Goal: Task Accomplishment & Management: Use online tool/utility

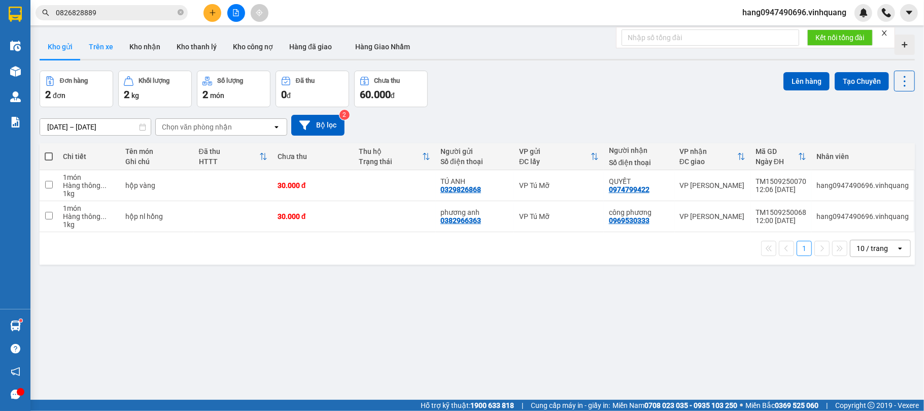
click at [90, 47] on button "Trên xe" at bounding box center [101, 47] width 41 height 24
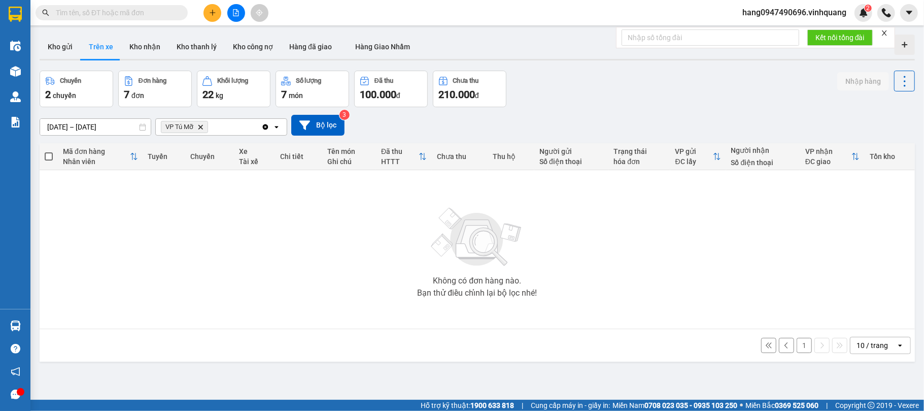
click at [797, 346] on button "1" at bounding box center [804, 345] width 15 height 15
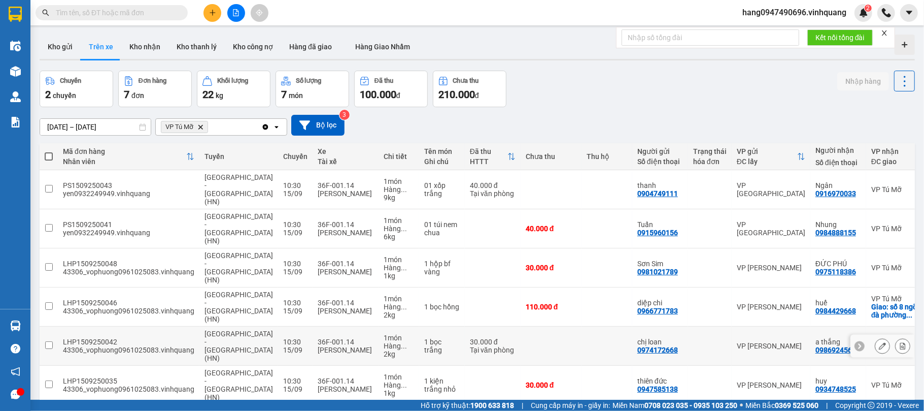
scroll to position [47, 0]
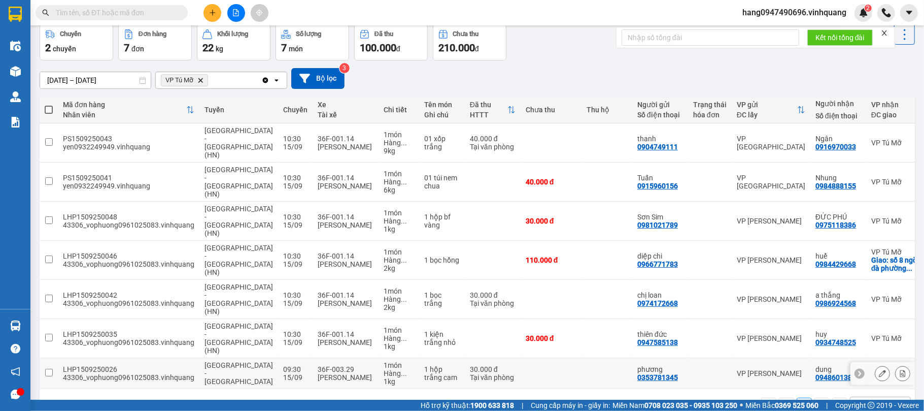
click at [470, 373] on div "Tại văn phòng" at bounding box center [493, 377] width 46 height 8
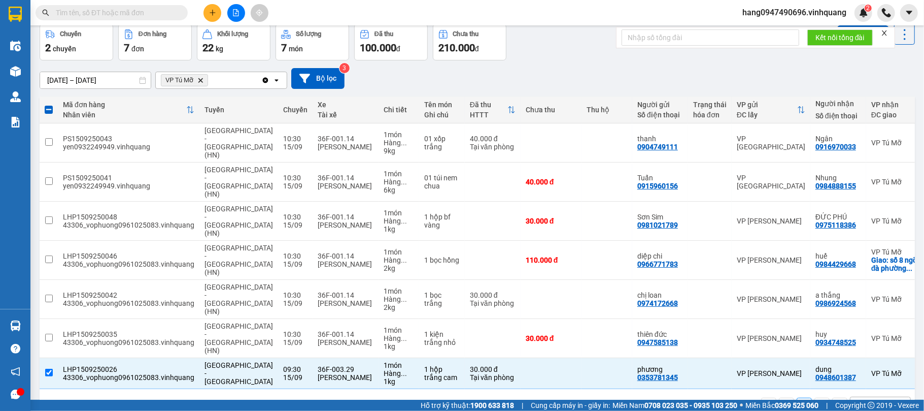
scroll to position [0, 0]
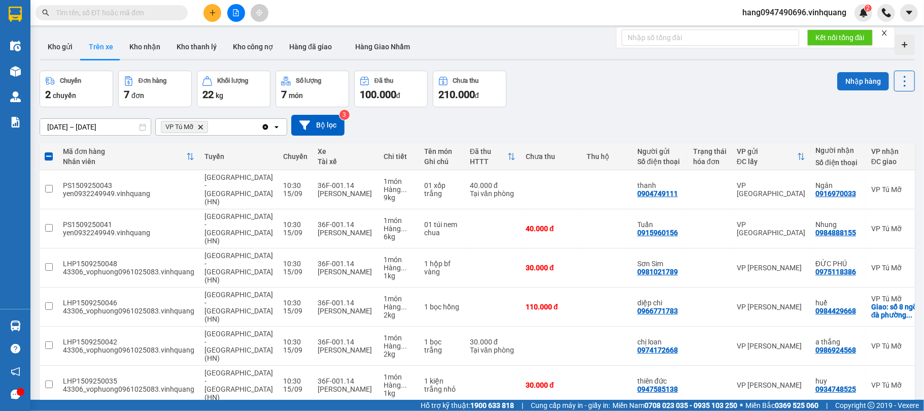
click at [851, 80] on button "Nhập hàng" at bounding box center [864, 81] width 52 height 18
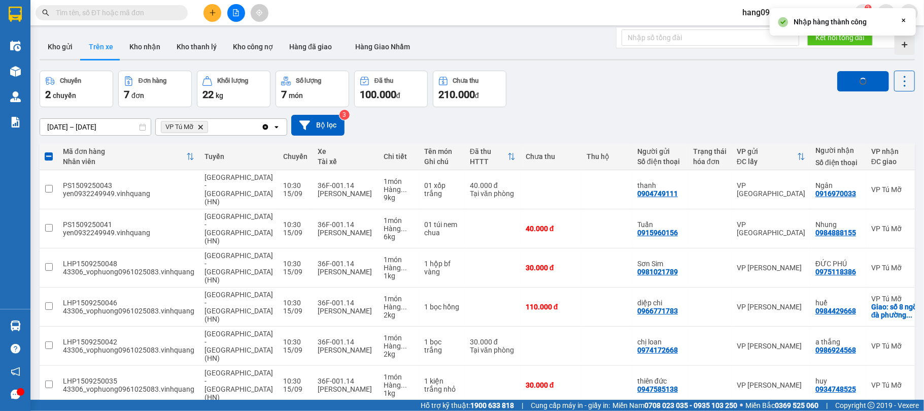
checkbox input "false"
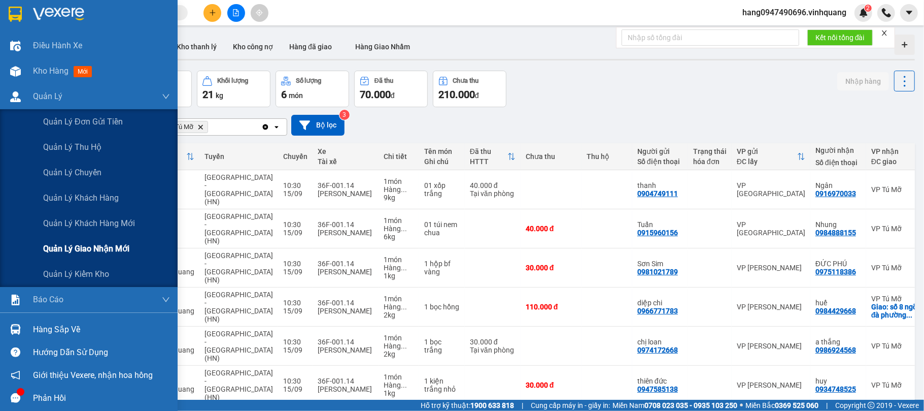
click at [98, 246] on span "Quản lý giao nhận mới" at bounding box center [86, 248] width 86 height 13
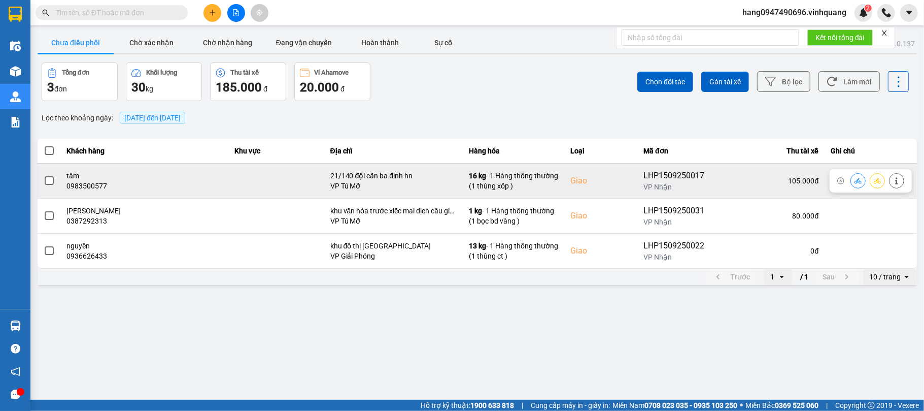
click at [98, 187] on div "0983500577" at bounding box center [144, 186] width 155 height 10
copy div "0983500577"
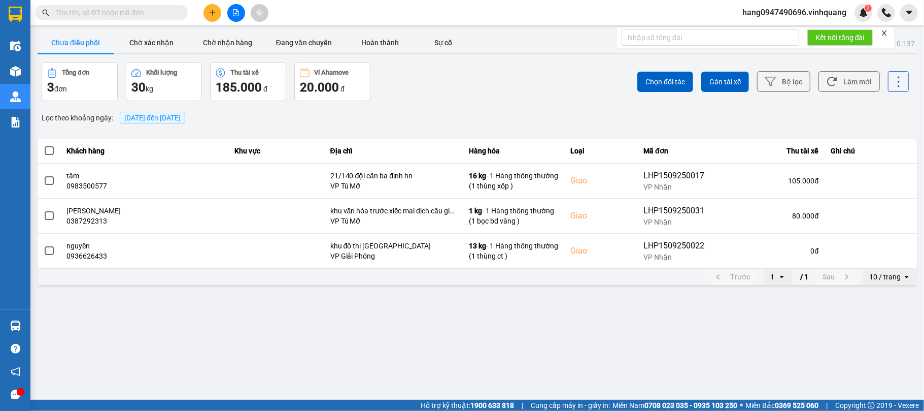
click at [157, 9] on input "text" at bounding box center [116, 12] width 120 height 11
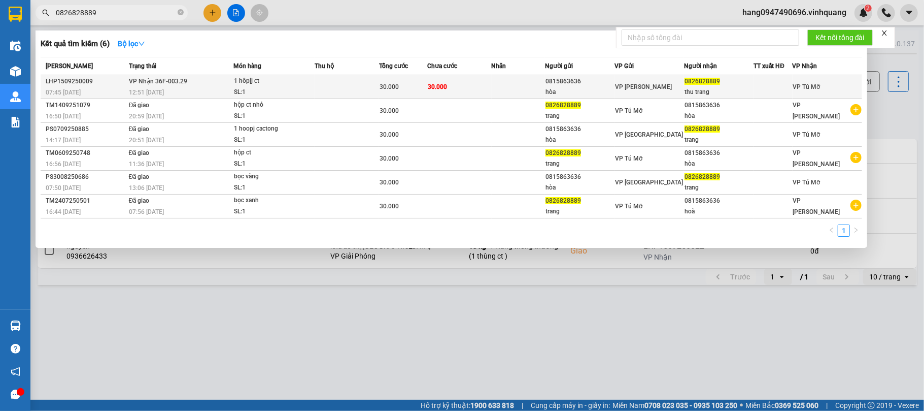
type input "0826828889"
click at [411, 76] on td "30.000" at bounding box center [403, 87] width 48 height 24
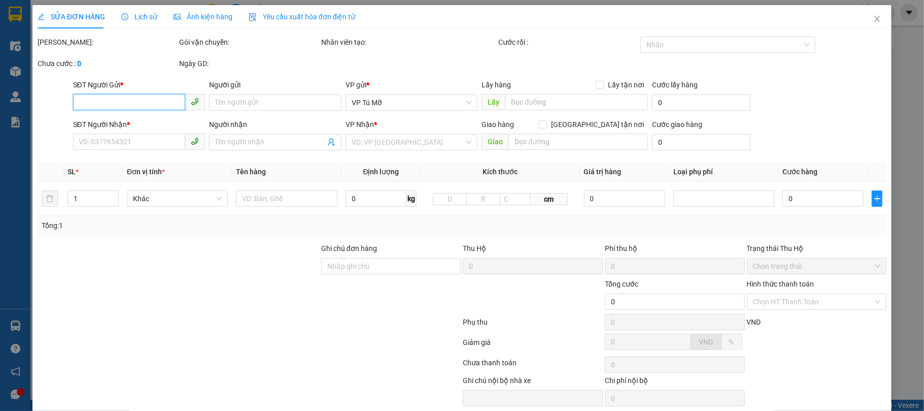
type input "0815863636"
type input "hòa"
type input "0826828889"
type input "thu trang"
type input "30.000"
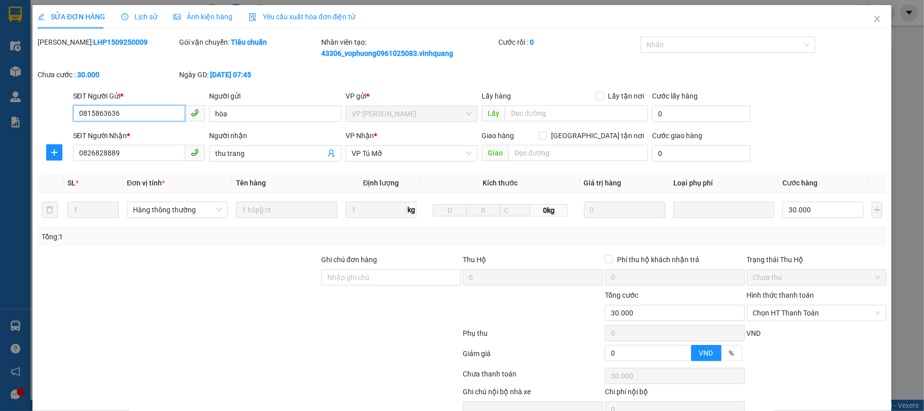
scroll to position [41, 0]
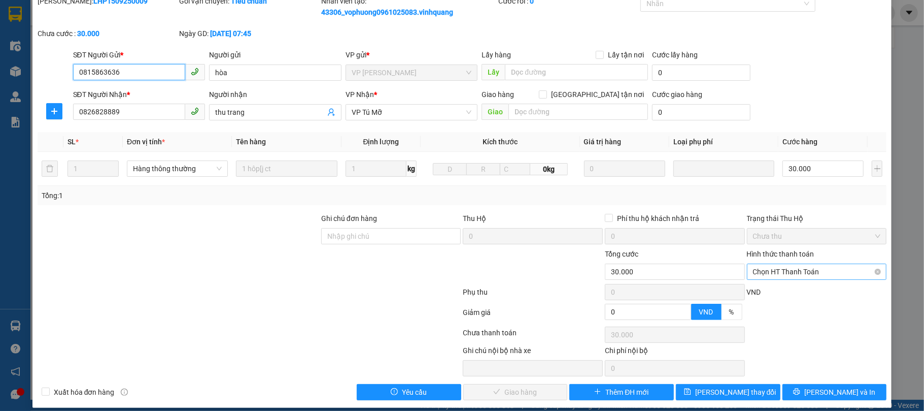
click at [794, 267] on span "Chọn HT Thanh Toán" at bounding box center [817, 271] width 128 height 15
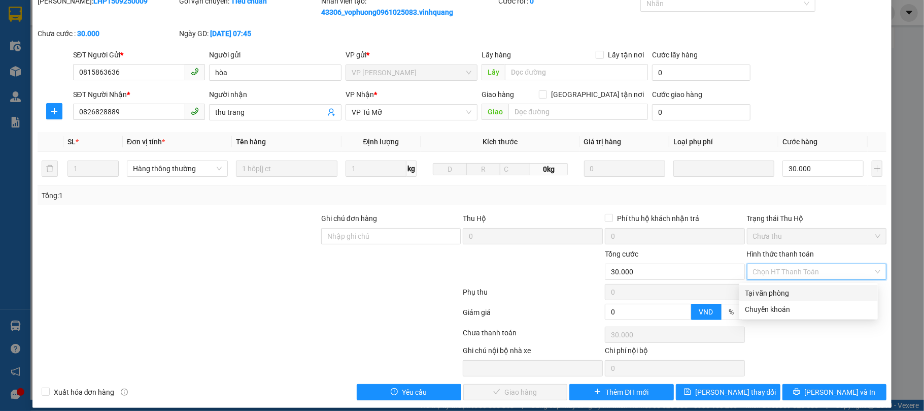
click at [769, 294] on div "Tại văn phòng" at bounding box center [809, 292] width 126 height 11
type input "0"
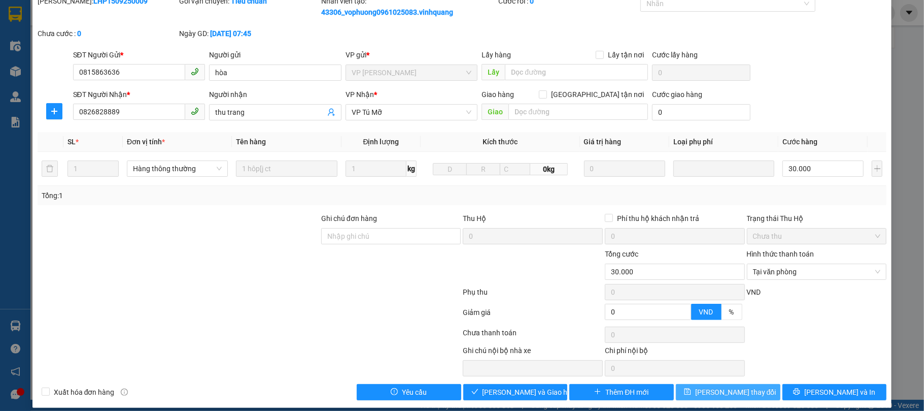
click at [714, 392] on span "Lưu thay đổi" at bounding box center [735, 391] width 81 height 11
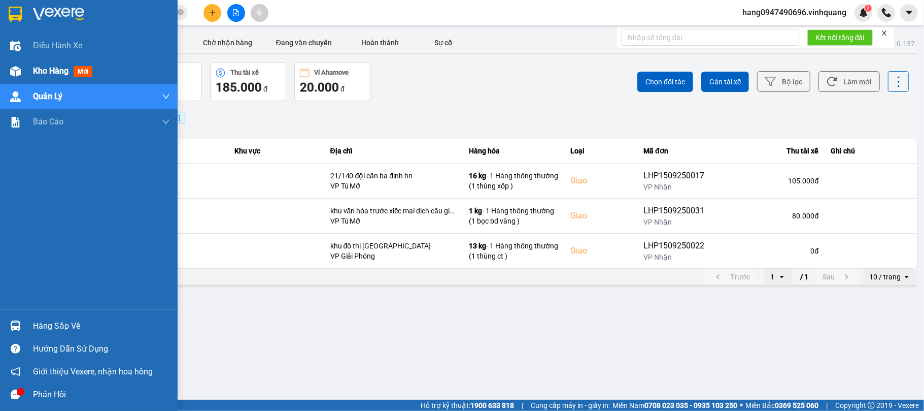
click at [38, 69] on span "Kho hàng" at bounding box center [51, 71] width 36 height 10
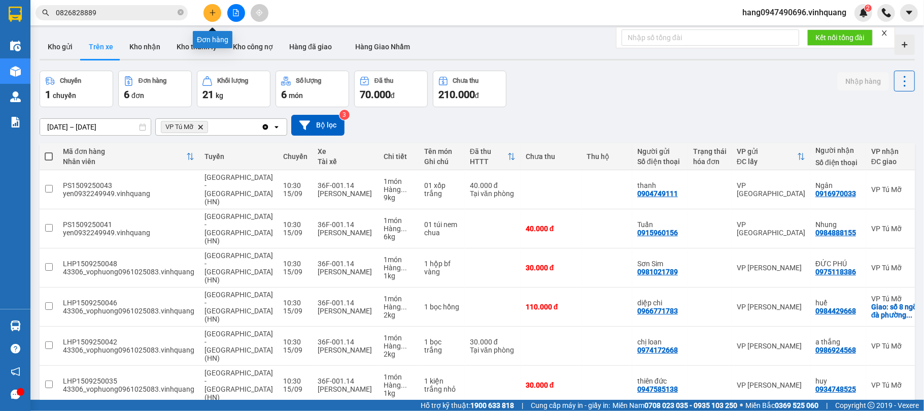
click at [213, 11] on icon "plus" at bounding box center [212, 12] width 7 height 7
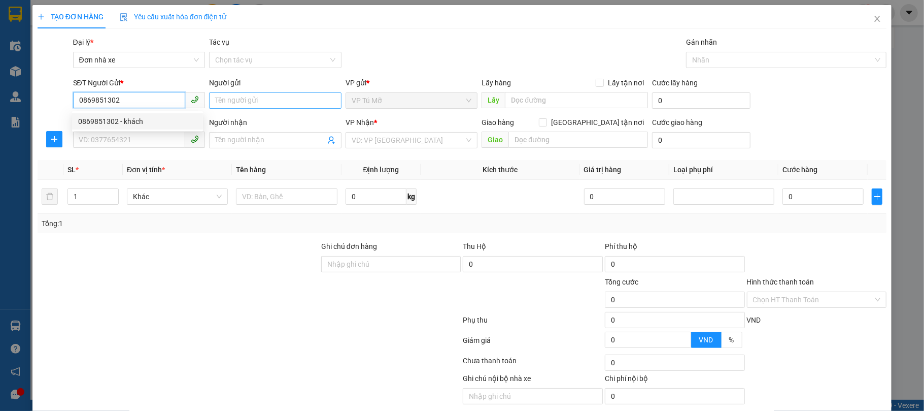
type input "0869851302"
click at [235, 103] on input "Người gửi" at bounding box center [275, 100] width 132 height 16
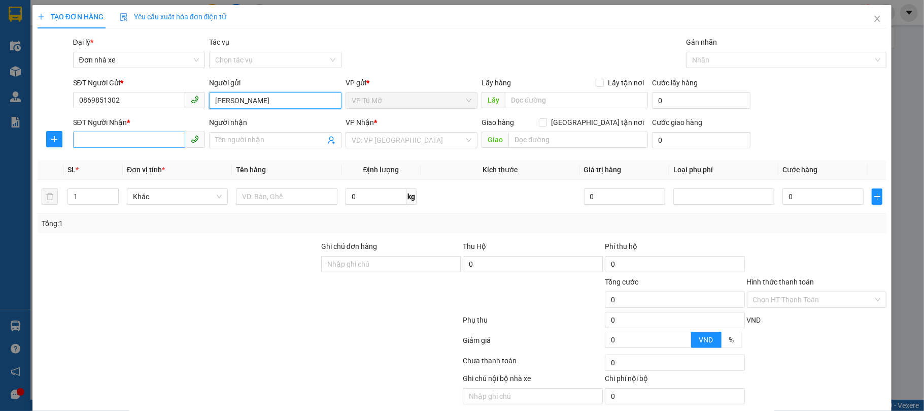
type input "minh khôi"
click at [126, 139] on input "SĐT Người Nhận *" at bounding box center [129, 139] width 113 height 16
type input "0961973880"
click at [271, 129] on div "Người nhận" at bounding box center [275, 124] width 132 height 15
click at [272, 132] on span at bounding box center [275, 140] width 132 height 16
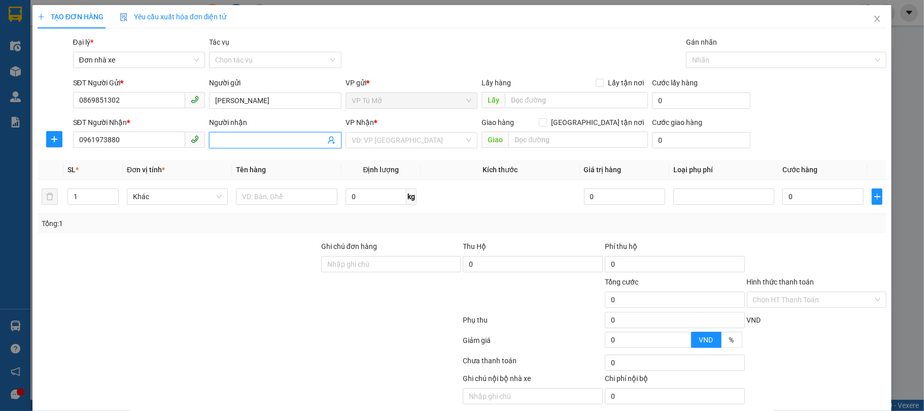
click at [272, 132] on span at bounding box center [275, 140] width 132 height 16
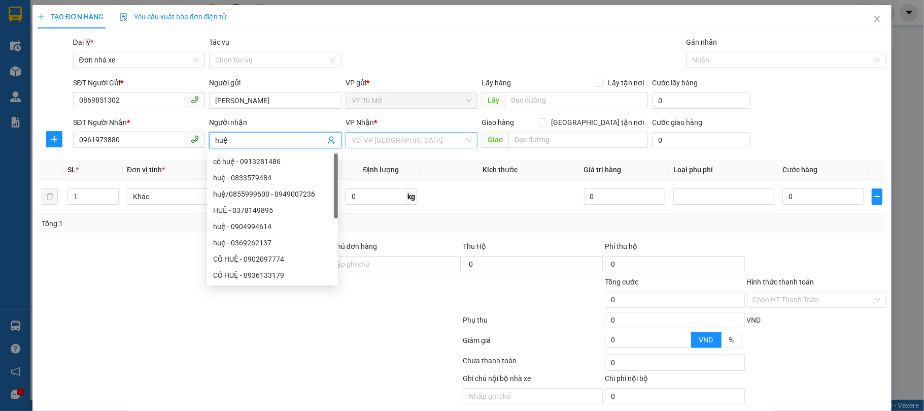
type input "huệ"
click at [380, 139] on input "search" at bounding box center [408, 139] width 113 height 15
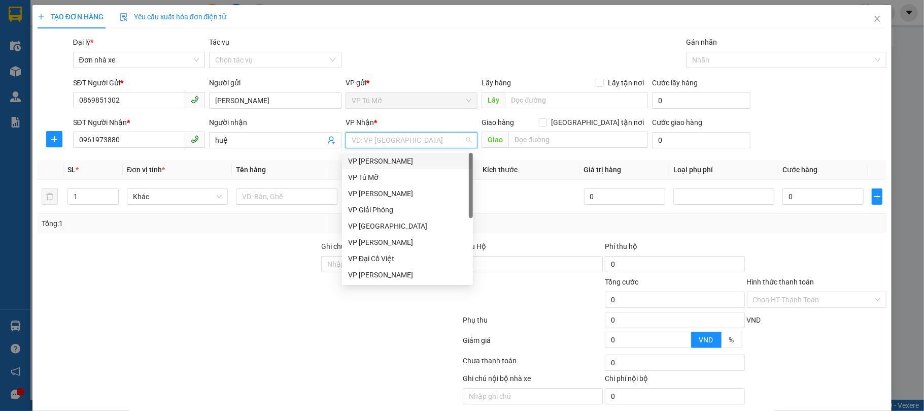
click at [384, 155] on div "VP [PERSON_NAME]" at bounding box center [407, 160] width 119 height 11
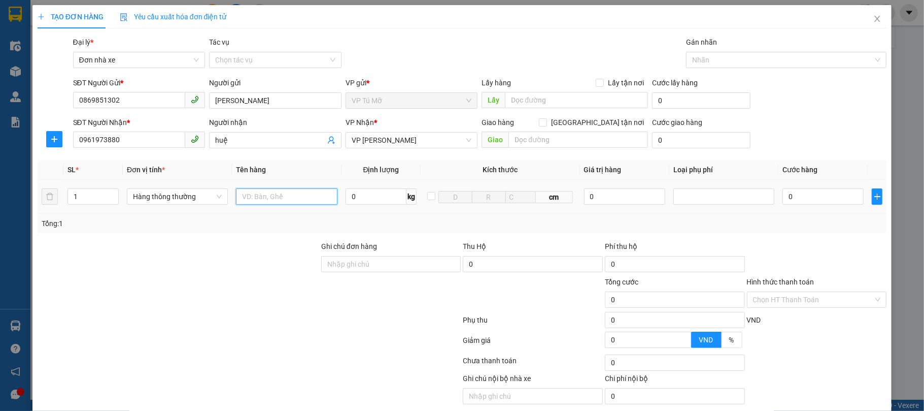
click at [299, 194] on input "text" at bounding box center [286, 196] width 101 height 16
type input "bọc nl đen to"
click at [370, 191] on input "0" at bounding box center [376, 196] width 61 height 16
type input "6"
drag, startPoint x: 441, startPoint y: 218, endPoint x: 818, endPoint y: 254, distance: 379.3
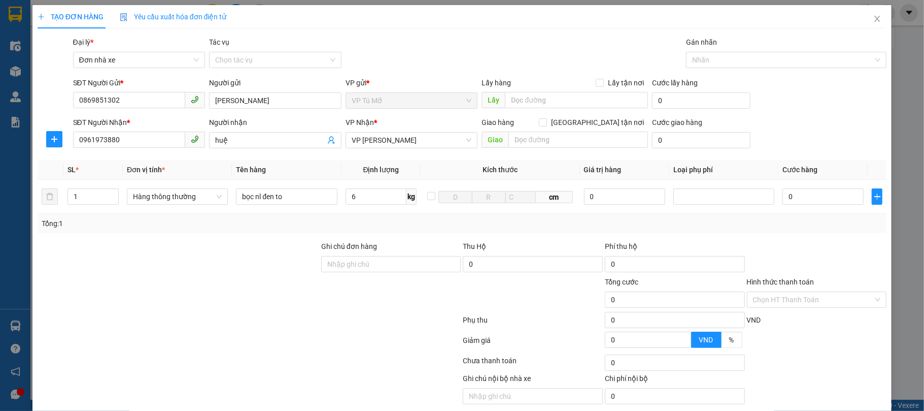
click at [441, 219] on div "Tổng: 1" at bounding box center [463, 223] width 842 height 11
type input "40.000"
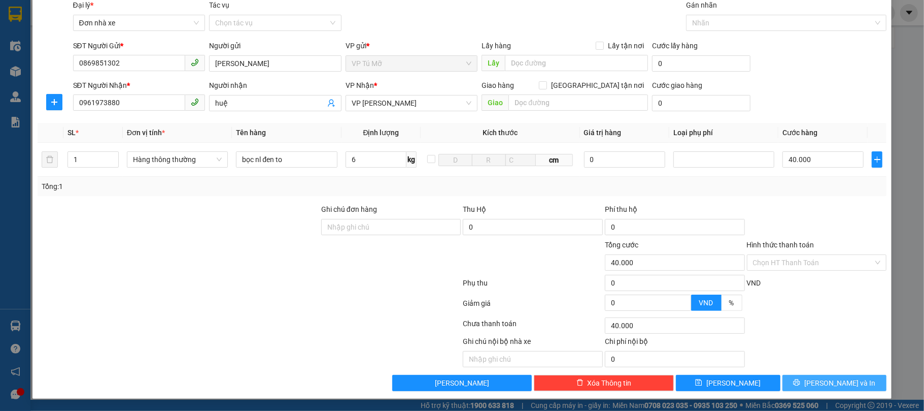
click at [852, 378] on button "Lưu và In" at bounding box center [835, 383] width 105 height 16
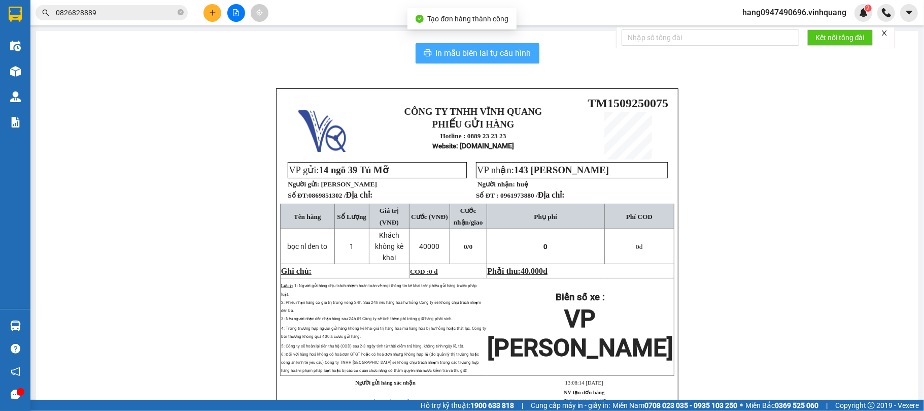
click at [441, 46] on button "In mẫu biên lai tự cấu hình" at bounding box center [478, 53] width 124 height 20
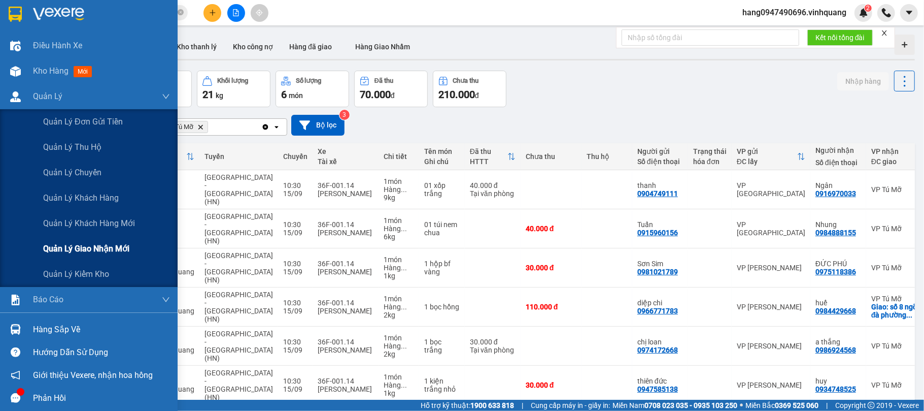
click at [96, 242] on div "Quản lý giao nhận mới" at bounding box center [106, 248] width 127 height 25
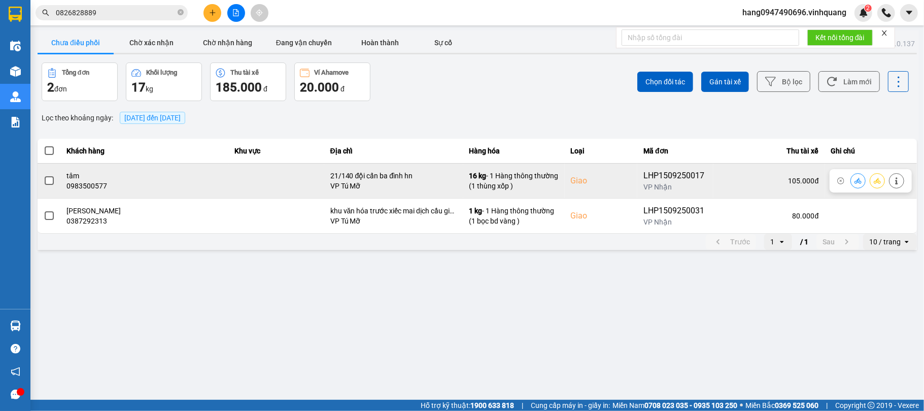
click at [94, 189] on div "0983500577" at bounding box center [144, 186] width 155 height 10
click at [48, 179] on span at bounding box center [49, 180] width 9 height 9
click at [44, 175] on input "checkbox" at bounding box center [44, 175] width 0 height 0
click at [860, 183] on icon at bounding box center [858, 181] width 7 height 6
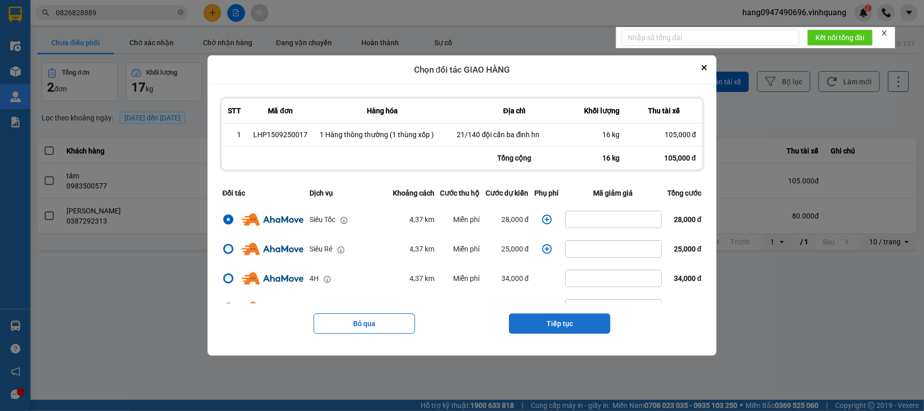
click at [557, 330] on button "Tiếp tục" at bounding box center [560, 323] width 102 height 20
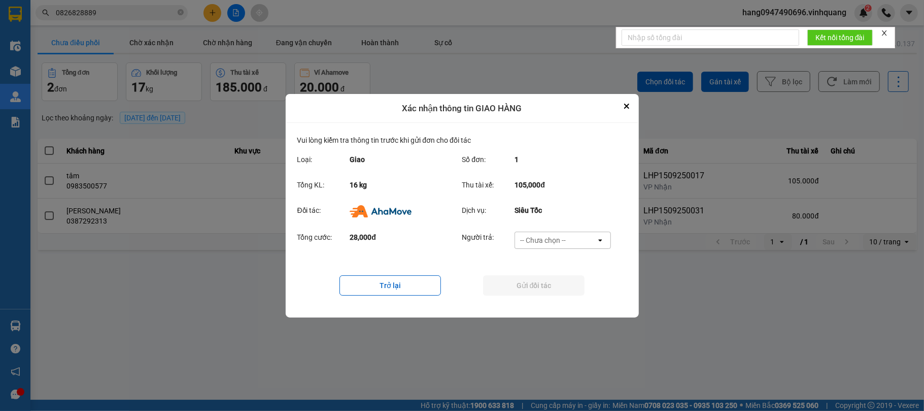
click at [550, 242] on div "-- Chưa chọn --" at bounding box center [543, 240] width 46 height 10
click at [544, 277] on span "Nhà xe trả tiền mặt" at bounding box center [555, 280] width 65 height 10
click at [545, 283] on button "Gửi đối tác" at bounding box center [534, 285] width 102 height 20
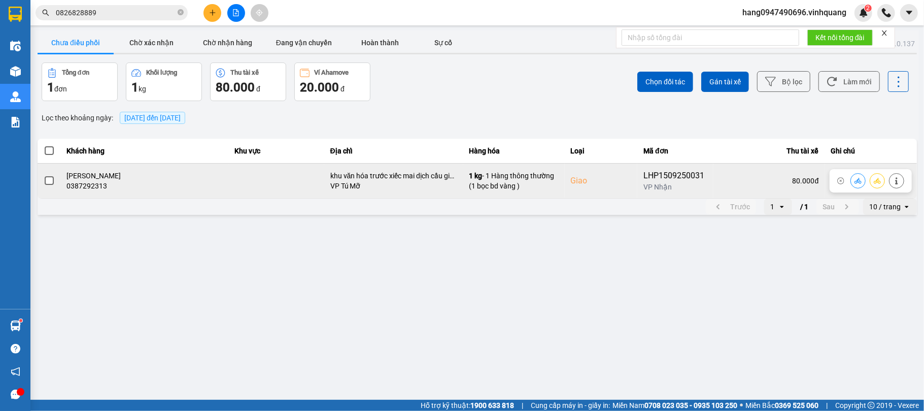
click at [95, 187] on div "0387292313" at bounding box center [144, 186] width 155 height 10
copy div "0387292313"
click at [46, 182] on span at bounding box center [49, 180] width 9 height 9
click at [44, 175] on input "checkbox" at bounding box center [44, 175] width 0 height 0
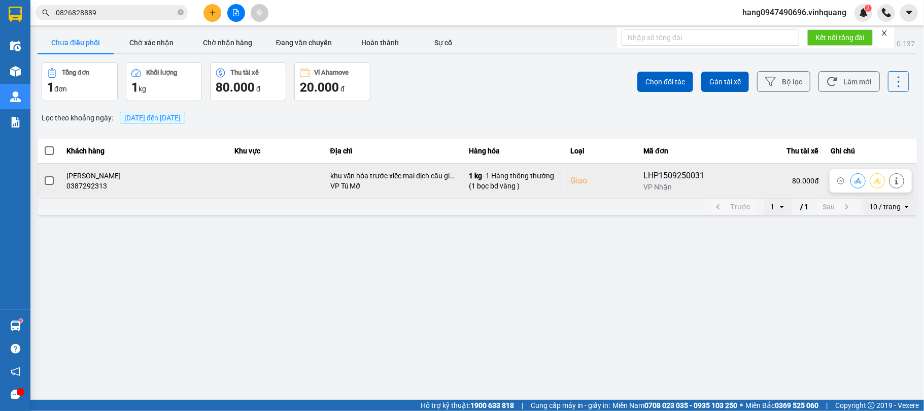
click at [52, 185] on span at bounding box center [49, 180] width 9 height 9
click at [44, 175] on input "checkbox" at bounding box center [44, 175] width 0 height 0
click at [855, 179] on icon at bounding box center [858, 180] width 7 height 7
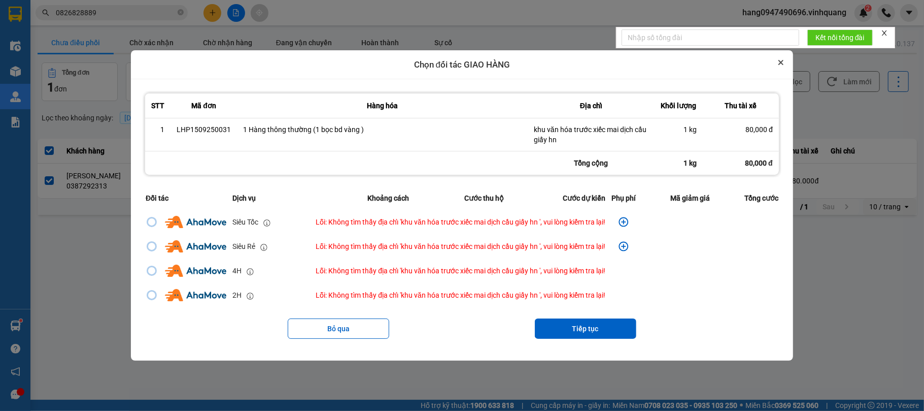
click at [784, 61] on icon "Close" at bounding box center [781, 62] width 5 height 5
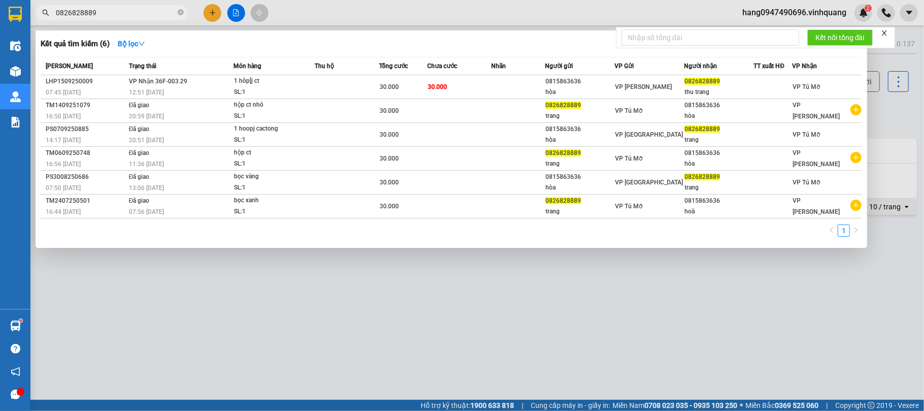
click at [117, 15] on input "0826828889" at bounding box center [116, 12] width 120 height 11
paste input "387292313"
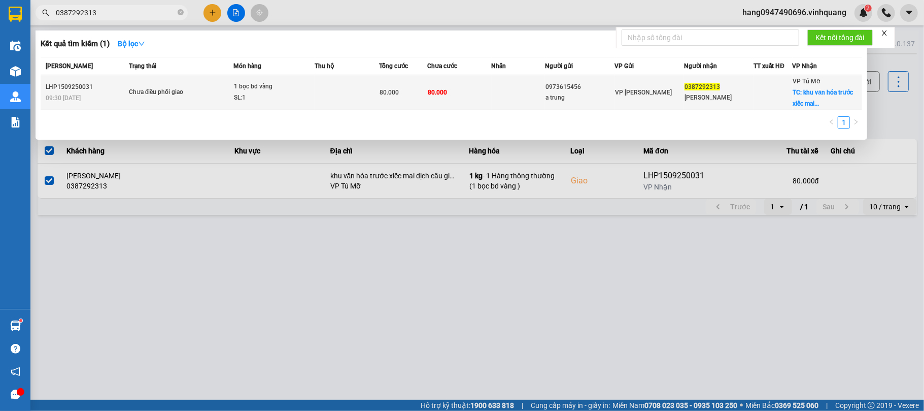
type input "0387292313"
click at [593, 106] on td "0973615456 a trung" at bounding box center [580, 92] width 70 height 35
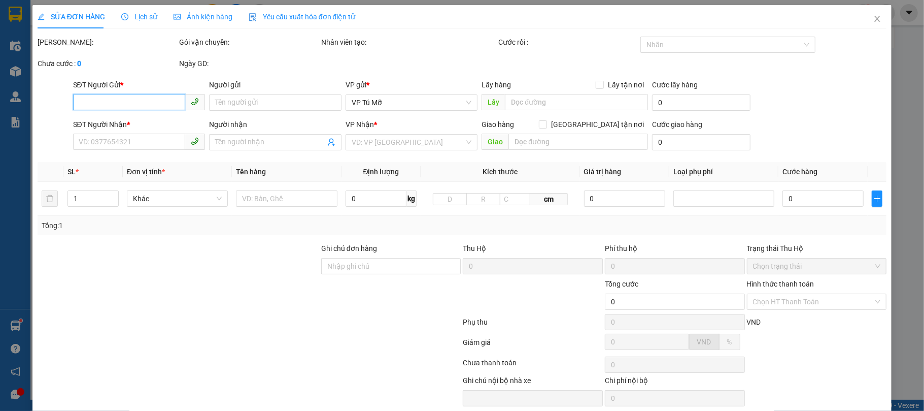
type input "0973615456"
type input "a trung"
type input "0387292313"
type input "phạm văn vân"
checkbox input "true"
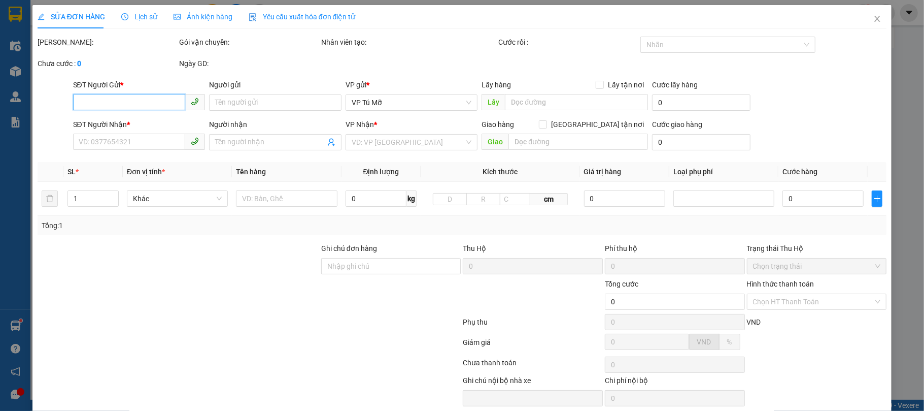
type input "khu văn hóa trước xiếc mai dịch cầu giấy hn"
type input "80.000"
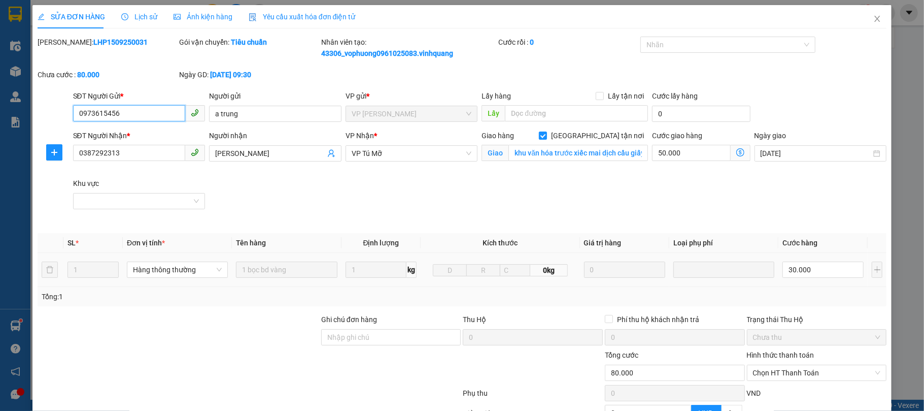
scroll to position [68, 0]
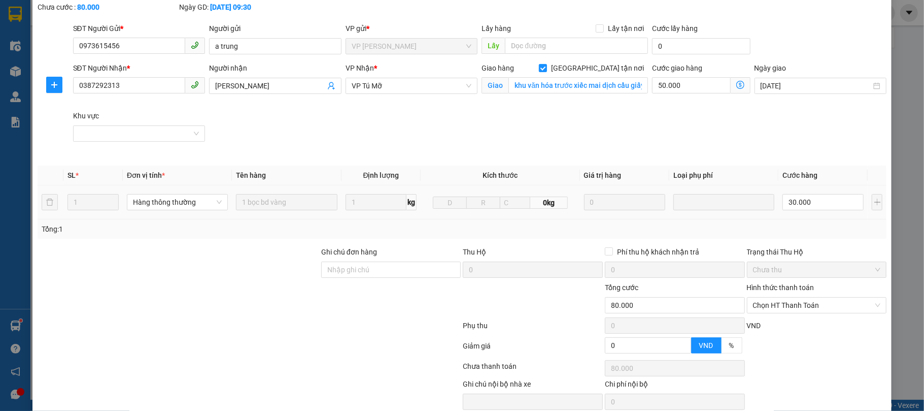
drag, startPoint x: 724, startPoint y: 203, endPoint x: 774, endPoint y: 141, distance: 79.4
click at [774, 141] on div "SĐT Người Nhận * 0387292313 Người nhận phạm văn vân VP Nhận * VP Tú Mỡ Giao hàn…" at bounding box center [480, 109] width 818 height 95
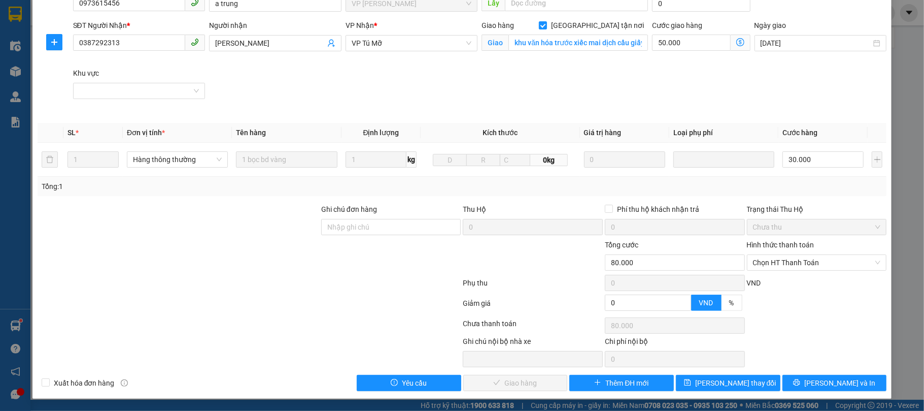
scroll to position [0, 0]
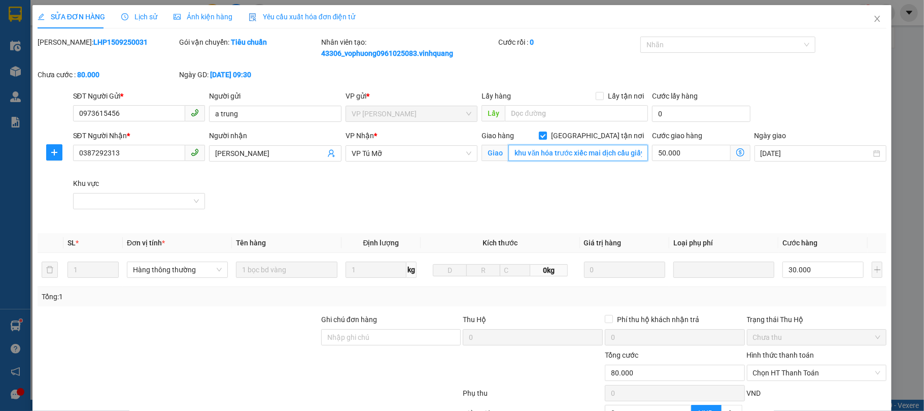
click at [555, 157] on input "khu văn hóa trước xiếc mai dịch cầu giấy hn" at bounding box center [579, 153] width 140 height 16
click at [554, 156] on input "khu văn hóa trước xiếc mai dịch cầu giấy hn" at bounding box center [579, 153] width 140 height 16
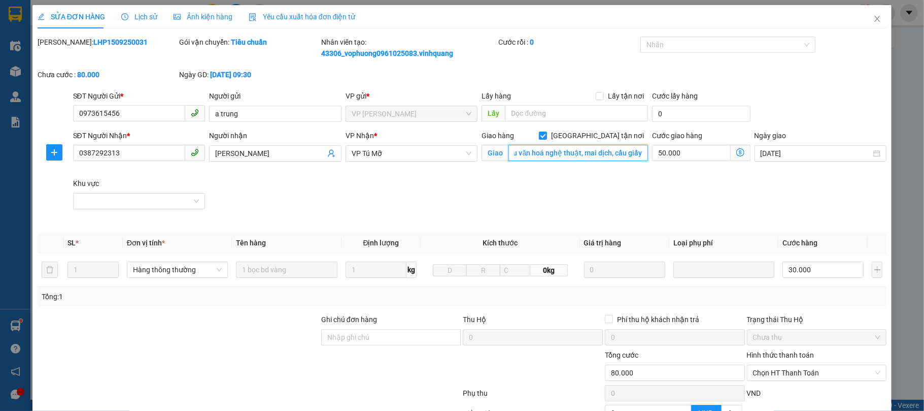
scroll to position [112, 0]
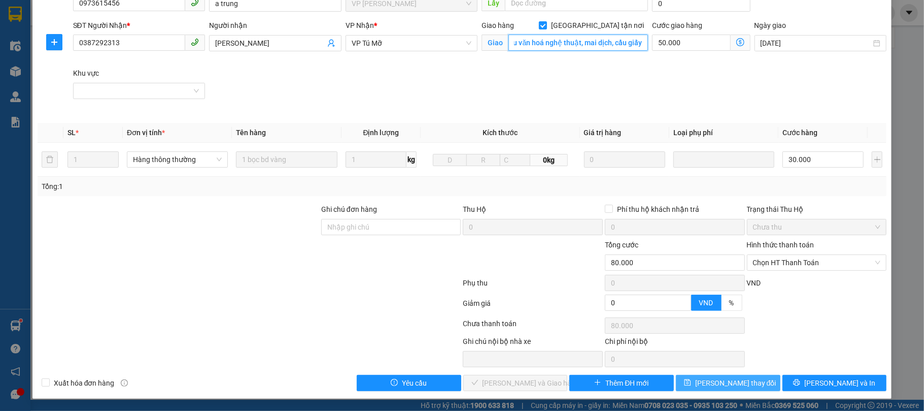
type input "khu văn hoá nghệ thuật, mai dịch, cầu giấy"
click at [693, 380] on button "[PERSON_NAME] thay đổi" at bounding box center [728, 383] width 105 height 16
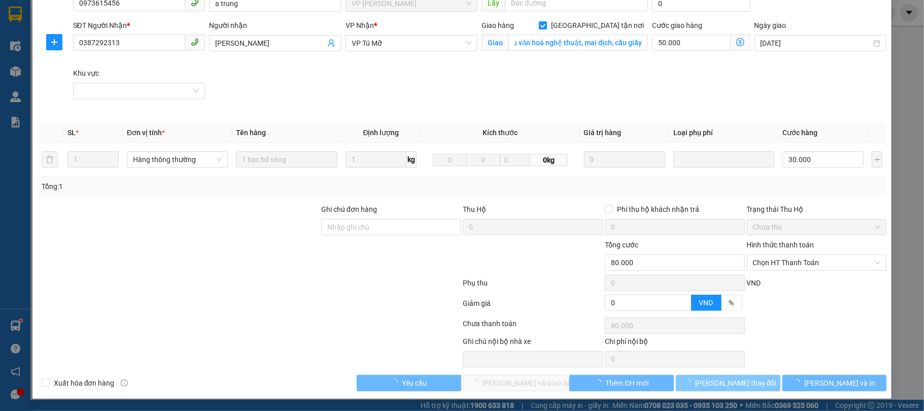
scroll to position [0, 0]
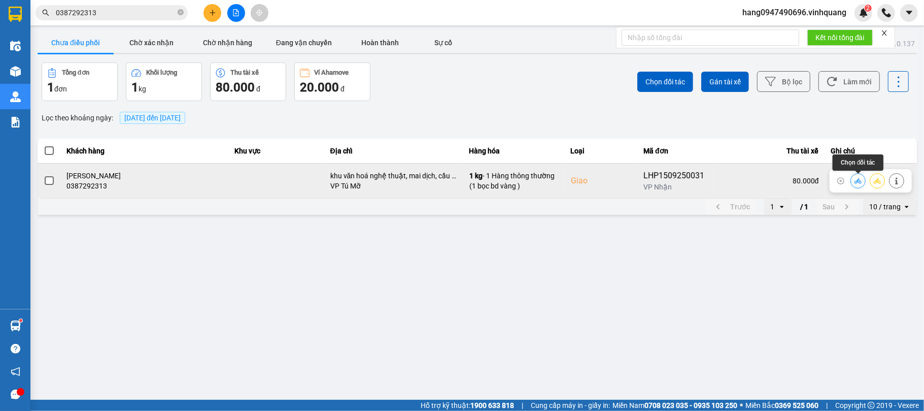
click at [854, 182] on button at bounding box center [858, 181] width 14 height 18
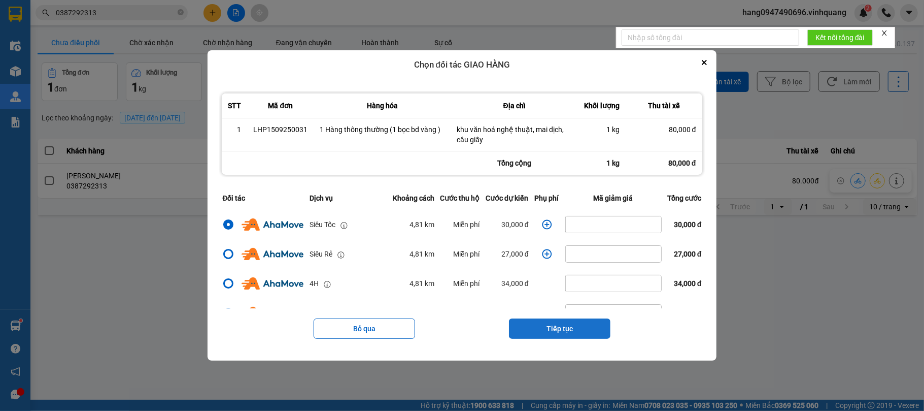
click at [583, 331] on button "Tiếp tục" at bounding box center [560, 328] width 102 height 20
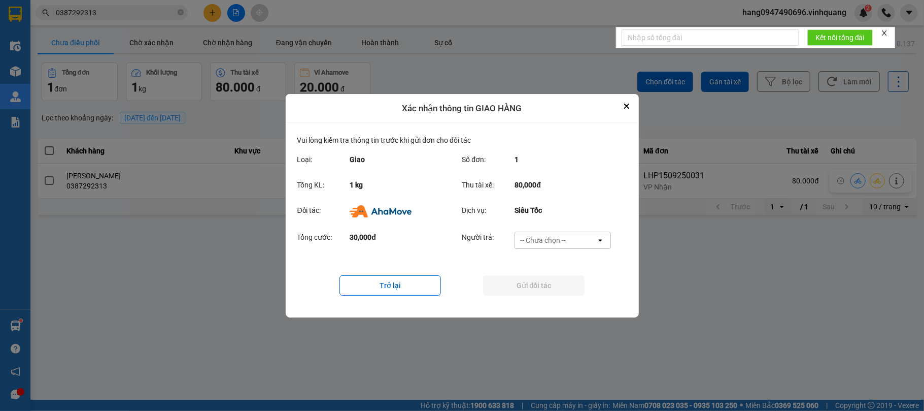
click at [552, 239] on div "-- Chưa chọn --" at bounding box center [543, 240] width 46 height 10
click at [553, 279] on span "Nhà xe trả tiền mặt" at bounding box center [555, 280] width 65 height 10
click at [553, 279] on button "Gửi đối tác" at bounding box center [534, 285] width 102 height 20
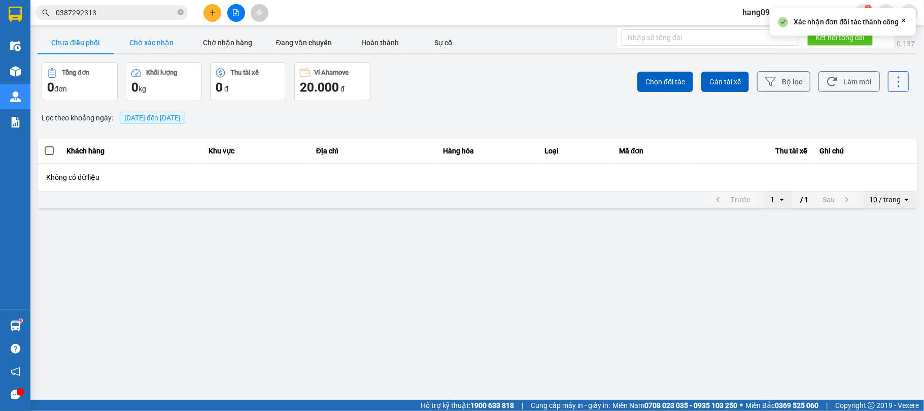
click at [162, 36] on button "Chờ xác nhận" at bounding box center [152, 42] width 76 height 20
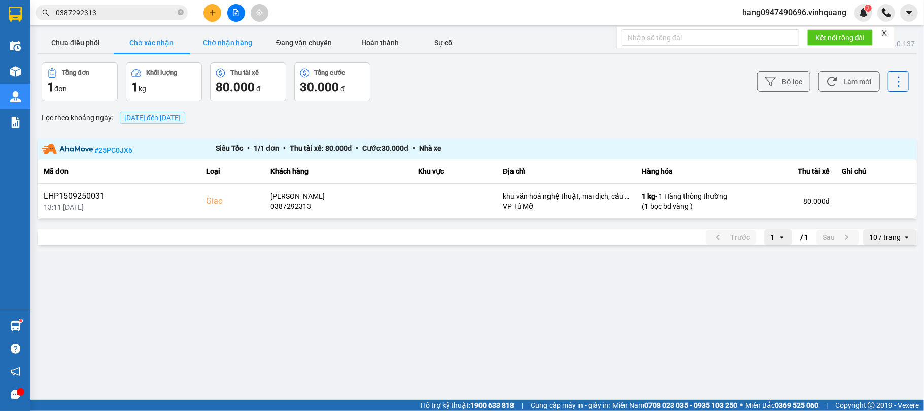
click at [244, 44] on button "Chờ nhận hàng" at bounding box center [228, 42] width 76 height 20
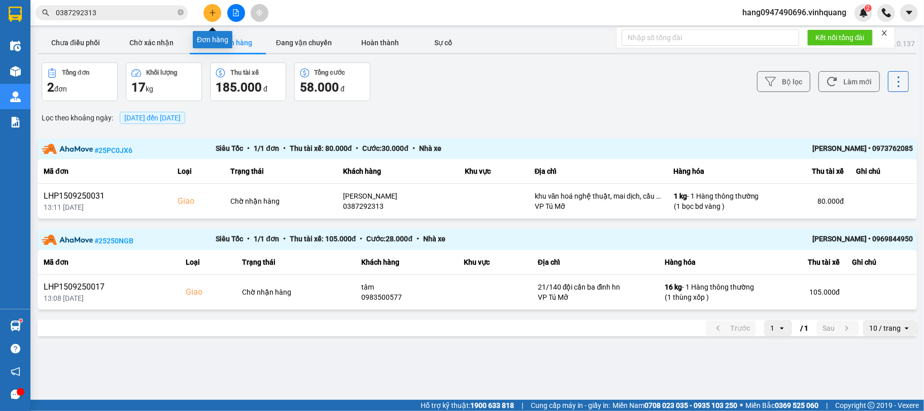
click at [213, 10] on icon "plus" at bounding box center [212, 12] width 7 height 7
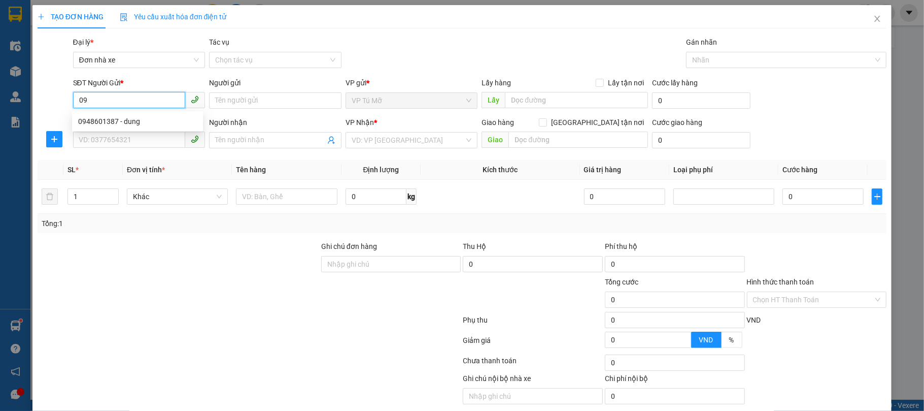
type input "0"
type input "0827662555"
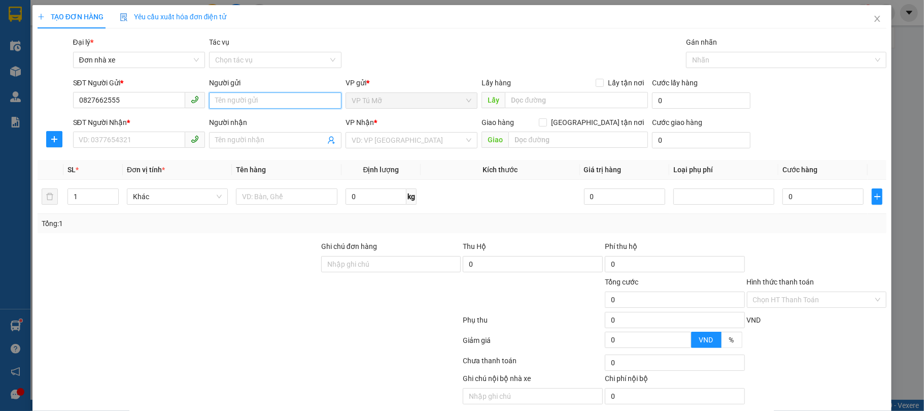
click at [301, 106] on input "Người gửi" at bounding box center [275, 100] width 132 height 16
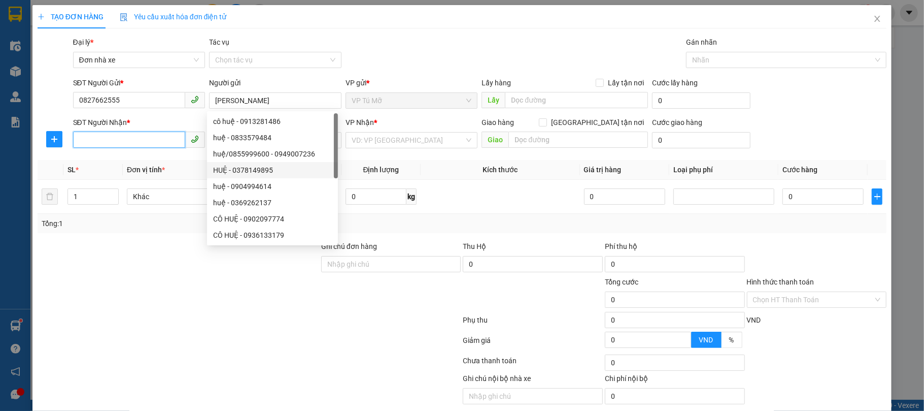
click at [125, 133] on input "SĐT Người Nhận *" at bounding box center [129, 139] width 113 height 16
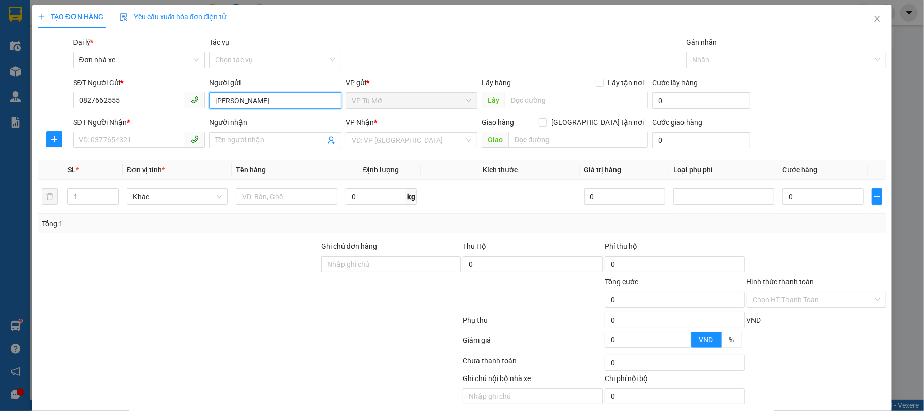
click at [254, 93] on input "tùng linh" at bounding box center [275, 100] width 132 height 16
type input "t"
type input "quỳnh"
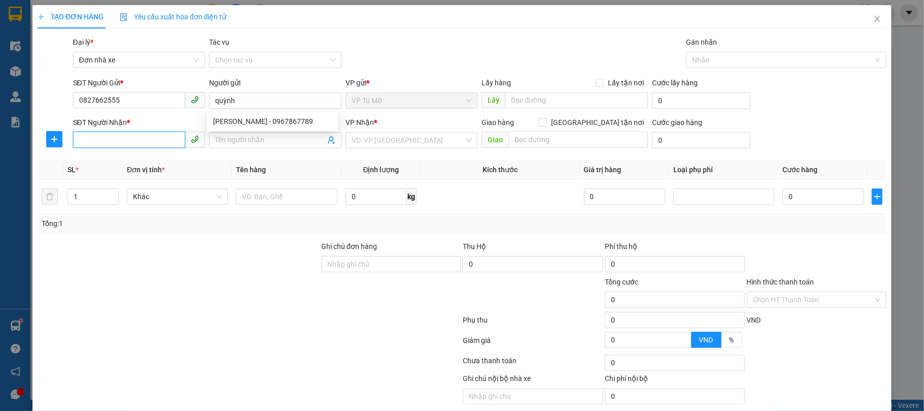
click at [132, 140] on input "SĐT Người Nhận *" at bounding box center [129, 139] width 113 height 16
type input "0385959712"
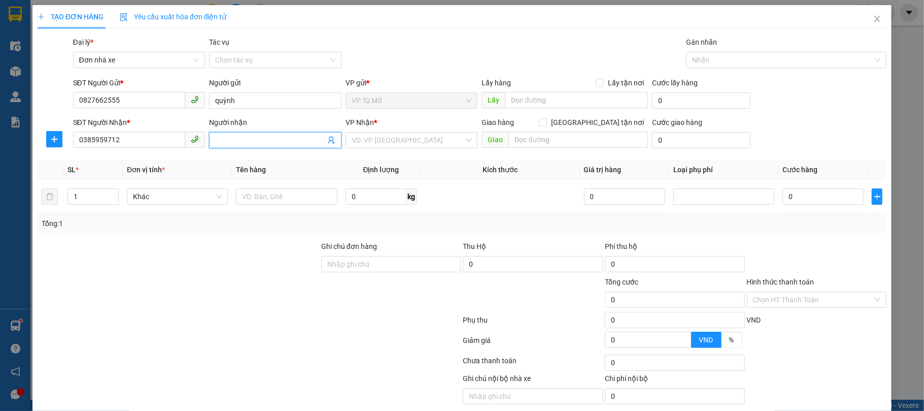
click at [280, 147] on span at bounding box center [275, 140] width 132 height 16
type input "tùng linh"
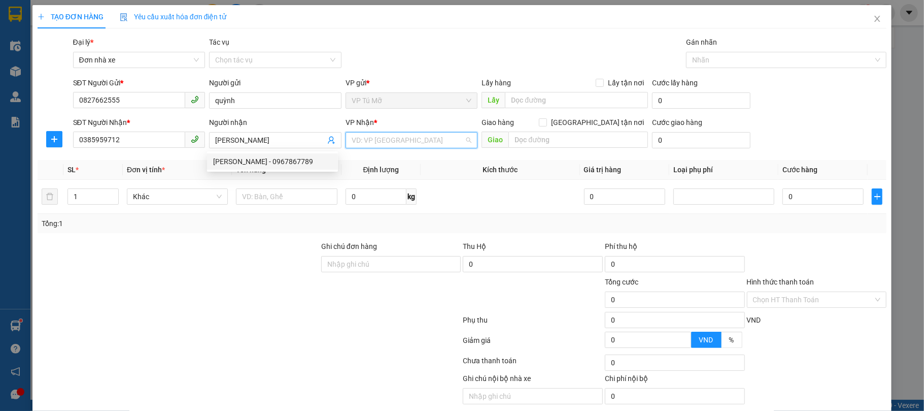
click at [380, 146] on input "search" at bounding box center [408, 139] width 113 height 15
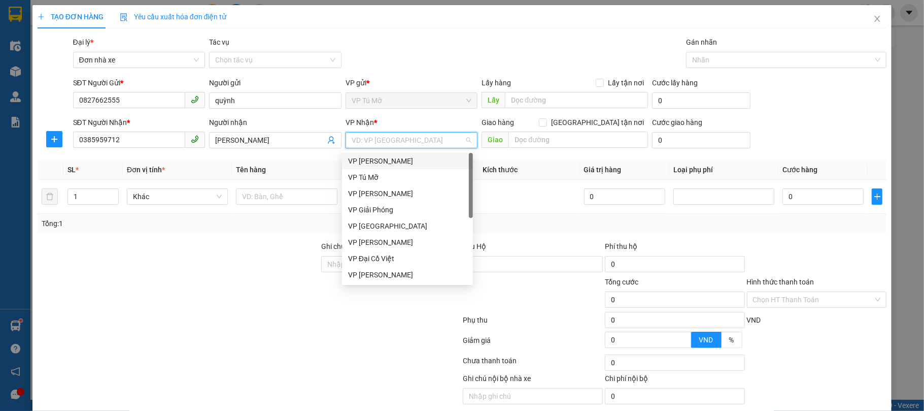
click at [386, 157] on div "VP [PERSON_NAME]" at bounding box center [407, 160] width 119 height 11
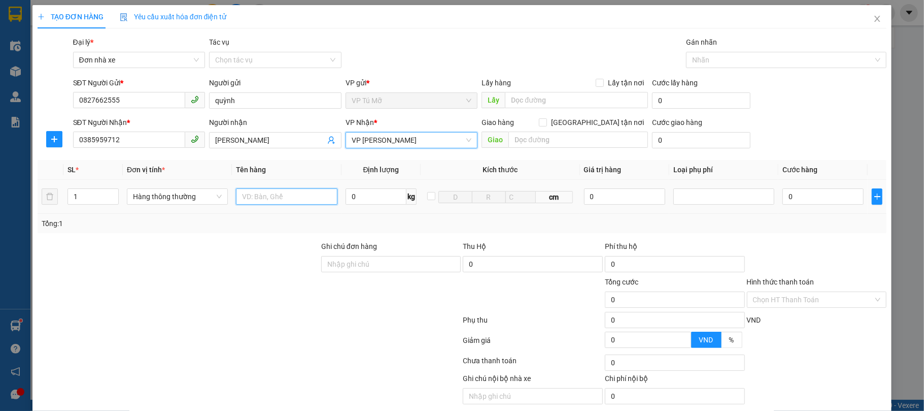
click at [298, 191] on input "text" at bounding box center [286, 196] width 101 height 16
type input "thùng bd vàng"
click at [362, 199] on input "0" at bounding box center [376, 196] width 61 height 16
type input "6"
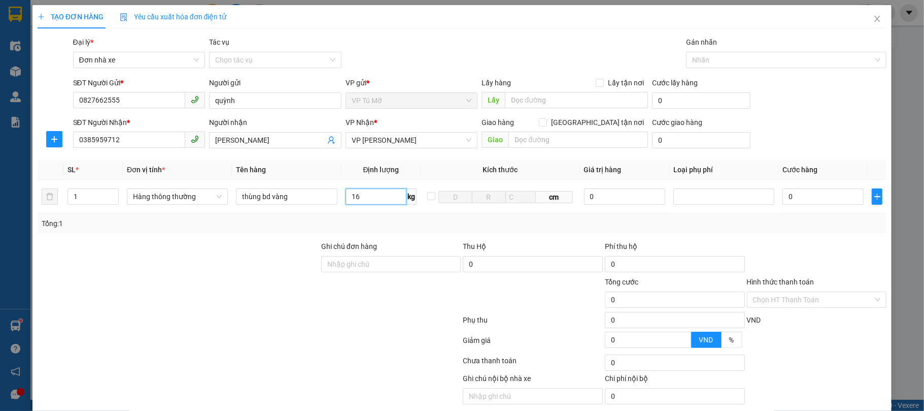
type input "16"
click at [545, 240] on div "Transit Pickup Surcharge Ids Transit Deliver Surcharge Ids Transit Deliver Surc…" at bounding box center [463, 232] width 850 height 391
type input "50.000"
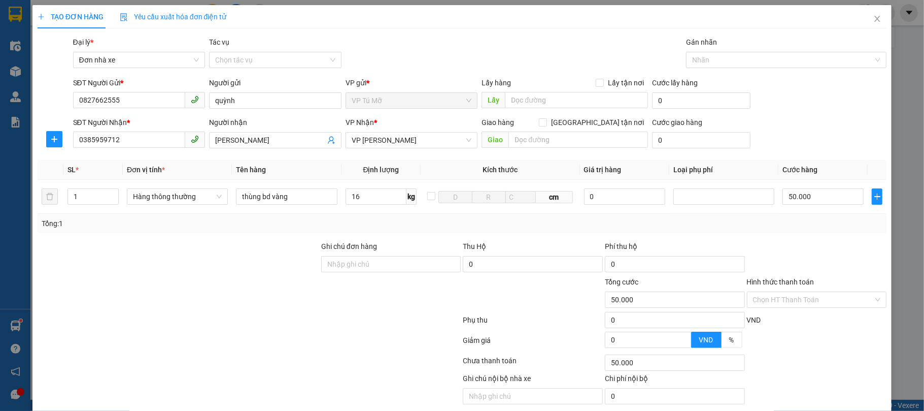
scroll to position [40, 0]
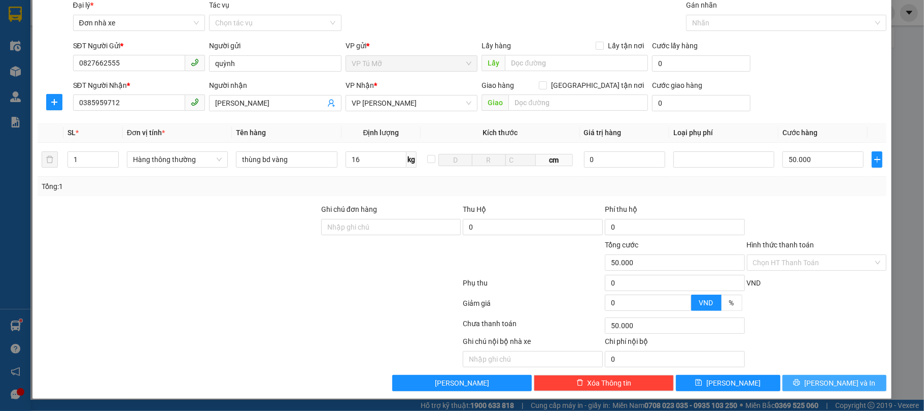
click at [785, 376] on button "[PERSON_NAME] và In" at bounding box center [835, 383] width 105 height 16
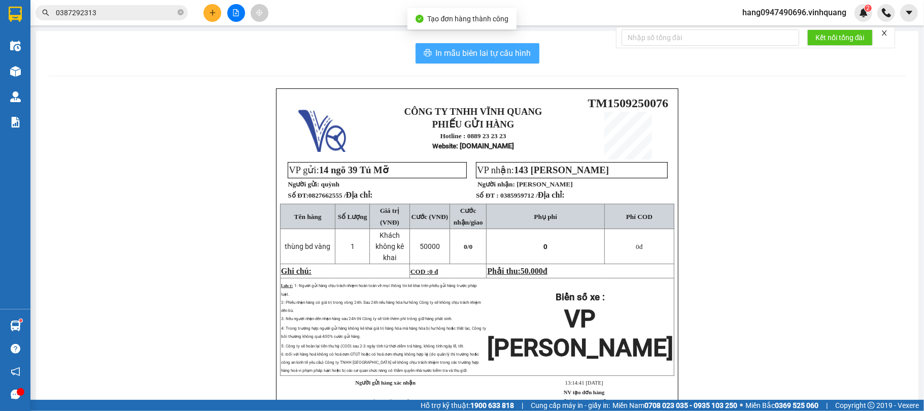
click at [465, 47] on span "In mẫu biên lai tự cấu hình" at bounding box center [483, 53] width 95 height 13
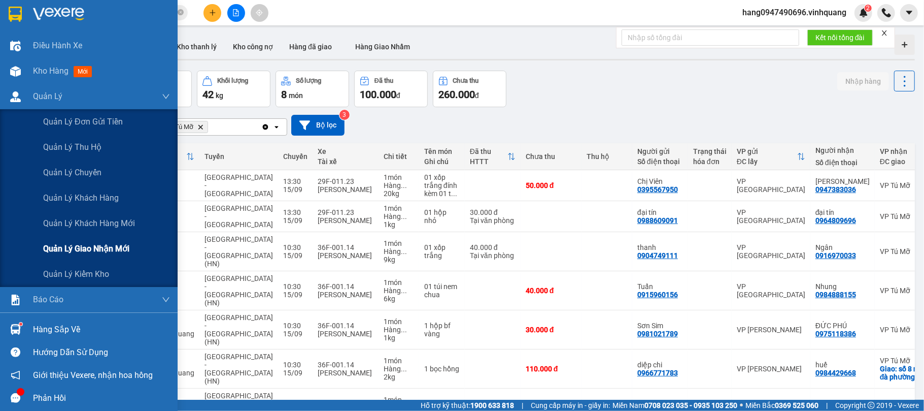
click at [90, 252] on span "Quản lý giao nhận mới" at bounding box center [86, 248] width 86 height 13
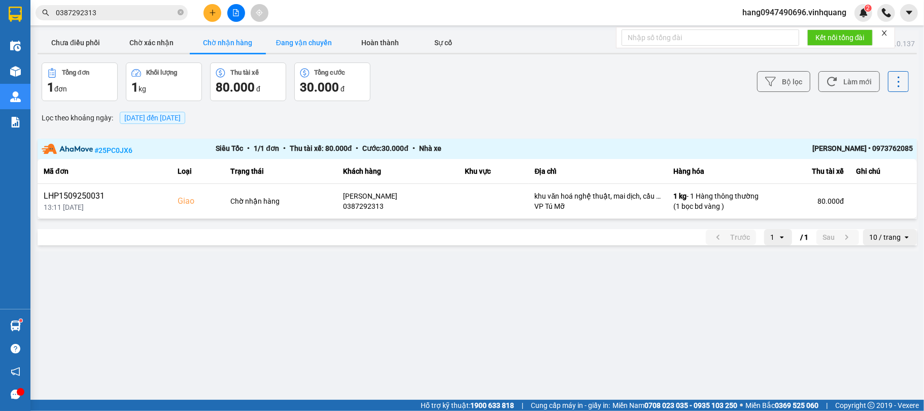
click at [304, 40] on button "Đang vận chuyển" at bounding box center [304, 42] width 76 height 20
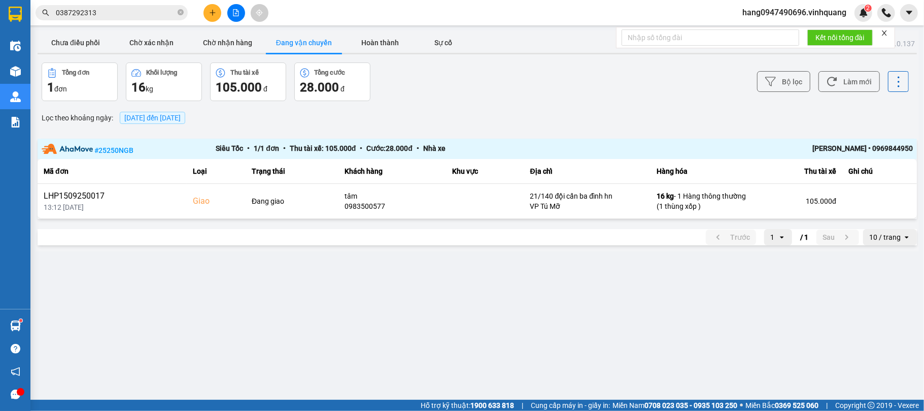
click at [904, 234] on div "open" at bounding box center [910, 237] width 14 height 16
type input "tiền mặt"
click at [105, 43] on button "Chưa điều phối" at bounding box center [76, 42] width 76 height 20
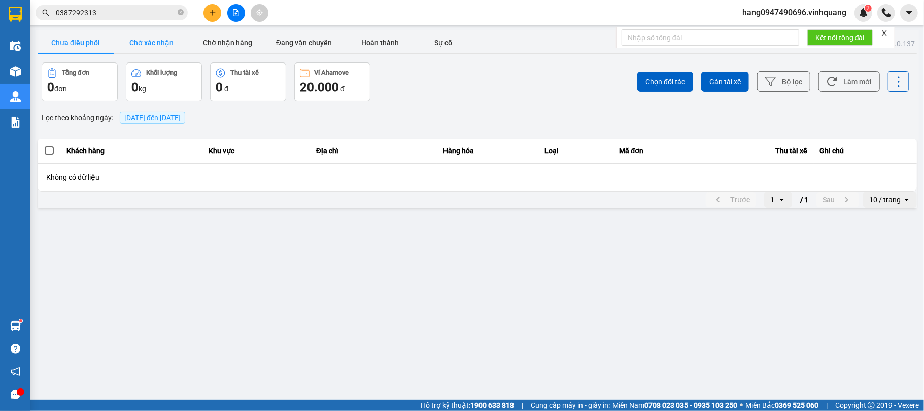
click at [136, 38] on button "Chờ xác nhận" at bounding box center [152, 42] width 76 height 20
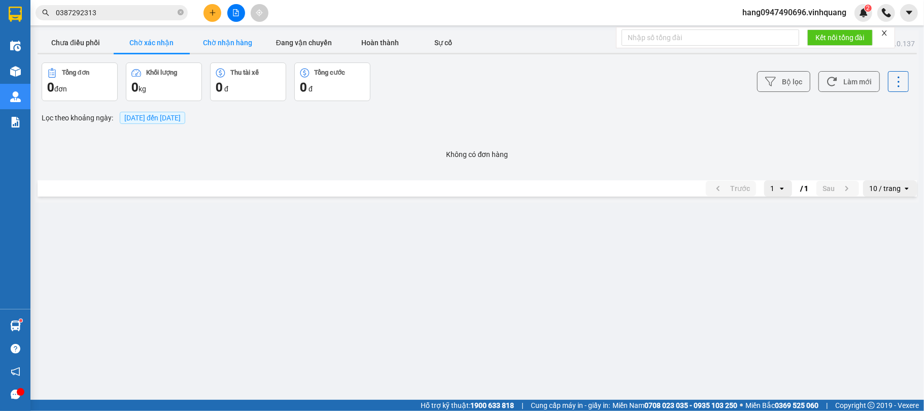
click at [228, 37] on button "Chờ nhận hàng" at bounding box center [228, 42] width 76 height 20
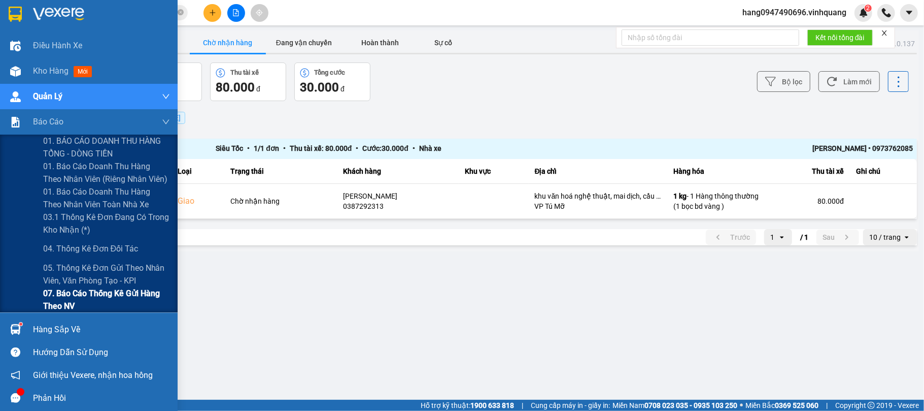
click at [110, 295] on span "07. Báo cáo thống kê gửi hàng theo NV" at bounding box center [106, 299] width 127 height 25
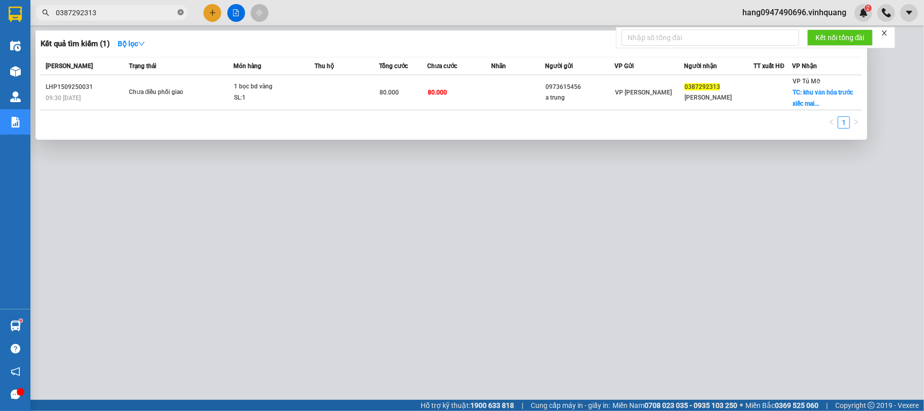
click at [179, 16] on span at bounding box center [181, 13] width 6 height 10
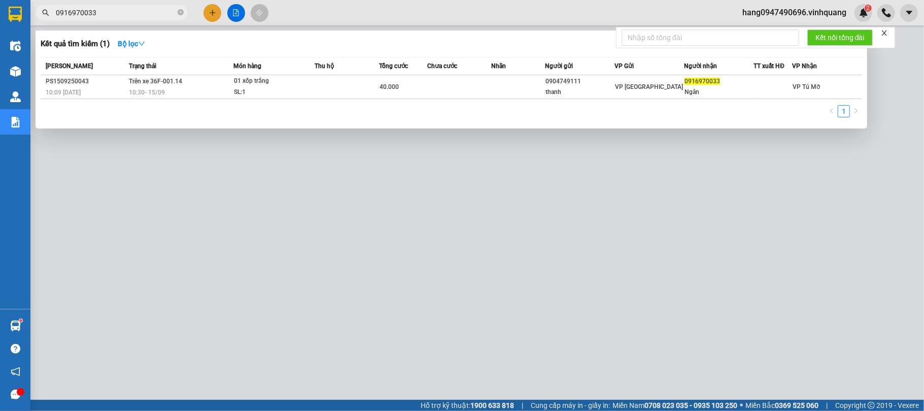
type input "0916970033"
click at [214, 4] on div at bounding box center [462, 205] width 924 height 411
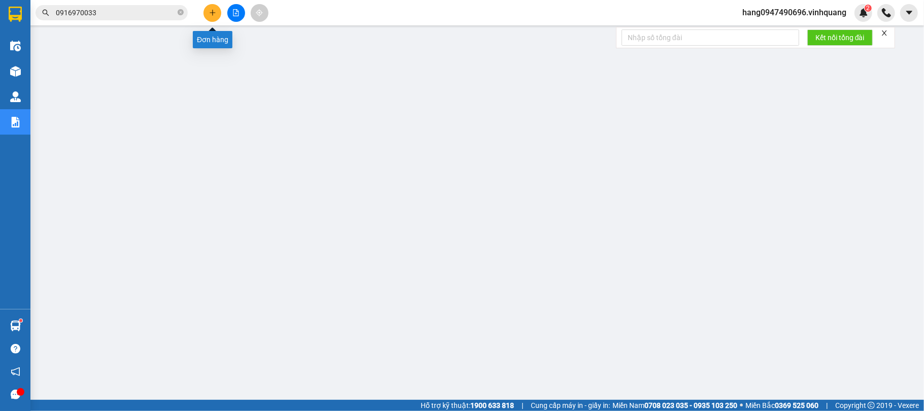
click at [211, 5] on button at bounding box center [213, 13] width 18 height 18
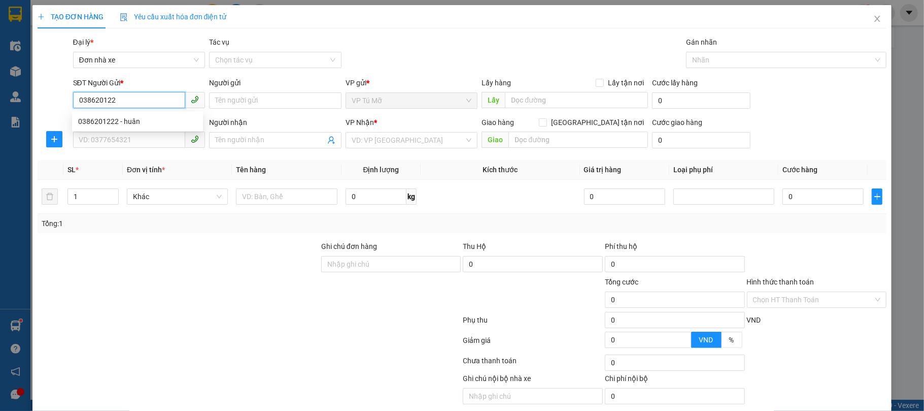
type input "0386201222"
click at [154, 119] on div "0386201222 - huân" at bounding box center [137, 121] width 119 height 11
type input "huân"
type input "0814362222"
type input "quân"
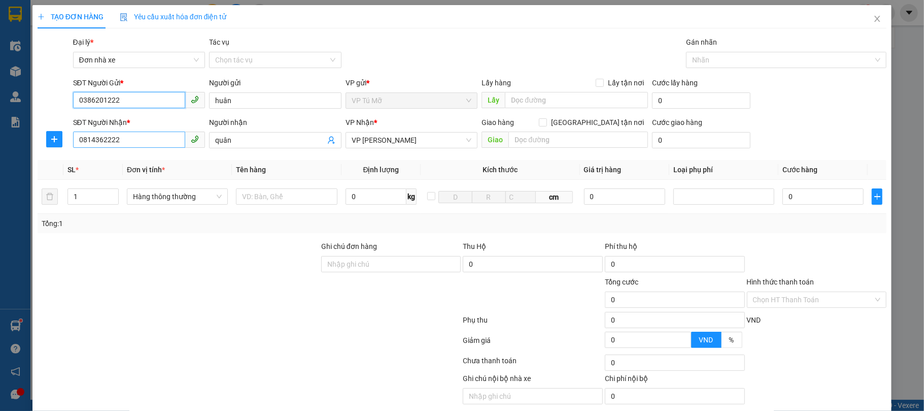
type input "0386201222"
click at [150, 141] on input "0814362222" at bounding box center [129, 139] width 113 height 16
type input "0971369999"
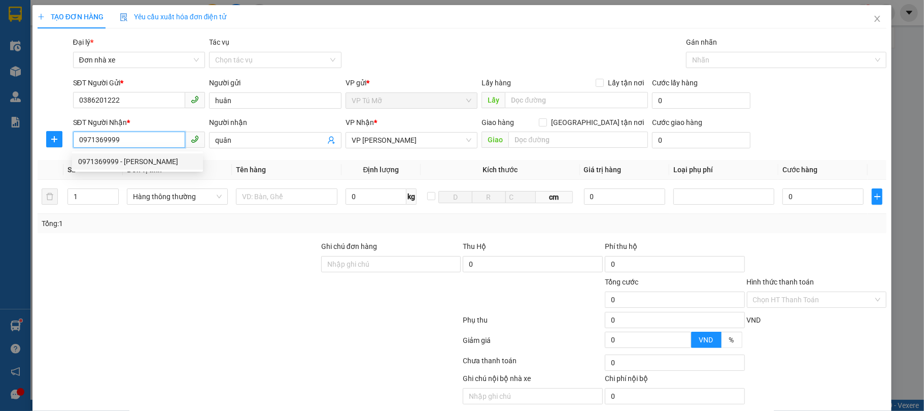
click at [137, 159] on div "0971369999 - tuấn anh" at bounding box center [137, 161] width 119 height 11
type input "tuấn anh"
type input "0971369999"
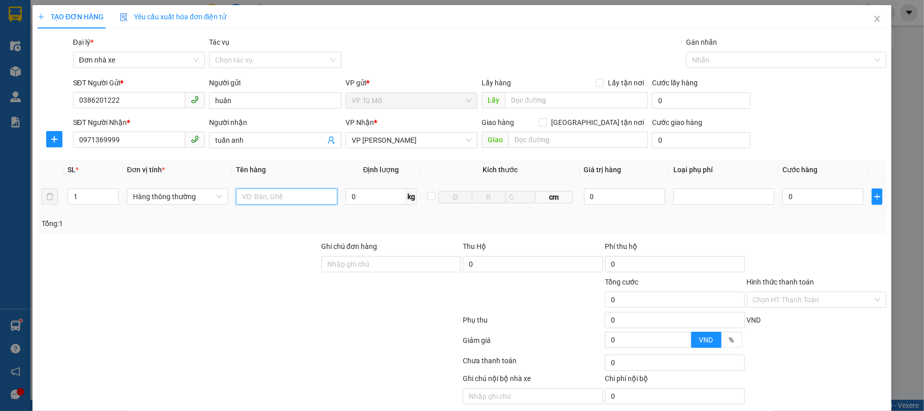
click at [271, 195] on input "text" at bounding box center [286, 196] width 101 height 16
type input "họp ct"
click at [374, 192] on input "0" at bounding box center [376, 196] width 61 height 16
type input "1"
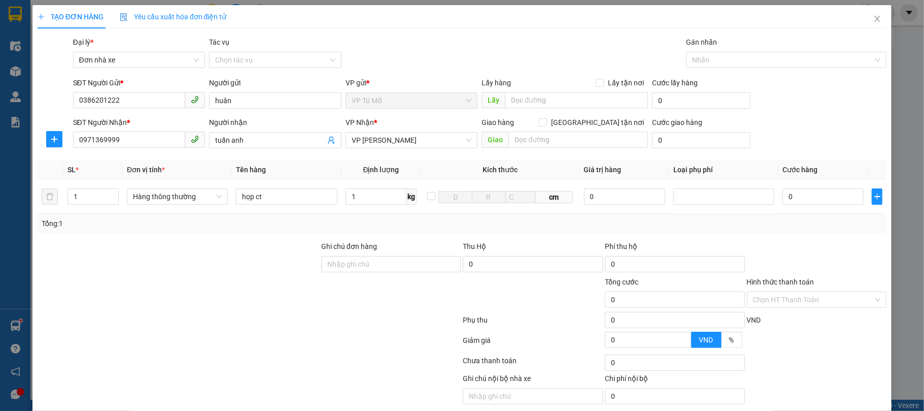
click at [412, 218] on div "Tổng: 1" at bounding box center [463, 223] width 850 height 19
type input "30.000"
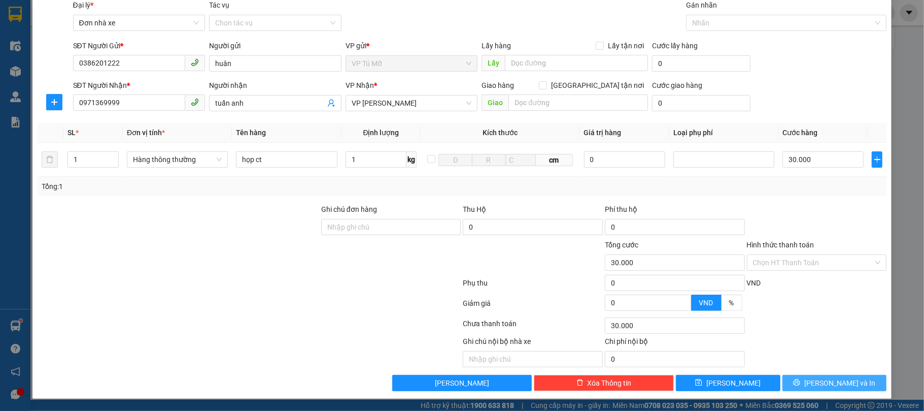
click at [846, 383] on button "[PERSON_NAME] và In" at bounding box center [835, 383] width 105 height 16
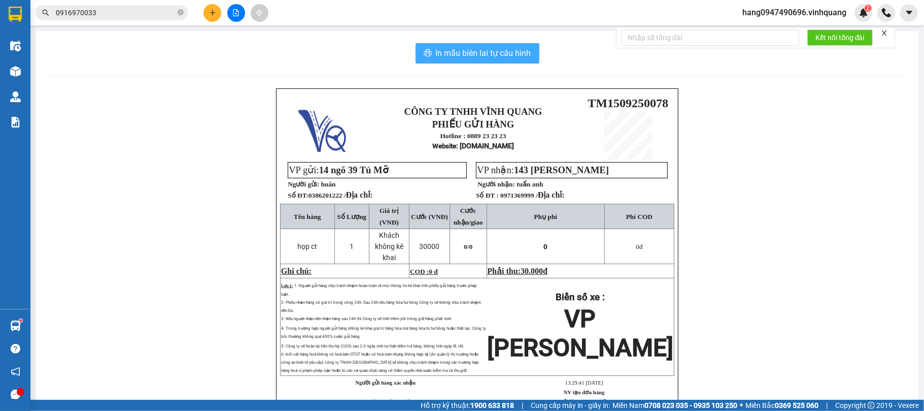
click at [524, 51] on span "In mẫu biên lai tự cấu hình" at bounding box center [483, 53] width 95 height 13
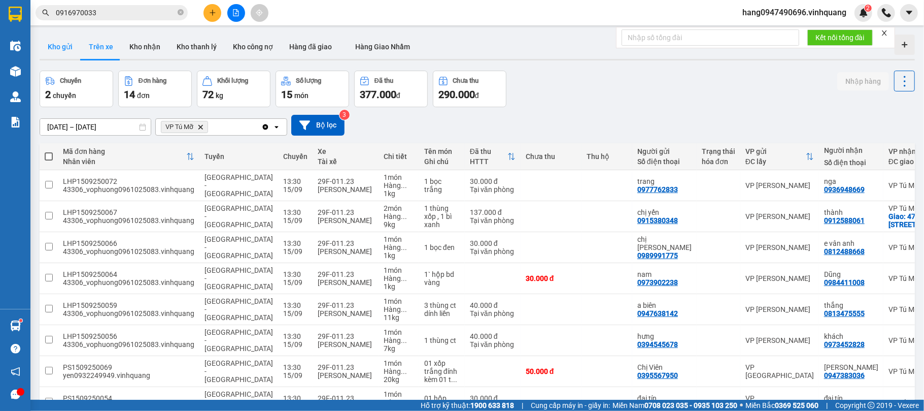
click at [67, 45] on button "Kho gửi" at bounding box center [60, 47] width 41 height 24
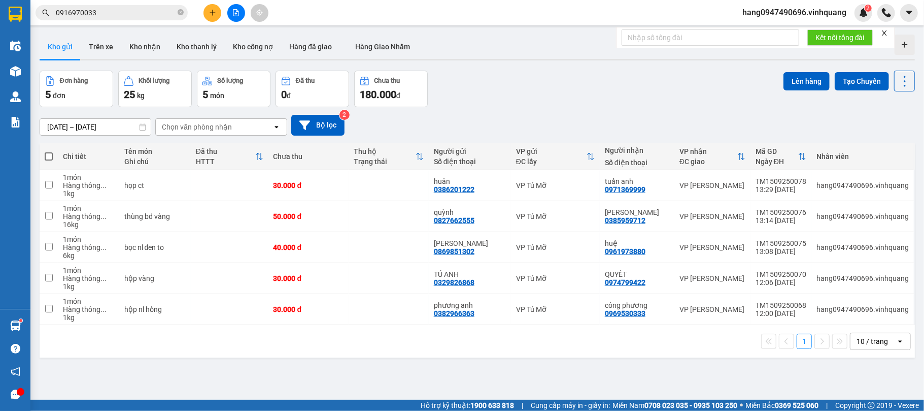
click at [140, 11] on input "0916970033" at bounding box center [116, 12] width 120 height 11
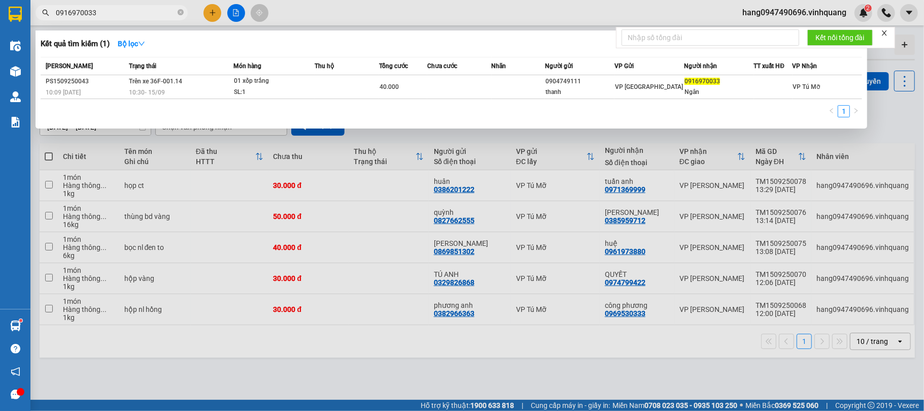
click at [457, 207] on div at bounding box center [462, 205] width 924 height 411
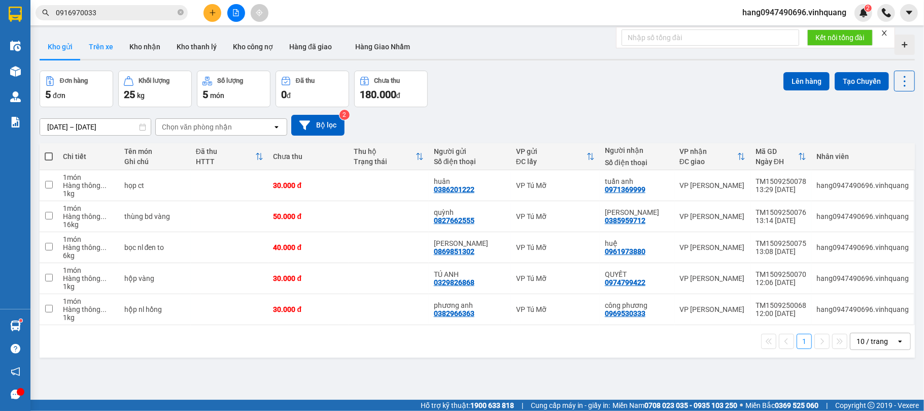
click at [98, 47] on button "Trên xe" at bounding box center [101, 47] width 41 height 24
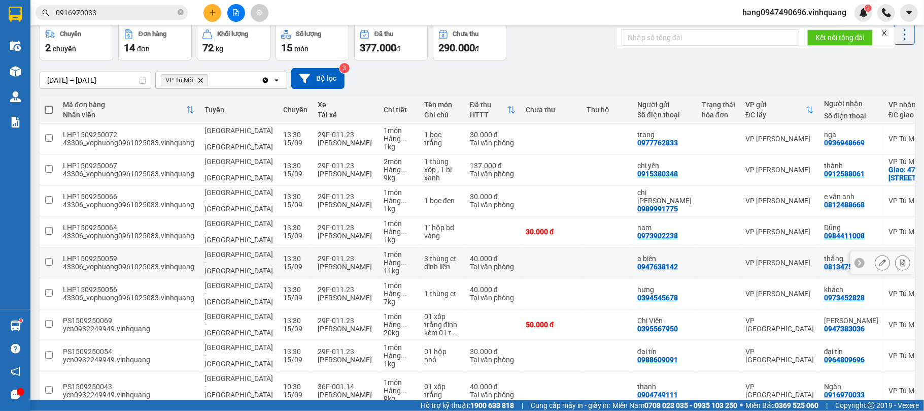
scroll to position [114, 0]
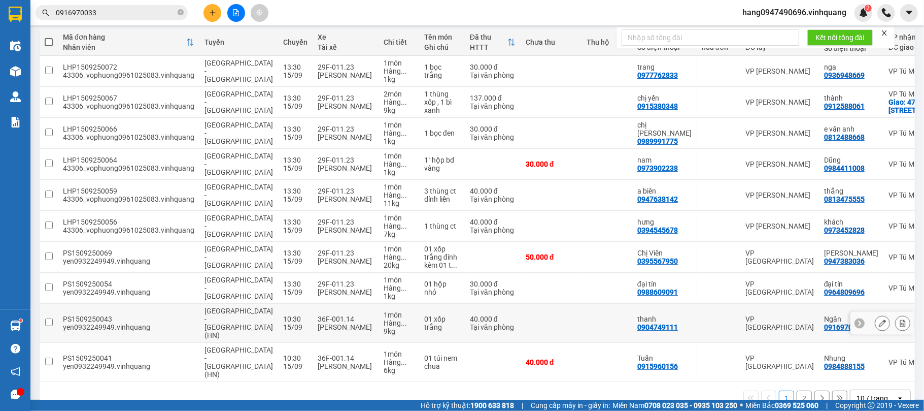
click at [153, 320] on div "PS1509250043" at bounding box center [128, 319] width 131 height 8
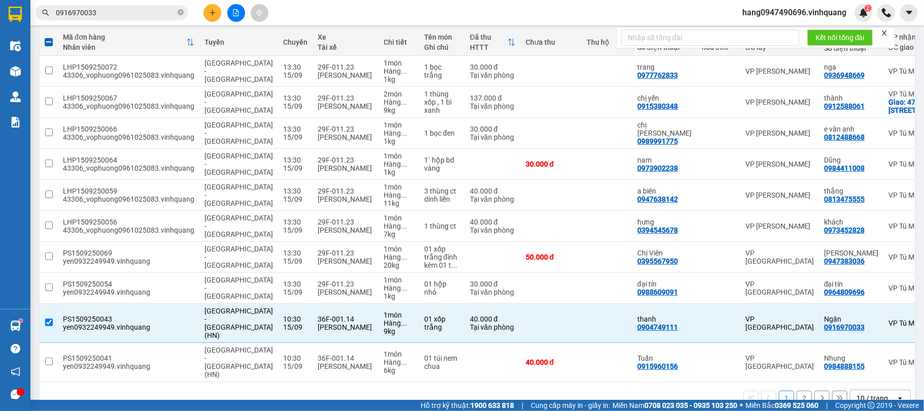
scroll to position [0, 0]
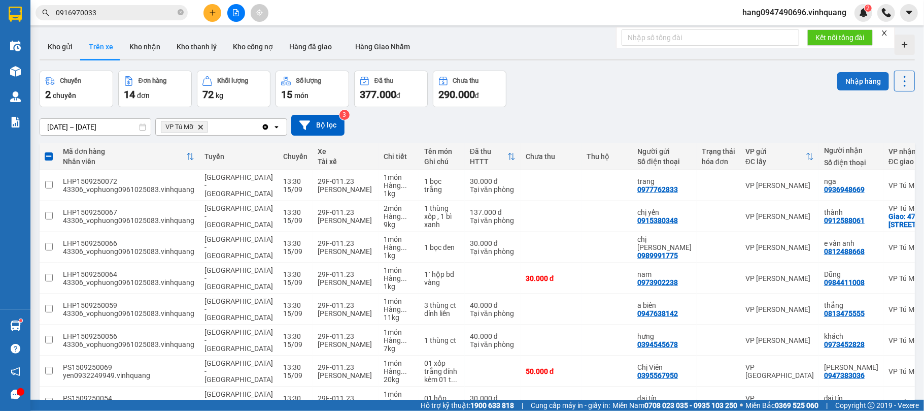
click at [843, 78] on button "Nhập hàng" at bounding box center [864, 81] width 52 height 18
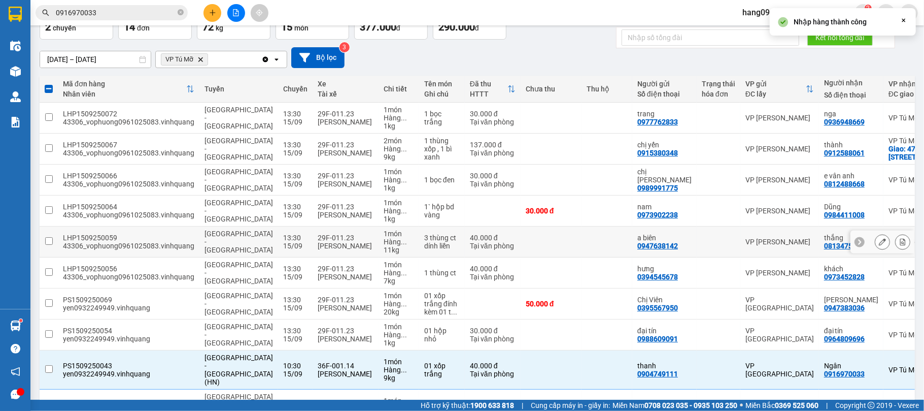
checkbox input "false"
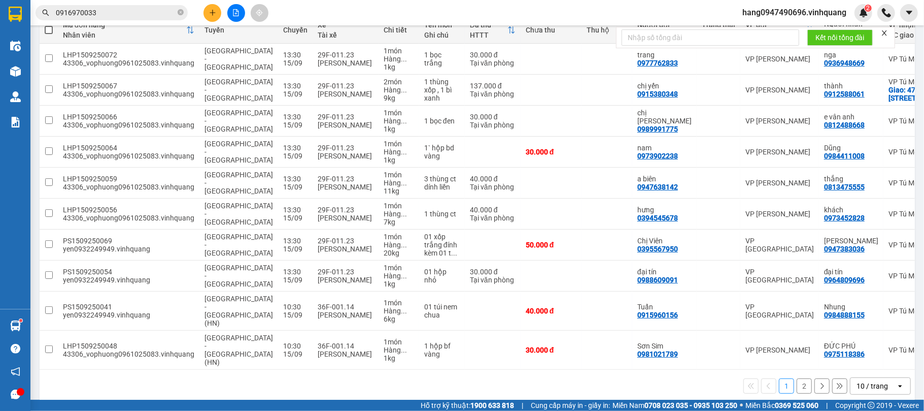
scroll to position [128, 0]
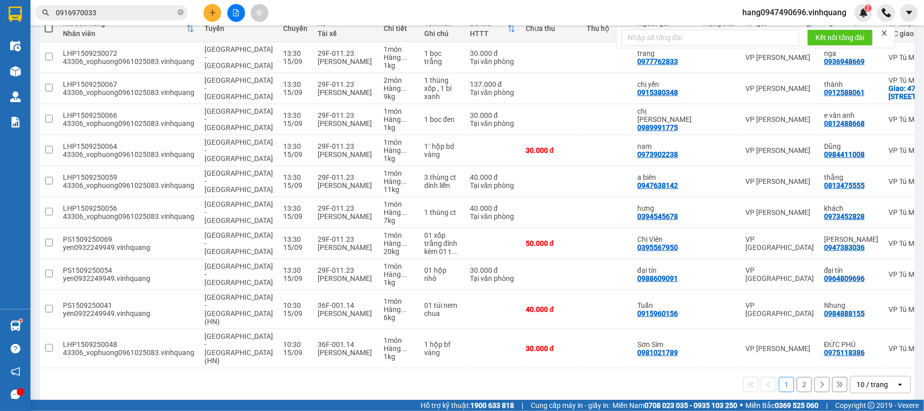
click at [797, 378] on button "2" at bounding box center [804, 384] width 15 height 15
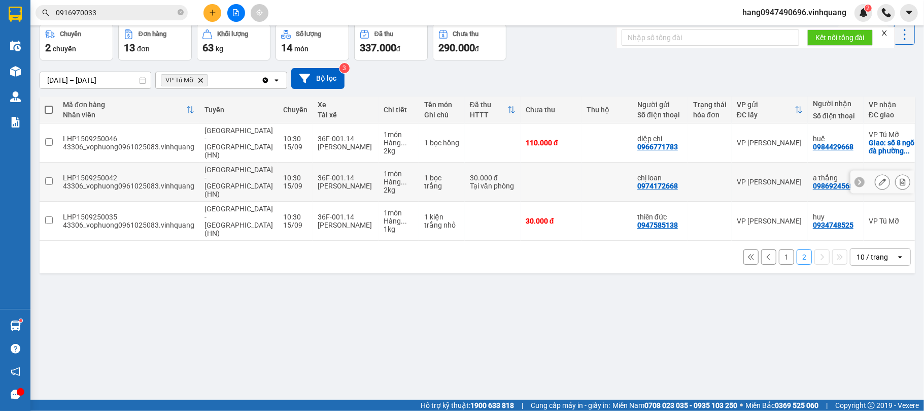
scroll to position [0, 0]
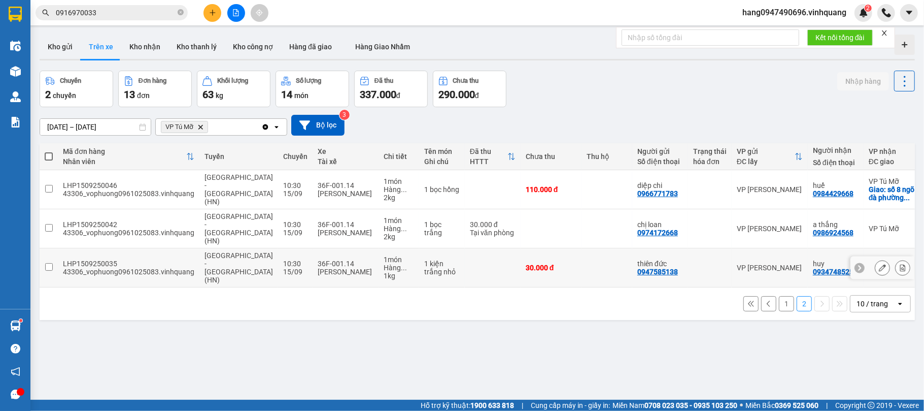
click at [138, 268] on div "43306_vophuong0961025083.vinhquang" at bounding box center [128, 272] width 131 height 8
checkbox input "true"
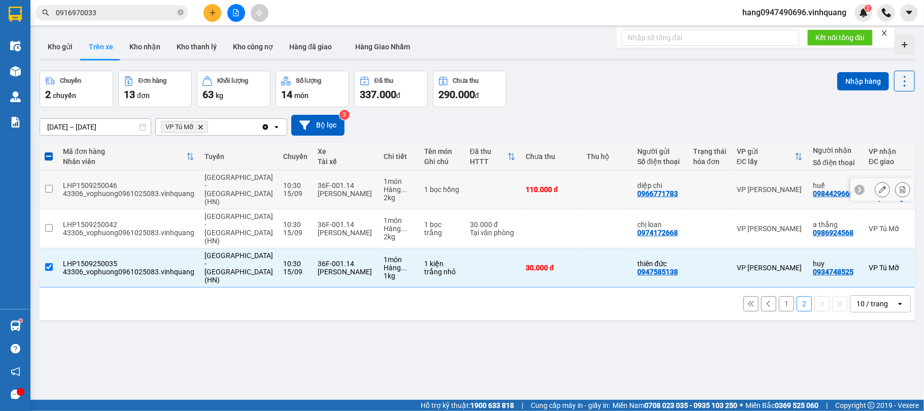
click at [114, 181] on div "LHP1509250046" at bounding box center [128, 185] width 131 height 8
checkbox input "true"
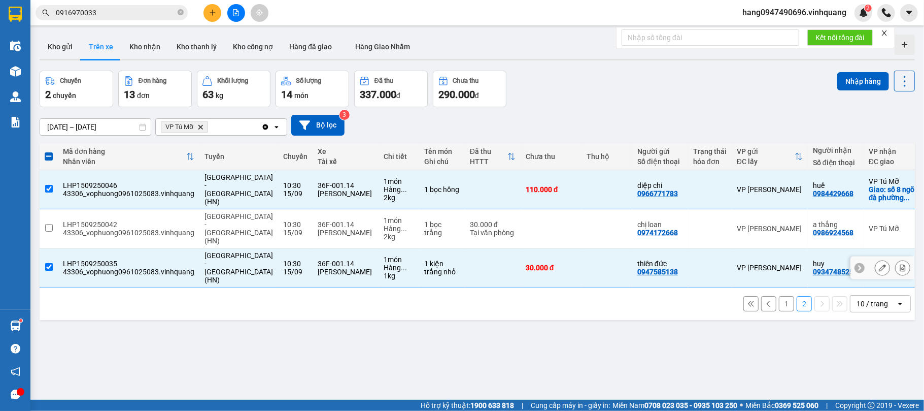
click at [124, 228] on div "43306_vophuong0961025083.vinhquang" at bounding box center [128, 232] width 131 height 8
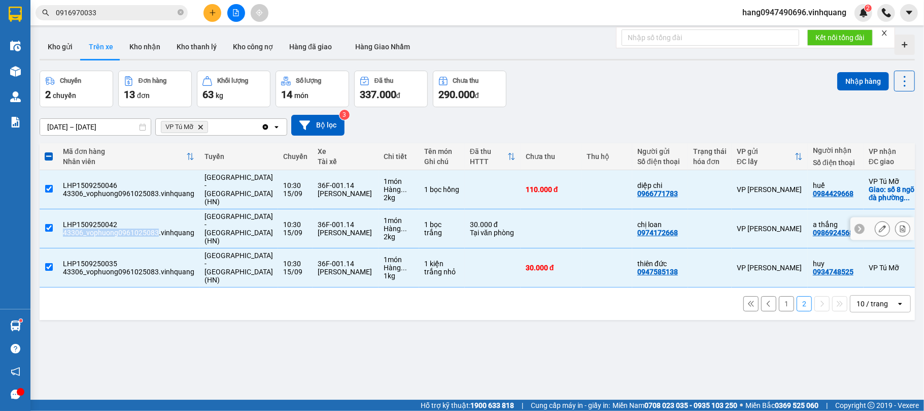
click at [124, 228] on div "43306_vophuong0961025083.vinhquang" at bounding box center [128, 232] width 131 height 8
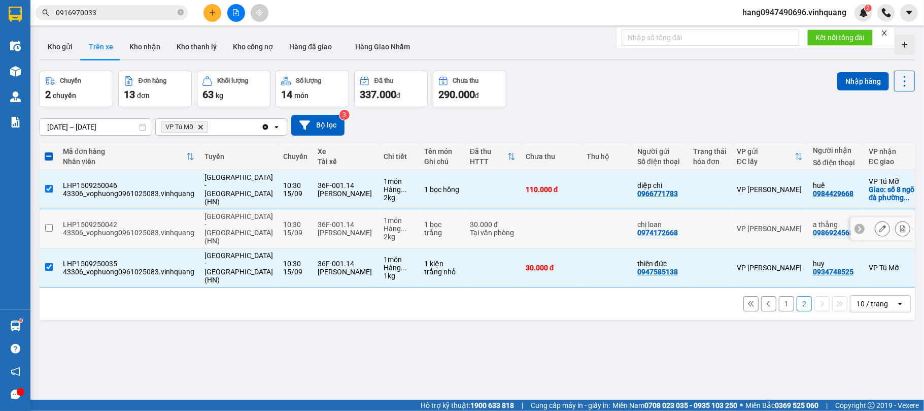
click at [318, 228] on div "Mai Thanh Dũng" at bounding box center [346, 232] width 56 height 8
checkbox input "true"
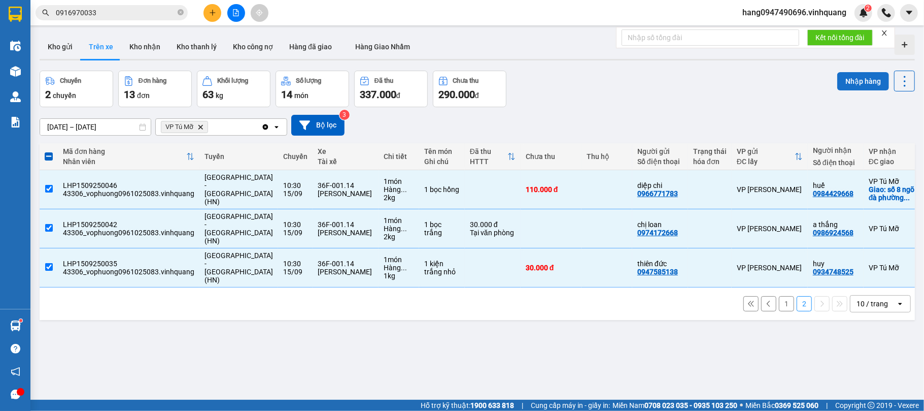
click at [857, 80] on button "Nhập hàng" at bounding box center [864, 81] width 52 height 18
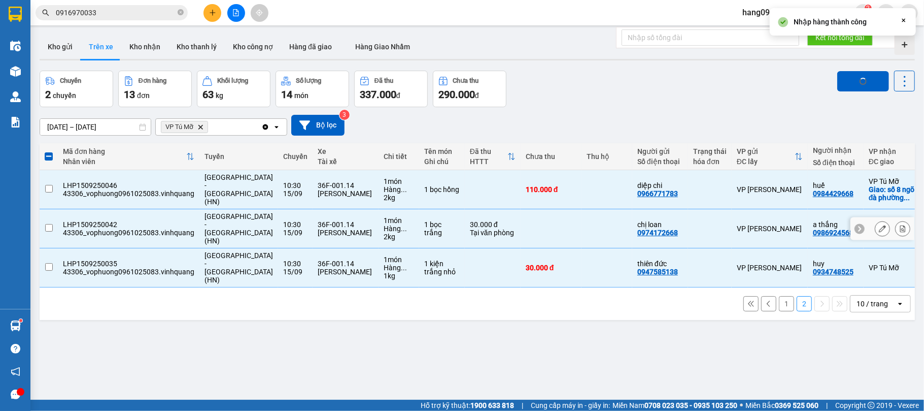
checkbox input "false"
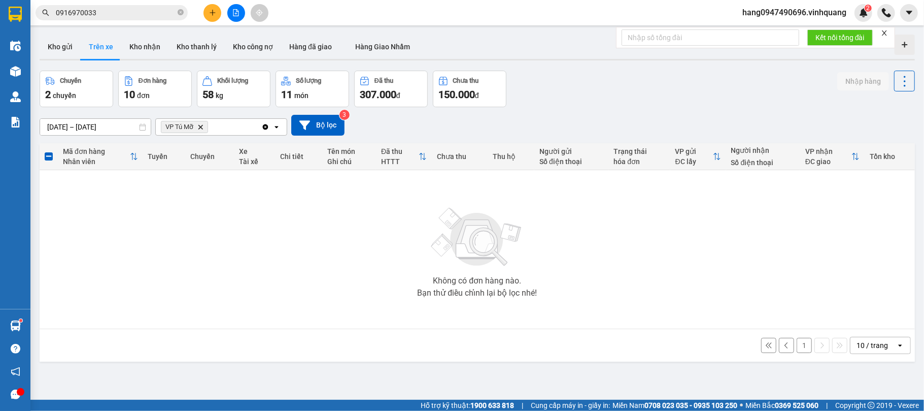
click at [783, 347] on icon at bounding box center [786, 345] width 7 height 7
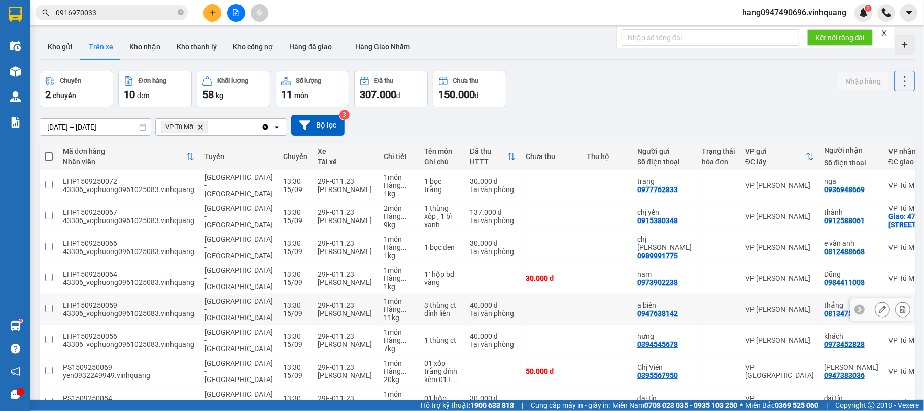
scroll to position [128, 0]
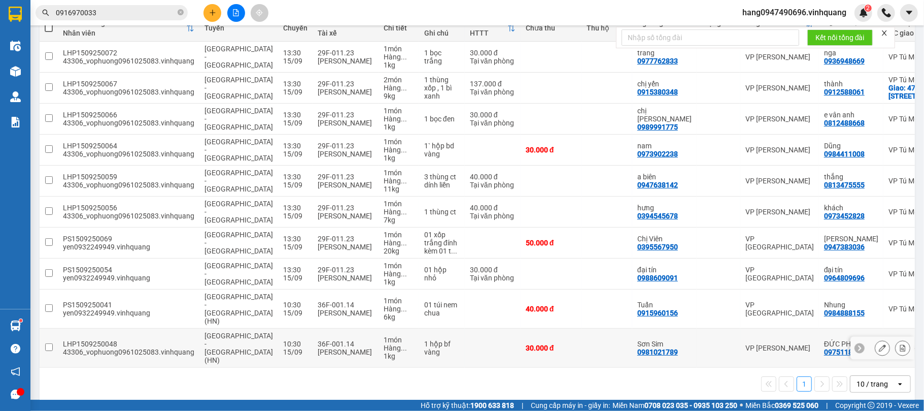
click at [318, 348] on div "Mai Thanh Dũng" at bounding box center [346, 352] width 56 height 8
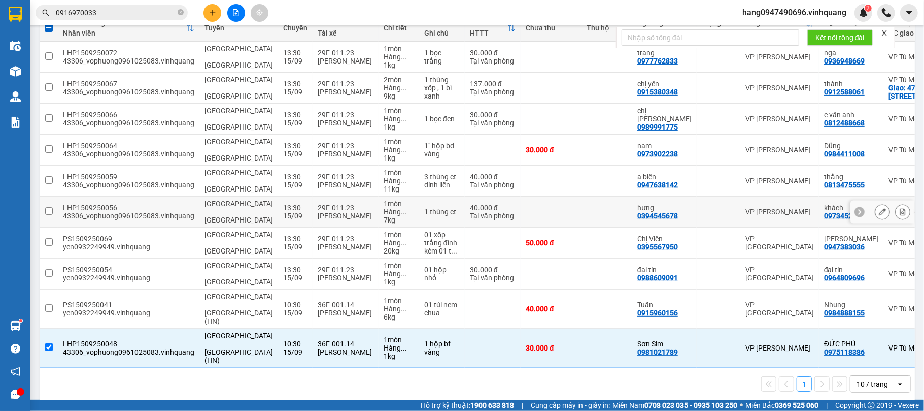
scroll to position [0, 0]
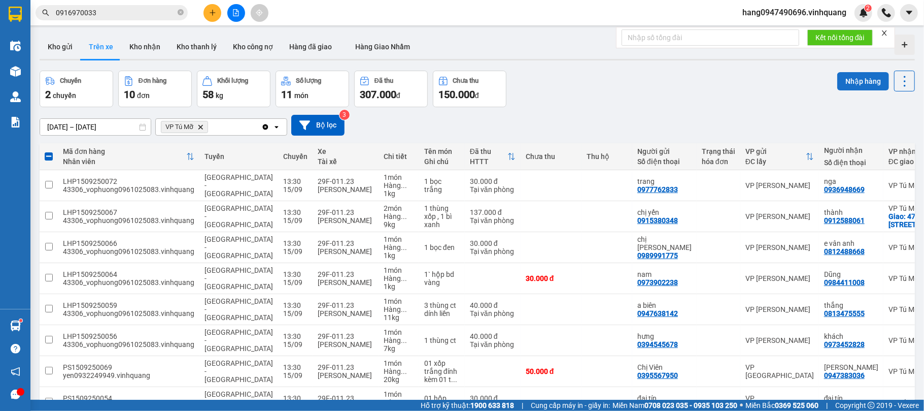
click at [863, 83] on button "Nhập hàng" at bounding box center [864, 81] width 52 height 18
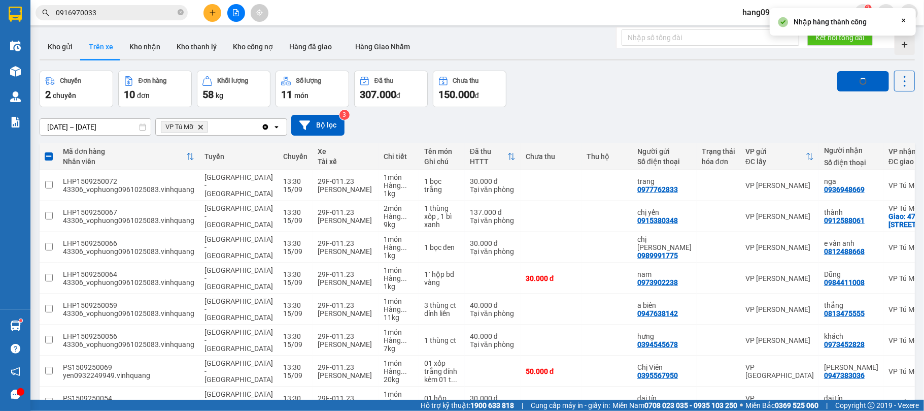
checkbox input "false"
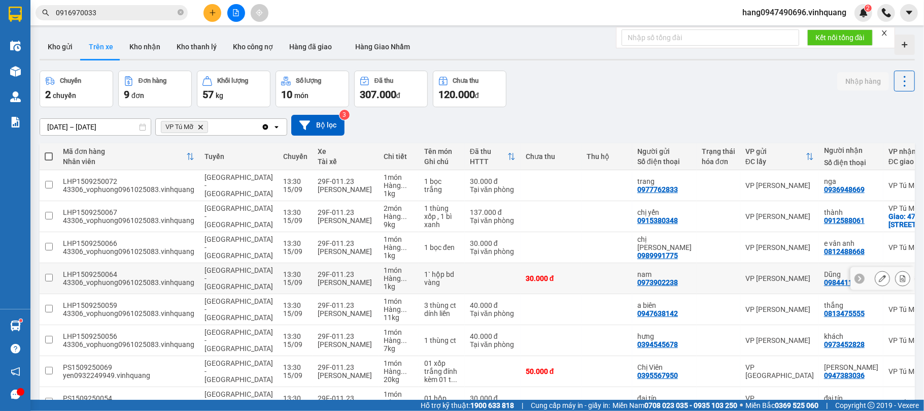
scroll to position [97, 0]
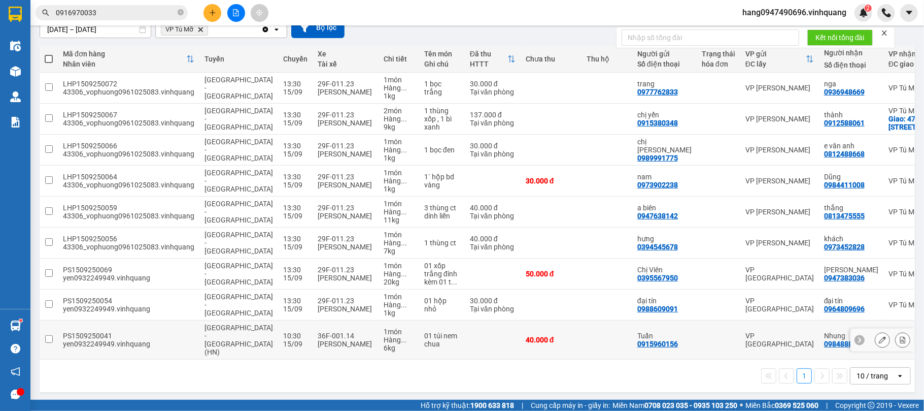
click at [313, 337] on td "36F-001.14 Mai Thanh Dũng" at bounding box center [346, 339] width 66 height 39
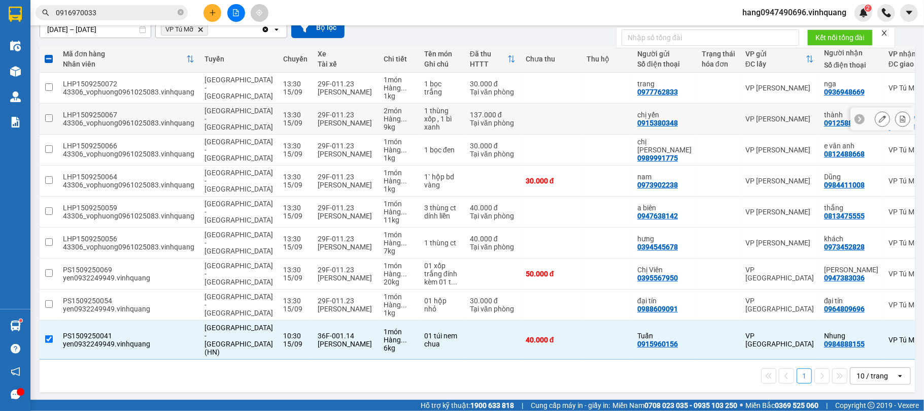
scroll to position [0, 0]
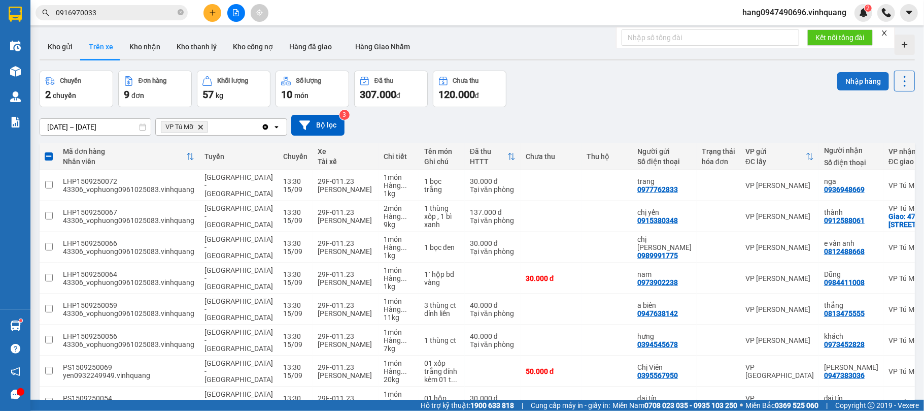
click at [845, 75] on button "Nhập hàng" at bounding box center [864, 81] width 52 height 18
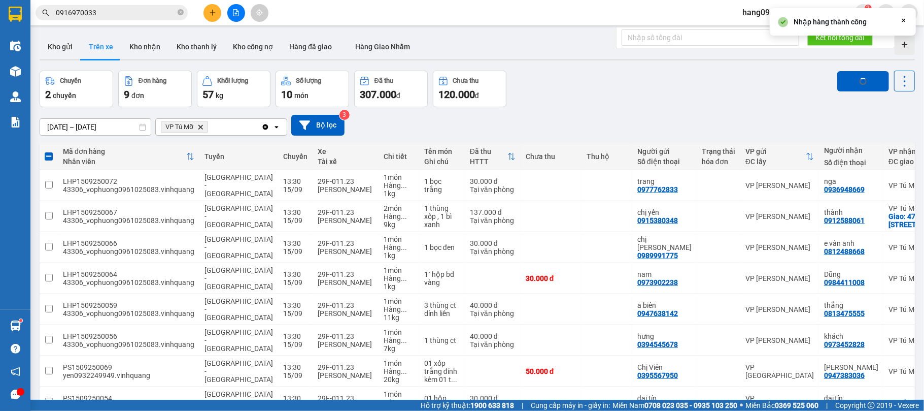
checkbox input "false"
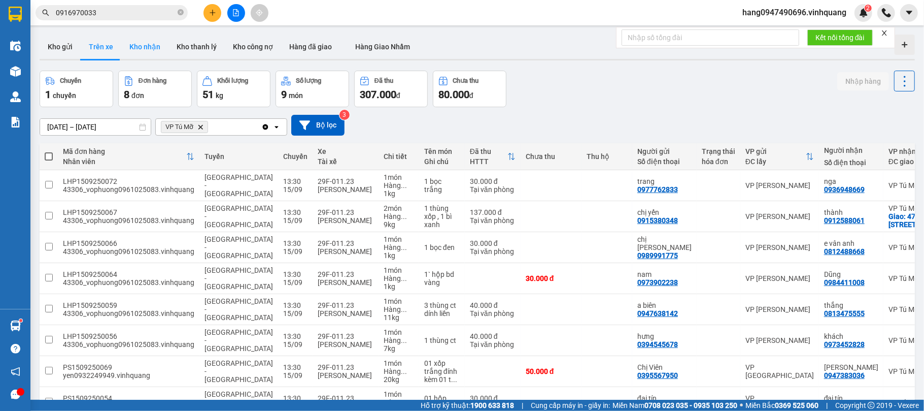
click at [147, 53] on button "Kho nhận" at bounding box center [144, 47] width 47 height 24
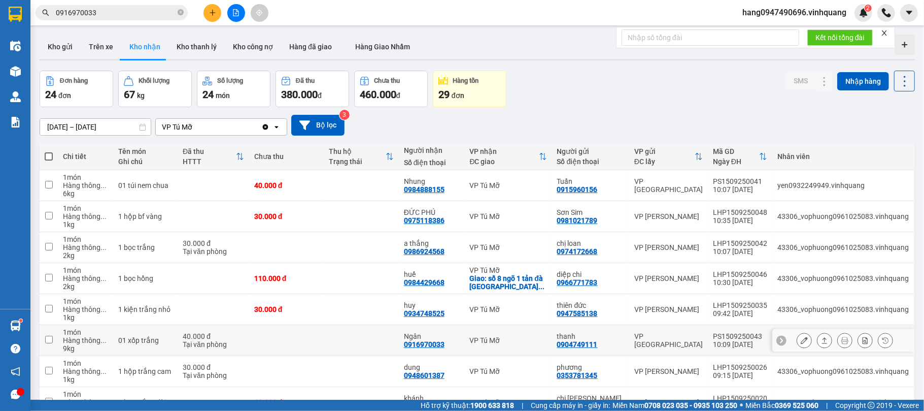
click at [689, 329] on td "VP [GEOGRAPHIC_DATA]" at bounding box center [668, 340] width 79 height 31
checkbox input "false"
click at [821, 338] on icon at bounding box center [824, 340] width 7 height 7
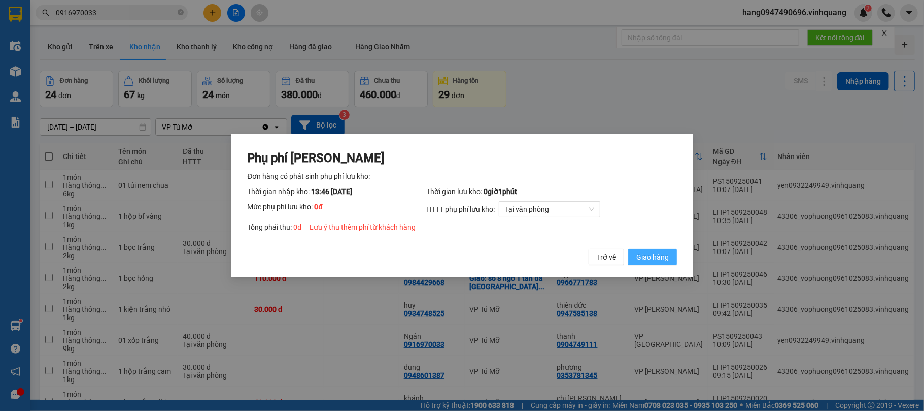
click at [651, 257] on span "Giao hàng" at bounding box center [653, 256] width 32 height 11
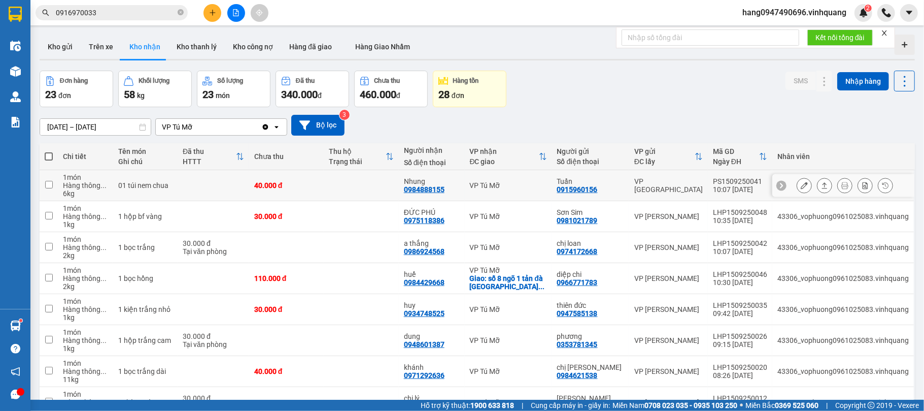
click at [439, 193] on div "0984888155" at bounding box center [424, 189] width 41 height 8
copy div "0984888155"
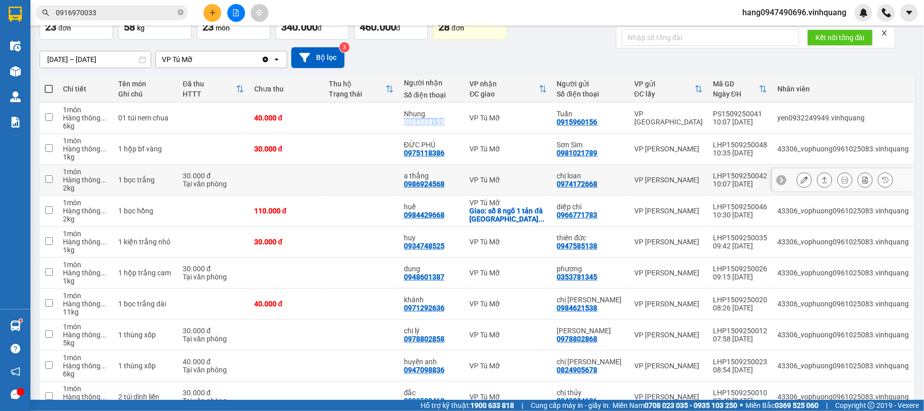
scroll to position [124, 0]
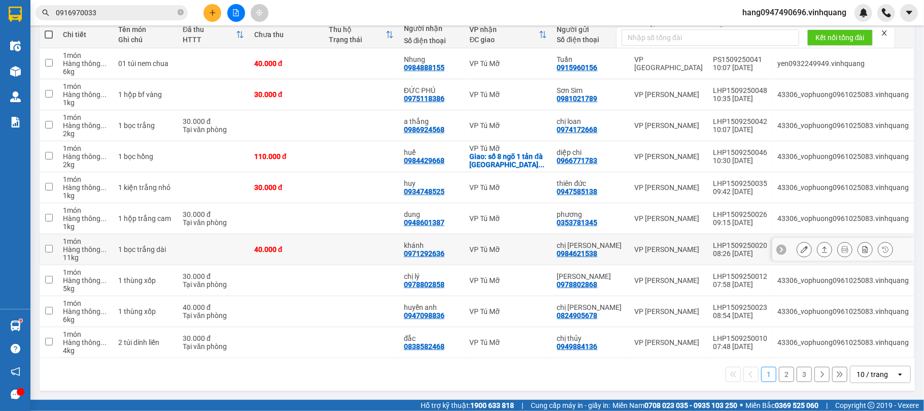
click at [421, 254] on div "0971292636" at bounding box center [424, 253] width 41 height 8
copy div "0971292636"
click at [429, 281] on div "0978802858" at bounding box center [424, 284] width 41 height 8
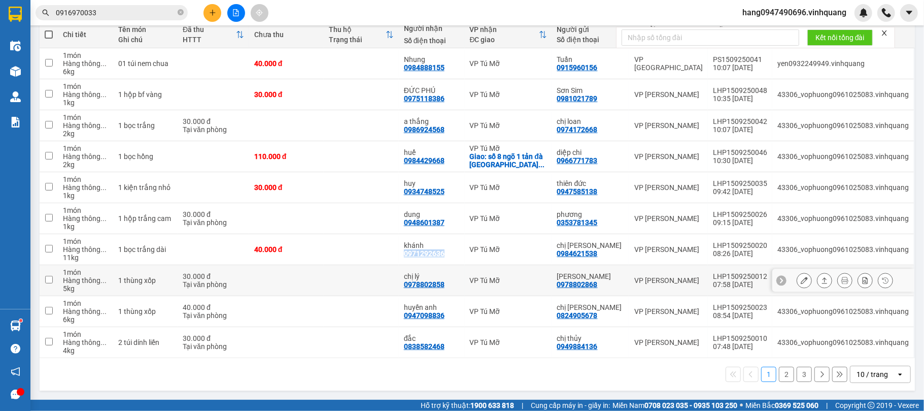
click at [429, 281] on div "0978802858" at bounding box center [424, 284] width 41 height 8
copy div "0978802858"
click at [429, 313] on div "0947098836" at bounding box center [424, 315] width 41 height 8
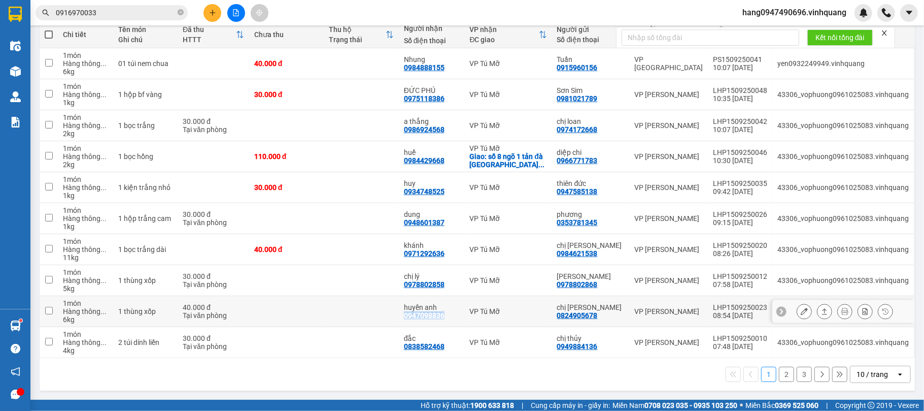
copy div "0947098836"
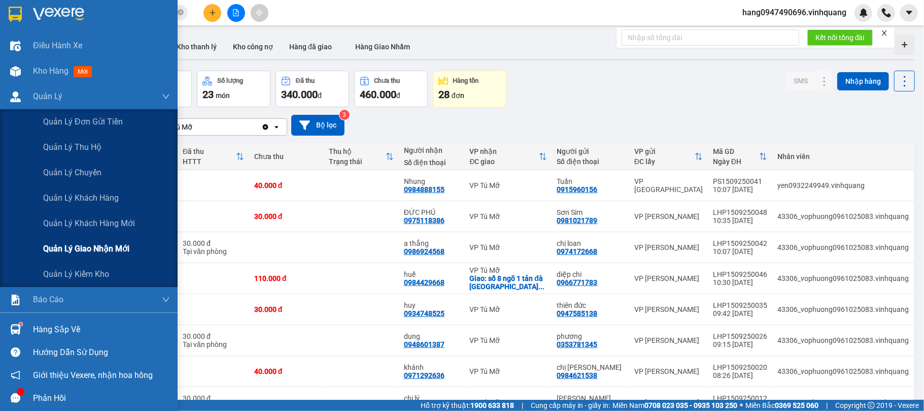
click at [103, 247] on span "Quản lý giao nhận mới" at bounding box center [86, 248] width 86 height 13
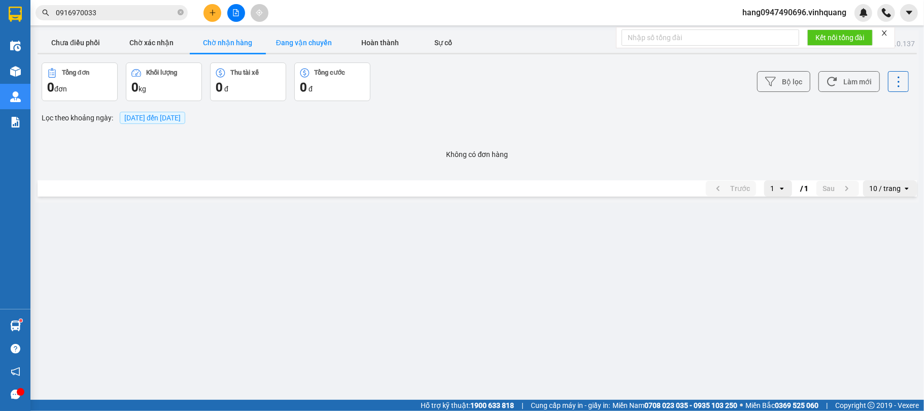
click at [302, 45] on button "Đang vận chuyển" at bounding box center [304, 42] width 76 height 20
click at [393, 38] on button "Hoàn thành" at bounding box center [380, 42] width 76 height 20
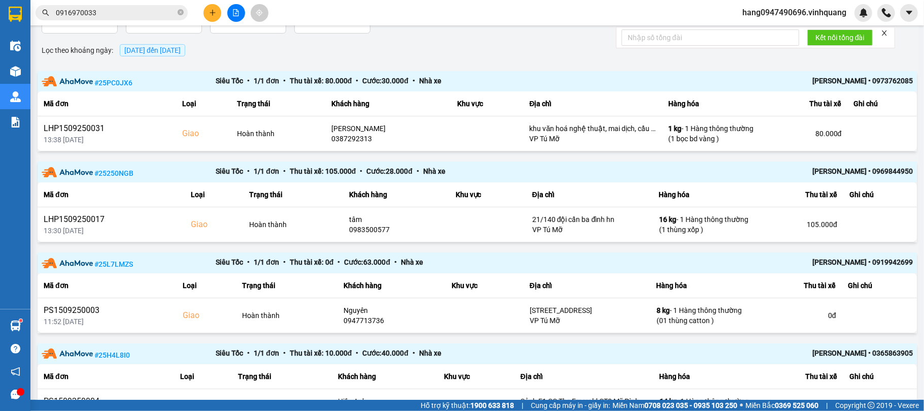
scroll to position [223, 0]
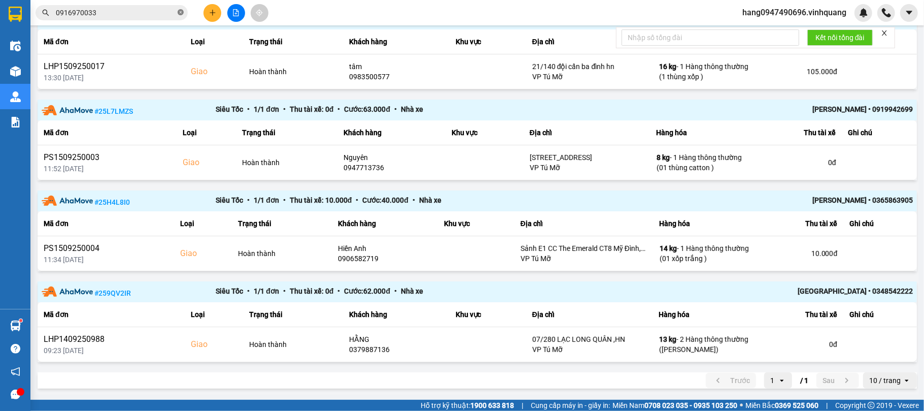
click at [178, 11] on icon "close-circle" at bounding box center [181, 12] width 6 height 6
click at [178, 11] on span at bounding box center [181, 12] width 6 height 11
click at [119, 14] on input "text" at bounding box center [116, 12] width 120 height 11
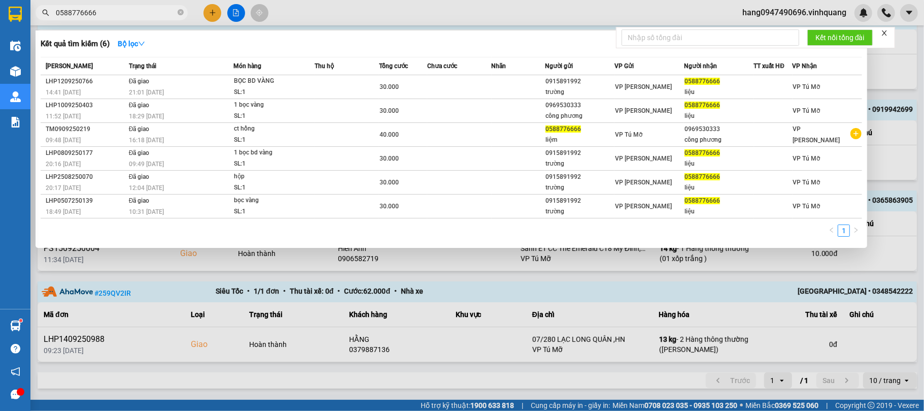
type input "0588776666"
click at [206, 11] on div at bounding box center [462, 205] width 924 height 411
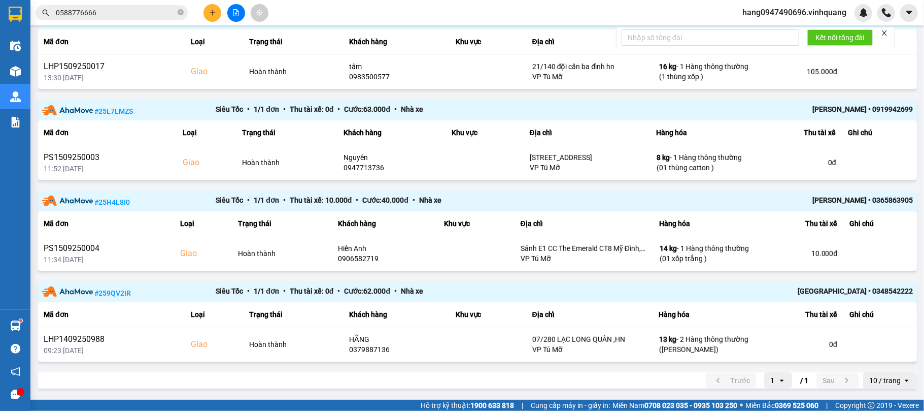
click at [206, 11] on button at bounding box center [213, 13] width 18 height 18
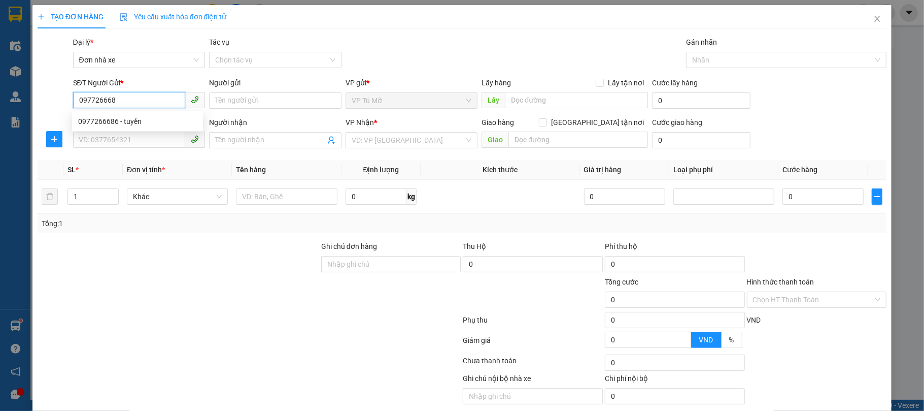
type input "0977266686"
click at [169, 118] on div "0977266686 - tuyền" at bounding box center [137, 121] width 119 height 11
type input "tuyền"
type input "0964349207"
type input "thắng nhái"
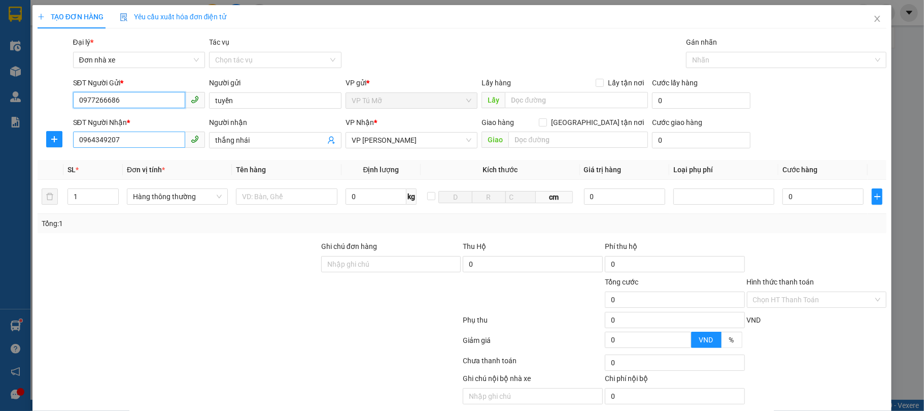
type input "0977266686"
click at [141, 142] on input "0964349207" at bounding box center [129, 139] width 113 height 16
click at [85, 143] on input "076797777" at bounding box center [129, 139] width 113 height 16
type input "0776797777"
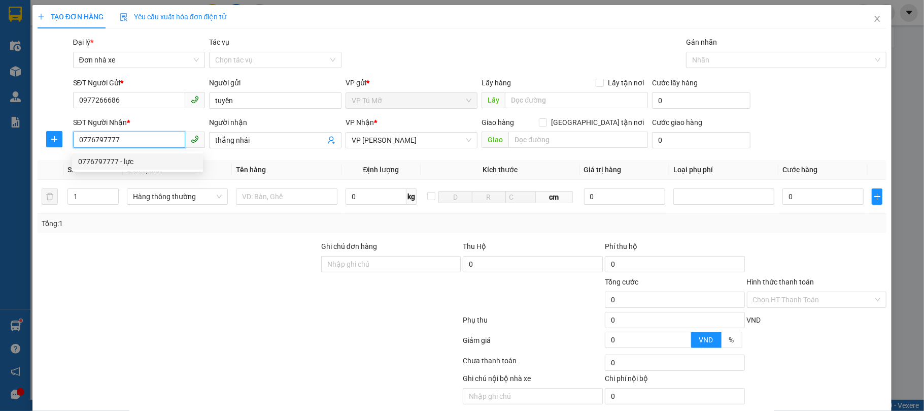
click at [147, 161] on div "0776797777 - lực" at bounding box center [137, 161] width 119 height 11
type input "lực"
type input "0776797777"
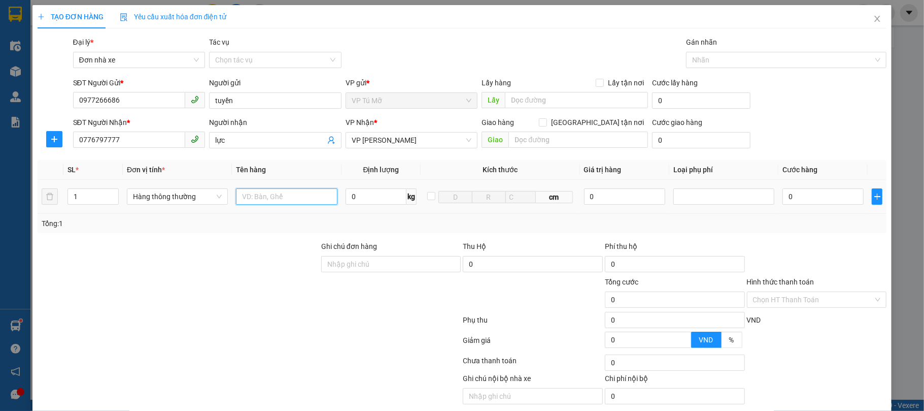
click at [257, 194] on input "text" at bounding box center [286, 196] width 101 height 16
click at [147, 142] on input "0776797777" at bounding box center [129, 139] width 113 height 16
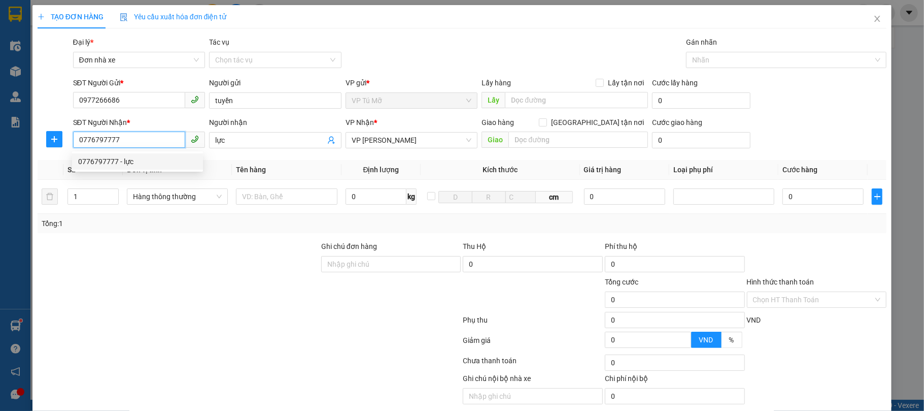
click at [175, 164] on div "0776797777 - lực" at bounding box center [137, 161] width 119 height 11
click at [175, 163] on div "0776797777 - lực" at bounding box center [137, 161] width 119 height 11
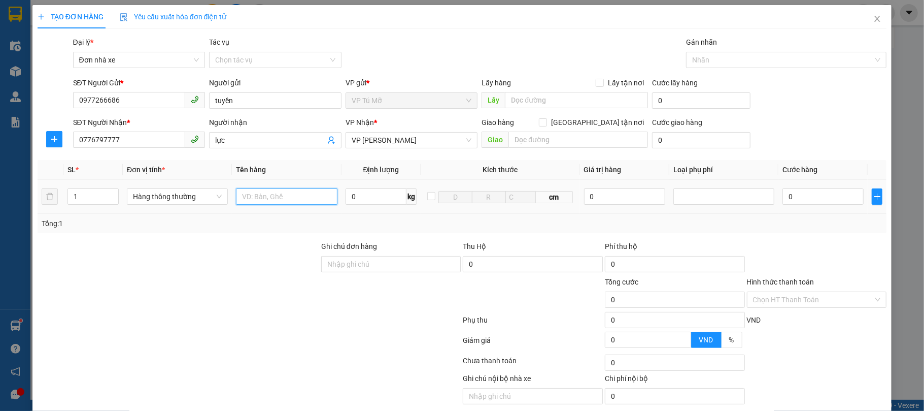
drag, startPoint x: 275, startPoint y: 199, endPoint x: 266, endPoint y: 197, distance: 8.9
click at [276, 199] on input "text" at bounding box center [286, 196] width 101 height 16
type input "thùng ct bd vàng"
click at [378, 198] on input "0" at bounding box center [376, 196] width 61 height 16
type input "1"
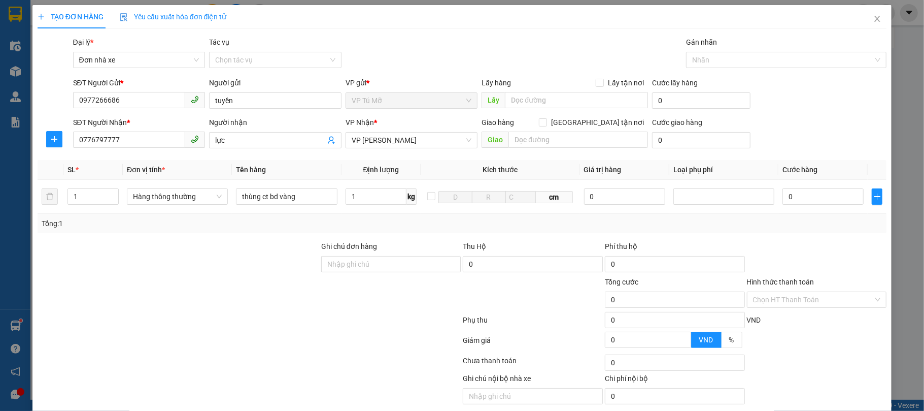
click at [390, 217] on div "Tổng: 1" at bounding box center [463, 223] width 850 height 19
type input "30.000"
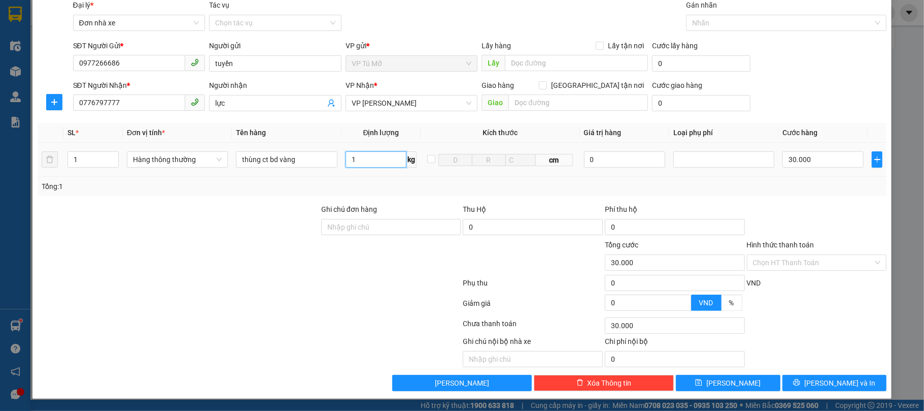
click at [346, 153] on input "1" at bounding box center [376, 159] width 61 height 16
type input "6"
click at [410, 183] on div "Tổng: 1" at bounding box center [463, 186] width 842 height 11
type input "40.000"
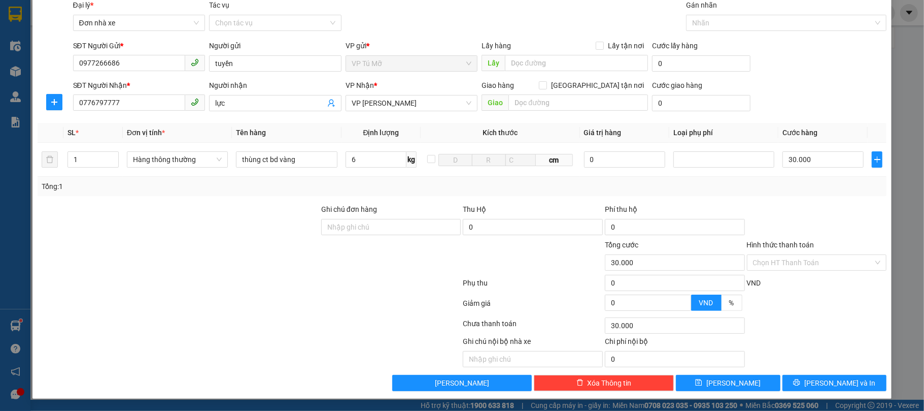
type input "40.000"
click at [830, 376] on button "[PERSON_NAME] và In" at bounding box center [835, 383] width 105 height 16
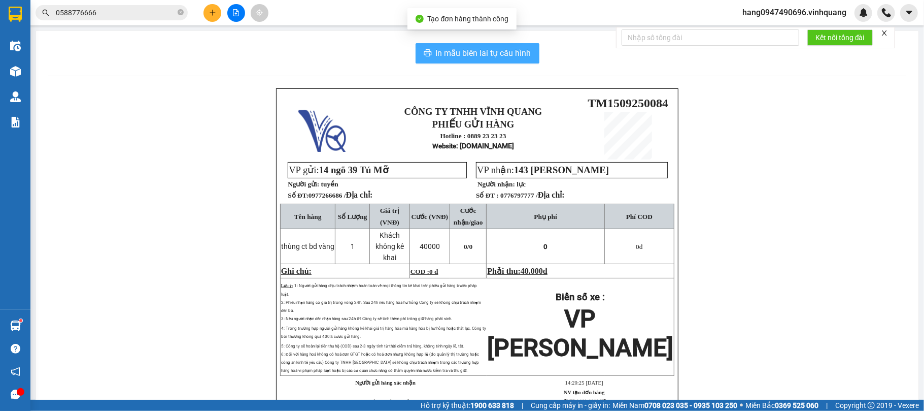
click at [499, 55] on span "In mẫu biên lai tự cấu hình" at bounding box center [483, 53] width 95 height 13
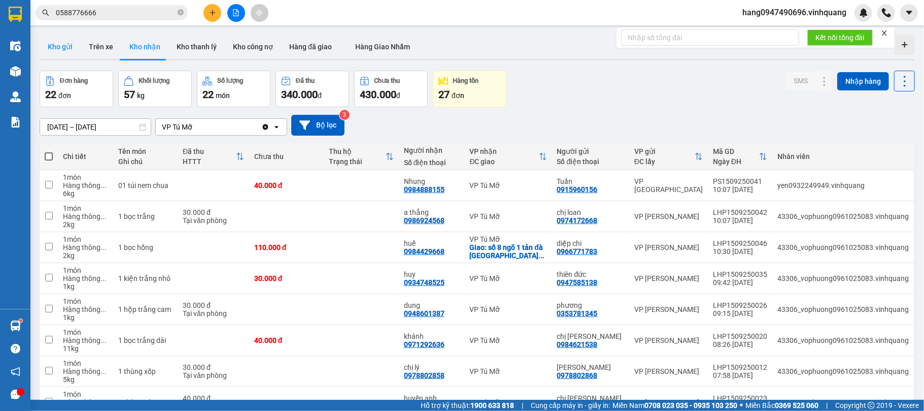
click at [59, 53] on button "Kho gửi" at bounding box center [60, 47] width 41 height 24
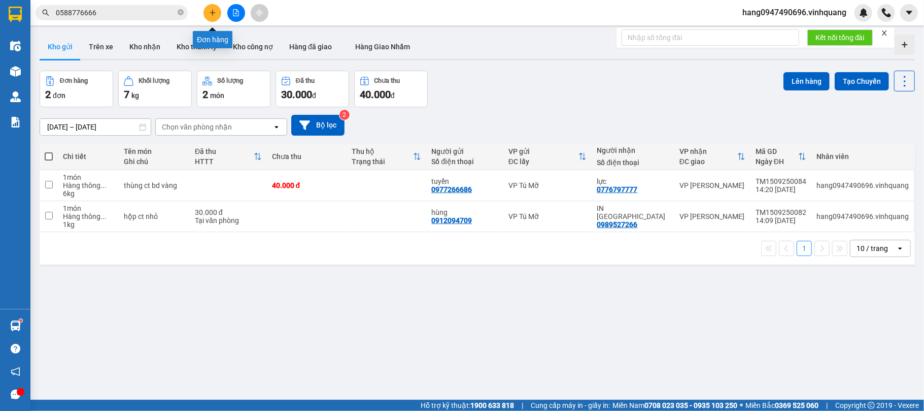
click at [211, 8] on button at bounding box center [213, 13] width 18 height 18
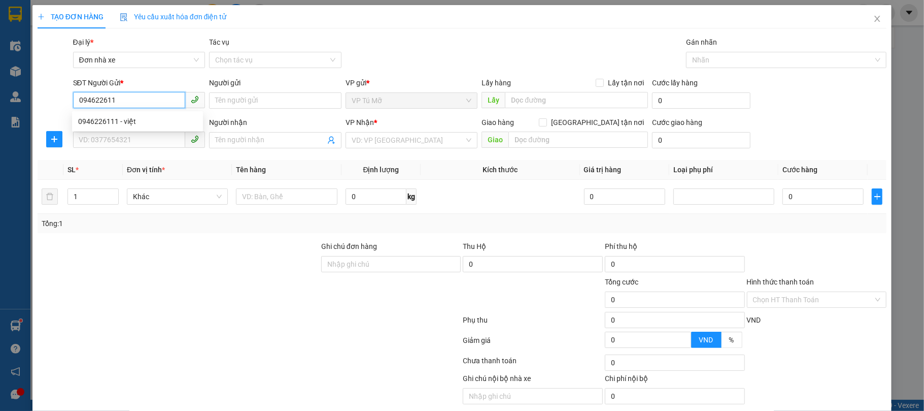
type input "0946226111"
click at [161, 118] on div "0946226111 - việt" at bounding box center [137, 121] width 119 height 11
type input "việt"
type input "0844776666"
type input "DŨNG"
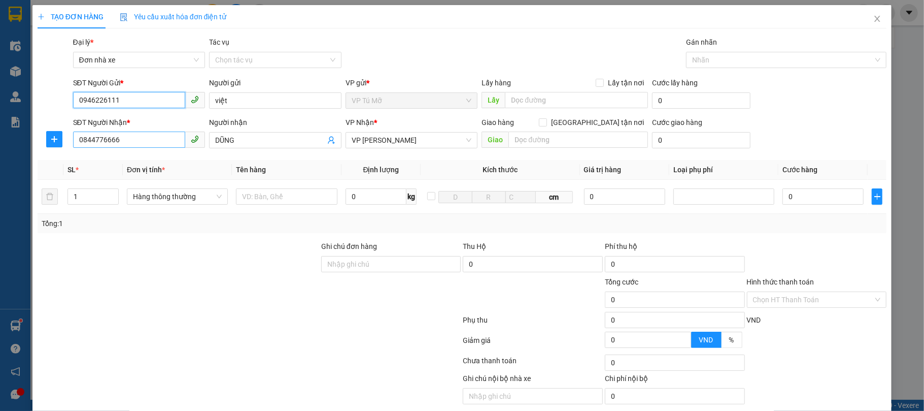
type input "0946226111"
click at [119, 138] on input "0844776666" at bounding box center [129, 139] width 113 height 16
type input "0902476468"
type input "luyến"
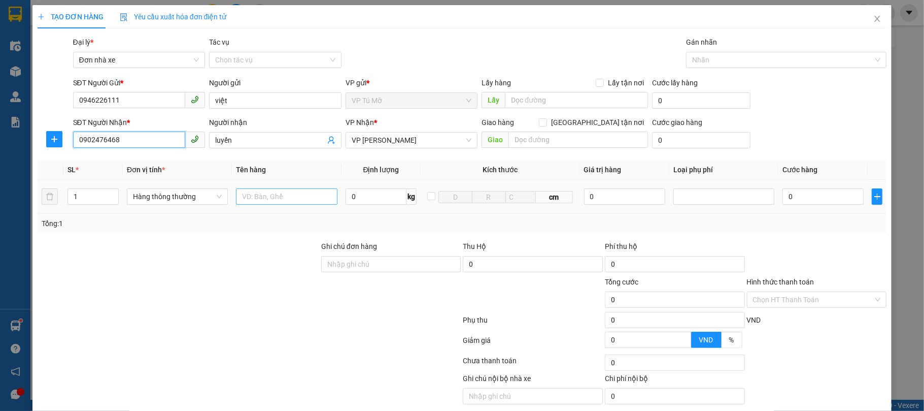
type input "0902476468"
click at [279, 204] on input "text" at bounding box center [286, 196] width 101 height 16
type input "bọc vàng"
click at [376, 204] on input "0" at bounding box center [376, 196] width 61 height 16
type input "1"
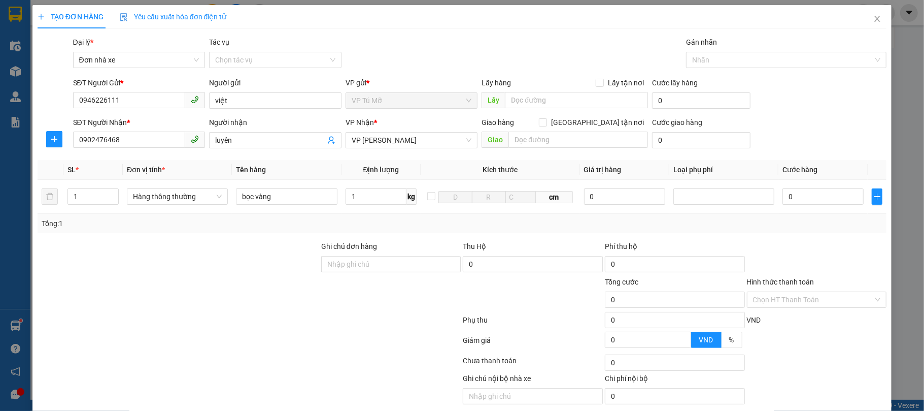
click at [416, 220] on div "Tổng: 1" at bounding box center [463, 223] width 842 height 11
type input "30.000"
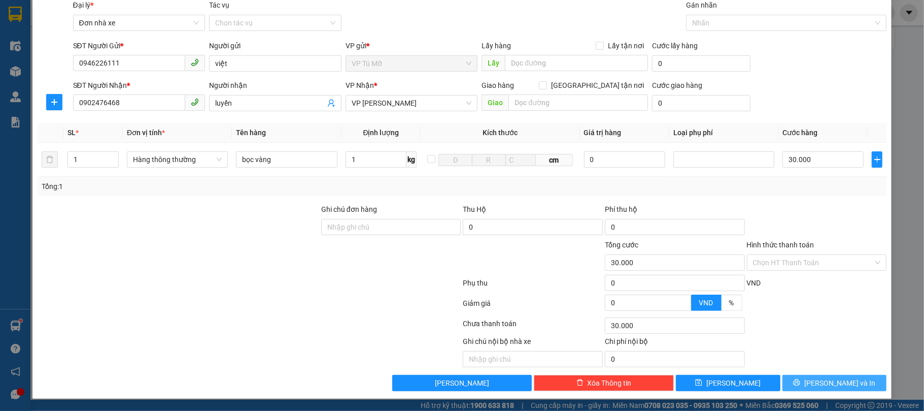
click at [835, 382] on span "[PERSON_NAME] và In" at bounding box center [840, 382] width 71 height 11
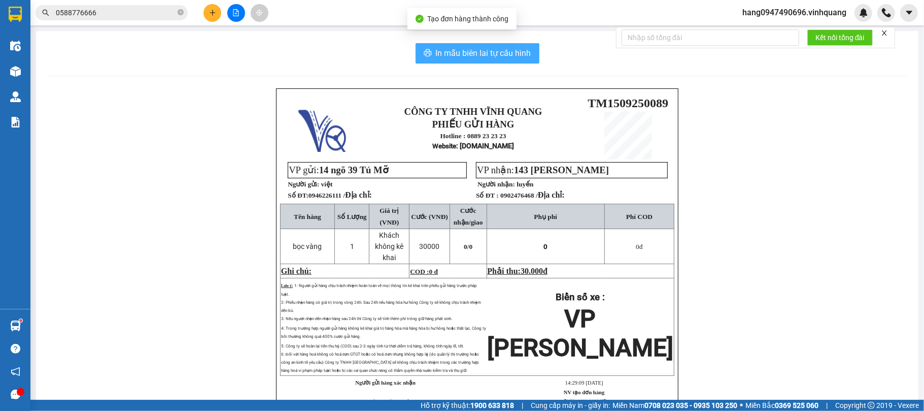
click at [472, 45] on button "In mẫu biên lai tự cấu hình" at bounding box center [478, 53] width 124 height 20
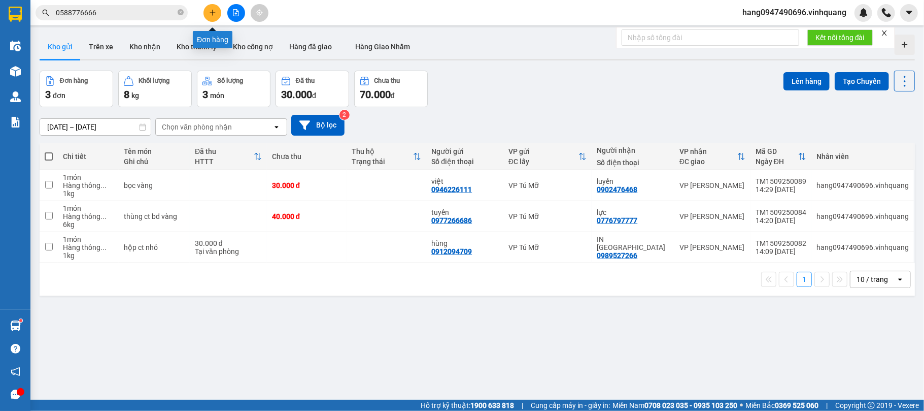
click at [211, 13] on icon "plus" at bounding box center [213, 12] width 6 height 1
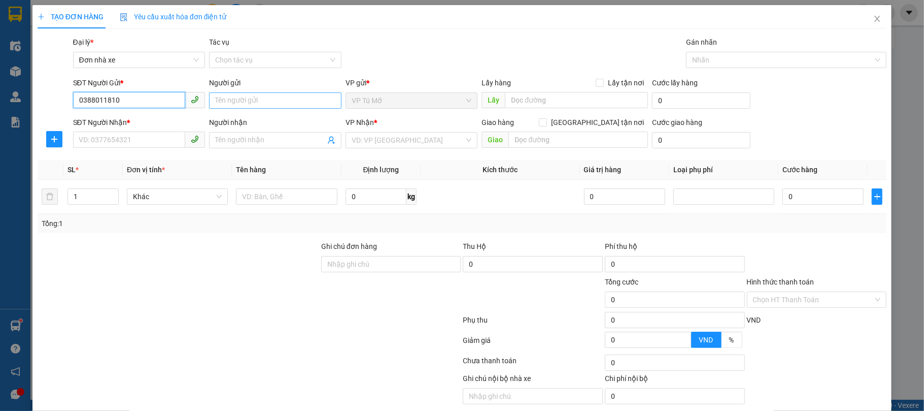
type input "0388011810"
click at [294, 99] on input "Người gửi" at bounding box center [275, 100] width 132 height 16
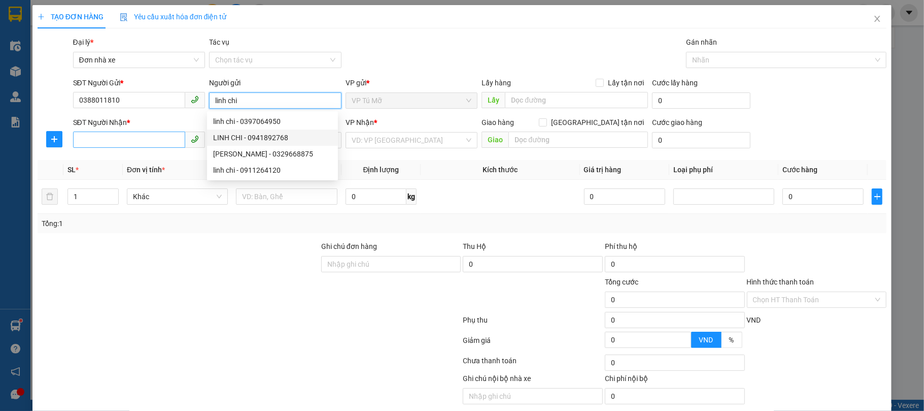
type input "linh chi"
click at [101, 135] on input "SĐT Người Nhận *" at bounding box center [129, 139] width 113 height 16
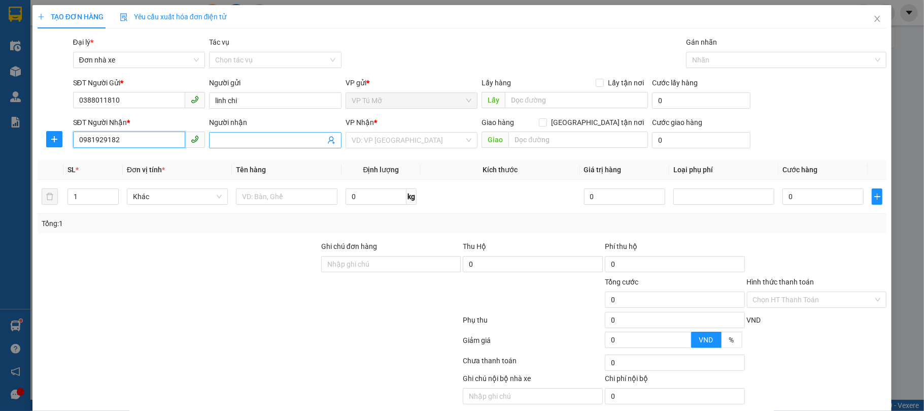
type input "0981929182"
click at [227, 138] on input "Người nhận" at bounding box center [270, 140] width 110 height 11
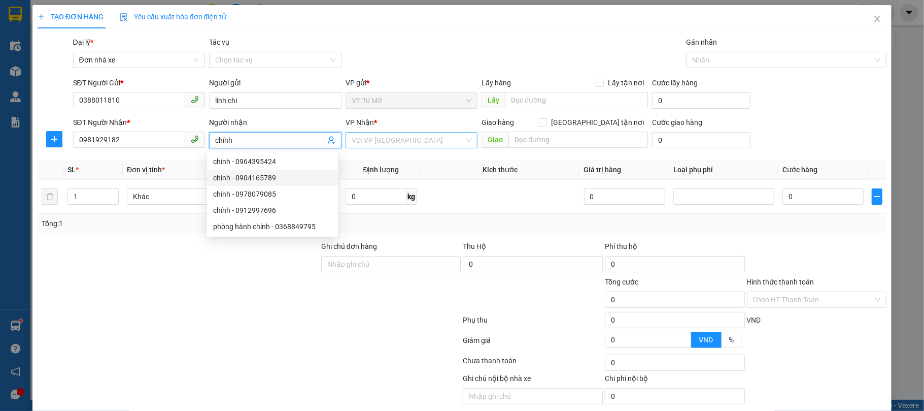
type input "chính"
click at [382, 137] on input "search" at bounding box center [408, 139] width 113 height 15
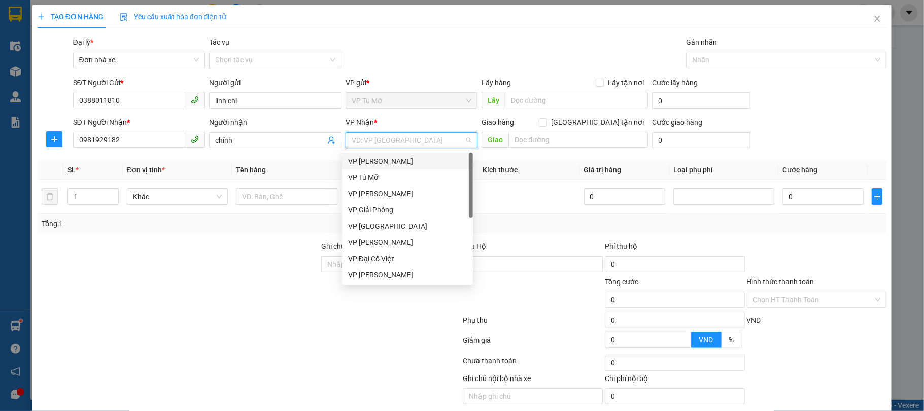
click at [398, 158] on div "VP [PERSON_NAME]" at bounding box center [407, 160] width 119 height 11
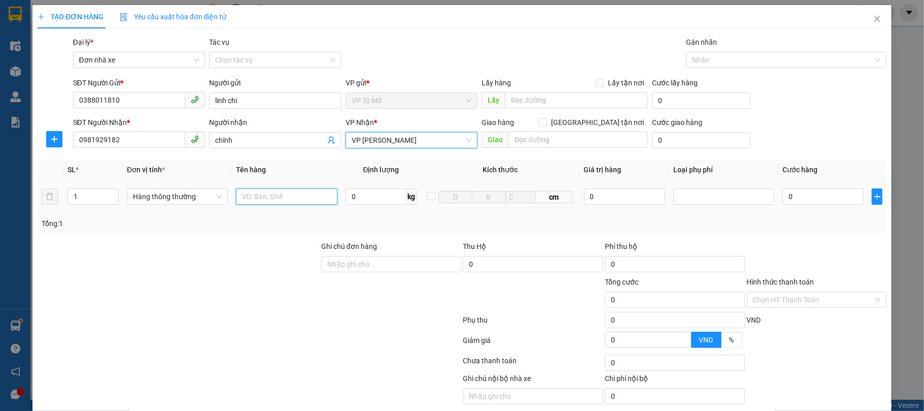
click at [257, 197] on input "text" at bounding box center [286, 196] width 101 height 16
click at [258, 201] on input "hộpk ct" at bounding box center [286, 196] width 101 height 16
type input "hộp ct"
click at [374, 202] on input "0" at bounding box center [376, 196] width 61 height 16
type input "1"
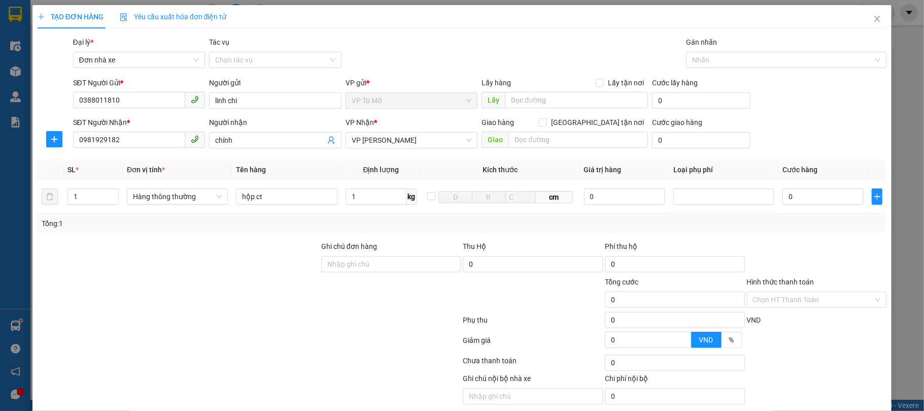
click at [422, 239] on div "Transit Pickup Surcharge Ids Transit Deliver Surcharge Ids Transit Deliver Surc…" at bounding box center [463, 232] width 850 height 391
type input "30.000"
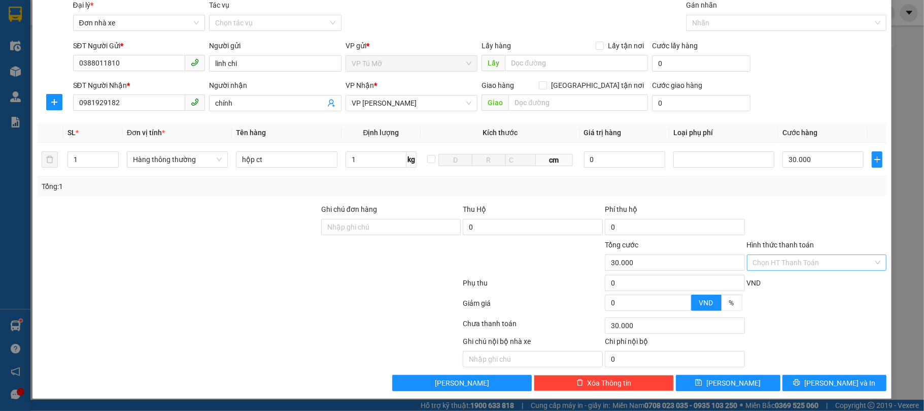
click at [799, 257] on input "Hình thức thanh toán" at bounding box center [813, 262] width 121 height 15
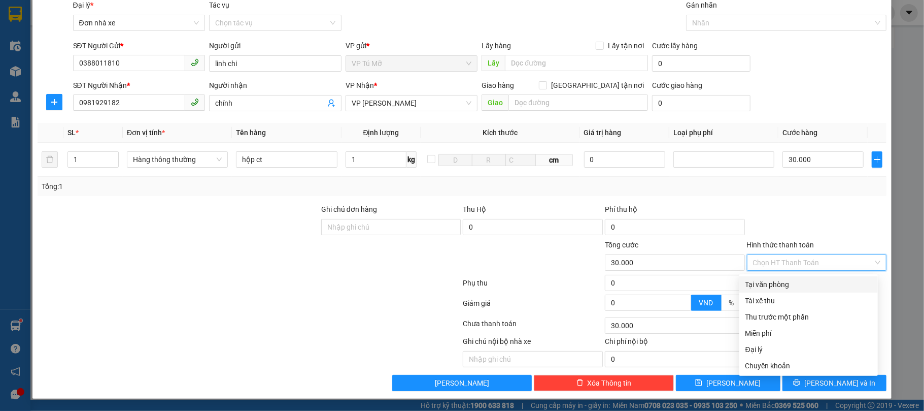
click at [784, 281] on div "Tại văn phòng" at bounding box center [809, 284] width 126 height 11
click at [784, 281] on div "VND" at bounding box center [817, 286] width 142 height 18
type input "0"
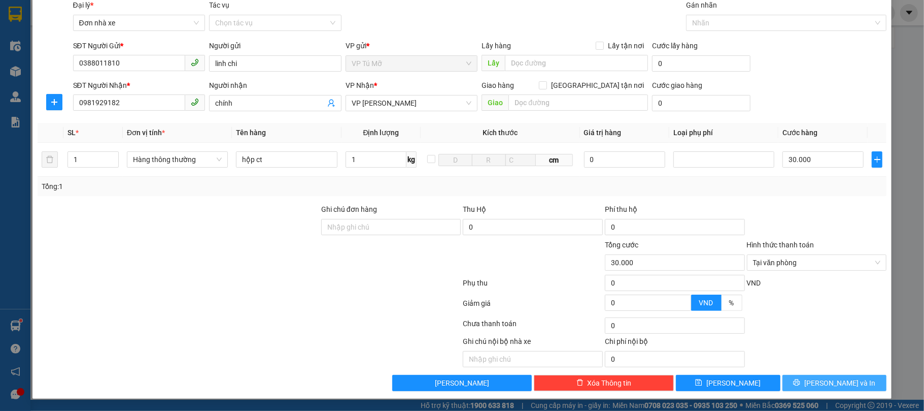
click at [851, 382] on button "[PERSON_NAME] và In" at bounding box center [835, 383] width 105 height 16
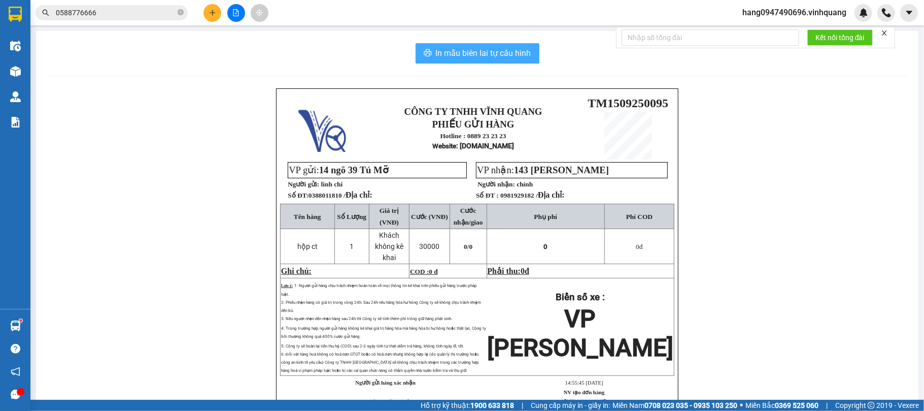
click at [474, 53] on span "In mẫu biên lai tự cấu hình" at bounding box center [483, 53] width 95 height 13
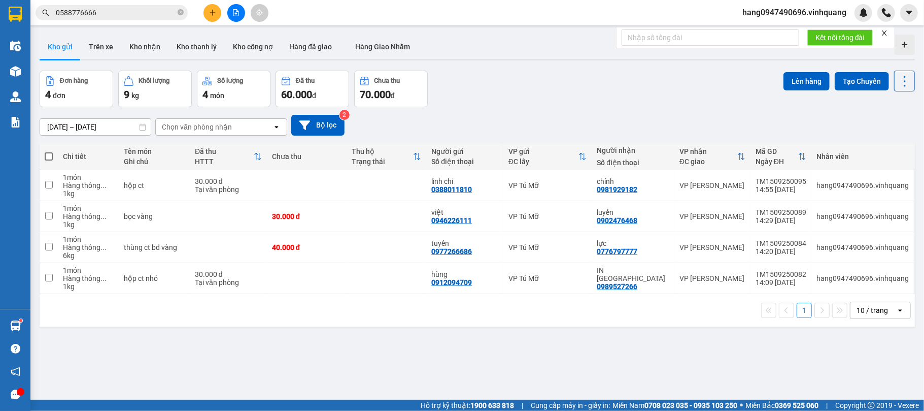
click at [209, 5] on button at bounding box center [213, 13] width 18 height 18
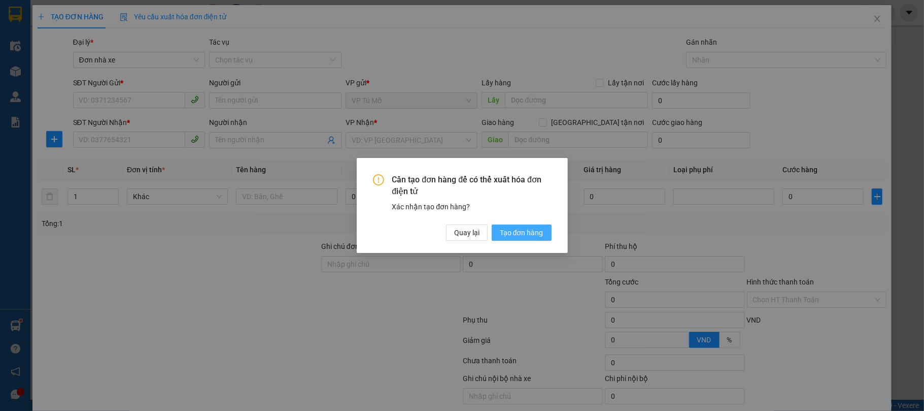
click at [517, 234] on span "Tạo đơn hàng" at bounding box center [522, 232] width 44 height 11
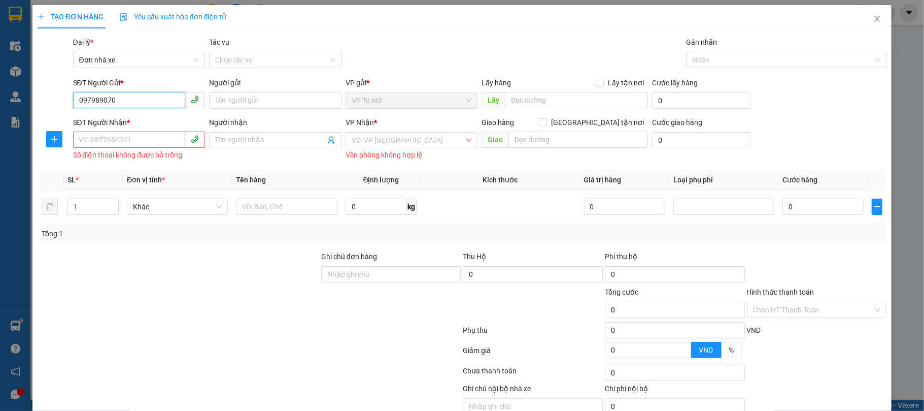
type input "0979890708"
click at [161, 119] on div "0979890708 - thuỷ" at bounding box center [137, 121] width 119 height 11
type input "thuỷ"
type input "0886211221"
type input "hoàng phương anh"
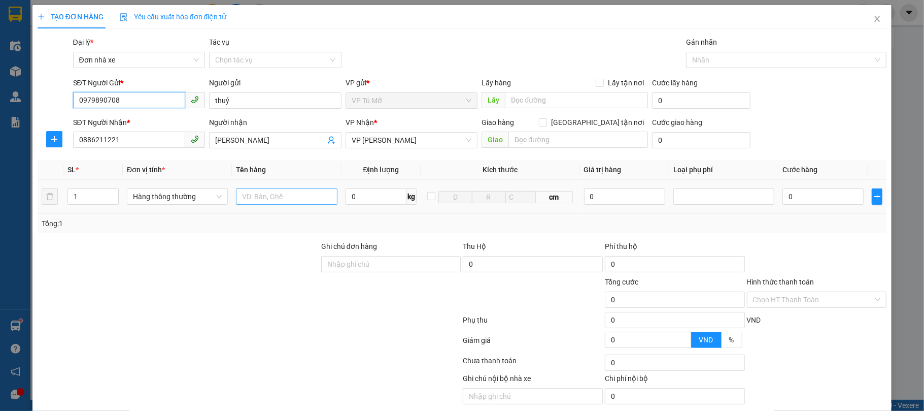
type input "0979890708"
click at [279, 201] on input "text" at bounding box center [286, 196] width 101 height 16
type input "b"
type input "bọc đen to"
click at [380, 192] on input "0" at bounding box center [376, 196] width 61 height 16
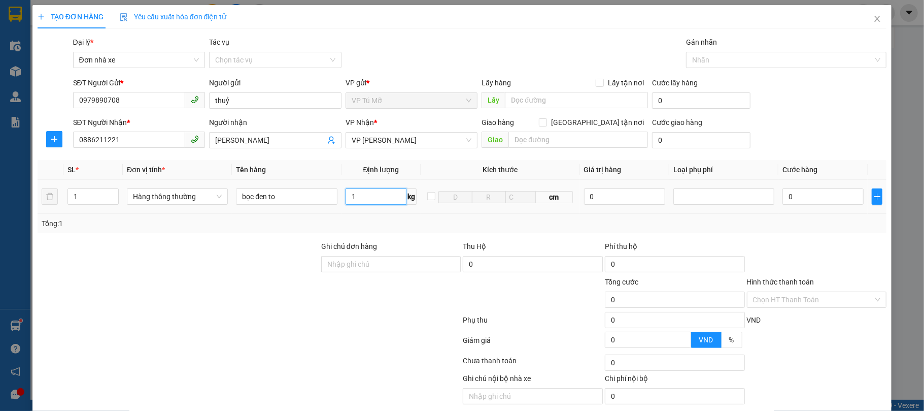
type input "1"
click at [405, 220] on div "Tổng: 1" at bounding box center [463, 223] width 842 height 11
type input "30.000"
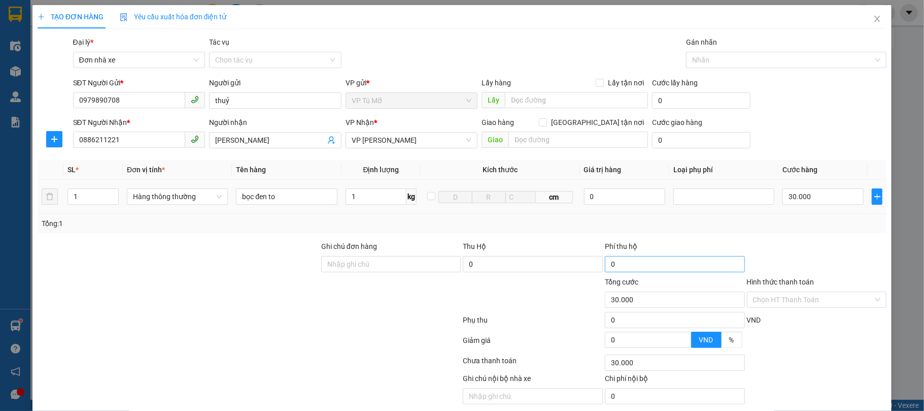
scroll to position [40, 0]
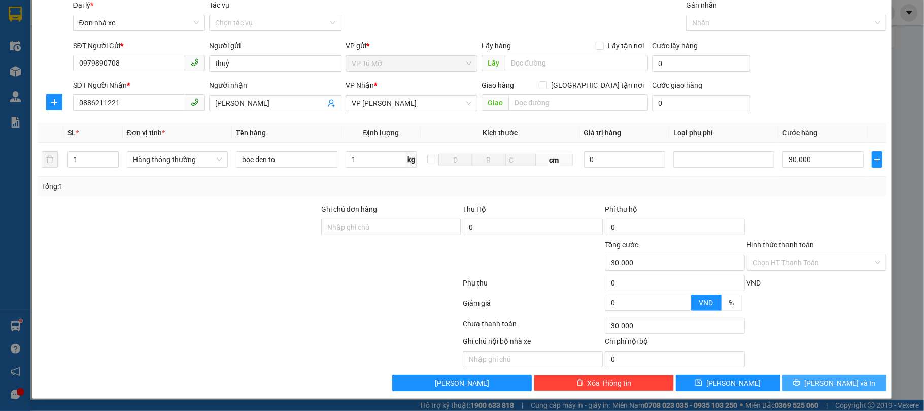
click at [819, 387] on span "[PERSON_NAME] và In" at bounding box center [840, 382] width 71 height 11
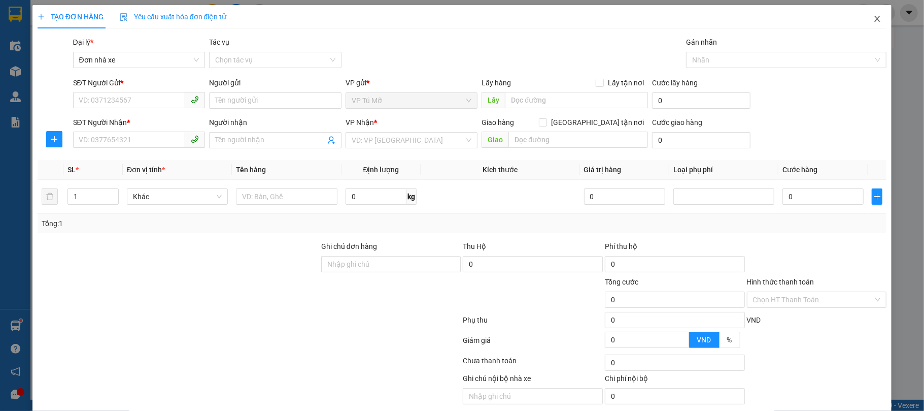
click at [863, 18] on span "Close" at bounding box center [877, 19] width 28 height 28
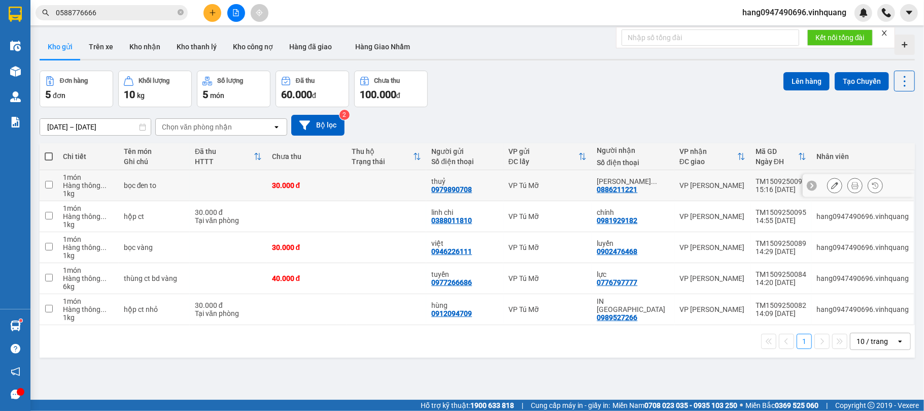
click at [831, 187] on button at bounding box center [835, 186] width 14 height 18
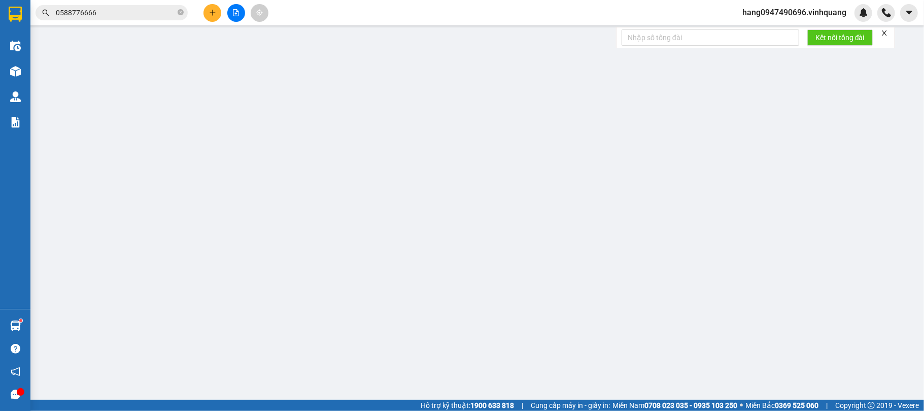
type input "0979890708"
type input "thuỷ"
type input "0886211221"
type input "hoàng phương anh"
type input "30.000"
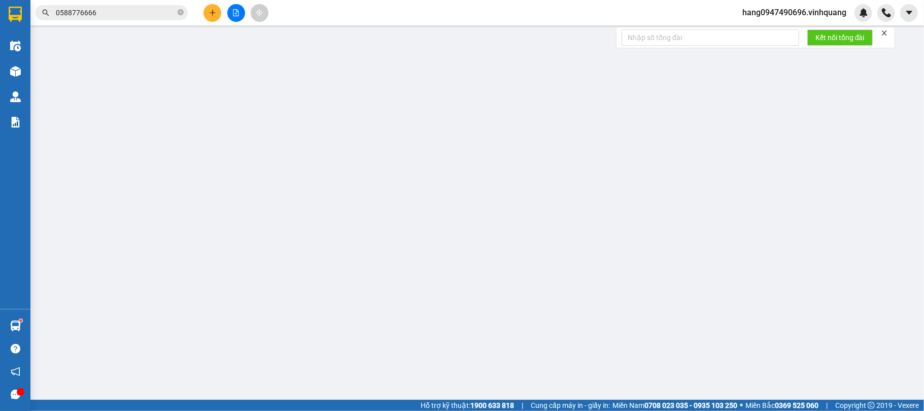
type input "30.000"
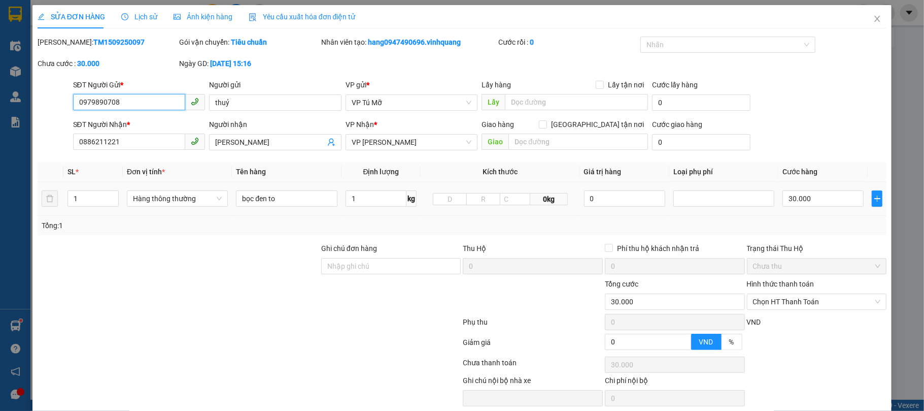
scroll to position [41, 0]
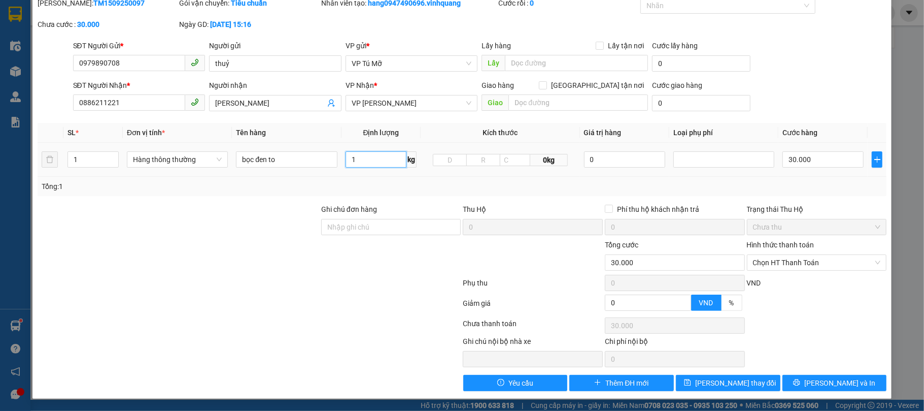
drag, startPoint x: 578, startPoint y: 212, endPoint x: 361, endPoint y: 163, distance: 221.8
click at [361, 163] on input "1" at bounding box center [376, 159] width 61 height 16
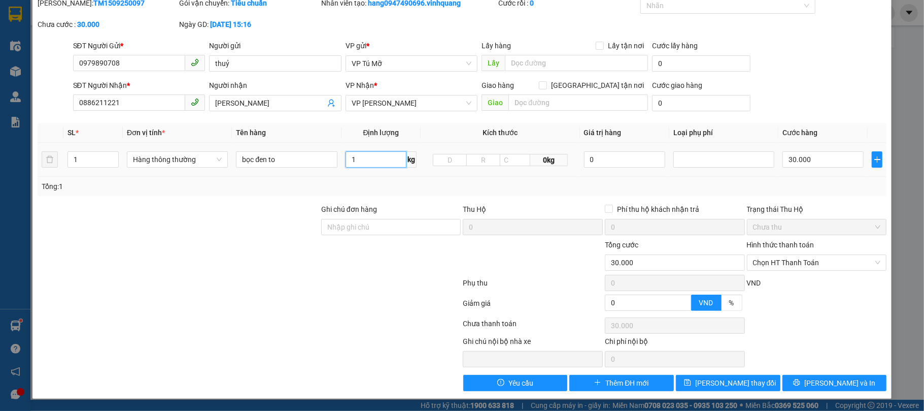
click at [361, 163] on input "1" at bounding box center [376, 159] width 61 height 16
click at [384, 156] on input "1" at bounding box center [376, 159] width 61 height 16
type input "16"
click at [507, 177] on div "Tổng: 1" at bounding box center [463, 186] width 850 height 19
click at [823, 155] on input "30.000" at bounding box center [823, 159] width 81 height 16
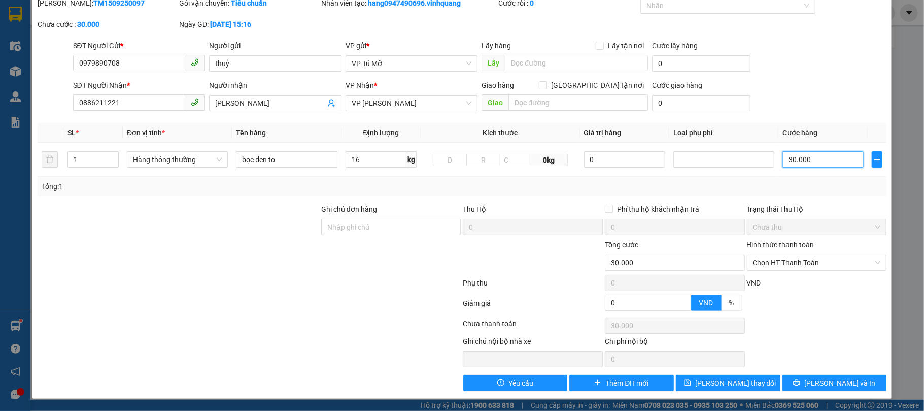
type input "5"
type input "50"
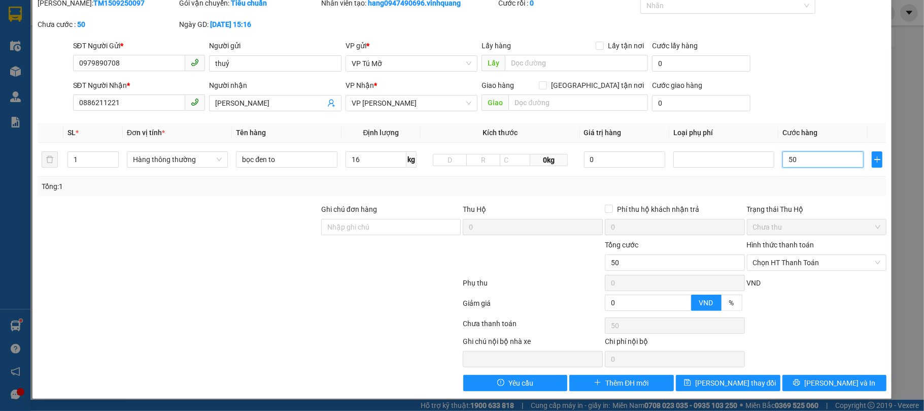
type input "500"
type input "5.000"
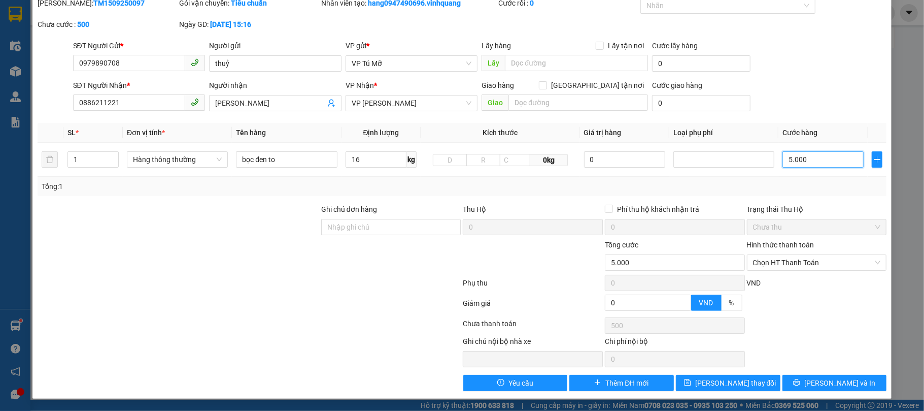
type input "5.000"
type input "50.000"
click at [799, 376] on button "[PERSON_NAME] và In" at bounding box center [835, 383] width 105 height 16
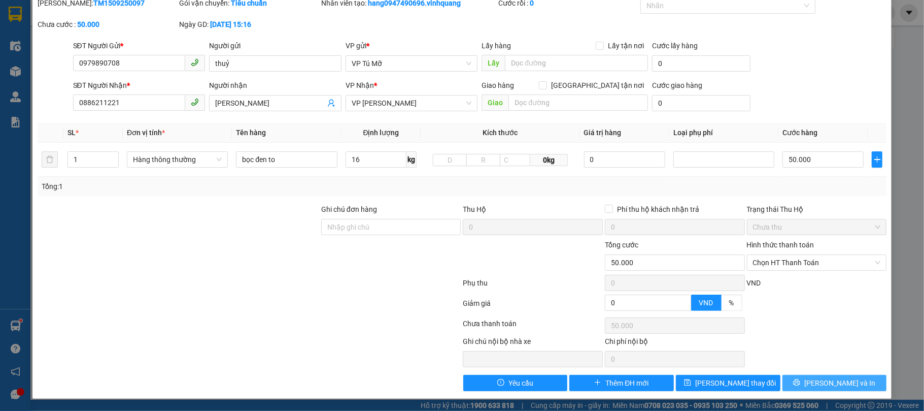
click at [799, 376] on button "[PERSON_NAME] và In" at bounding box center [835, 383] width 105 height 16
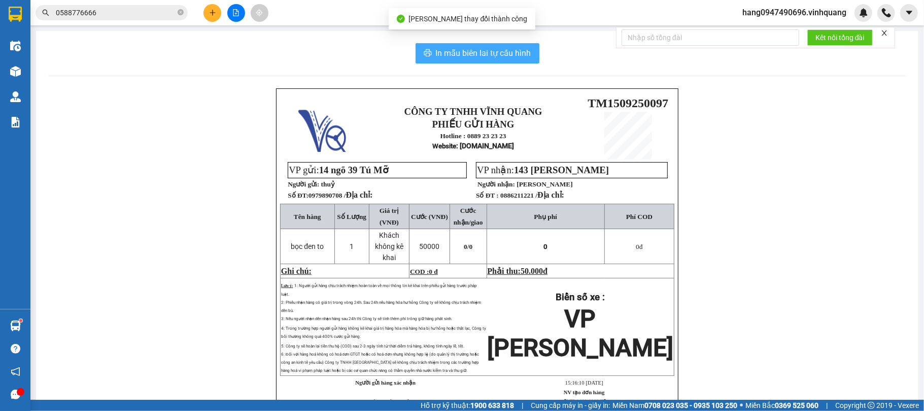
drag, startPoint x: 500, startPoint y: 59, endPoint x: 495, endPoint y: 74, distance: 15.9
click at [500, 58] on span "In mẫu biên lai tự cấu hình" at bounding box center [483, 53] width 95 height 13
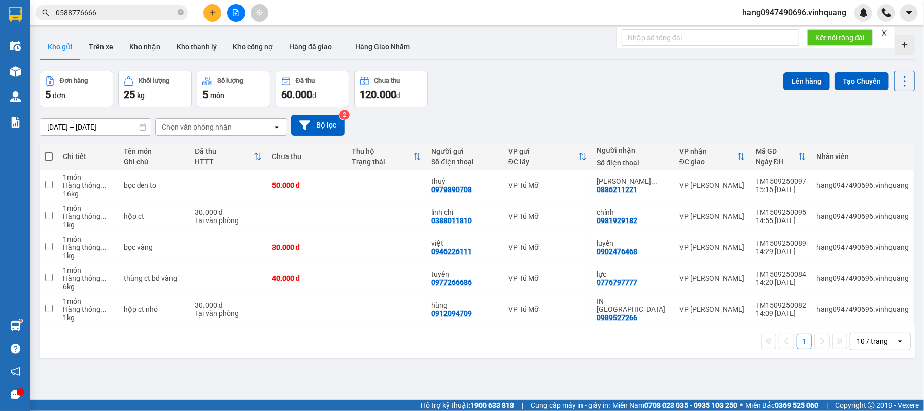
drag, startPoint x: 219, startPoint y: 19, endPoint x: 205, endPoint y: 16, distance: 14.4
click at [205, 16] on div at bounding box center [236, 13] width 76 height 18
click at [205, 16] on button at bounding box center [213, 13] width 18 height 18
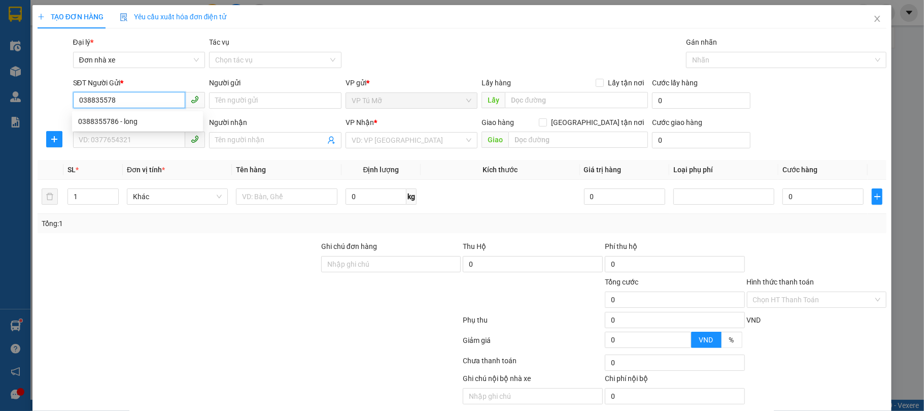
type input "0388355786"
click at [146, 118] on div "0388355786 - long" at bounding box center [137, 121] width 119 height 11
type input "long"
type input "0977989728"
type input "tiến"
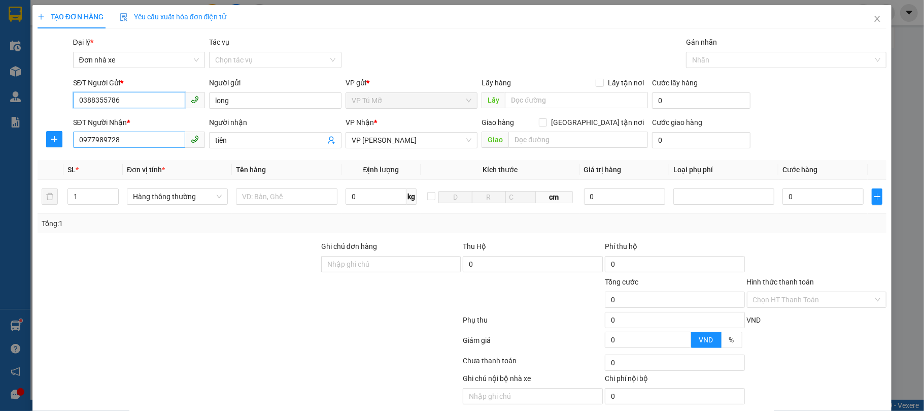
type input "0388355786"
click at [138, 139] on input "0977989728" at bounding box center [129, 139] width 113 height 16
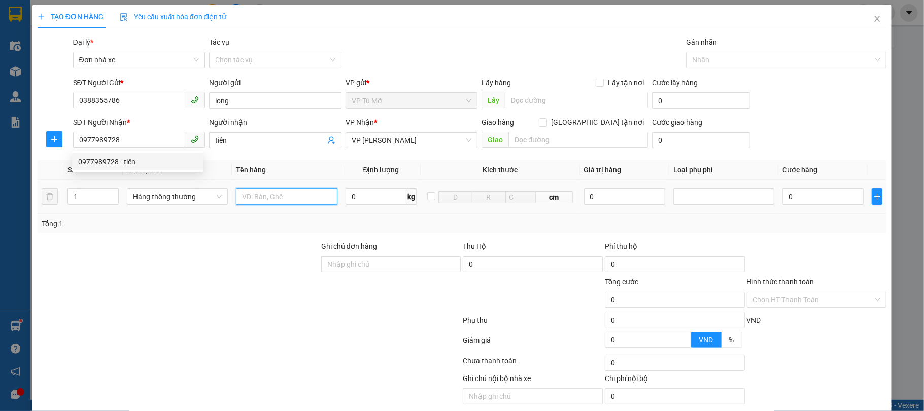
click at [280, 199] on input "text" at bounding box center [286, 196] width 101 height 16
type input "hộp ct bọc nl"
click at [355, 199] on input "0" at bounding box center [376, 196] width 61 height 16
type input "1"
click at [379, 228] on div "Tổng: 1" at bounding box center [463, 223] width 842 height 11
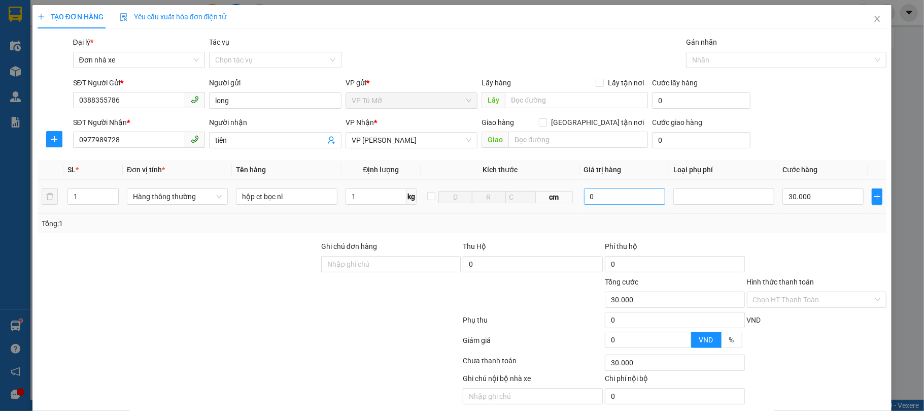
type input "30.000"
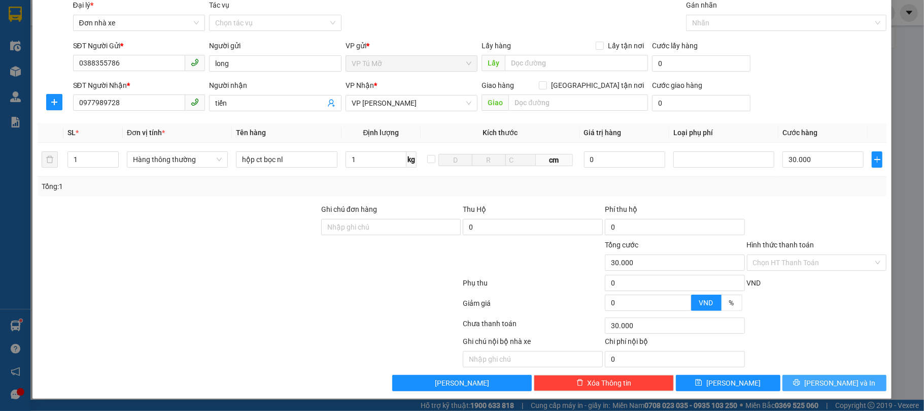
click at [843, 387] on span "[PERSON_NAME] và In" at bounding box center [840, 382] width 71 height 11
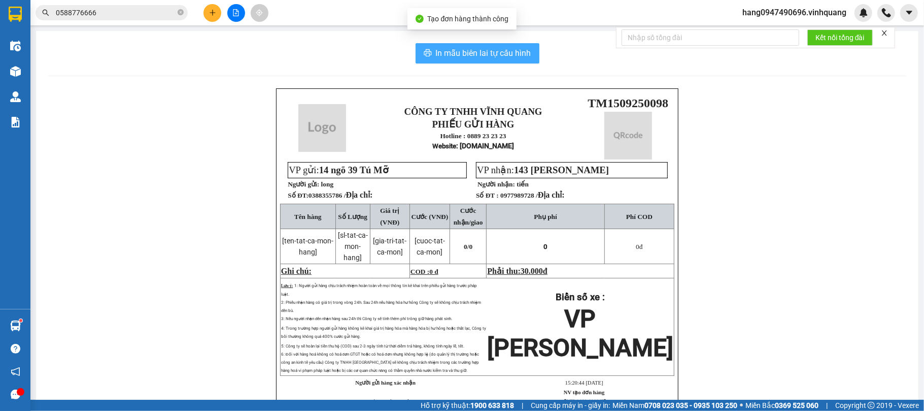
click at [518, 51] on span "In mẫu biên lai tự cấu hình" at bounding box center [483, 53] width 95 height 13
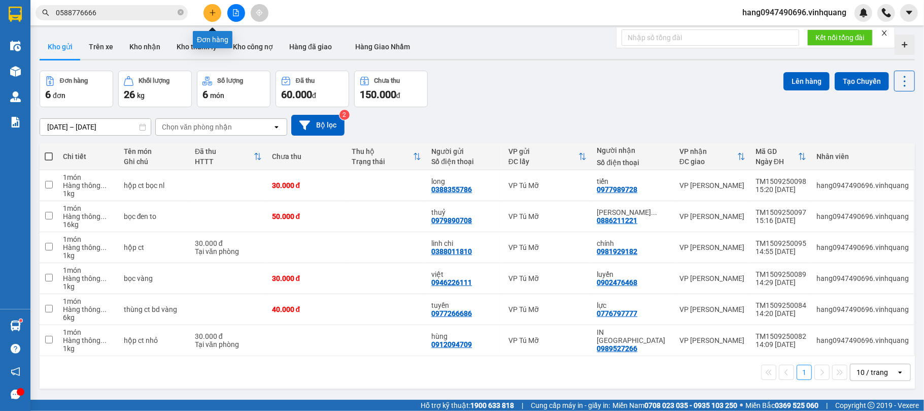
click at [211, 9] on icon "plus" at bounding box center [212, 12] width 7 height 7
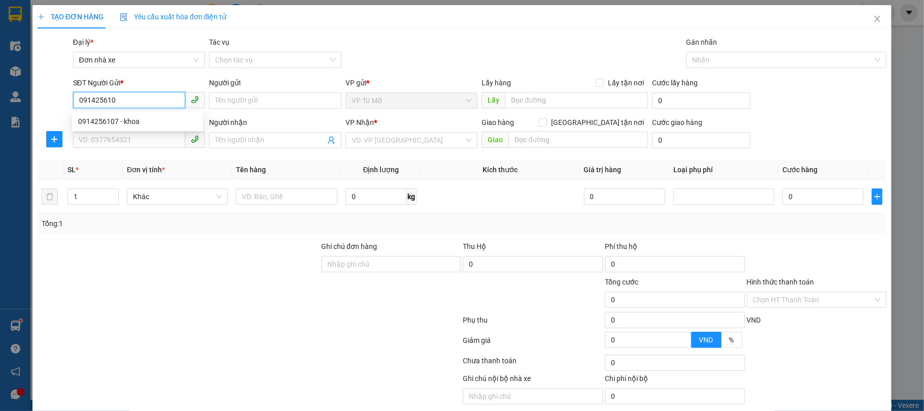
type input "0914256107"
click at [98, 120] on div "0914256107 - khoa" at bounding box center [137, 121] width 119 height 11
type input "khoa"
type input "0397243573"
type input "thục anh"
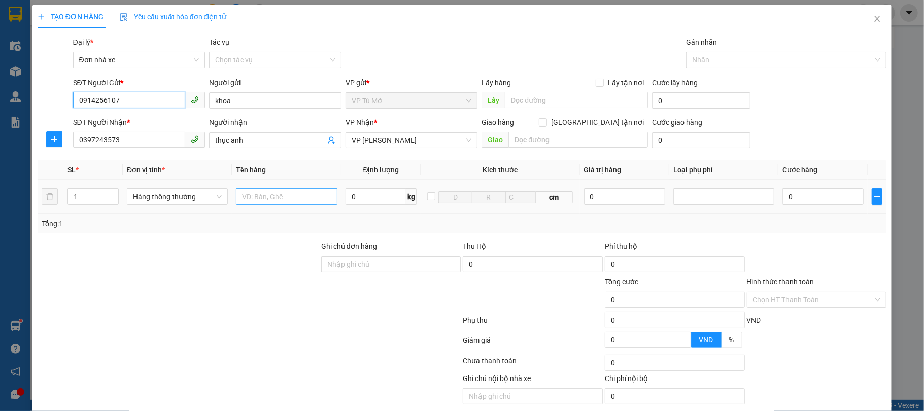
type input "0914256107"
click at [268, 199] on input "text" at bounding box center [286, 196] width 101 height 16
type input "hộp ct dài"
click at [376, 199] on input "0" at bounding box center [376, 196] width 61 height 16
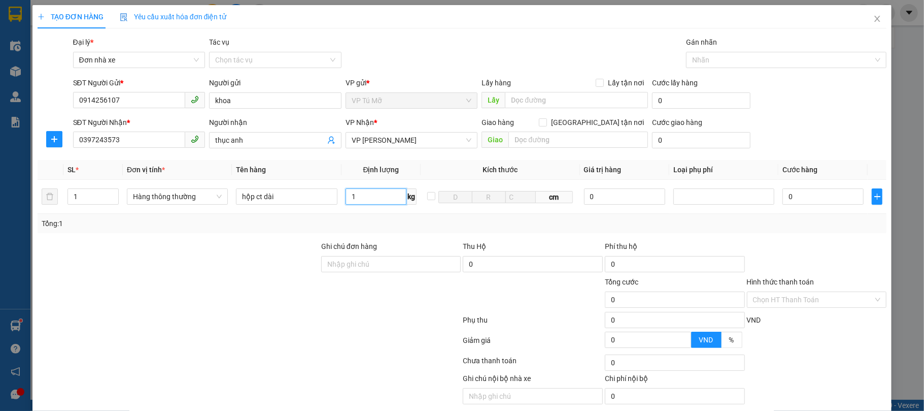
type input "1"
click at [415, 229] on div "Tổng: 1" at bounding box center [463, 223] width 842 height 11
type input "30.000"
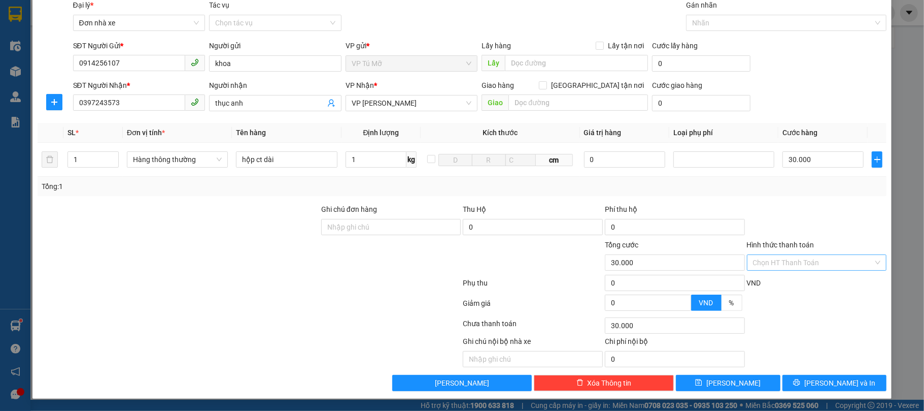
click at [821, 264] on input "Hình thức thanh toán" at bounding box center [813, 262] width 121 height 15
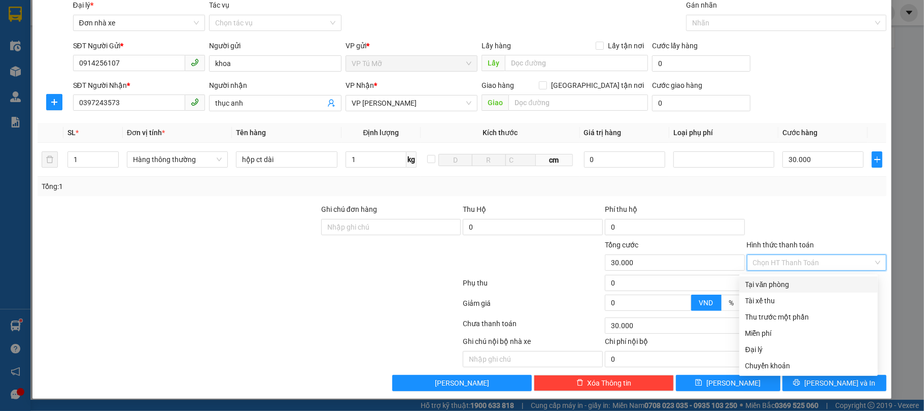
click at [788, 276] on div "Tại văn phòng" at bounding box center [809, 284] width 139 height 16
type input "0"
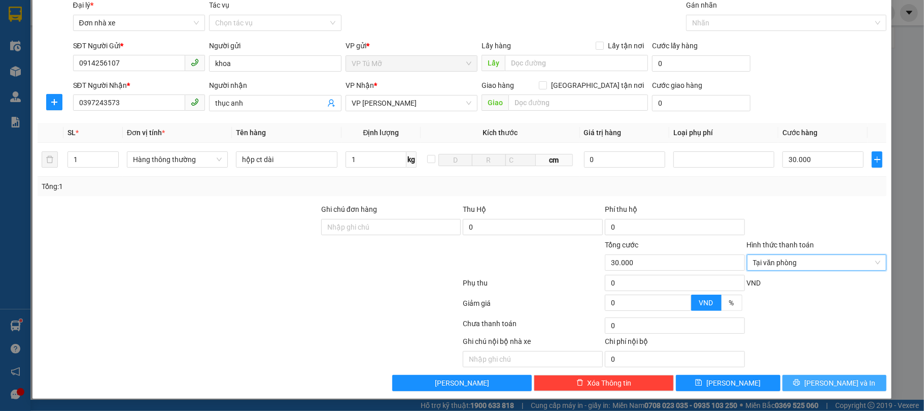
click at [801, 384] on icon "printer" at bounding box center [797, 382] width 7 height 7
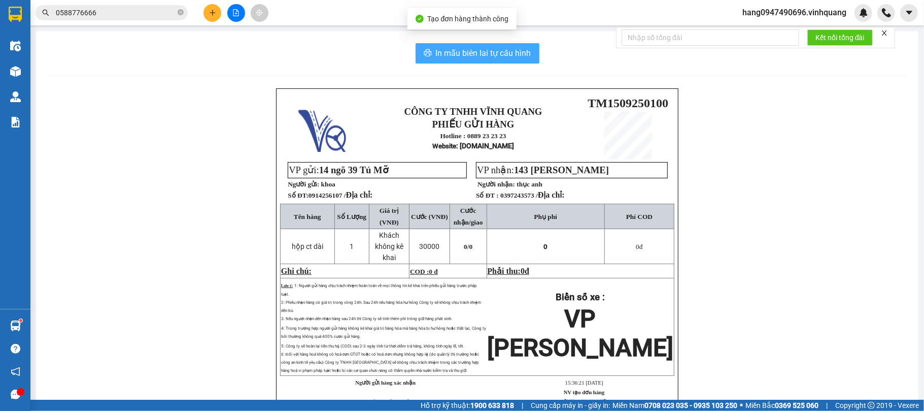
click at [463, 55] on span "In mẫu biên lai tự cấu hình" at bounding box center [483, 53] width 95 height 13
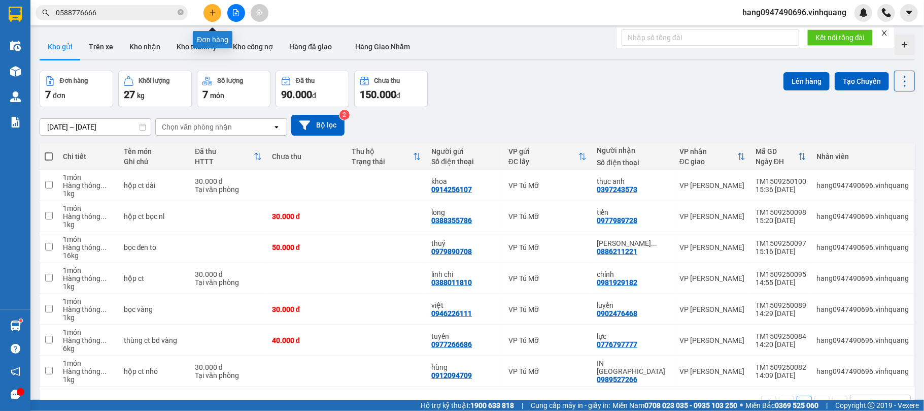
click at [208, 11] on button at bounding box center [213, 13] width 18 height 18
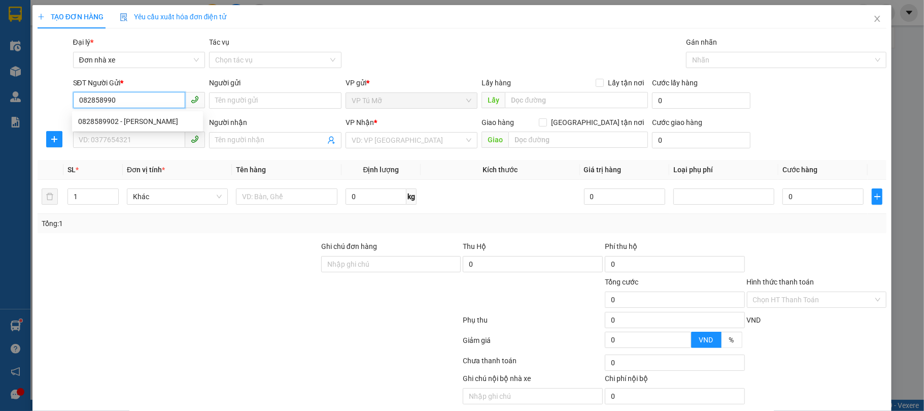
type input "0828589902"
click at [135, 114] on div "0828589902 - ngọc" at bounding box center [137, 121] width 131 height 16
type input "ngọc"
type input "0837681992"
type input "cường"
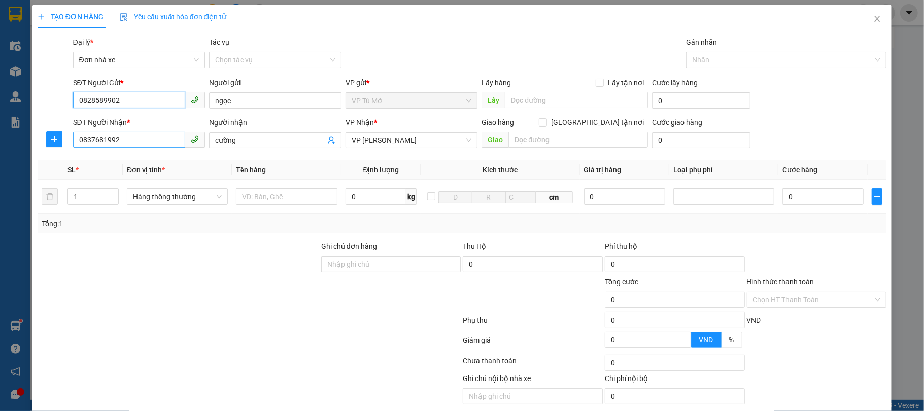
type input "0828589902"
drag, startPoint x: 165, startPoint y: 142, endPoint x: 77, endPoint y: 141, distance: 88.3
click at [161, 143] on input "0837681992" at bounding box center [129, 139] width 113 height 16
click at [84, 141] on input "0837681992" at bounding box center [129, 139] width 113 height 16
drag, startPoint x: 77, startPoint y: 141, endPoint x: 52, endPoint y: 145, distance: 25.7
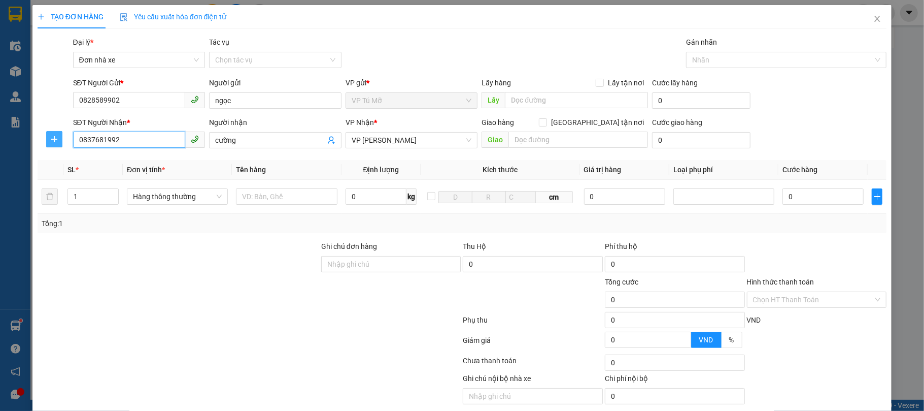
click at [52, 145] on div "SĐT Người Nhận * 0837681992 0837681992 Người nhận cường VP Nhận * VP LÊ HỒNG PH…" at bounding box center [463, 135] width 852 height 36
click at [52, 145] on button "button" at bounding box center [54, 139] width 16 height 16
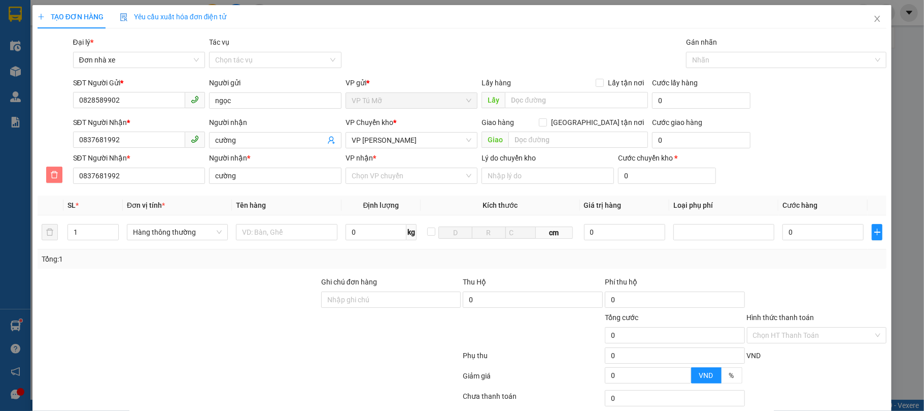
click at [56, 180] on button "button" at bounding box center [54, 174] width 16 height 16
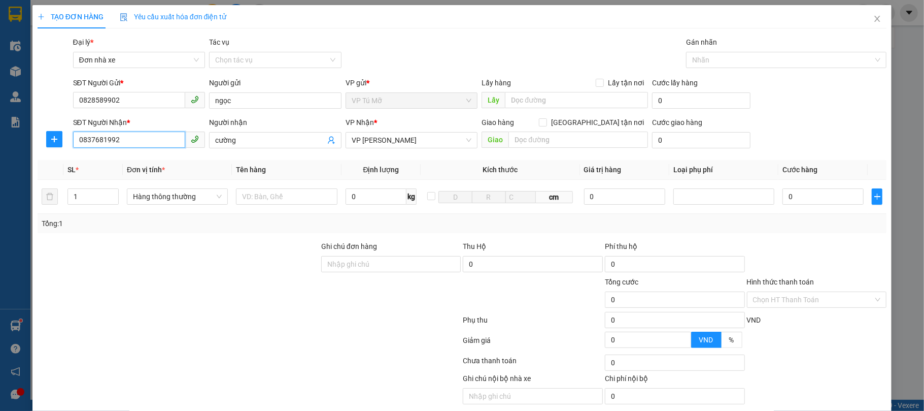
click at [132, 133] on input "0837681992" at bounding box center [129, 139] width 113 height 16
click at [122, 157] on div "0915036886 - hương" at bounding box center [137, 161] width 119 height 11
type input "0915036886"
type input "hương"
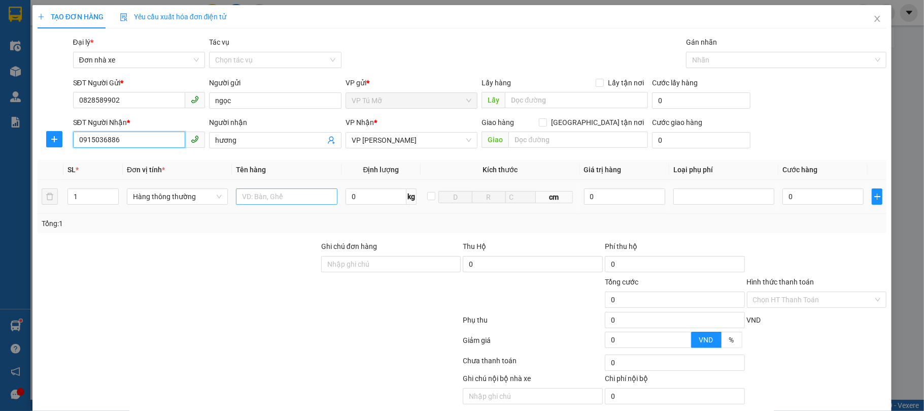
type input "0915036886"
click at [308, 197] on input "text" at bounding box center [286, 196] width 101 height 16
type input "bọc hồng"
click at [361, 197] on input "0" at bounding box center [376, 196] width 61 height 16
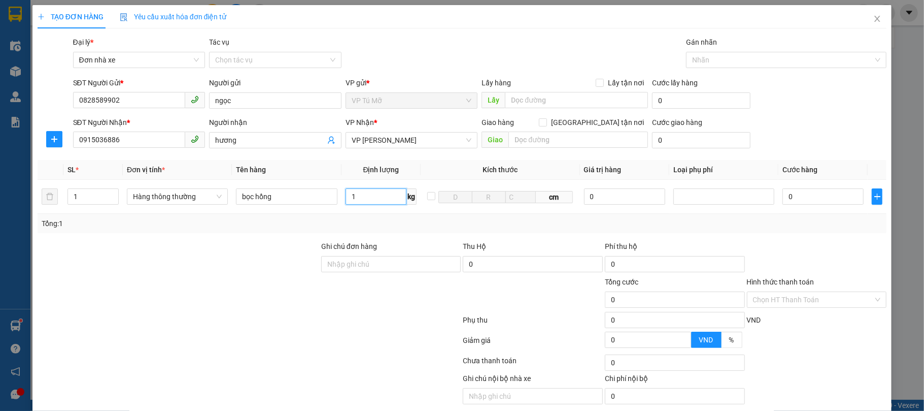
type input "1"
click at [373, 220] on div "Tổng: 1" at bounding box center [463, 223] width 842 height 11
type input "30.000"
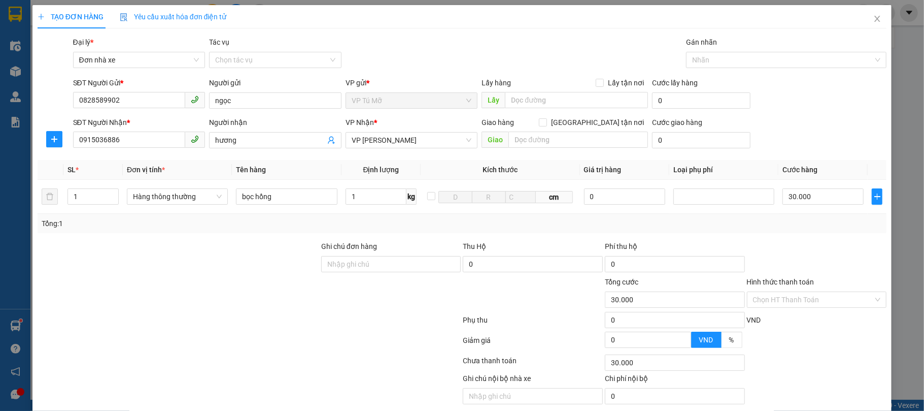
scroll to position [40, 0]
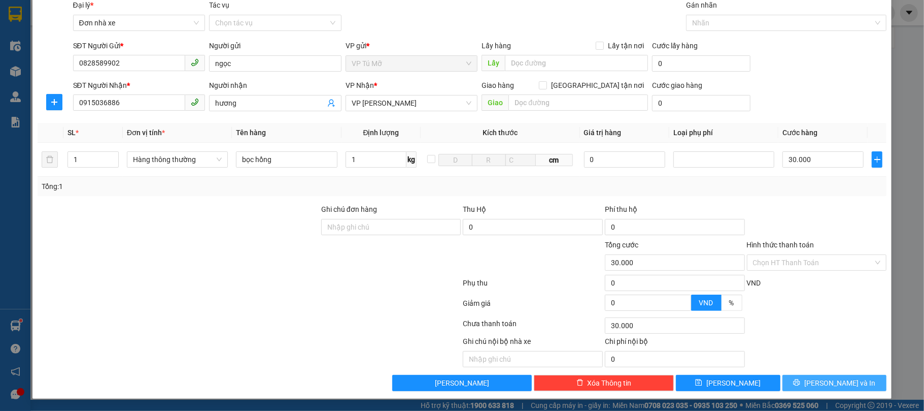
click at [823, 377] on span "[PERSON_NAME] và In" at bounding box center [840, 382] width 71 height 11
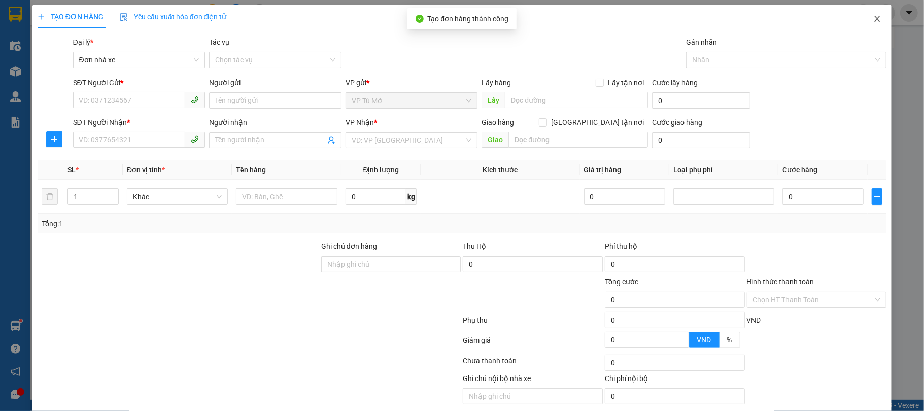
click at [874, 17] on icon "close" at bounding box center [878, 19] width 8 height 8
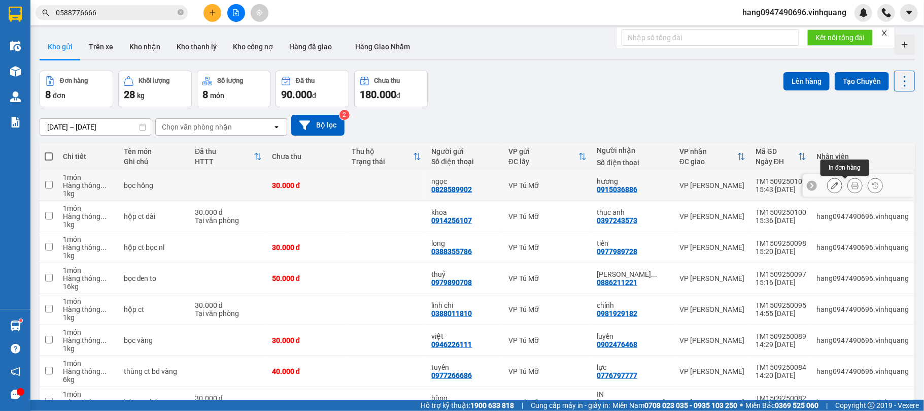
click at [852, 189] on icon at bounding box center [855, 185] width 7 height 7
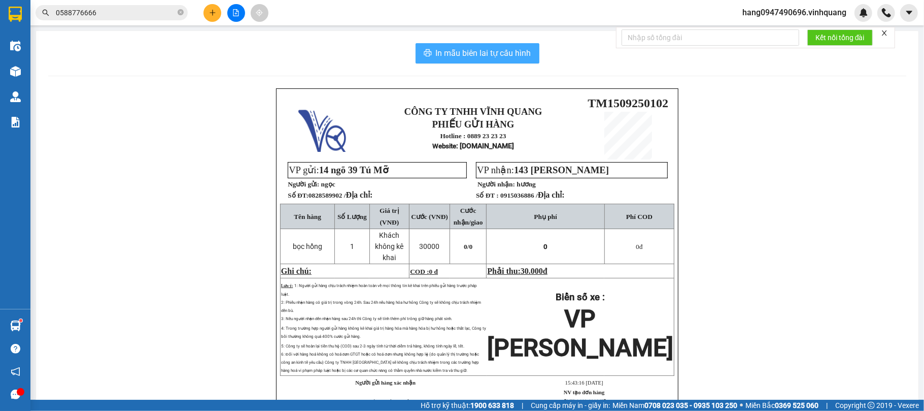
click at [502, 53] on span "In mẫu biên lai tự cấu hình" at bounding box center [483, 53] width 95 height 13
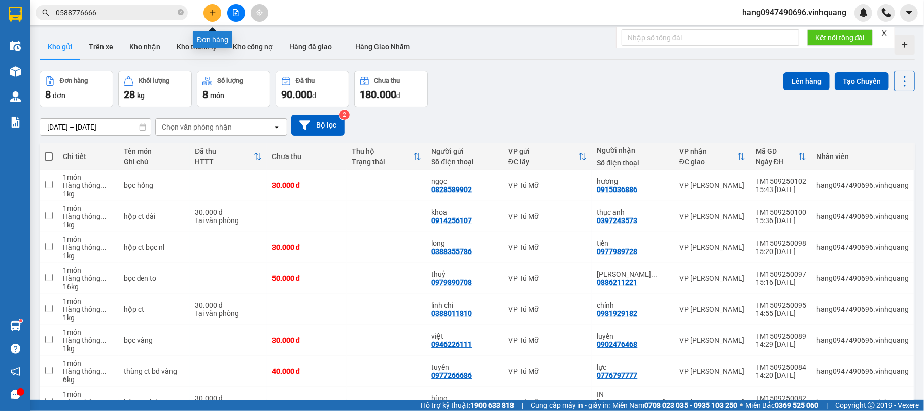
click at [212, 9] on icon "plus" at bounding box center [212, 12] width 7 height 7
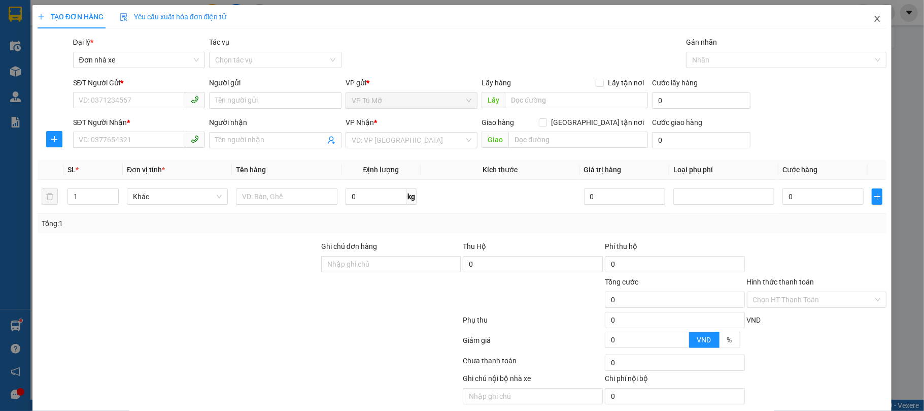
click at [874, 21] on icon "close" at bounding box center [878, 19] width 8 height 8
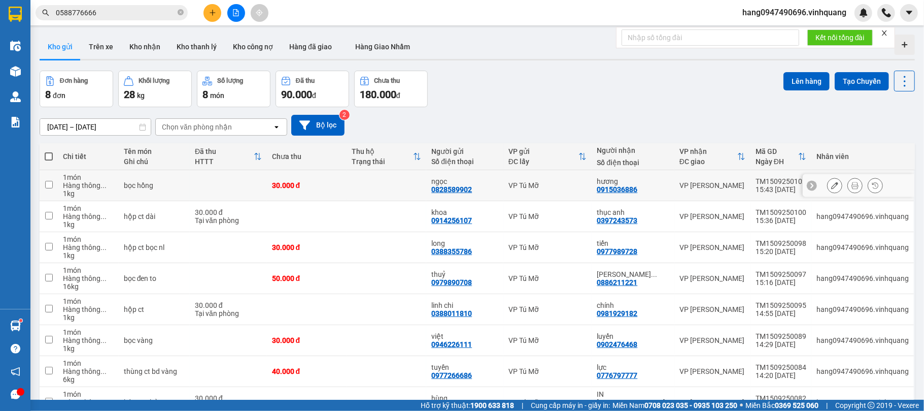
click at [618, 191] on div "0915036886" at bounding box center [617, 189] width 41 height 8
click at [448, 188] on div "0828589902" at bounding box center [451, 189] width 41 height 8
click at [447, 188] on div "0828589902" at bounding box center [451, 189] width 41 height 8
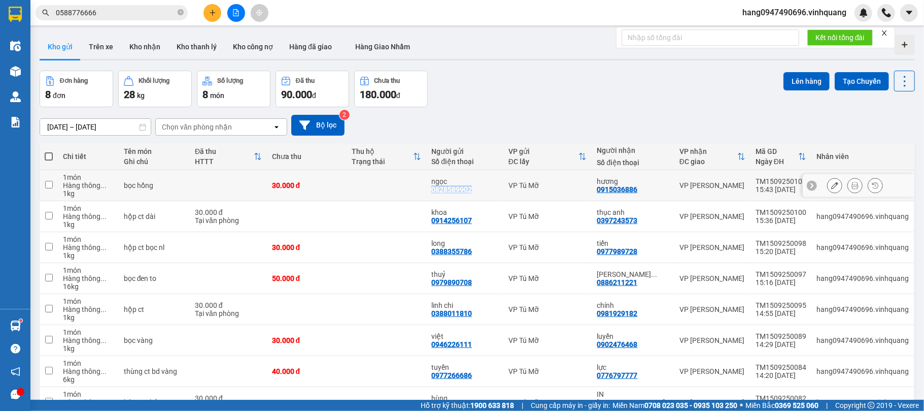
copy div "0828589902"
click at [208, 13] on button at bounding box center [213, 13] width 18 height 18
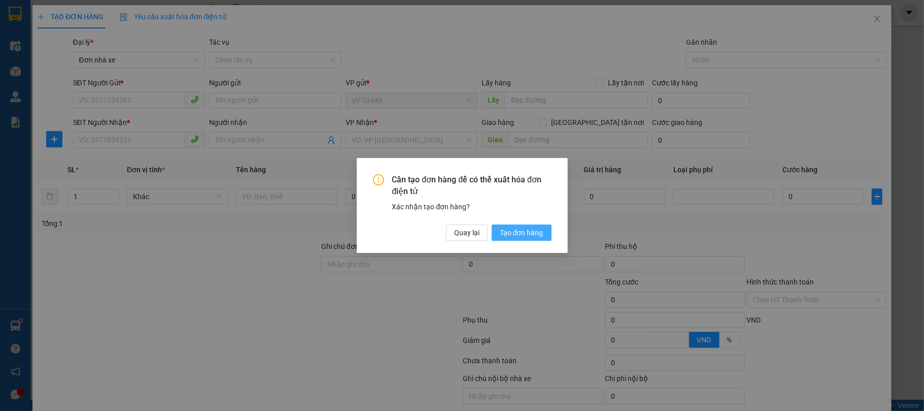
click at [522, 231] on span "Tạo đơn hàng" at bounding box center [522, 232] width 44 height 11
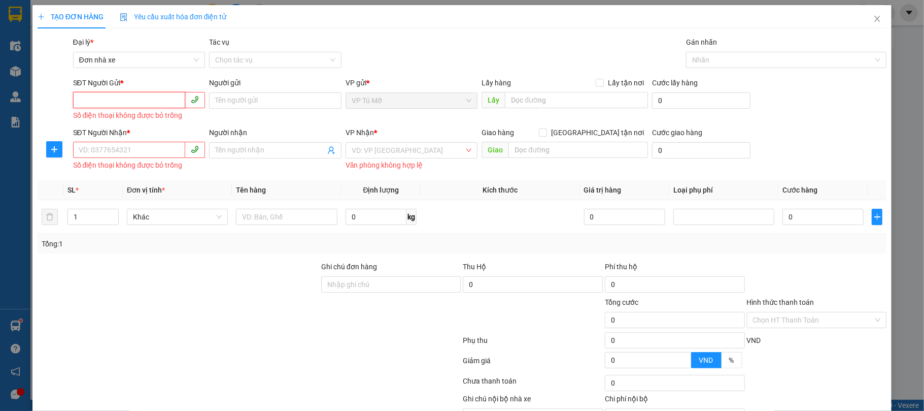
paste input "0828589902"
type input "0828589902"
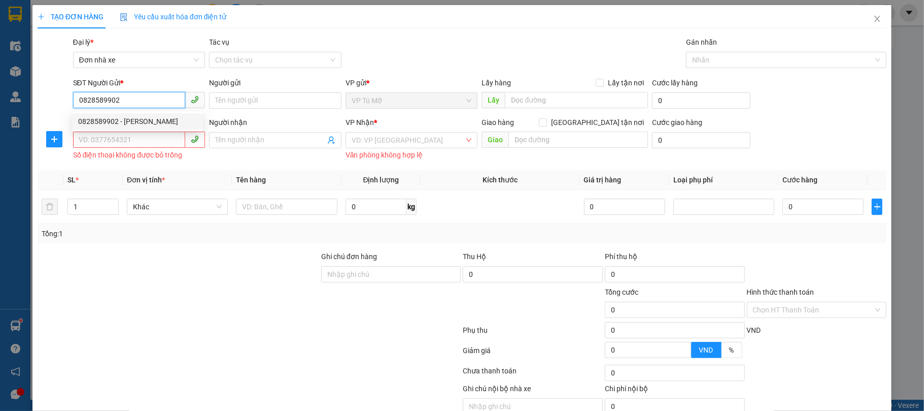
click at [169, 118] on div "0828589902 - ngọc" at bounding box center [137, 121] width 119 height 11
type input "ngọc"
type input "0915036886"
type input "hương"
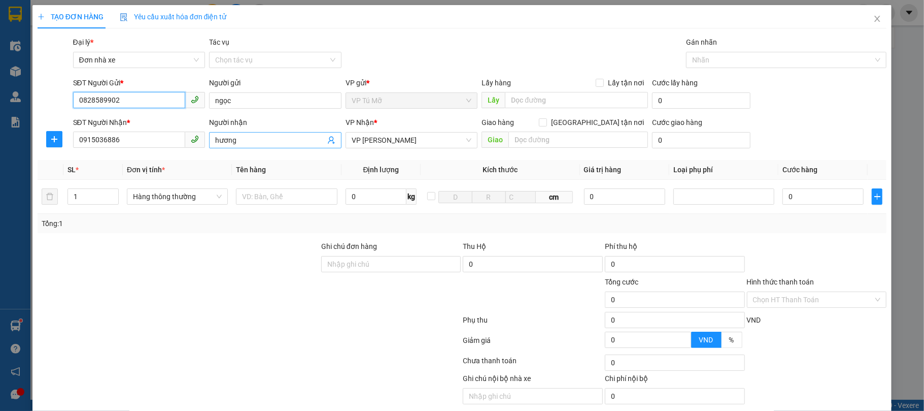
type input "0828589902"
drag, startPoint x: 238, startPoint y: 138, endPoint x: 210, endPoint y: 133, distance: 28.9
click at [210, 133] on span "hương" at bounding box center [275, 140] width 132 height 16
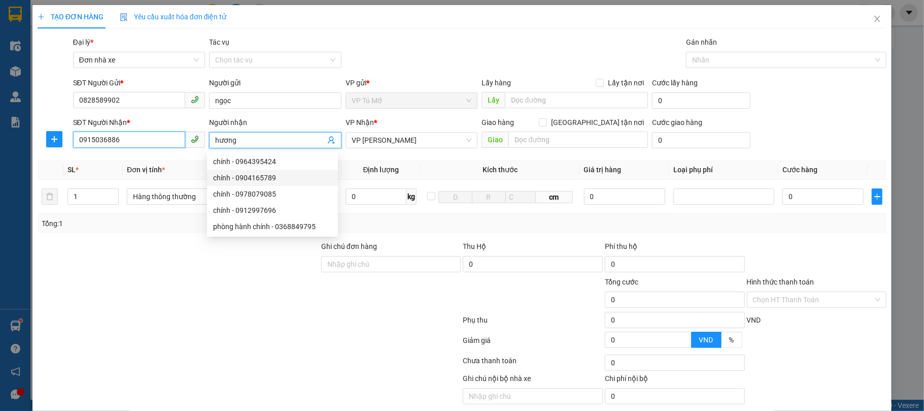
click at [159, 137] on input "0915036886" at bounding box center [129, 139] width 113 height 16
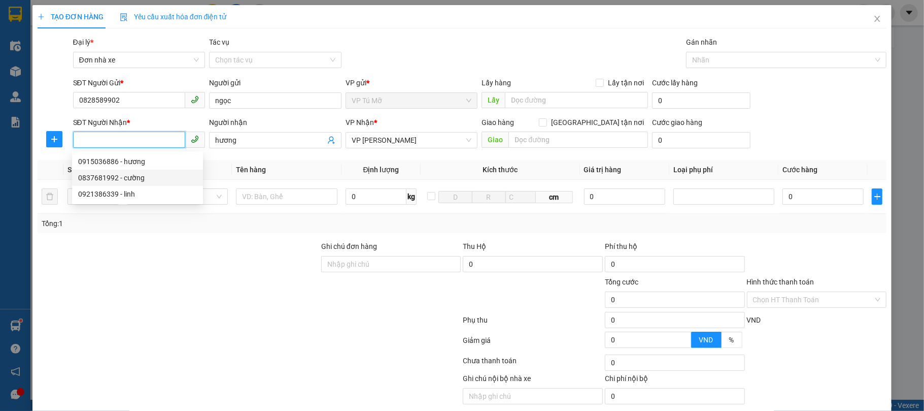
type input "0837681992"
type input "cường"
type input "0837681992"
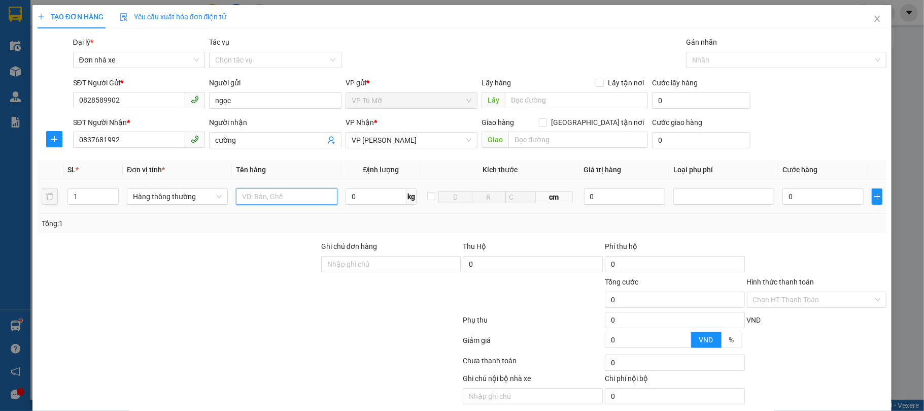
click at [305, 204] on input "text" at bounding box center [286, 196] width 101 height 16
type input "tải vàng"
click at [356, 195] on input "0" at bounding box center [376, 196] width 61 height 16
type input "16"
click at [418, 238] on div "Transit Pickup Surcharge Ids Transit Deliver Surcharge Ids Transit Deliver Surc…" at bounding box center [463, 232] width 850 height 391
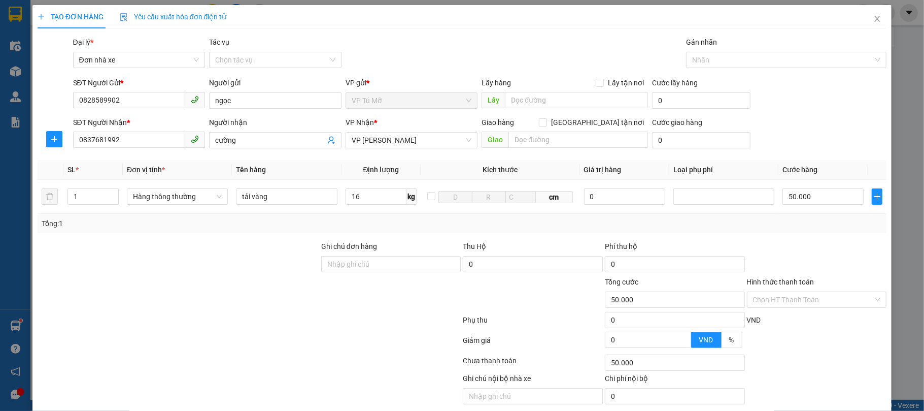
type input "50.000"
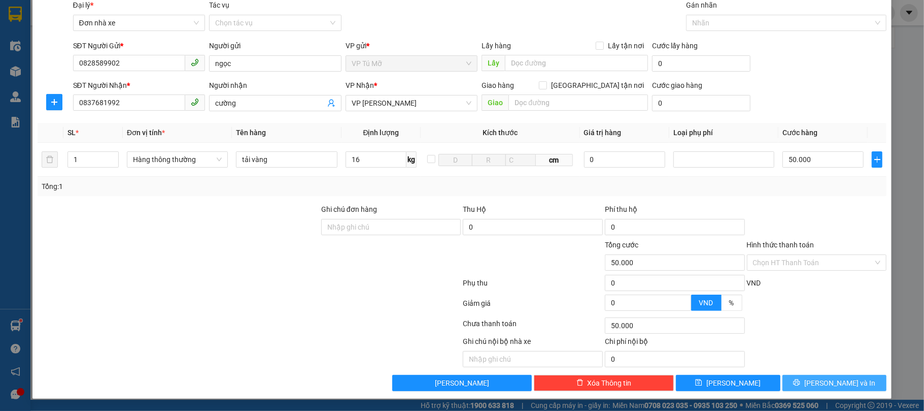
click at [834, 384] on span "[PERSON_NAME] và In" at bounding box center [840, 382] width 71 height 11
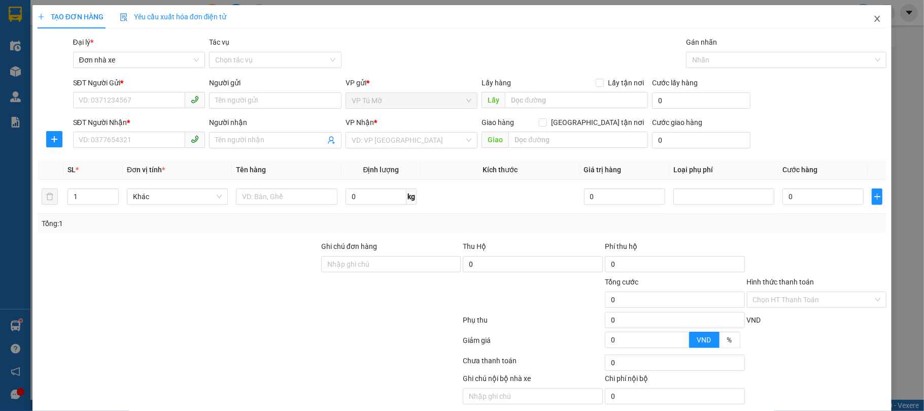
click at [874, 17] on icon "close" at bounding box center [878, 19] width 8 height 8
click at [868, 17] on div at bounding box center [864, 13] width 18 height 18
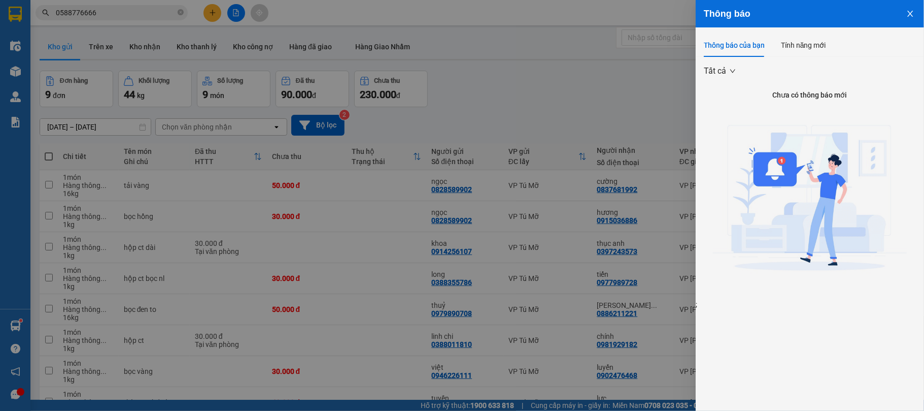
click at [601, 169] on div at bounding box center [462, 205] width 924 height 411
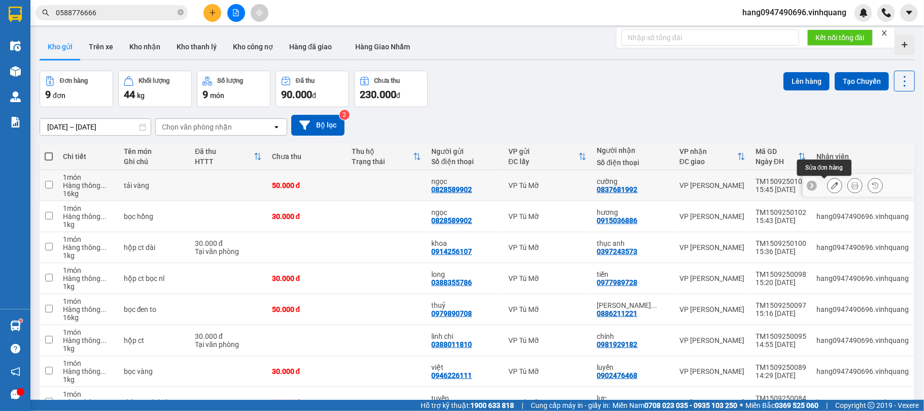
click at [828, 191] on button at bounding box center [835, 186] width 14 height 18
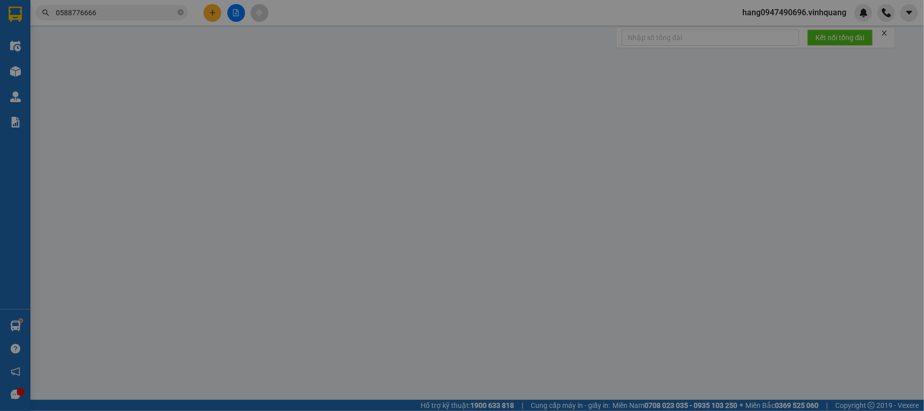
type input "0828589902"
type input "ngọc"
type input "0837681992"
type input "cường"
type input "50.000"
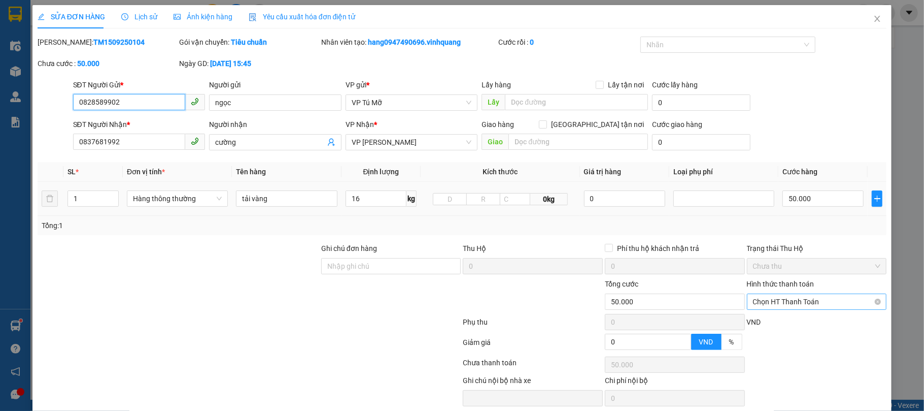
scroll to position [41, 0]
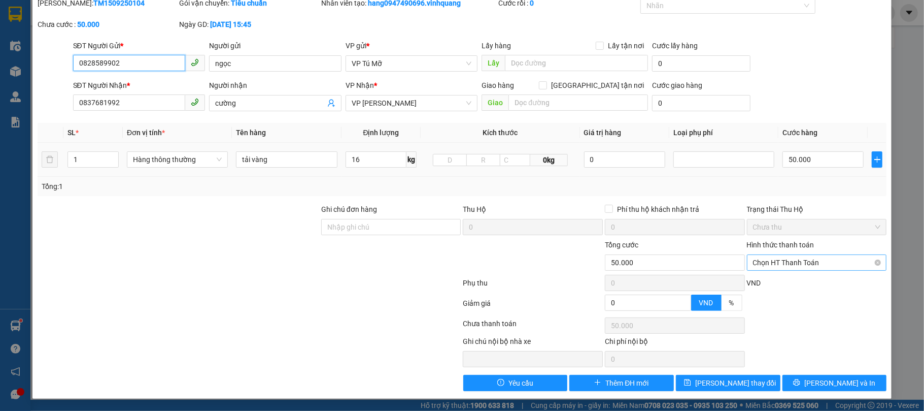
click at [795, 266] on span "Chọn HT Thanh Toán" at bounding box center [817, 262] width 128 height 15
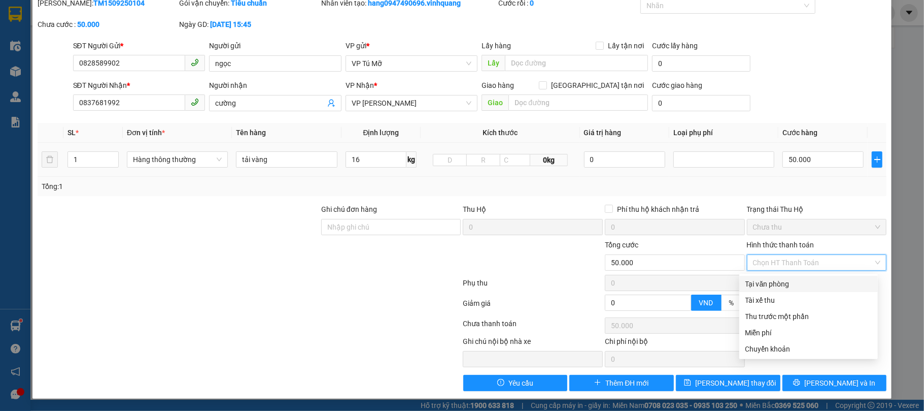
click at [780, 278] on div "Tại văn phòng" at bounding box center [809, 283] width 126 height 11
type input "0"
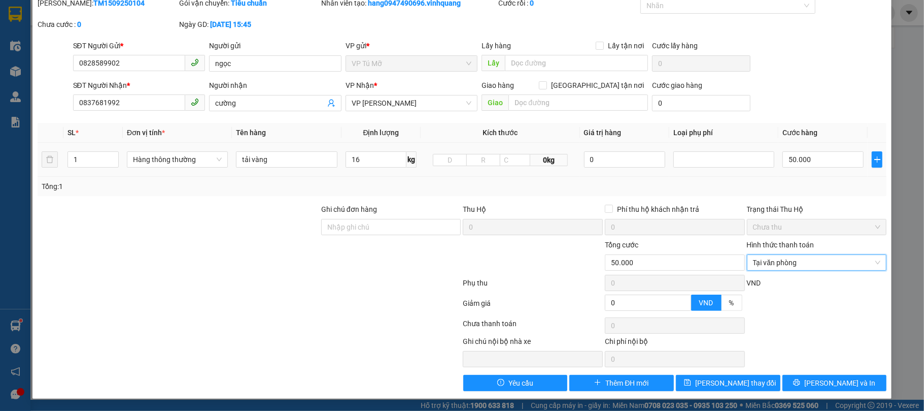
click at [780, 277] on div "VND" at bounding box center [817, 286] width 142 height 18
click at [843, 382] on span "[PERSON_NAME] và In" at bounding box center [840, 382] width 71 height 11
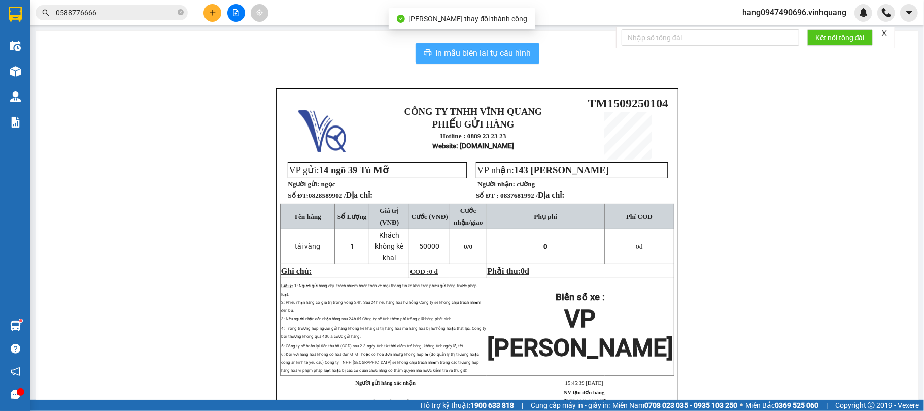
click at [459, 49] on span "In mẫu biên lai tự cấu hình" at bounding box center [483, 53] width 95 height 13
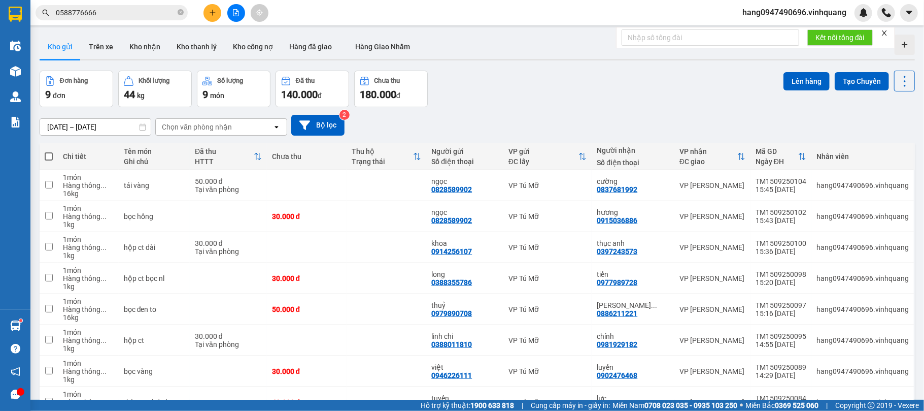
click at [214, 15] on icon "plus" at bounding box center [212, 12] width 7 height 7
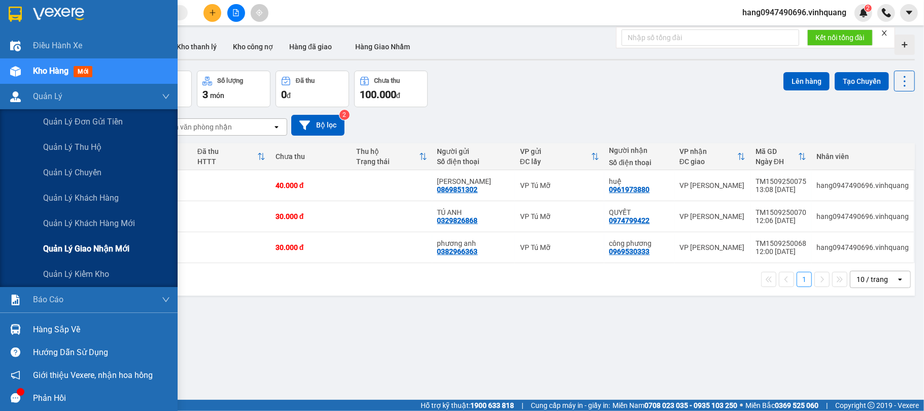
click at [78, 243] on span "Quản lý giao nhận mới" at bounding box center [86, 248] width 86 height 13
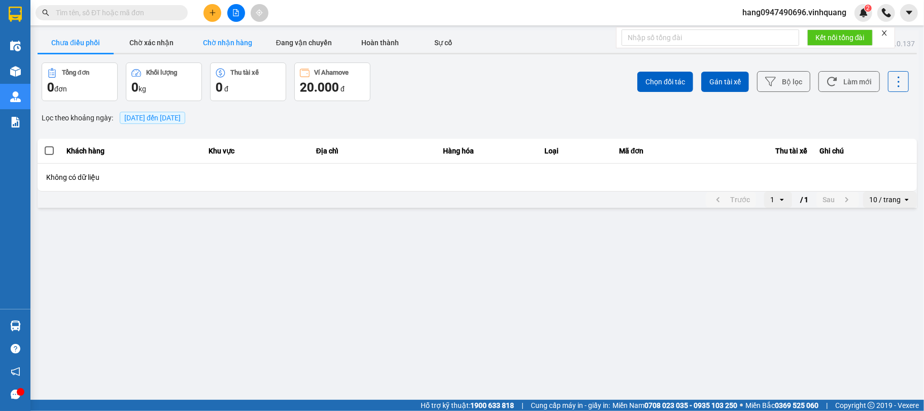
click at [225, 48] on button "Chờ nhận hàng" at bounding box center [228, 42] width 76 height 20
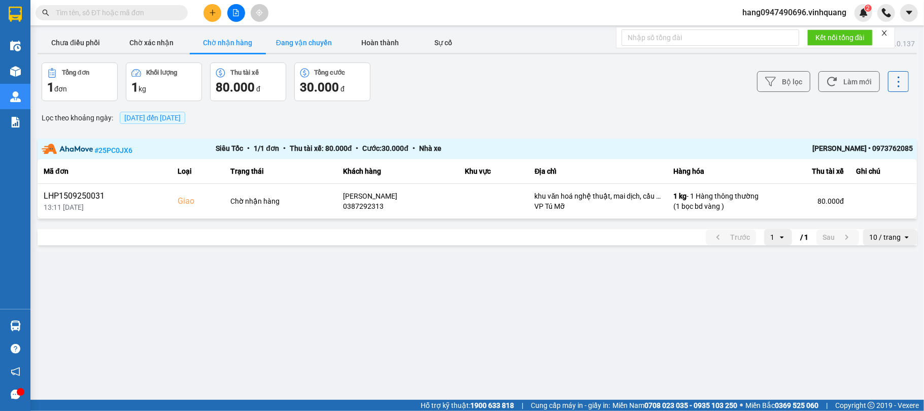
click at [295, 49] on button "Đang vận chuyển" at bounding box center [304, 42] width 76 height 20
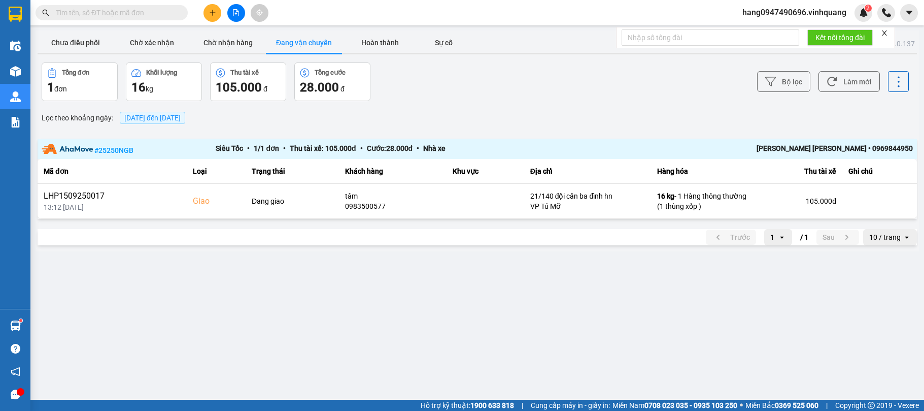
click at [169, 14] on input "text" at bounding box center [116, 12] width 120 height 11
drag, startPoint x: 0, startPoint y: 0, endPoint x: 168, endPoint y: 14, distance: 168.1
click at [169, 14] on input "text" at bounding box center [116, 12] width 120 height 11
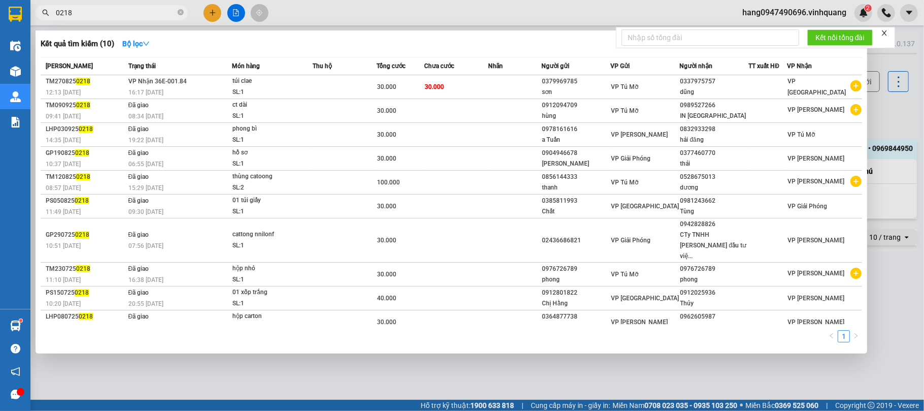
type input "0218"
click at [373, 10] on div at bounding box center [462, 205] width 924 height 411
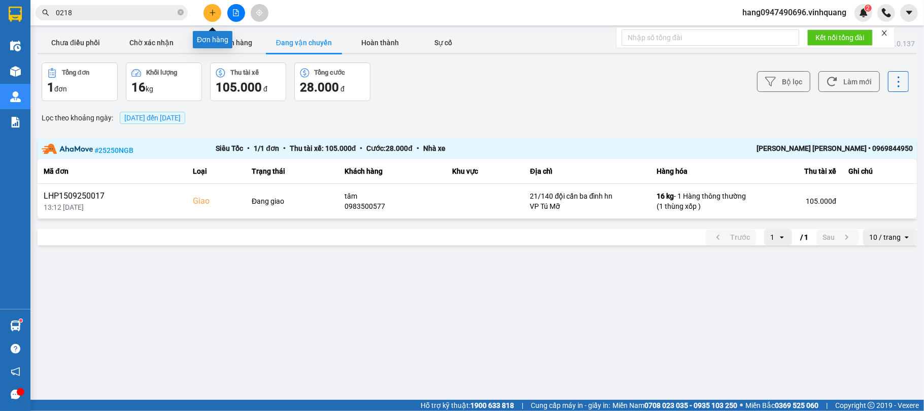
click at [210, 13] on icon "plus" at bounding box center [212, 12] width 7 height 7
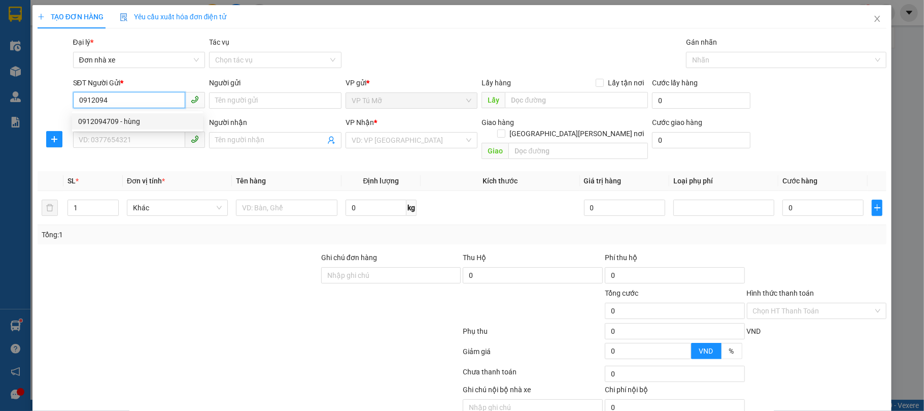
type input "0912094709"
type input "hùng"
type input "0989527266"
type input "IN [GEOGRAPHIC_DATA]"
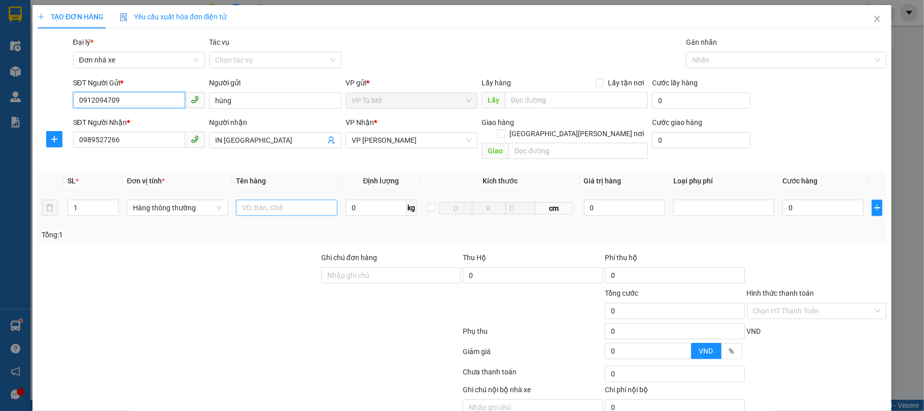
type input "0912094709"
click at [283, 199] on input "text" at bounding box center [286, 207] width 101 height 16
click at [278, 199] on input "text" at bounding box center [286, 207] width 101 height 16
type input "hộp ct nhỏ"
click at [374, 199] on input "0" at bounding box center [376, 207] width 61 height 16
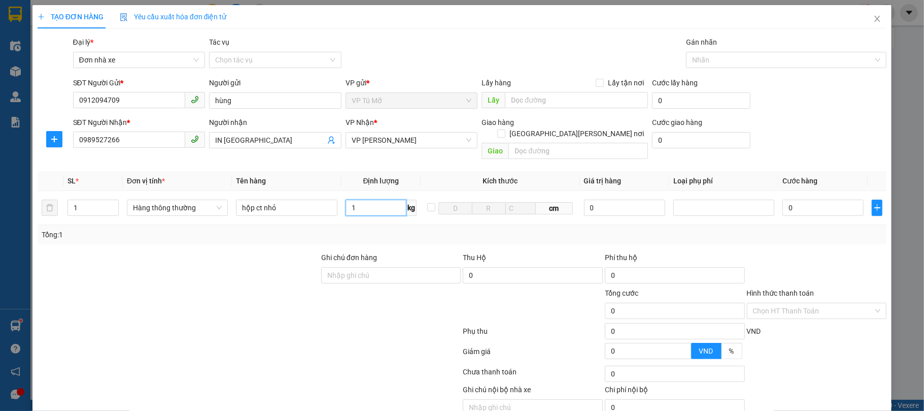
type input "1"
click at [421, 229] on div "Tổng: 1" at bounding box center [463, 234] width 842 height 11
type input "30.000"
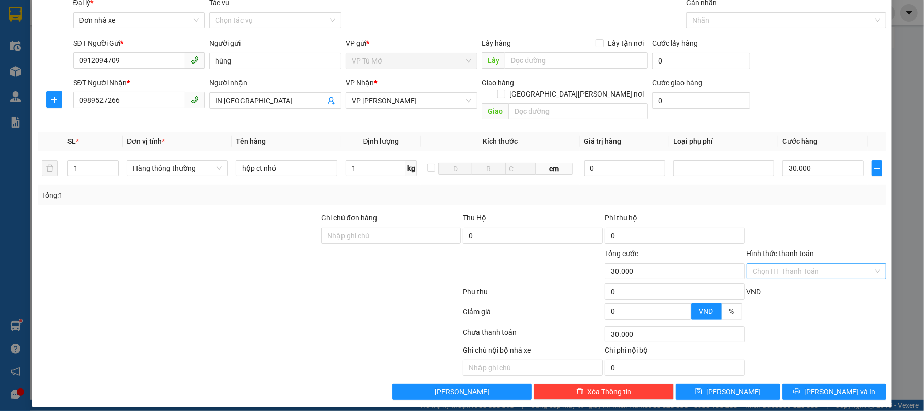
click at [835, 264] on input "Hình thức thanh toán" at bounding box center [813, 270] width 121 height 15
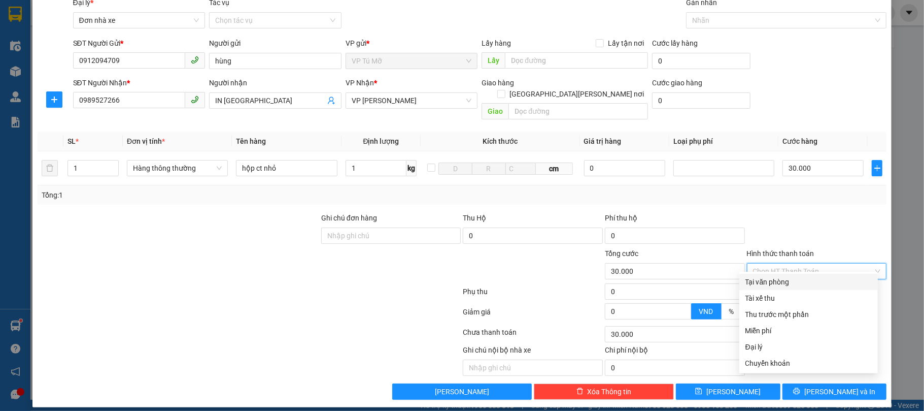
click at [805, 276] on div "Tại văn phòng" at bounding box center [809, 281] width 126 height 11
type input "0"
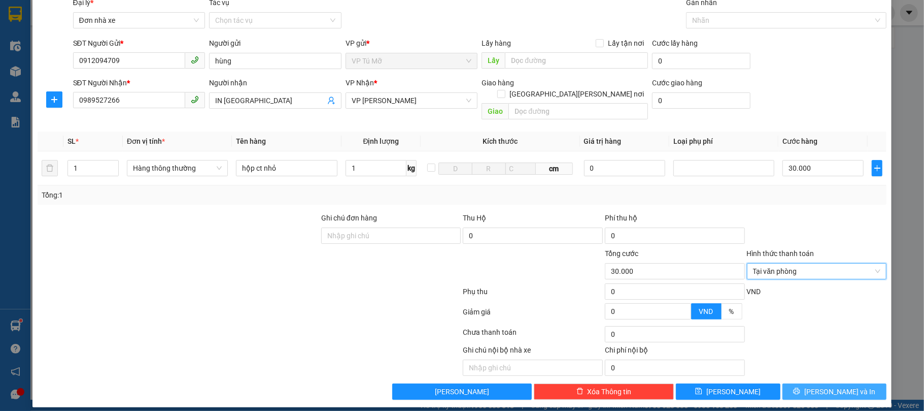
click at [817, 386] on span "[PERSON_NAME] và In" at bounding box center [840, 391] width 71 height 11
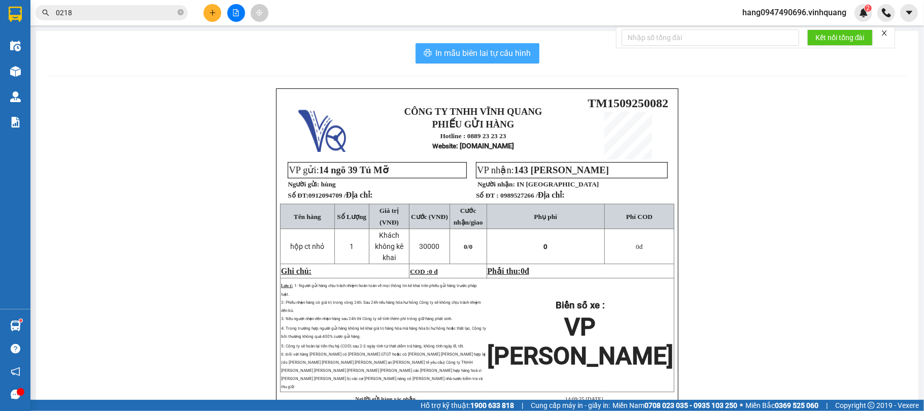
click at [449, 59] on span "In mẫu biên lai tự cấu hình" at bounding box center [483, 53] width 95 height 13
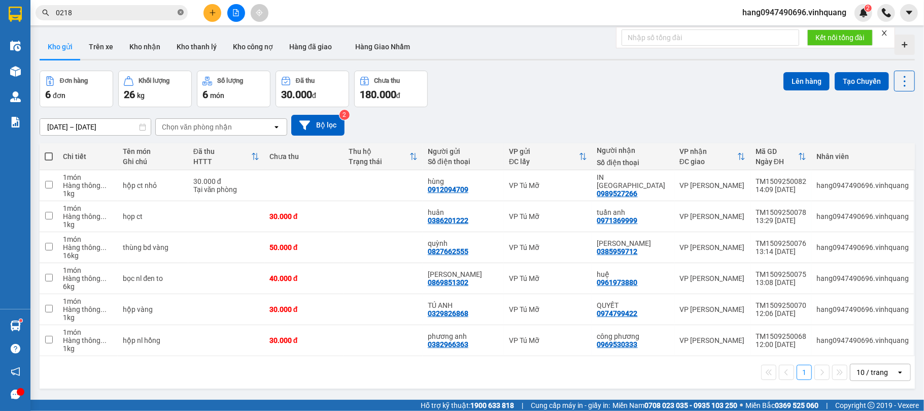
click at [180, 12] on icon "close-circle" at bounding box center [181, 12] width 6 height 6
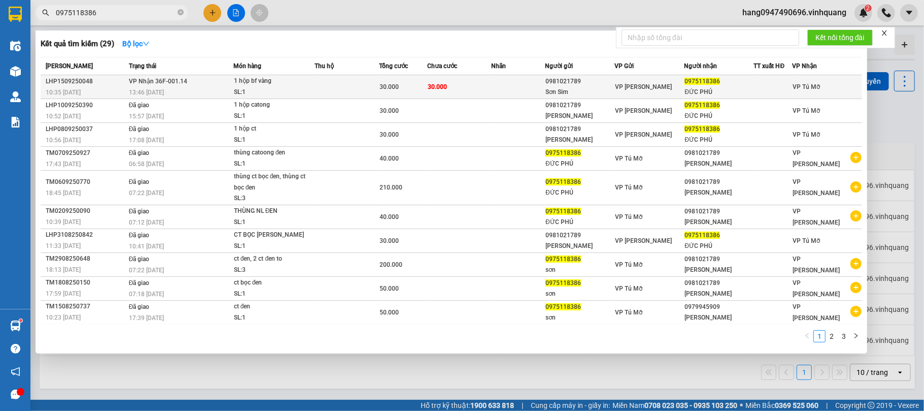
type input "0975118386"
click at [526, 81] on td at bounding box center [519, 87] width 54 height 24
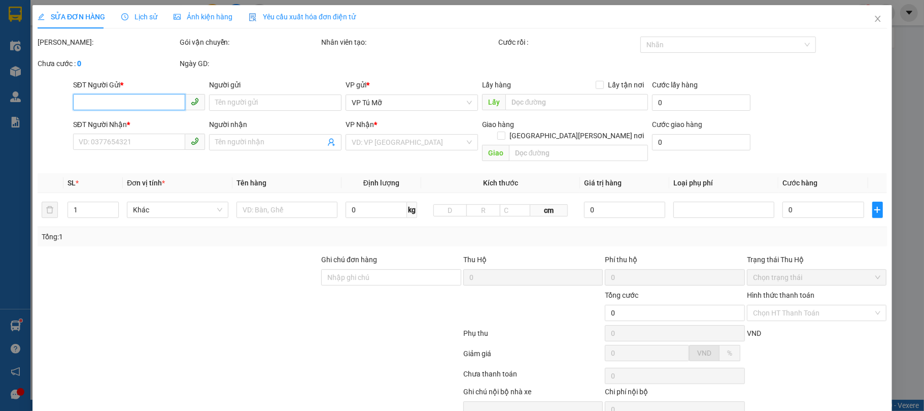
type input "0981021789"
type input "Sơn Sim"
type input "0975118386"
type input "ĐỨC PHÚ"
type input "30.000"
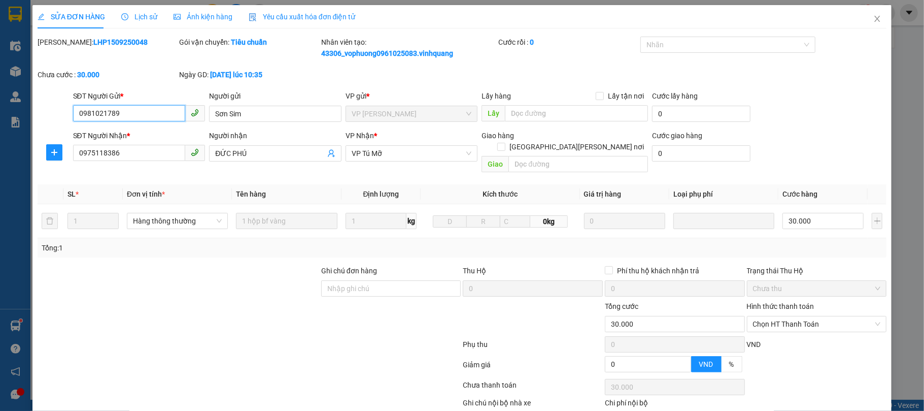
scroll to position [53, 0]
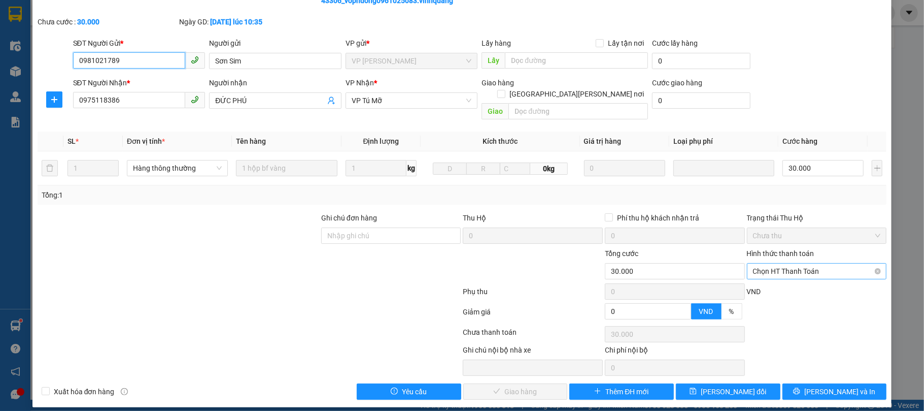
click at [767, 263] on span "Chọn HT Thanh Toán" at bounding box center [817, 270] width 128 height 15
click at [771, 279] on div "Tại văn phòng" at bounding box center [809, 281] width 126 height 11
type input "0"
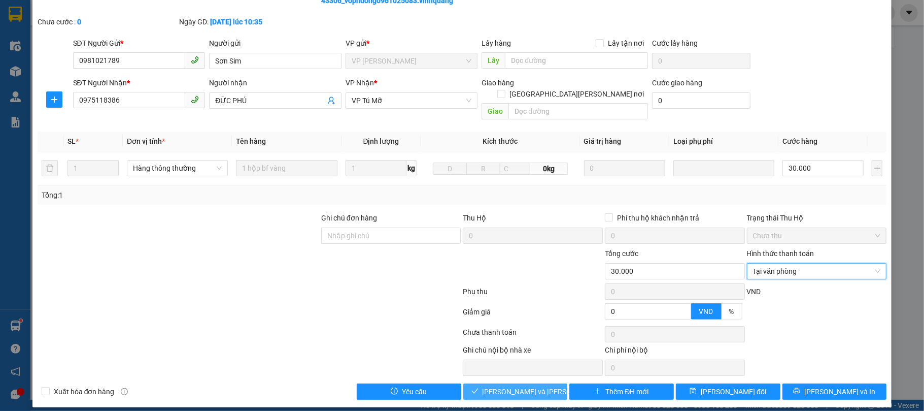
click at [532, 386] on span "Lưu và Giao hàng" at bounding box center [551, 391] width 137 height 11
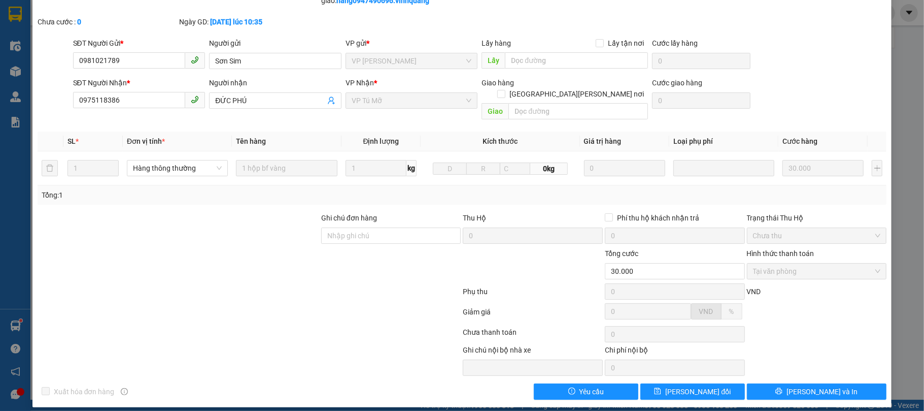
scroll to position [0, 0]
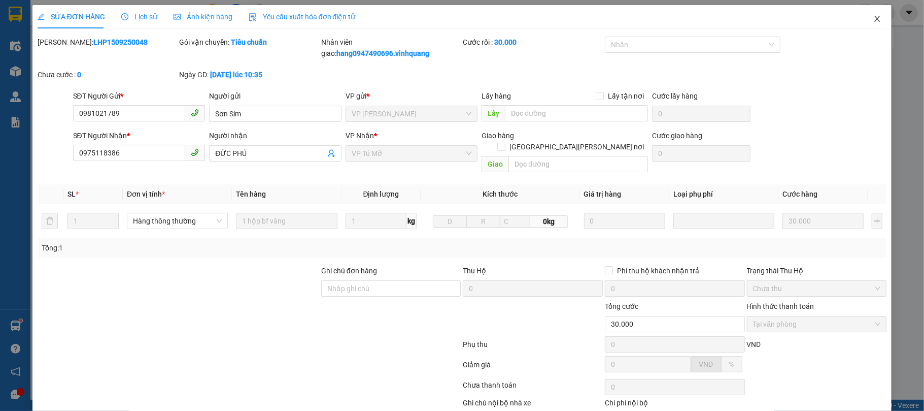
click at [874, 19] on icon "close" at bounding box center [878, 19] width 8 height 8
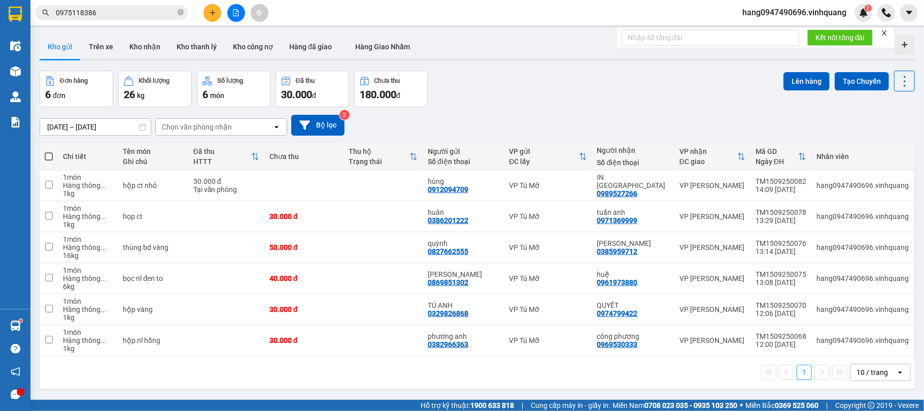
click at [53, 155] on th at bounding box center [49, 156] width 18 height 27
click at [45, 155] on span at bounding box center [49, 156] width 8 height 8
click at [49, 151] on input "checkbox" at bounding box center [49, 151] width 0 height 0
checkbox input "true"
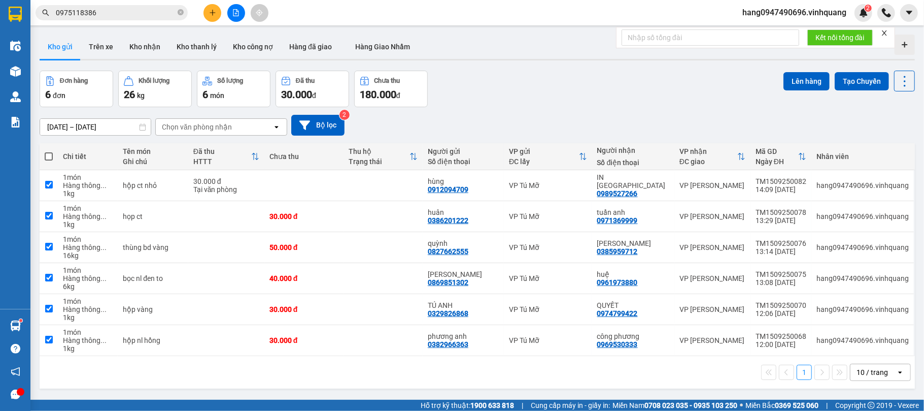
checkbox input "true"
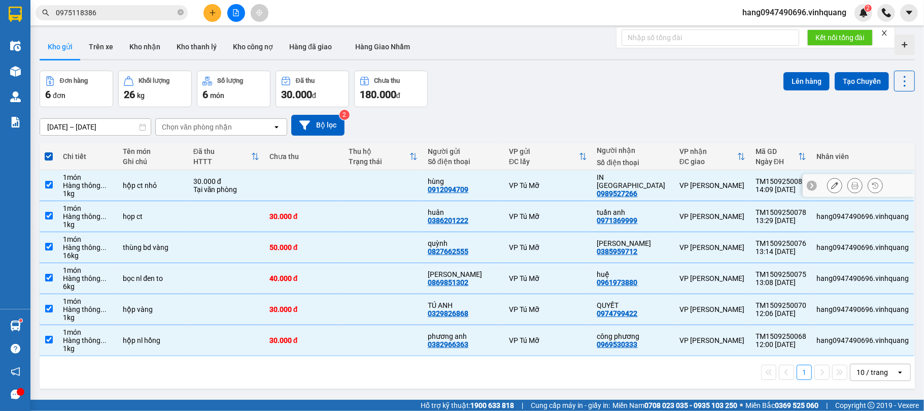
click at [60, 191] on td "1 món Hàng thông ... 1 kg" at bounding box center [88, 185] width 60 height 31
checkbox input "false"
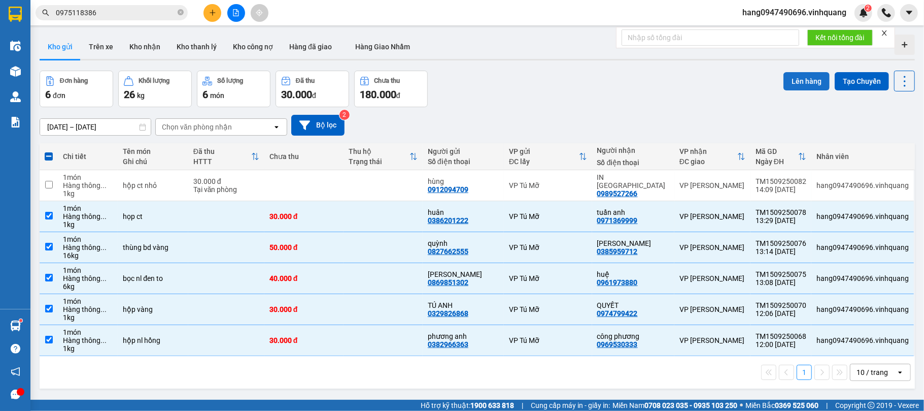
click at [803, 77] on button "Lên hàng" at bounding box center [807, 81] width 46 height 18
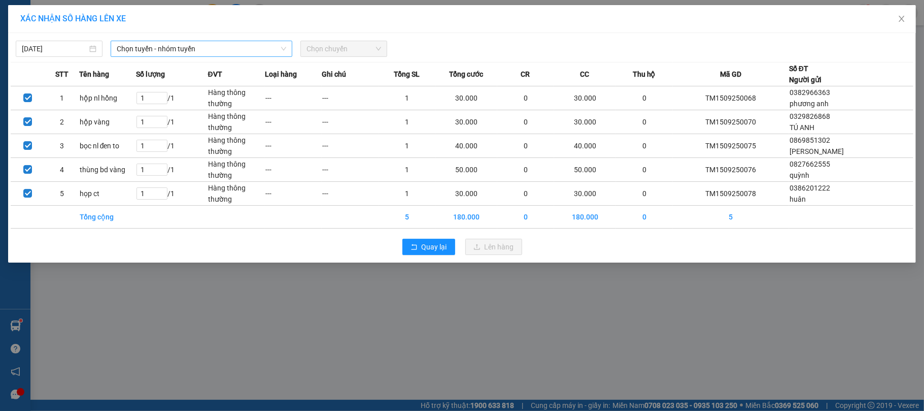
click at [140, 45] on span "Chọn tuyến - nhóm tuyến" at bounding box center [202, 48] width 170 height 15
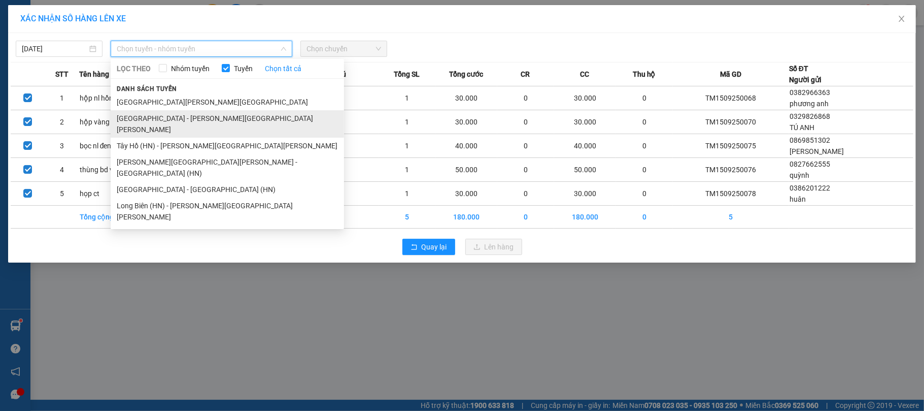
click at [159, 120] on li "Hà Nội - Thanh Hóa" at bounding box center [228, 123] width 234 height 27
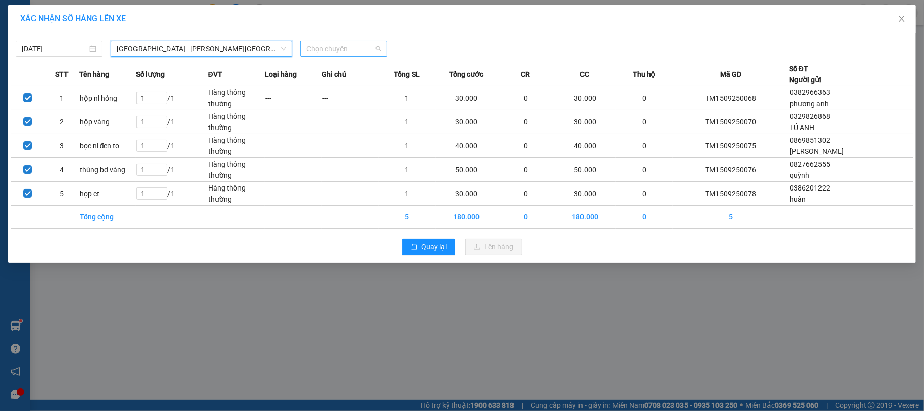
click at [365, 55] on span "Chọn chuyến" at bounding box center [344, 48] width 75 height 15
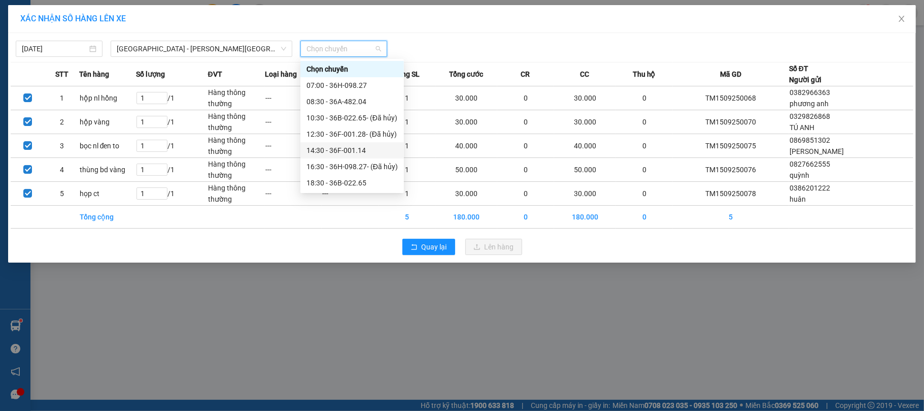
click at [358, 148] on div "14:30 - 36F-001.14" at bounding box center [352, 150] width 91 height 11
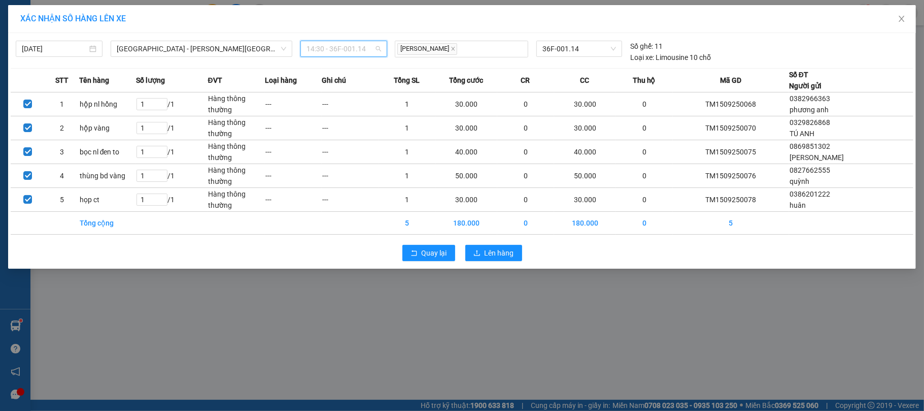
click at [359, 51] on span "14:30 - 36F-001.14" at bounding box center [344, 48] width 75 height 15
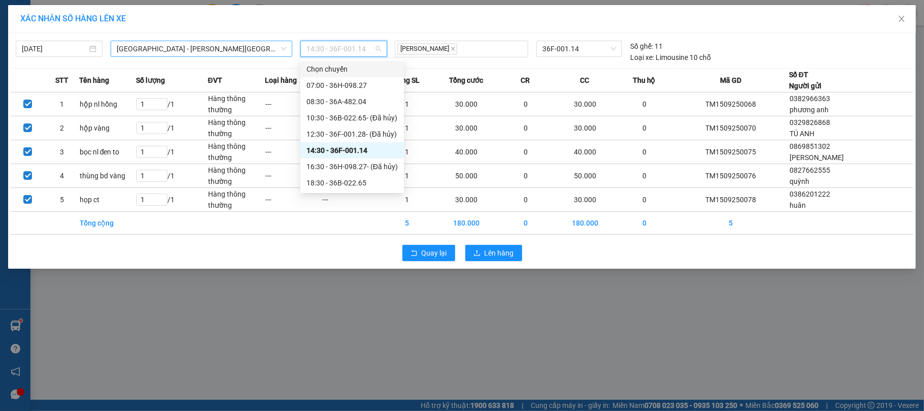
click at [215, 53] on span "Hà Nội - Thanh Hóa" at bounding box center [202, 48] width 170 height 15
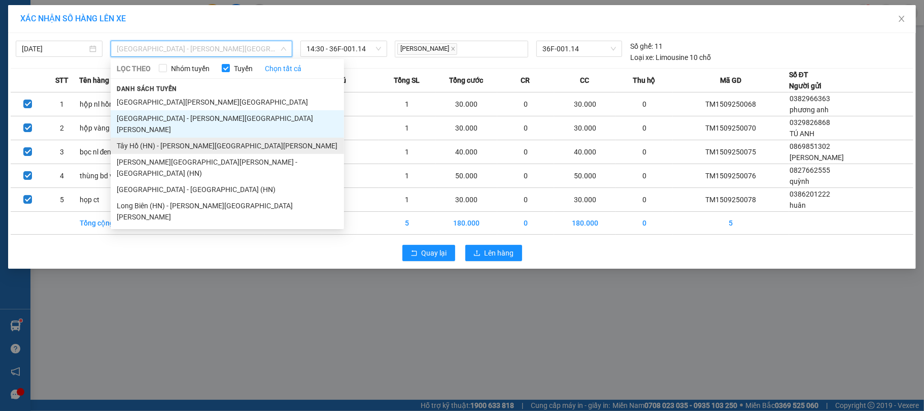
click at [163, 139] on li "Tây Hồ (HN) - Thanh Hóa" at bounding box center [228, 146] width 234 height 16
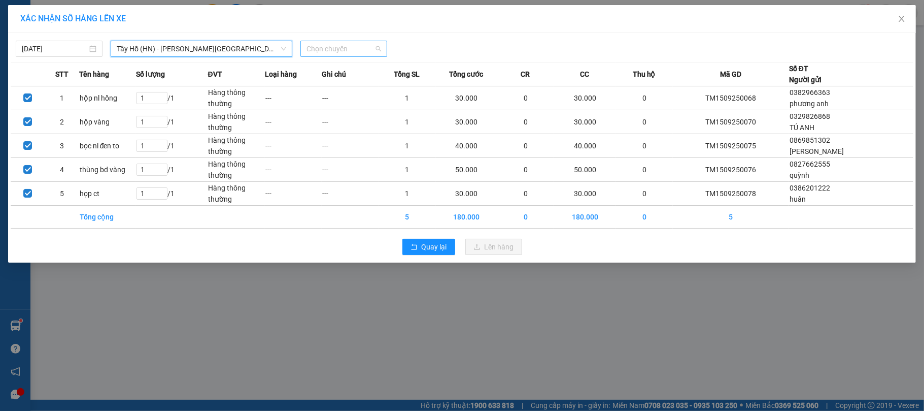
click at [353, 43] on span "Chọn chuyến" at bounding box center [344, 48] width 75 height 15
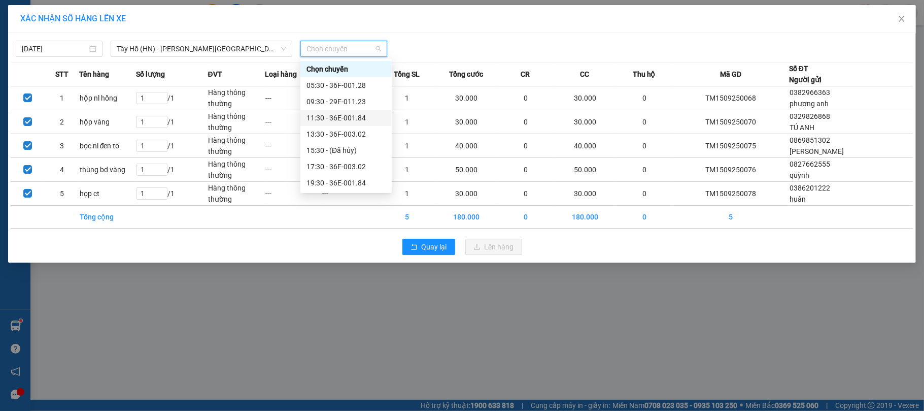
click at [323, 117] on div "11:30 - 36E-001.84" at bounding box center [346, 117] width 79 height 11
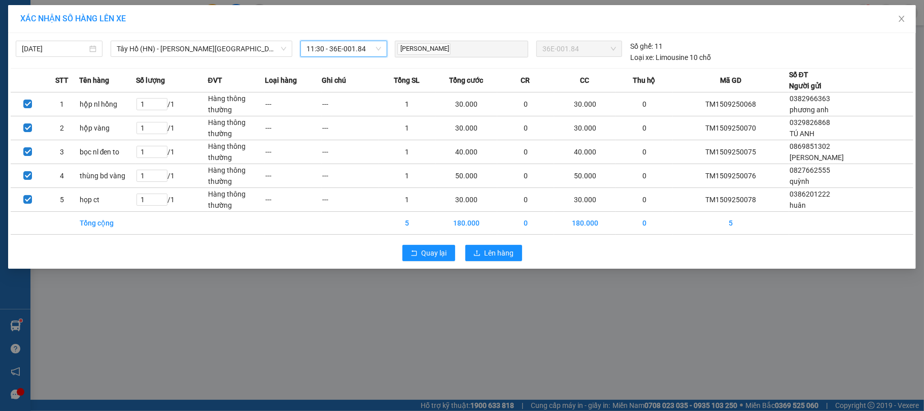
click at [358, 47] on span "11:30 - 36E-001.84" at bounding box center [344, 48] width 75 height 15
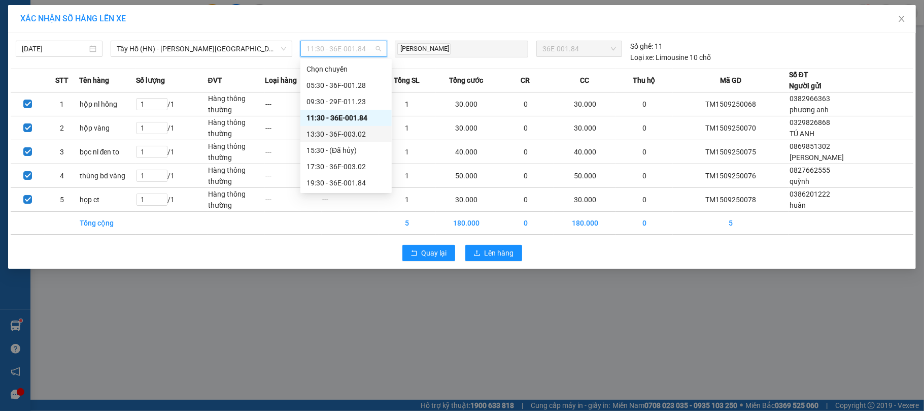
click at [333, 132] on div "13:30 - 36F-003.02" at bounding box center [346, 133] width 79 height 11
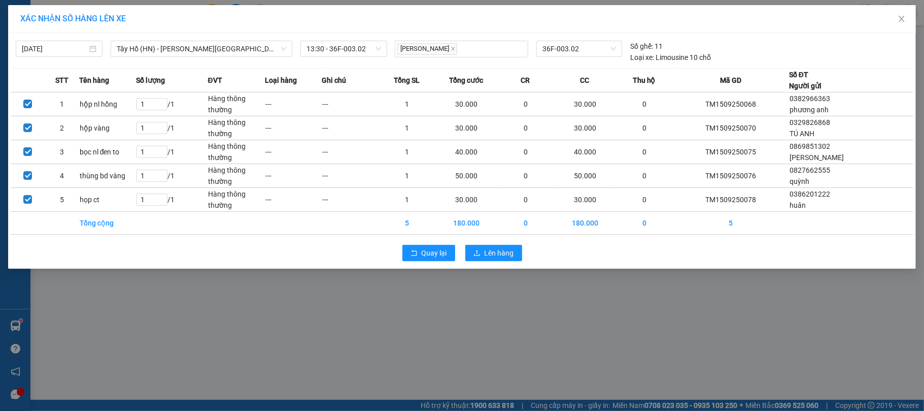
click at [83, 39] on div "15/09/2025 Tây Hồ (HN) - Thanh Hóa LỌC THEO Nhóm tuyến Tuyến Chọn tất cả Danh s…" at bounding box center [462, 49] width 903 height 27
drag, startPoint x: 325, startPoint y: 272, endPoint x: 902, endPoint y: 288, distance: 577.4
click at [902, 288] on div "XÁC NHẬN SỐ HÀNG LÊN XE 15/09/2025 Tây Hồ (HN) - Thanh Hóa LỌC THEO Nhóm tuyến …" at bounding box center [462, 205] width 924 height 411
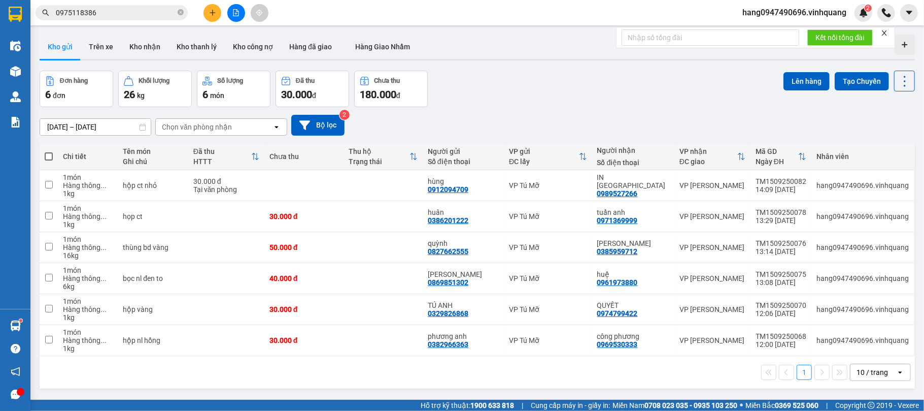
click at [50, 153] on span at bounding box center [49, 156] width 8 height 8
click at [49, 151] on input "checkbox" at bounding box center [49, 151] width 0 height 0
checkbox input "true"
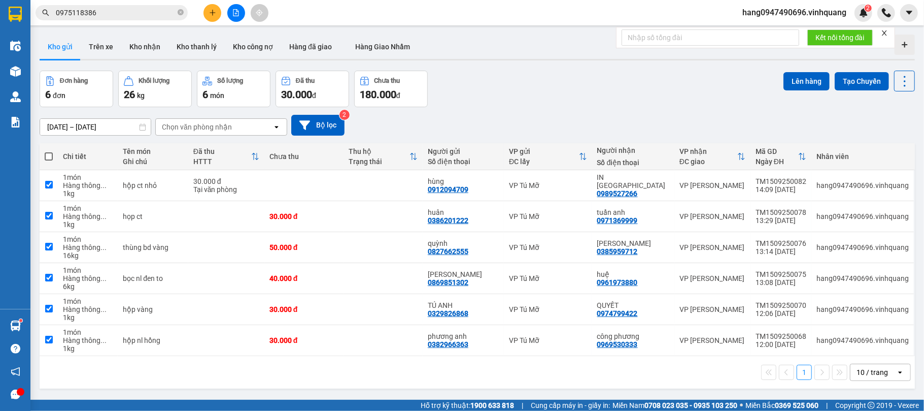
checkbox input "true"
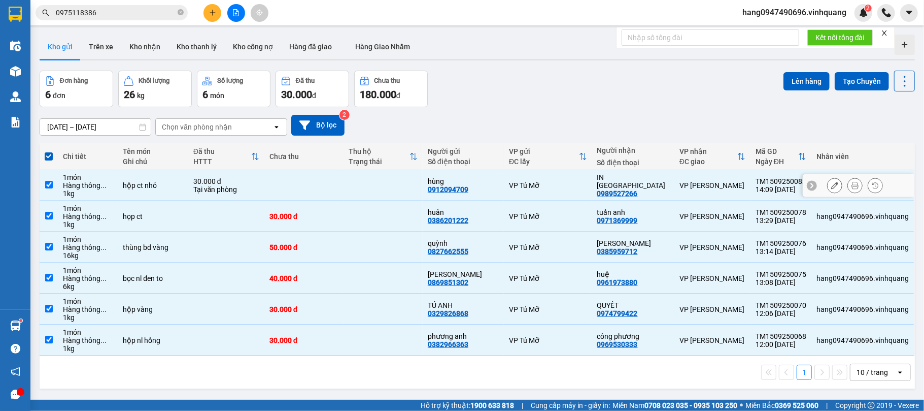
click at [50, 184] on input "checkbox" at bounding box center [49, 185] width 8 height 8
checkbox input "false"
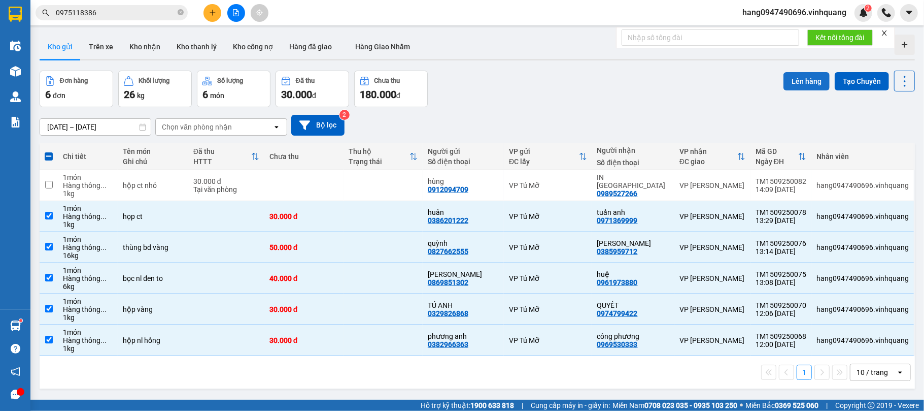
click at [794, 82] on button "Lên hàng" at bounding box center [807, 81] width 46 height 18
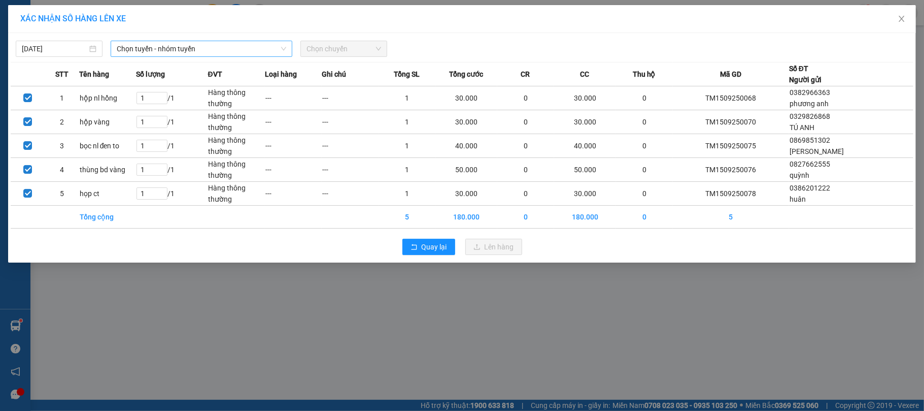
click at [215, 43] on span "Chọn tuyến - nhóm tuyến" at bounding box center [202, 48] width 170 height 15
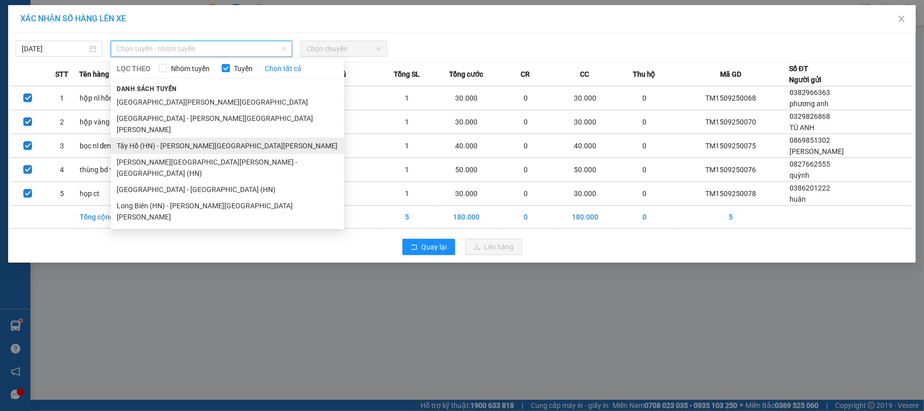
click at [192, 138] on li "Tây Hồ (HN) - Thanh Hóa" at bounding box center [228, 146] width 234 height 16
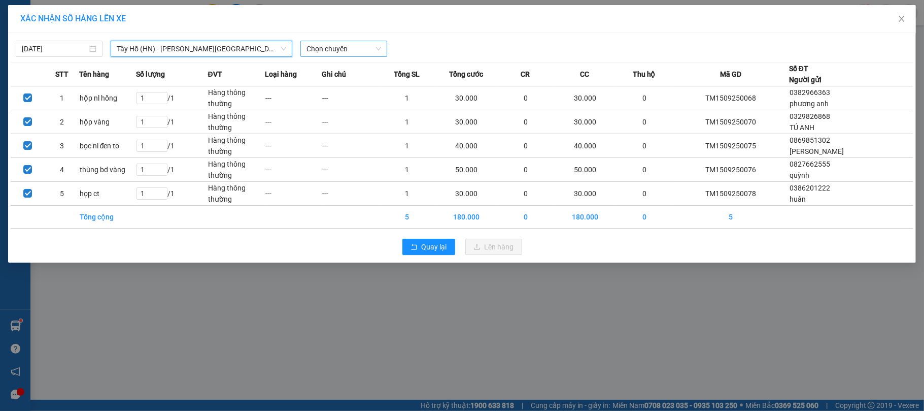
click at [355, 44] on span "Chọn chuyến" at bounding box center [344, 48] width 75 height 15
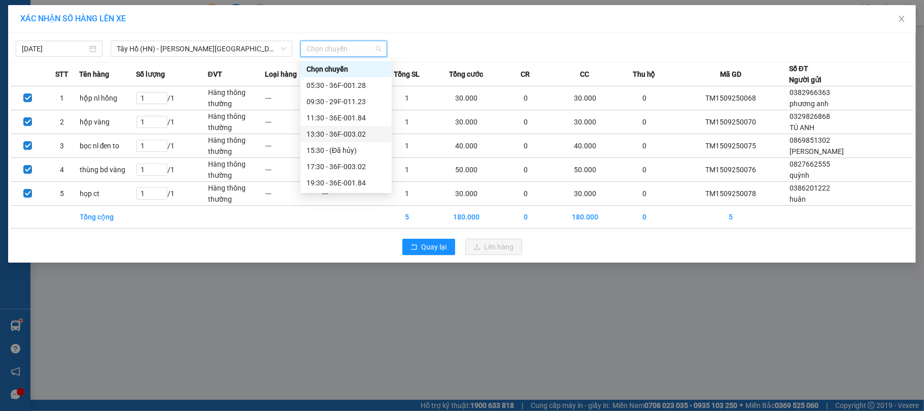
click at [358, 133] on div "13:30 - 36F-003.02" at bounding box center [346, 133] width 79 height 11
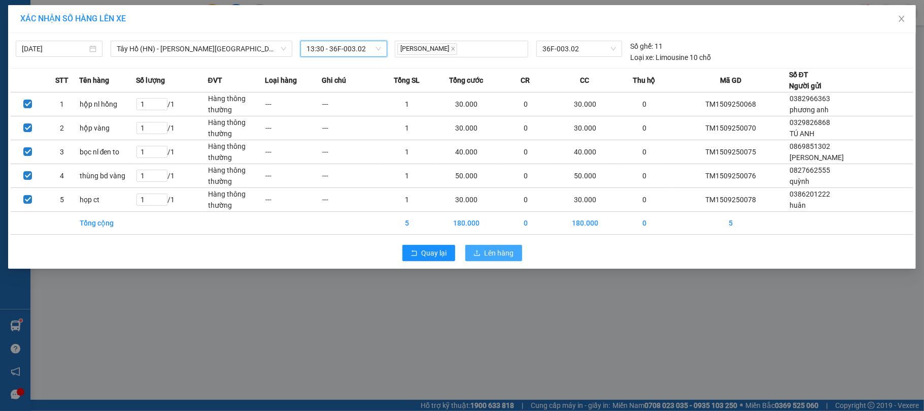
click at [500, 258] on span "Lên hàng" at bounding box center [499, 252] width 29 height 11
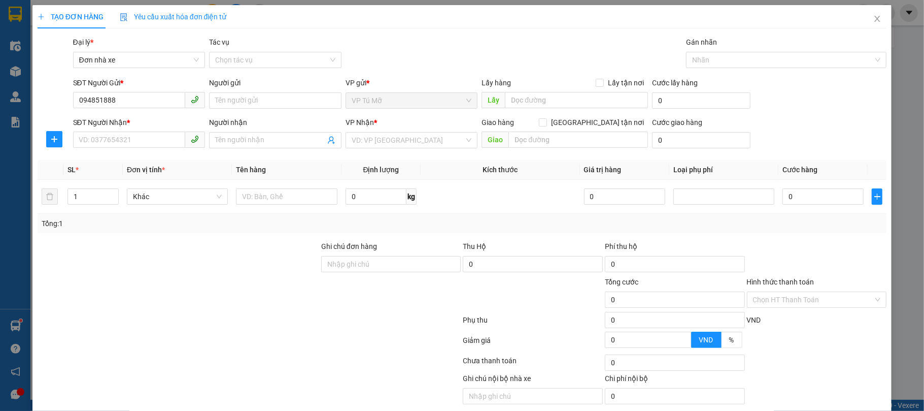
type input "0948518888"
click at [157, 122] on div "0948518888 - thắng" at bounding box center [137, 121] width 119 height 11
type input "thắng"
type input "0969530333"
type input "công phương"
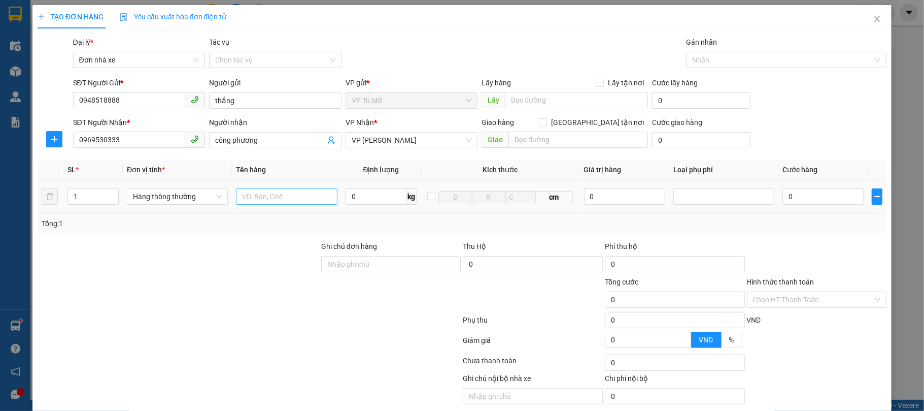
type input "0948518888"
click at [282, 195] on input "text" at bounding box center [286, 196] width 101 height 16
click at [277, 195] on input "text" at bounding box center [286, 196] width 101 height 16
click at [242, 197] on input "jộp vàng" at bounding box center [286, 196] width 101 height 16
type input "hộp vàng"
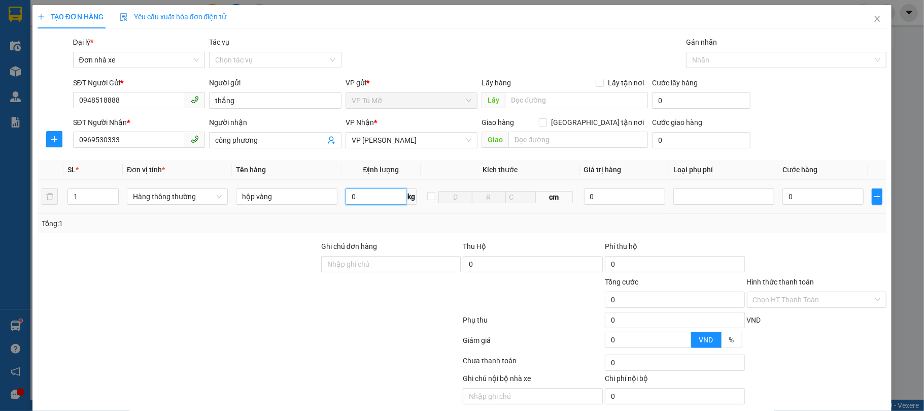
click at [372, 198] on input "0" at bounding box center [376, 196] width 61 height 16
type input "1"
click at [374, 209] on td "1 kg" at bounding box center [382, 197] width 80 height 34
type input "30.000"
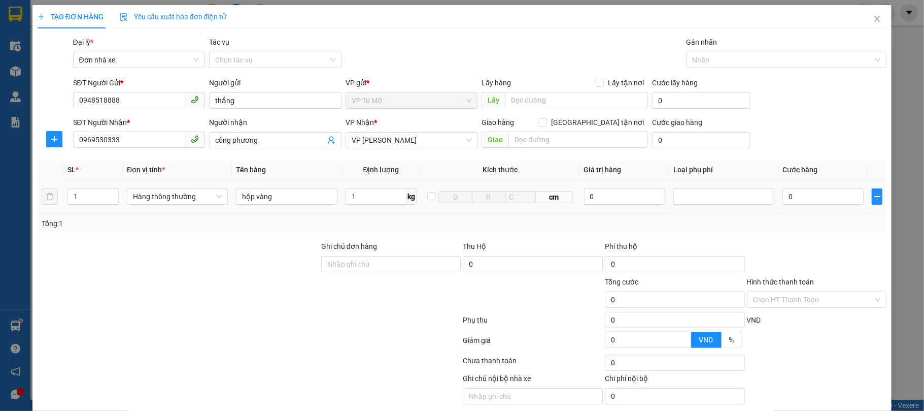
type input "30.000"
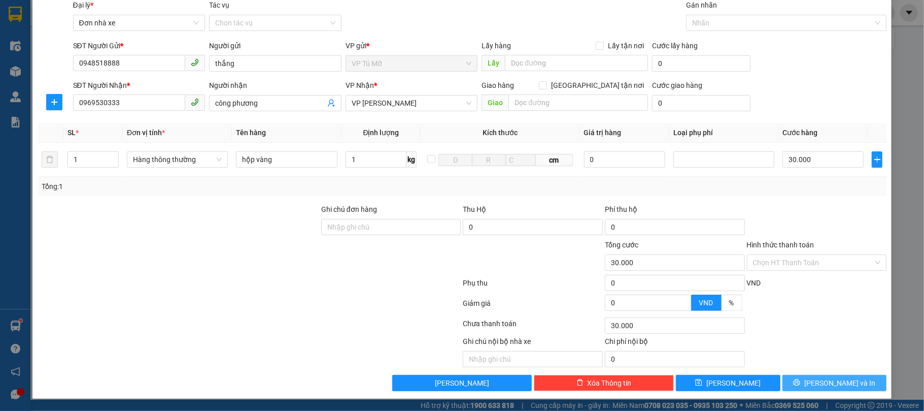
click at [815, 382] on button "Lưu và In" at bounding box center [835, 383] width 105 height 16
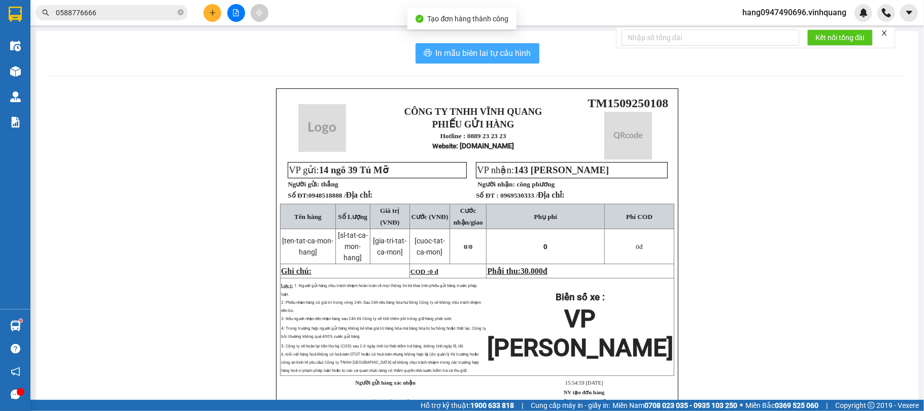
click at [474, 57] on span "In mẫu biên lai tự cấu hình" at bounding box center [483, 53] width 95 height 13
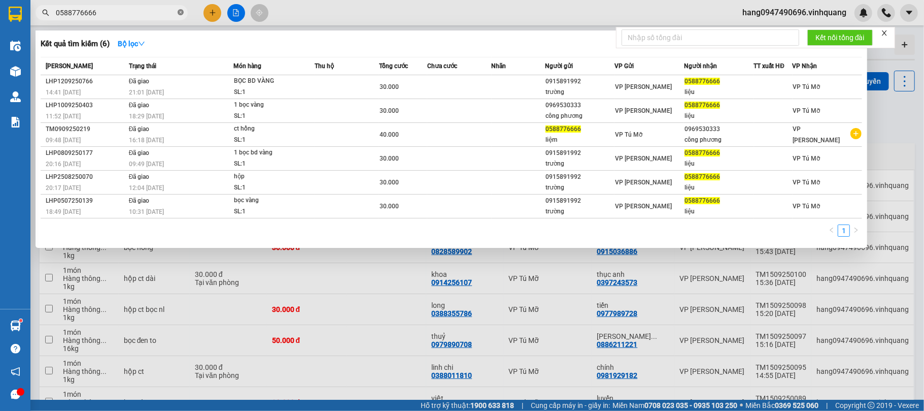
click at [181, 12] on icon "close-circle" at bounding box center [181, 12] width 6 height 6
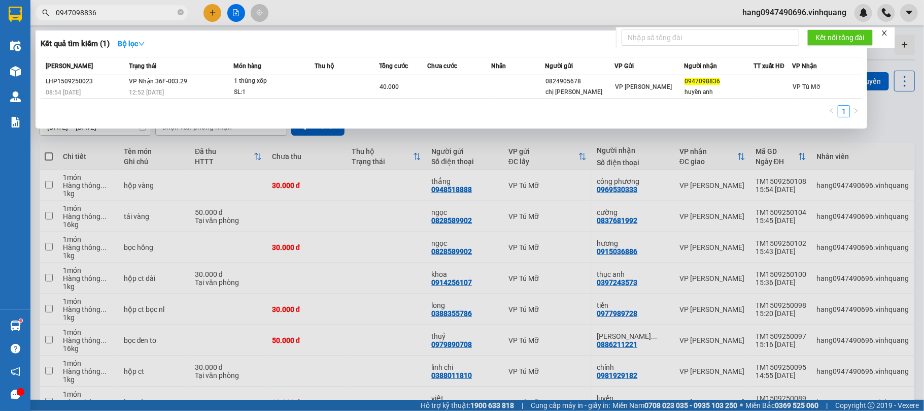
type input "0947098836"
click at [199, 21] on div at bounding box center [462, 205] width 924 height 411
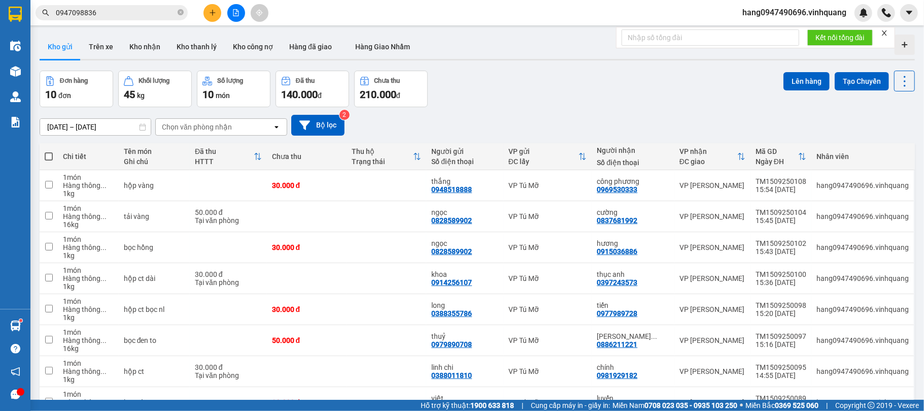
click at [216, 15] on icon "plus" at bounding box center [212, 12] width 7 height 7
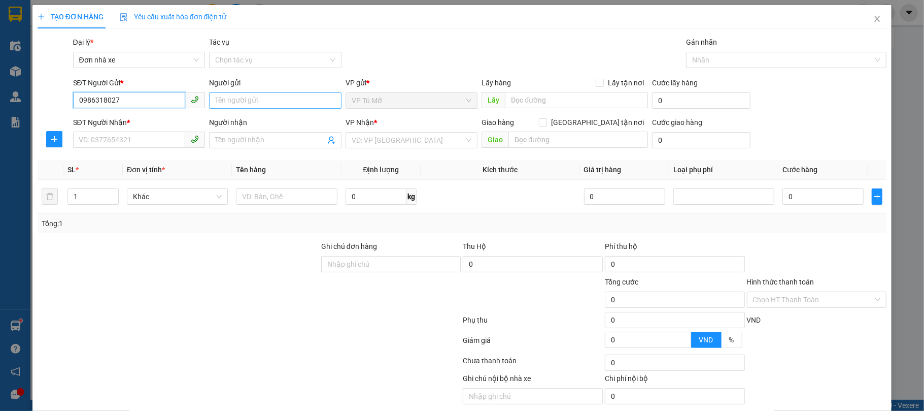
type input "0986318027"
click at [240, 101] on input "Người gửi" at bounding box center [275, 100] width 132 height 16
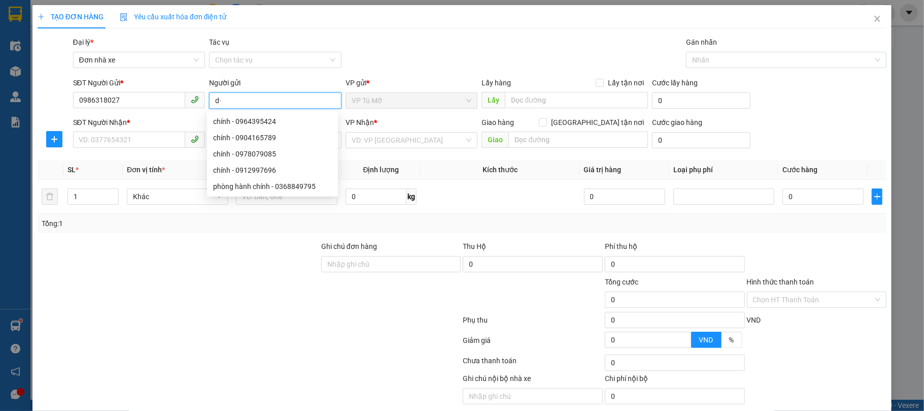
type input "d"
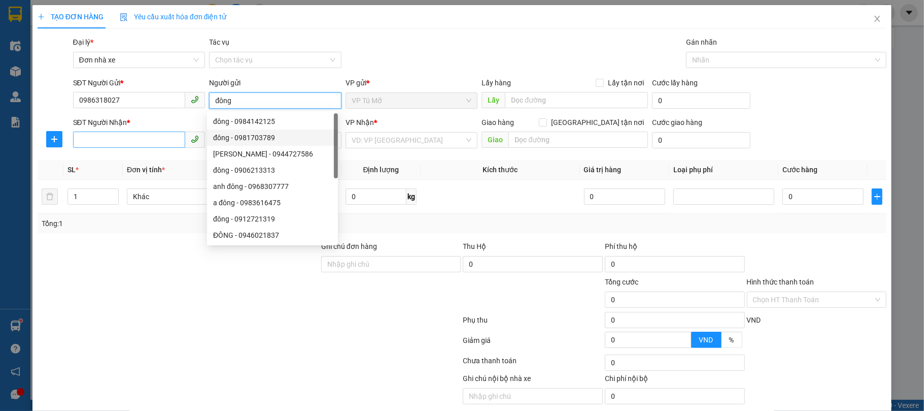
type input "đông"
click at [137, 140] on input "SĐT Người Nhận *" at bounding box center [129, 139] width 113 height 16
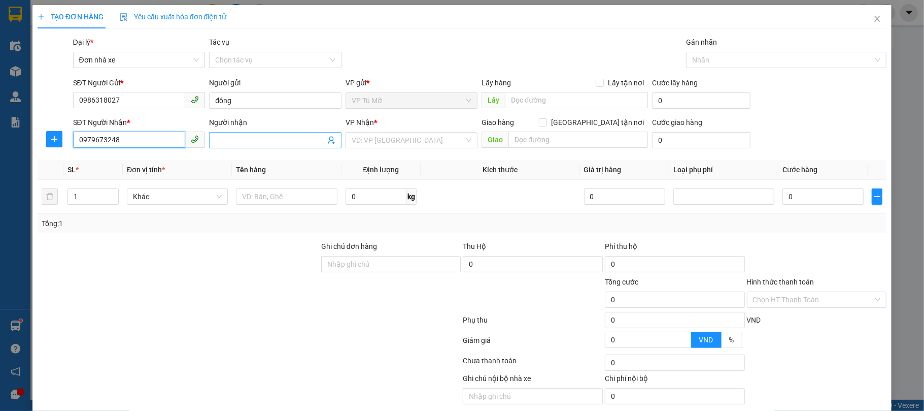
type input "0979673248"
click at [230, 143] on input "Người nhận" at bounding box center [270, 140] width 110 height 11
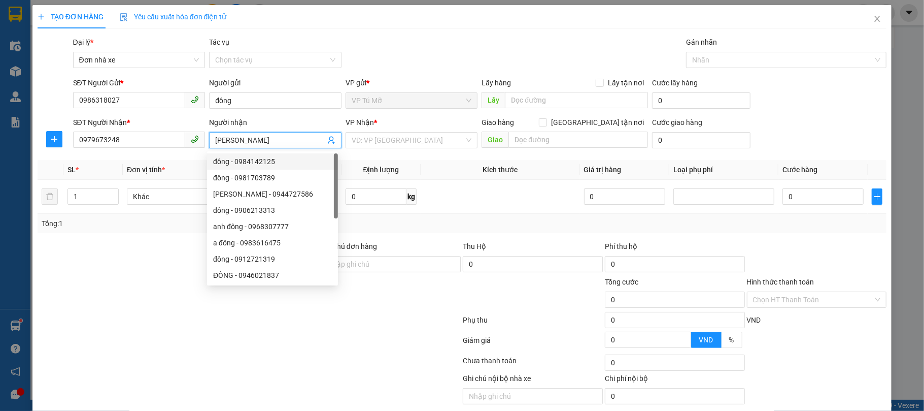
scroll to position [40, 0]
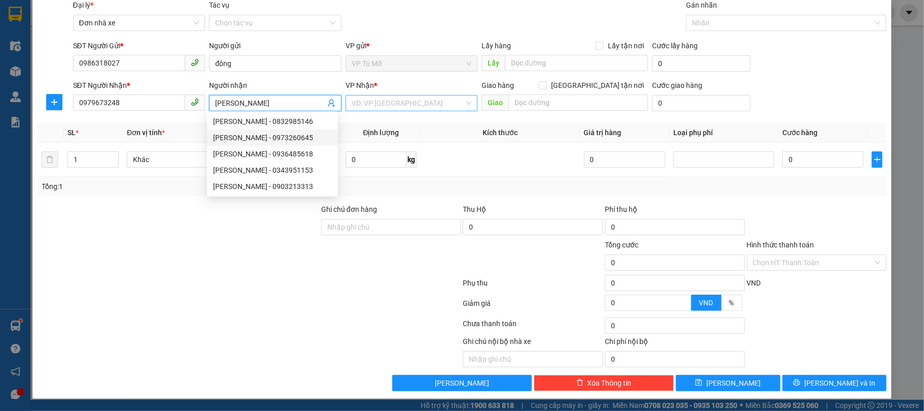
type input "kim anh"
click at [407, 95] on input "search" at bounding box center [408, 102] width 113 height 15
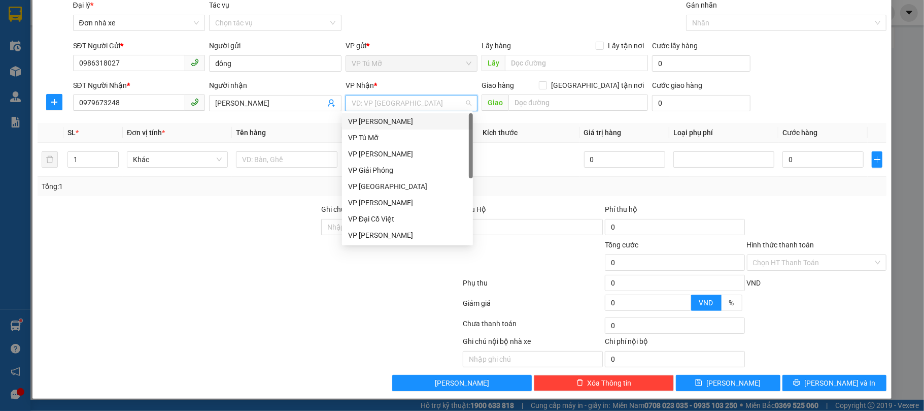
click at [390, 120] on div "VP [PERSON_NAME]" at bounding box center [407, 121] width 119 height 11
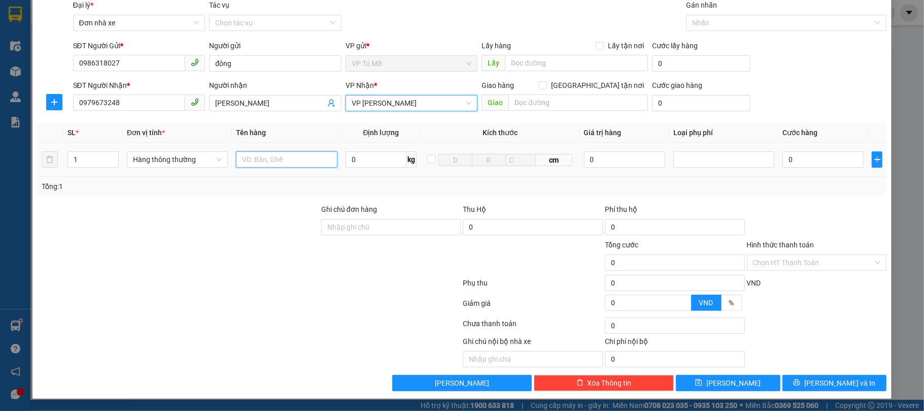
click at [295, 161] on input "text" at bounding box center [286, 159] width 101 height 16
type input "hộp ct"
click at [346, 161] on input "0" at bounding box center [376, 159] width 61 height 16
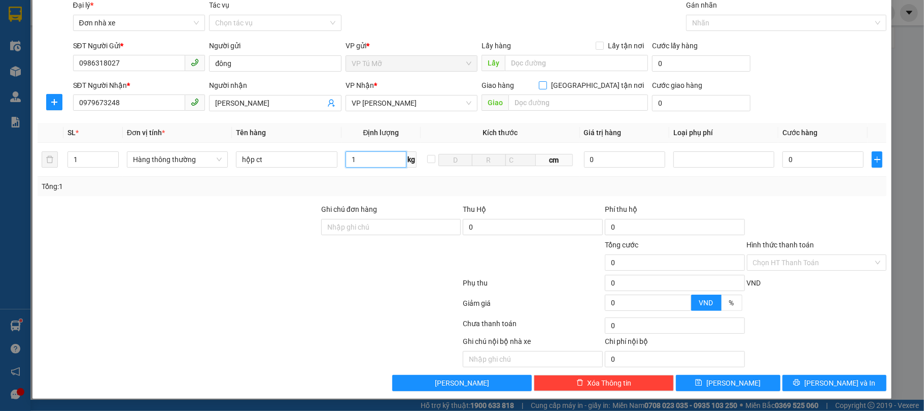
type input "1"
click at [546, 81] on input "[GEOGRAPHIC_DATA] tận nơi" at bounding box center [542, 84] width 7 height 7
checkbox input "true"
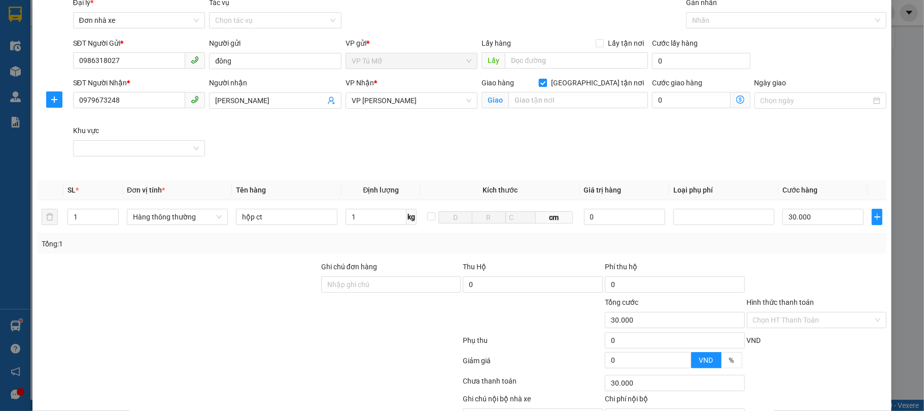
type input "30.000"
click at [380, 218] on input "1" at bounding box center [376, 217] width 61 height 16
click at [439, 235] on div "Tổng: 1" at bounding box center [463, 243] width 850 height 19
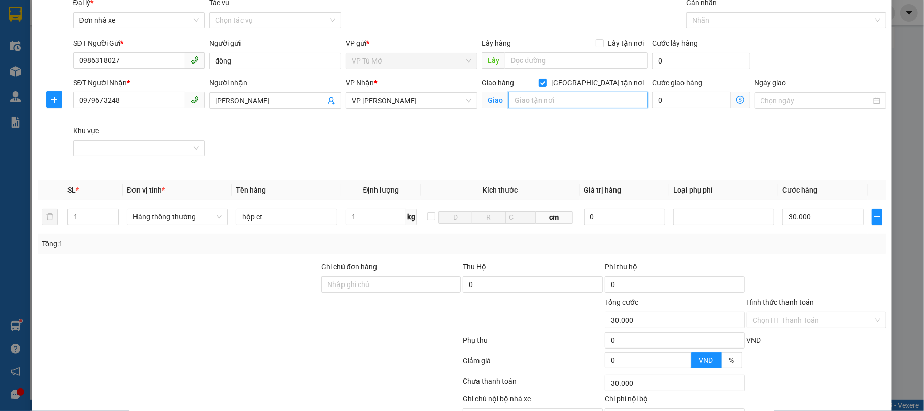
click at [614, 104] on input "text" at bounding box center [579, 100] width 140 height 16
type input "công ty cổ phần sun việt, tây bắc ga giai đoạn 2, đông cương"
click at [737, 103] on icon "dollar-circle" at bounding box center [741, 99] width 8 height 8
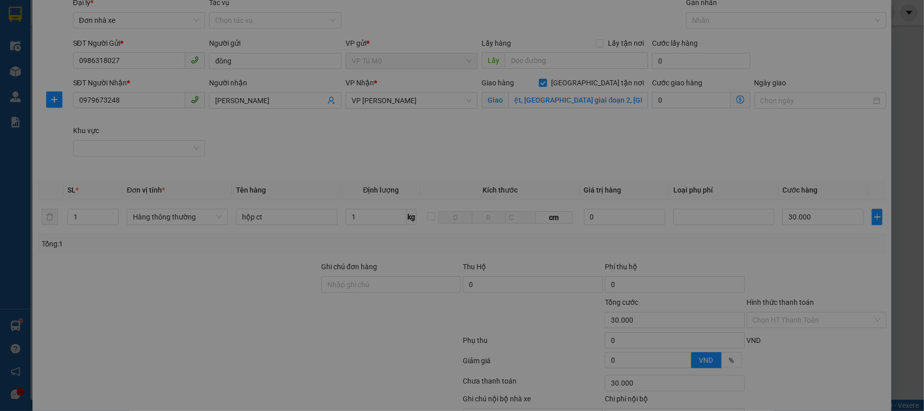
scroll to position [0, 0]
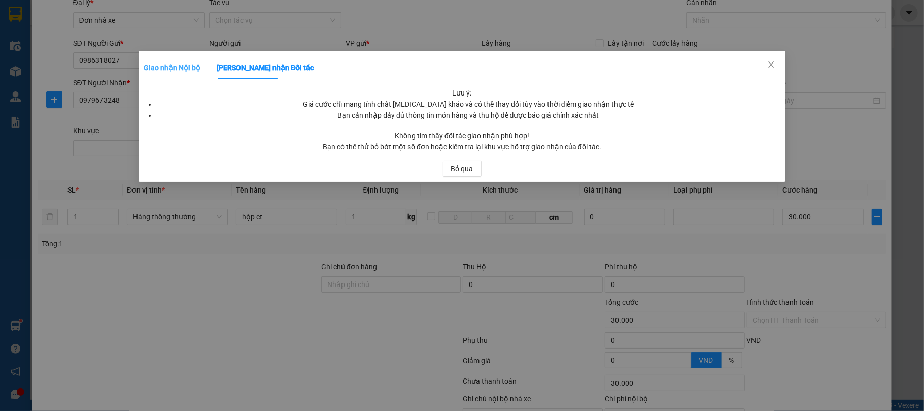
click at [181, 58] on div "Giao nhận Nội bộ" at bounding box center [172, 67] width 57 height 23
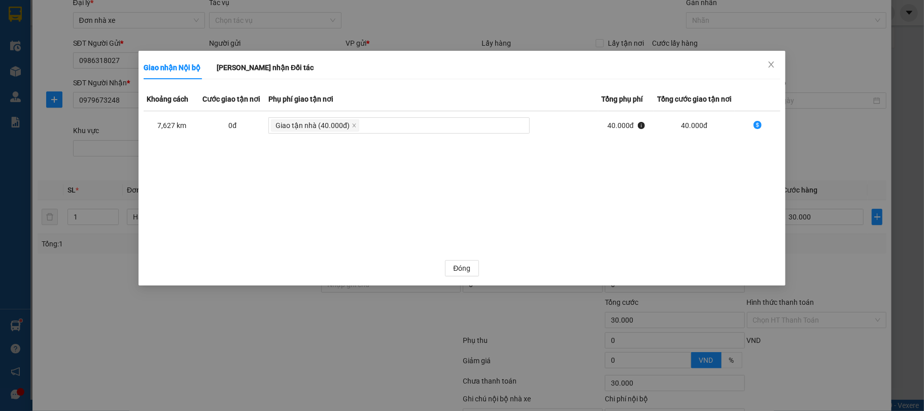
click at [756, 125] on icon "dollar-circle" at bounding box center [758, 125] width 8 height 8
type input "70.000"
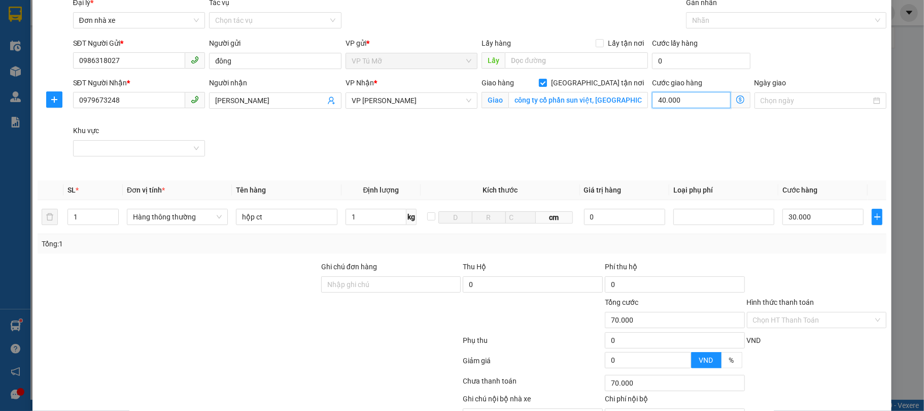
click at [673, 98] on input "40.000" at bounding box center [691, 100] width 78 height 16
type input "5"
type input "30.005"
type input "30.050"
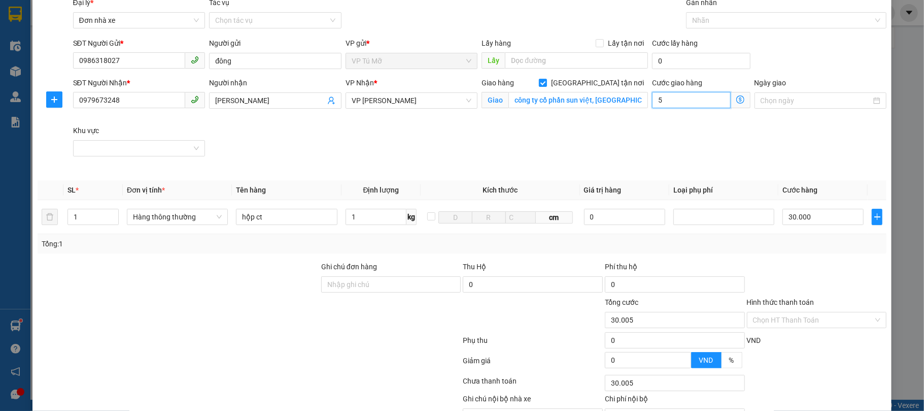
type input "30.050"
type input "500"
type input "30.500"
type input "5.000"
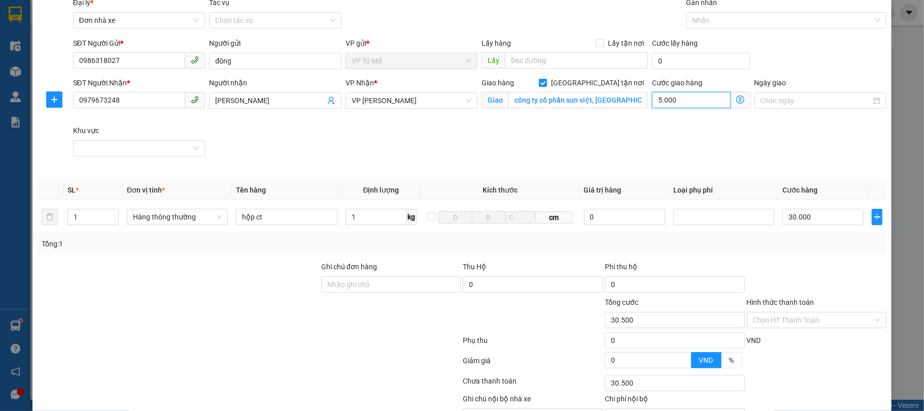
type input "35.000"
type input "80.000"
type input "50.000"
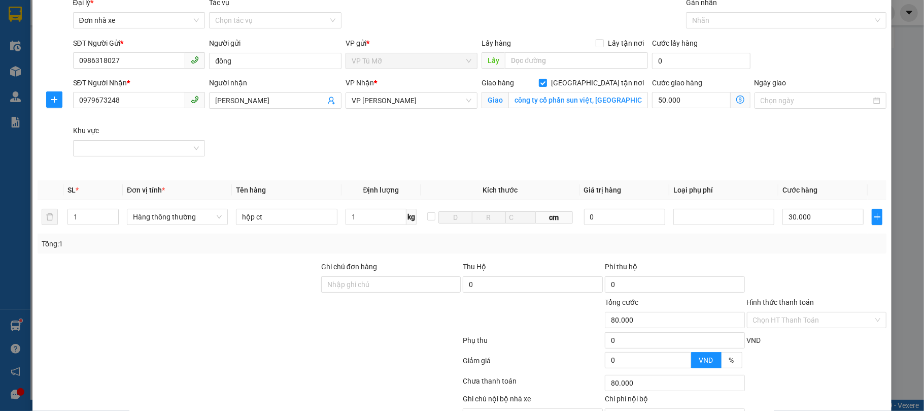
click at [651, 149] on div "SĐT Người Nhận * 0979673248 Người nhận kim anh VP Nhận * VP LÊ HỒNG PHONG Giao …" at bounding box center [480, 124] width 818 height 95
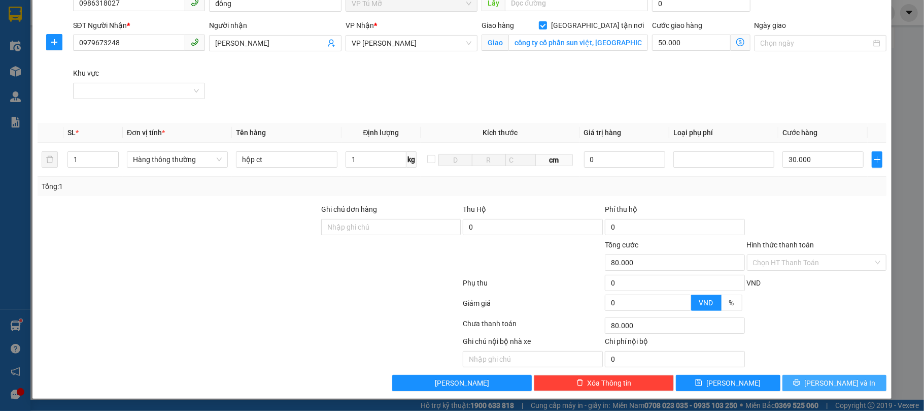
click at [823, 381] on span "[PERSON_NAME] và In" at bounding box center [840, 382] width 71 height 11
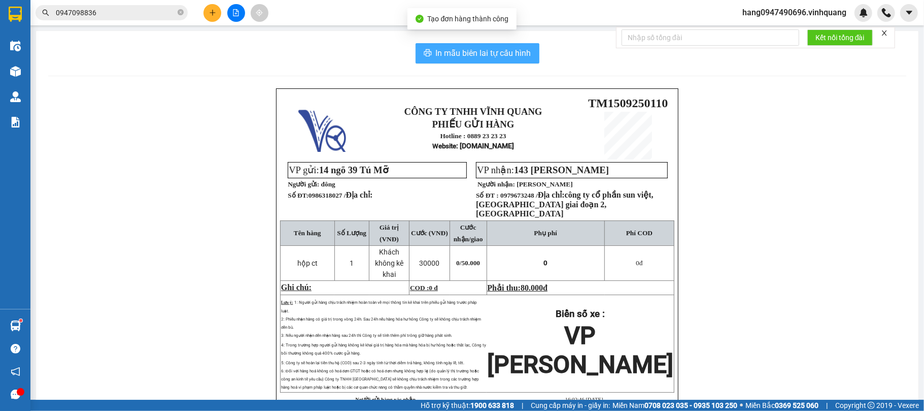
click at [514, 51] on span "In mẫu biên lai tự cấu hình" at bounding box center [483, 53] width 95 height 13
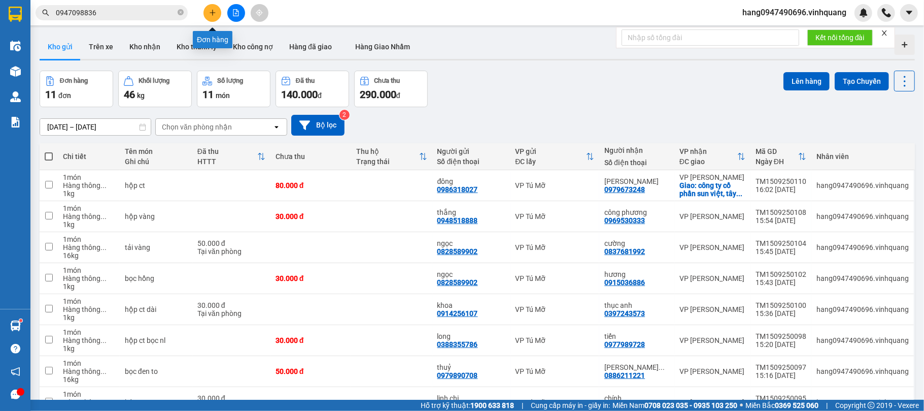
click at [206, 16] on button at bounding box center [213, 13] width 18 height 18
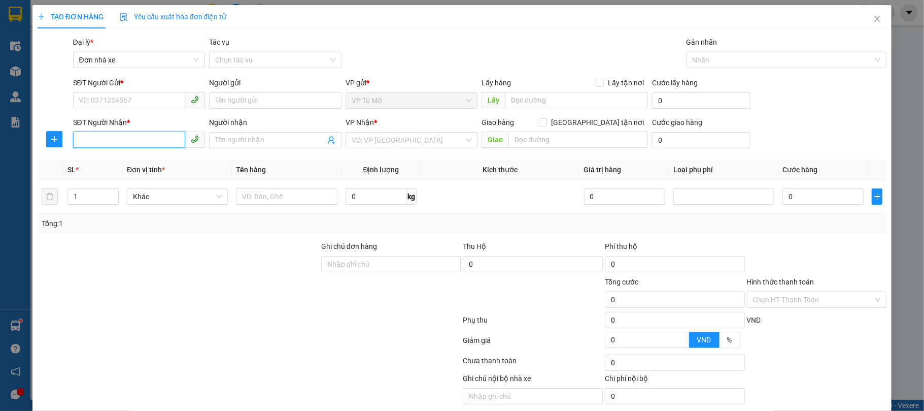
click at [94, 141] on input "SĐT Người Nhận *" at bounding box center [129, 139] width 113 height 16
type input "0966256348"
click at [141, 169] on div "0966256348 - sói nhỏ" at bounding box center [137, 161] width 131 height 16
type input "sói nhỏ"
type input "0966256348"
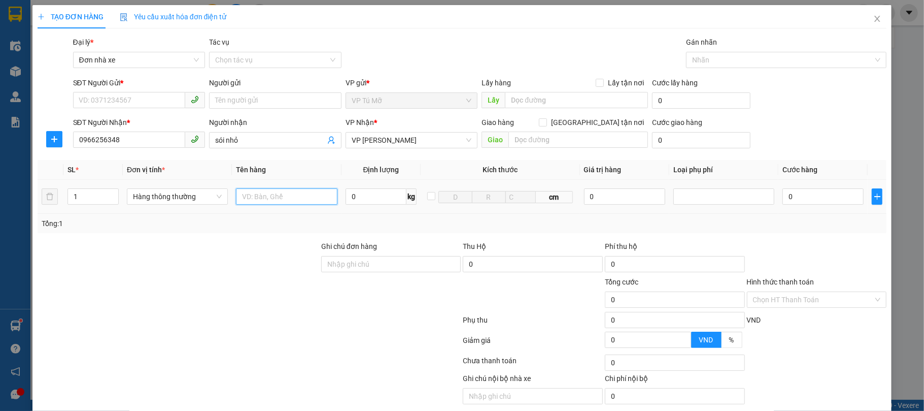
click at [295, 201] on input "text" at bounding box center [286, 196] width 101 height 16
type input "bọc vàng"
click at [368, 192] on input "0" at bounding box center [376, 196] width 61 height 16
type input "1"
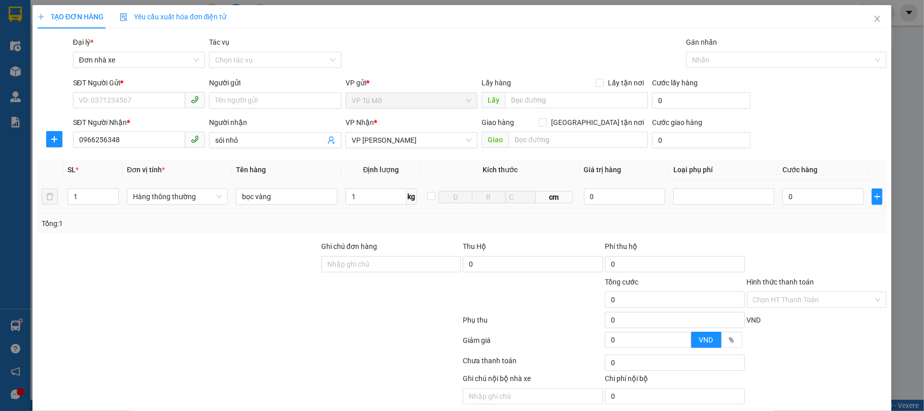
click at [441, 210] on td "cm" at bounding box center [500, 197] width 159 height 34
type input "30.000"
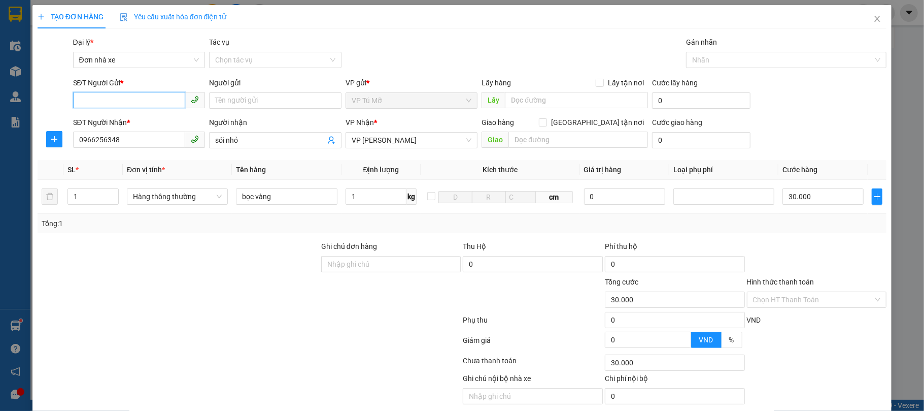
click at [152, 104] on input "SĐT Người Gửi *" at bounding box center [129, 100] width 113 height 16
type input "0"
click at [154, 122] on div "0984376662 - xuân" at bounding box center [137, 121] width 119 height 11
type input "0984376662"
type input "xuân"
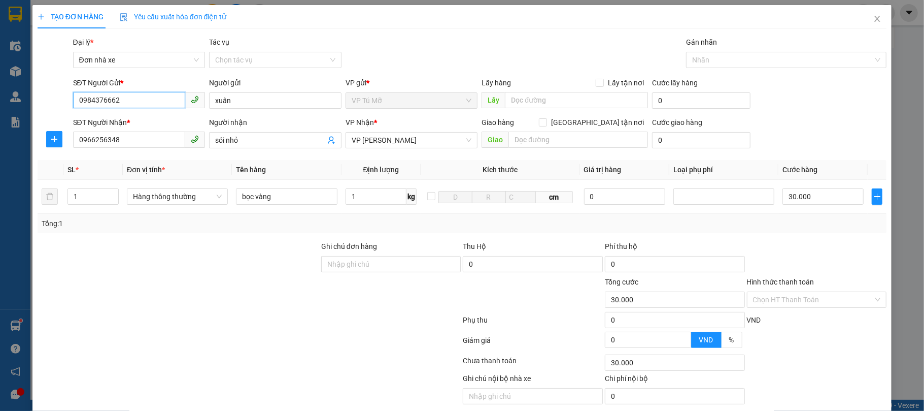
scroll to position [40, 0]
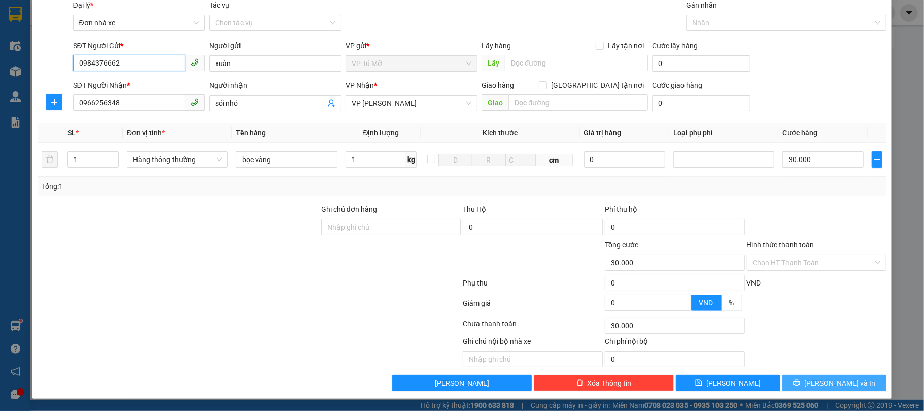
type input "0984376662"
click at [829, 382] on span "[PERSON_NAME] và In" at bounding box center [840, 382] width 71 height 11
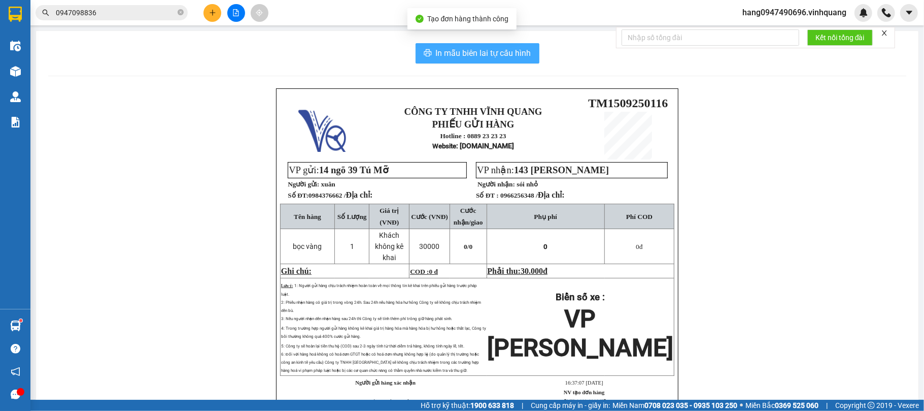
click at [484, 51] on span "In mẫu biên lai tự cấu hình" at bounding box center [483, 53] width 95 height 13
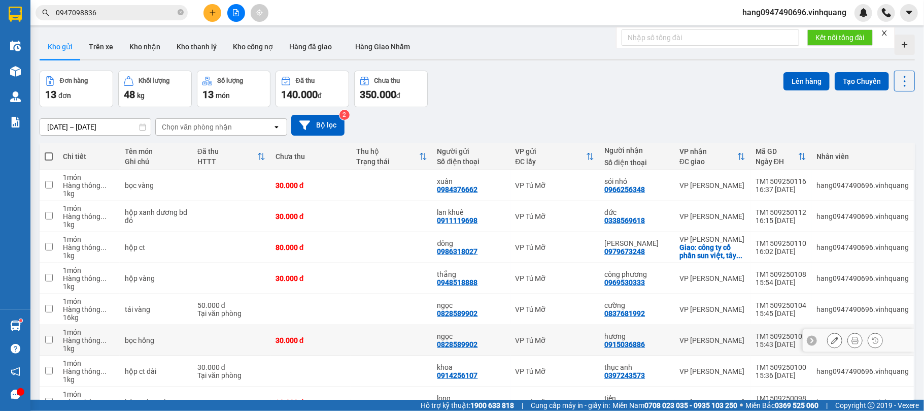
scroll to position [57, 0]
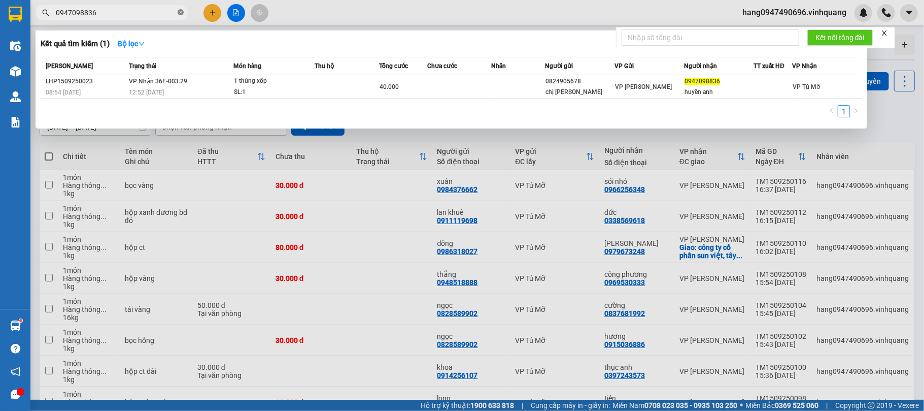
click at [181, 11] on icon "close-circle" at bounding box center [181, 12] width 6 height 6
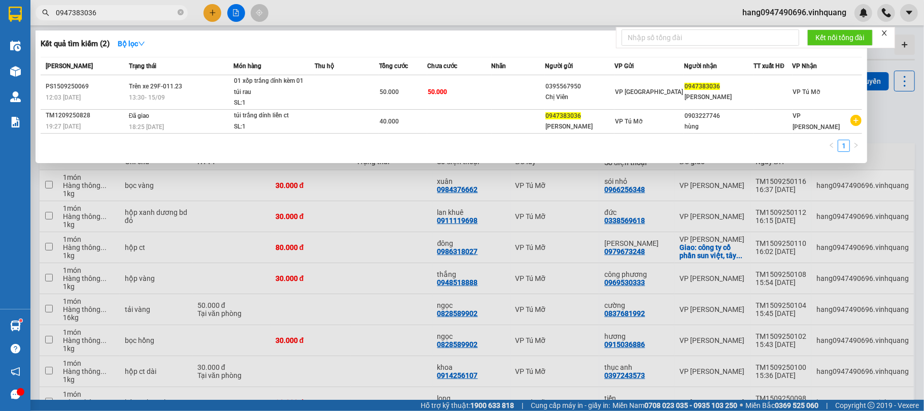
type input "0947383036"
click at [179, 14] on icon "close-circle" at bounding box center [181, 12] width 6 height 6
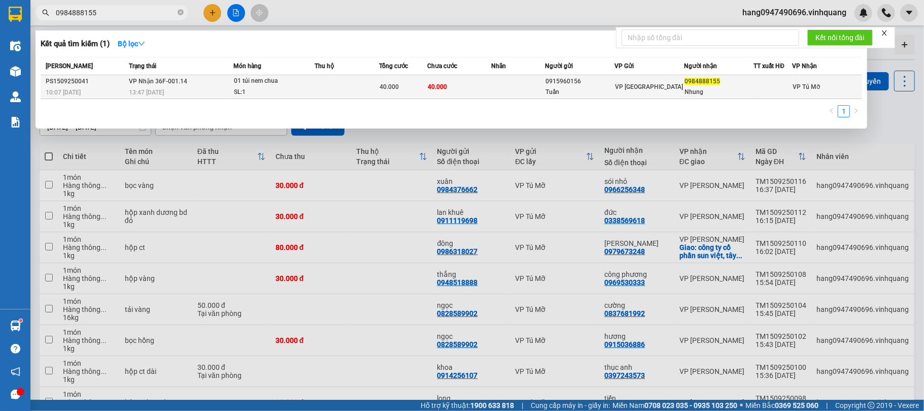
type input "0984888155"
click at [526, 82] on td at bounding box center [519, 87] width 54 height 24
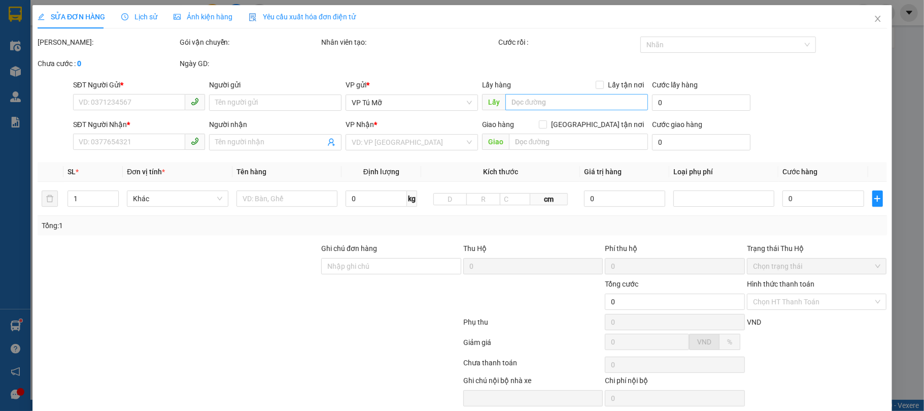
type input "0915960156"
type input "Tuấn"
type input "0984888155"
type input "Nhung"
type input "40.000"
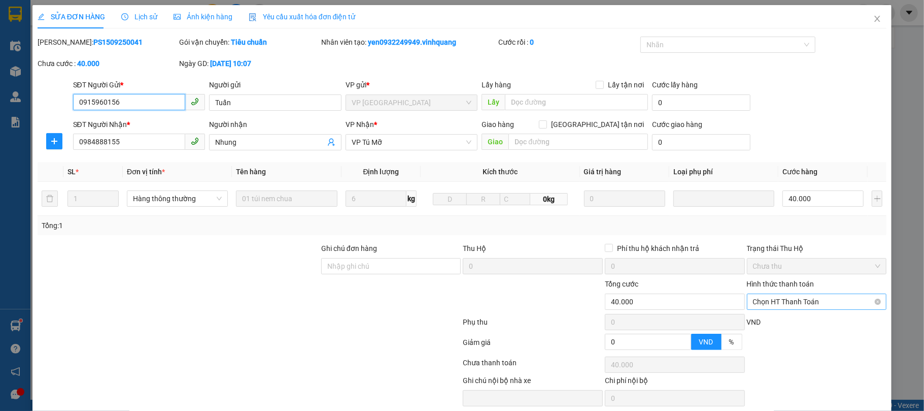
scroll to position [41, 0]
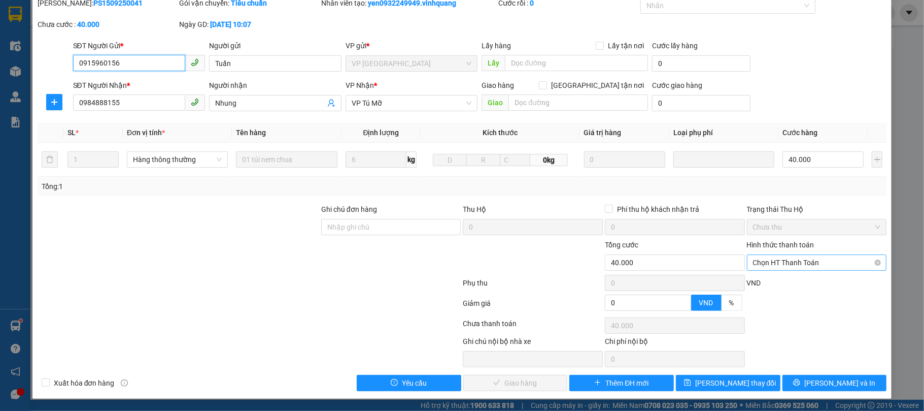
click at [815, 263] on span "Chọn HT Thanh Toán" at bounding box center [817, 262] width 128 height 15
click at [815, 262] on span "Chọn HT Thanh Toán" at bounding box center [817, 262] width 128 height 15
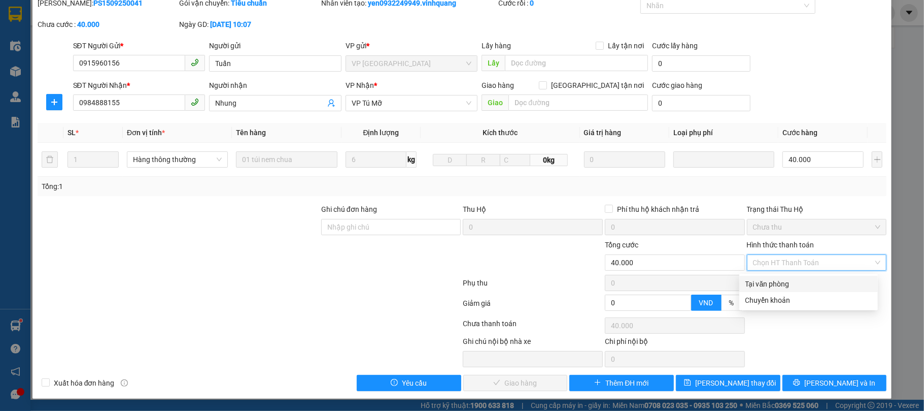
click at [801, 284] on div "Tại văn phòng" at bounding box center [809, 283] width 126 height 11
type input "0"
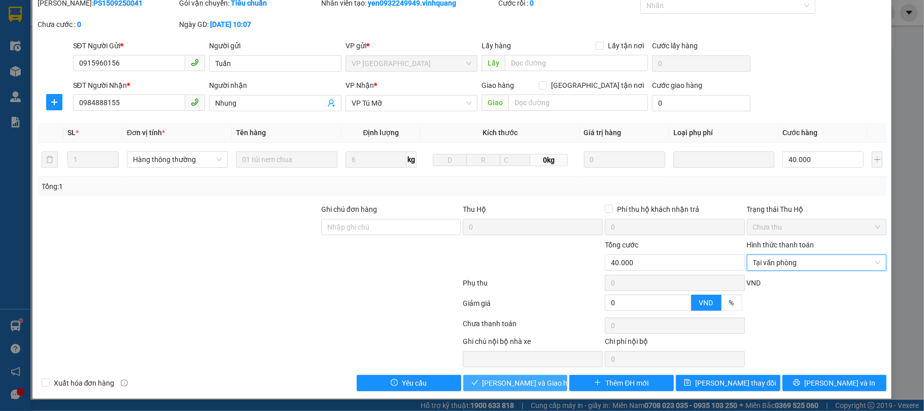
click at [512, 388] on span "[PERSON_NAME] và Giao hàng" at bounding box center [531, 382] width 97 height 11
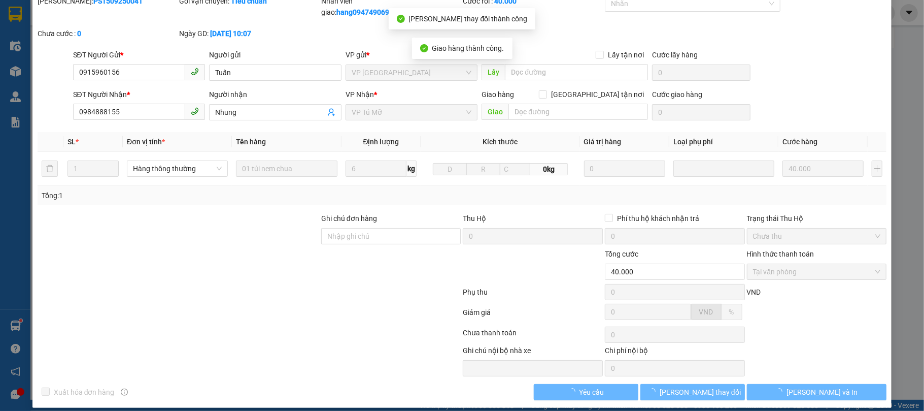
scroll to position [0, 0]
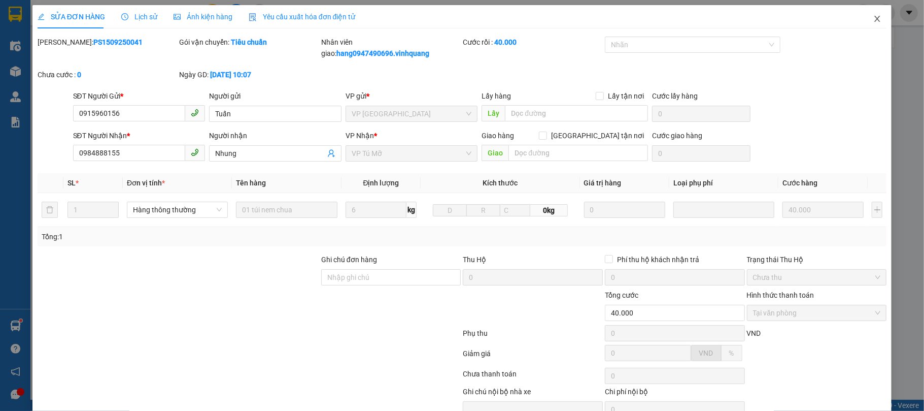
click at [875, 17] on icon "close" at bounding box center [878, 19] width 6 height 6
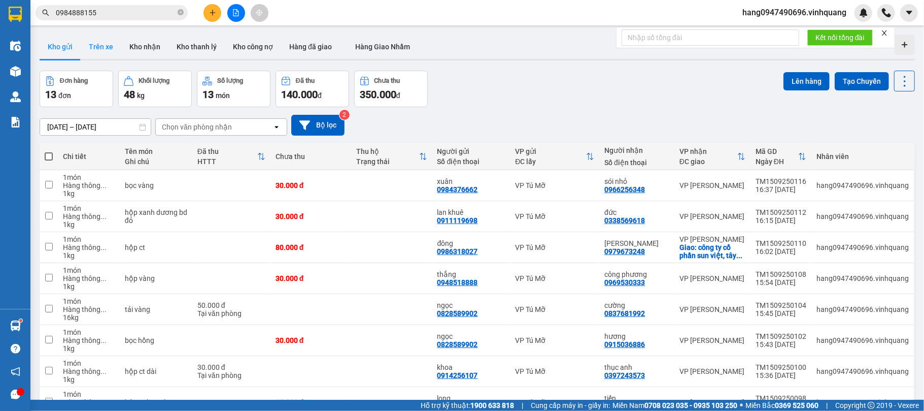
click at [113, 45] on button "Trên xe" at bounding box center [101, 47] width 41 height 24
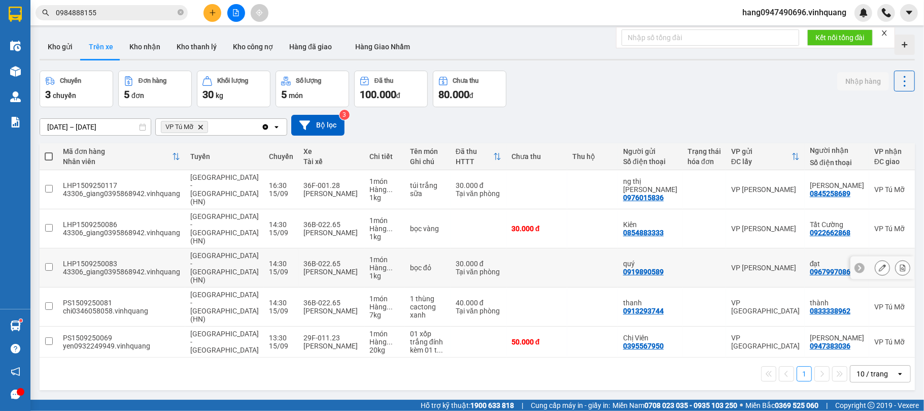
scroll to position [47, 0]
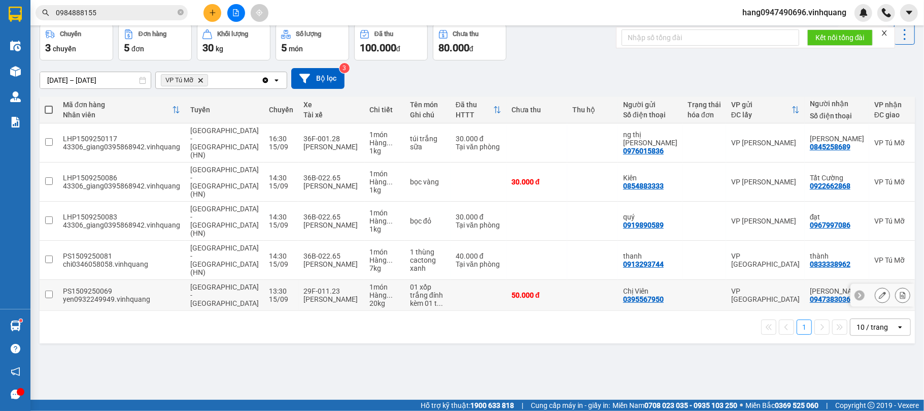
click at [507, 280] on td "50.000 đ" at bounding box center [537, 295] width 61 height 31
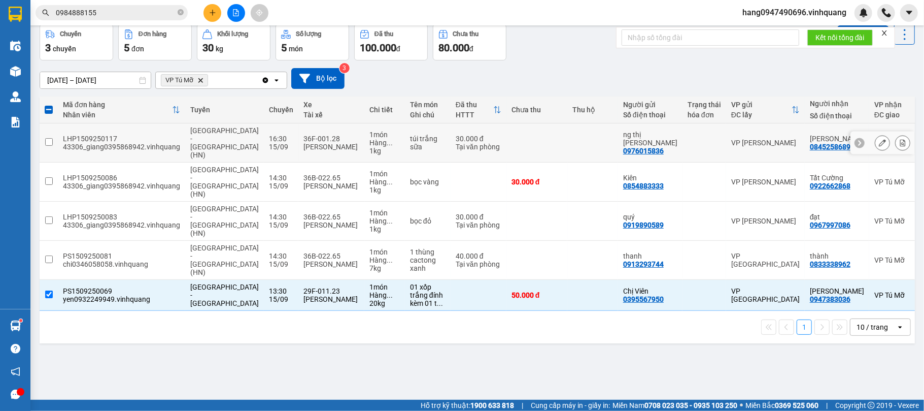
scroll to position [0, 0]
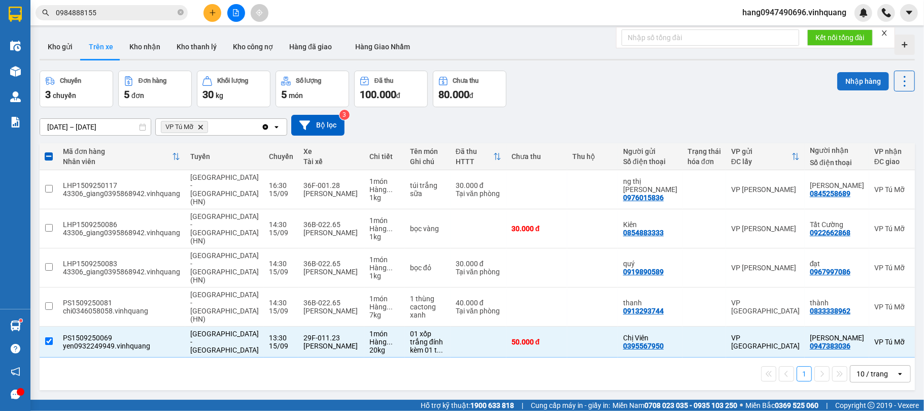
click at [847, 81] on button "Nhập hàng" at bounding box center [864, 81] width 52 height 18
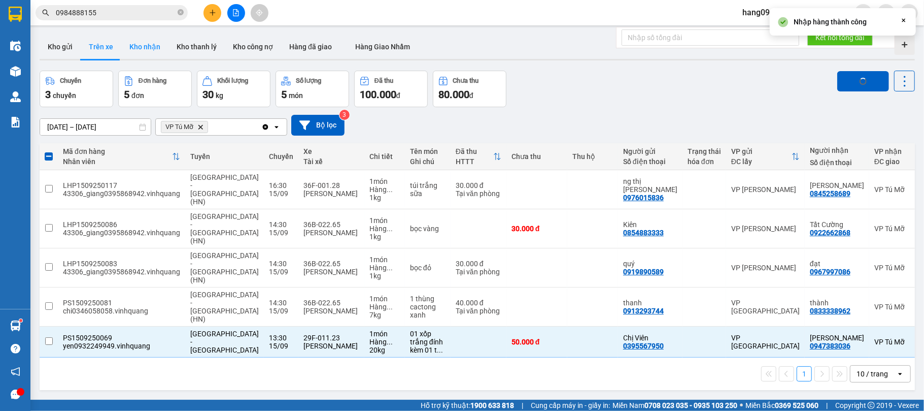
checkbox input "false"
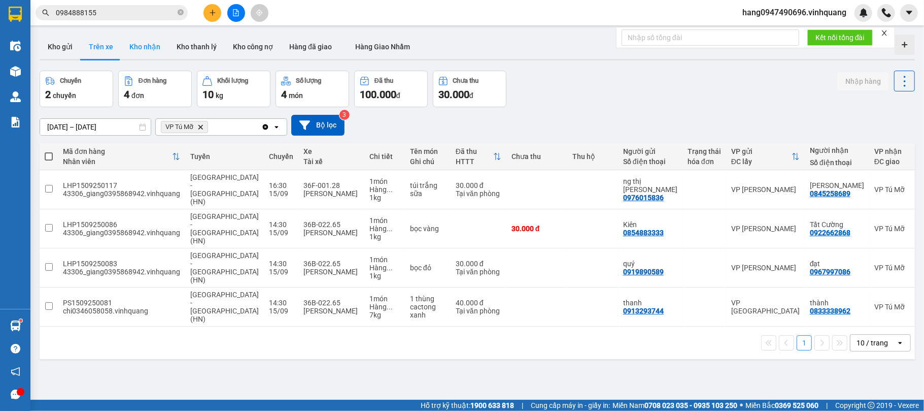
click at [136, 43] on button "Kho nhận" at bounding box center [144, 47] width 47 height 24
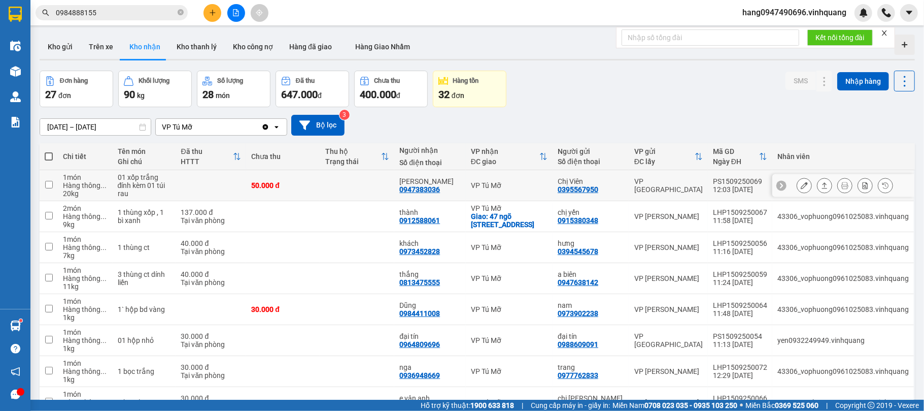
click at [293, 178] on td "50.000 đ" at bounding box center [283, 185] width 74 height 31
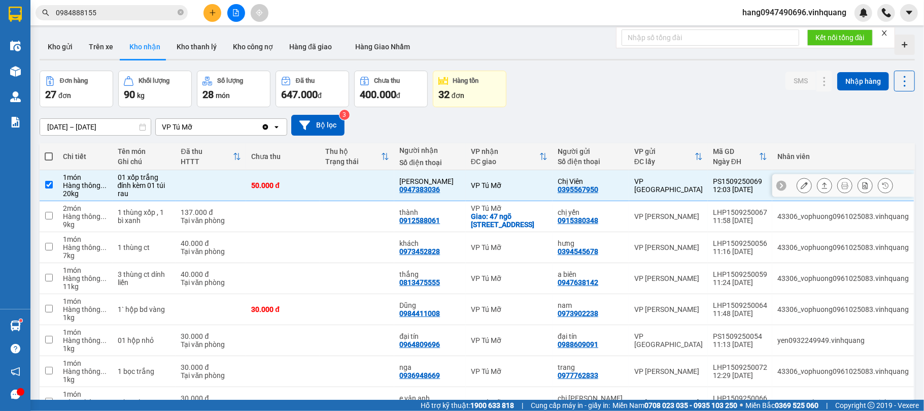
checkbox input "true"
click at [821, 187] on icon at bounding box center [824, 185] width 7 height 7
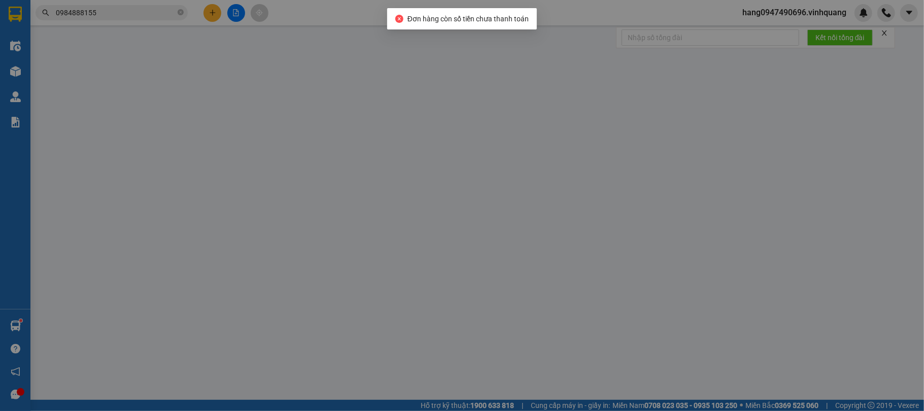
type input "0395567950"
type input "Chị Viên"
type input "0947383036"
type input "[PERSON_NAME]"
type input "50.000"
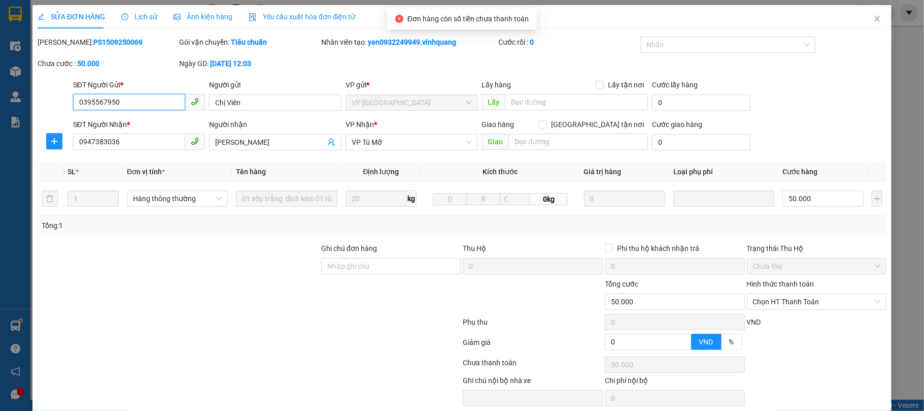
scroll to position [41, 0]
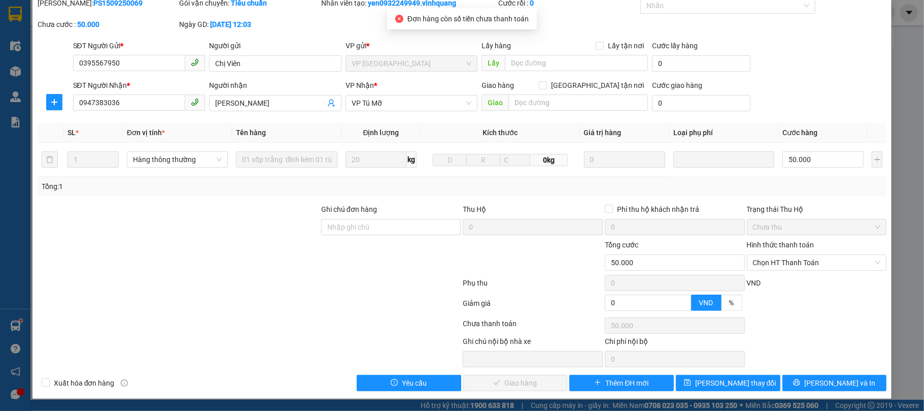
click at [776, 248] on div "Hình thức thanh toán" at bounding box center [817, 246] width 140 height 15
click at [772, 256] on span "Chọn HT Thanh Toán" at bounding box center [817, 262] width 128 height 15
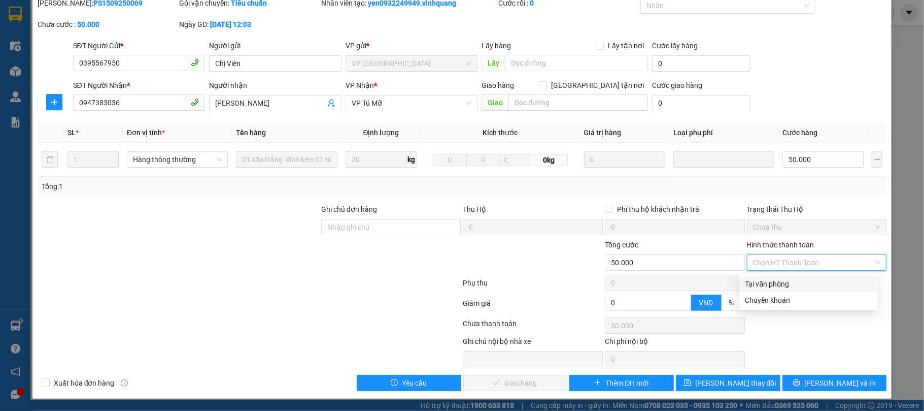
click at [768, 279] on div "Tại văn phòng" at bounding box center [809, 283] width 126 height 11
type input "0"
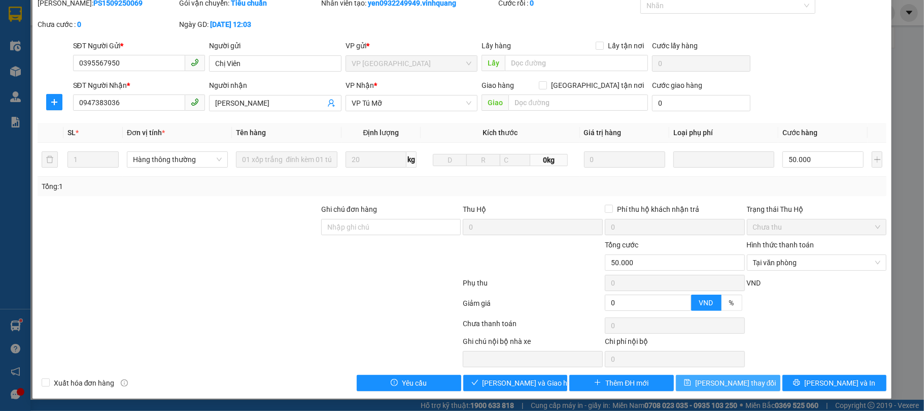
click at [722, 384] on span "[PERSON_NAME] thay đổi" at bounding box center [735, 382] width 81 height 11
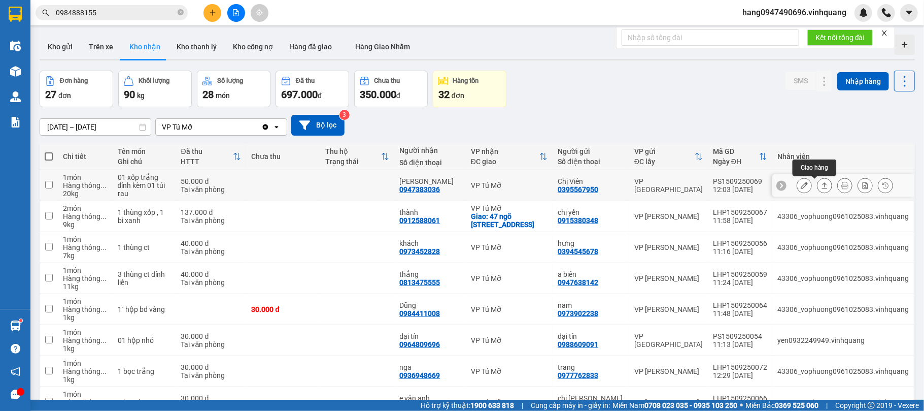
click at [821, 186] on icon at bounding box center [824, 185] width 7 height 7
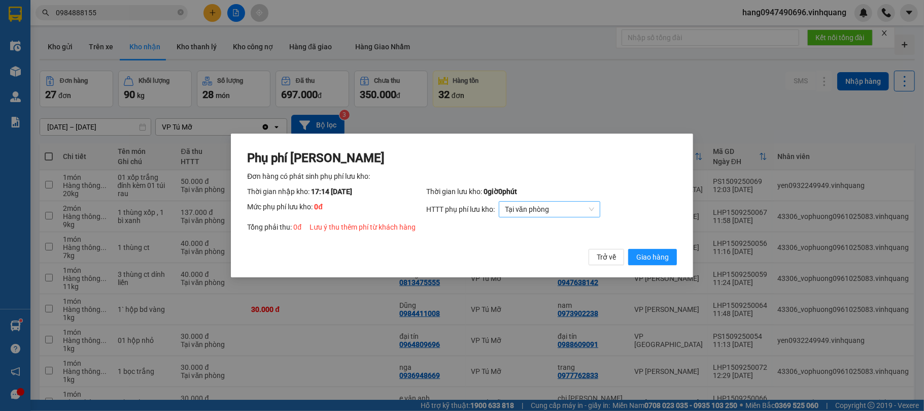
click at [575, 208] on span "Tại văn phòng" at bounding box center [549, 209] width 89 height 15
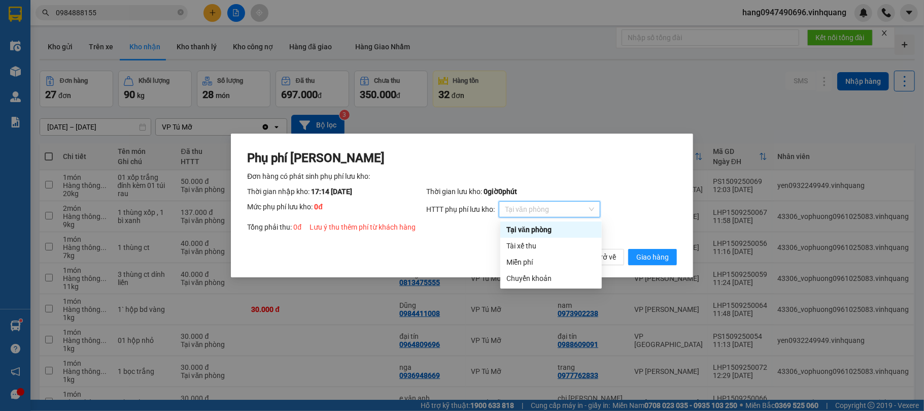
click at [561, 229] on div "Tại văn phòng" at bounding box center [551, 229] width 89 height 11
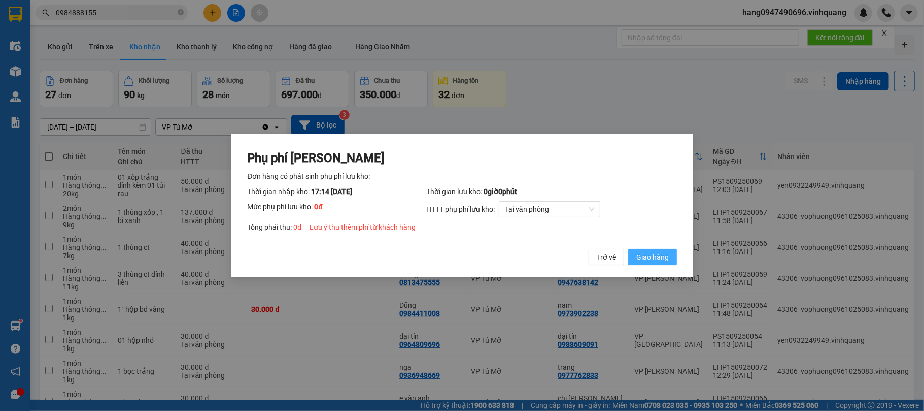
click at [659, 256] on span "Giao hàng" at bounding box center [653, 256] width 32 height 11
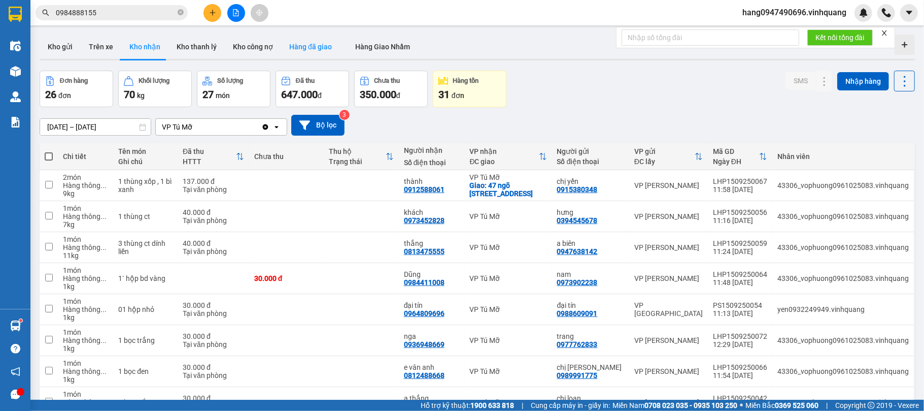
click at [321, 53] on button "Hàng đã giao" at bounding box center [310, 47] width 59 height 24
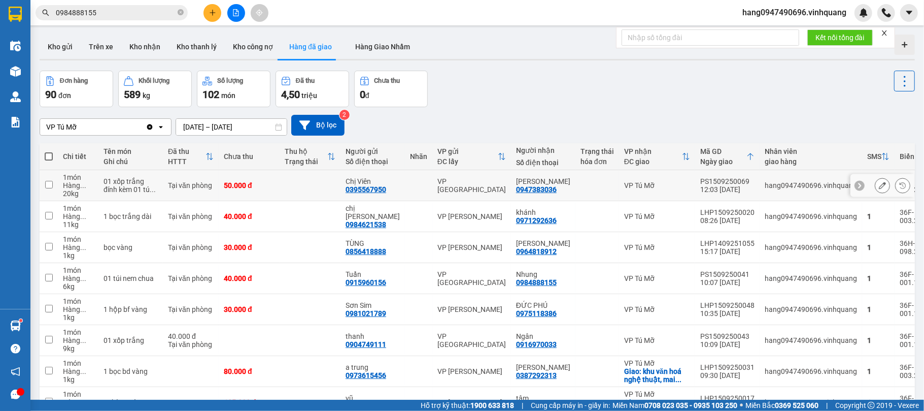
click at [879, 184] on icon at bounding box center [882, 185] width 7 height 7
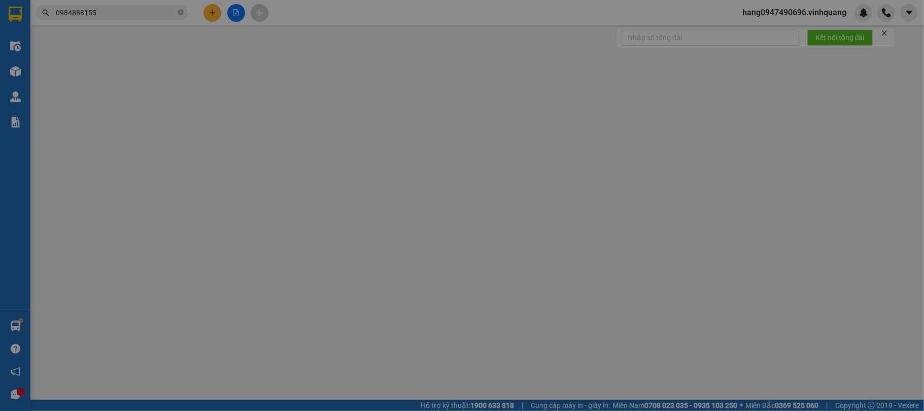
type input "0395567950"
type input "Chị Viên"
type input "0947383036"
type input "[PERSON_NAME]"
type input "50.000"
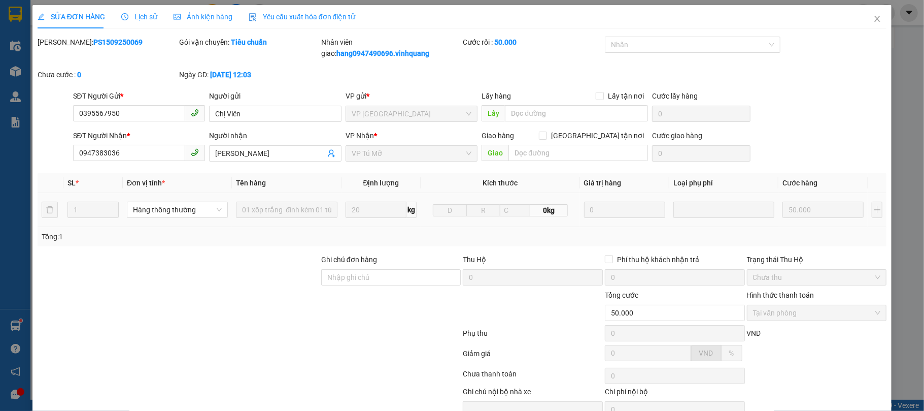
click at [150, 18] on span "Lịch sử" at bounding box center [139, 17] width 36 height 8
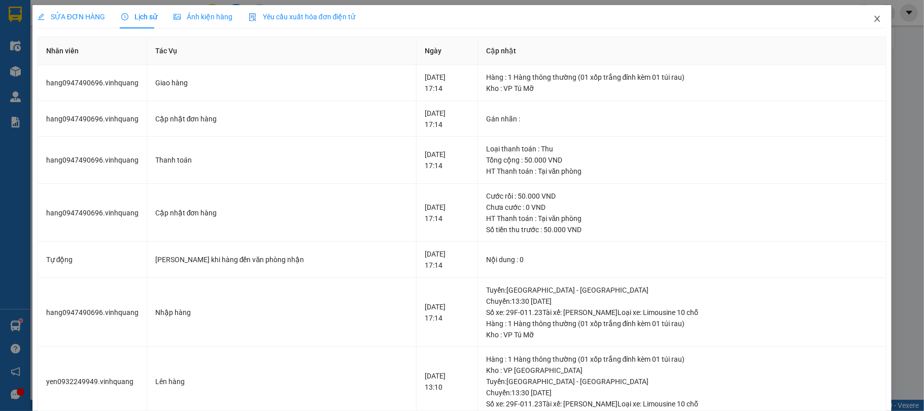
click at [874, 15] on icon "close" at bounding box center [878, 19] width 8 height 8
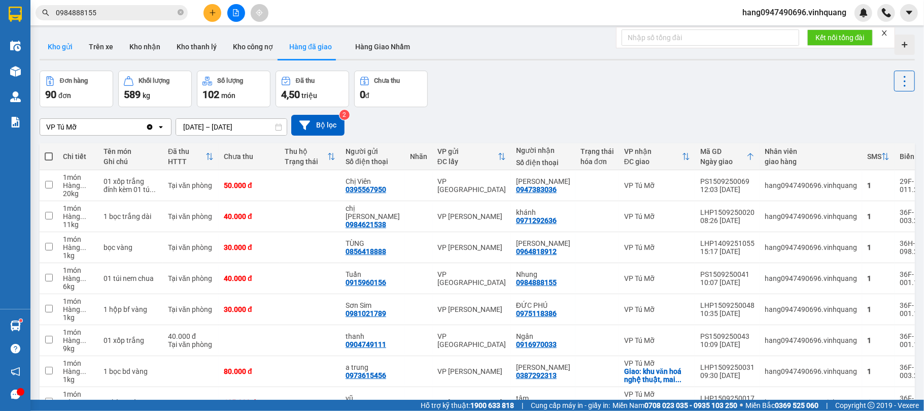
click at [60, 51] on button "Kho gửi" at bounding box center [60, 47] width 41 height 24
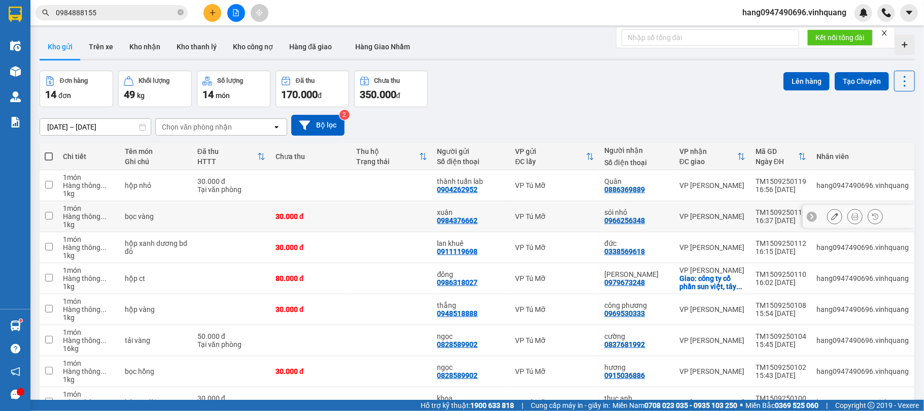
scroll to position [132, 0]
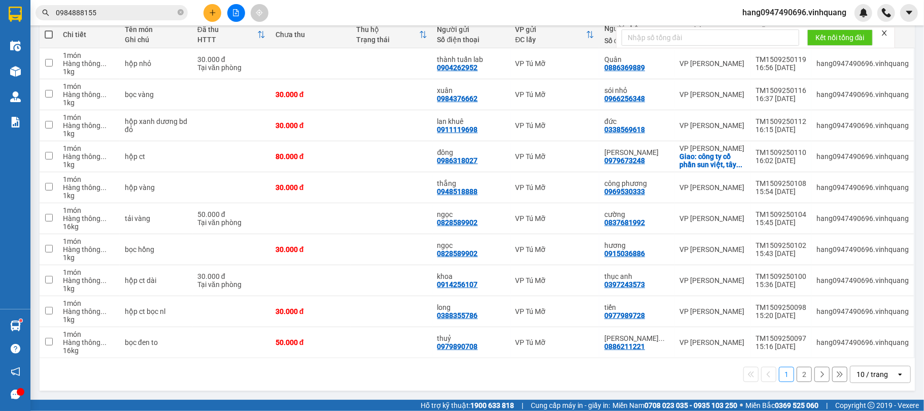
click at [797, 372] on button "2" at bounding box center [804, 373] width 15 height 15
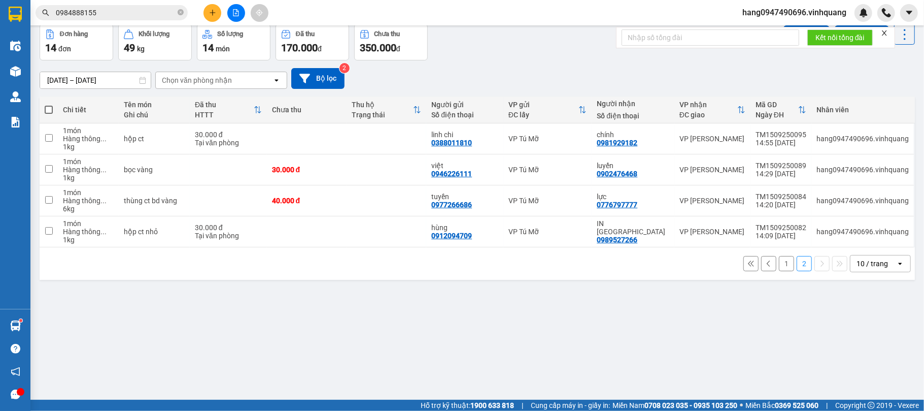
scroll to position [0, 0]
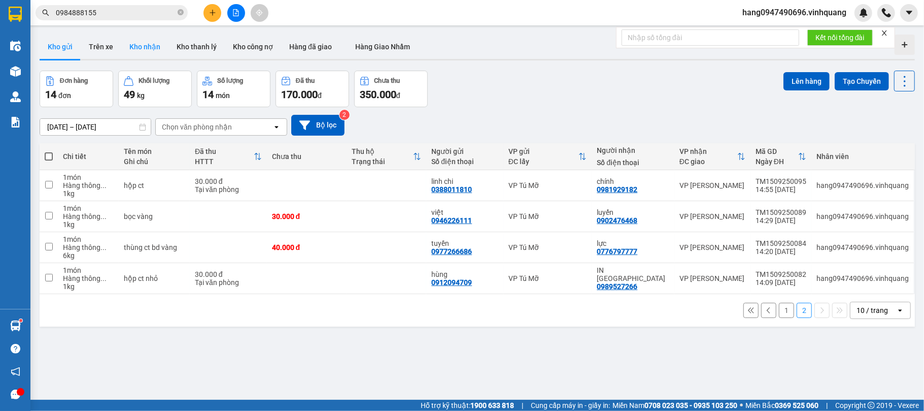
click at [153, 43] on button "Kho nhận" at bounding box center [144, 47] width 47 height 24
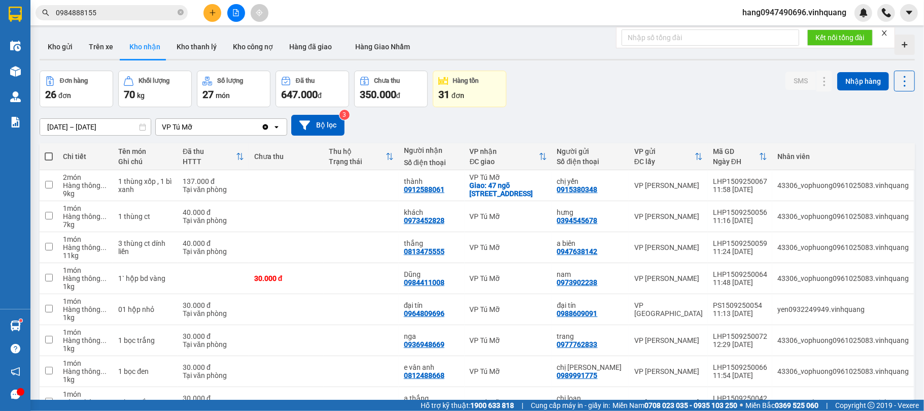
scroll to position [124, 0]
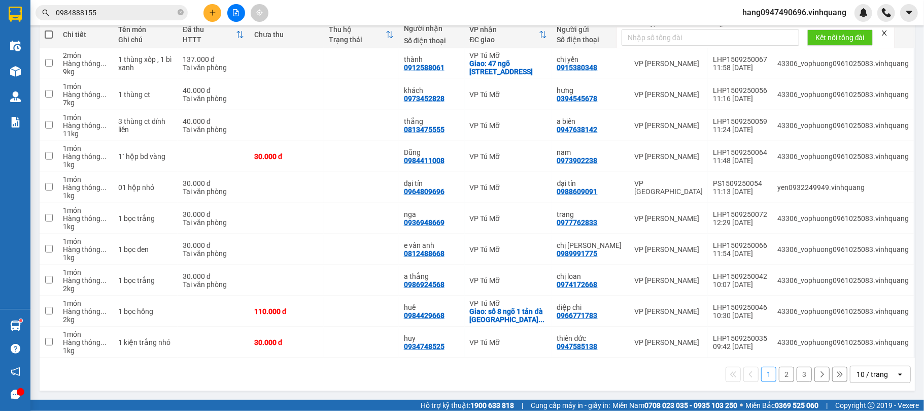
click at [799, 376] on button "3" at bounding box center [804, 373] width 15 height 15
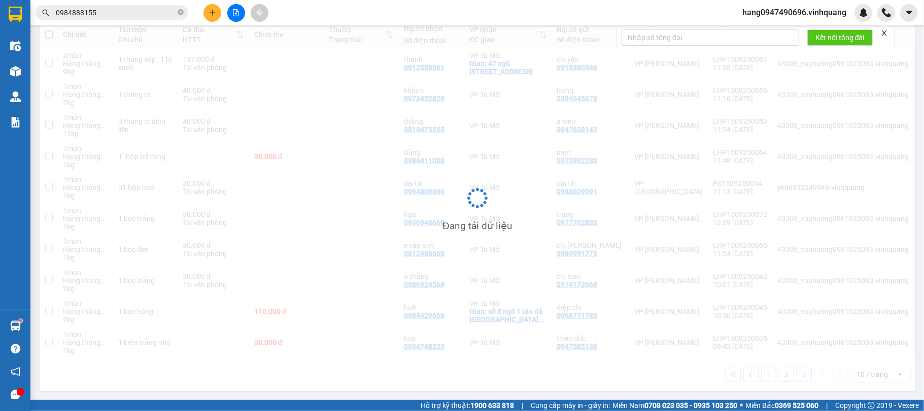
scroll to position [47, 0]
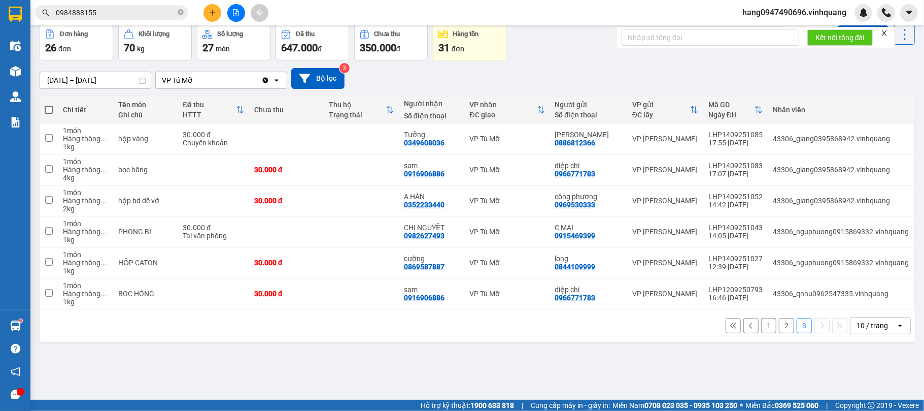
click at [779, 323] on button "2" at bounding box center [786, 325] width 15 height 15
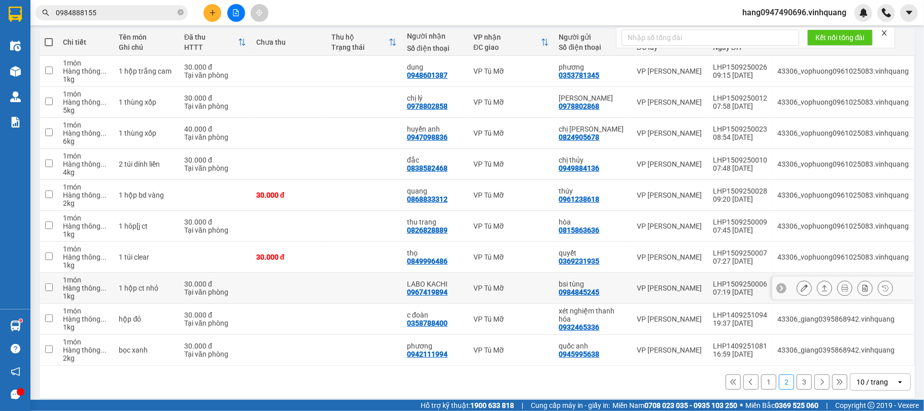
scroll to position [124, 0]
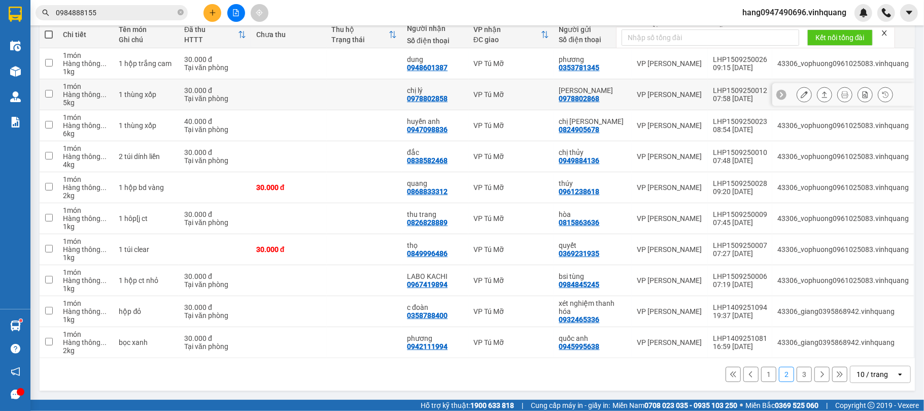
click at [425, 96] on div "0978802858" at bounding box center [427, 98] width 41 height 8
copy div "0978802858"
click at [589, 96] on div "0978802868" at bounding box center [579, 98] width 41 height 8
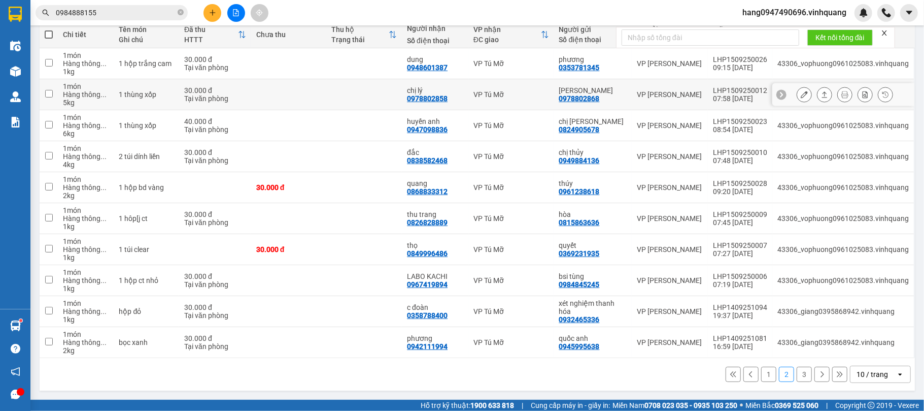
click at [589, 96] on div "0978802868" at bounding box center [579, 98] width 41 height 8
copy div "0978802868"
click at [178, 13] on icon "close-circle" at bounding box center [181, 12] width 6 height 6
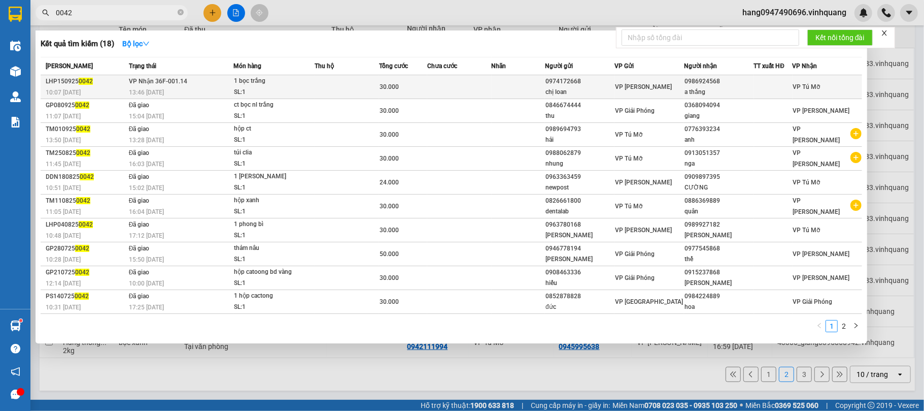
type input "0042"
click at [277, 92] on div "SL: 1" at bounding box center [272, 92] width 76 height 11
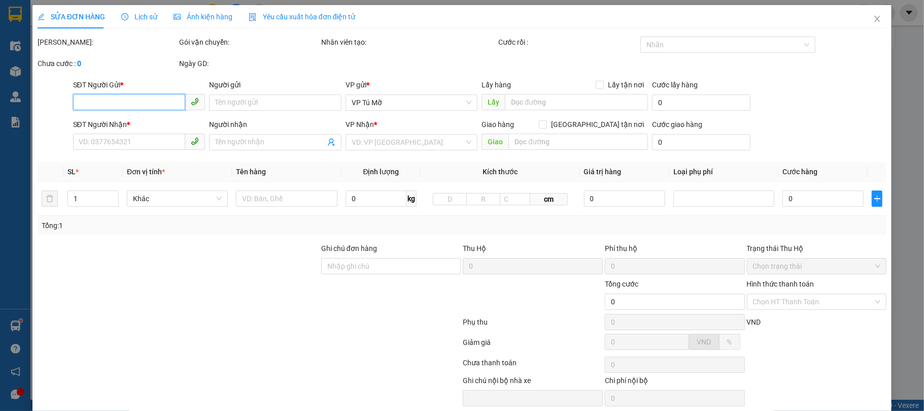
type input "0974172668"
type input "chị loan"
type input "0986924568"
type input "a thắng"
type input "30.000"
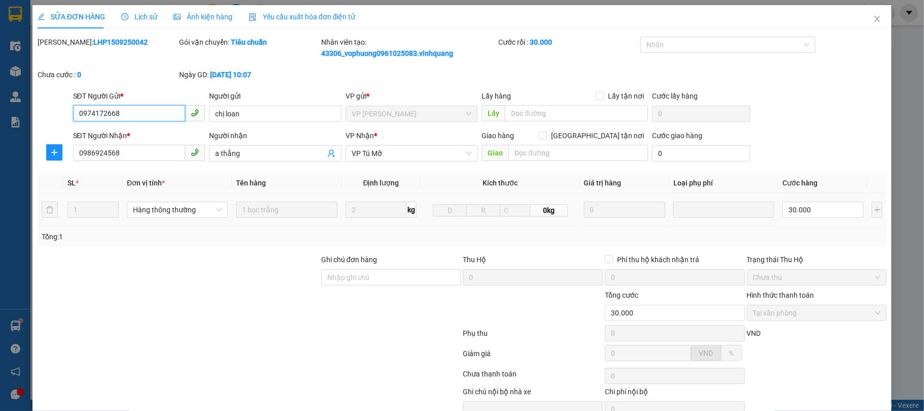
scroll to position [53, 0]
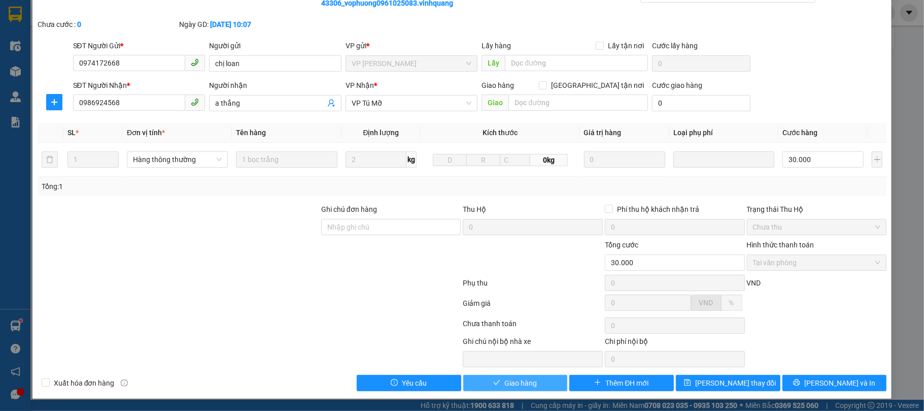
click at [517, 381] on span "Giao hàng" at bounding box center [521, 382] width 32 height 11
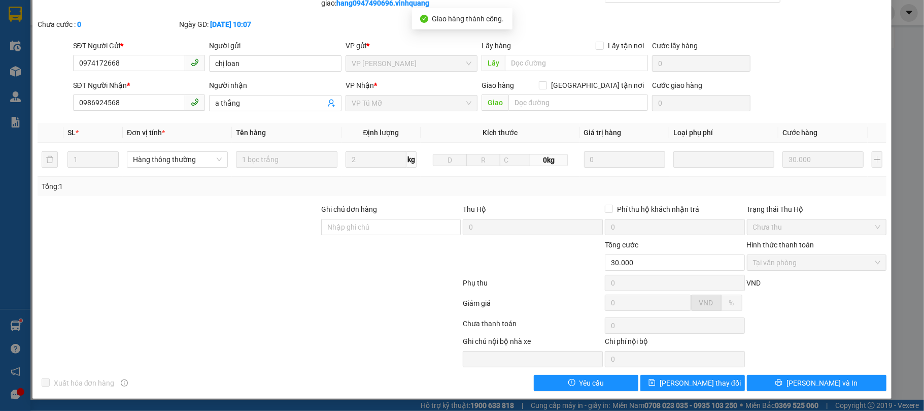
scroll to position [0, 0]
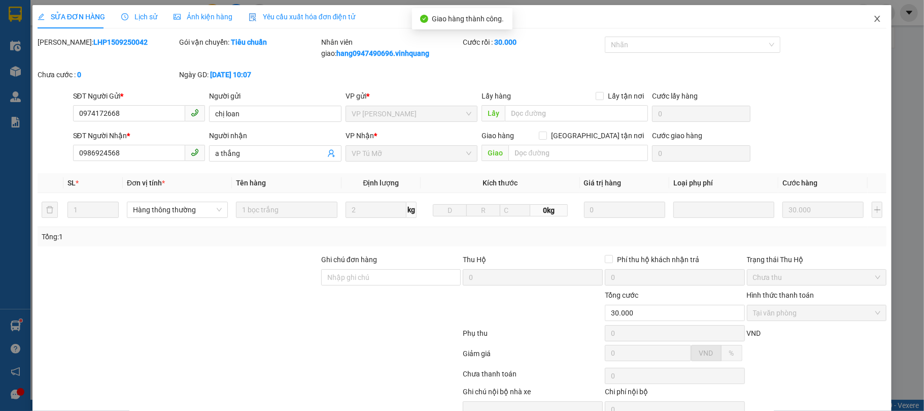
click at [869, 14] on span "Close" at bounding box center [877, 19] width 28 height 28
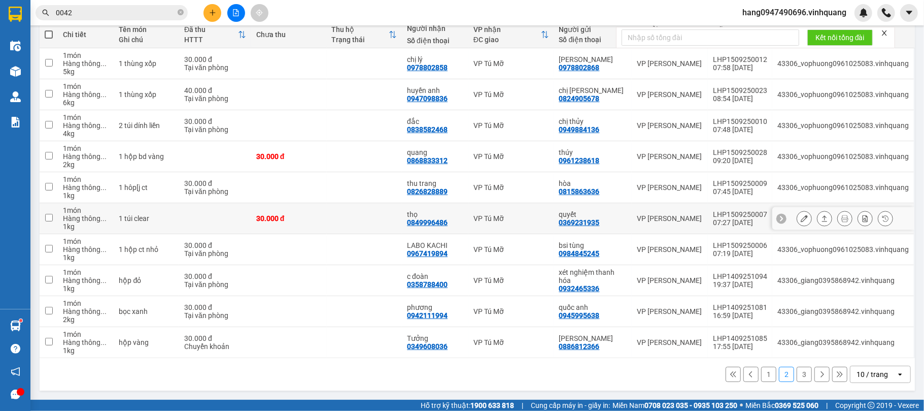
scroll to position [57, 0]
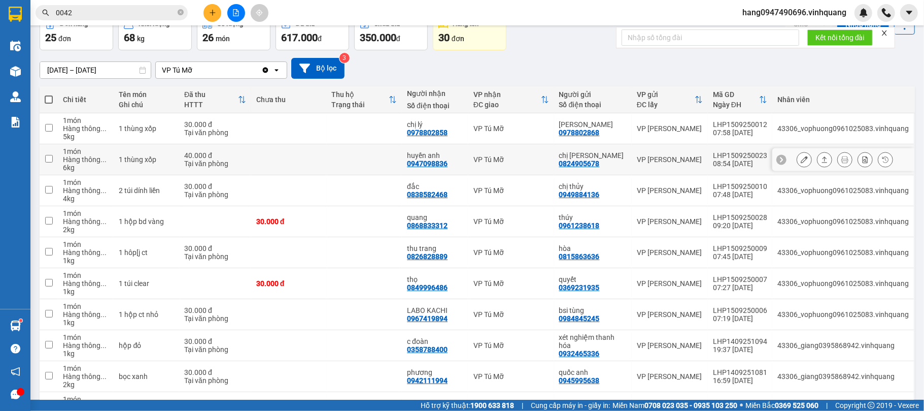
click at [425, 162] on div "0947098836" at bounding box center [427, 163] width 41 height 8
copy div "0947098836"
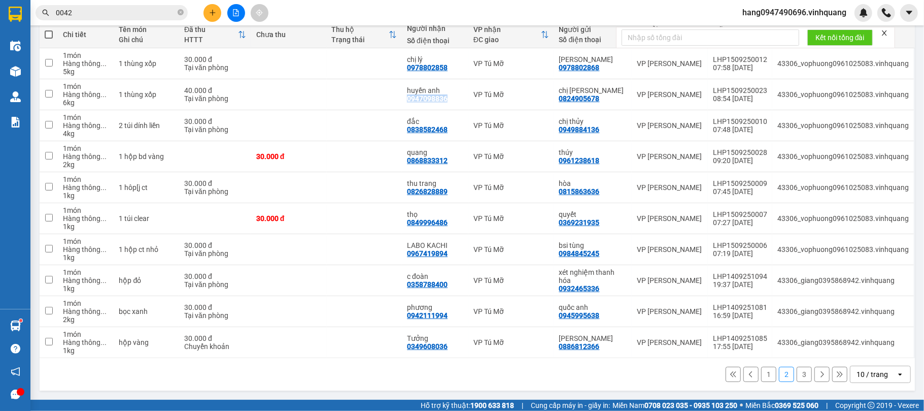
click at [764, 373] on button "1" at bounding box center [768, 373] width 15 height 15
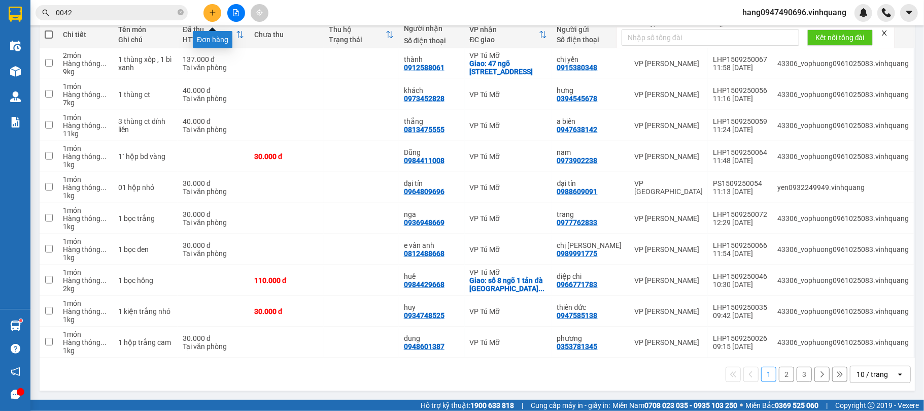
click at [212, 14] on icon "plus" at bounding box center [212, 12] width 7 height 7
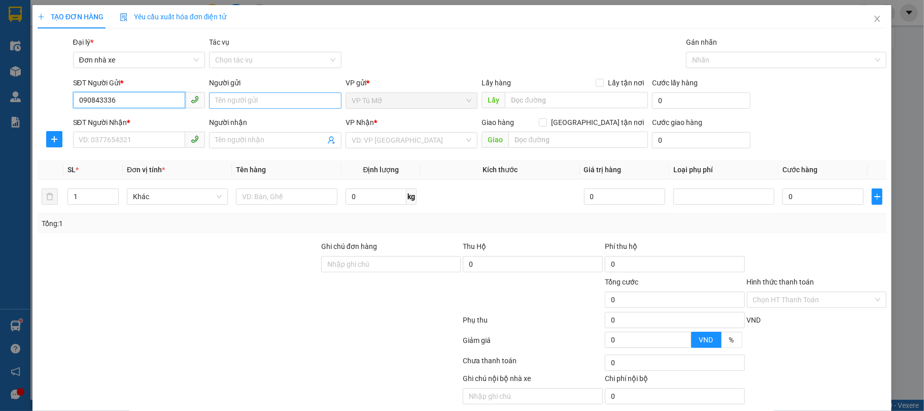
type input "090843336"
click at [271, 94] on input "Người gửi" at bounding box center [275, 100] width 132 height 16
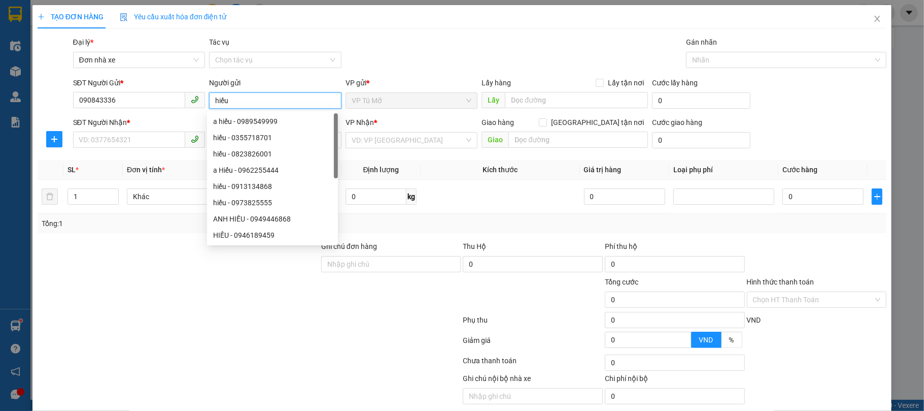
click at [132, 148] on span at bounding box center [139, 140] width 132 height 16
type input "hiếu"
click at [132, 148] on span at bounding box center [139, 140] width 132 height 16
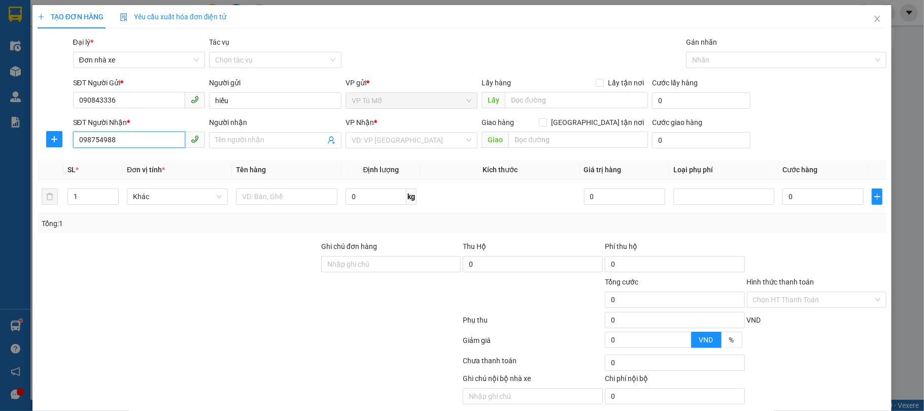
type input "0987549888"
click at [139, 157] on div "0987549888 - dương" at bounding box center [137, 161] width 119 height 11
type input "dương"
type input "0987549888"
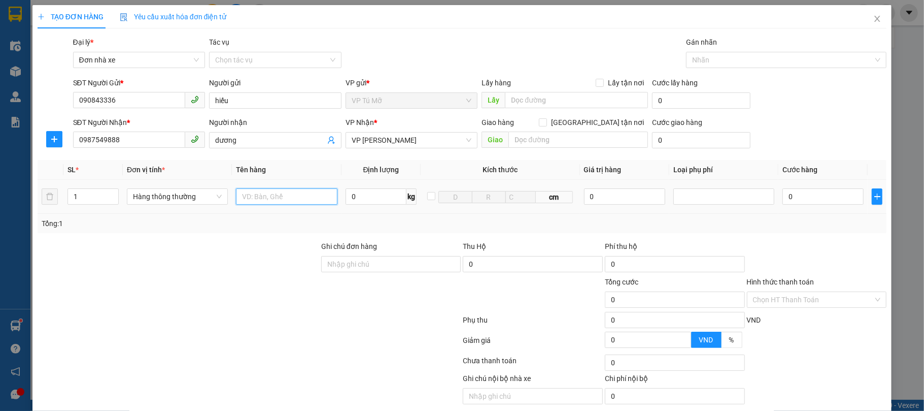
click at [305, 197] on input "text" at bounding box center [286, 196] width 101 height 16
type input "thùng ct bd vàng"
click at [372, 197] on input "0" at bounding box center [376, 196] width 61 height 16
type input "6"
click at [378, 218] on div "Tổng: 1" at bounding box center [463, 223] width 842 height 11
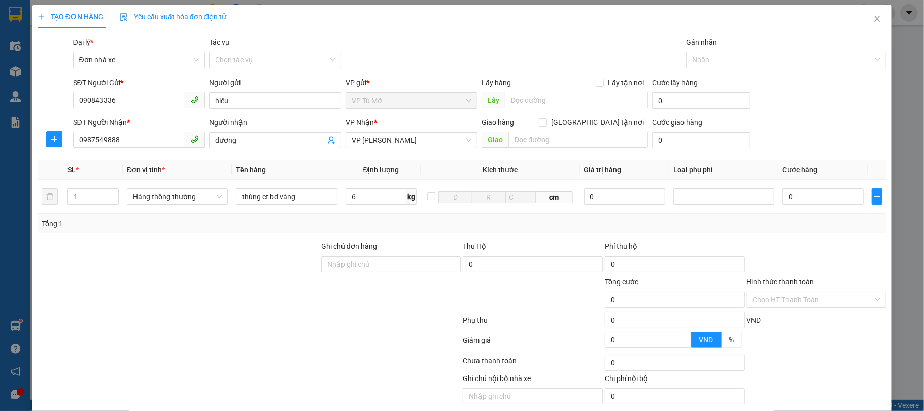
type input "40.000"
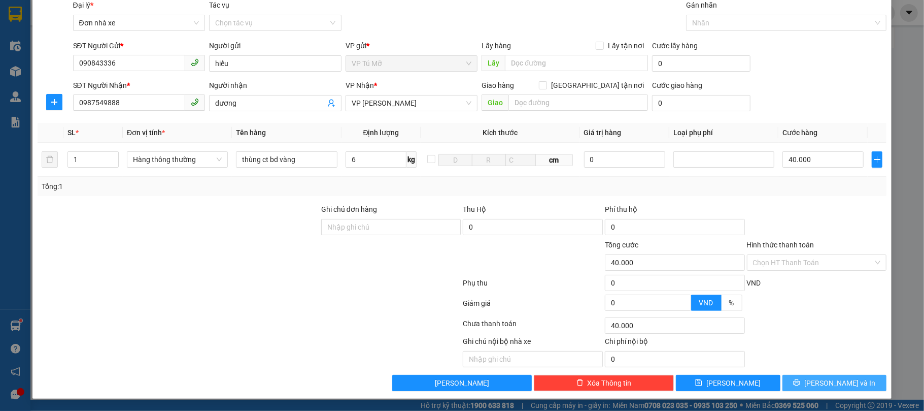
click at [831, 378] on span "[PERSON_NAME] và In" at bounding box center [840, 382] width 71 height 11
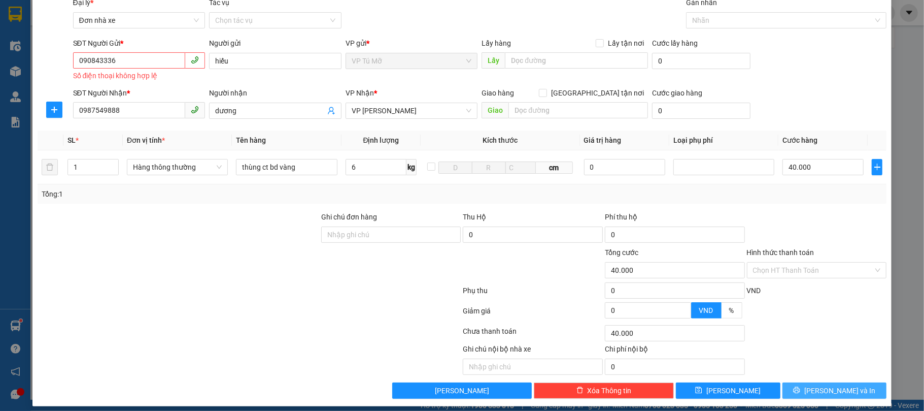
scroll to position [0, 0]
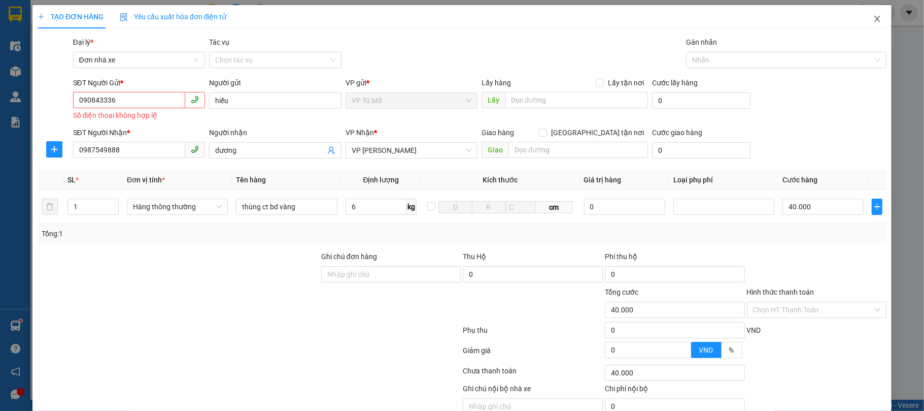
click at [873, 21] on span "Close" at bounding box center [877, 19] width 28 height 28
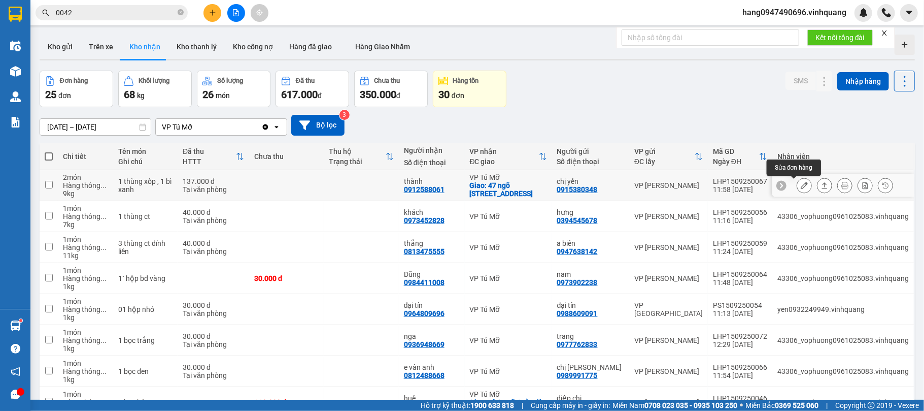
click at [797, 184] on button at bounding box center [804, 186] width 14 height 18
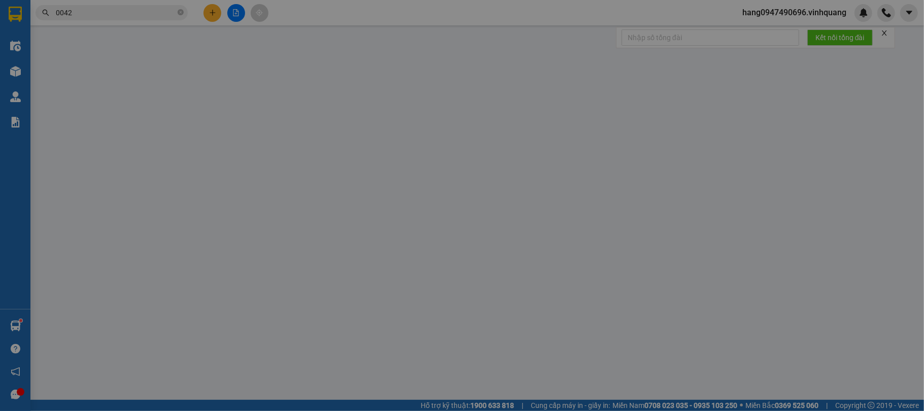
type input "0915380348"
type input "chị yến"
type input "0912588061"
type input "thành"
checkbox input "true"
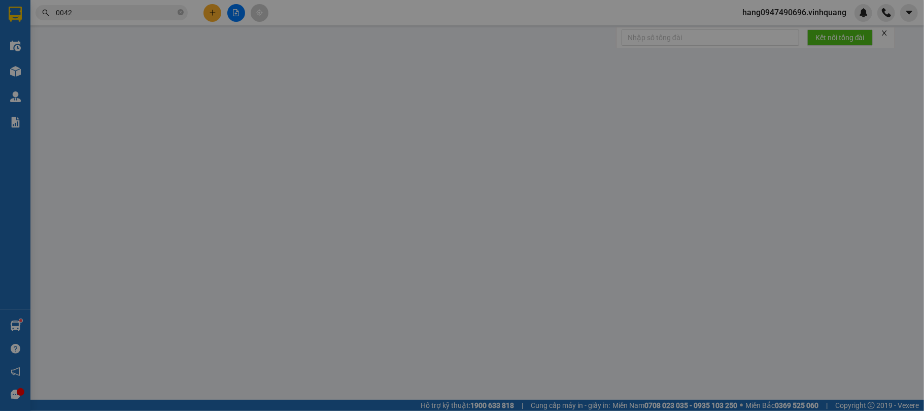
type input "47 ngõ 209 đội cấn hn"
type input "137.000"
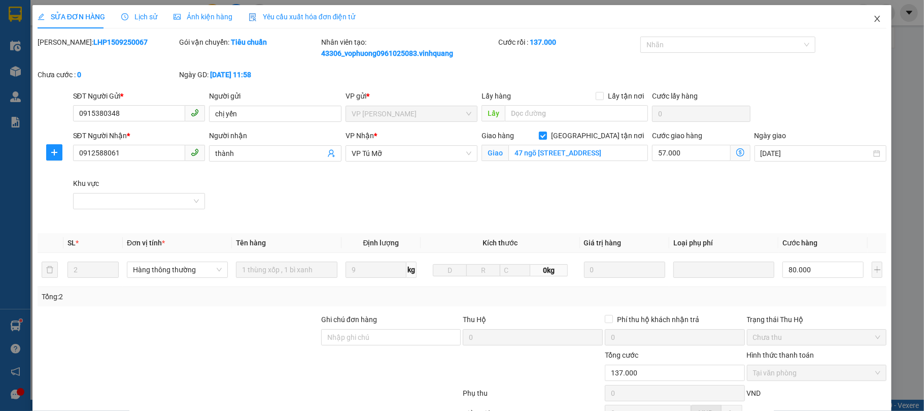
click at [878, 20] on span "Close" at bounding box center [877, 19] width 28 height 28
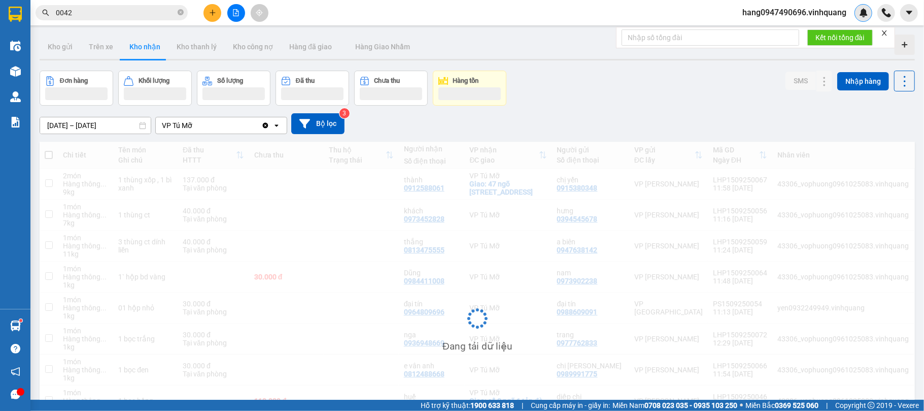
click at [865, 16] on img at bounding box center [863, 12] width 9 height 9
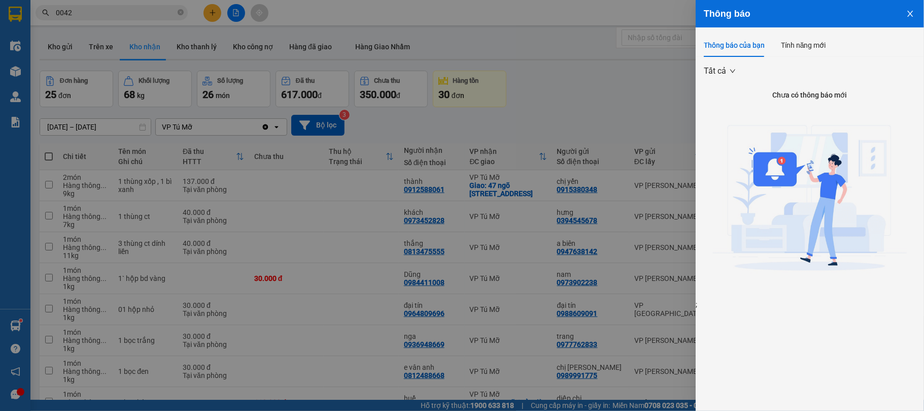
click at [48, 41] on div at bounding box center [462, 205] width 924 height 411
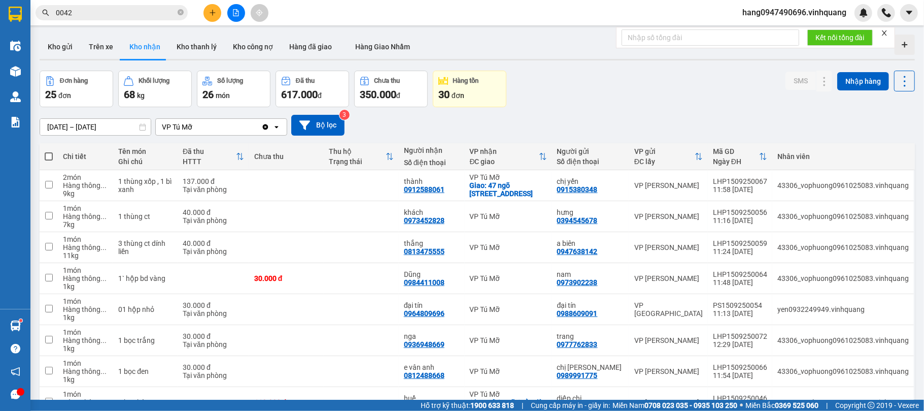
click at [57, 49] on body "Kết quả tìm kiếm ( 18 ) Bộ lọc Mã ĐH Trạng thái Món hàng Thu hộ Tổng cước Chưa …" at bounding box center [462, 205] width 924 height 411
click at [70, 40] on button "Kho gửi" at bounding box center [60, 47] width 41 height 24
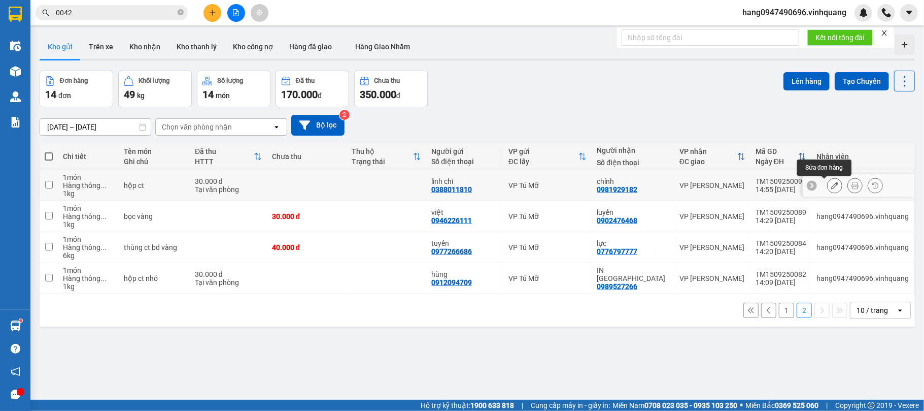
click at [829, 188] on button at bounding box center [835, 186] width 14 height 18
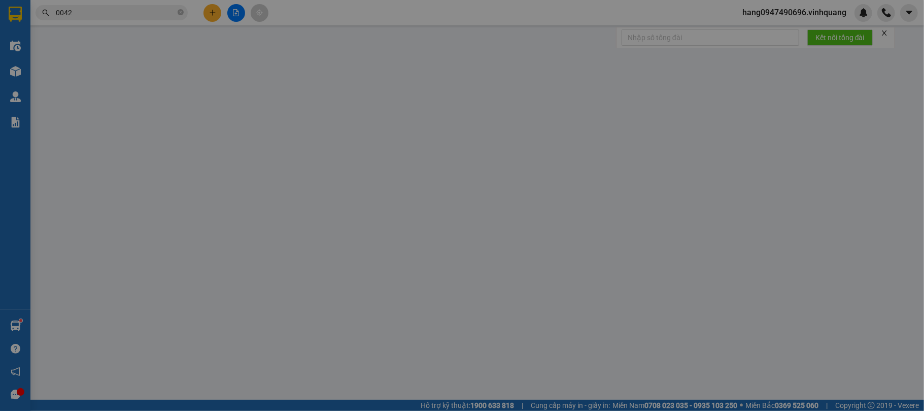
type input "0388011810"
type input "linh chi"
type input "0981929182"
type input "chính"
type input "30.000"
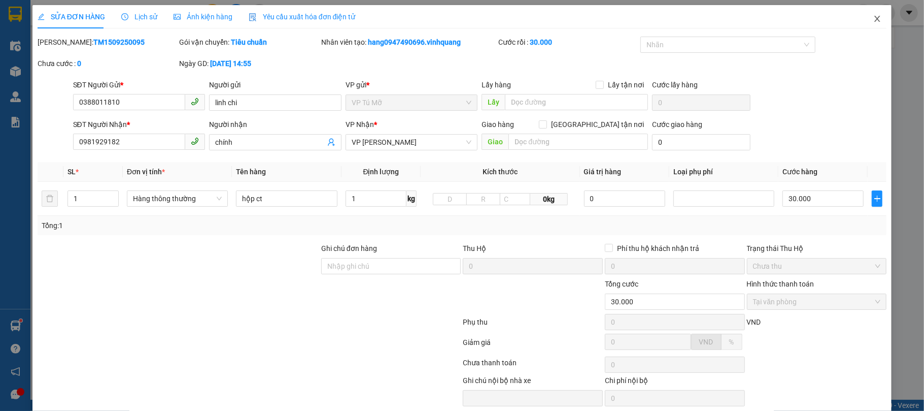
click at [874, 14] on span "Close" at bounding box center [877, 19] width 28 height 28
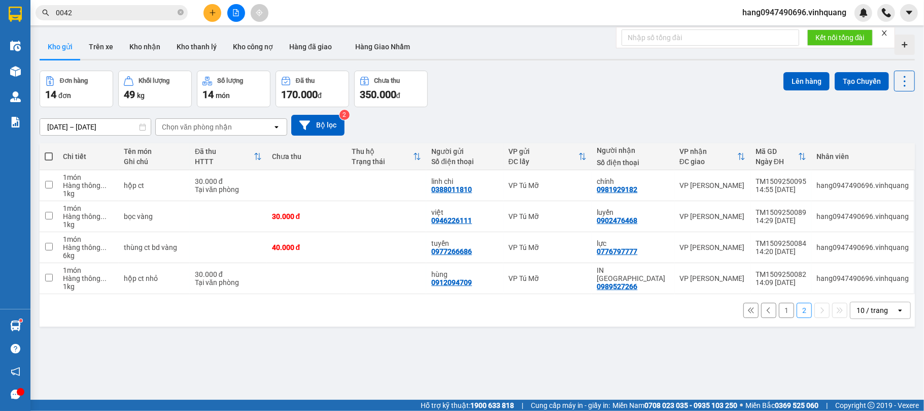
click at [53, 35] on button "Kho gửi" at bounding box center [60, 47] width 41 height 24
click at [53, 45] on button "Kho gửi" at bounding box center [60, 47] width 41 height 24
click at [779, 314] on button "1" at bounding box center [786, 310] width 15 height 15
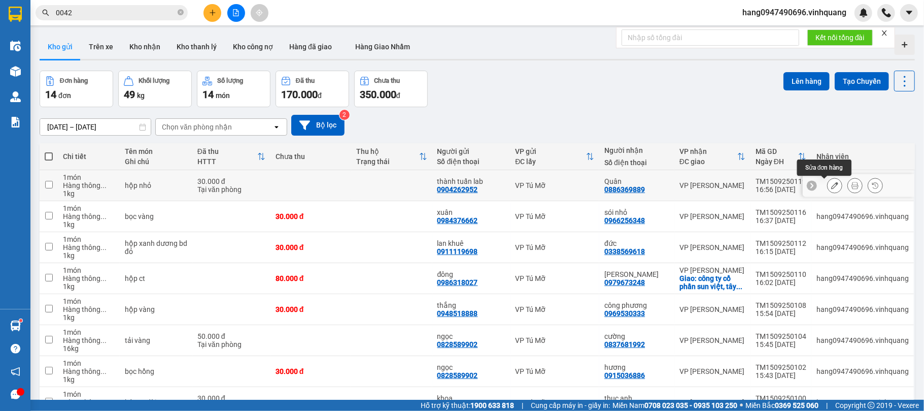
click at [831, 184] on icon at bounding box center [834, 185] width 7 height 7
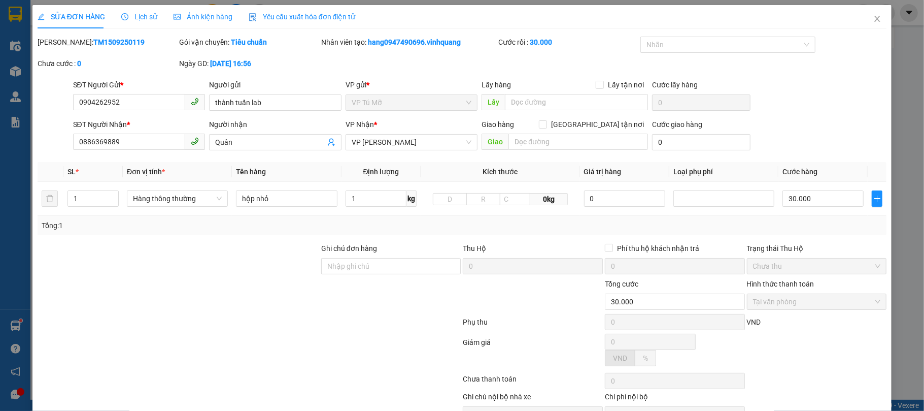
type input "0904262952"
type input "thành tuấn lab"
type input "0886369889"
type input "Quân"
type input "30.000"
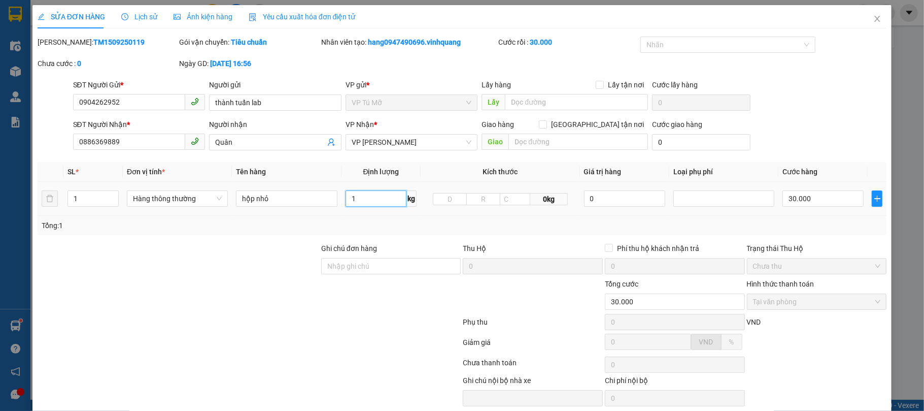
click at [353, 197] on input "1" at bounding box center [376, 198] width 61 height 16
type input "6"
click at [390, 235] on div "Tổng: 1" at bounding box center [463, 225] width 850 height 19
click at [807, 204] on input "30.000" at bounding box center [823, 198] width 81 height 16
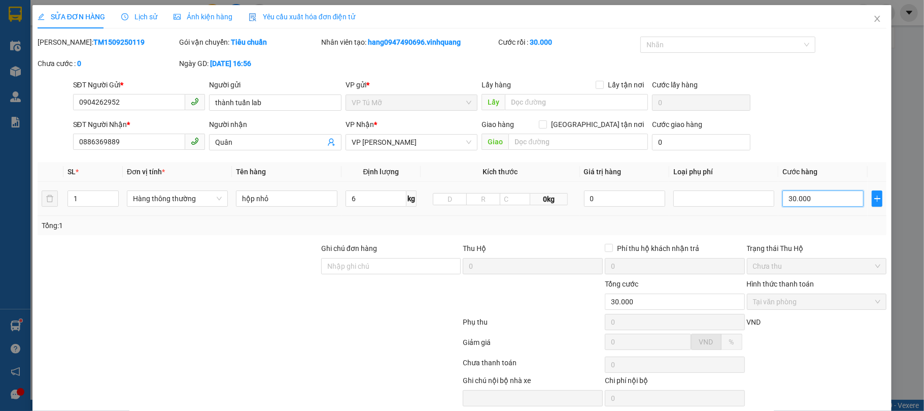
type input "4"
type input "40"
type input "400"
type input "4.000"
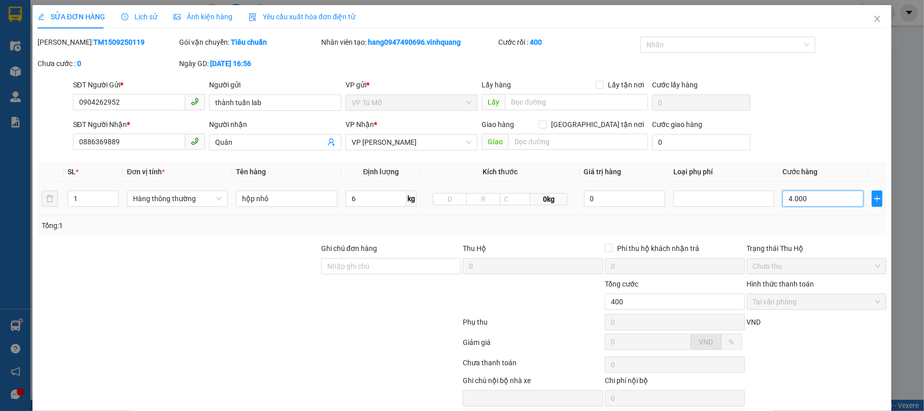
type input "4.000"
type input "40.000"
click at [874, 19] on icon "close" at bounding box center [878, 19] width 8 height 8
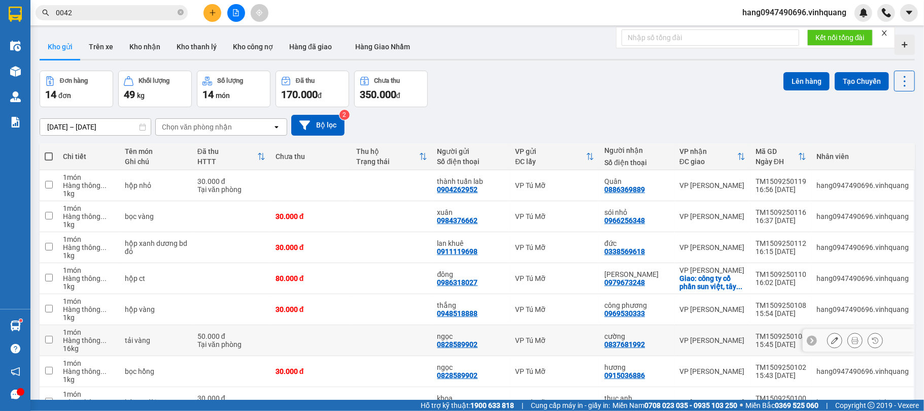
scroll to position [132, 0]
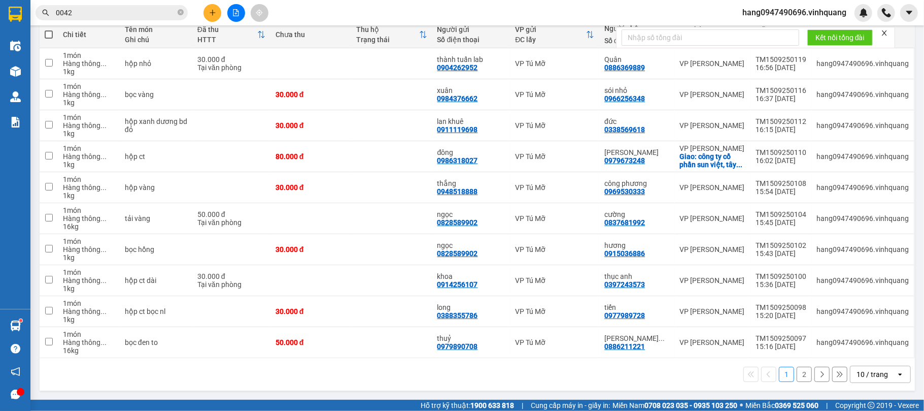
click at [815, 369] on button at bounding box center [822, 373] width 15 height 15
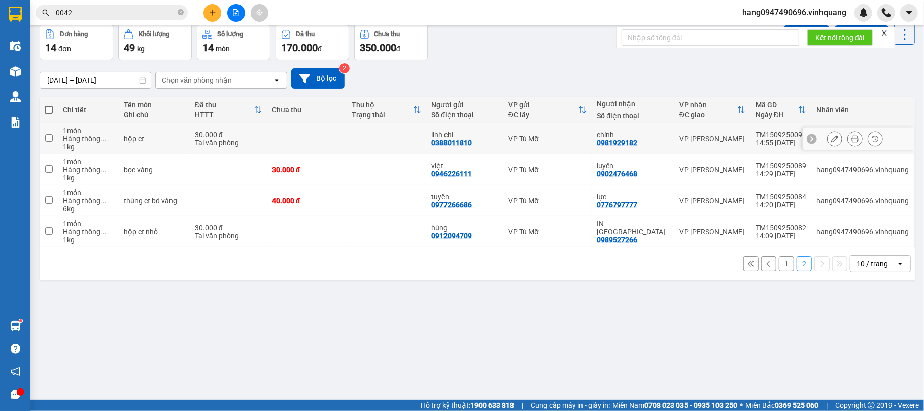
scroll to position [0, 0]
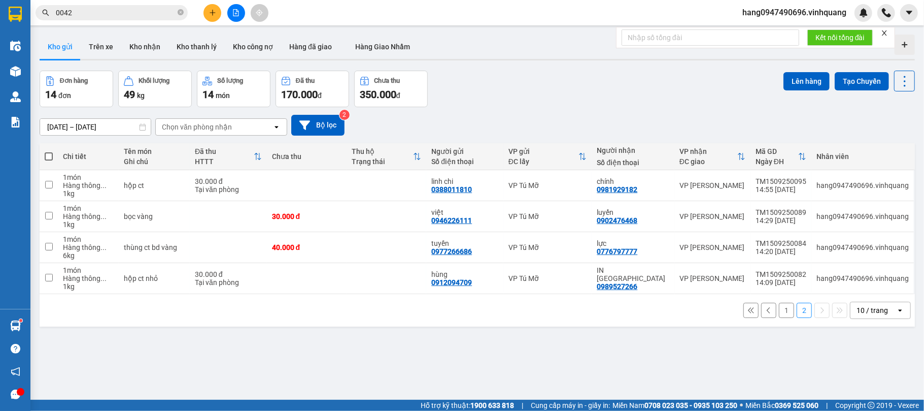
click at [209, 10] on icon "plus" at bounding box center [212, 12] width 7 height 7
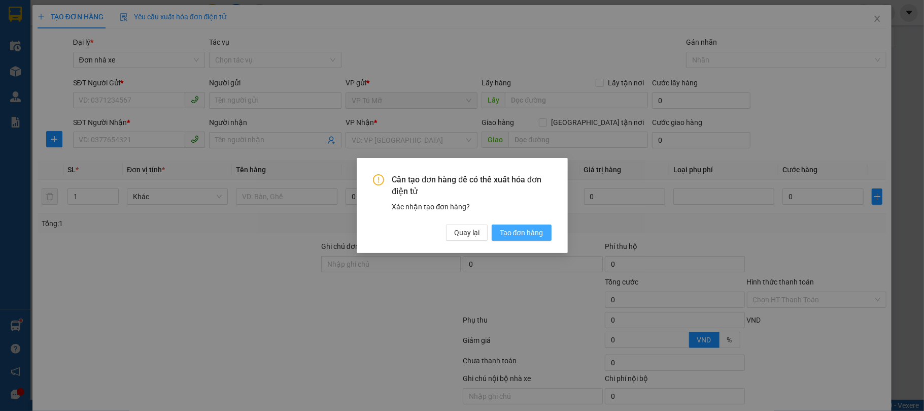
click at [534, 232] on span "Tạo đơn hàng" at bounding box center [522, 232] width 44 height 11
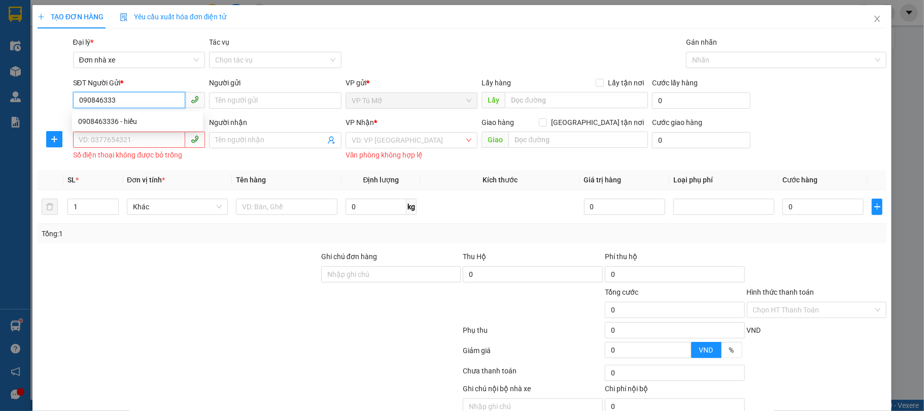
type input "0908463336"
click at [160, 116] on div "0908463336 - hiếu" at bounding box center [137, 121] width 119 height 11
type input "hiếu"
type input "0326549999"
type input "hoàng anh"
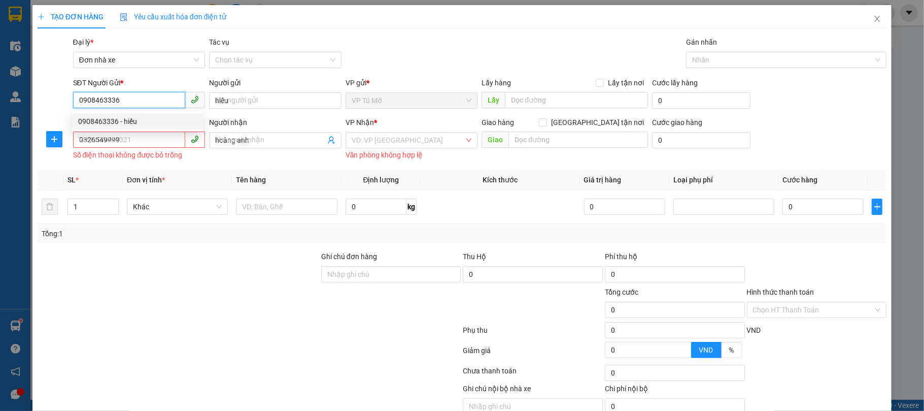
click at [160, 116] on div "0908463336 - hiếu" at bounding box center [137, 121] width 119 height 11
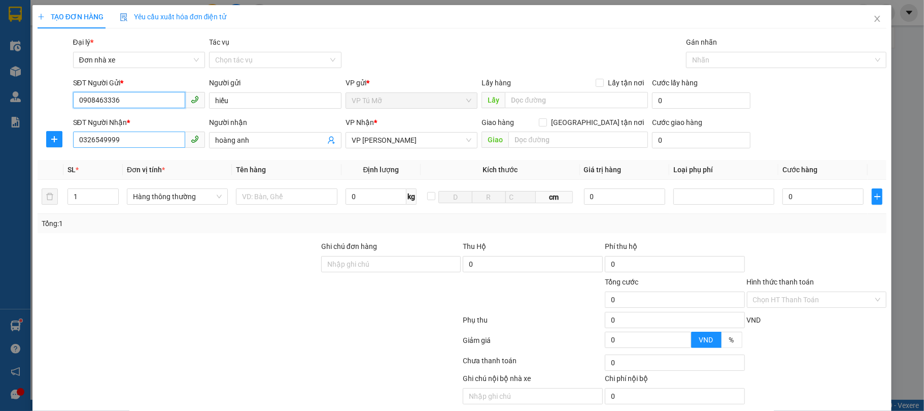
type input "0908463336"
click at [140, 147] on input "0326549999" at bounding box center [129, 139] width 113 height 16
type input "0987549888"
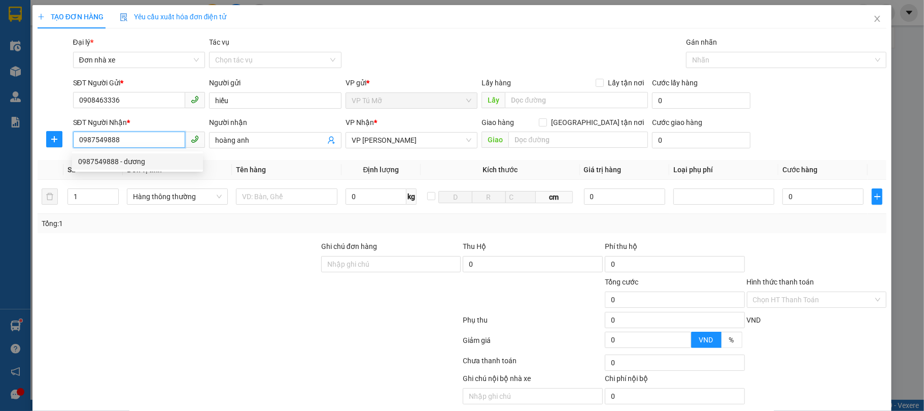
click at [134, 159] on div "0987549888 - dương" at bounding box center [137, 161] width 119 height 11
type input "dương"
type input "0987549888"
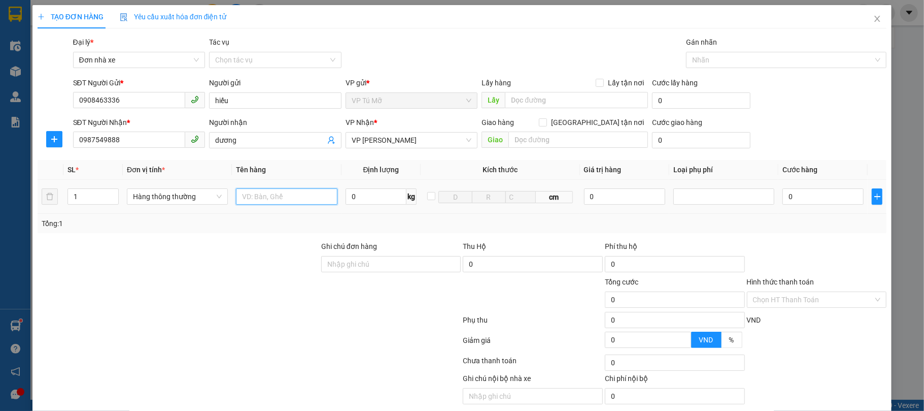
click at [263, 197] on input "text" at bounding box center [286, 196] width 101 height 16
type input "thùng xốp bd vàng"
click at [356, 195] on input "0" at bounding box center [376, 196] width 61 height 16
type input "6"
click at [361, 211] on td "6 kg" at bounding box center [382, 197] width 80 height 34
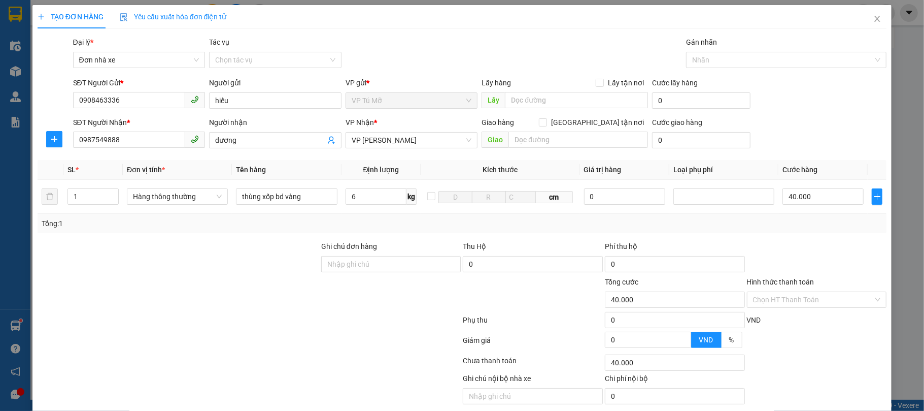
type input "40.000"
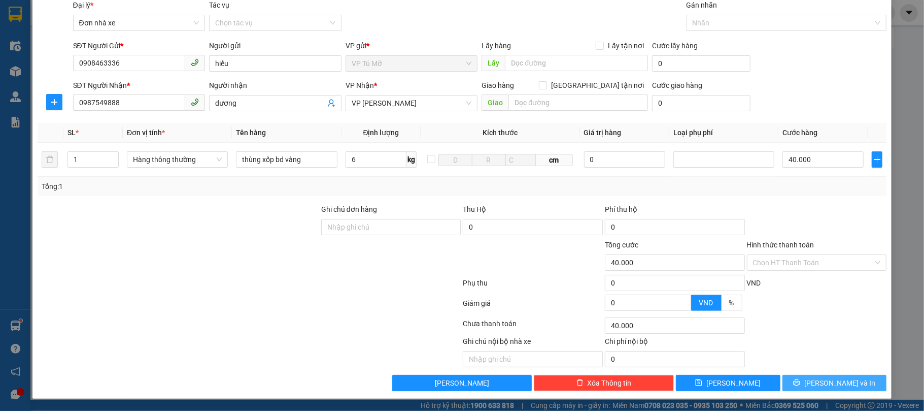
click at [848, 378] on button "[PERSON_NAME] và In" at bounding box center [835, 383] width 105 height 16
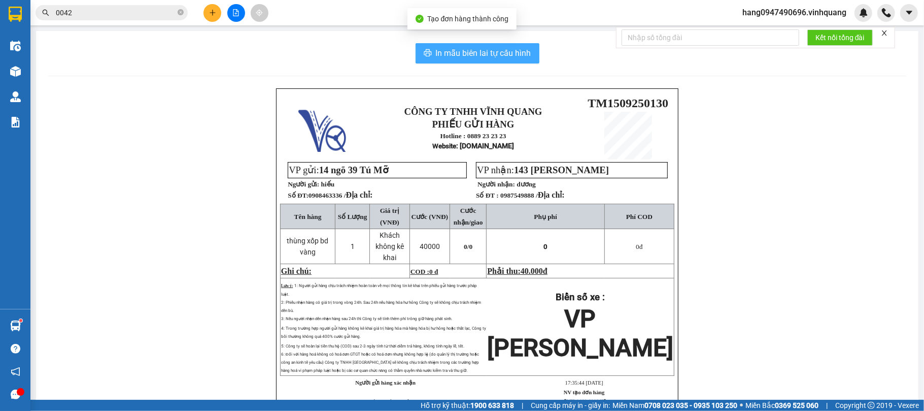
click at [496, 58] on span "In mẫu biên lai tự cấu hình" at bounding box center [483, 53] width 95 height 13
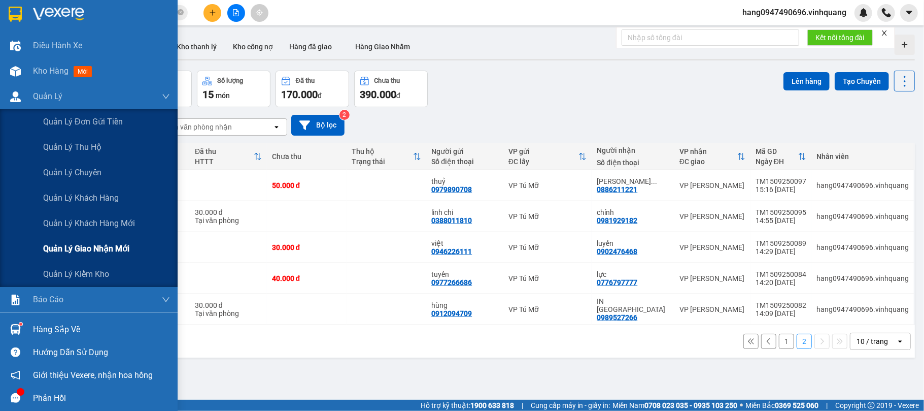
click at [120, 252] on span "Quản lý giao nhận mới" at bounding box center [86, 248] width 86 height 13
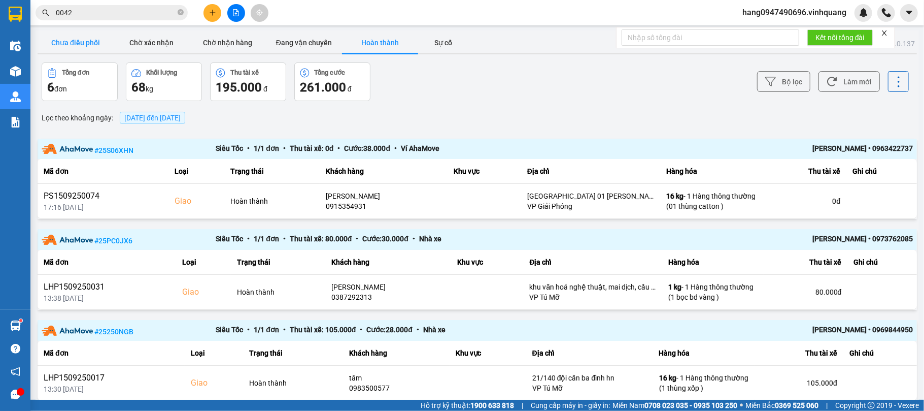
click at [91, 46] on button "Chưa điều phối" at bounding box center [76, 42] width 76 height 20
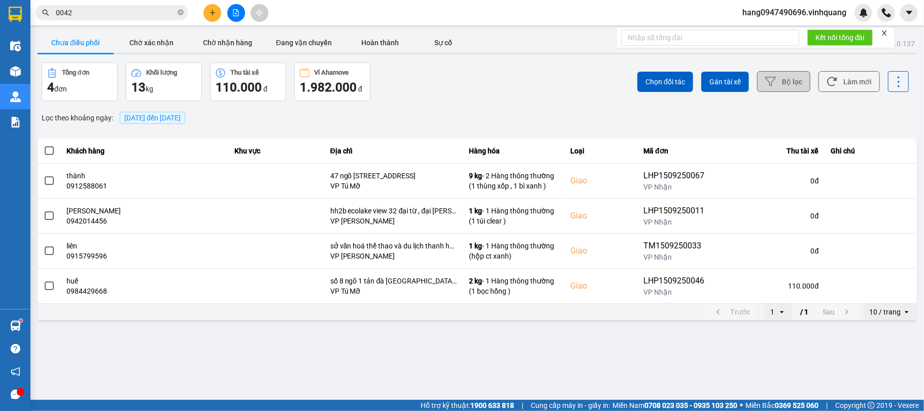
click at [792, 88] on button "Bộ lọc" at bounding box center [783, 81] width 53 height 21
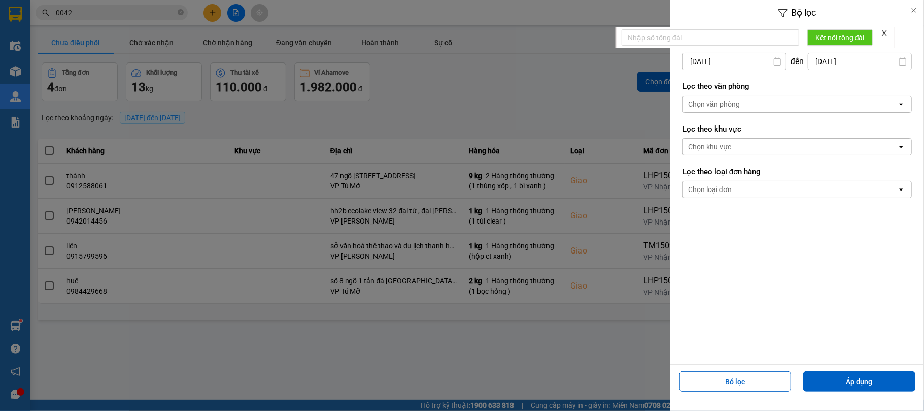
click at [732, 110] on div "Chọn văn phòng" at bounding box center [790, 104] width 214 height 16
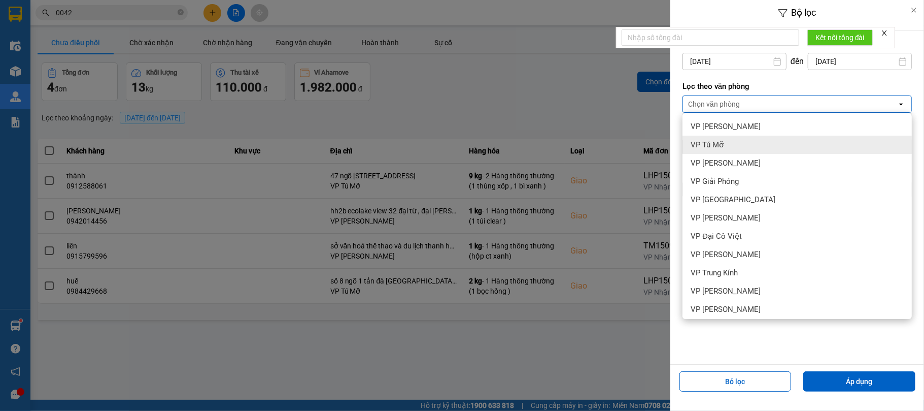
click at [726, 141] on div "VP Tú Mỡ" at bounding box center [797, 145] width 229 height 18
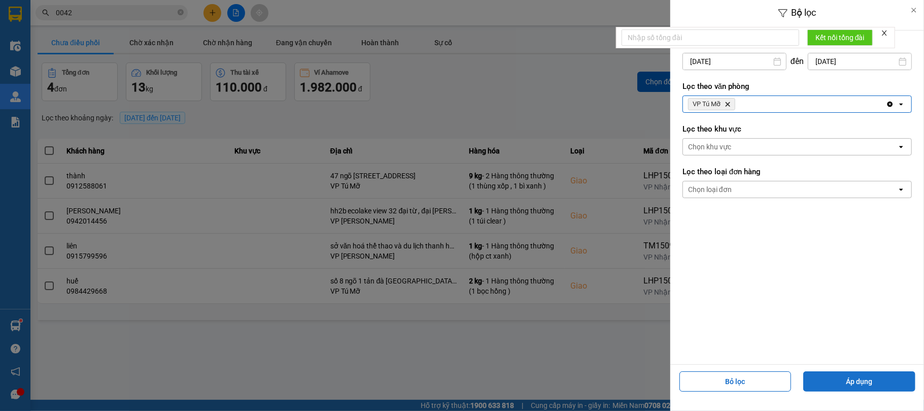
click at [873, 382] on button "Áp dụng" at bounding box center [860, 381] width 112 height 20
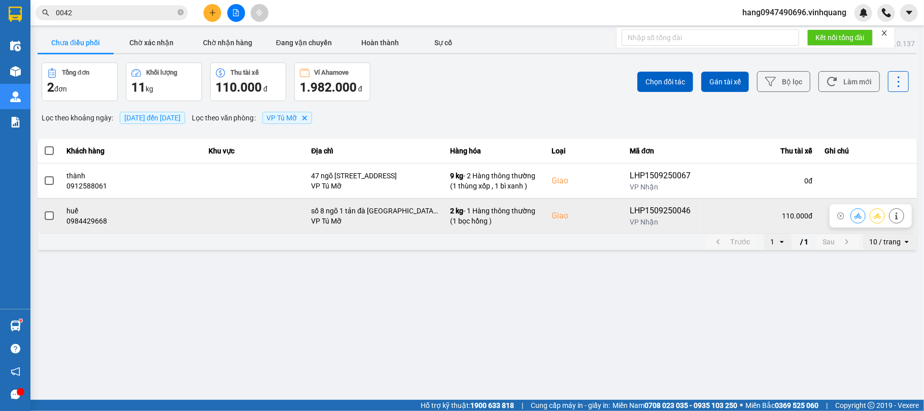
click at [81, 220] on div "0984429668" at bounding box center [132, 221] width 130 height 10
copy div "0984429668"
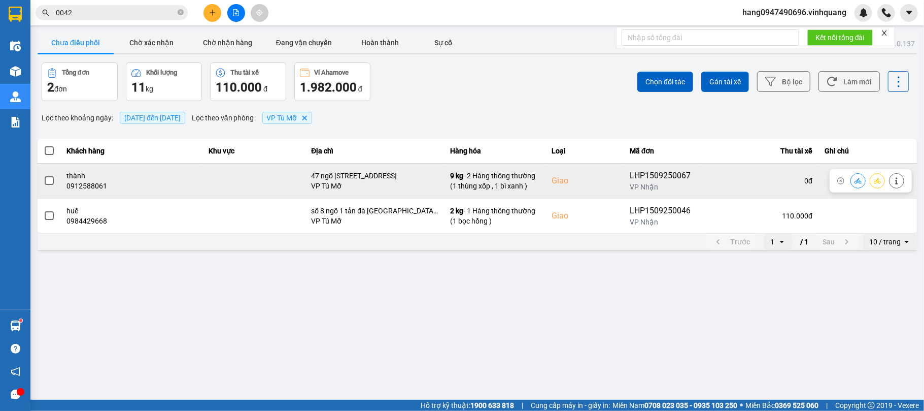
click at [82, 185] on div "0912588061" at bounding box center [132, 186] width 130 height 10
copy div "0912588061"
click at [861, 178] on icon at bounding box center [858, 180] width 7 height 7
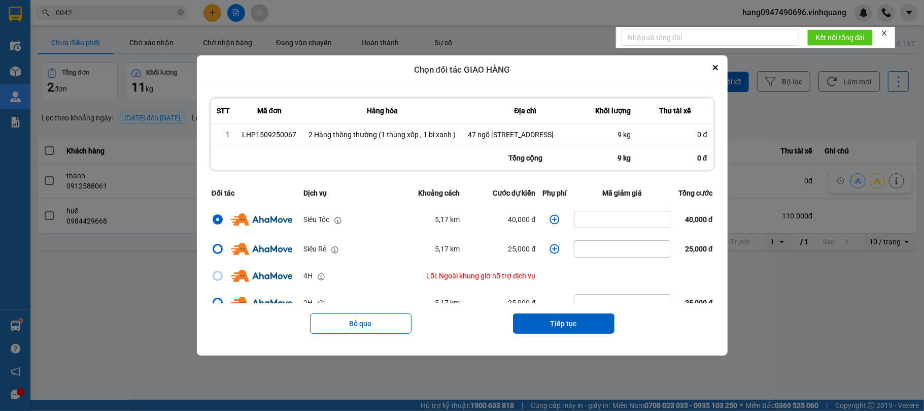
click at [550, 218] on icon "dialog" at bounding box center [555, 219] width 10 height 10
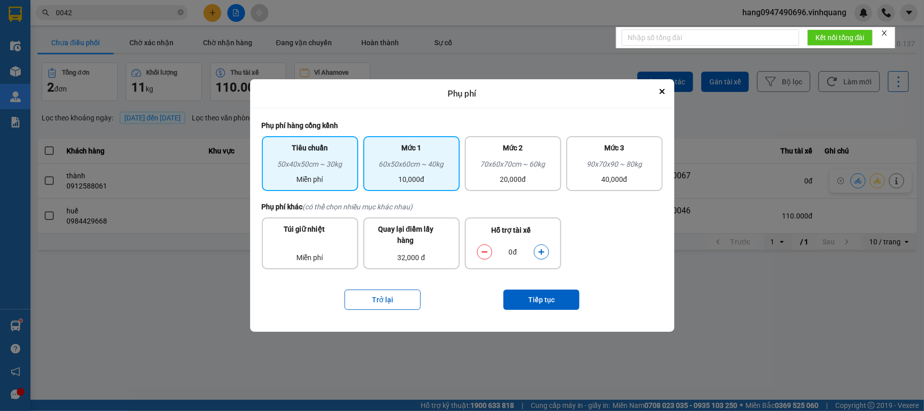
click at [401, 158] on div "60x50x60cm ~ 40kg" at bounding box center [412, 165] width 84 height 15
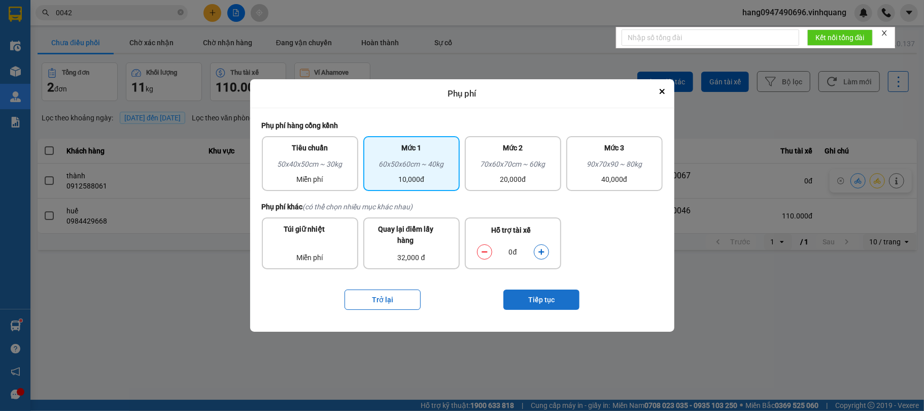
click at [545, 299] on button "Tiếp tục" at bounding box center [542, 299] width 76 height 20
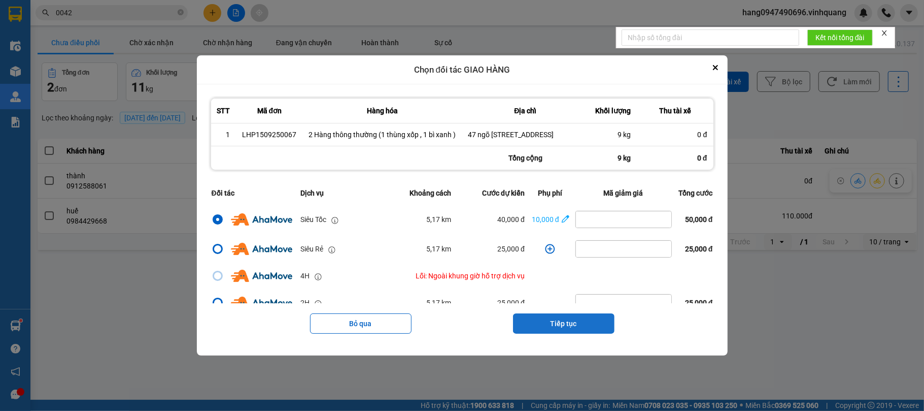
click at [553, 316] on button "Tiếp tục" at bounding box center [564, 323] width 102 height 20
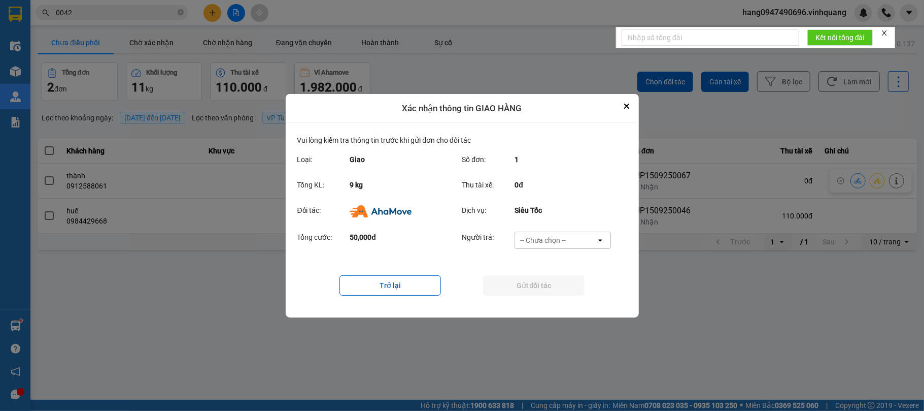
click at [554, 242] on div "-- Chưa chọn --" at bounding box center [543, 240] width 46 height 10
click at [543, 297] on span "Ví Ahamove" at bounding box center [543, 298] width 41 height 10
click at [542, 285] on button "Gửi đối tác" at bounding box center [534, 285] width 102 height 20
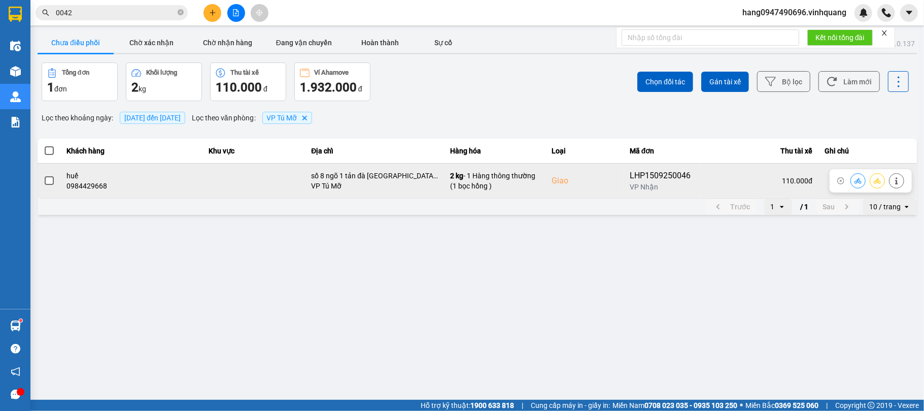
click at [102, 188] on div "0984429668" at bounding box center [132, 186] width 130 height 10
click at [102, 187] on div "0984429668" at bounding box center [132, 186] width 130 height 10
click at [76, 182] on div "0984429668" at bounding box center [132, 186] width 130 height 10
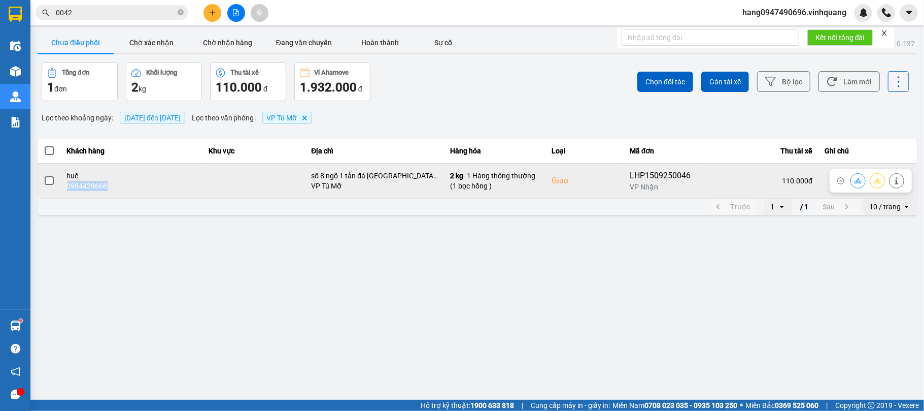
click at [76, 182] on div "0984429668" at bounding box center [132, 186] width 130 height 10
copy div "0984429668"
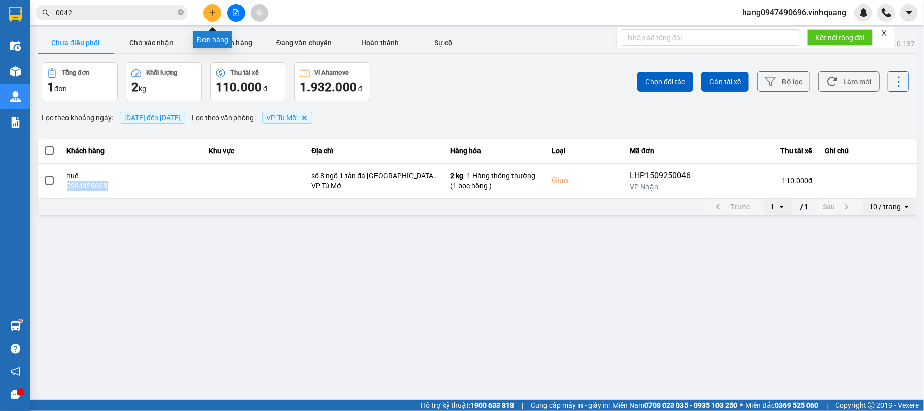
click at [212, 9] on icon "plus" at bounding box center [212, 12] width 7 height 7
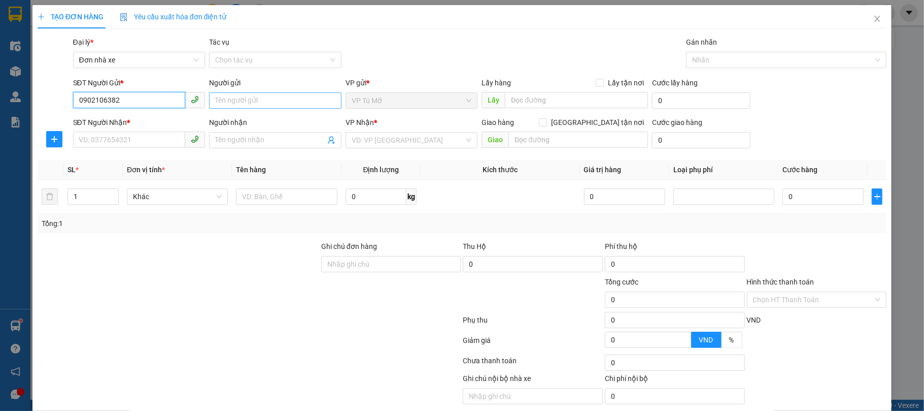
type input "0902106382"
click at [262, 93] on input "Người gửi" at bounding box center [275, 100] width 132 height 16
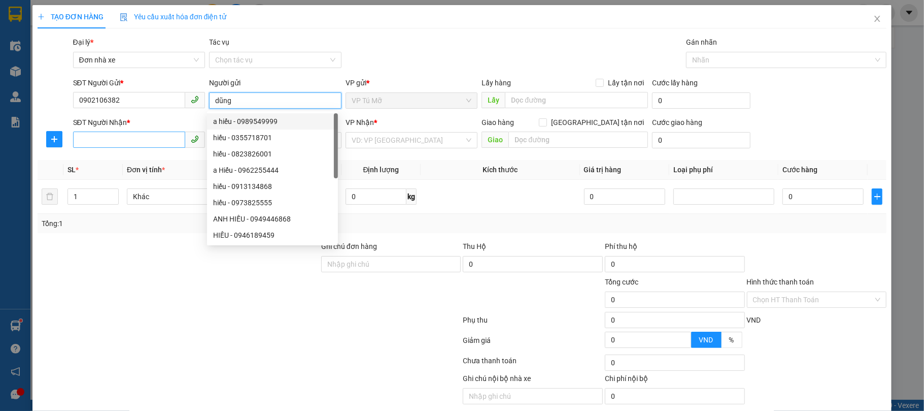
type input "dũng"
click at [124, 141] on input "SĐT Người Nhận *" at bounding box center [129, 139] width 113 height 16
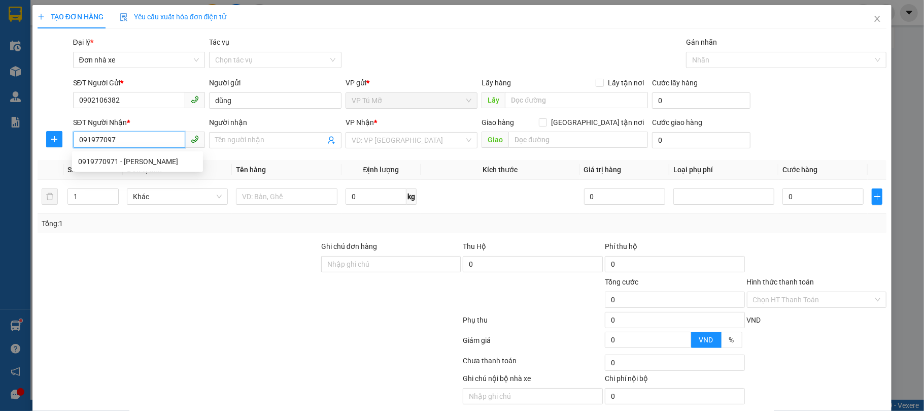
type input "0919770971"
click at [149, 157] on div "0919770971 - dũng hằng" at bounding box center [137, 161] width 119 height 11
type input "dũng hằng"
click at [149, 157] on div "0919770971 - dũng hằng" at bounding box center [137, 161] width 119 height 11
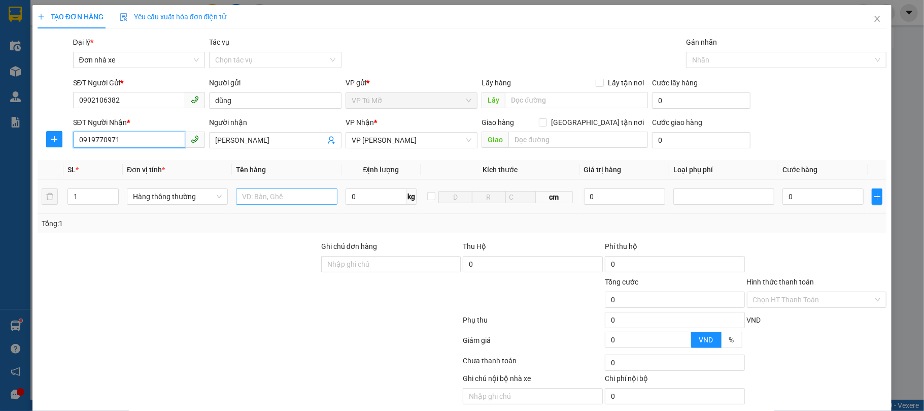
type input "0919770971"
click at [307, 199] on input "text" at bounding box center [286, 196] width 101 height 16
type input "bọc cx"
click at [378, 199] on input "0" at bounding box center [376, 196] width 61 height 16
type input "1"
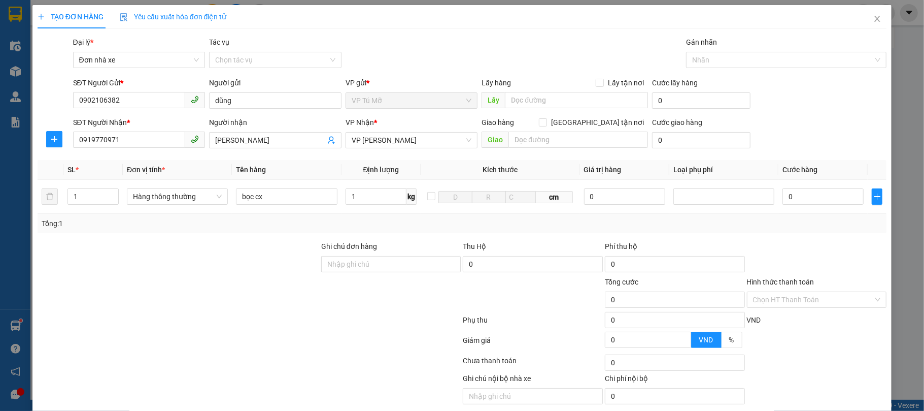
click at [409, 226] on div "Tổng: 1" at bounding box center [463, 223] width 842 height 11
type input "30.000"
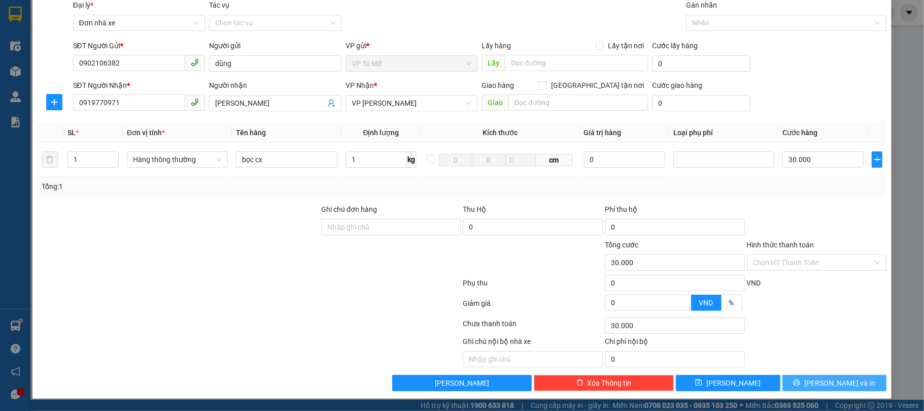
click at [861, 382] on button "[PERSON_NAME] và In" at bounding box center [835, 383] width 105 height 16
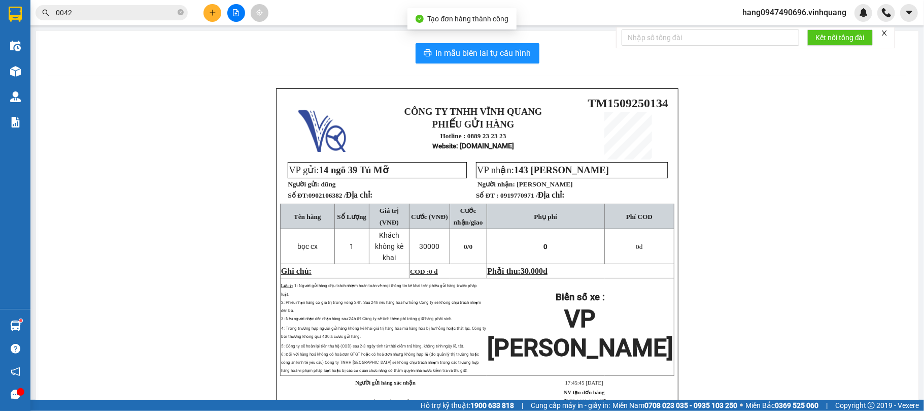
click at [498, 43] on div "In mẫu biên lai tự cấu hình CÔNG TY TNHH VĨNH QUANG PHIẾU GỬI HÀNG Hotline : 08…" at bounding box center [477, 239] width 883 height 416
click at [490, 47] on span "In mẫu biên lai tự cấu hình" at bounding box center [483, 53] width 95 height 13
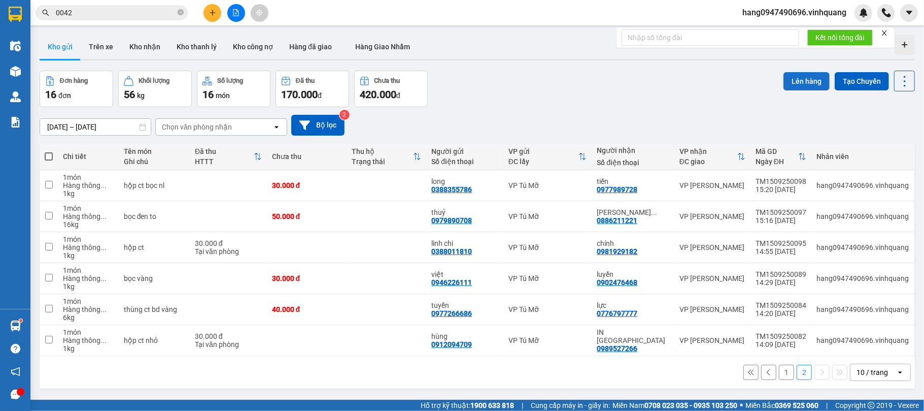
click at [785, 80] on button "Lên hàng" at bounding box center [807, 81] width 46 height 18
click at [216, 17] on button at bounding box center [213, 13] width 18 height 18
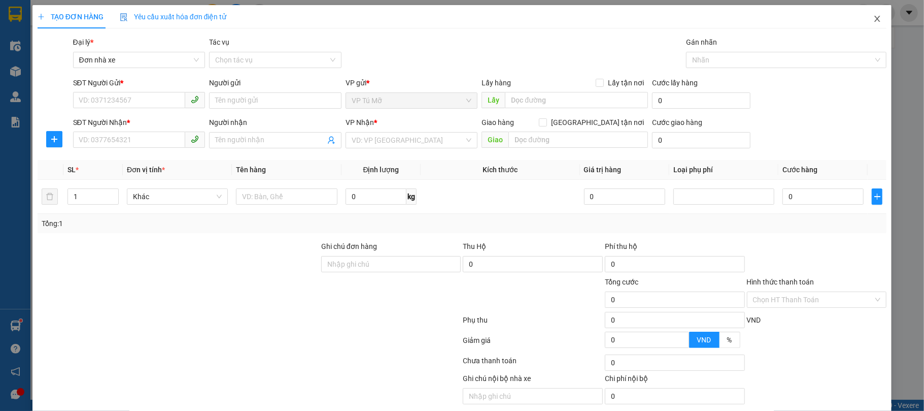
click at [874, 17] on icon "close" at bounding box center [878, 19] width 8 height 8
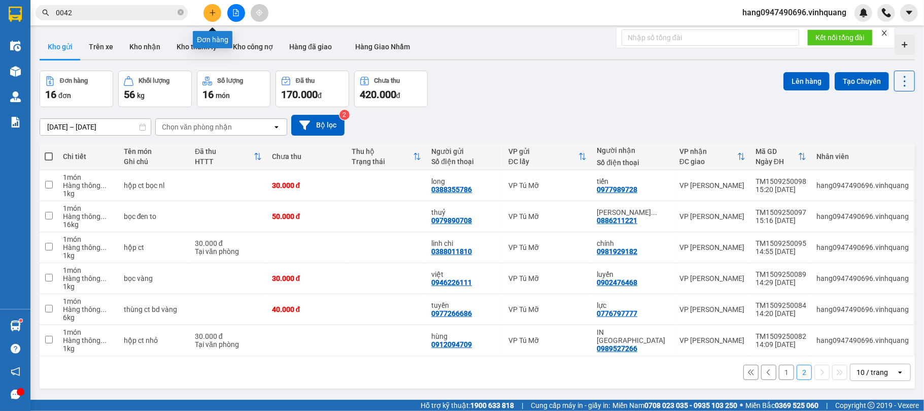
click at [212, 14] on icon "plus" at bounding box center [212, 12] width 7 height 7
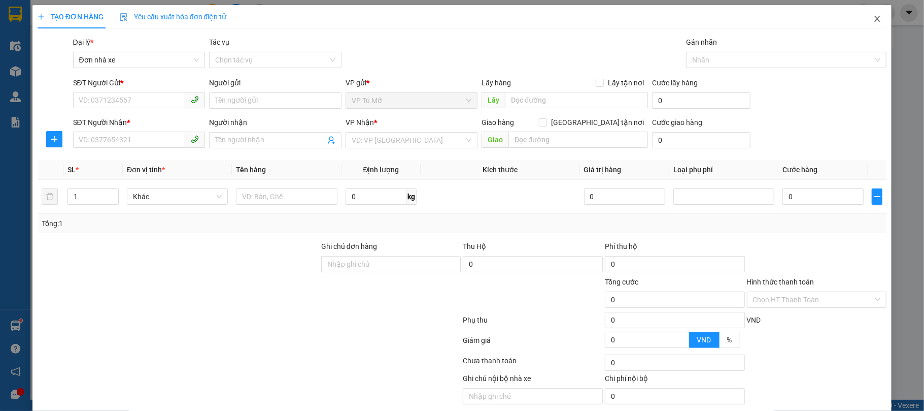
click at [875, 22] on icon "close" at bounding box center [878, 19] width 6 height 6
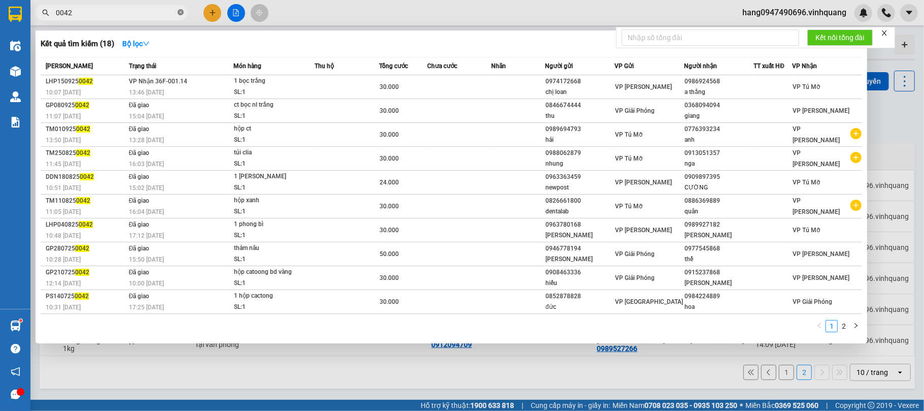
click at [180, 11] on icon "close-circle" at bounding box center [181, 12] width 6 height 6
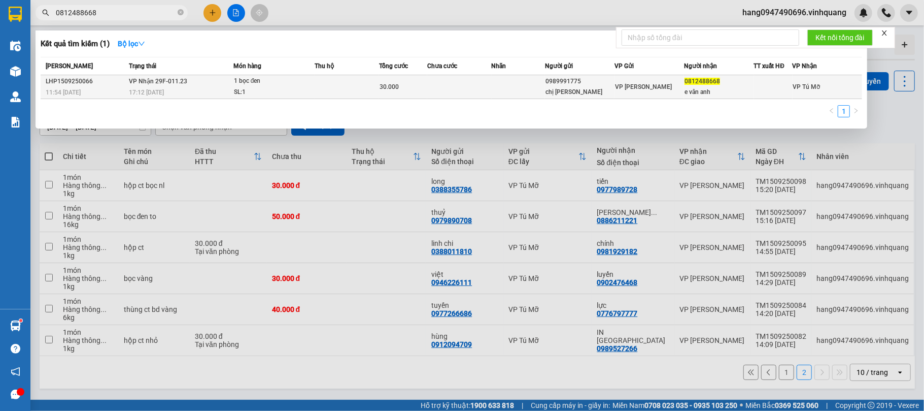
type input "0812488668"
click at [506, 78] on td at bounding box center [519, 87] width 54 height 24
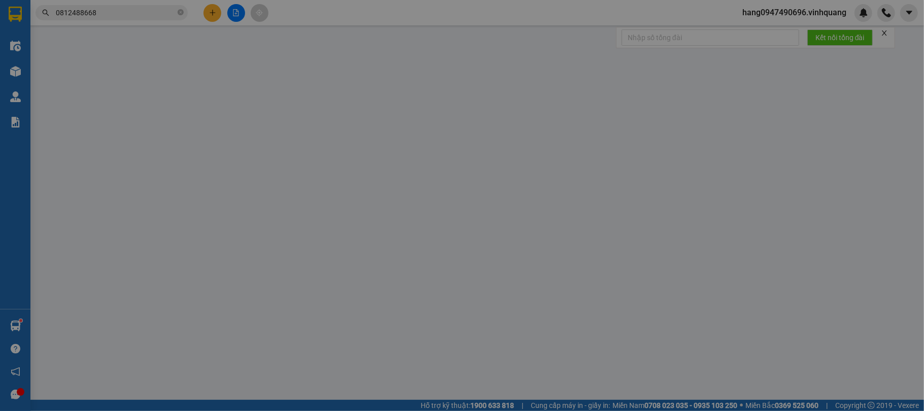
type input "0989991775"
type input "chị linh"
type input "0812488668"
type input "e vân anh"
type input "30.000"
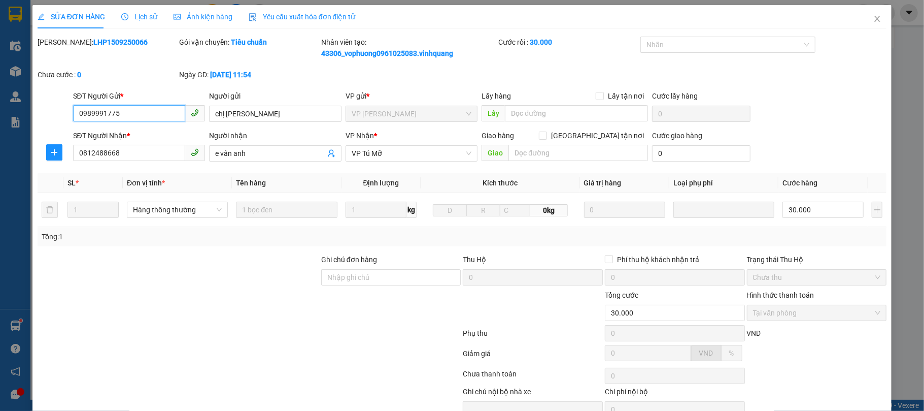
scroll to position [53, 0]
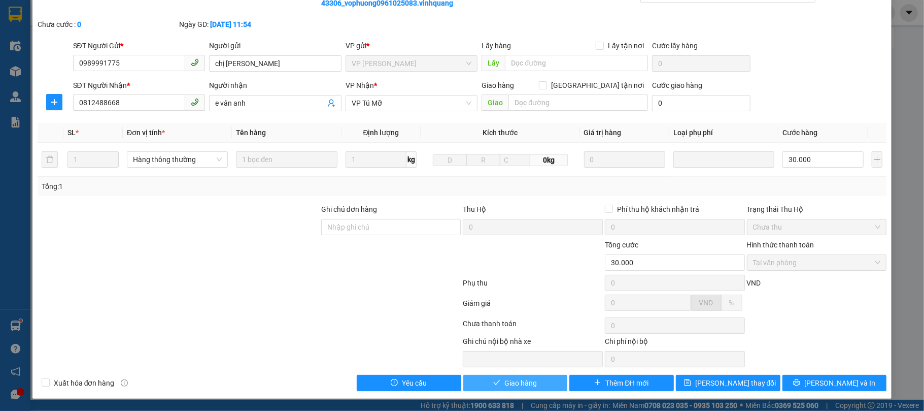
click at [538, 382] on button "Giao hàng" at bounding box center [515, 383] width 105 height 16
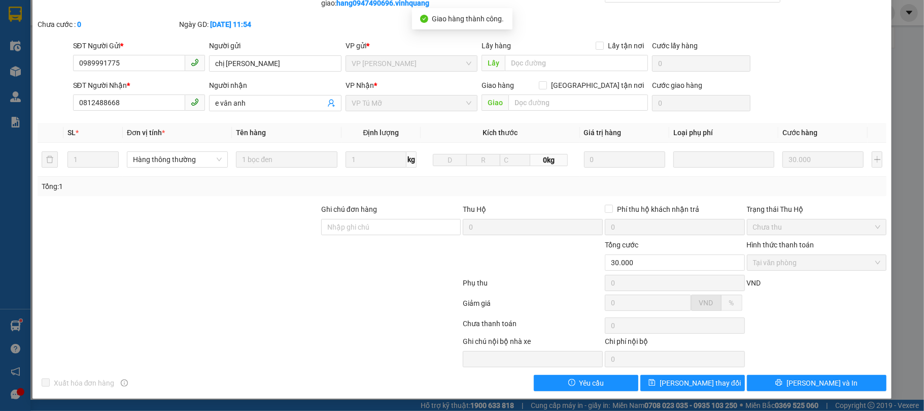
scroll to position [0, 0]
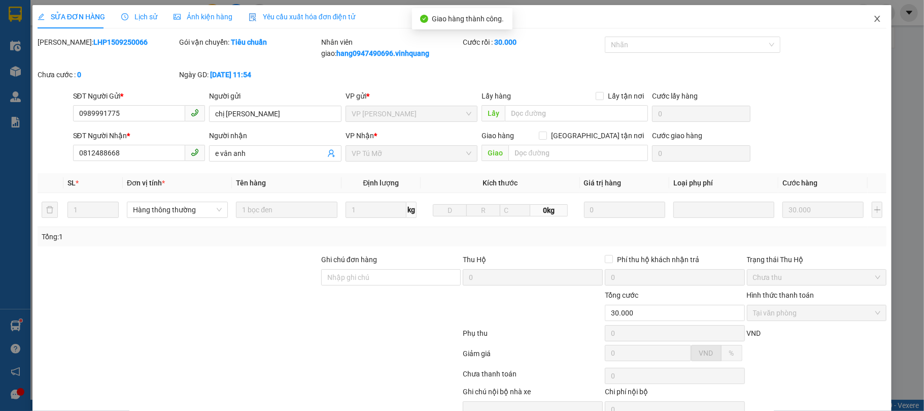
click at [874, 18] on icon "close" at bounding box center [878, 19] width 8 height 8
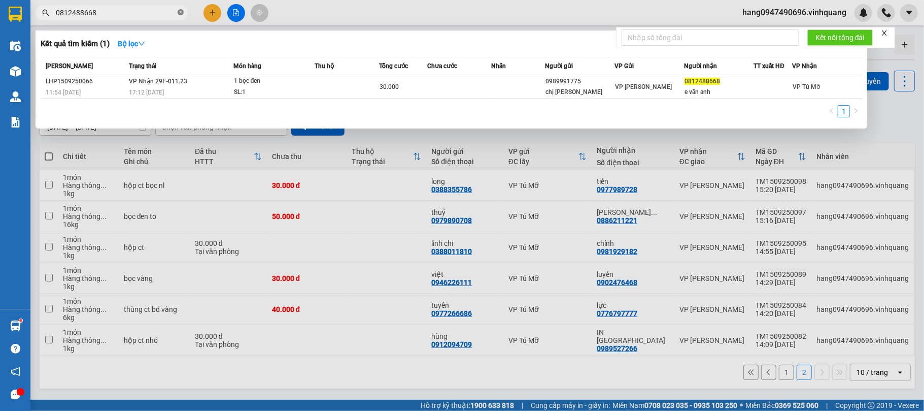
click at [181, 9] on icon "close-circle" at bounding box center [181, 12] width 6 height 6
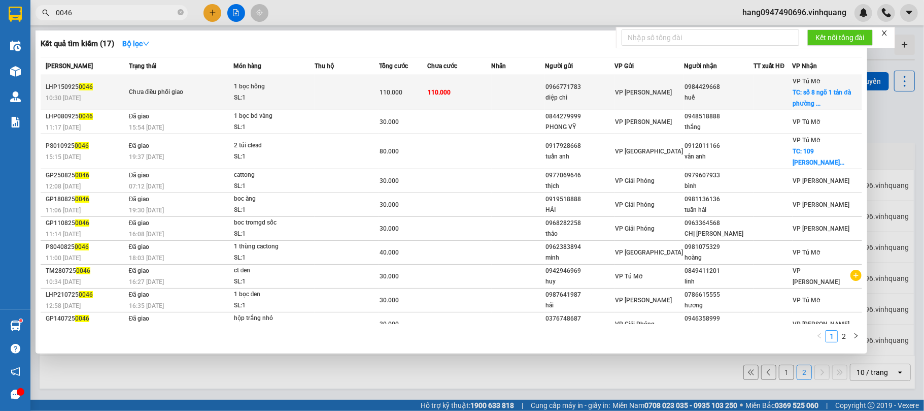
type input "0046"
click at [281, 84] on div "1 bọc hồng" at bounding box center [272, 86] width 76 height 11
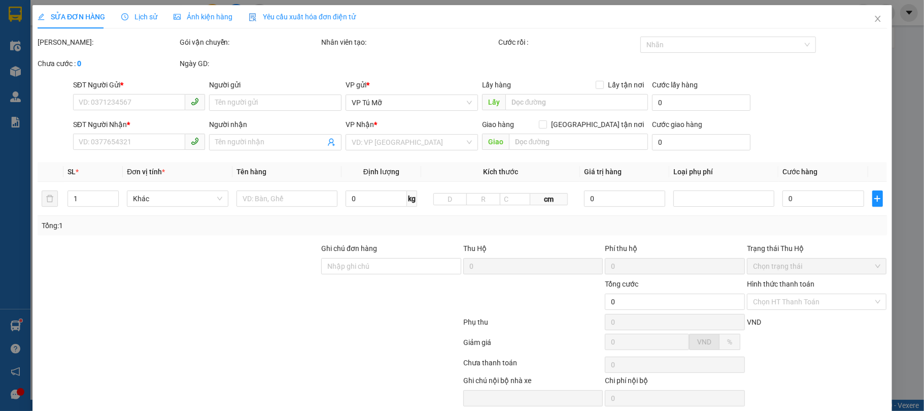
type input "0966771783"
type input "diệp chi"
type input "0984429668"
type input "huế"
checkbox input "true"
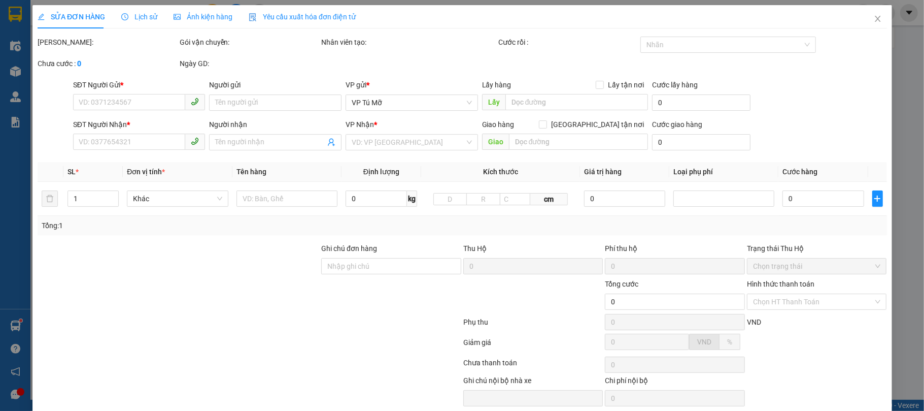
type input "số 8 ngõ 1 tản đà phường nguyễn trãi quận hà đông"
type input "110.000"
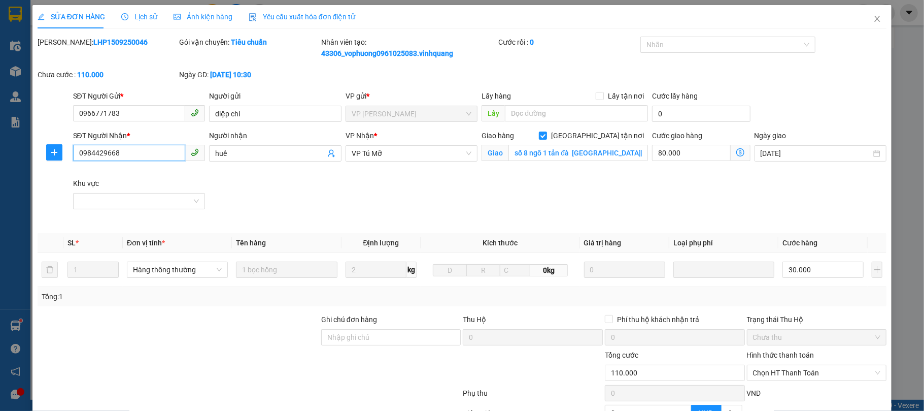
click at [136, 155] on input "0984429668" at bounding box center [129, 153] width 113 height 16
drag, startPoint x: 136, startPoint y: 155, endPoint x: 59, endPoint y: 145, distance: 77.8
click at [59, 145] on div "SĐT Người Nhận * 0984429668 0984429668 Người nhận huế VP Nhận * VP Tú Mỡ Giao h…" at bounding box center [463, 177] width 852 height 95
click at [254, 155] on input "huế" at bounding box center [270, 153] width 110 height 11
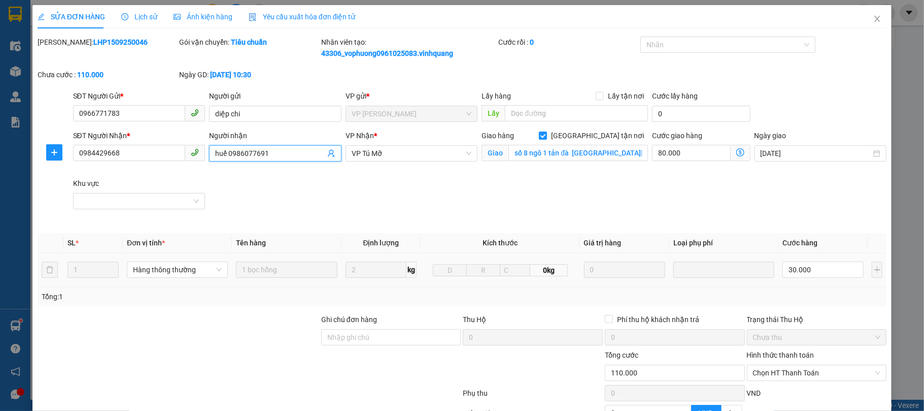
scroll to position [112, 0]
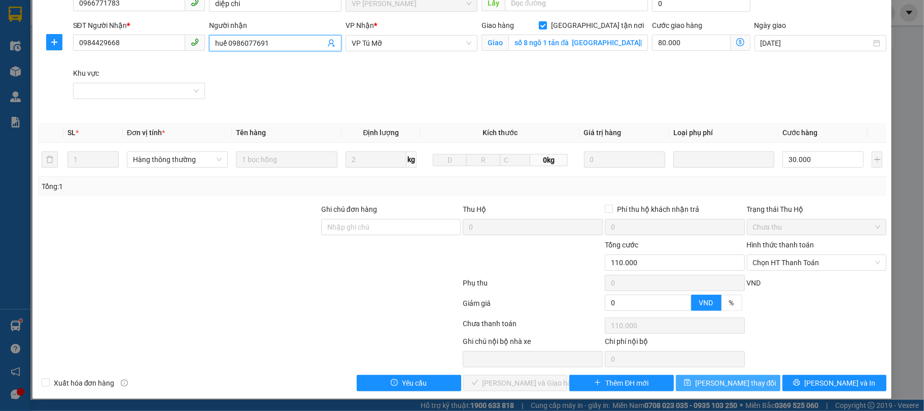
type input "huế 0986077691"
click at [720, 382] on span "[PERSON_NAME] thay đổi" at bounding box center [735, 382] width 81 height 11
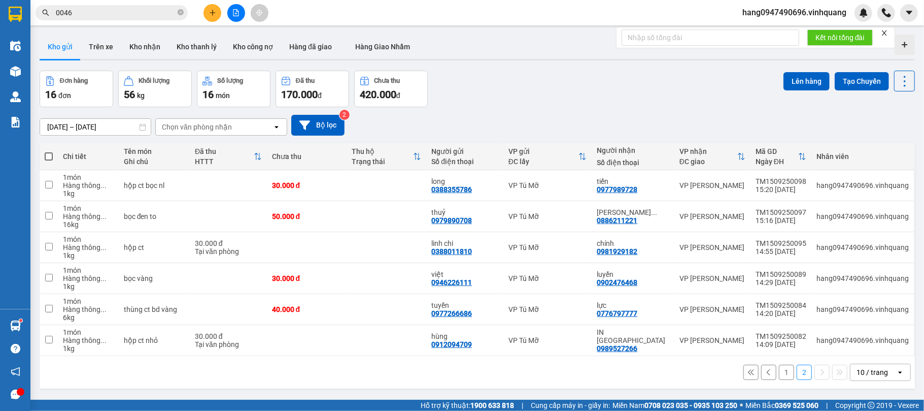
click at [52, 160] on span at bounding box center [49, 156] width 8 height 8
click at [49, 151] on input "checkbox" at bounding box center [49, 151] width 0 height 0
checkbox input "true"
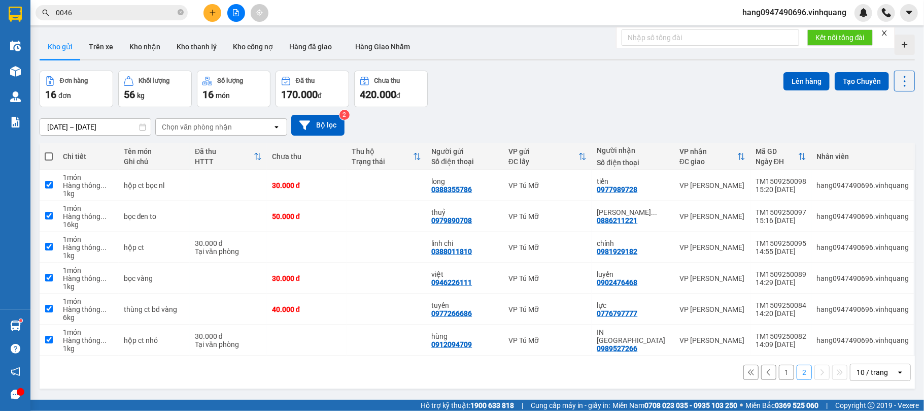
checkbox input "true"
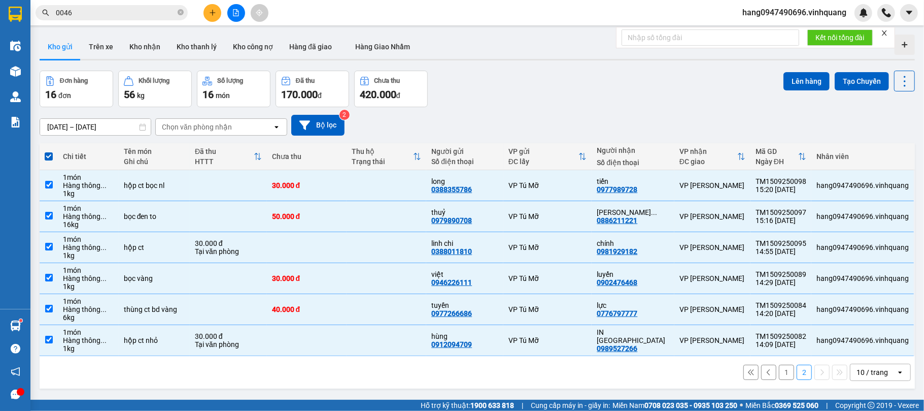
click at [793, 71] on div "Lên hàng Tạo Chuyến" at bounding box center [849, 81] width 131 height 21
click at [786, 72] on button "Lên hàng" at bounding box center [807, 81] width 46 height 18
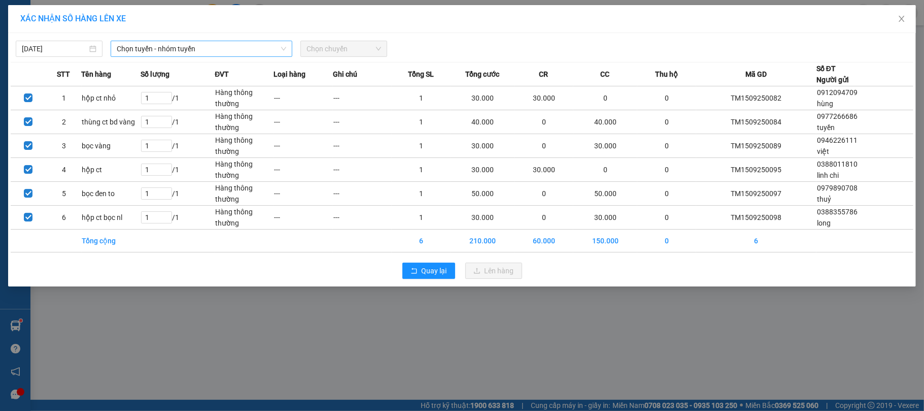
click at [122, 46] on span "Chọn tuyến - nhóm tuyến" at bounding box center [202, 48] width 170 height 15
click at [208, 54] on span "Chọn tuyến - nhóm tuyến" at bounding box center [202, 48] width 170 height 15
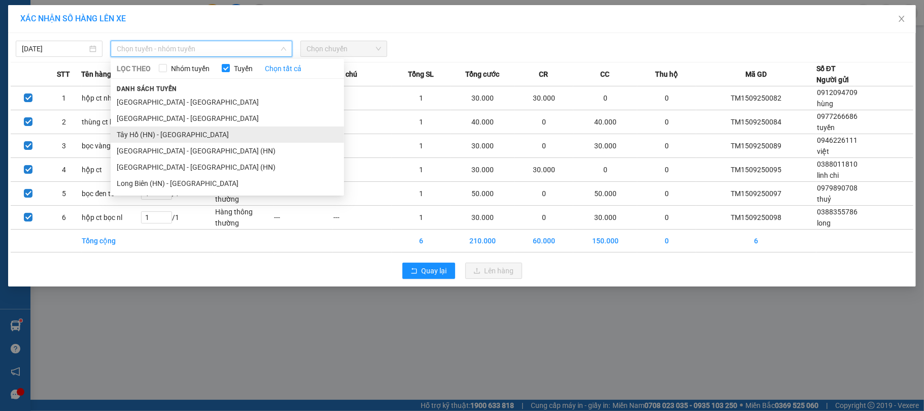
click at [159, 138] on li "Tây Hồ (HN) - [GEOGRAPHIC_DATA]" at bounding box center [228, 134] width 234 height 16
click at [159, 138] on td "1 / 1" at bounding box center [178, 146] width 75 height 24
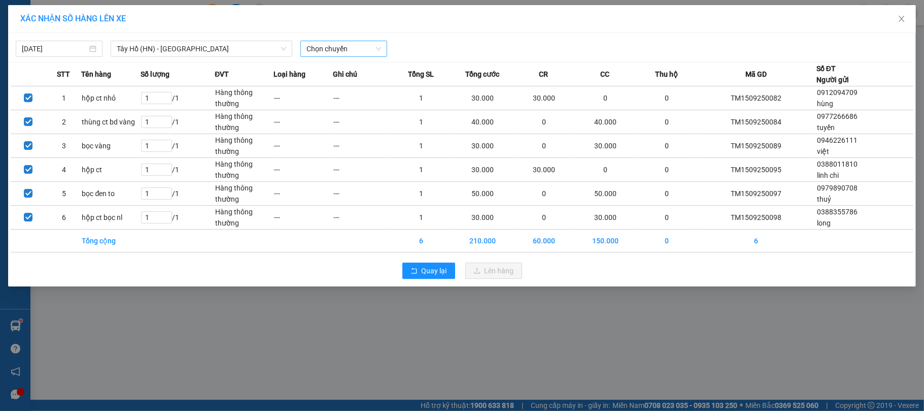
click at [317, 45] on span "Chọn chuyến" at bounding box center [344, 48] width 75 height 15
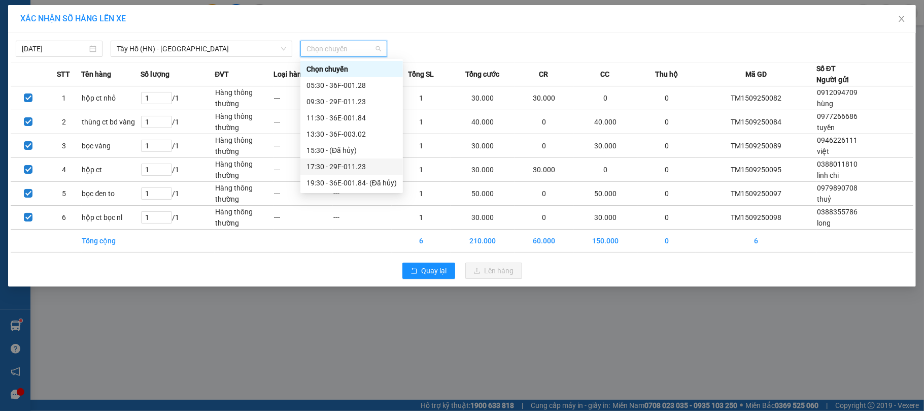
click at [332, 162] on div "17:30 - 29F-011.23" at bounding box center [352, 166] width 90 height 11
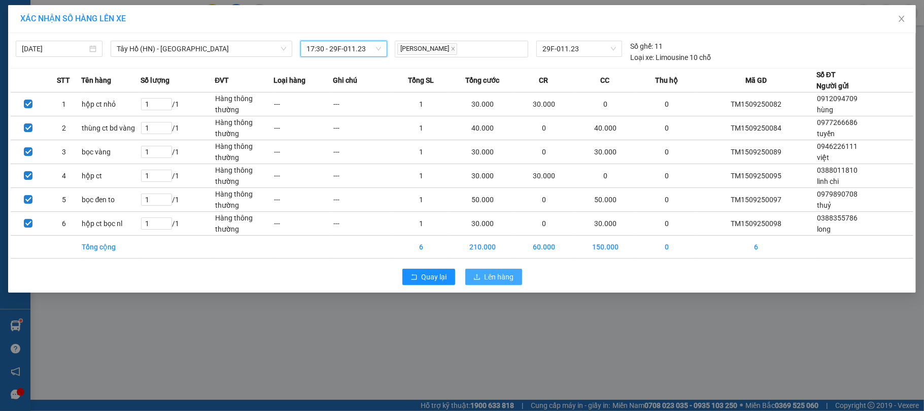
click at [506, 282] on span "Lên hàng" at bounding box center [499, 276] width 29 height 11
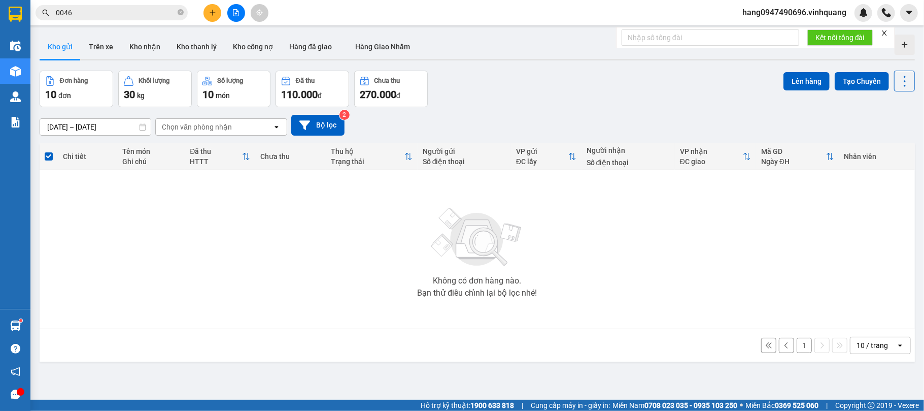
click at [779, 344] on button at bounding box center [786, 345] width 15 height 15
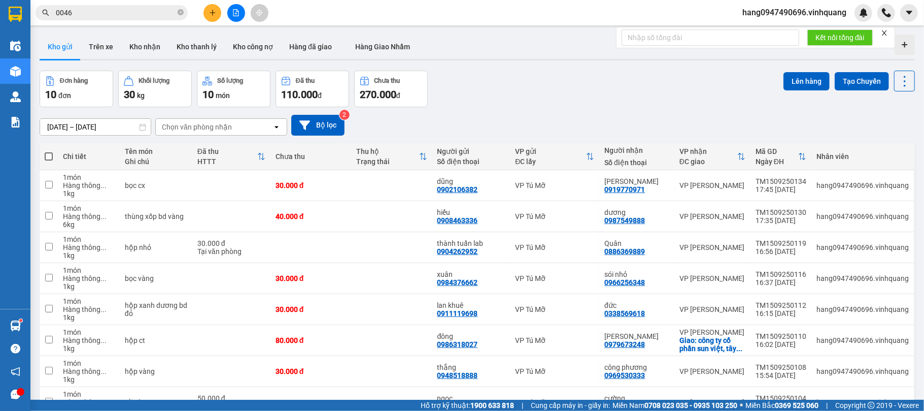
click at [58, 153] on th "Chi tiết" at bounding box center [89, 156] width 62 height 27
click at [51, 158] on span at bounding box center [49, 156] width 8 height 8
click at [49, 151] on input "checkbox" at bounding box center [49, 151] width 0 height 0
checkbox input "true"
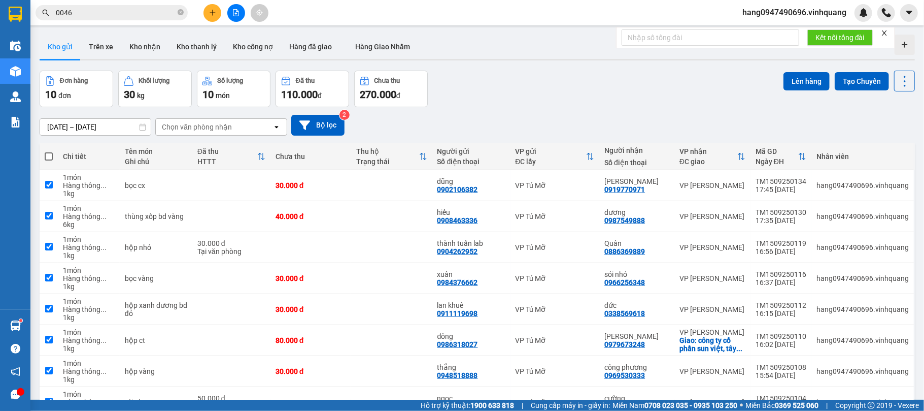
checkbox input "true"
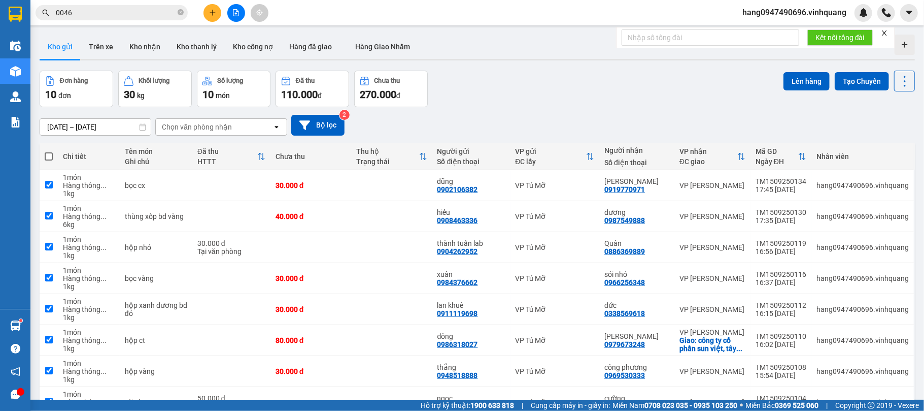
checkbox input "true"
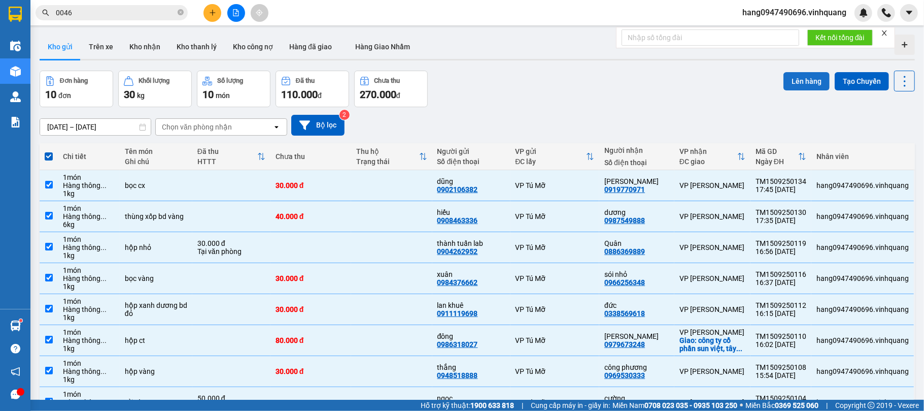
click at [798, 75] on button "Lên hàng" at bounding box center [807, 81] width 46 height 18
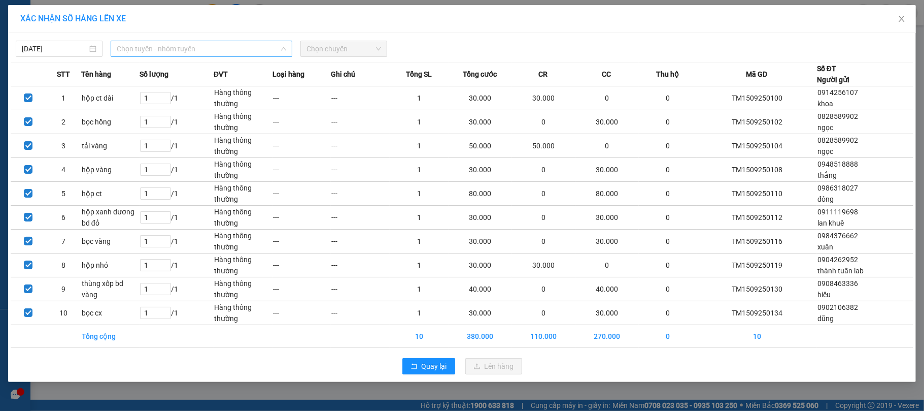
click at [250, 51] on span "Chọn tuyến - nhóm tuyến" at bounding box center [202, 48] width 170 height 15
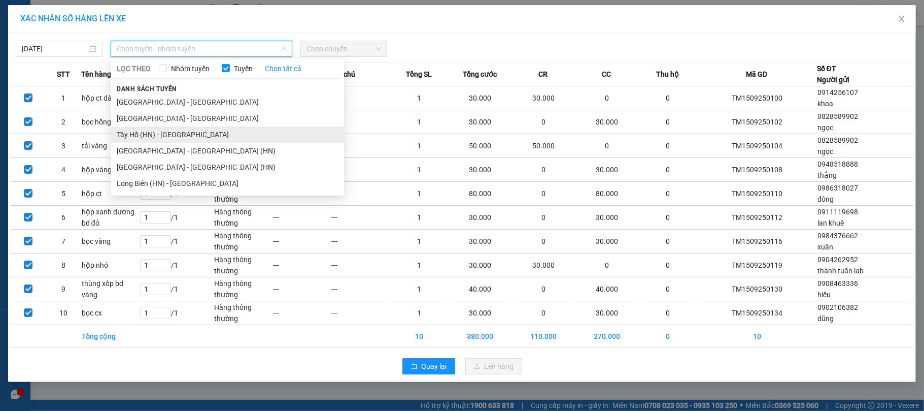
click at [154, 130] on li "Tây Hồ (HN) - [GEOGRAPHIC_DATA]" at bounding box center [228, 134] width 234 height 16
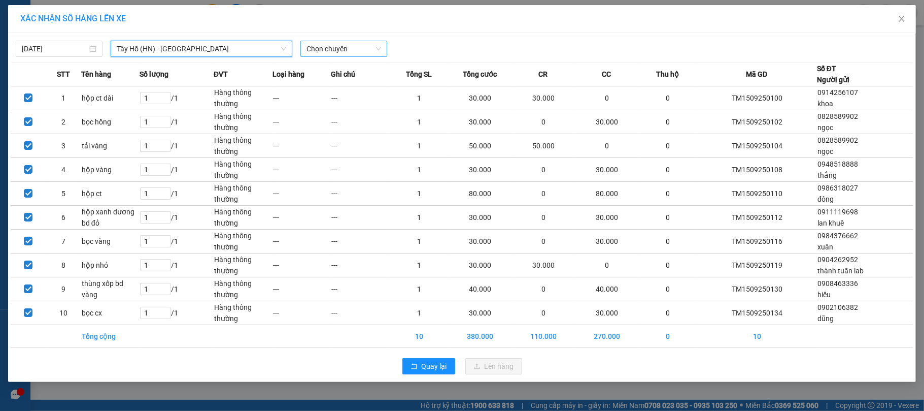
click at [338, 49] on span "Chọn chuyến" at bounding box center [344, 48] width 75 height 15
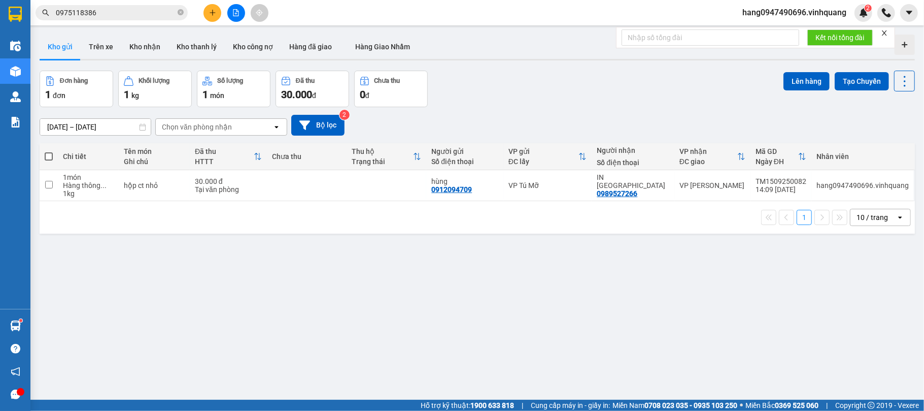
click at [64, 43] on button "Kho gửi" at bounding box center [60, 47] width 41 height 24
click at [106, 37] on button "Trên xe" at bounding box center [101, 47] width 41 height 24
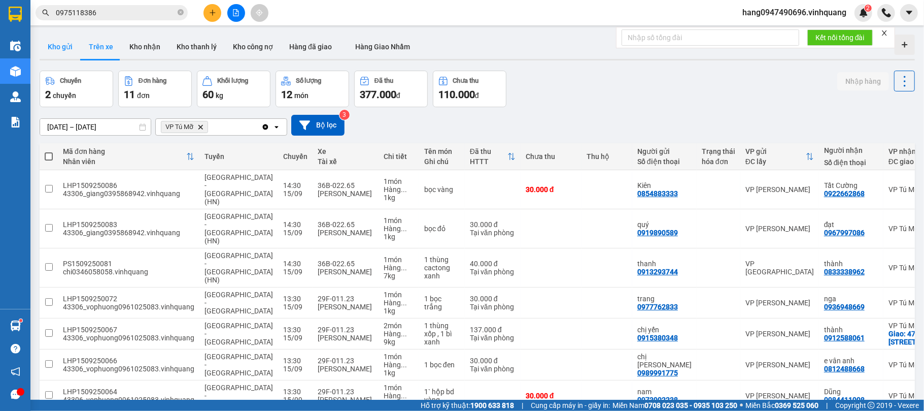
click at [60, 51] on button "Kho gửi" at bounding box center [60, 47] width 41 height 24
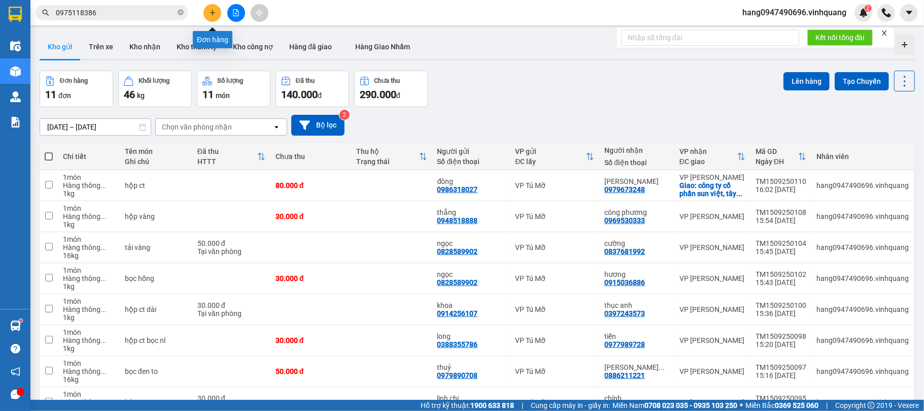
click at [211, 21] on button at bounding box center [213, 13] width 18 height 18
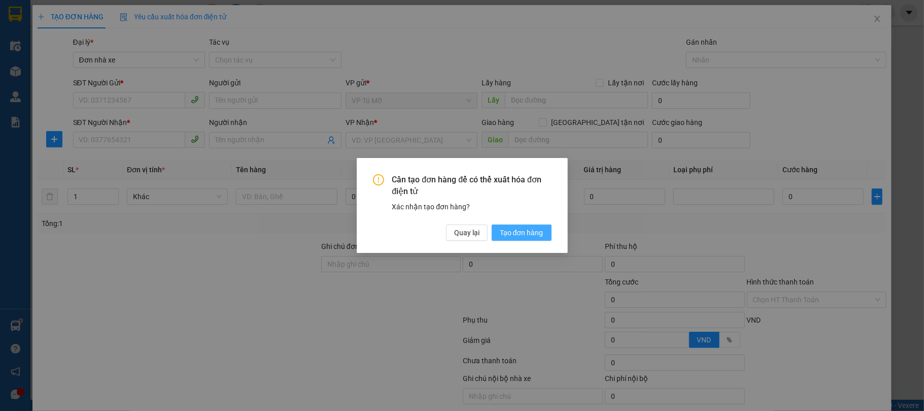
click at [534, 238] on span "Tạo đơn hàng" at bounding box center [522, 232] width 44 height 11
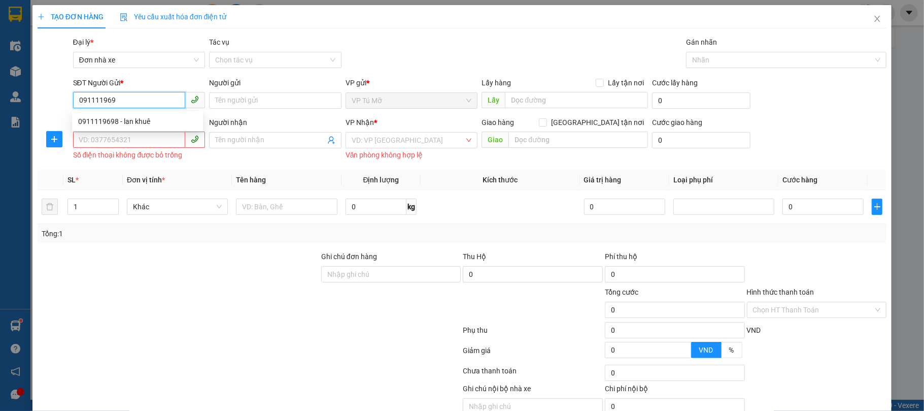
type input "0911119698"
click at [165, 114] on div "0911119698 - lan khuê" at bounding box center [137, 121] width 131 height 16
type input "lan khuê"
type input "0338569618"
type input "đức"
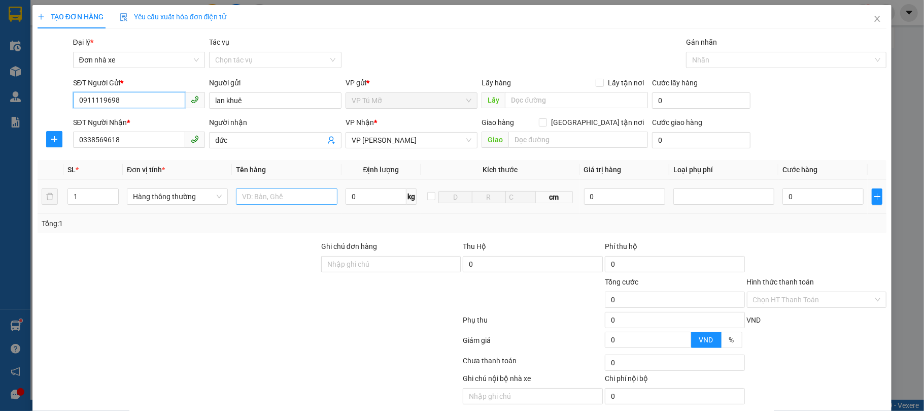
type input "0911119698"
click at [257, 194] on input "text" at bounding box center [286, 196] width 101 height 16
type input "hộp xanh dương bd đỏ"
click at [373, 196] on input "0" at bounding box center [376, 196] width 61 height 16
type input "1"
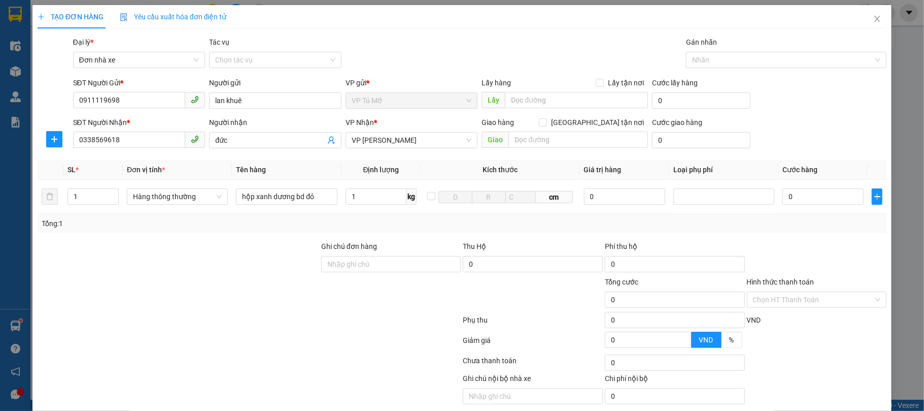
click at [394, 225] on div "Tổng: 1" at bounding box center [463, 223] width 842 height 11
drag, startPoint x: 394, startPoint y: 225, endPoint x: 806, endPoint y: 250, distance: 412.9
click at [394, 225] on div "Tổng: 1" at bounding box center [463, 223] width 842 height 11
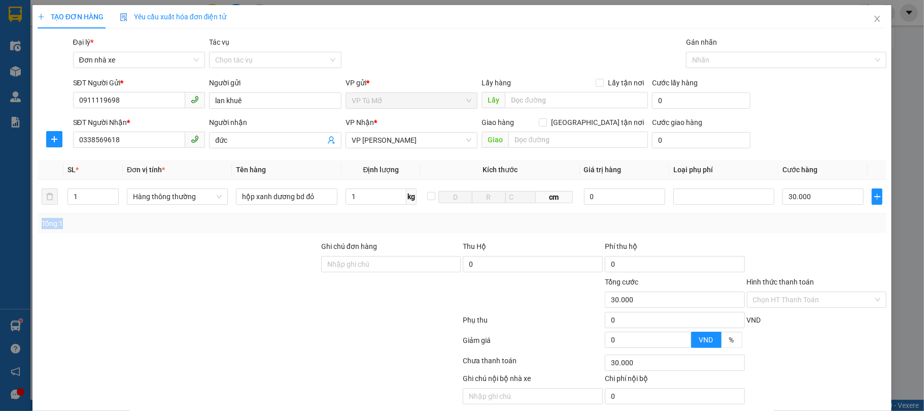
type input "30.000"
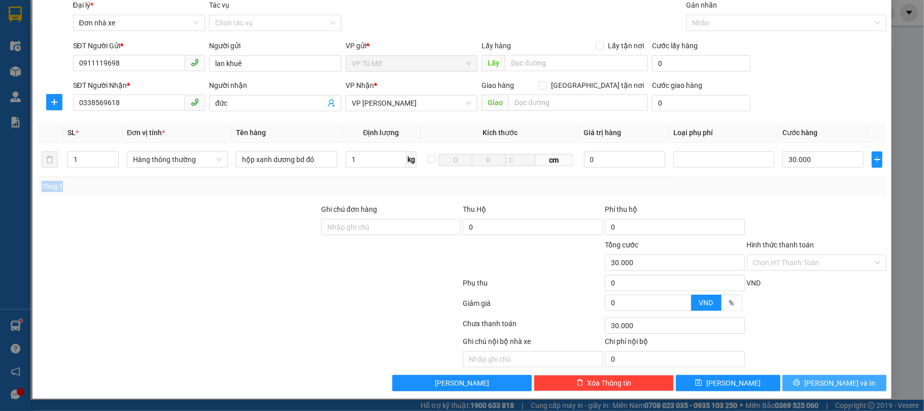
click at [834, 386] on span "[PERSON_NAME] và In" at bounding box center [840, 382] width 71 height 11
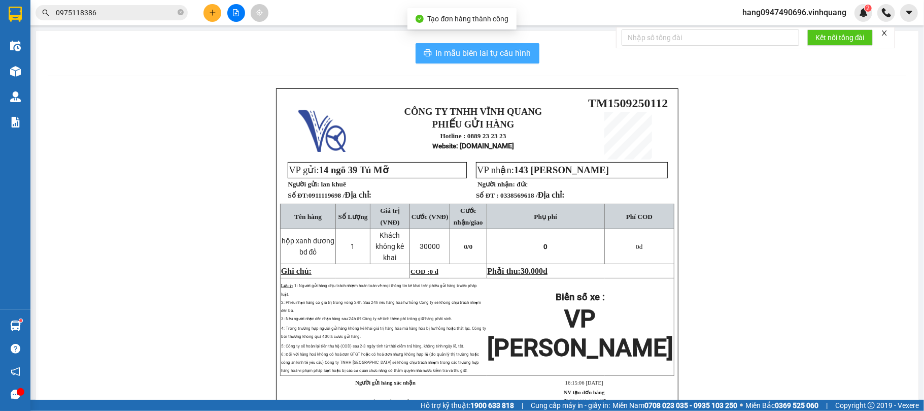
click at [474, 56] on span "In mẫu biên lai tự cấu hình" at bounding box center [483, 53] width 95 height 13
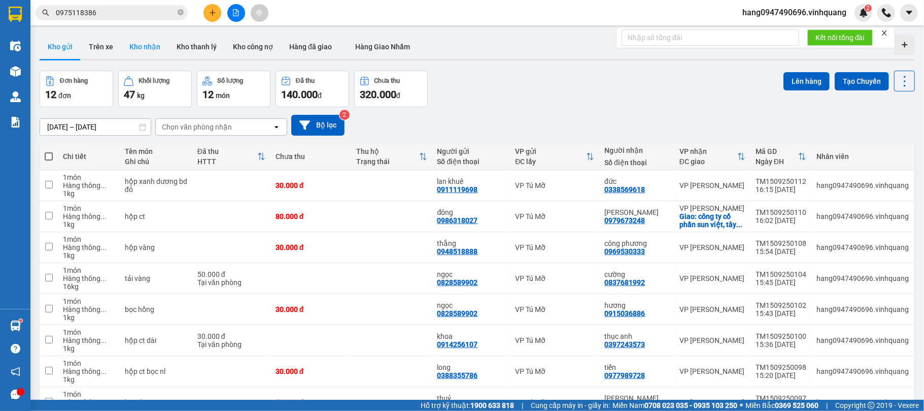
click at [139, 42] on button "Kho nhận" at bounding box center [144, 47] width 47 height 24
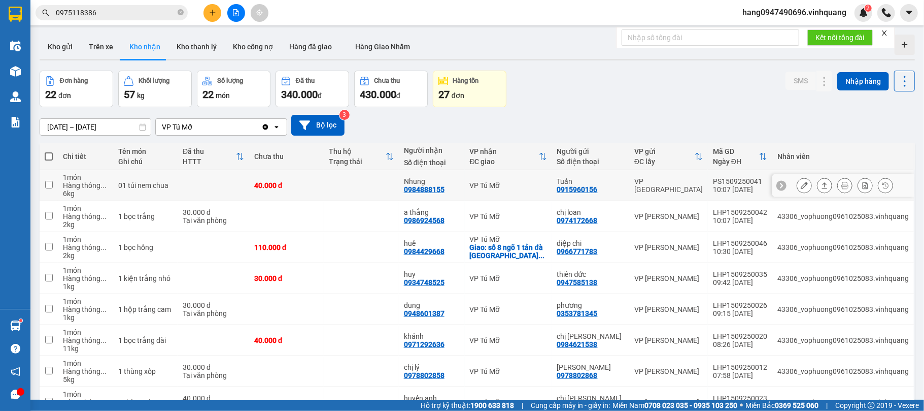
click at [427, 188] on div "0984888155" at bounding box center [424, 189] width 41 height 8
copy div "0984888155"
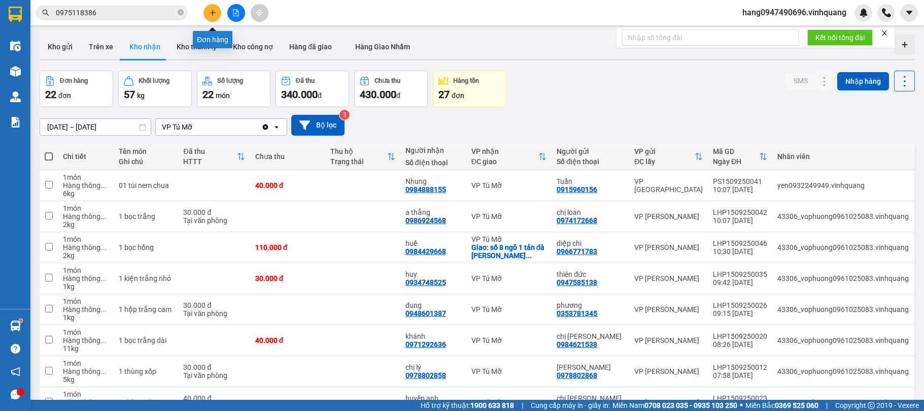
click at [214, 13] on icon "plus" at bounding box center [212, 12] width 7 height 7
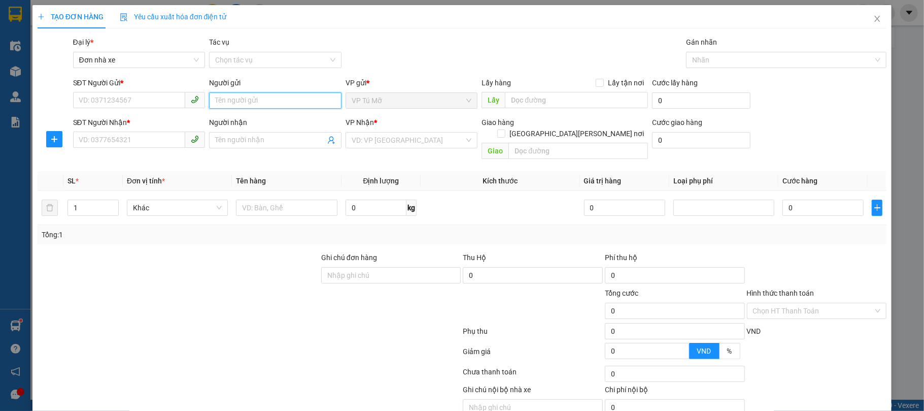
click at [235, 98] on input "Người gửi" at bounding box center [275, 100] width 132 height 16
type input "thành tuấn"
click at [288, 105] on input "thành tuấn" at bounding box center [275, 100] width 132 height 16
click at [306, 122] on div "thành tuấn - 0904262952" at bounding box center [272, 121] width 119 height 11
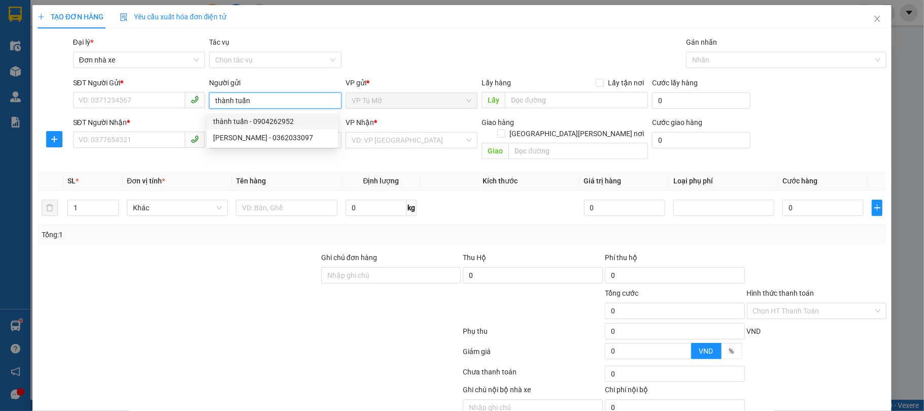
type input "0904262952"
click at [306, 122] on div "thành tuấn - 0904262952" at bounding box center [272, 121] width 119 height 11
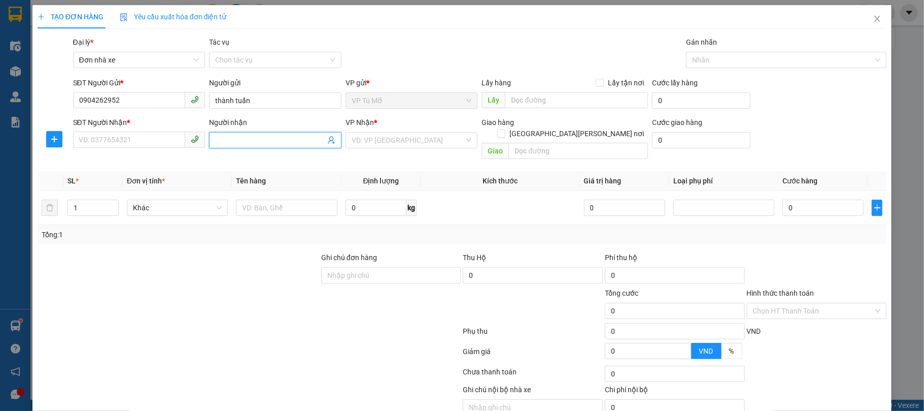
click at [283, 138] on input "Người nhận" at bounding box center [270, 140] width 110 height 11
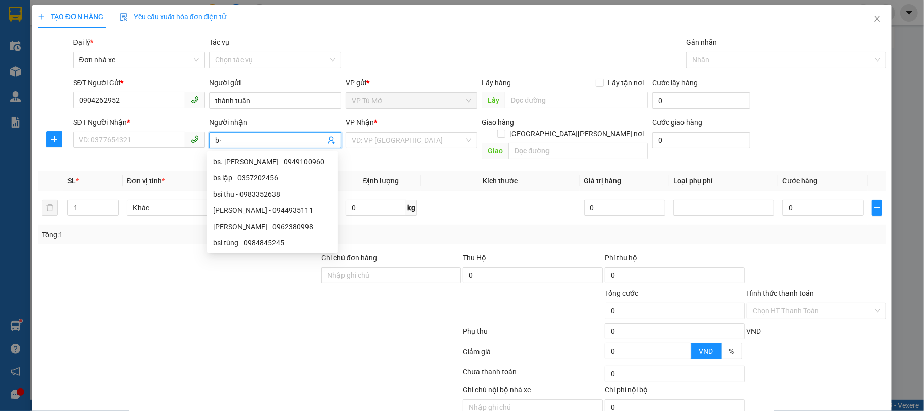
type input "b"
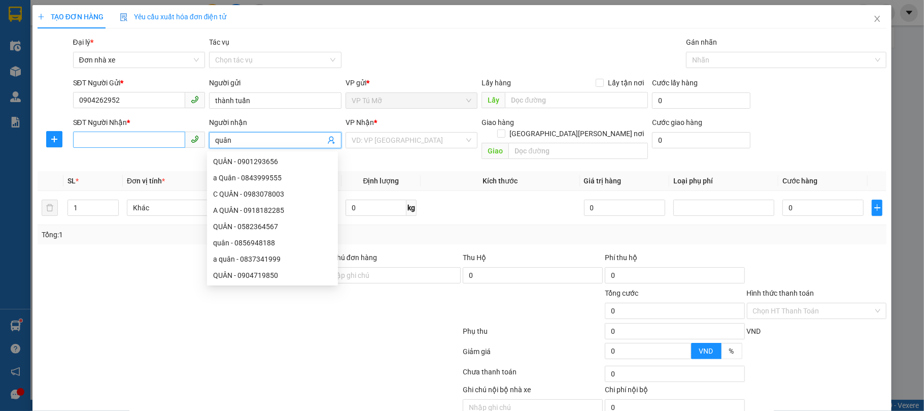
type input "quân"
click at [160, 141] on input "SĐT Người Nhận *" at bounding box center [129, 139] width 113 height 16
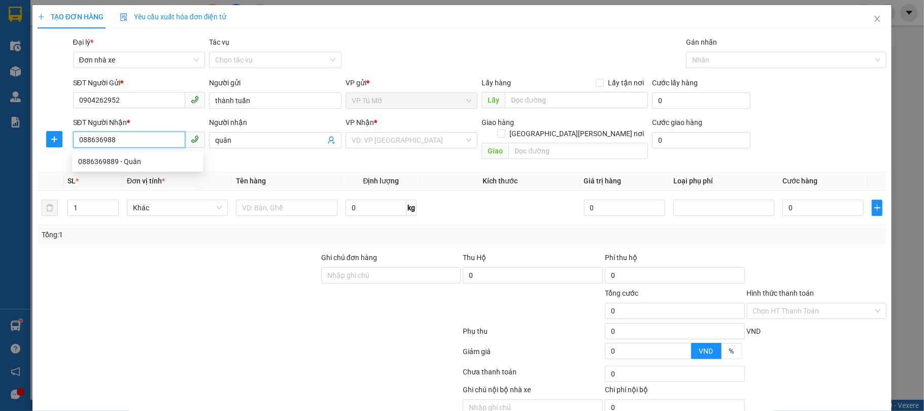
type input "0886369889"
click at [134, 160] on div "0886369889 - Quân" at bounding box center [137, 161] width 119 height 11
type input "Quân"
click at [134, 160] on div "0886369889 - Quân" at bounding box center [137, 161] width 119 height 11
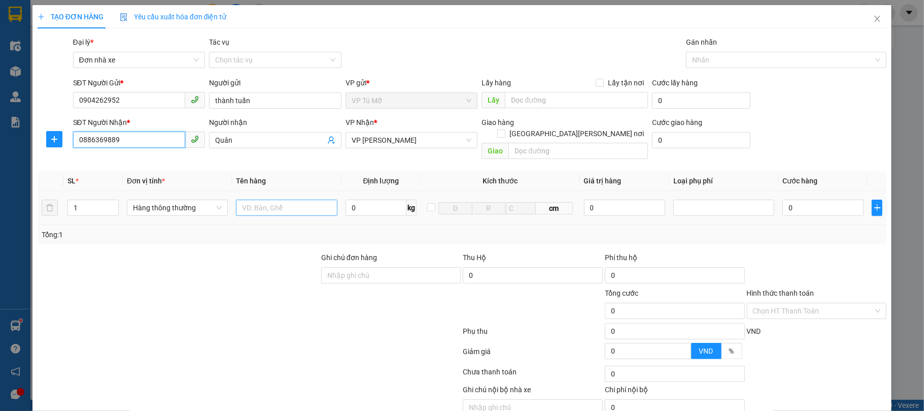
type input "0886369889"
click at [262, 199] on input "text" at bounding box center [286, 207] width 101 height 16
type input "hộp nhỏ"
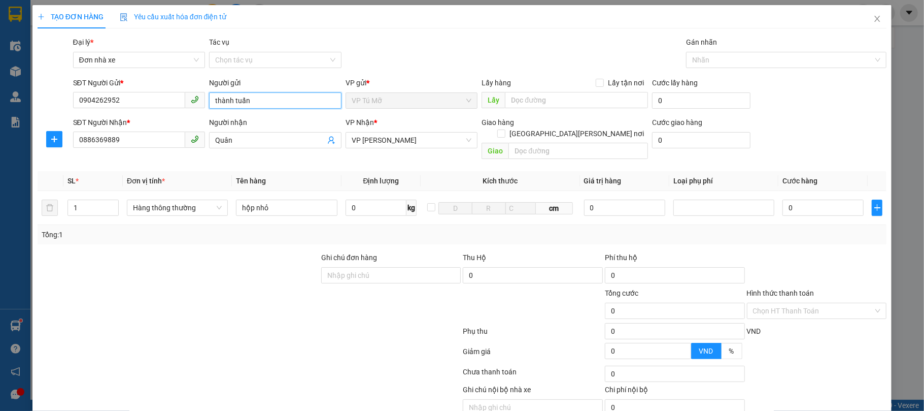
click at [297, 100] on input "thành tuấn" at bounding box center [275, 100] width 132 height 16
type input "thành tuấn lab"
click at [358, 199] on input "0" at bounding box center [376, 207] width 61 height 16
type input "1"
click at [365, 208] on td "1 kg" at bounding box center [382, 208] width 80 height 34
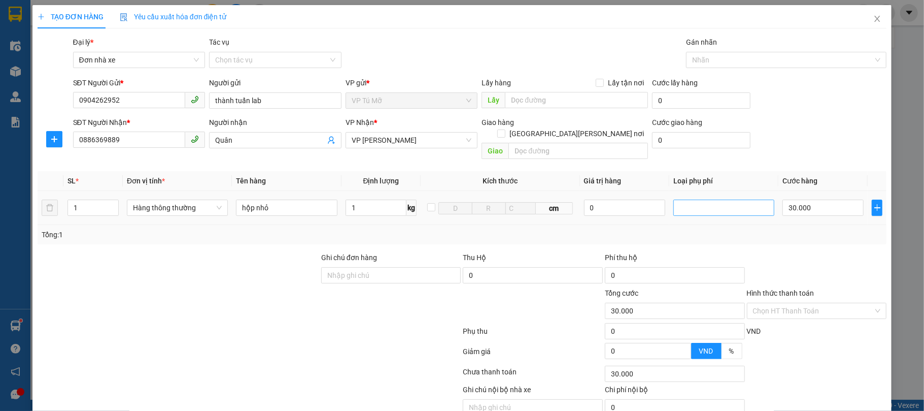
type input "30.000"
click at [838, 303] on input "Hình thức thanh toán" at bounding box center [813, 310] width 121 height 15
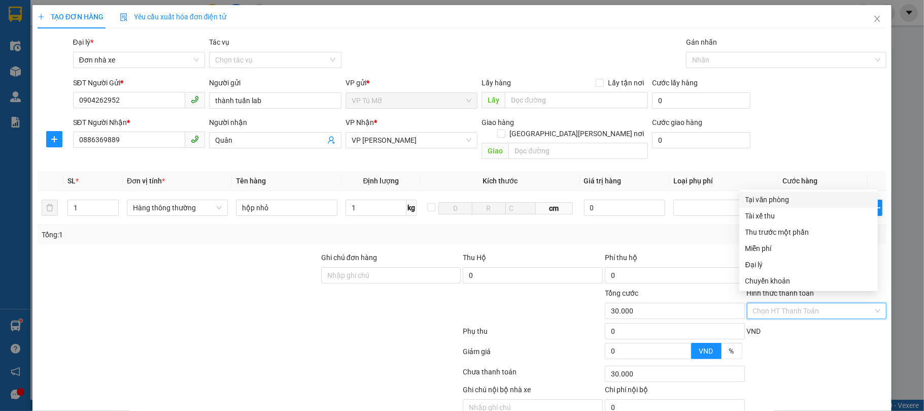
click at [782, 199] on div "Tại văn phòng" at bounding box center [809, 199] width 126 height 11
type input "0"
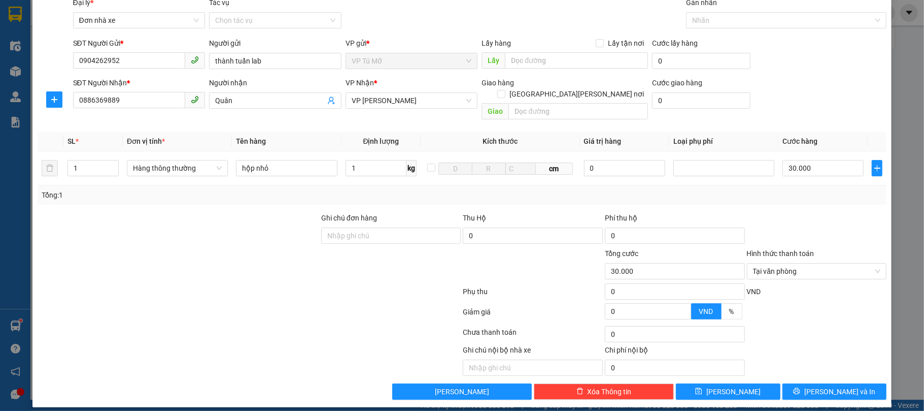
click at [911, 356] on div "TẠO ĐƠN HÀNG Yêu cầu xuất hóa đơn điện tử Transit Pickup Surcharge Ids Transit …" at bounding box center [462, 205] width 924 height 411
click at [829, 386] on span "[PERSON_NAME] và In" at bounding box center [840, 391] width 71 height 11
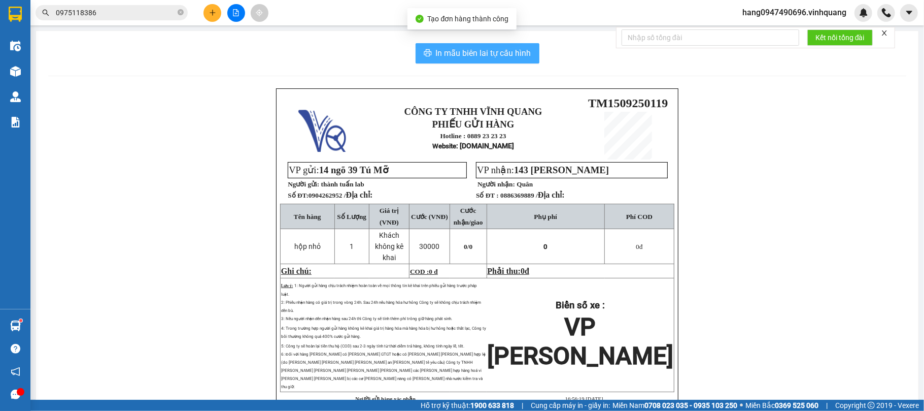
click at [516, 49] on span "In mẫu biên lai tự cấu hình" at bounding box center [483, 53] width 95 height 13
drag, startPoint x: 516, startPoint y: 49, endPoint x: 565, endPoint y: 90, distance: 63.8
click at [516, 49] on span "In mẫu biên lai tự cấu hình" at bounding box center [483, 53] width 95 height 13
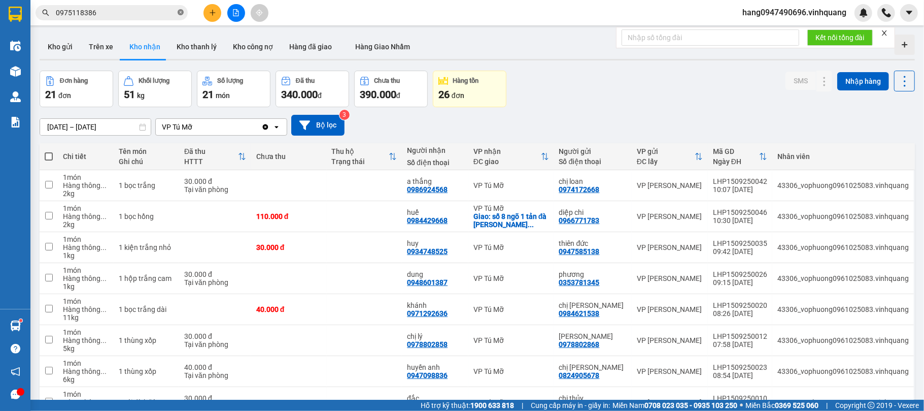
click at [180, 11] on icon "close-circle" at bounding box center [181, 12] width 6 height 6
click at [180, 11] on span at bounding box center [181, 12] width 6 height 11
click at [163, 15] on input "text" at bounding box center [116, 12] width 120 height 11
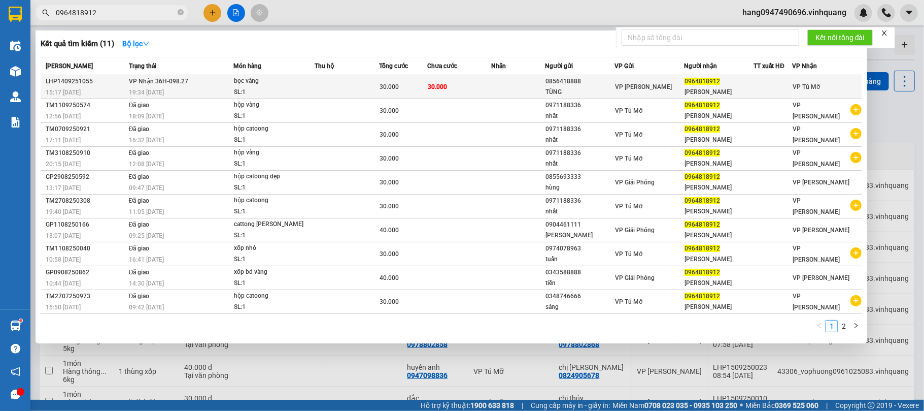
type input "0964818912"
click at [328, 82] on td at bounding box center [347, 87] width 64 height 24
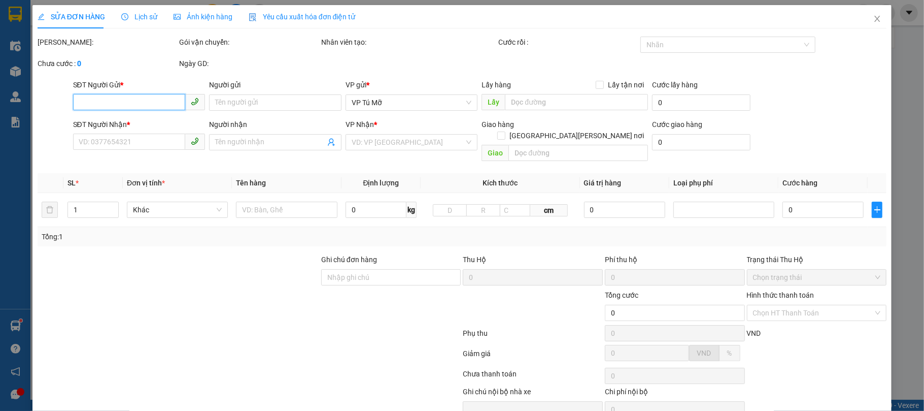
type input "0856418888"
type input "TÙNG"
type input "0964818912"
type input "vũ kyo"
type input "30.000"
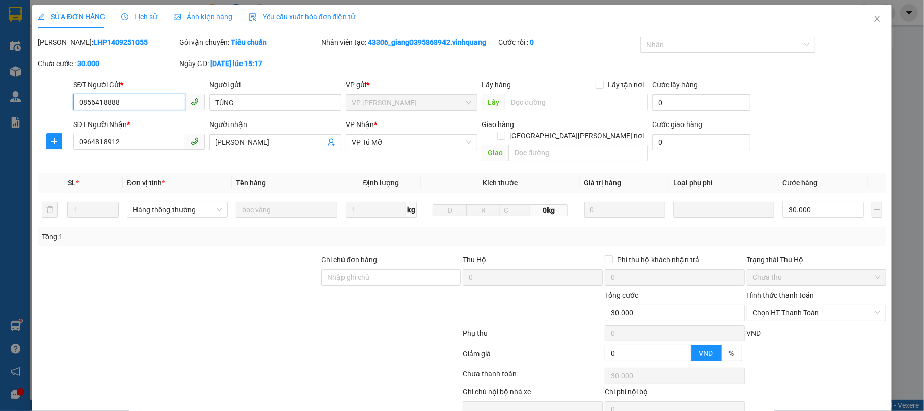
scroll to position [41, 0]
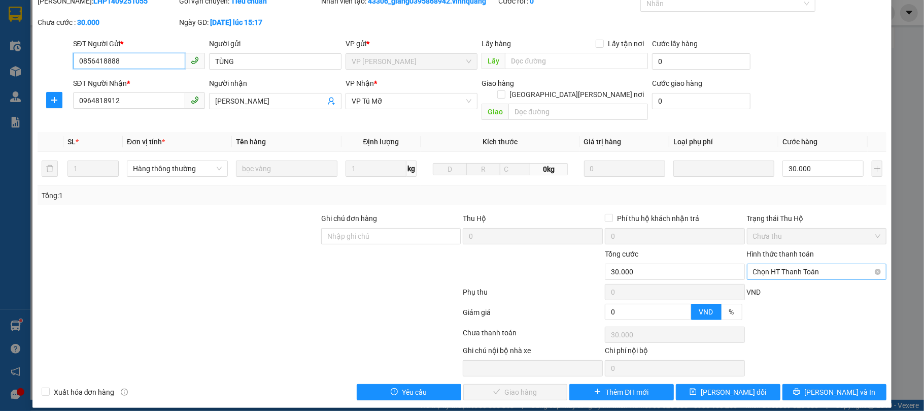
click at [773, 263] on div "Chọn HT Thanh Toán" at bounding box center [817, 271] width 140 height 16
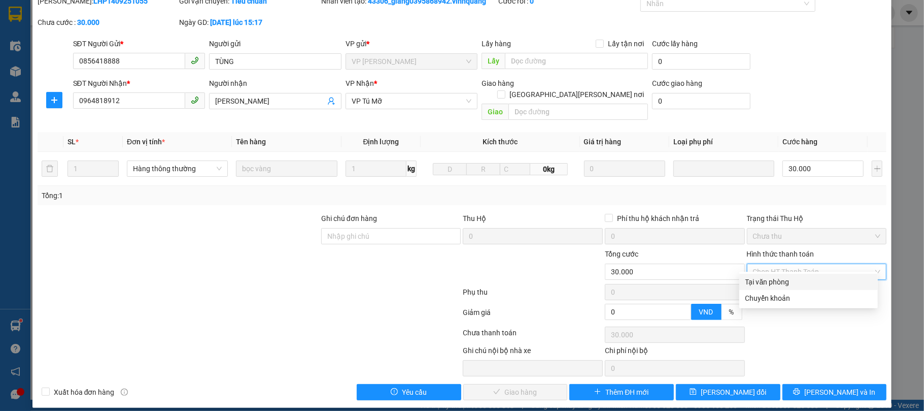
click at [784, 277] on div "Tại văn phòng" at bounding box center [809, 281] width 126 height 11
type input "0"
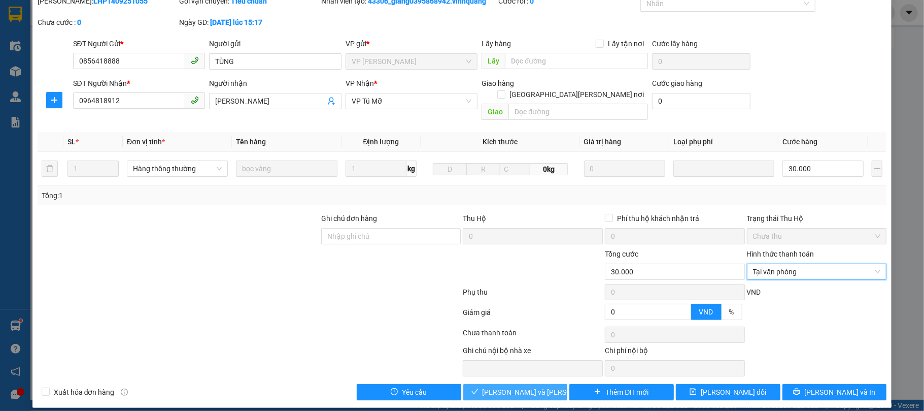
click at [508, 386] on span "[PERSON_NAME] và Giao hàng" at bounding box center [551, 391] width 137 height 11
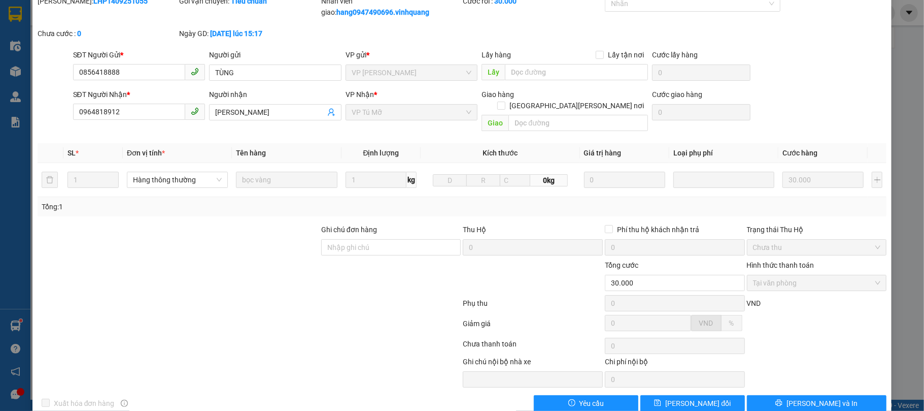
scroll to position [0, 0]
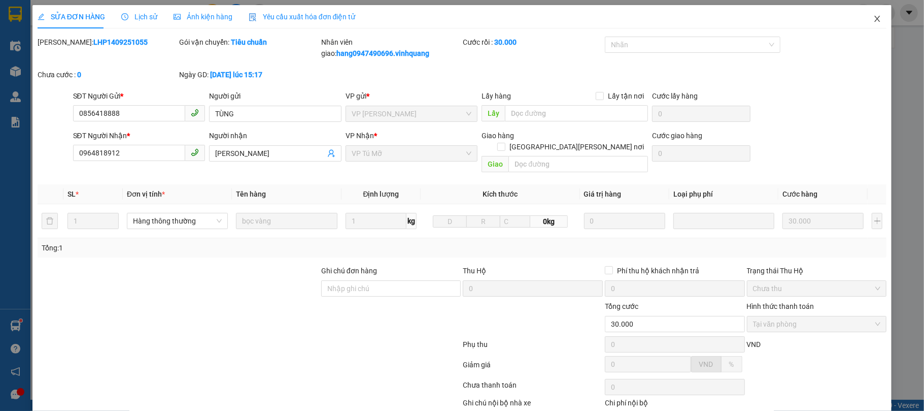
click at [874, 19] on icon "close" at bounding box center [878, 19] width 8 height 8
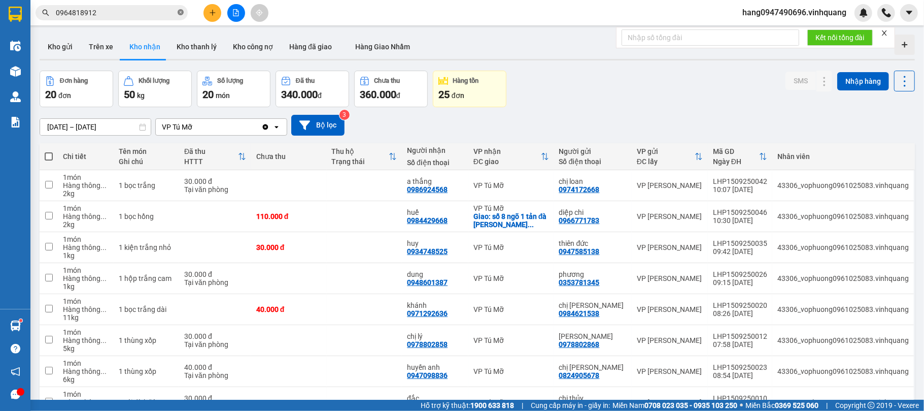
click at [181, 12] on icon "close-circle" at bounding box center [181, 12] width 6 height 6
click at [181, 12] on span at bounding box center [181, 12] width 6 height 11
click at [165, 9] on input "text" at bounding box center [116, 12] width 120 height 11
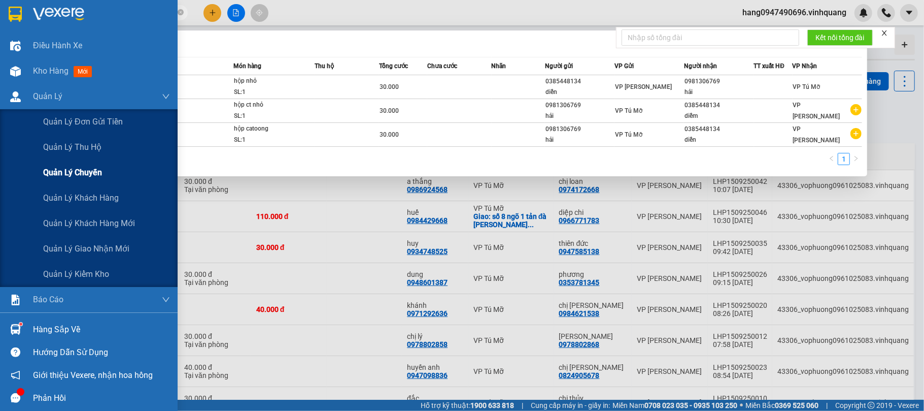
type input "0385447405"
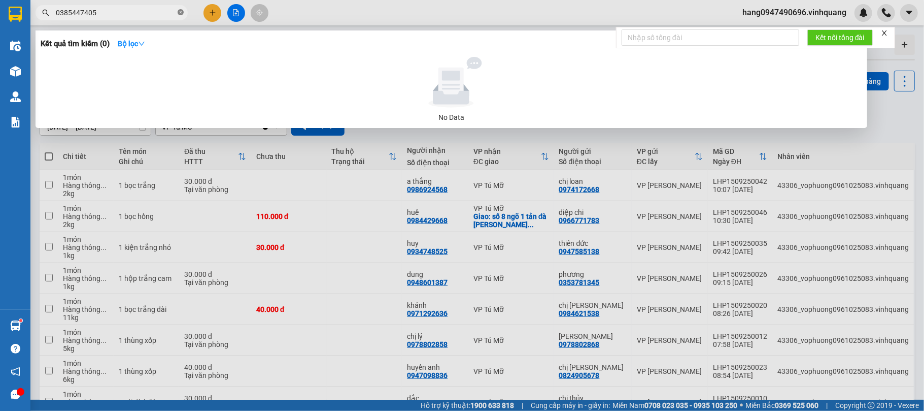
click at [181, 14] on icon "close-circle" at bounding box center [181, 12] width 6 height 6
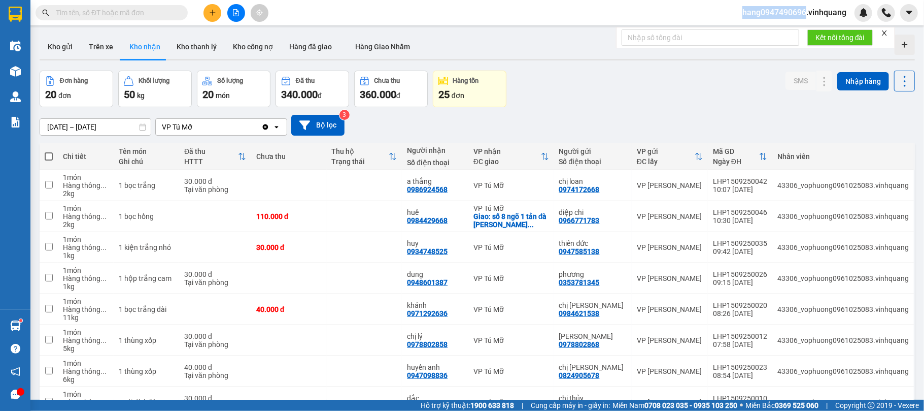
click at [181, 14] on span at bounding box center [181, 12] width 6 height 11
click at [155, 7] on input "text" at bounding box center [116, 12] width 120 height 11
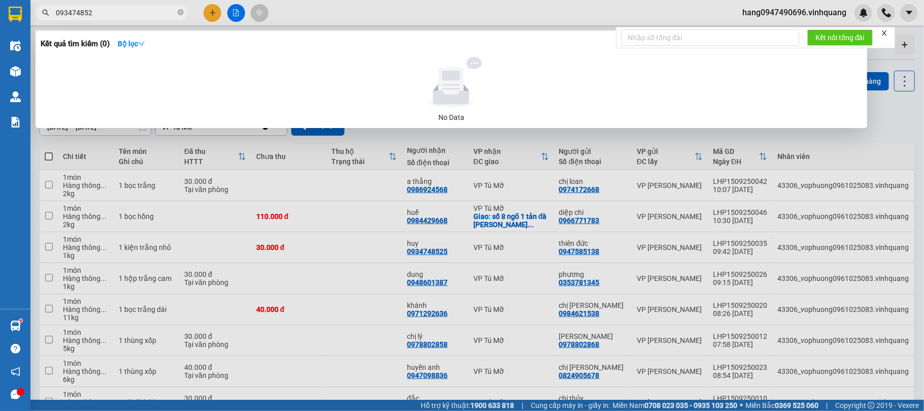
type input "0934748525"
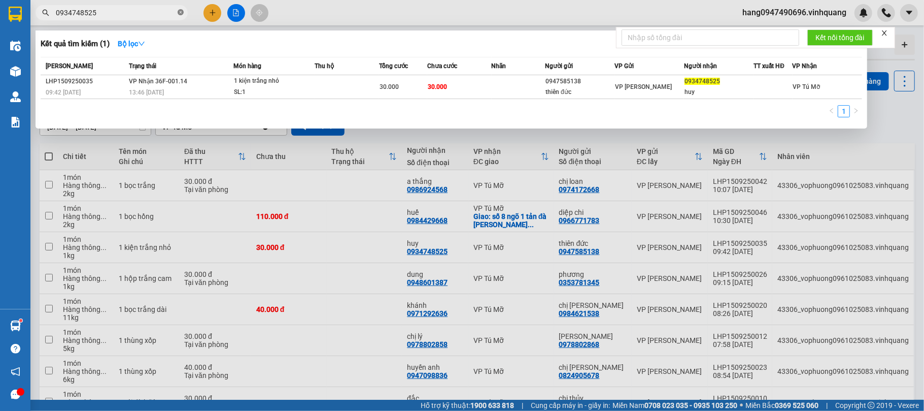
click at [181, 11] on icon "close-circle" at bounding box center [181, 12] width 6 height 6
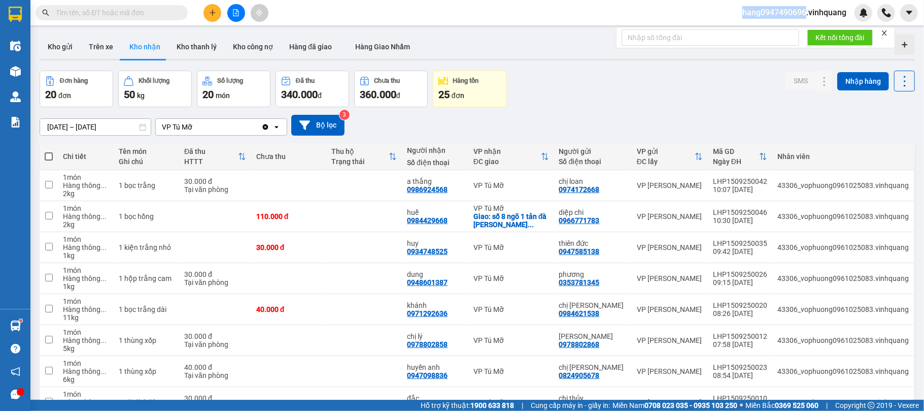
click at [181, 11] on span at bounding box center [181, 12] width 6 height 11
click at [171, 11] on input "text" at bounding box center [116, 12] width 120 height 11
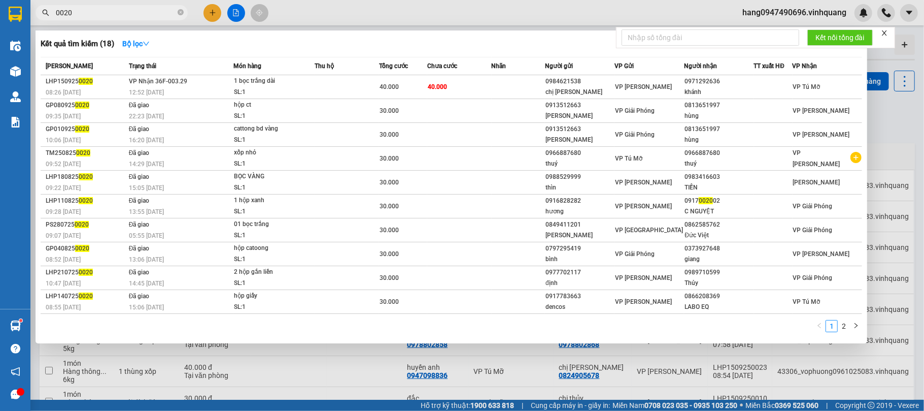
type input "0020"
click at [415, 72] on th "Tổng cước" at bounding box center [403, 66] width 48 height 18
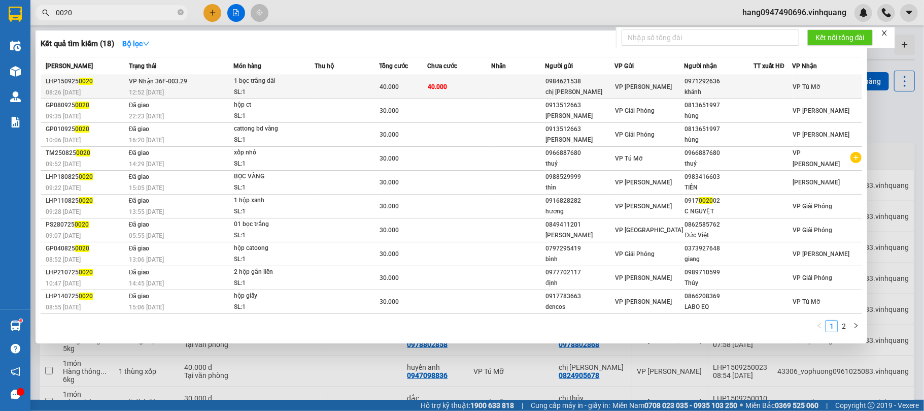
click at [415, 76] on td "40.000" at bounding box center [403, 87] width 48 height 24
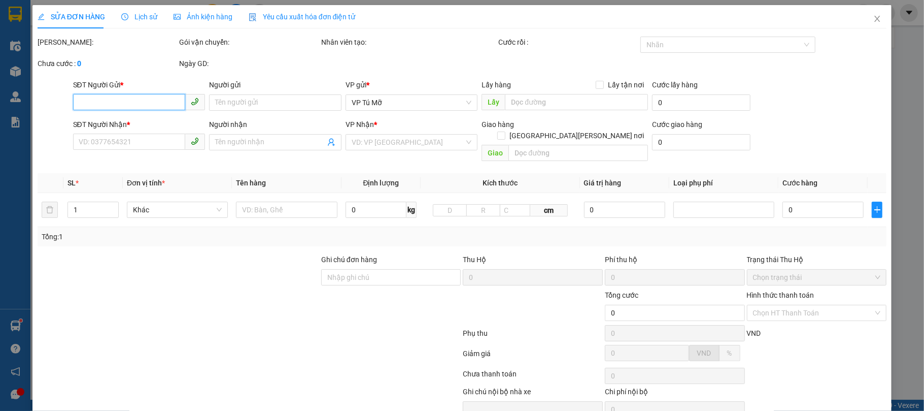
type input "0984621538"
type input "chị vân"
type input "0971292636"
type input "khánh"
type input "40.000"
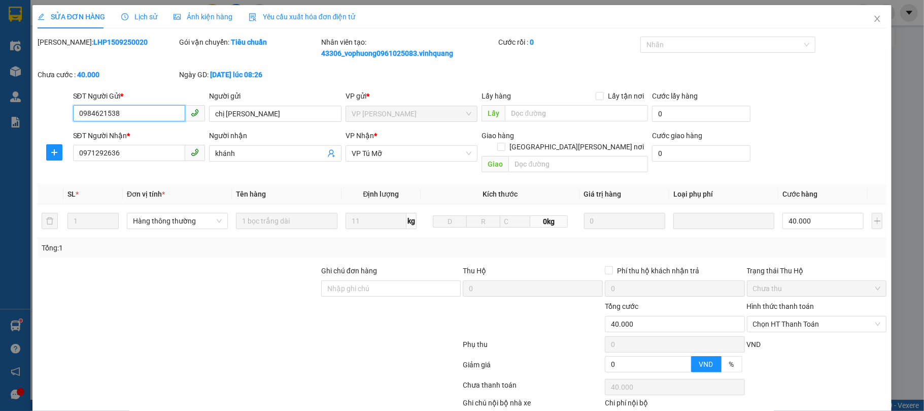
scroll to position [53, 0]
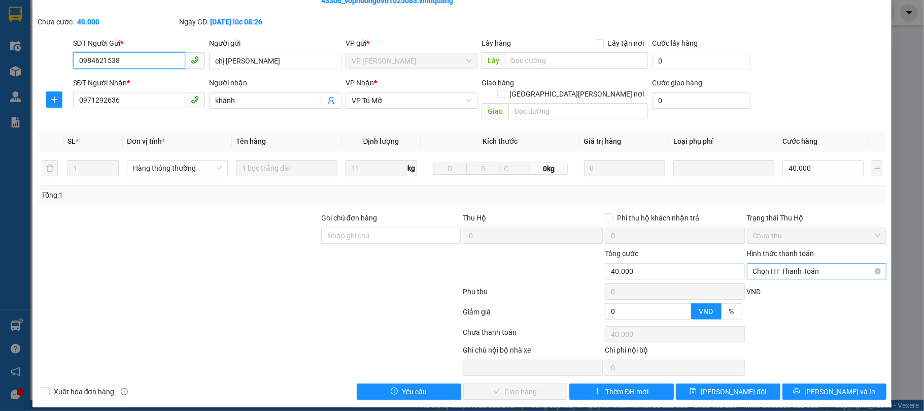
click at [796, 263] on span "Chọn HT Thanh Toán" at bounding box center [817, 270] width 128 height 15
click at [787, 278] on div "Tại văn phòng" at bounding box center [809, 281] width 126 height 11
type input "0"
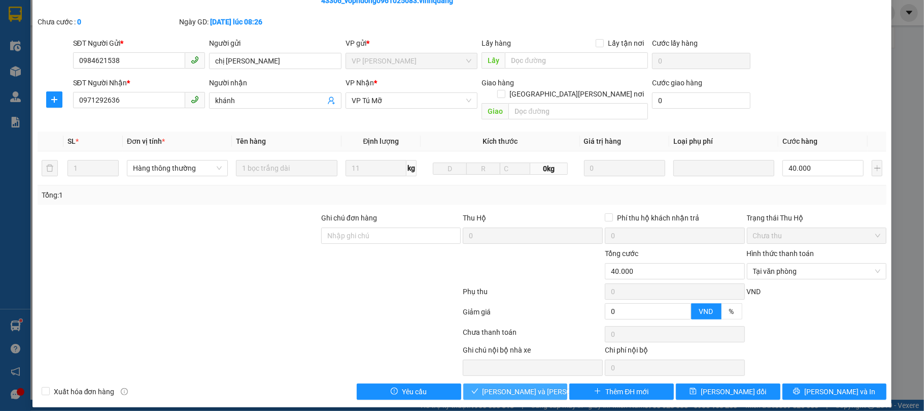
click at [489, 386] on span "[PERSON_NAME] và Giao hàng" at bounding box center [551, 391] width 137 height 11
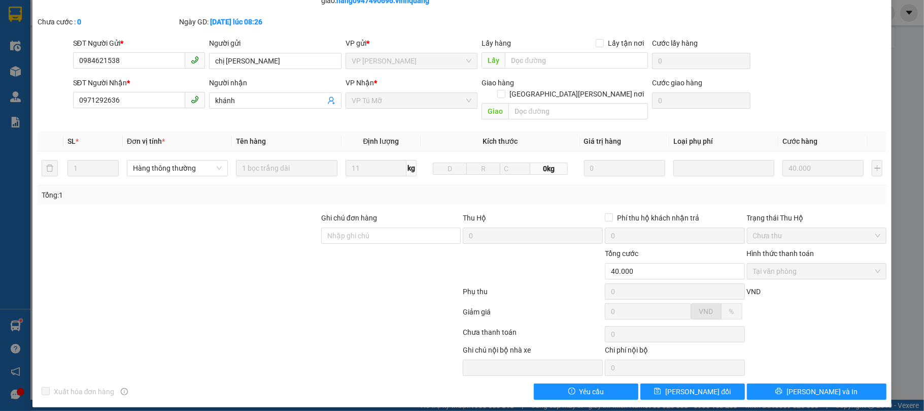
scroll to position [0, 0]
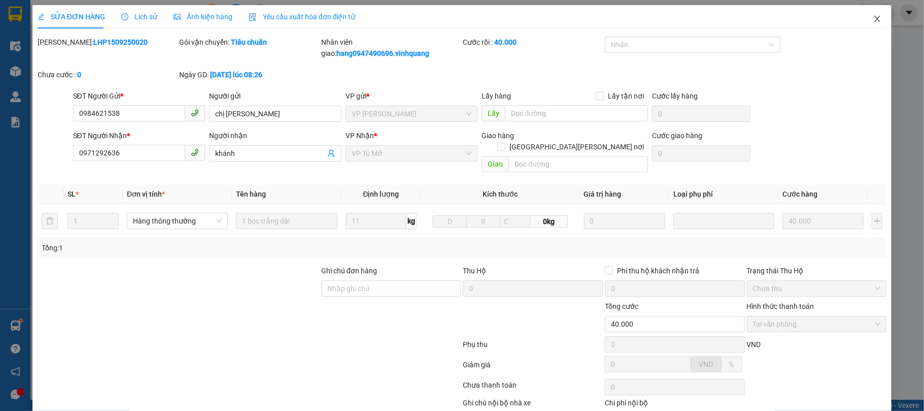
drag, startPoint x: 867, startPoint y: 20, endPoint x: 157, endPoint y: 23, distance: 709.7
click at [874, 20] on icon "close" at bounding box center [878, 19] width 8 height 8
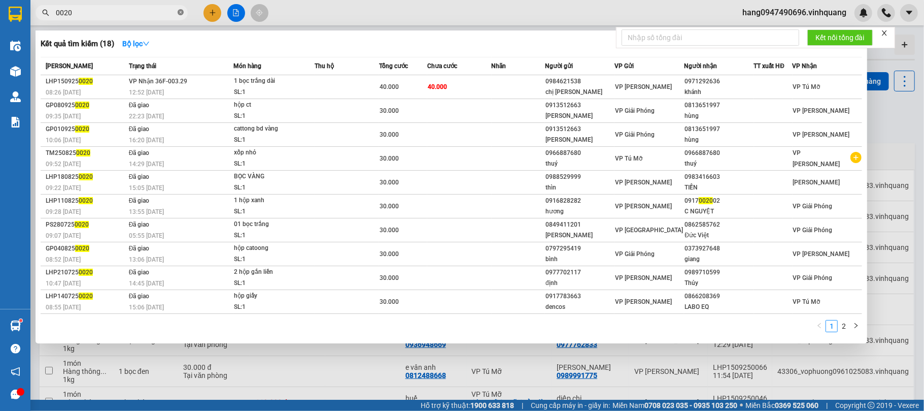
click at [181, 11] on icon "close-circle" at bounding box center [181, 12] width 6 height 6
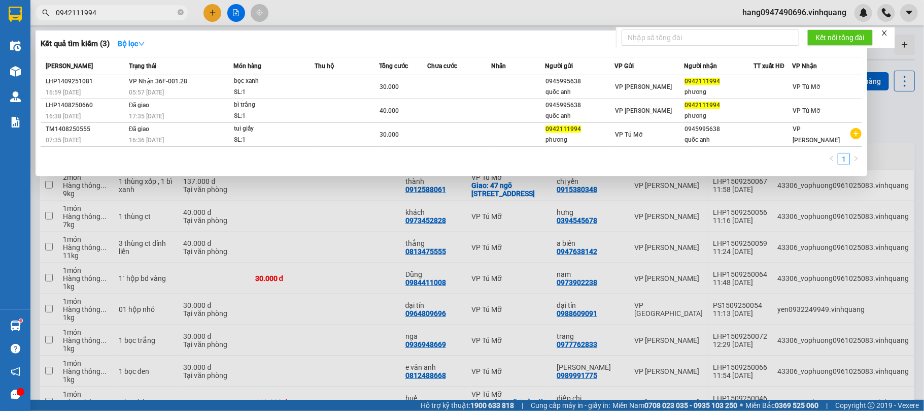
type input "0942111994"
click at [383, 187] on div at bounding box center [462, 205] width 924 height 411
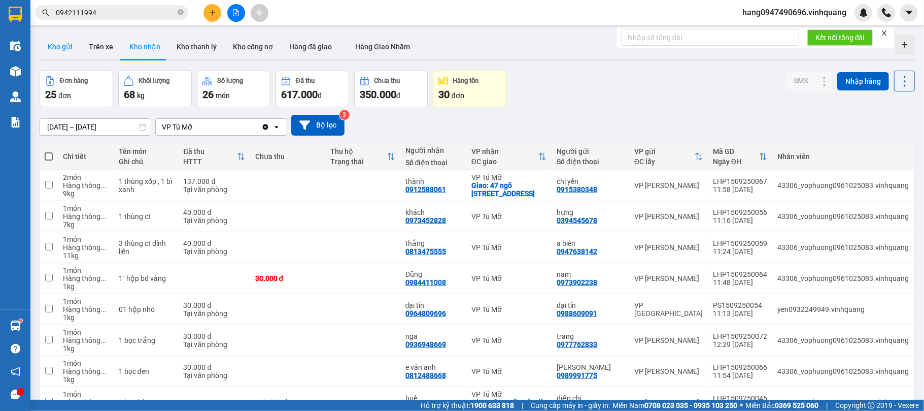
click at [57, 49] on button "Kho gửi" at bounding box center [60, 47] width 41 height 24
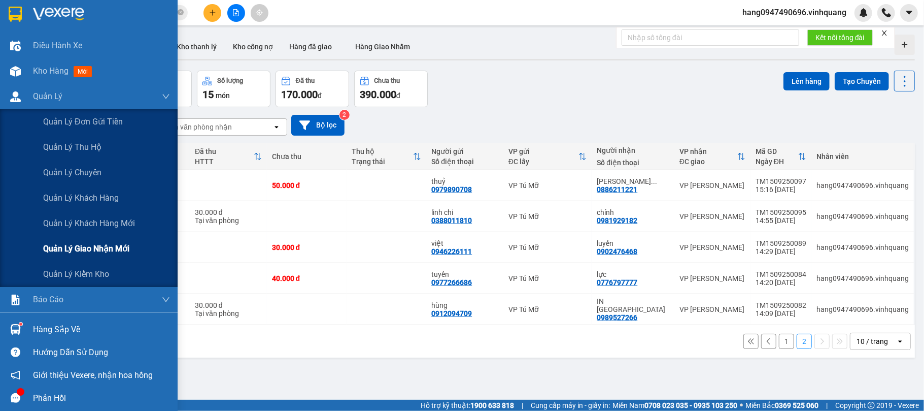
click at [110, 245] on span "Quản lý giao nhận mới" at bounding box center [86, 248] width 86 height 13
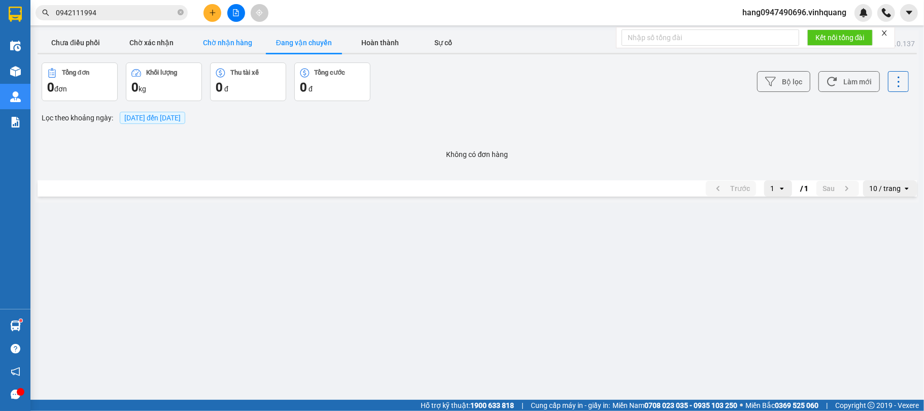
click at [228, 37] on button "Chờ nhận hàng" at bounding box center [228, 42] width 76 height 20
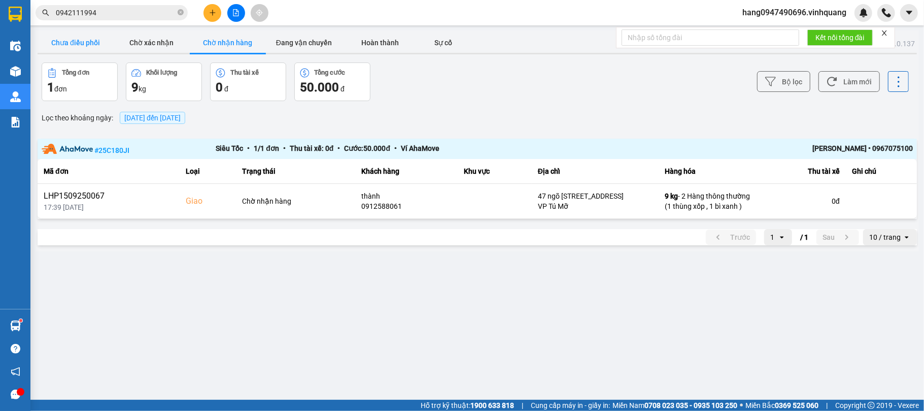
click at [99, 46] on button "Chưa điều phối" at bounding box center [76, 42] width 76 height 20
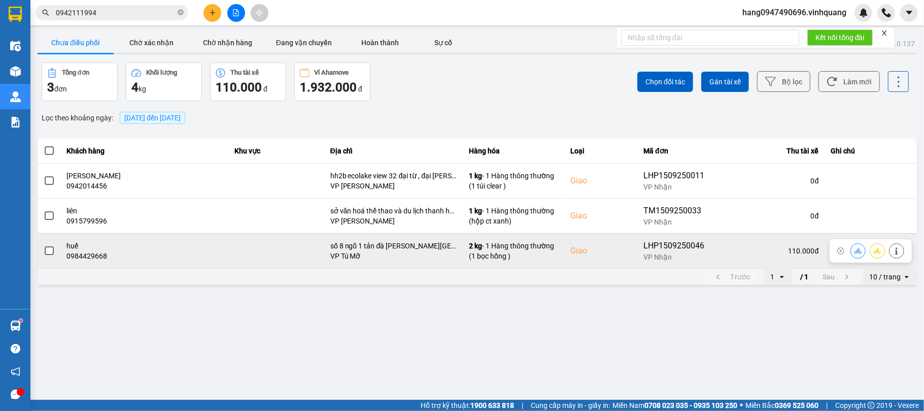
click at [91, 257] on div "0984429668" at bounding box center [144, 256] width 155 height 10
copy div "0984429668"
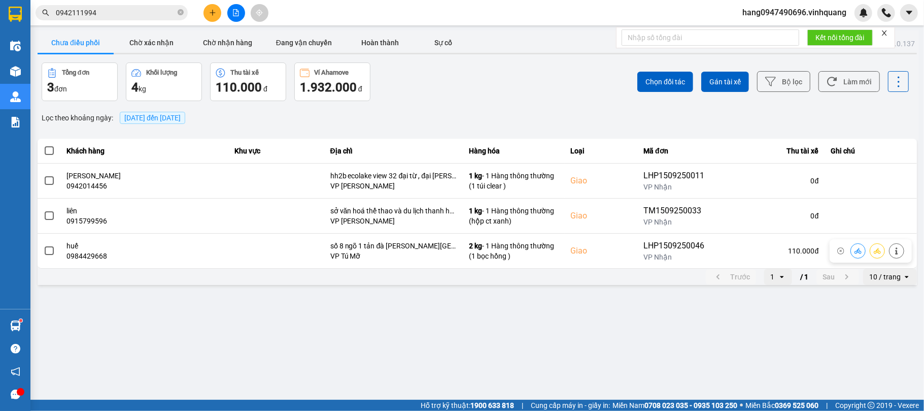
click at [164, 116] on span "15/09/2025 đến 15/09/2025" at bounding box center [152, 118] width 56 height 8
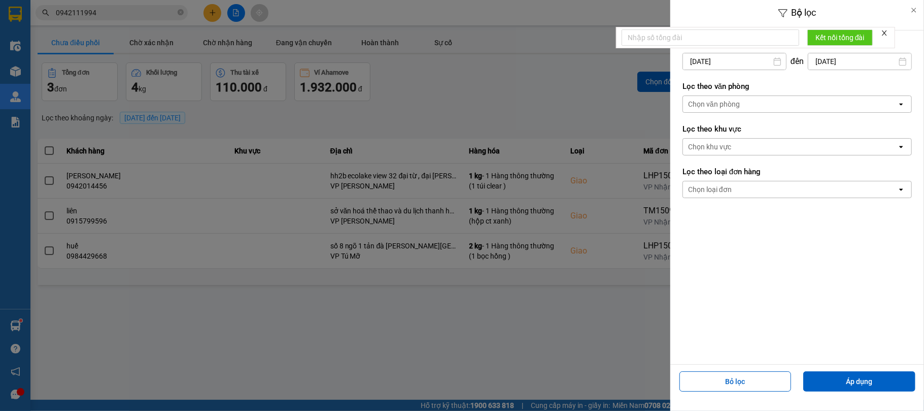
click at [386, 21] on div at bounding box center [462, 205] width 924 height 411
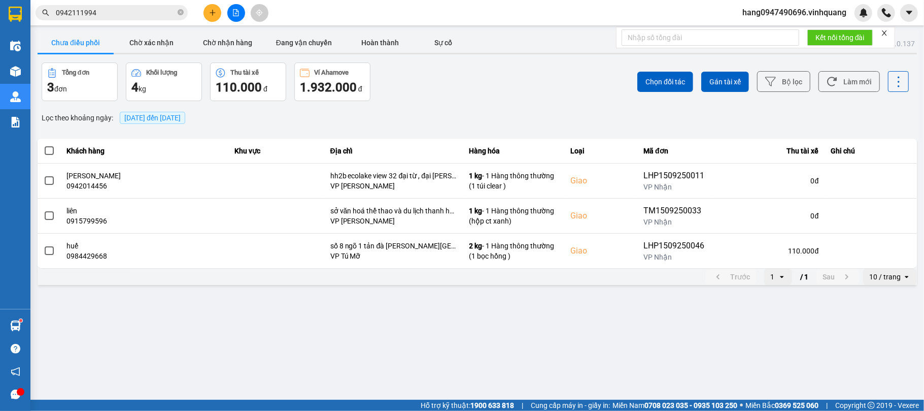
click at [386, 21] on div at bounding box center [462, 205] width 924 height 411
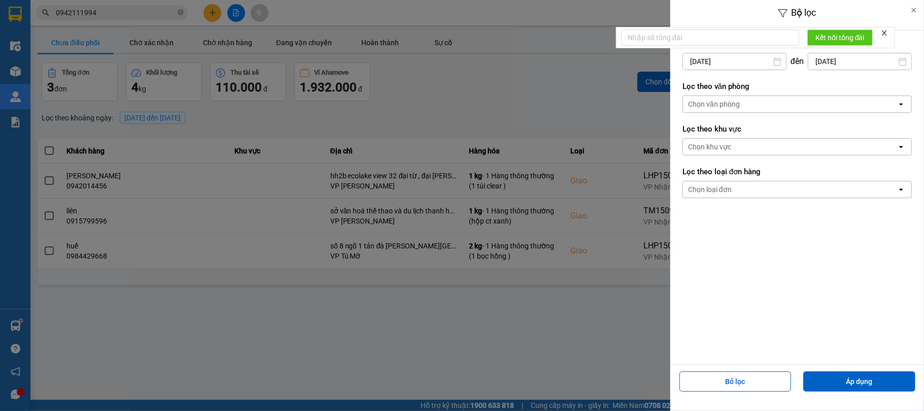
click at [417, 44] on div at bounding box center [462, 205] width 924 height 411
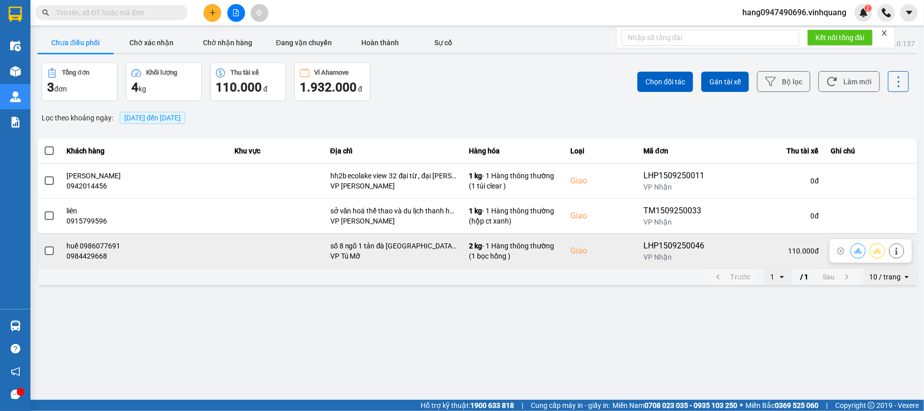
click at [146, 248] on div "huế 0986077691" at bounding box center [144, 246] width 155 height 10
click at [861, 253] on icon at bounding box center [858, 250] width 7 height 7
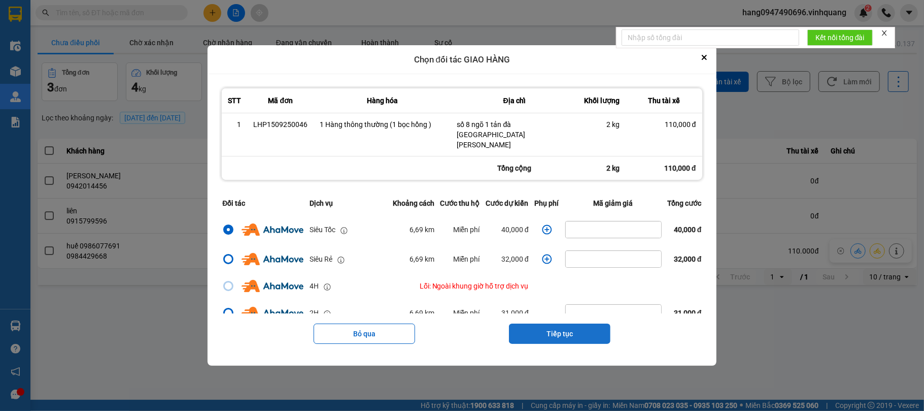
click at [562, 326] on button "Tiếp tục" at bounding box center [560, 333] width 102 height 20
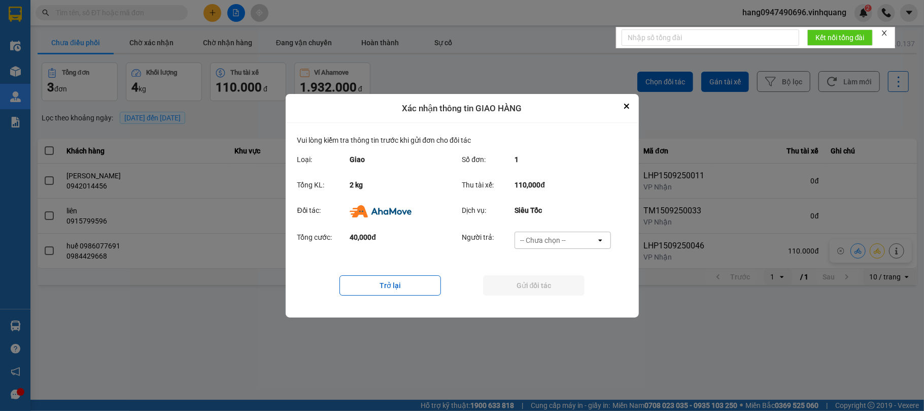
click at [549, 232] on div "-- Chưa chọn --" at bounding box center [555, 240] width 81 height 16
click at [571, 283] on span "Nhà xe trả tiền mặt" at bounding box center [555, 280] width 65 height 10
click at [538, 228] on div "Tổng cước: 40,000đ Người trả: Nhà xe trả tiền mặt open" at bounding box center [462, 242] width 330 height 31
click at [545, 238] on div "Nhà xe trả tiền mặt" at bounding box center [551, 240] width 60 height 10
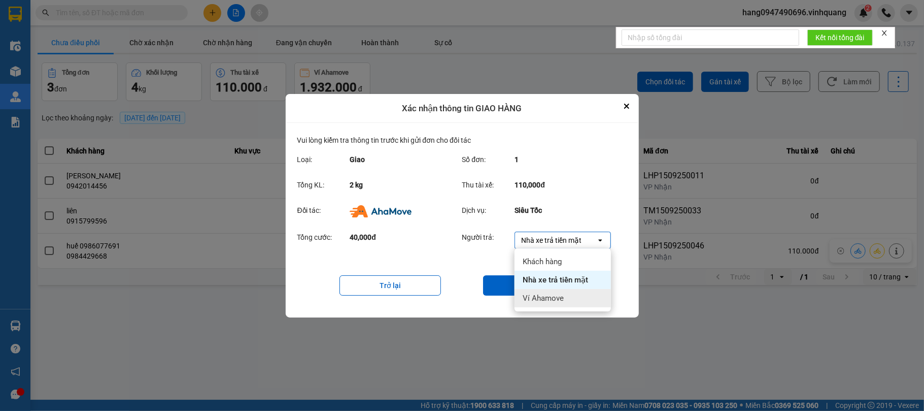
click at [548, 297] on span "Ví Ahamove" at bounding box center [543, 298] width 41 height 10
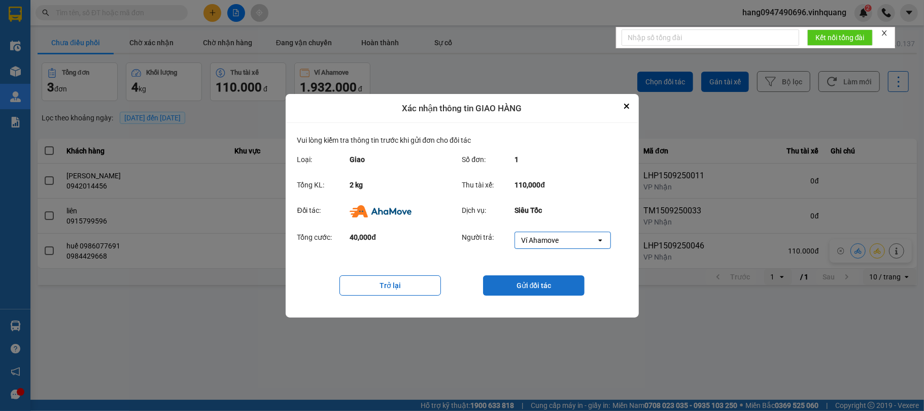
click at [546, 289] on button "Gửi đối tác" at bounding box center [534, 285] width 102 height 20
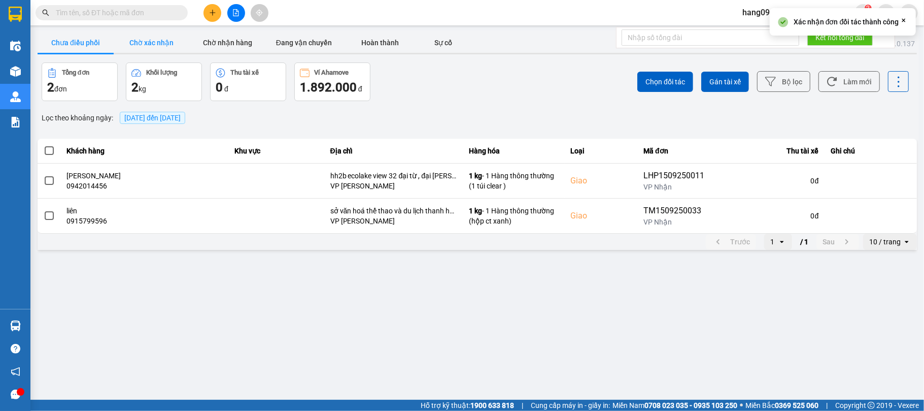
click at [159, 45] on button "Chờ xác nhận" at bounding box center [152, 42] width 76 height 20
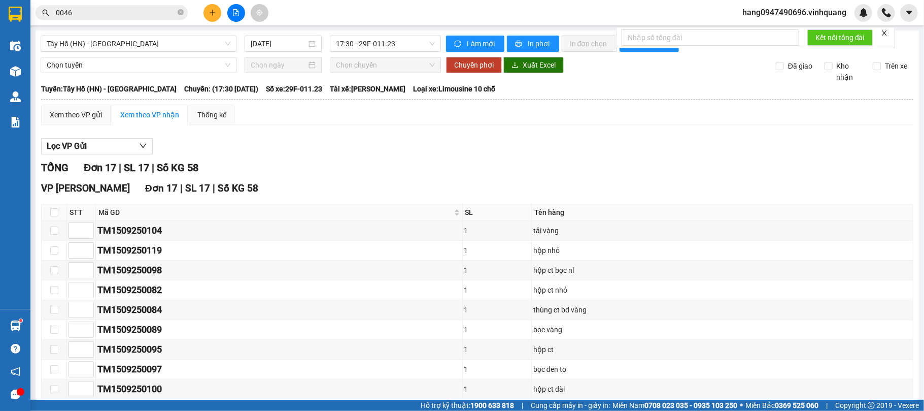
click at [384, 184] on div "VP [PERSON_NAME] Đơn 17 | SL 17 | Số KG 58" at bounding box center [477, 188] width 873 height 15
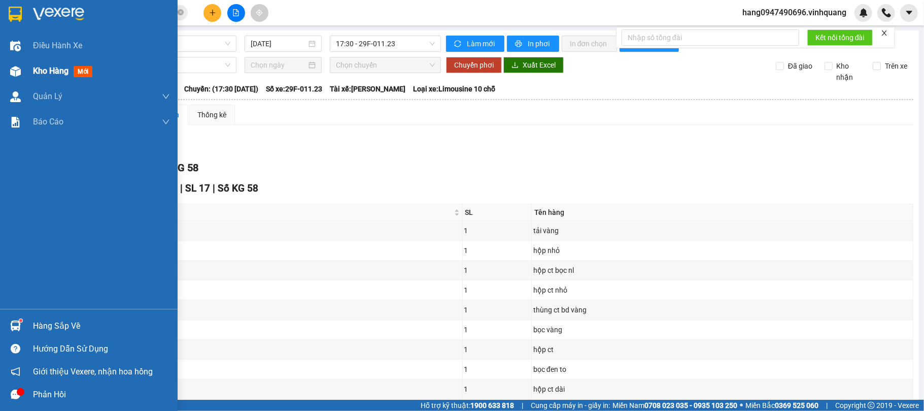
click at [46, 66] on span "Kho hàng" at bounding box center [51, 71] width 36 height 10
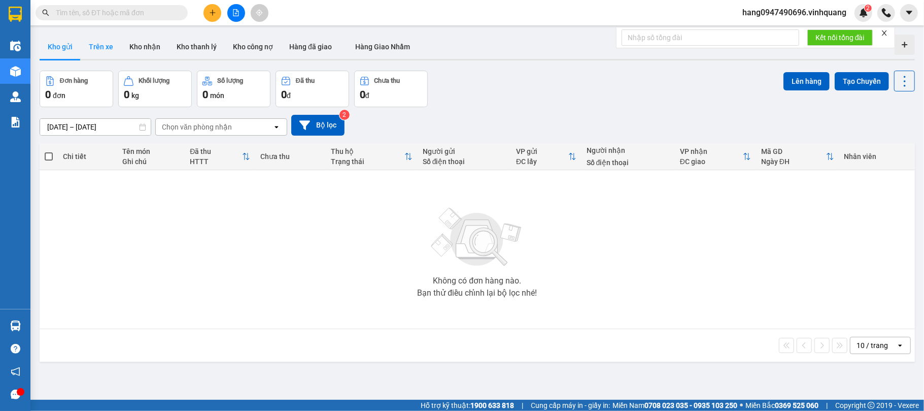
click at [98, 47] on button "Trên xe" at bounding box center [101, 47] width 41 height 24
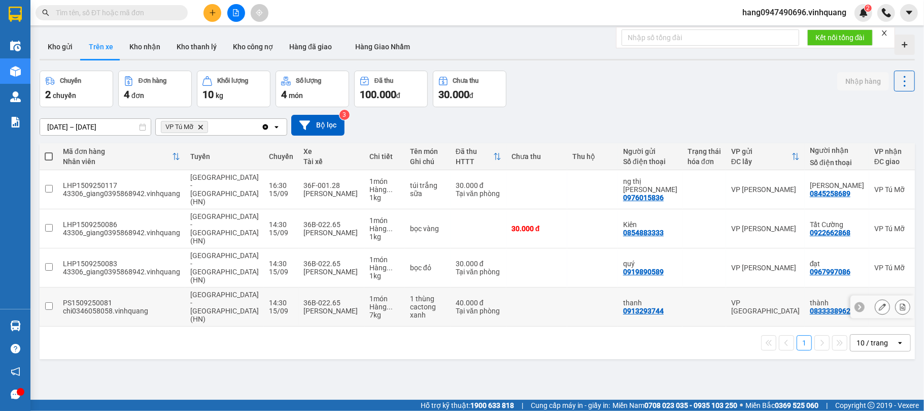
click at [325, 307] on div "[PERSON_NAME]" at bounding box center [332, 311] width 56 height 8
checkbox input "true"
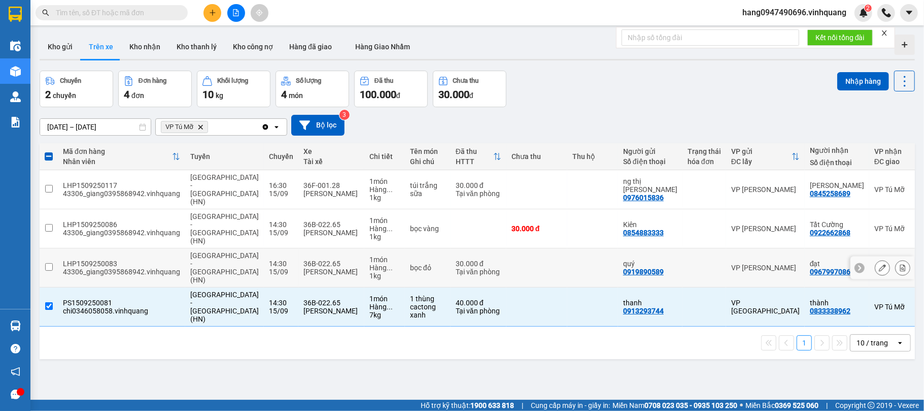
click at [264, 248] on td "14:30 [DATE]" at bounding box center [281, 267] width 35 height 39
checkbox input "true"
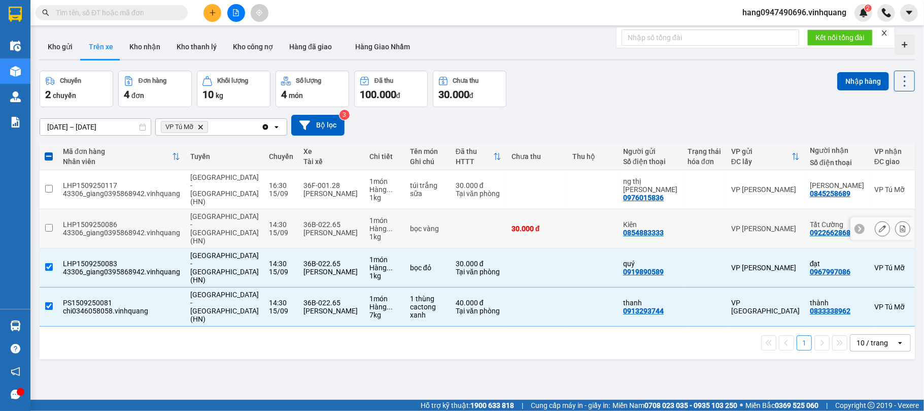
click at [264, 218] on td "14:30 [DATE]" at bounding box center [281, 228] width 35 height 39
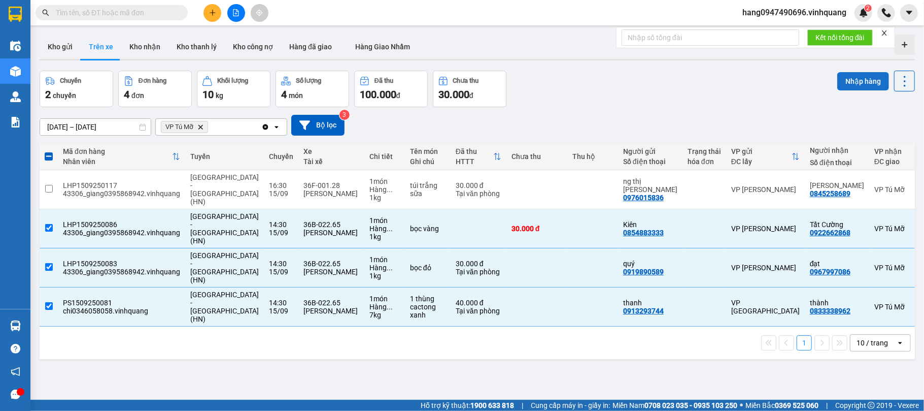
click at [852, 81] on button "Nhập hàng" at bounding box center [864, 81] width 52 height 18
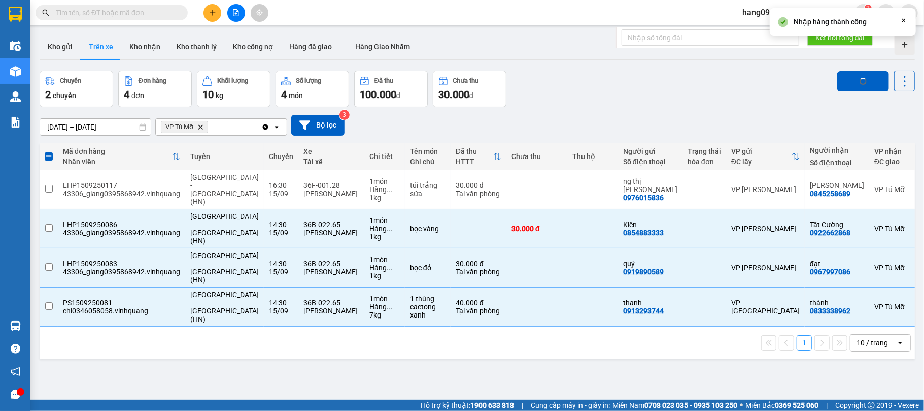
checkbox input "false"
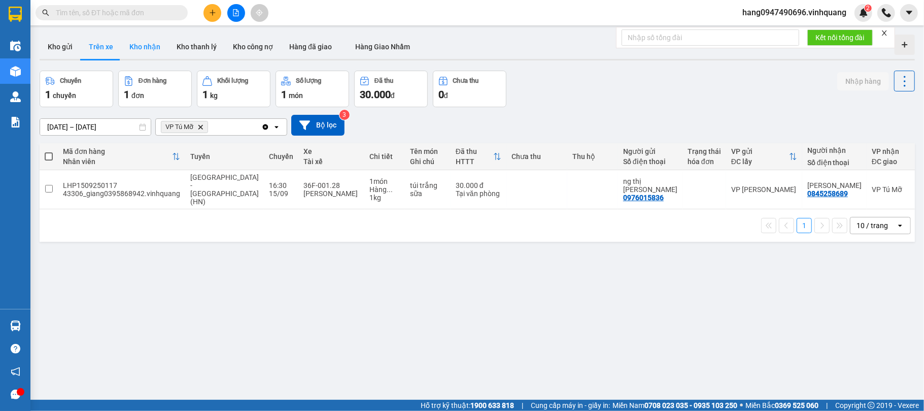
click at [132, 43] on button "Kho nhận" at bounding box center [144, 47] width 47 height 24
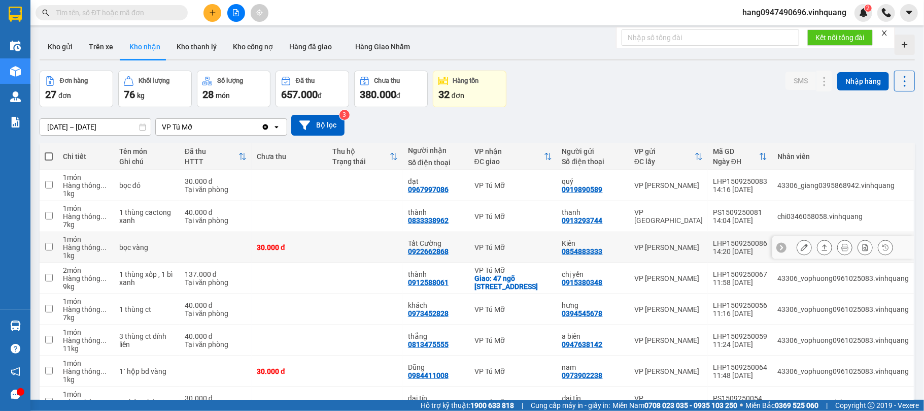
scroll to position [124, 0]
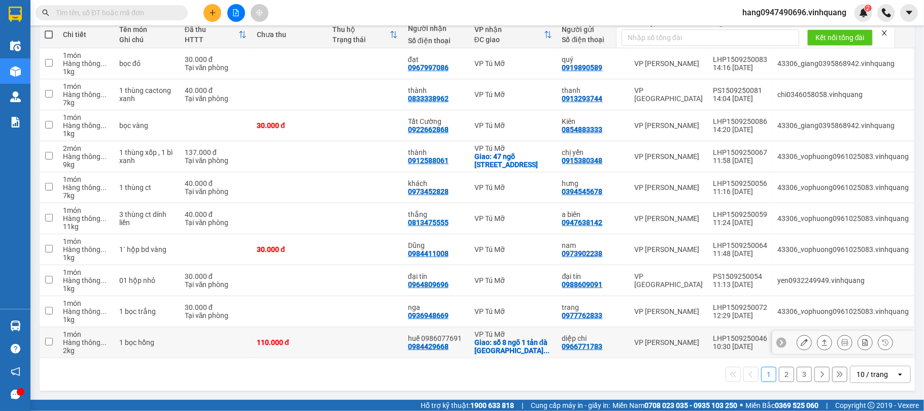
click at [445, 334] on div "huế 0986077691" at bounding box center [436, 338] width 56 height 8
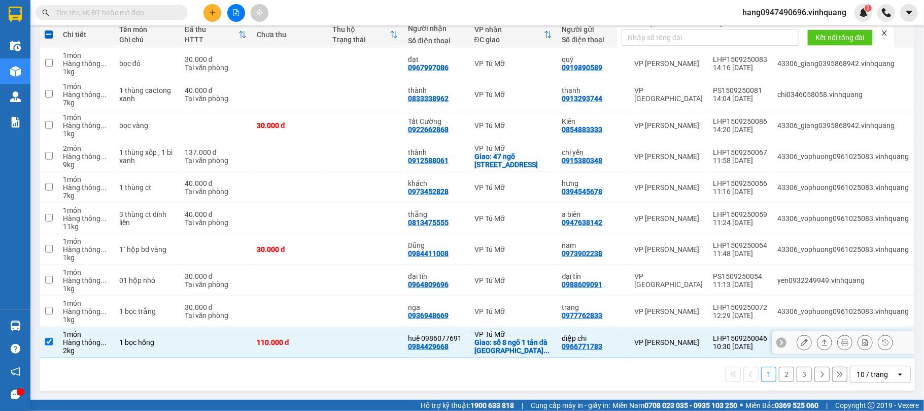
click at [435, 334] on div "huế 0986077691" at bounding box center [436, 338] width 56 height 8
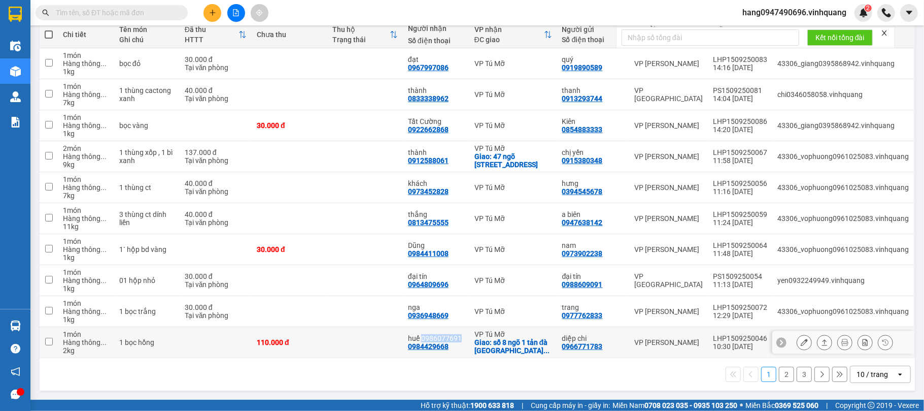
drag, startPoint x: 423, startPoint y: 337, endPoint x: 462, endPoint y: 340, distance: 38.7
click at [462, 340] on div "huế 0986077691" at bounding box center [436, 338] width 56 height 8
checkbox input "true"
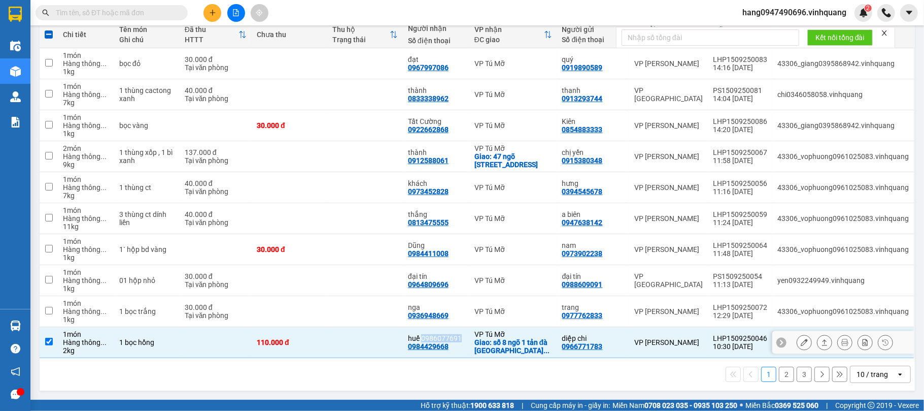
copy div "0986077691"
drag, startPoint x: 451, startPoint y: 338, endPoint x: 505, endPoint y: 190, distance: 157.5
click at [505, 190] on div "VP Tú Mỡ" at bounding box center [514, 187] width 78 height 8
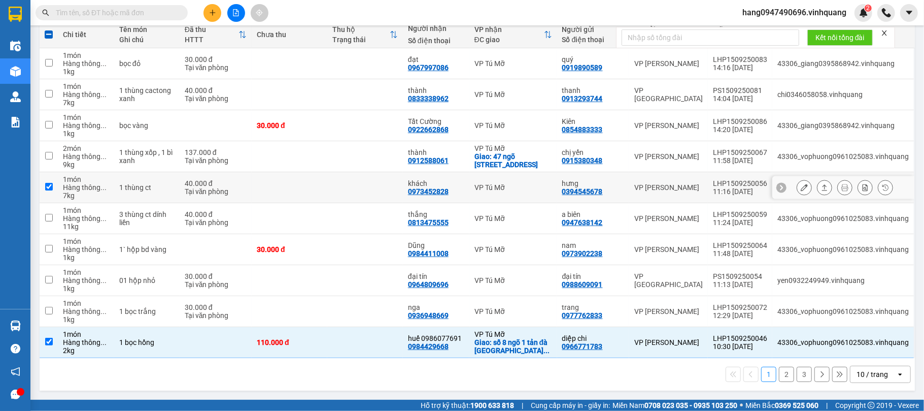
checkbox input "true"
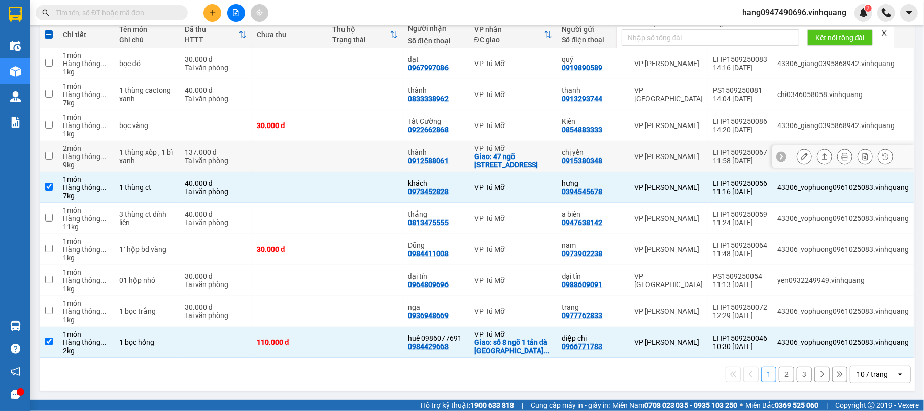
click at [436, 158] on div "0912588061" at bounding box center [428, 160] width 41 height 8
copy div "0912588061"
click at [159, 17] on input "text" at bounding box center [116, 12] width 120 height 11
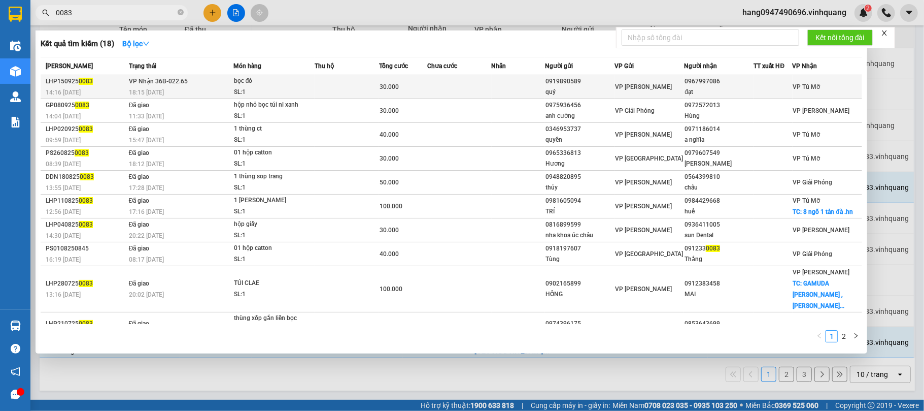
type input "0083"
click at [438, 76] on td at bounding box center [459, 87] width 64 height 24
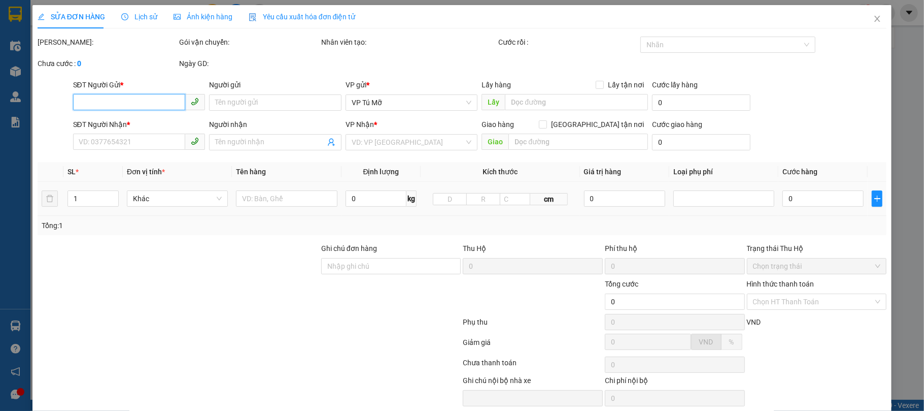
scroll to position [41, 0]
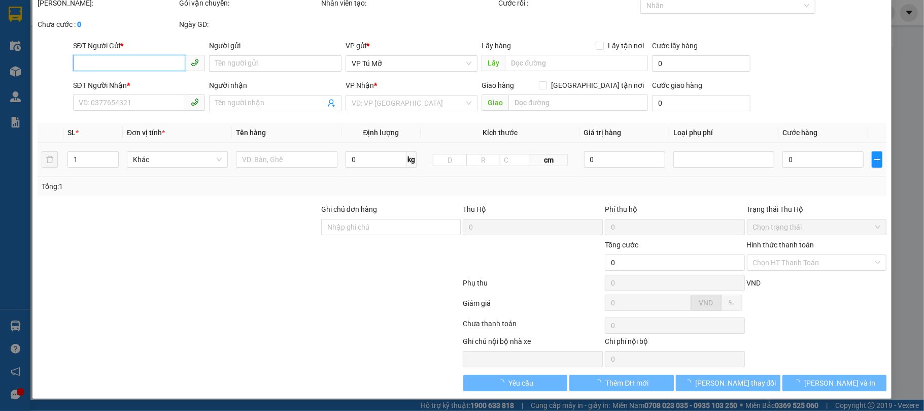
type input "0919890589"
type input "quý"
type input "0967997086"
type input "đạt"
type input "30.000"
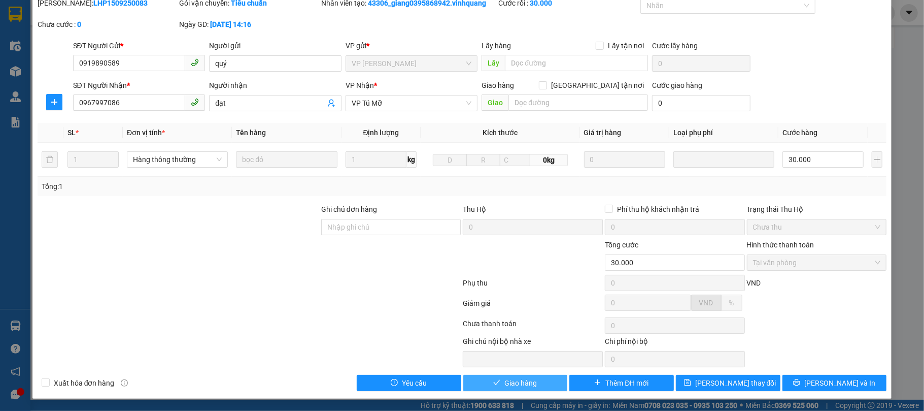
click at [518, 389] on button "Giao hàng" at bounding box center [515, 383] width 105 height 16
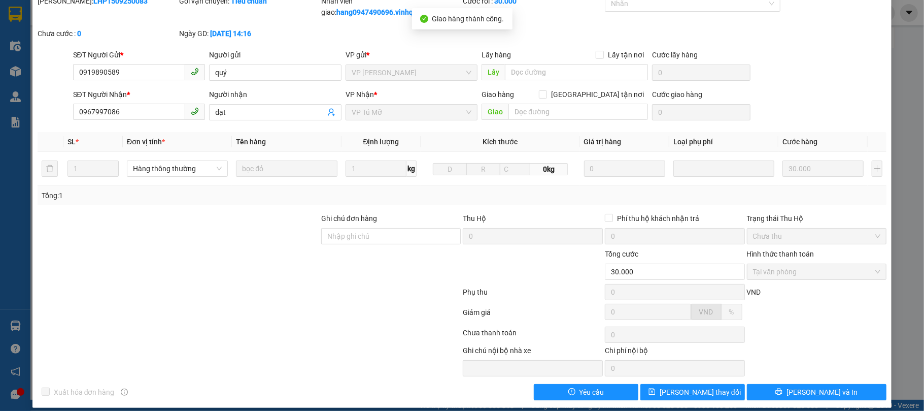
scroll to position [0, 0]
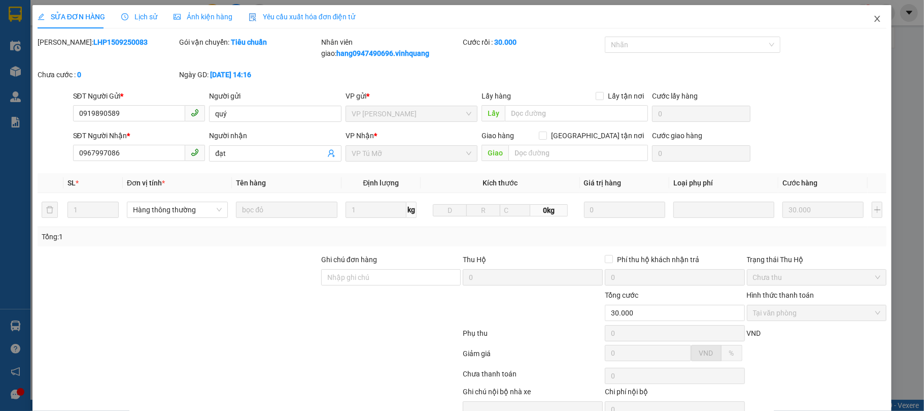
click at [874, 19] on icon "close" at bounding box center [878, 19] width 8 height 8
click at [867, 19] on div "2" at bounding box center [864, 13] width 18 height 18
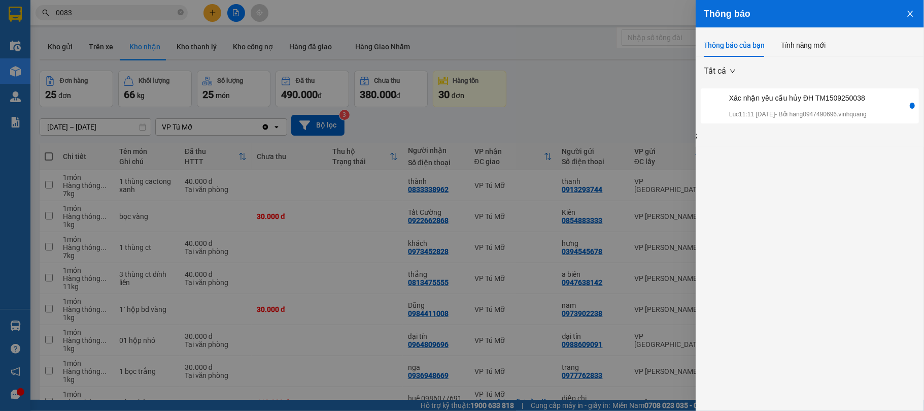
click at [512, 197] on div at bounding box center [462, 205] width 924 height 411
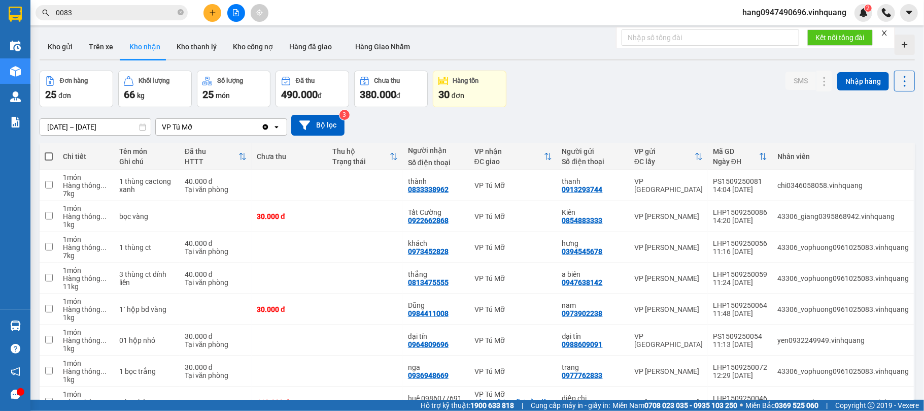
click at [215, 17] on button at bounding box center [213, 13] width 18 height 18
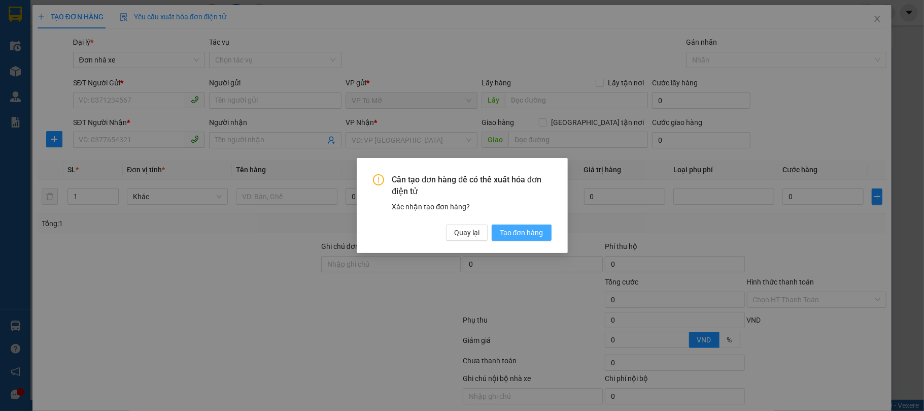
click at [522, 230] on span "Tạo đơn hàng" at bounding box center [522, 232] width 44 height 11
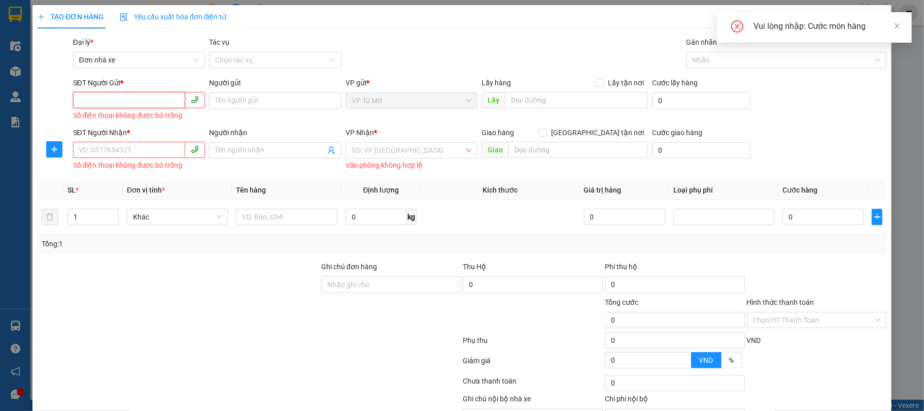
click at [118, 106] on input "SĐT Người Gửi *" at bounding box center [129, 100] width 113 height 16
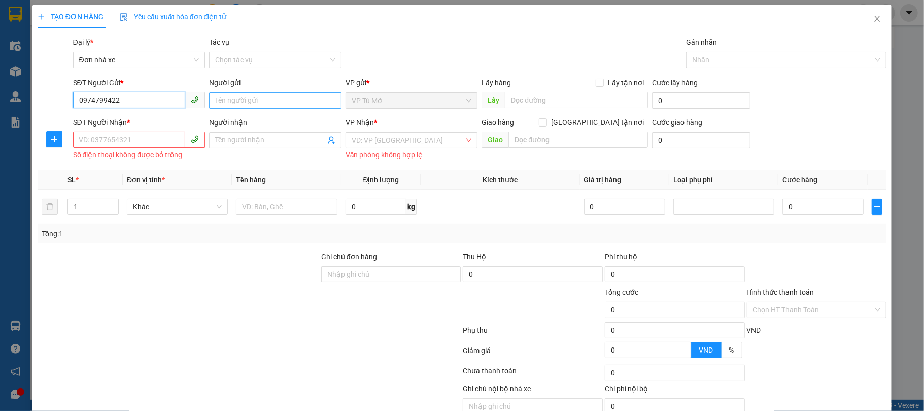
type input "0974799422"
click at [231, 108] on input "Người gửi" at bounding box center [275, 100] width 132 height 16
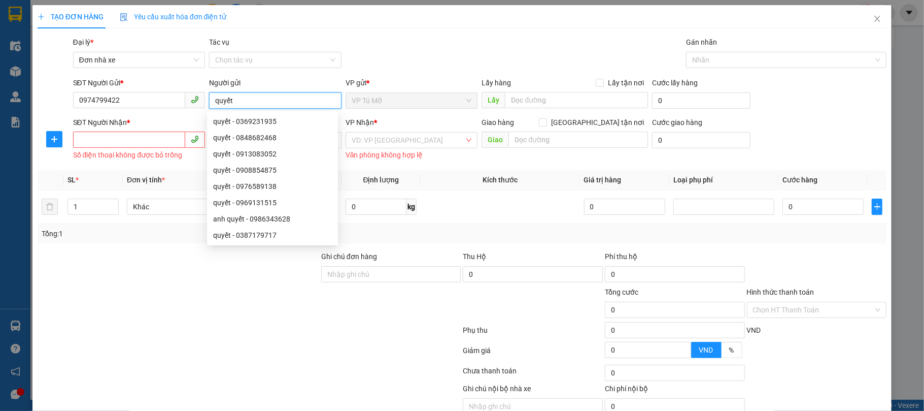
type input "quyết"
click at [120, 143] on input "SĐT Người Nhận *" at bounding box center [129, 139] width 113 height 16
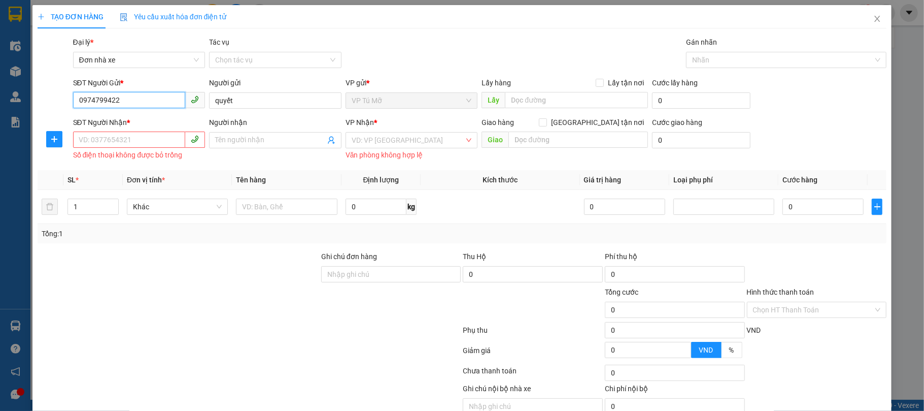
drag, startPoint x: 136, startPoint y: 100, endPoint x: 68, endPoint y: 95, distance: 68.7
click at [68, 95] on div "SĐT Người Gửi * 0974799422 0974799422 Người gửi quyết VP gửi * VP Tú Mỡ Lấy hàn…" at bounding box center [463, 95] width 852 height 36
click at [91, 140] on div "VD: 0377654321 Số điện thoại không được bỏ trống" at bounding box center [139, 145] width 132 height 26
drag, startPoint x: 106, startPoint y: 98, endPoint x: 112, endPoint y: 143, distance: 44.6
click at [112, 143] on form "SĐT Người Gửi * 0974799422 0974799422 Người gửi quyết VP gửi * VP Tú Mỡ Lấy hàn…" at bounding box center [463, 119] width 850 height 85
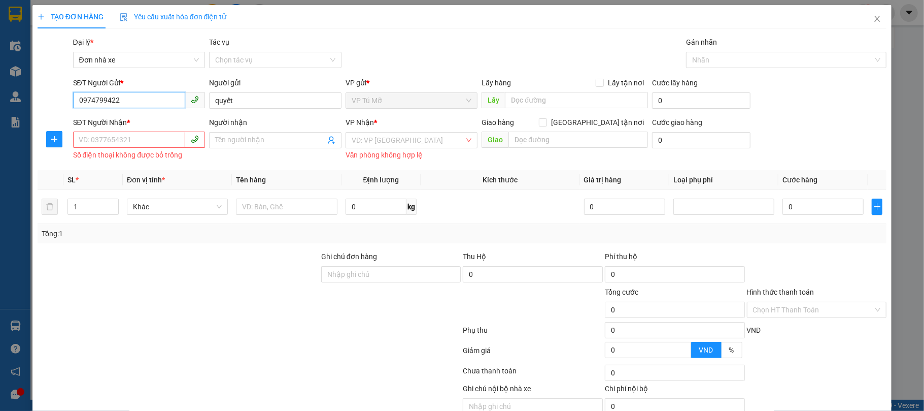
drag, startPoint x: 101, startPoint y: 98, endPoint x: 106, endPoint y: 110, distance: 12.3
click at [101, 109] on span "0974799422" at bounding box center [139, 100] width 132 height 16
drag, startPoint x: 124, startPoint y: 96, endPoint x: 75, endPoint y: 95, distance: 49.2
click at [74, 95] on input "0974799422" at bounding box center [129, 100] width 113 height 16
type input "0974799422"
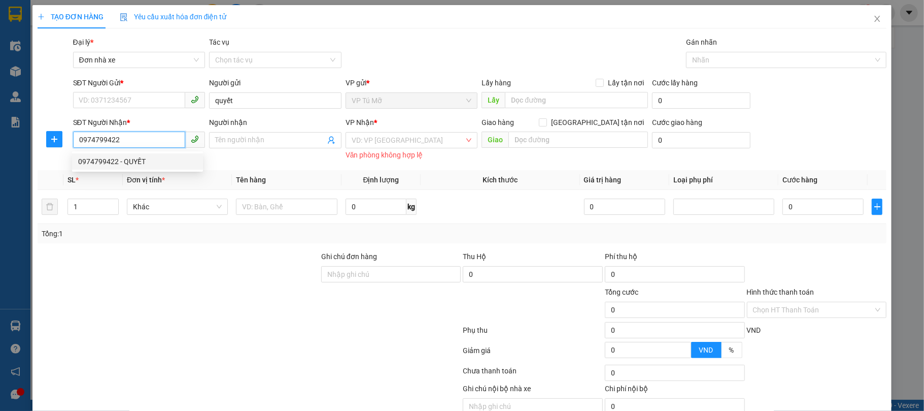
click at [121, 157] on div "0974799422 - QUYẾT" at bounding box center [137, 161] width 119 height 11
type input "QUYẾT"
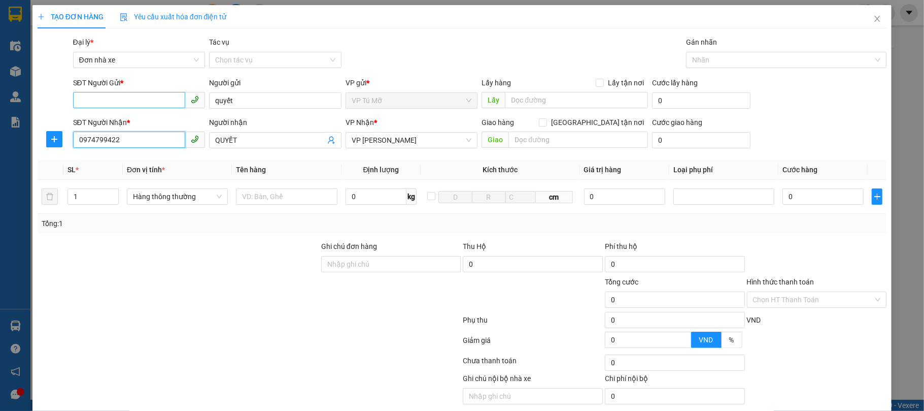
type input "0974799422"
click at [138, 104] on input "SĐT Người Gửi *" at bounding box center [129, 100] width 113 height 16
type input "0973503188"
click at [146, 122] on div "0973503188 - [PERSON_NAME]" at bounding box center [137, 121] width 119 height 11
type input "[PERSON_NAME]"
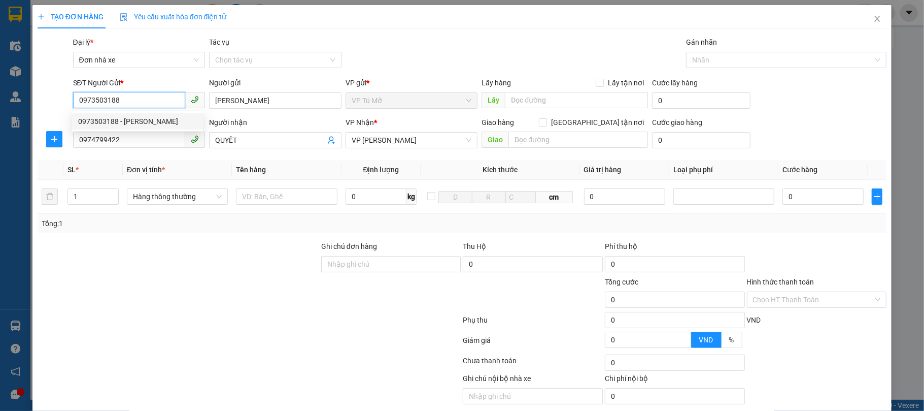
click at [146, 122] on div "0973503188 - [PERSON_NAME]" at bounding box center [137, 121] width 119 height 11
type input "0973503188"
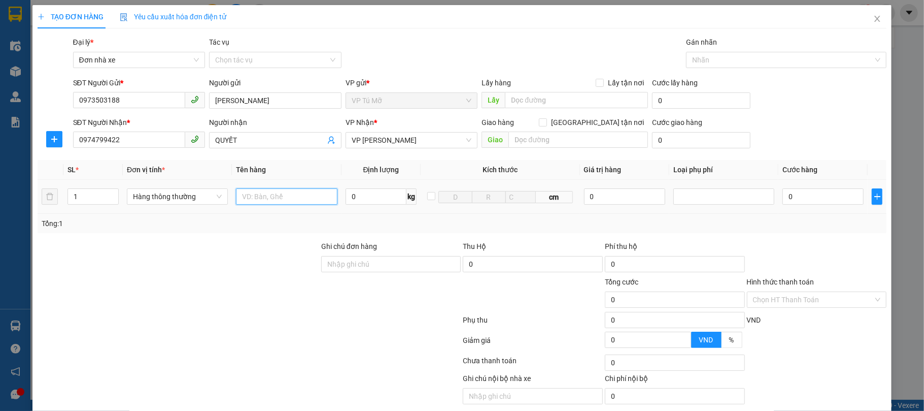
click at [263, 195] on input "text" at bounding box center [286, 196] width 101 height 16
type input "hộp bd vàng"
click at [357, 193] on input "0" at bounding box center [376, 196] width 61 height 16
type input "1"
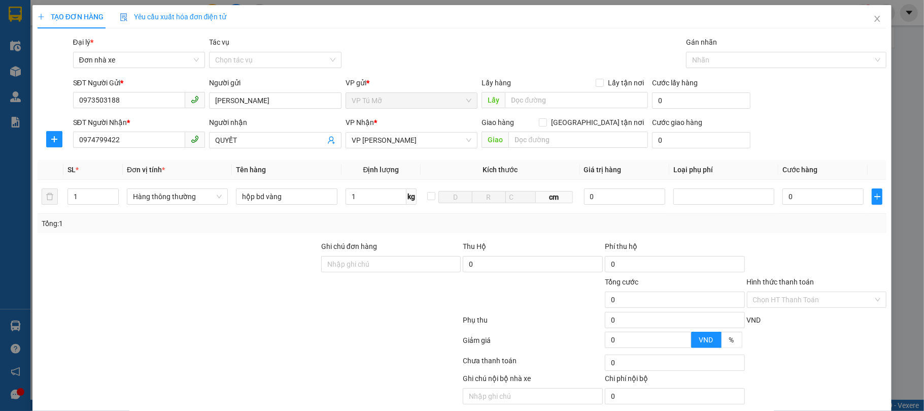
click at [370, 222] on div "Tổng: 1" at bounding box center [463, 223] width 842 height 11
type input "30.000"
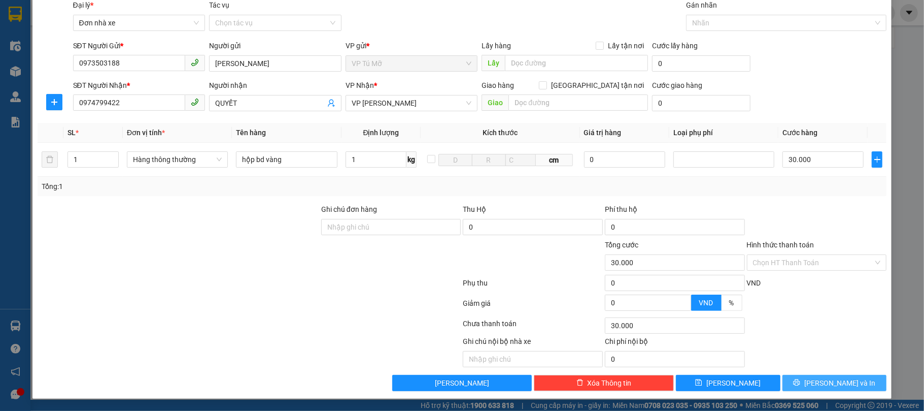
click at [837, 379] on span "[PERSON_NAME] và In" at bounding box center [840, 382] width 71 height 11
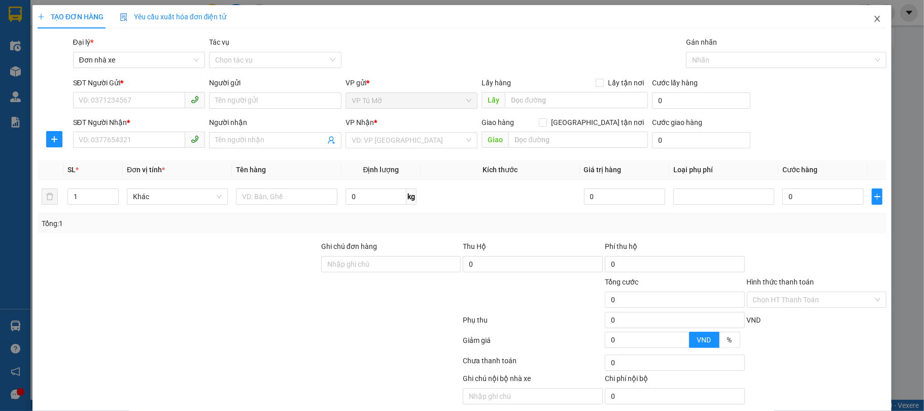
click at [875, 22] on icon "close" at bounding box center [878, 19] width 6 height 6
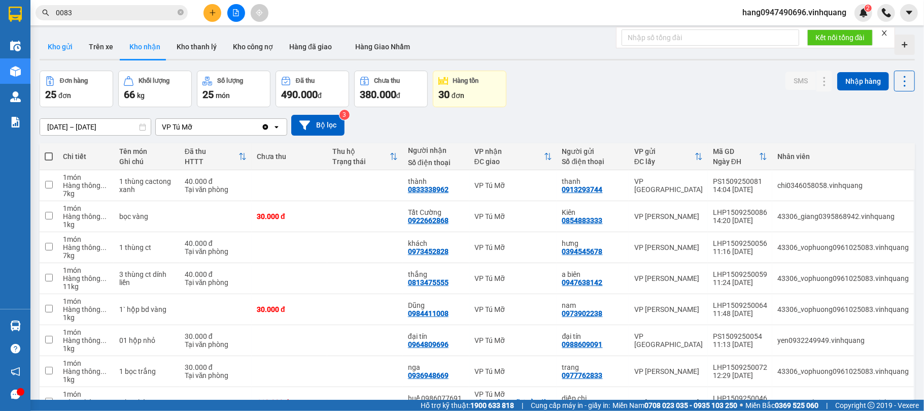
click at [61, 45] on button "Kho gửi" at bounding box center [60, 47] width 41 height 24
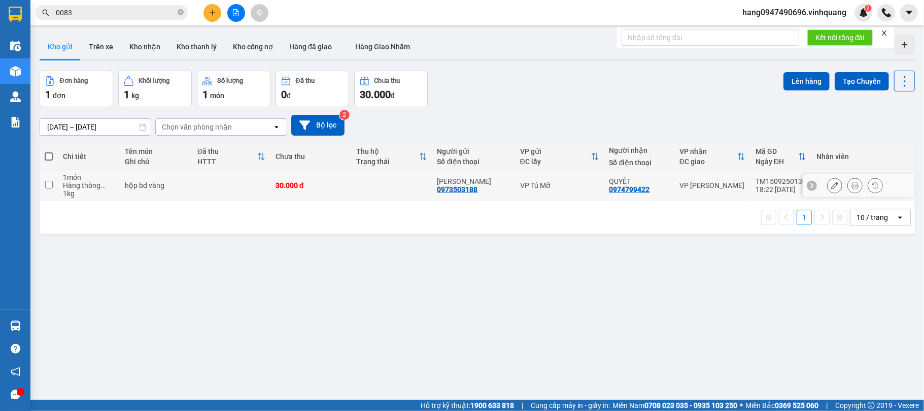
click at [831, 184] on icon at bounding box center [834, 185] width 7 height 7
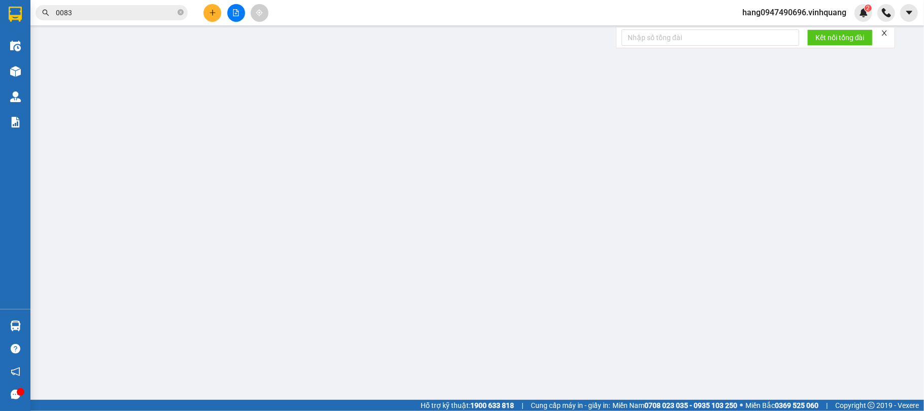
type input "0973503188"
type input "[PERSON_NAME]"
type input "0974799422"
type input "QUYẾT"
type input "30.000"
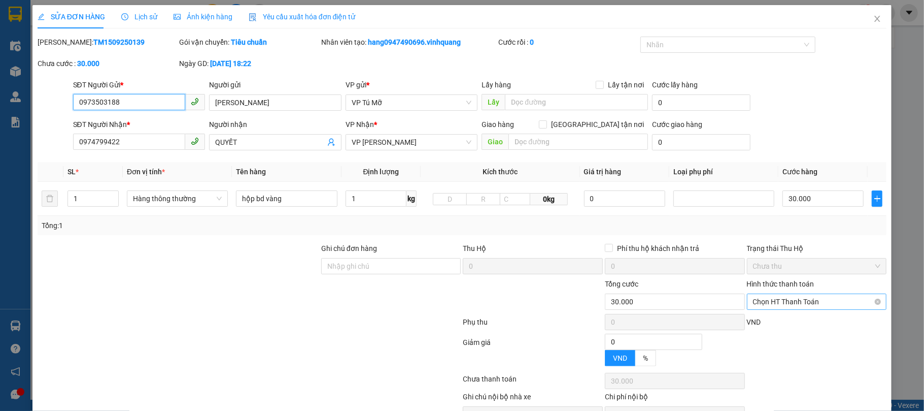
scroll to position [41, 0]
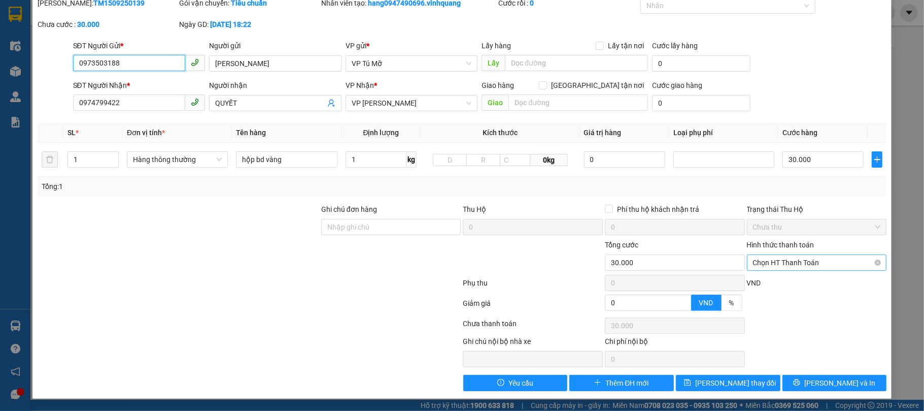
click at [798, 260] on span "Chọn HT Thanh Toán" at bounding box center [817, 262] width 128 height 15
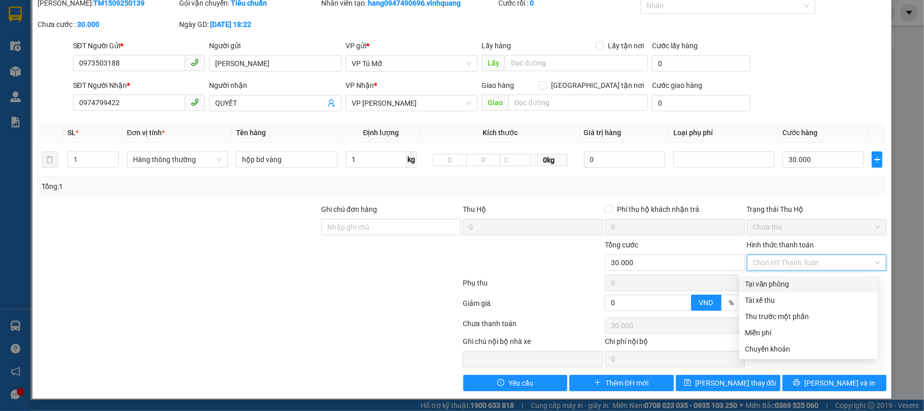
click at [805, 280] on div "Tại văn phòng" at bounding box center [809, 283] width 126 height 11
type input "0"
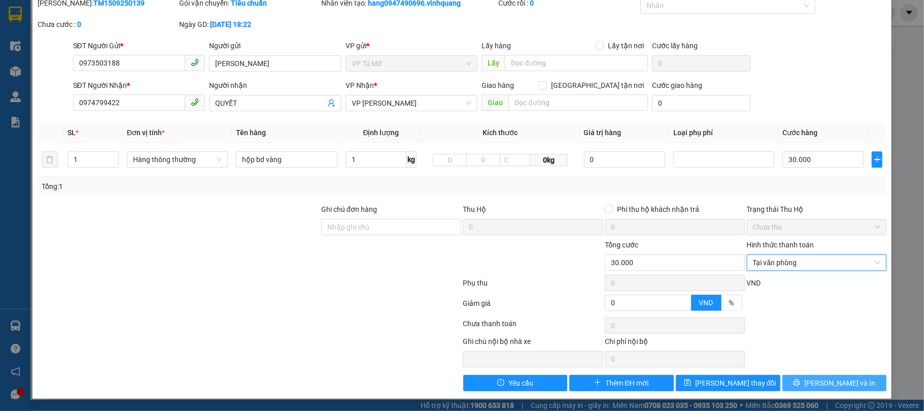
click at [834, 385] on span "[PERSON_NAME] và In" at bounding box center [840, 382] width 71 height 11
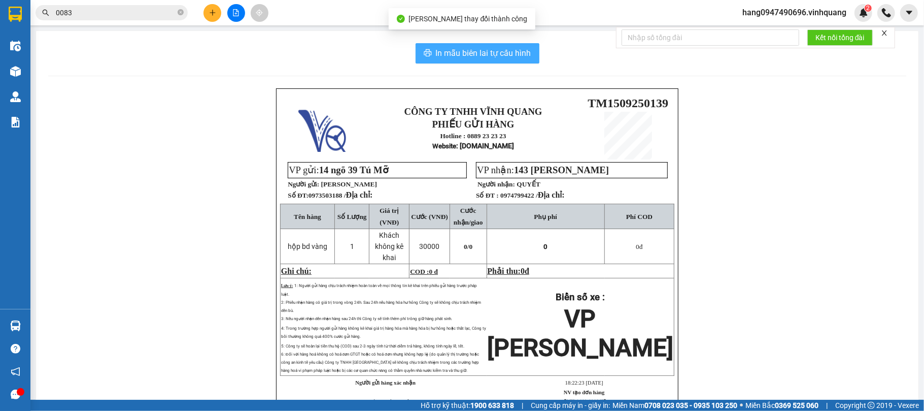
click at [479, 59] on span "In mẫu biên lai tự cấu hình" at bounding box center [483, 53] width 95 height 13
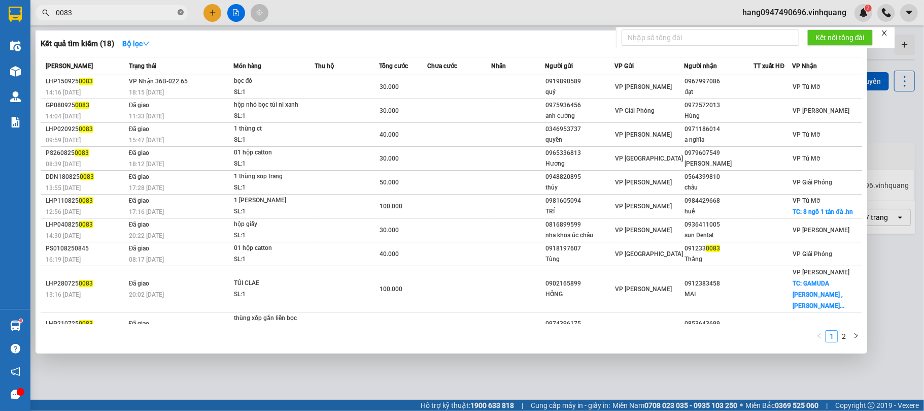
click at [179, 10] on icon "close-circle" at bounding box center [181, 12] width 6 height 6
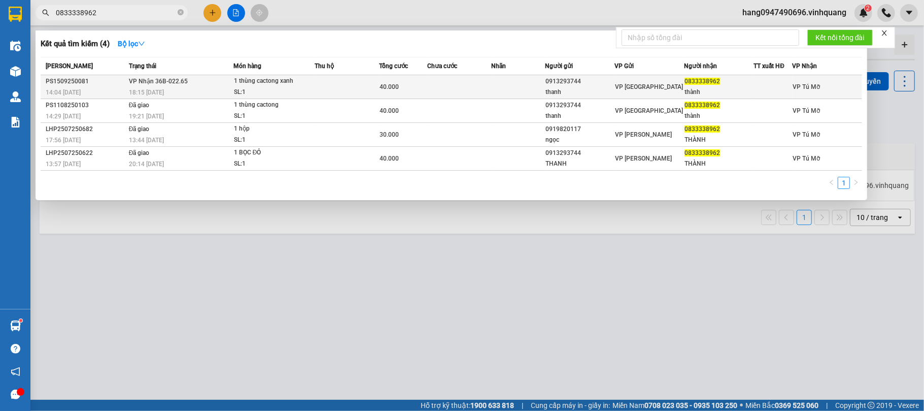
type input "0833338962"
click at [362, 79] on td at bounding box center [347, 87] width 64 height 24
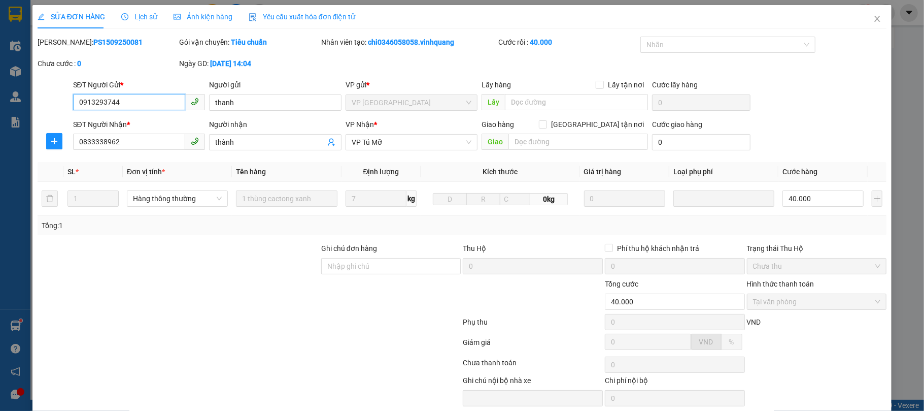
type input "0913293744"
type input "thanh"
type input "0833338962"
type input "thành"
type input "40.000"
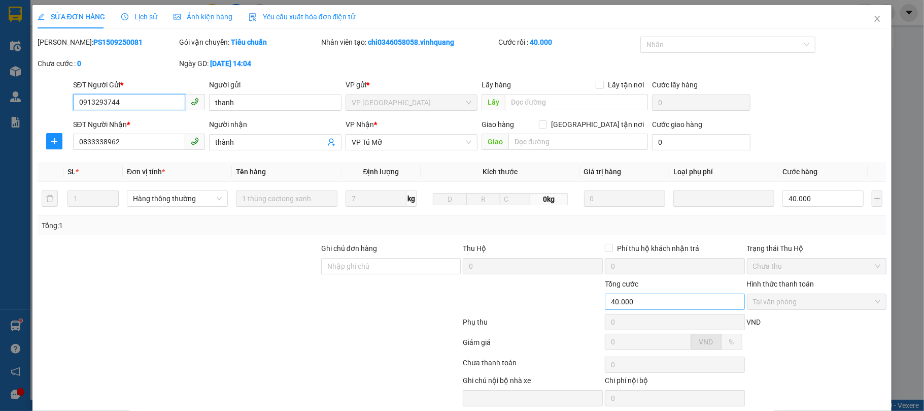
scroll to position [41, 0]
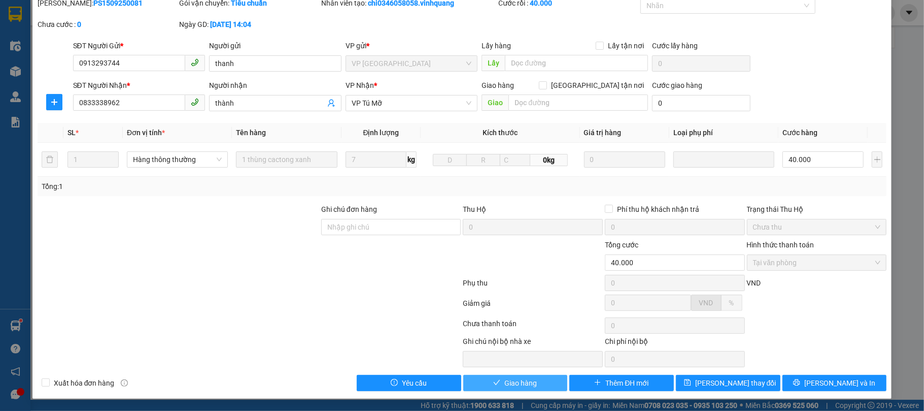
click at [524, 382] on span "Giao hàng" at bounding box center [521, 382] width 32 height 11
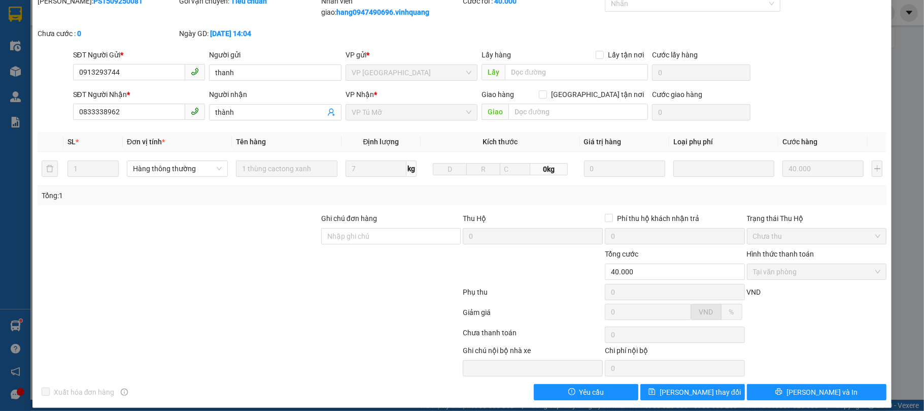
scroll to position [0, 0]
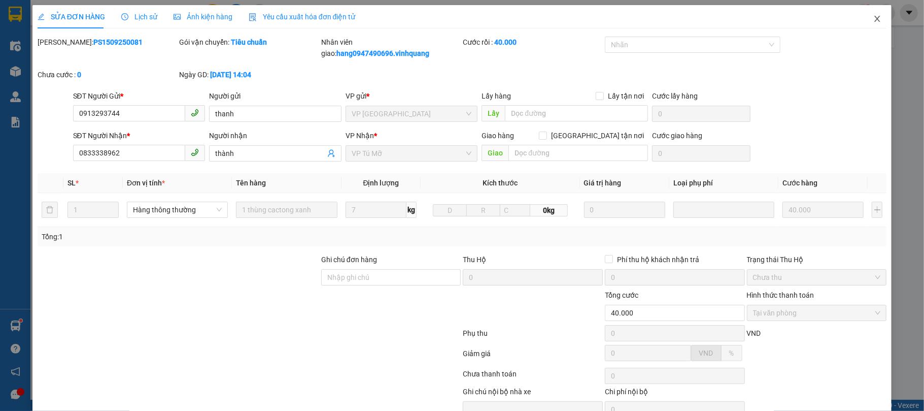
click at [870, 24] on span "Close" at bounding box center [877, 19] width 28 height 28
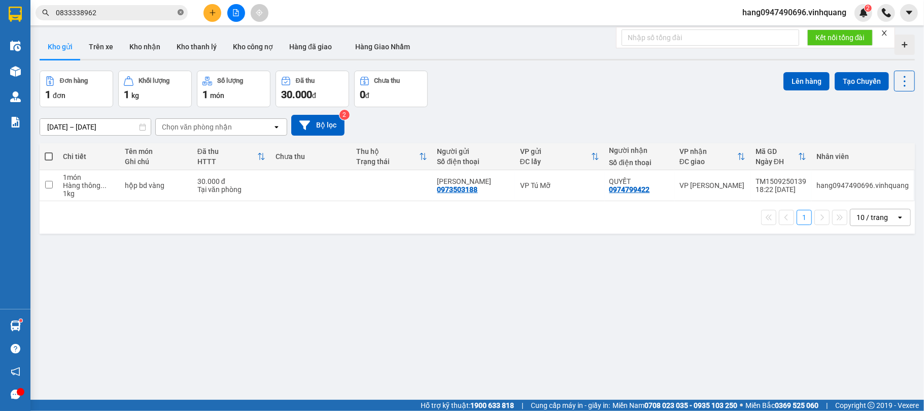
click at [180, 12] on icon "close-circle" at bounding box center [181, 12] width 6 height 6
click at [180, 12] on span at bounding box center [181, 12] width 6 height 11
click at [151, 13] on input "text" at bounding box center [116, 12] width 120 height 11
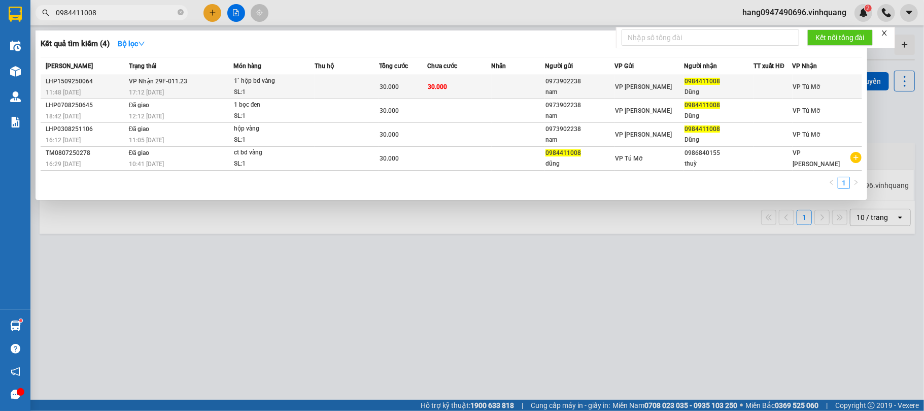
type input "0984411008"
click at [380, 83] on span "30.000" at bounding box center [389, 86] width 19 height 7
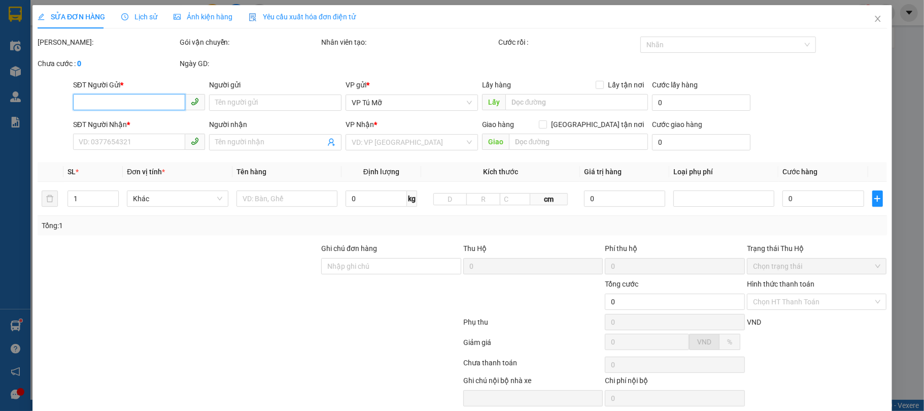
type input "0973902238"
type input "nam"
type input "0984411008"
type input "Dũng"
type input "30.000"
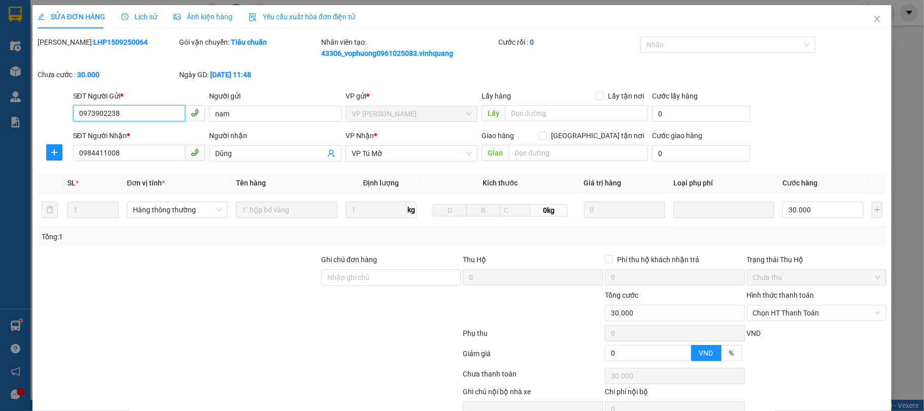
scroll to position [53, 0]
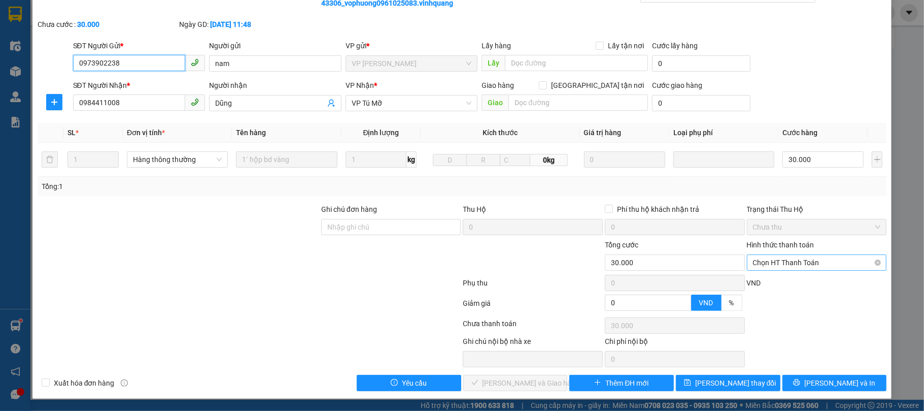
click at [778, 265] on span "Chọn HT Thanh Toán" at bounding box center [817, 262] width 128 height 15
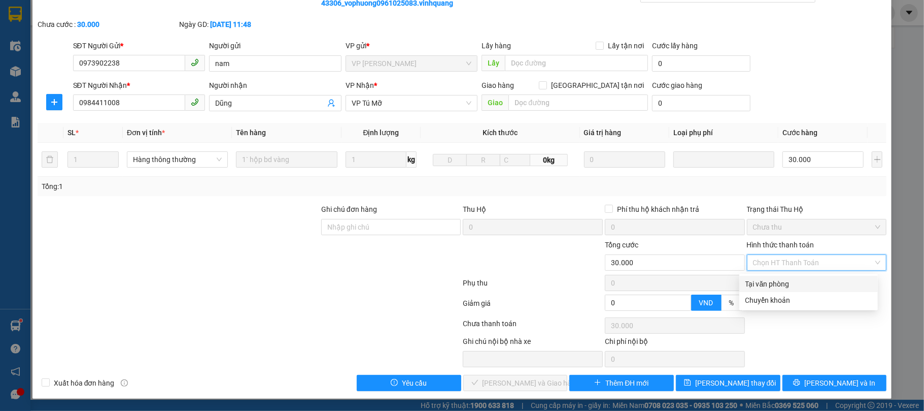
click at [772, 278] on div "Tại văn phòng" at bounding box center [809, 283] width 126 height 11
type input "0"
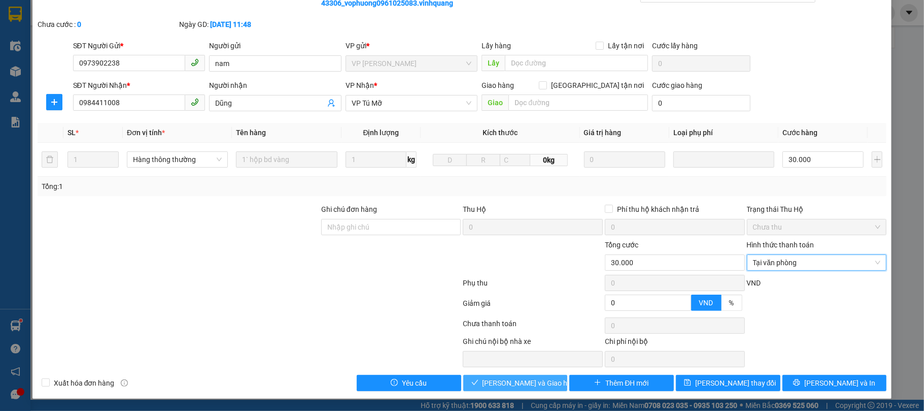
click at [515, 381] on span "[PERSON_NAME] và Giao hàng" at bounding box center [531, 382] width 97 height 11
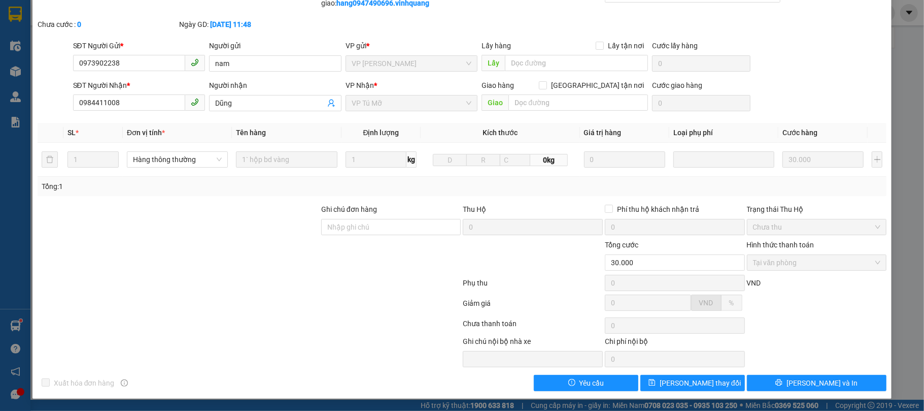
scroll to position [0, 0]
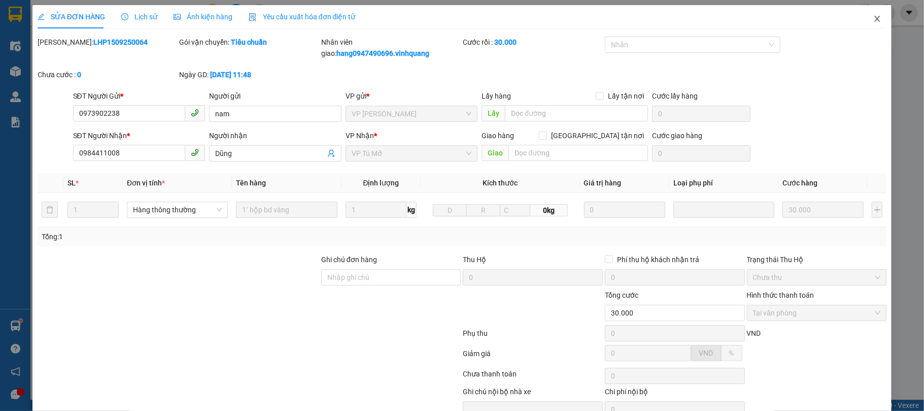
click at [874, 21] on icon "close" at bounding box center [878, 19] width 8 height 8
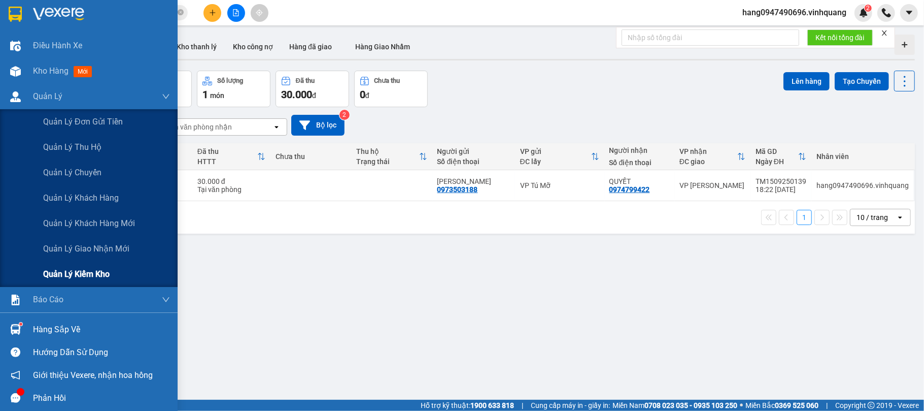
click at [85, 269] on span "Quản lý kiểm kho" at bounding box center [76, 274] width 66 height 13
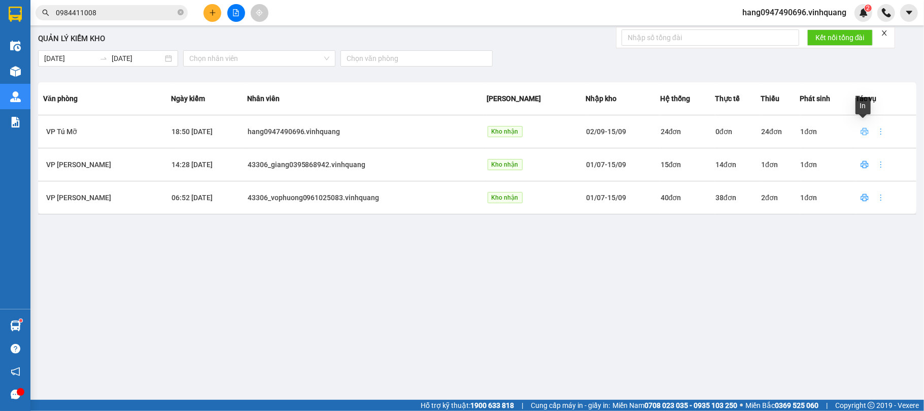
click at [863, 126] on button "button" at bounding box center [865, 131] width 16 height 16
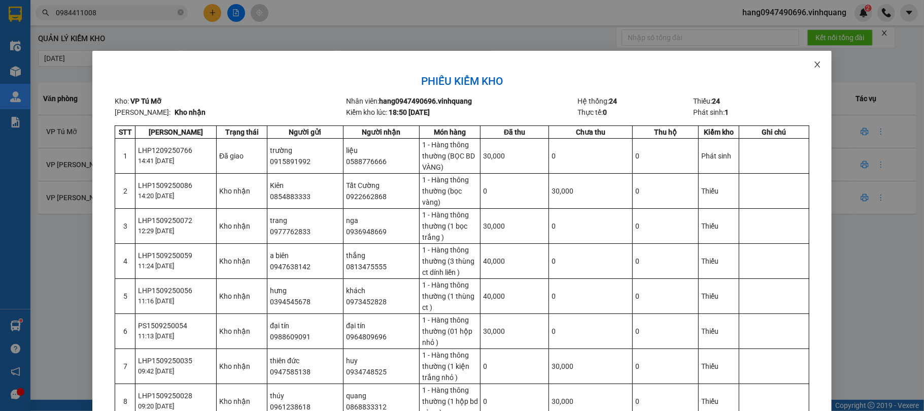
click at [814, 65] on icon "close" at bounding box center [818, 64] width 8 height 8
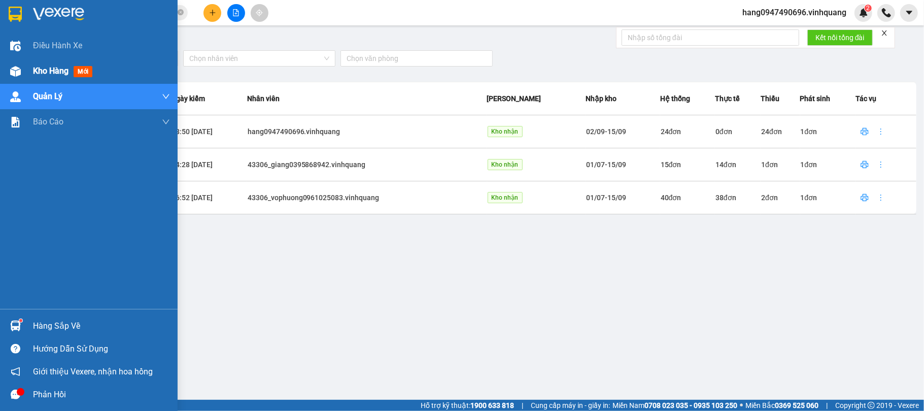
click at [68, 67] on span "Kho hàng" at bounding box center [51, 71] width 36 height 10
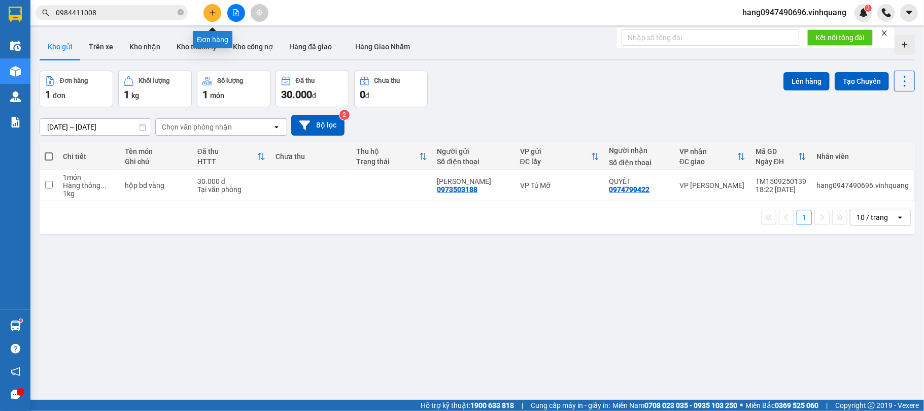
click at [209, 9] on icon "plus" at bounding box center [212, 12] width 7 height 7
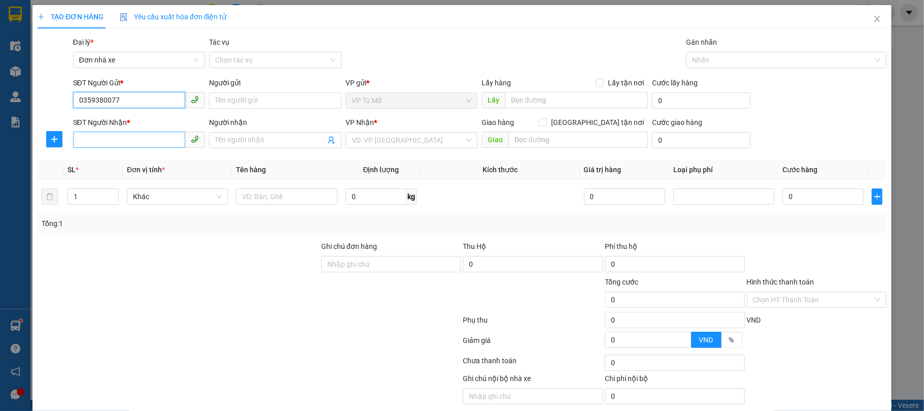
type input "0359380077"
click at [146, 145] on input "SĐT Người Nhận *" at bounding box center [129, 139] width 113 height 16
type input "0839115203"
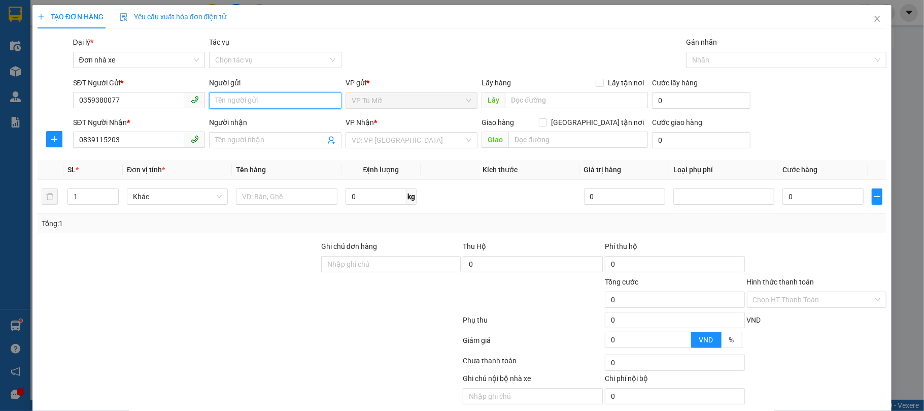
click at [241, 106] on input "Người gửi" at bounding box center [275, 100] width 132 height 16
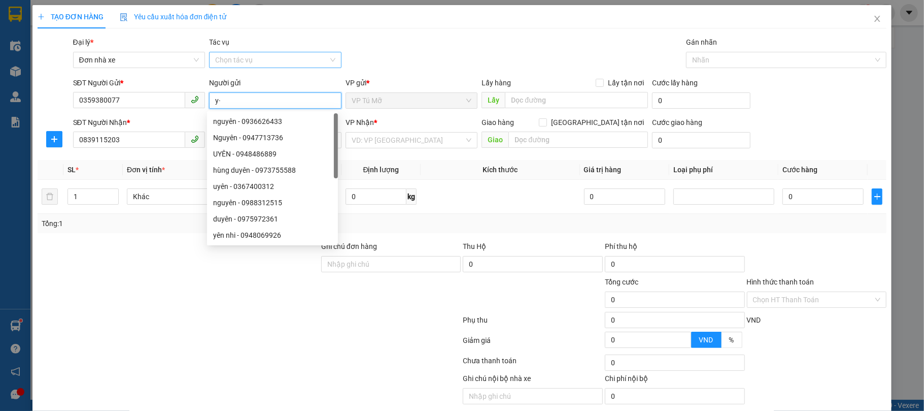
type input "y"
type input "trường"
click at [188, 175] on th "Đơn vị tính *" at bounding box center [177, 170] width 109 height 20
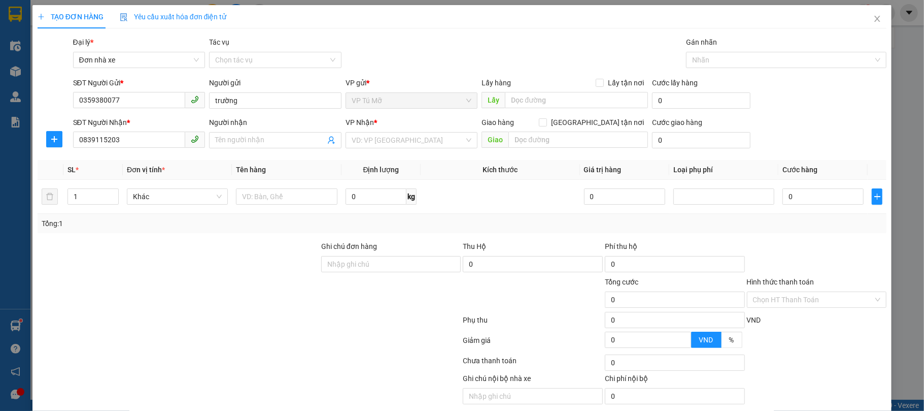
click at [254, 149] on div "Người nhận Tên người nhận" at bounding box center [275, 135] width 132 height 36
click at [258, 145] on input "Người nhận" at bounding box center [270, 140] width 110 height 11
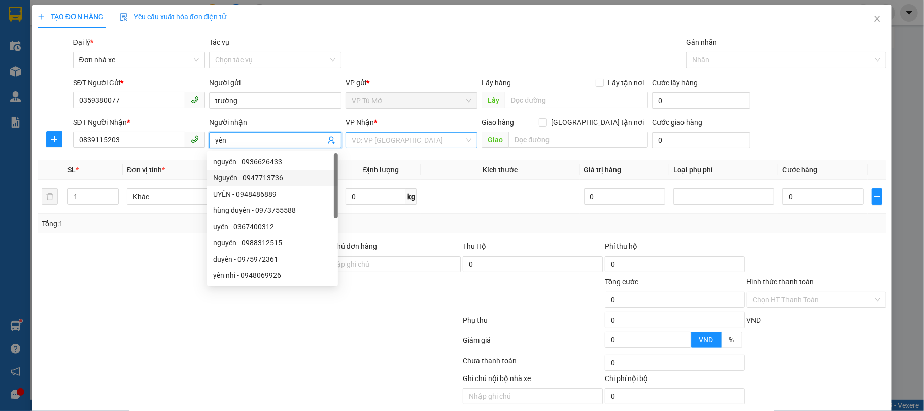
type input "yên"
click at [402, 139] on input "search" at bounding box center [408, 139] width 113 height 15
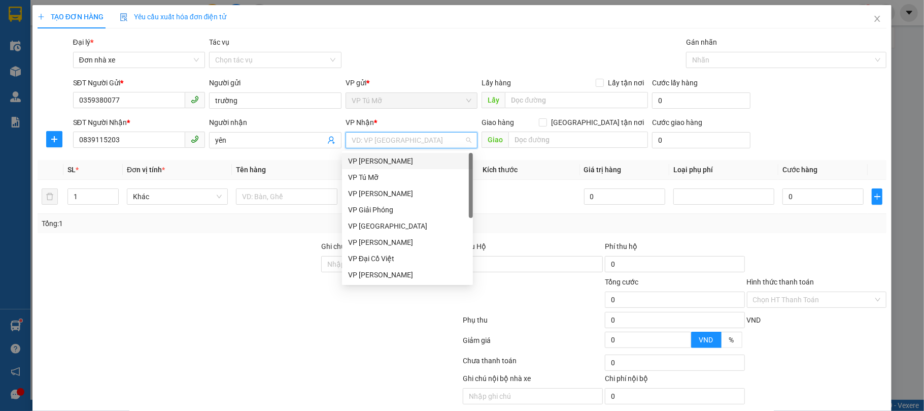
click at [405, 163] on div "VP [PERSON_NAME]" at bounding box center [407, 160] width 119 height 11
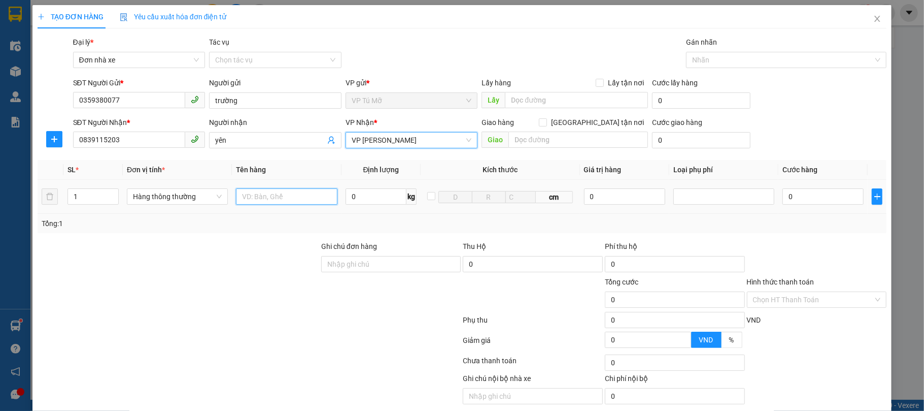
click at [301, 197] on input "text" at bounding box center [286, 196] width 101 height 16
type input "hộp ct dính bọc hồng"
click at [358, 190] on input "0" at bounding box center [376, 196] width 61 height 16
type input "1"
click at [426, 231] on div "Tổng: 1" at bounding box center [463, 223] width 850 height 19
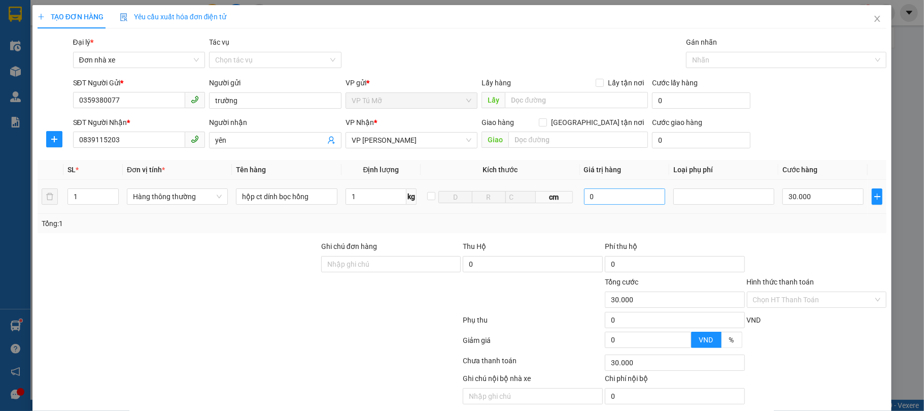
type input "30.000"
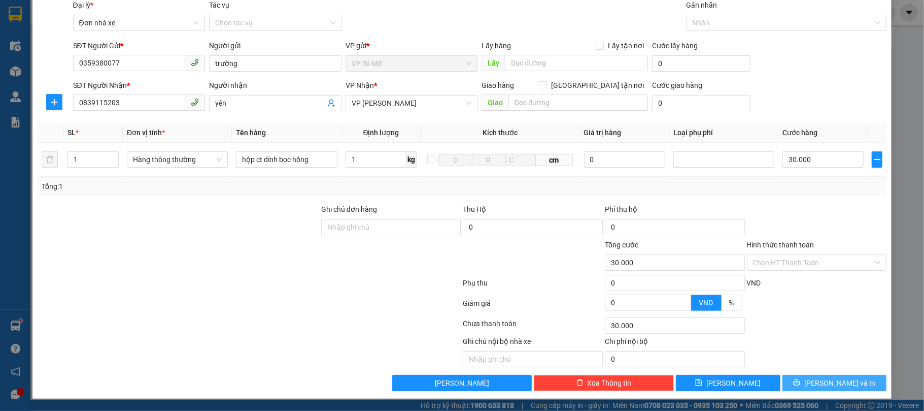
click at [850, 384] on button "[PERSON_NAME] và In" at bounding box center [835, 383] width 105 height 16
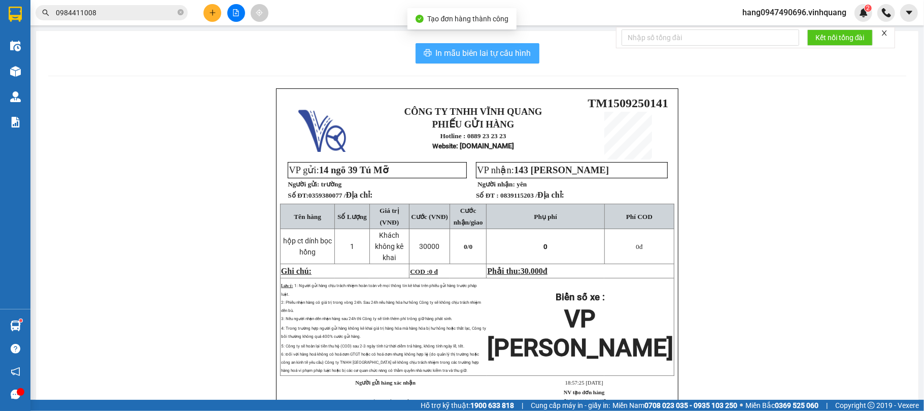
click at [497, 47] on span "In mẫu biên lai tự cấu hình" at bounding box center [483, 53] width 95 height 13
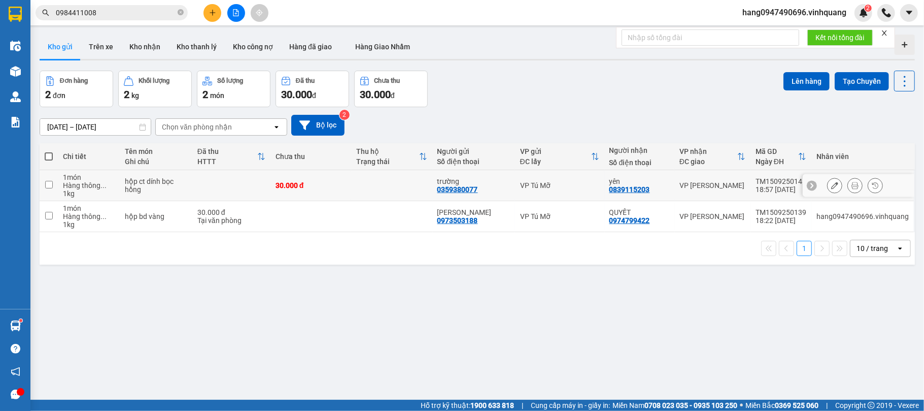
click at [852, 187] on icon at bounding box center [855, 185] width 7 height 7
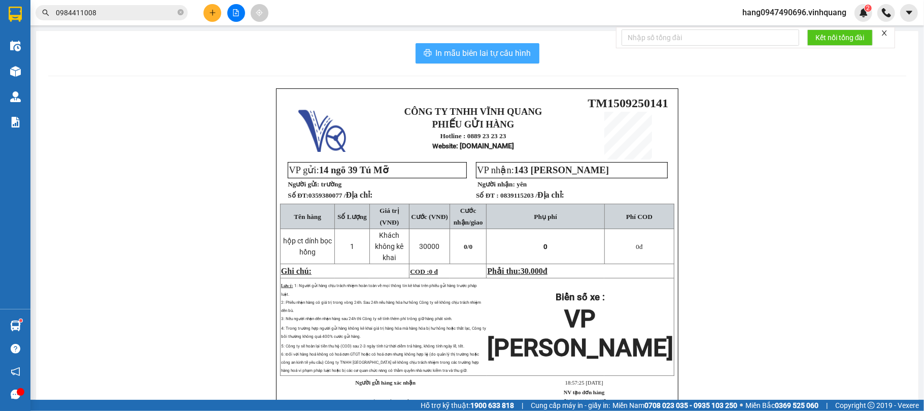
click at [498, 57] on span "In mẫu biên lai tự cấu hình" at bounding box center [483, 53] width 95 height 13
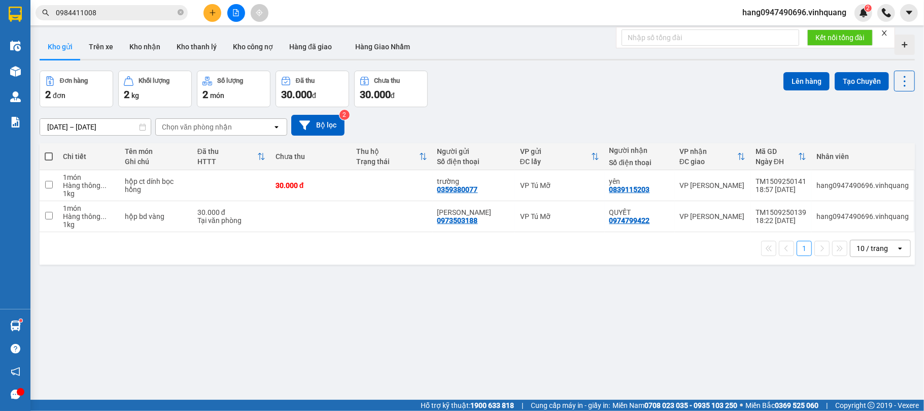
click at [44, 154] on th at bounding box center [49, 156] width 18 height 27
click at [47, 153] on span at bounding box center [49, 156] width 8 height 8
click at [49, 151] on input "checkbox" at bounding box center [49, 151] width 0 height 0
checkbox input "true"
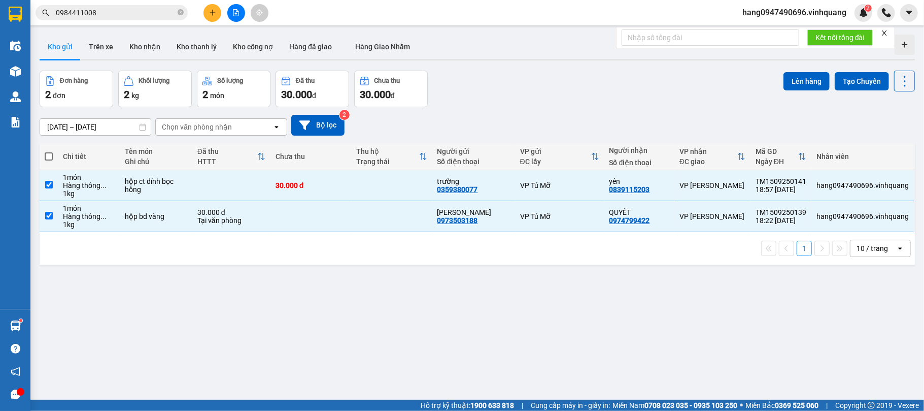
click at [47, 153] on span at bounding box center [49, 156] width 8 height 8
click at [49, 151] on input "checkbox" at bounding box center [49, 151] width 0 height 0
click at [788, 76] on button "Lên hàng" at bounding box center [807, 81] width 46 height 18
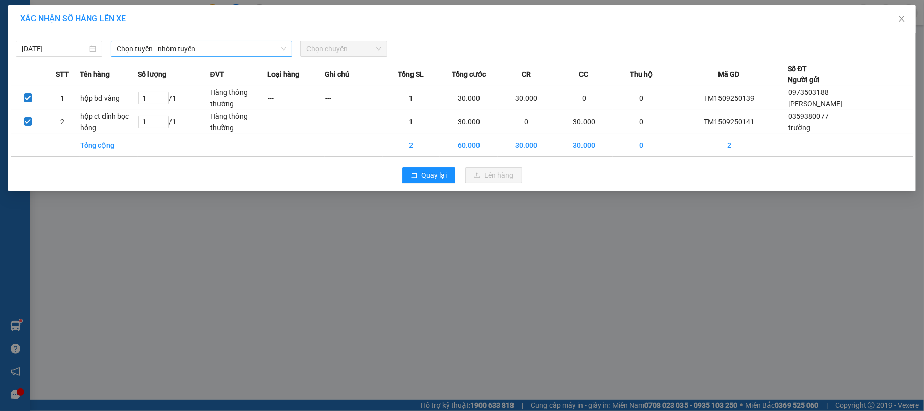
click at [216, 51] on span "Chọn tuyến - nhóm tuyến" at bounding box center [202, 48] width 170 height 15
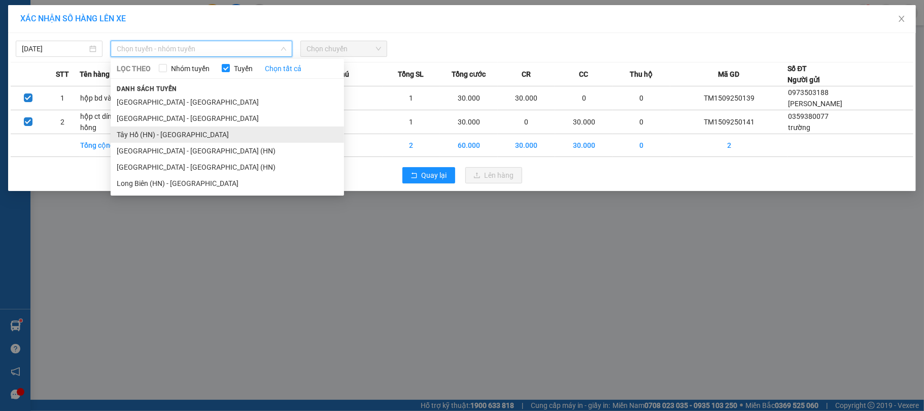
click at [181, 128] on li "Tây Hồ (HN) - [GEOGRAPHIC_DATA]" at bounding box center [228, 134] width 234 height 16
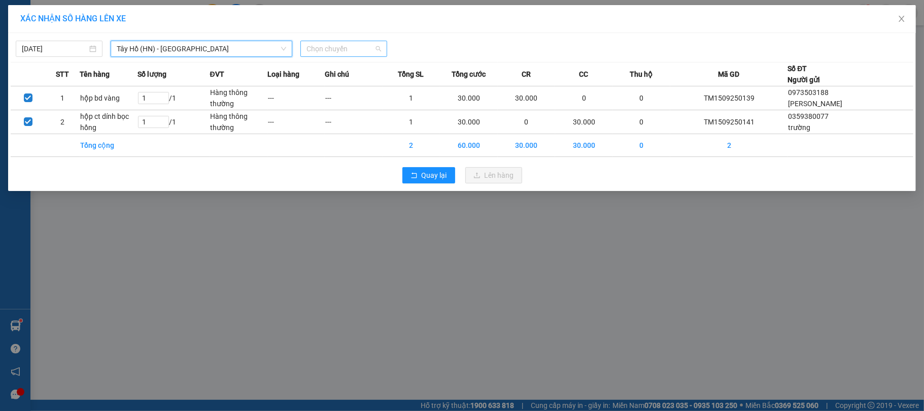
click at [362, 47] on span "Chọn chuyến" at bounding box center [344, 48] width 75 height 15
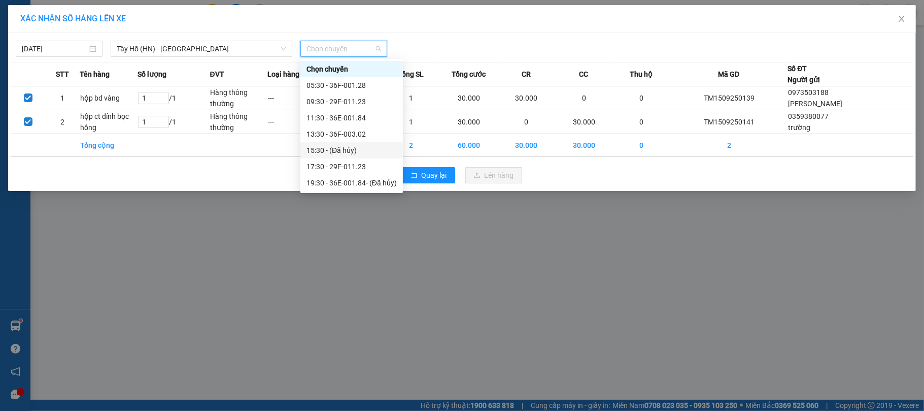
scroll to position [16, 0]
click at [217, 50] on span "Tây Hồ (HN) - [GEOGRAPHIC_DATA]" at bounding box center [202, 48] width 170 height 15
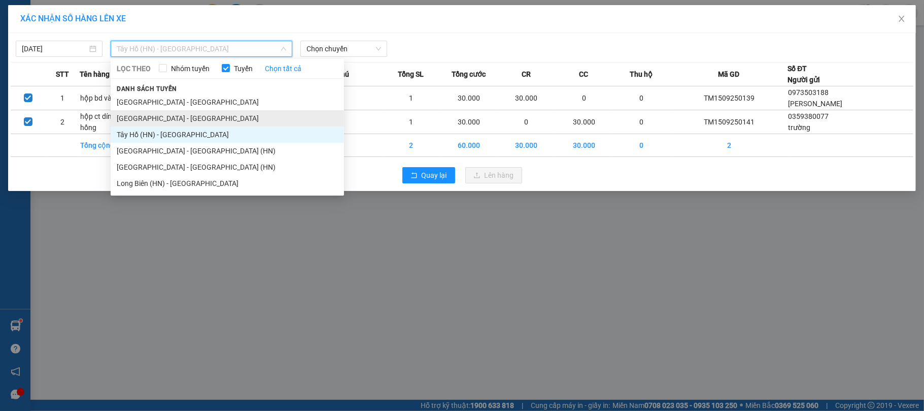
click at [204, 112] on li "[GEOGRAPHIC_DATA] - [GEOGRAPHIC_DATA]" at bounding box center [228, 118] width 234 height 16
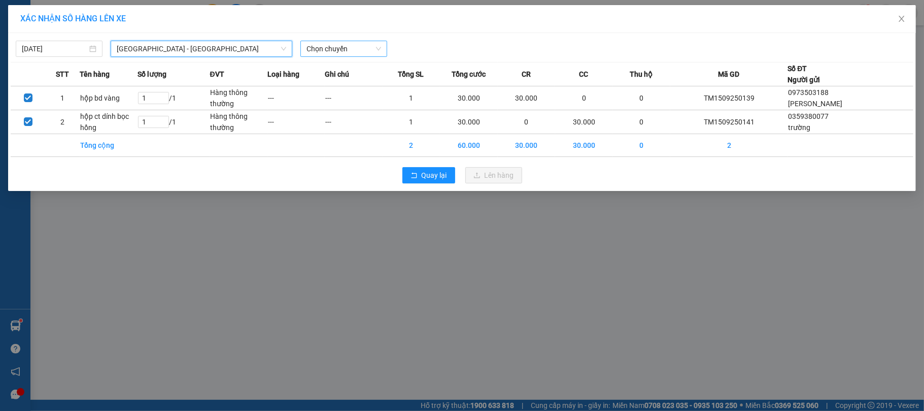
click at [323, 41] on span "Chọn chuyến" at bounding box center [344, 48] width 75 height 15
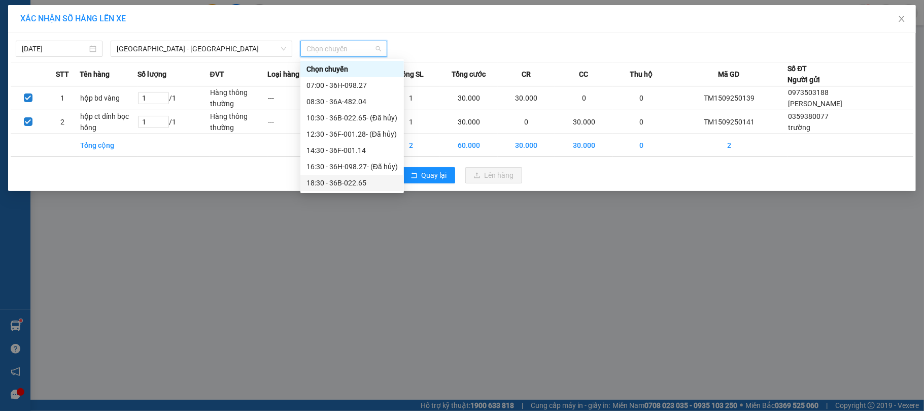
click at [345, 183] on div "18:30 - 36B-022.65" at bounding box center [352, 182] width 91 height 11
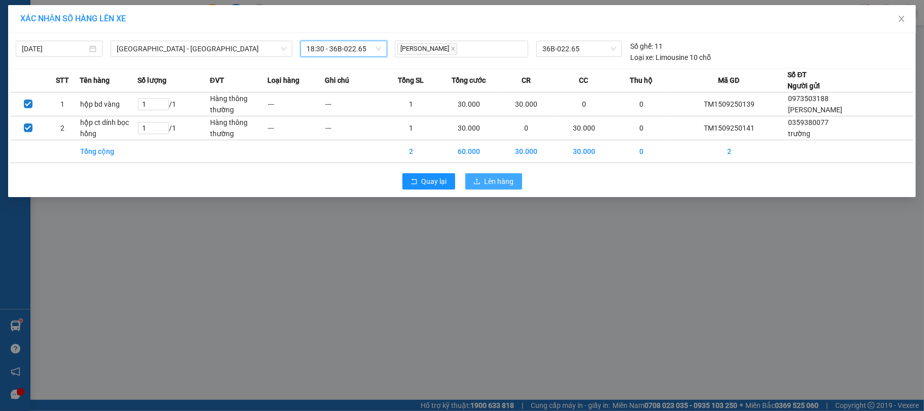
click at [481, 175] on button "Lên hàng" at bounding box center [493, 181] width 57 height 16
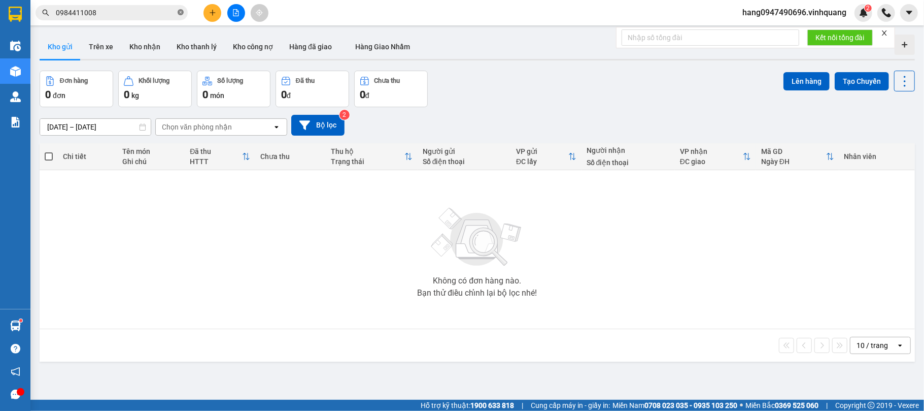
click at [183, 12] on icon "close-circle" at bounding box center [181, 12] width 6 height 6
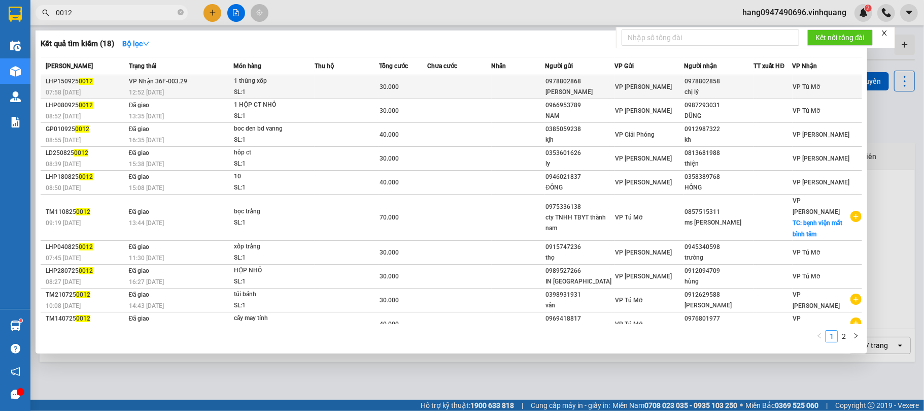
type input "0012"
click at [218, 76] on td "VP Nhận 36F-003.29 12:52 [DATE]" at bounding box center [179, 87] width 107 height 24
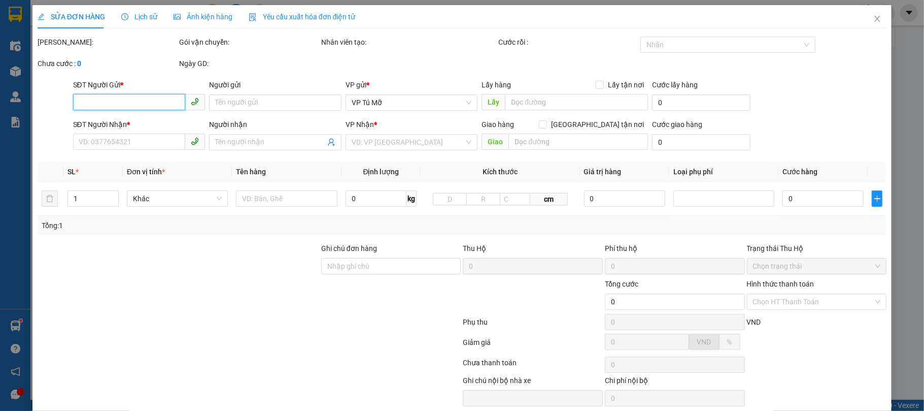
type input "0978802868"
type input "[PERSON_NAME]"
type input "0978802858"
type input "chị lý"
type input "30.000"
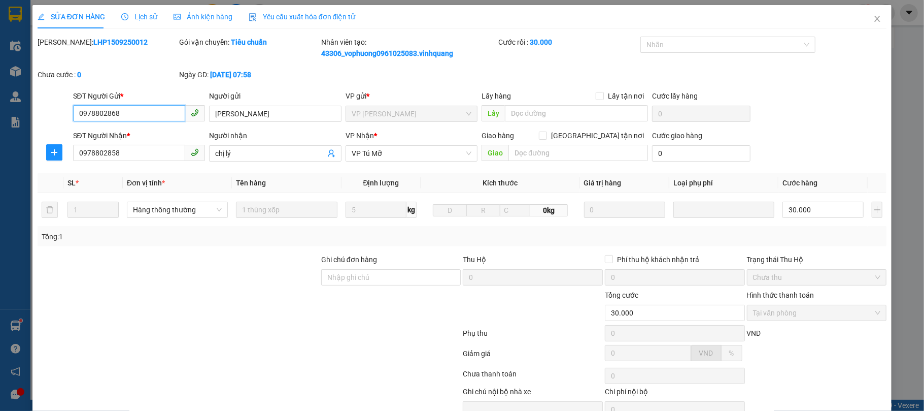
click at [137, 108] on input "0978802868" at bounding box center [129, 113] width 113 height 16
click at [135, 108] on input "0978802868" at bounding box center [129, 113] width 113 height 16
click at [135, 110] on input "0978802868" at bounding box center [129, 113] width 113 height 16
click at [868, 13] on span "Close" at bounding box center [877, 19] width 28 height 28
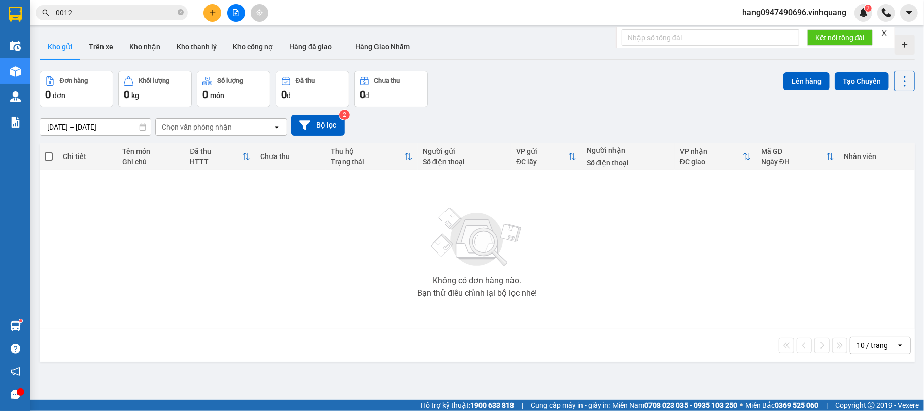
scroll to position [47, 0]
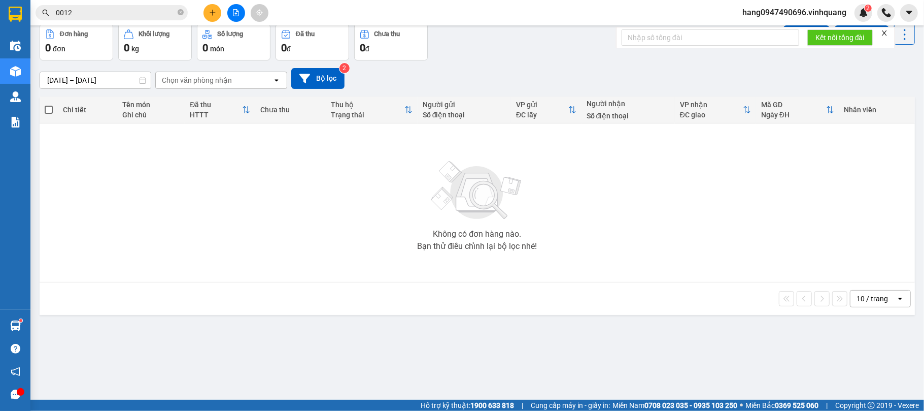
drag, startPoint x: 924, startPoint y: 92, endPoint x: 549, endPoint y: 287, distance: 422.3
click at [549, 287] on div "10 / trang open" at bounding box center [478, 298] width 876 height 32
drag, startPoint x: 924, startPoint y: 256, endPoint x: 713, endPoint y: 334, distance: 224.5
click at [713, 334] on div "ver 1.8.145 Kho gửi Trên xe Kho nhận Kho thanh lý Kho công nợ Hàng đã giao Hàng…" at bounding box center [478, 189] width 884 height 411
click at [210, 11] on icon "plus" at bounding box center [212, 12] width 7 height 7
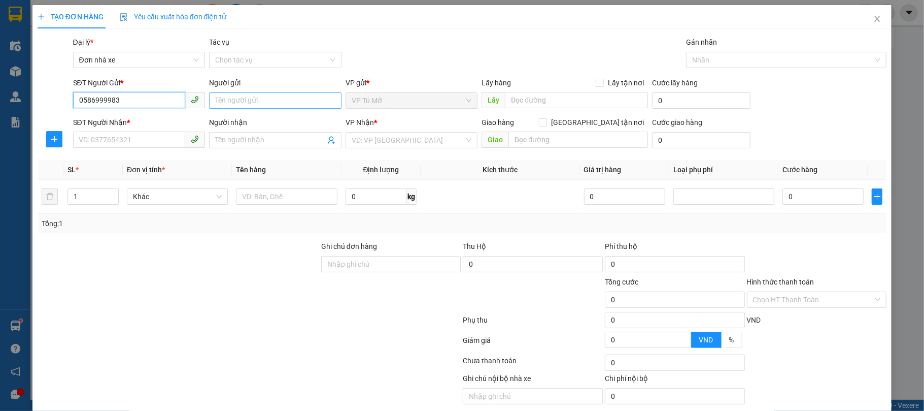
type input "0586999983"
click at [262, 107] on input "Người gửi" at bounding box center [275, 100] width 132 height 16
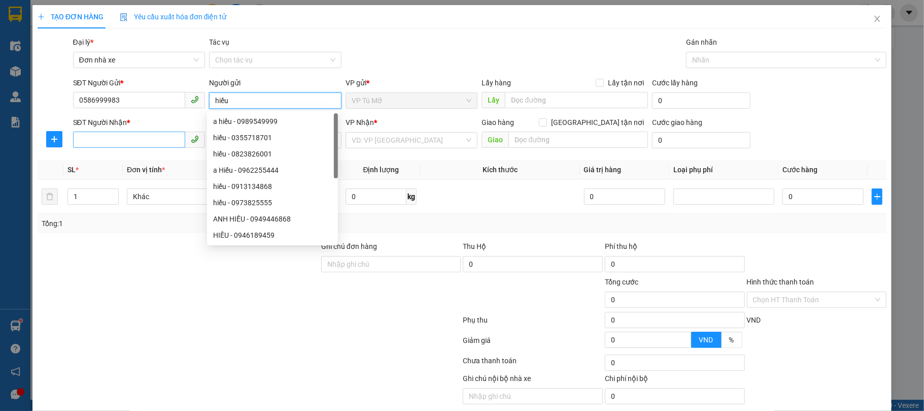
type input "hiếu"
click at [110, 146] on input "SĐT Người Nhận *" at bounding box center [129, 139] width 113 height 16
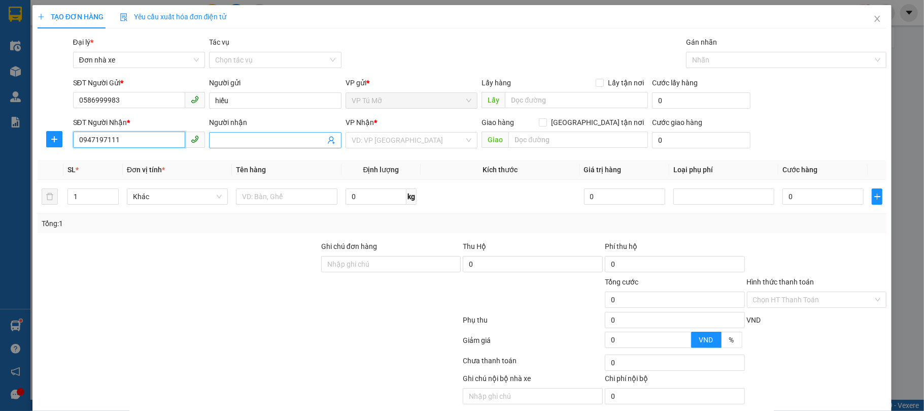
type input "0947197111"
click at [283, 142] on input "Người nhận" at bounding box center [270, 140] width 110 height 11
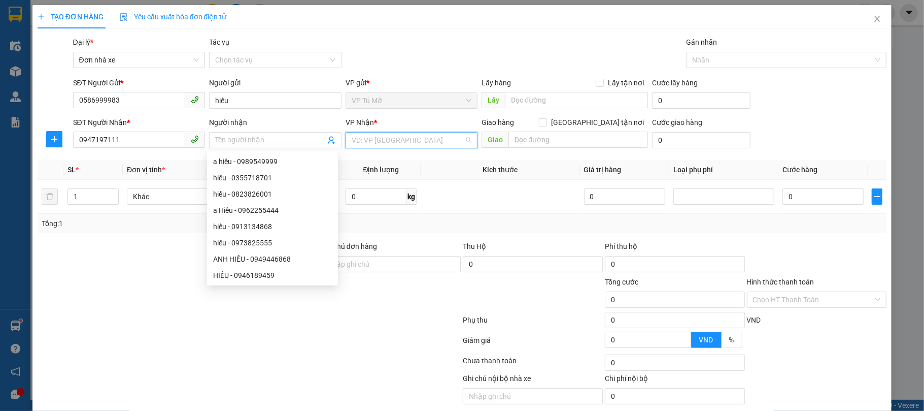
click at [409, 135] on input "search" at bounding box center [408, 139] width 113 height 15
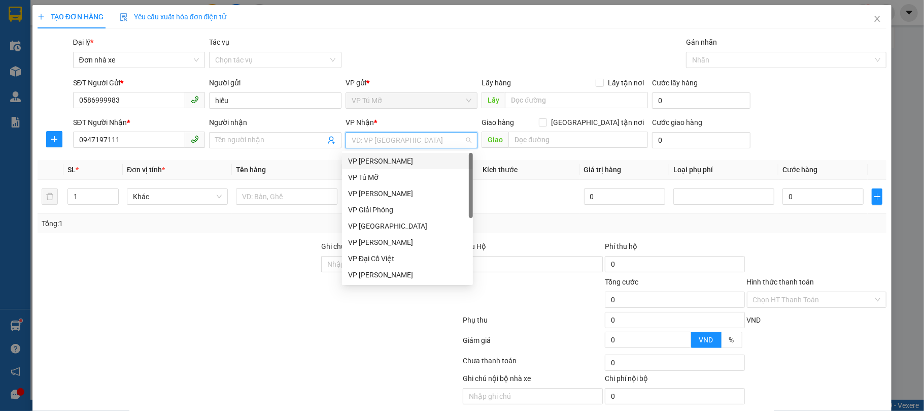
click at [411, 159] on div "VP [PERSON_NAME]" at bounding box center [407, 160] width 119 height 11
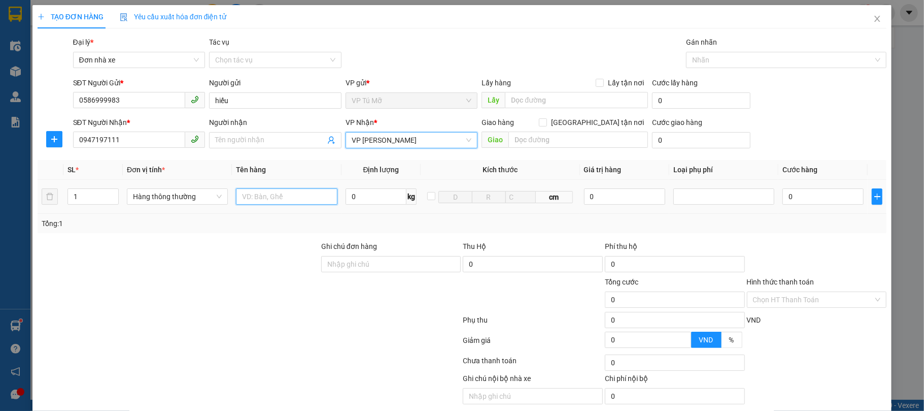
click at [251, 203] on input "text" at bounding box center [286, 196] width 101 height 16
type input "bọc vàng"
click at [364, 199] on input "0" at bounding box center [376, 196] width 61 height 16
type input "1"
click at [396, 227] on div "Tổng: 1" at bounding box center [463, 223] width 842 height 11
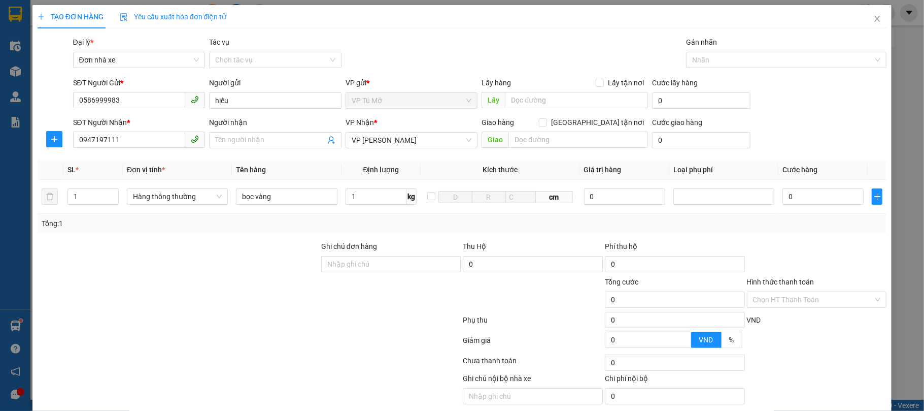
click at [396, 227] on div "Tổng: 1" at bounding box center [463, 223] width 842 height 11
type input "30.000"
click at [308, 143] on input "Người nhận" at bounding box center [270, 140] width 110 height 11
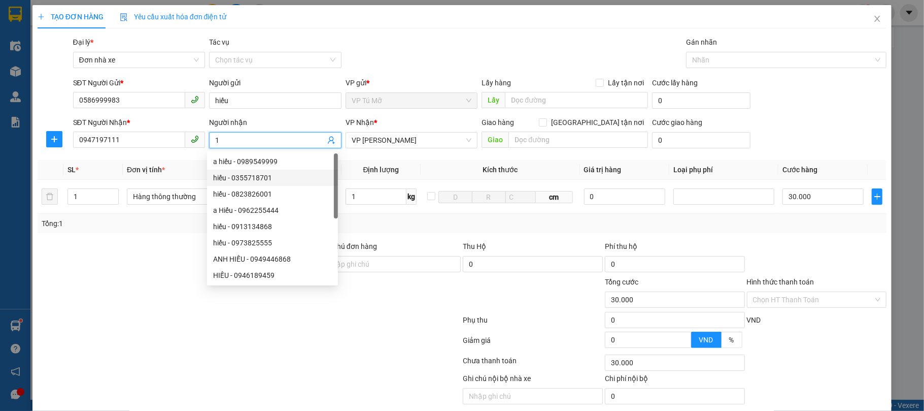
type input "1"
click at [429, 233] on div "Tổng: 1" at bounding box center [463, 223] width 850 height 19
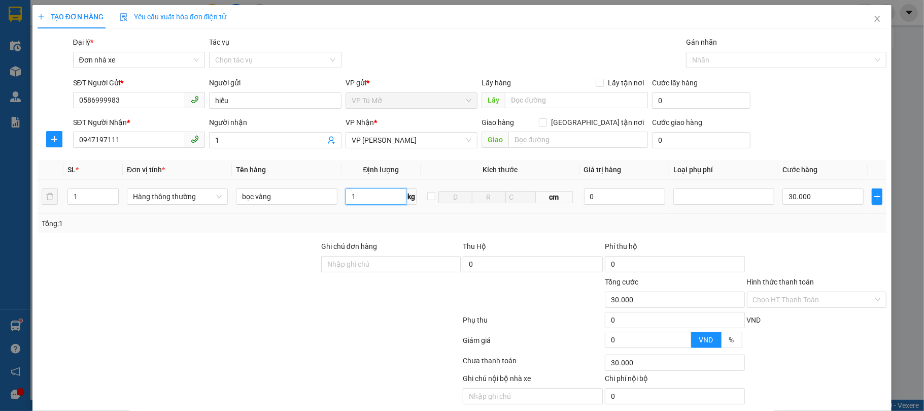
click at [363, 197] on input "1" at bounding box center [376, 196] width 61 height 16
click at [409, 218] on div "Tổng: 1" at bounding box center [463, 223] width 850 height 19
click at [296, 137] on input "1" at bounding box center [270, 140] width 110 height 11
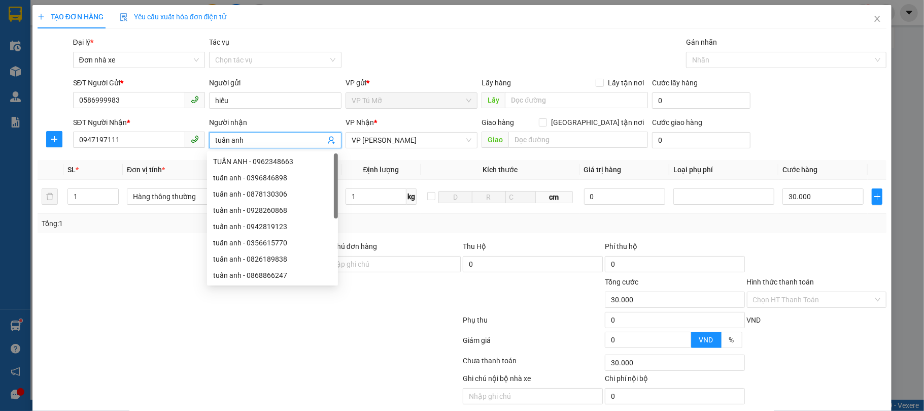
type input "tuấn anh"
click at [800, 251] on div at bounding box center [817, 259] width 142 height 36
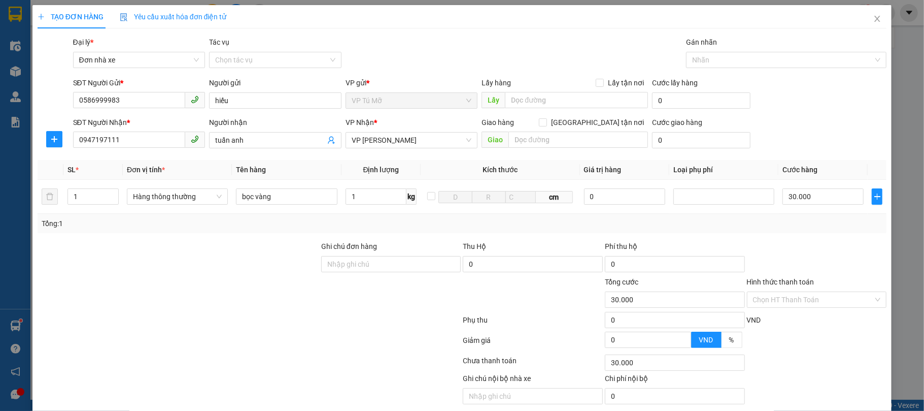
scroll to position [40, 0]
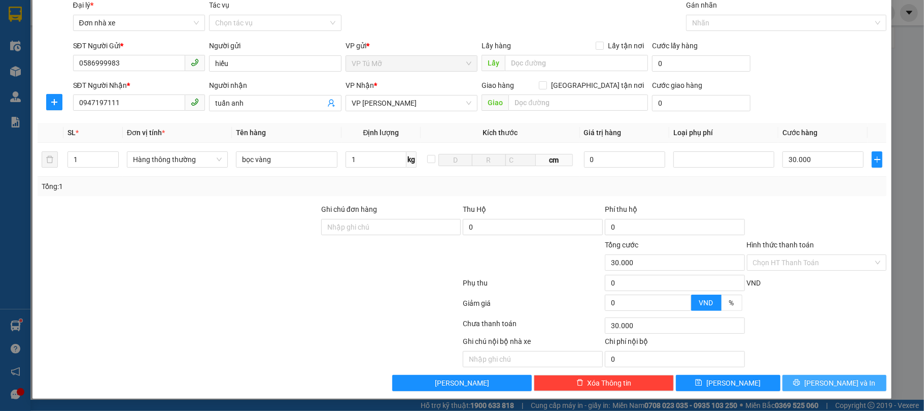
click at [824, 377] on button "[PERSON_NAME] và In" at bounding box center [835, 383] width 105 height 16
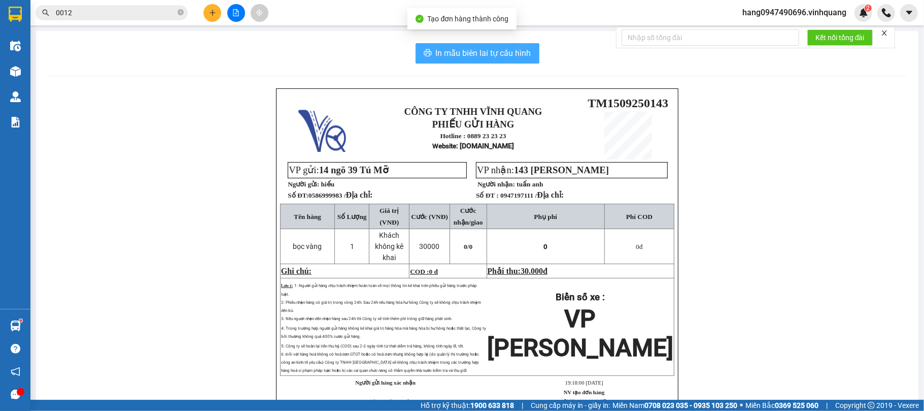
click at [472, 58] on span "In mẫu biên lai tự cấu hình" at bounding box center [483, 53] width 95 height 13
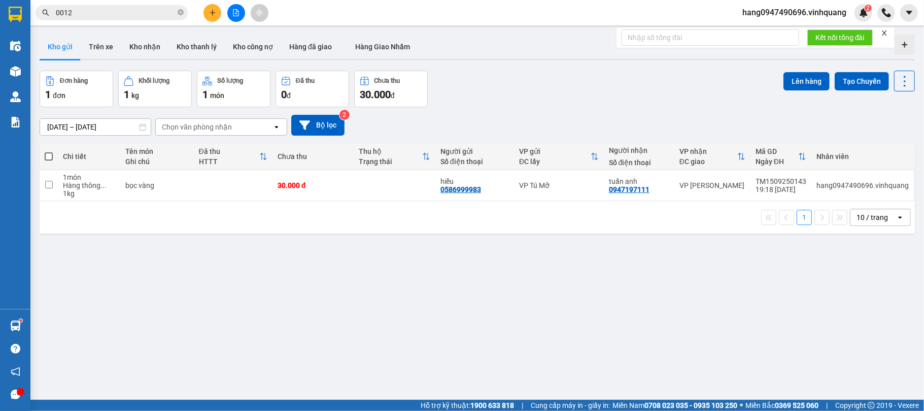
click at [210, 12] on icon "plus" at bounding box center [212, 12] width 7 height 7
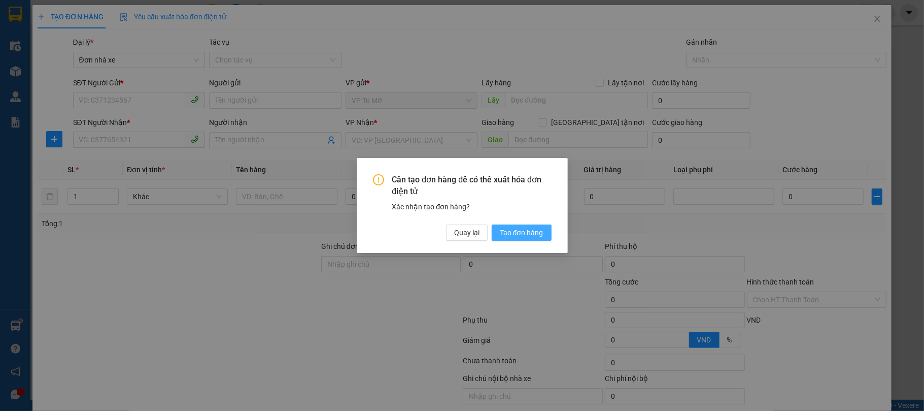
click at [522, 224] on button "Tạo đơn hàng" at bounding box center [522, 232] width 60 height 16
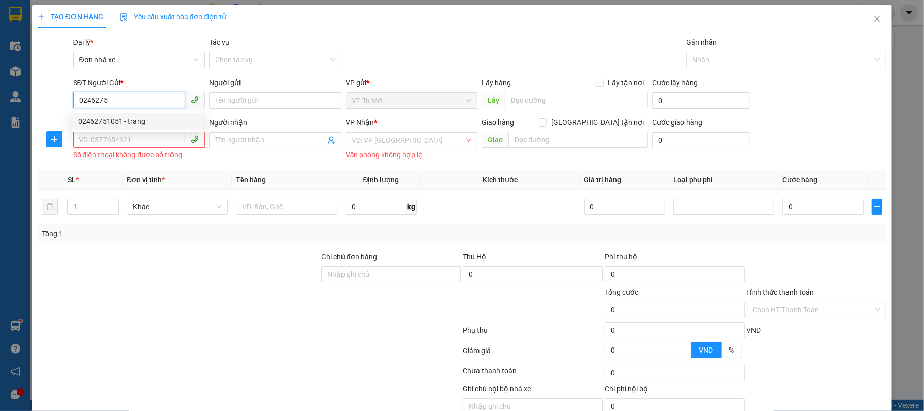
type input "02462751051"
type input "trang"
type input "0866102586"
type input "tiến"
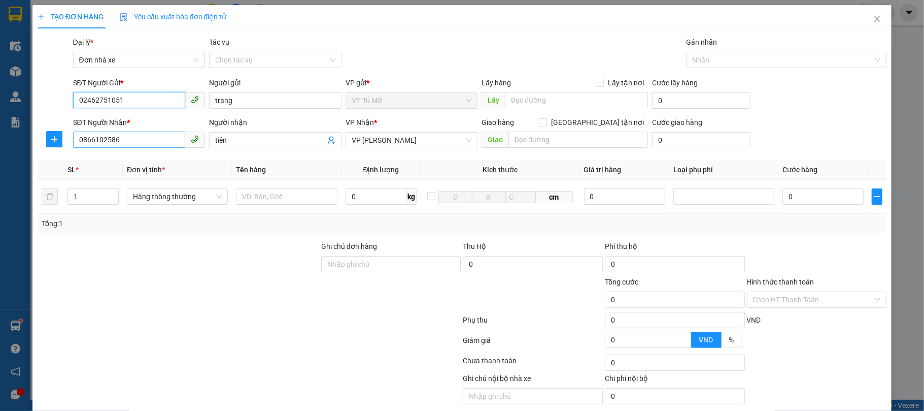
type input "02462751051"
click at [143, 142] on input "0866102586" at bounding box center [129, 139] width 113 height 16
drag, startPoint x: 143, startPoint y: 142, endPoint x: 149, endPoint y: 132, distance: 11.8
click at [145, 140] on input "0866102586" at bounding box center [129, 139] width 113 height 16
drag, startPoint x: 149, startPoint y: 132, endPoint x: 155, endPoint y: 123, distance: 10.7
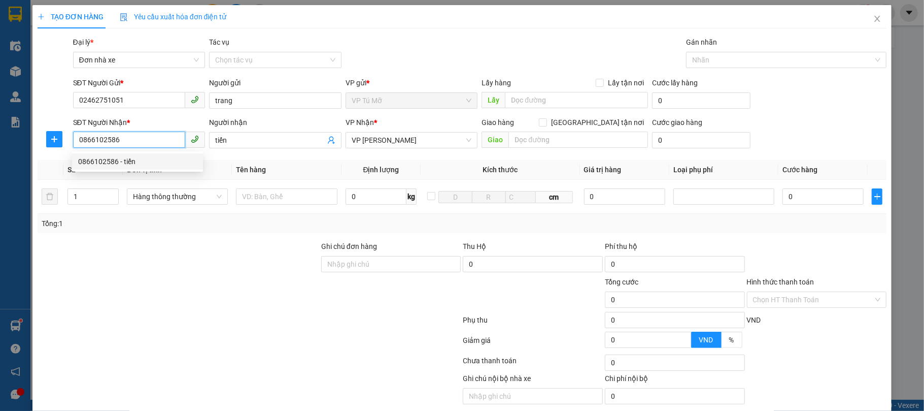
click at [151, 129] on div "SĐT Người Nhận * 0866102586" at bounding box center [139, 135] width 132 height 36
click at [134, 136] on input "0866102586" at bounding box center [129, 139] width 113 height 16
type input "0382122022"
type input "cầu"
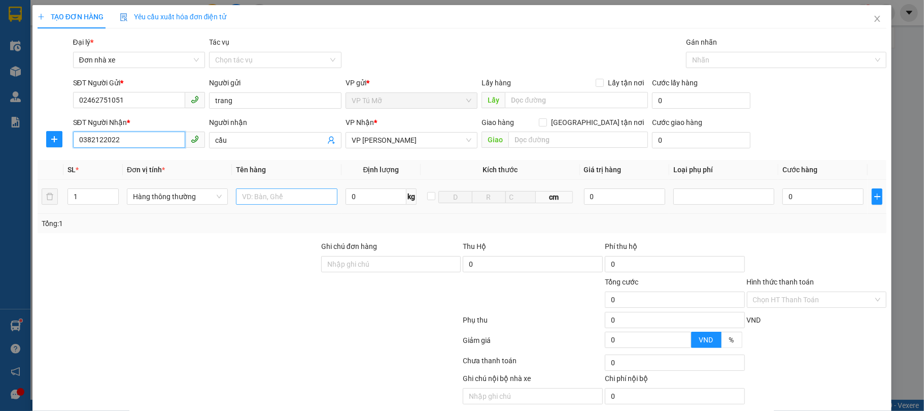
type input "0382122022"
click at [301, 193] on input "text" at bounding box center [286, 196] width 101 height 16
type input "thùng ct"
click at [374, 199] on input "0" at bounding box center [376, 196] width 61 height 16
type input "8"
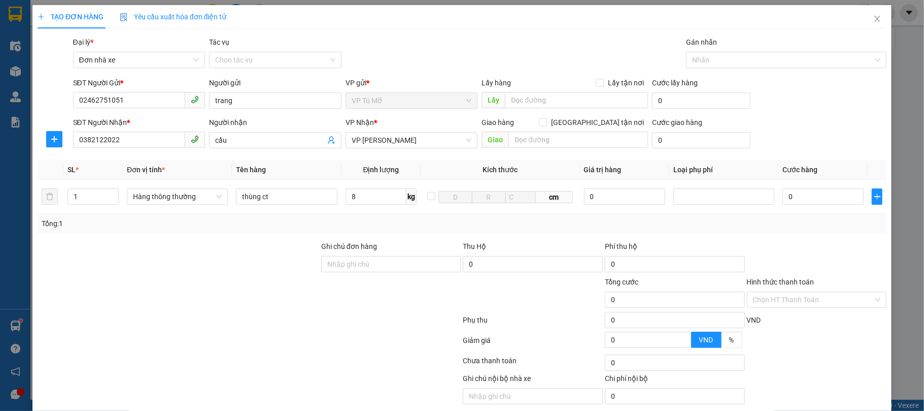
click at [328, 231] on div "Tổng: 1" at bounding box center [463, 223] width 850 height 19
type input "40.000"
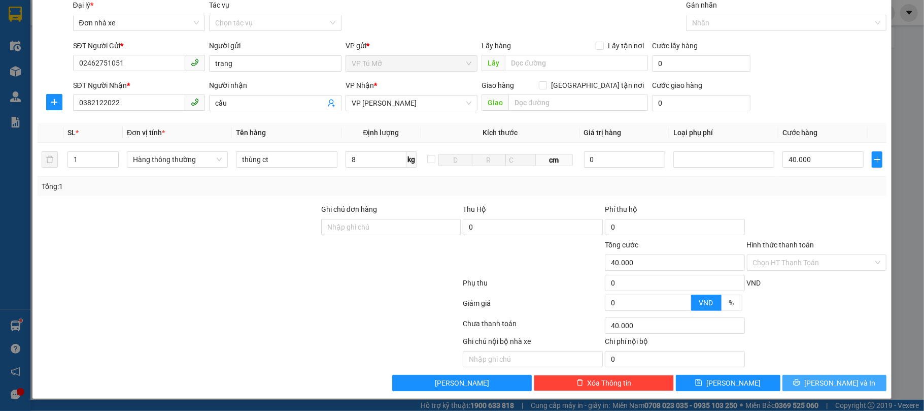
click at [851, 378] on button "[PERSON_NAME] và In" at bounding box center [835, 383] width 105 height 16
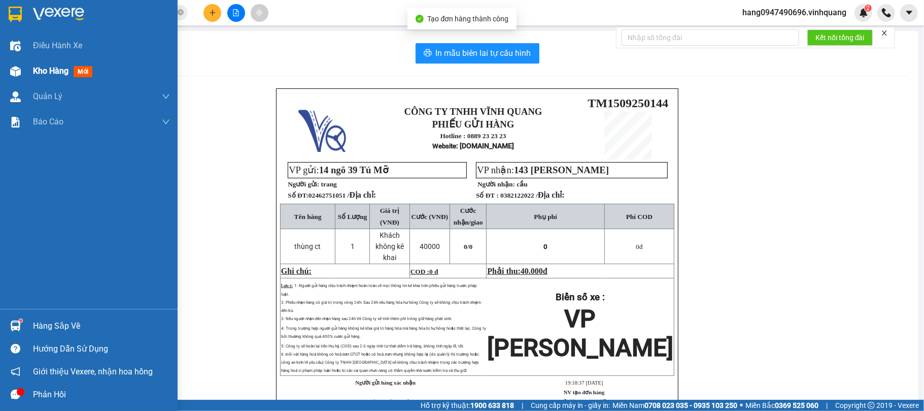
click at [69, 66] on span "Kho hàng" at bounding box center [51, 71] width 36 height 10
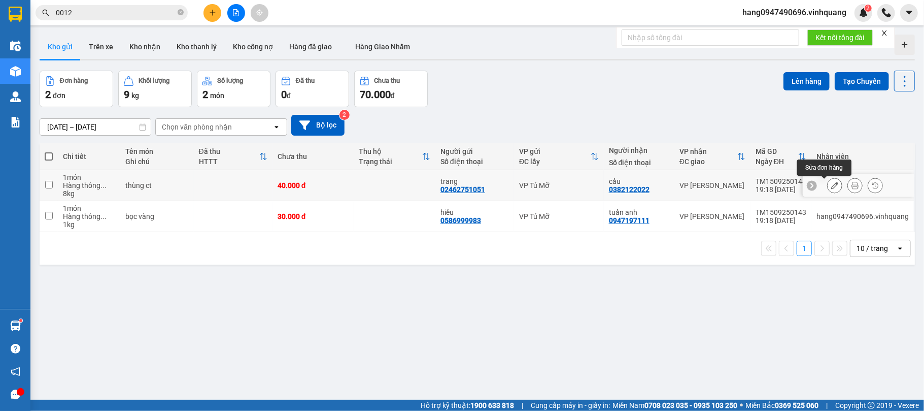
click at [828, 182] on button at bounding box center [835, 186] width 14 height 18
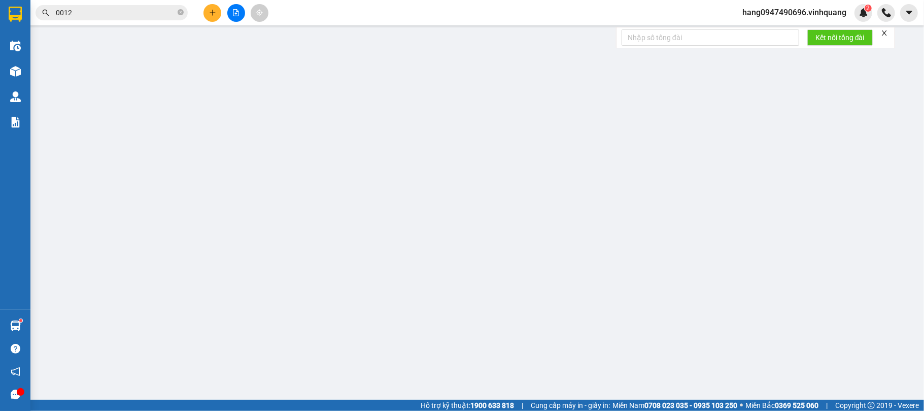
type input "02462751051"
type input "trang"
type input "0382122022"
type input "cầu"
type input "40.000"
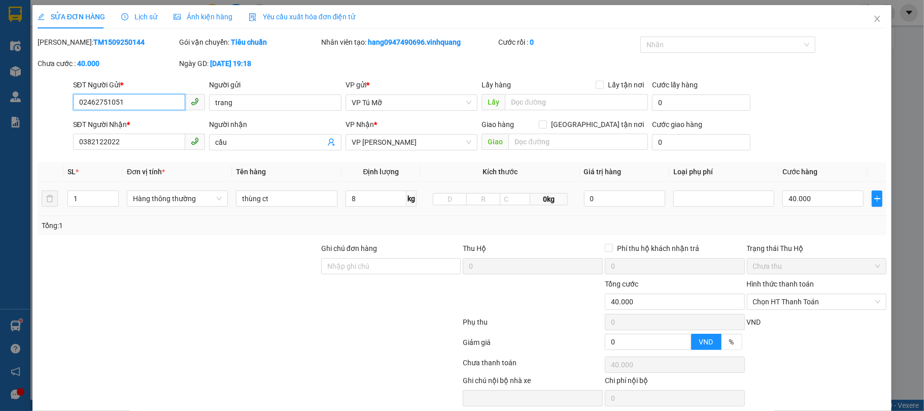
scroll to position [41, 0]
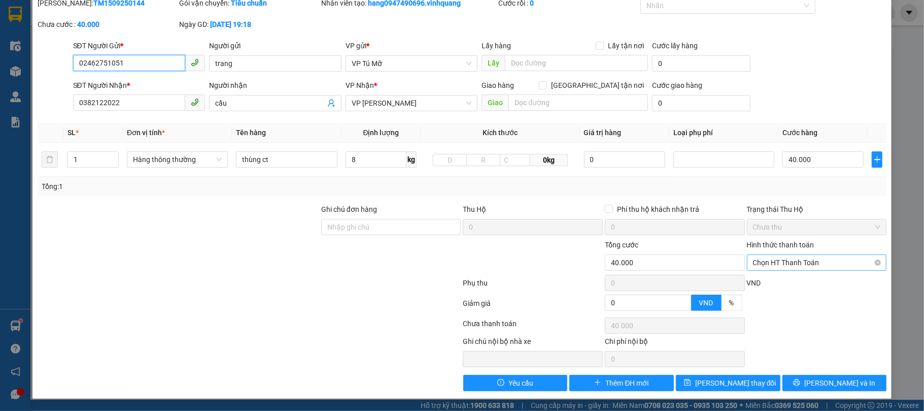
click at [784, 257] on span "Chọn HT Thanh Toán" at bounding box center [817, 262] width 128 height 15
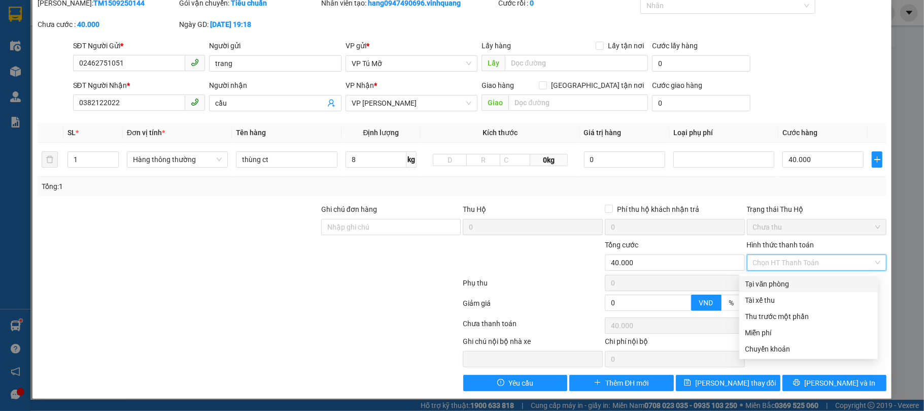
click at [776, 279] on div "Tại văn phòng" at bounding box center [809, 283] width 126 height 11
type input "0"
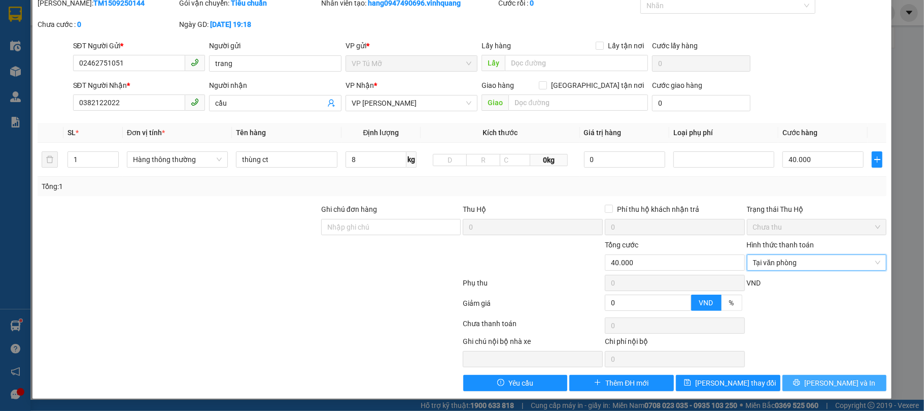
click at [801, 381] on button "[PERSON_NAME] và In" at bounding box center [835, 383] width 105 height 16
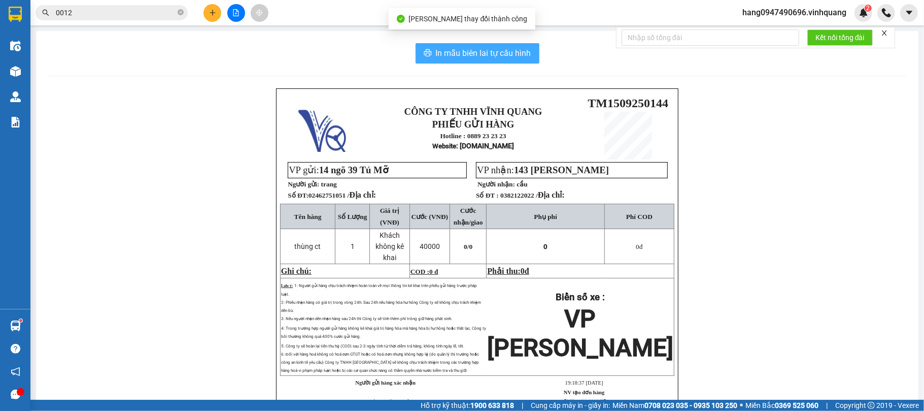
click at [512, 53] on span "In mẫu biên lai tự cấu hình" at bounding box center [483, 53] width 95 height 13
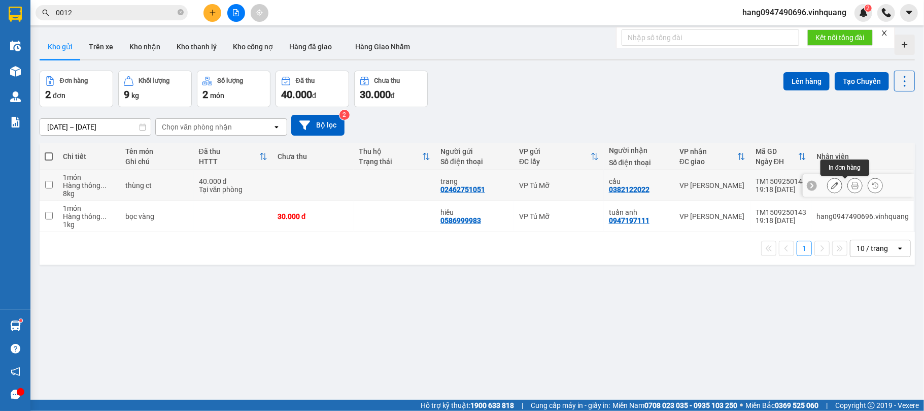
click at [850, 187] on button at bounding box center [855, 186] width 14 height 18
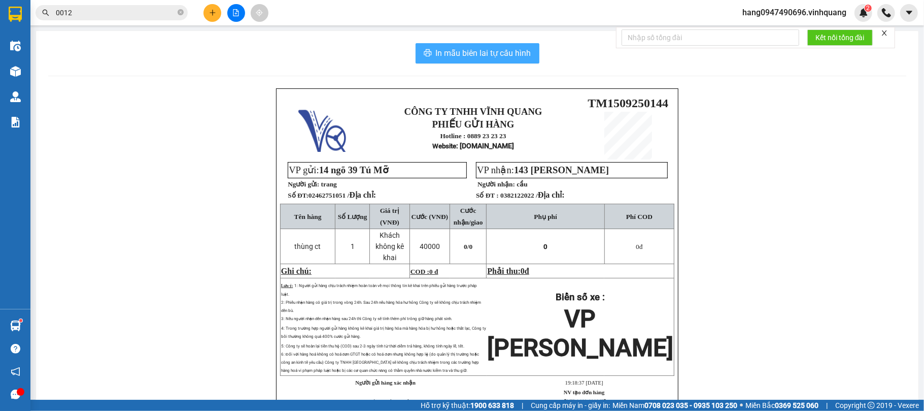
click at [502, 59] on span "In mẫu biên lai tự cấu hình" at bounding box center [483, 53] width 95 height 13
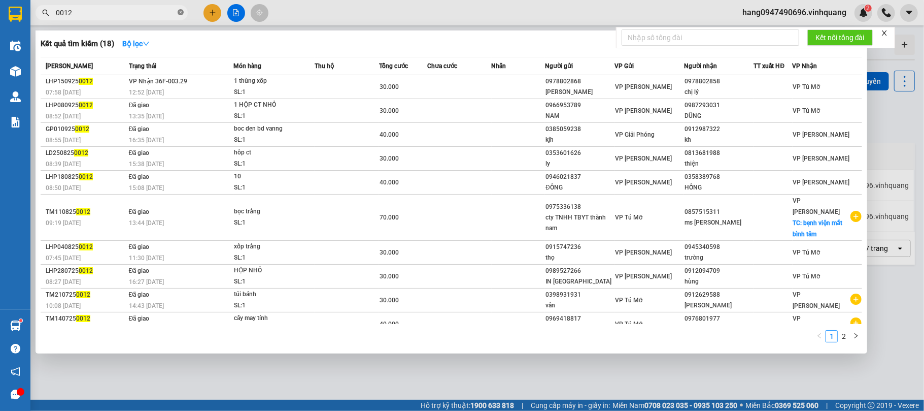
click at [183, 10] on icon "close-circle" at bounding box center [181, 12] width 6 height 6
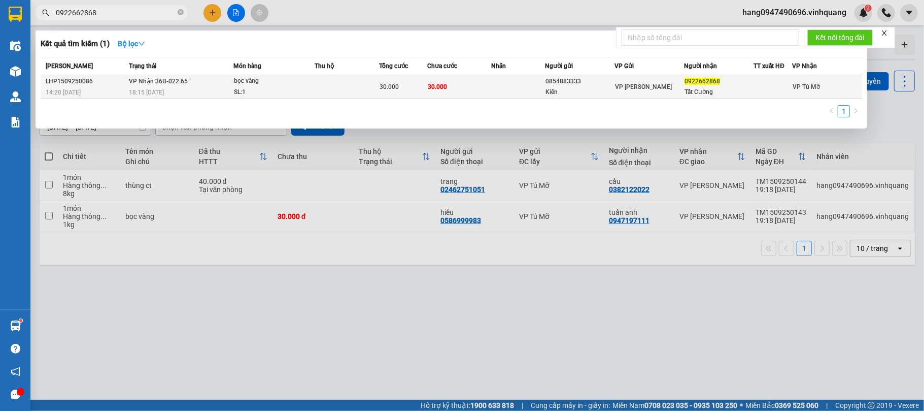
type input "0922662868"
click at [525, 85] on td at bounding box center [519, 87] width 54 height 24
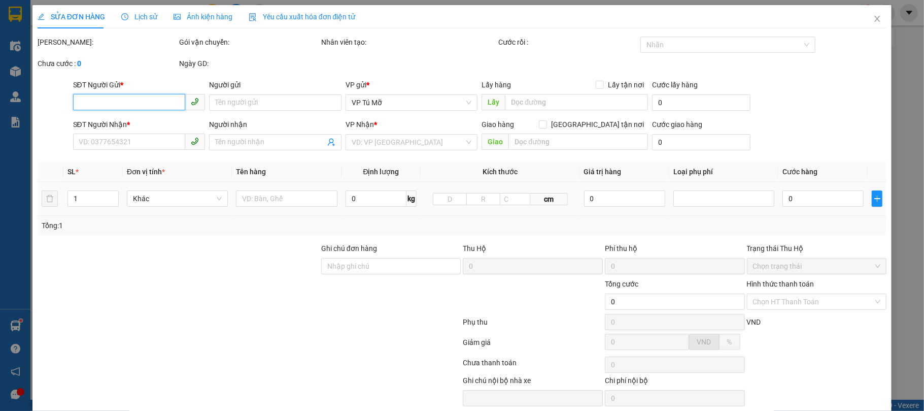
type input "0854883333"
type input "Kiên"
type input "0922662868"
type input "Tất Cường"
type input "30.000"
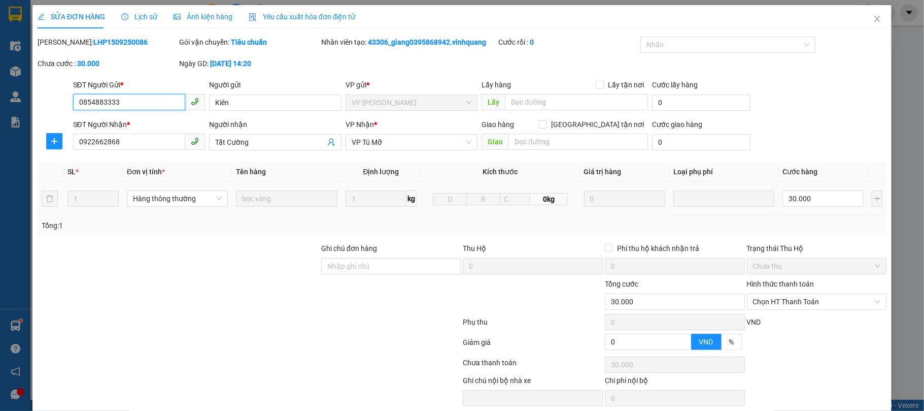
scroll to position [41, 0]
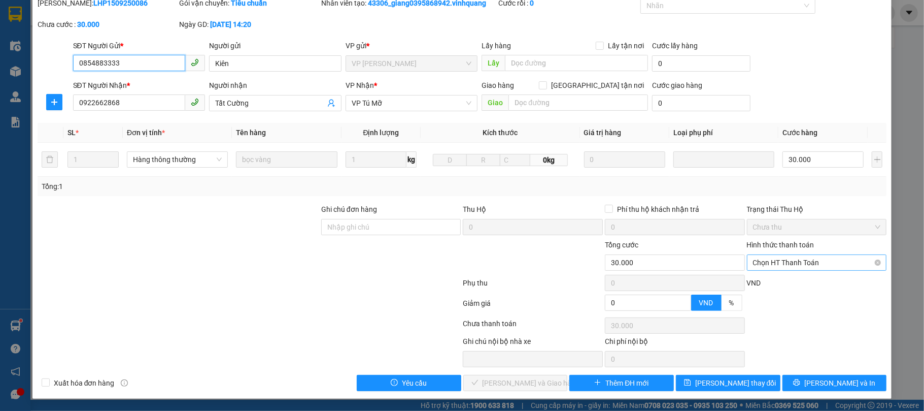
click at [788, 257] on span "Chọn HT Thanh Toán" at bounding box center [817, 262] width 128 height 15
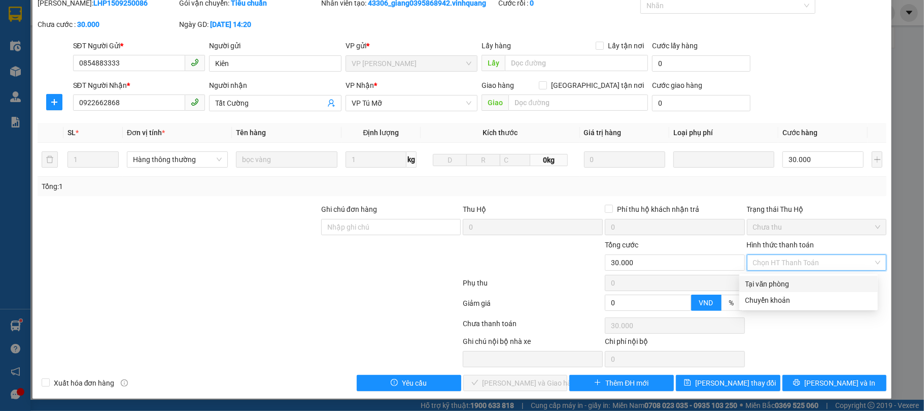
click at [772, 276] on div "Tại văn phòng" at bounding box center [809, 284] width 139 height 16
type input "0"
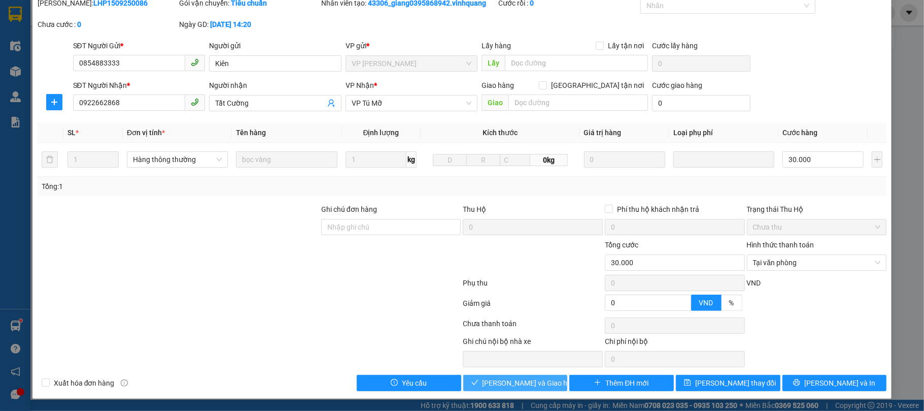
click at [531, 387] on span "[PERSON_NAME] và Giao hàng" at bounding box center [531, 382] width 97 height 11
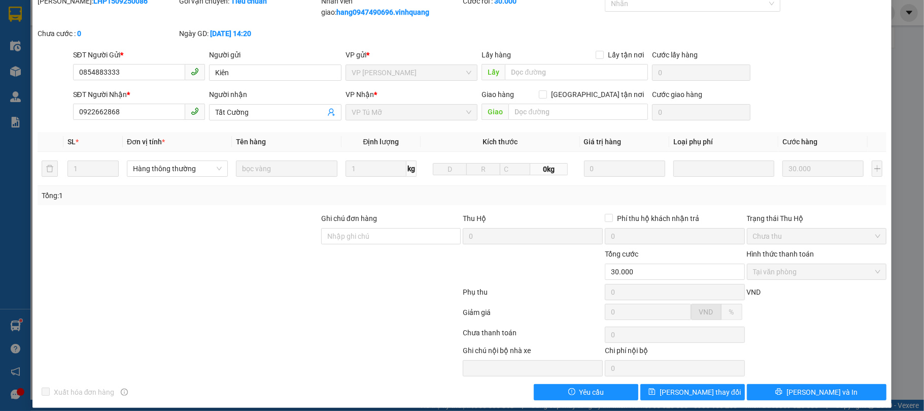
scroll to position [0, 0]
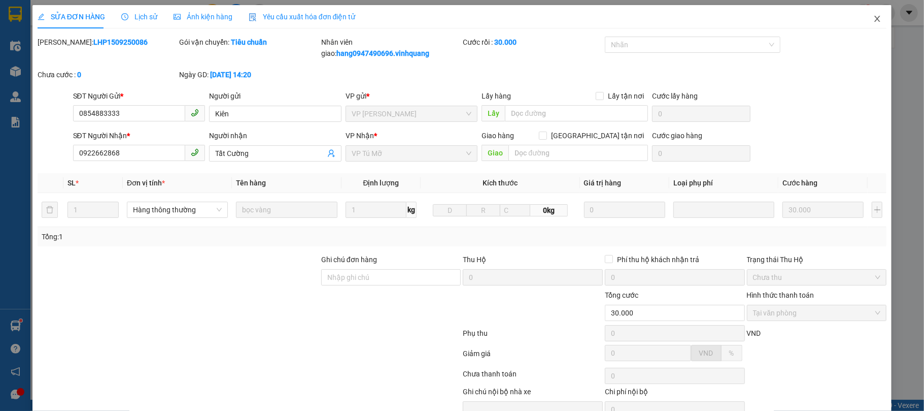
click at [863, 21] on span "Close" at bounding box center [877, 19] width 28 height 28
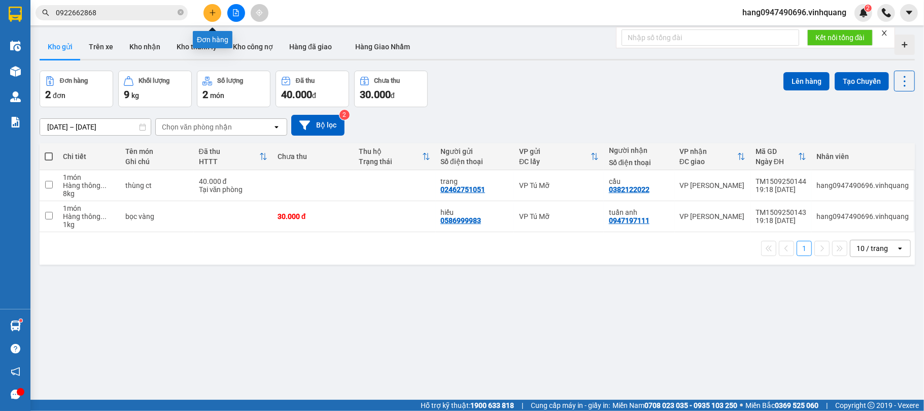
click at [211, 13] on icon "plus" at bounding box center [213, 12] width 6 height 1
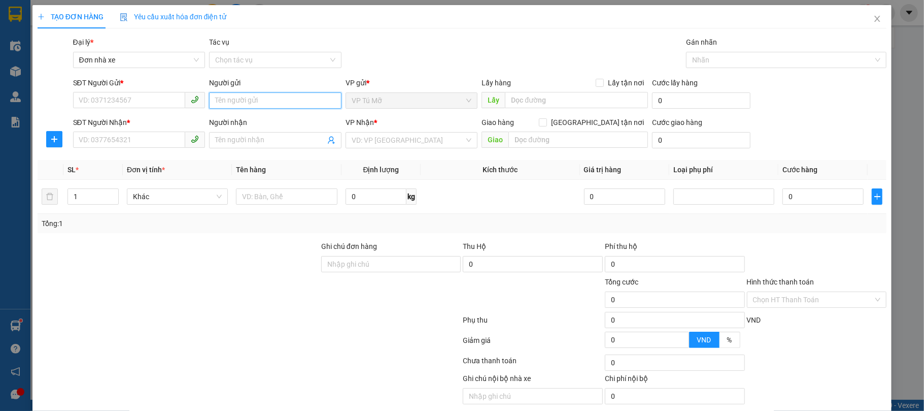
click at [275, 98] on input "Người gửi" at bounding box center [275, 100] width 132 height 16
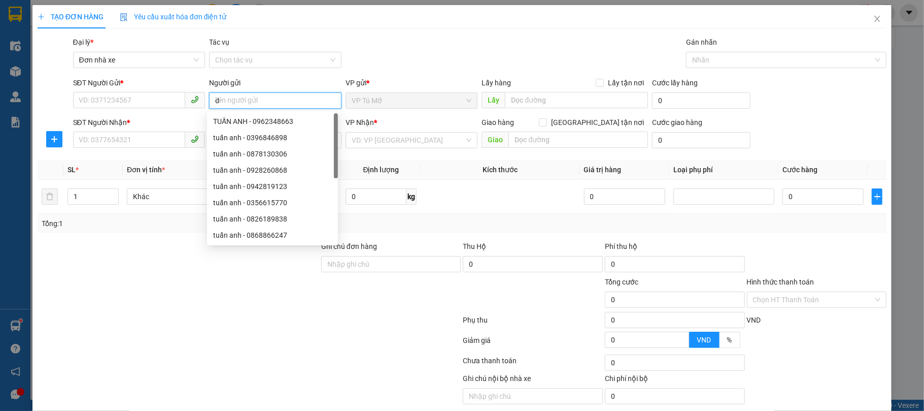
type input "d"
type input "đại tín"
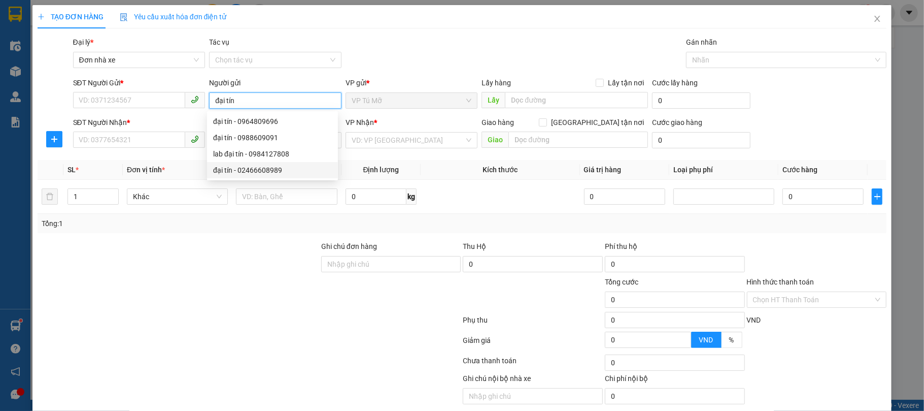
click at [304, 169] on div "đại tín - 02466608989" at bounding box center [272, 169] width 119 height 11
type input "02466608989"
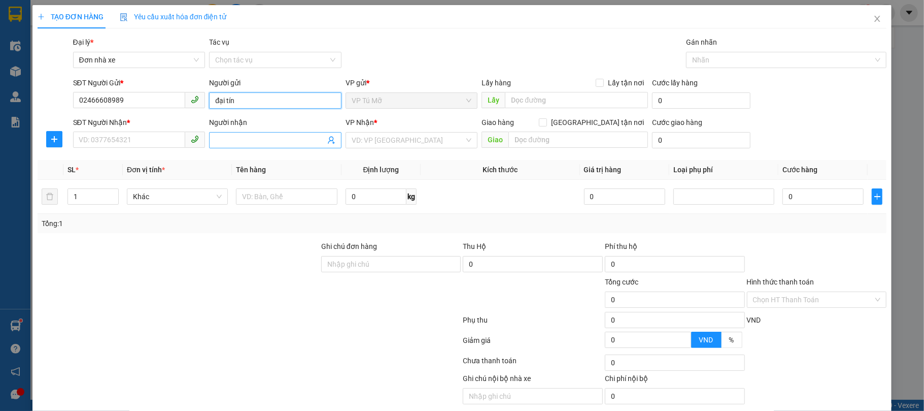
type input "đại tín"
click at [245, 140] on input "Người nhận" at bounding box center [270, 140] width 110 height 11
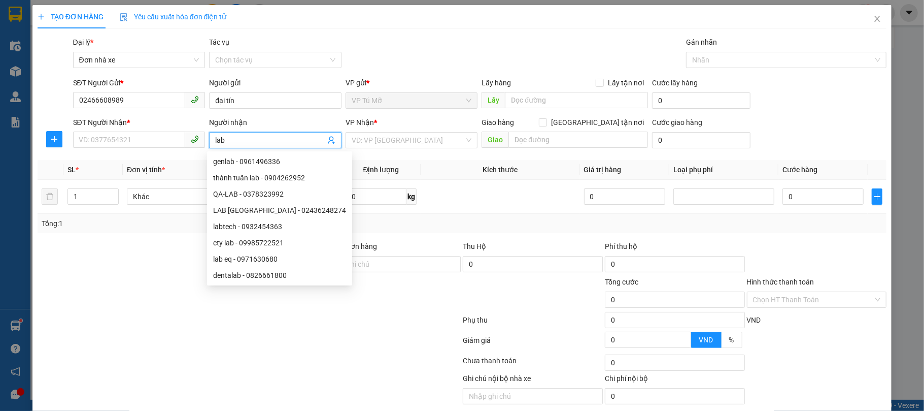
type input "lab"
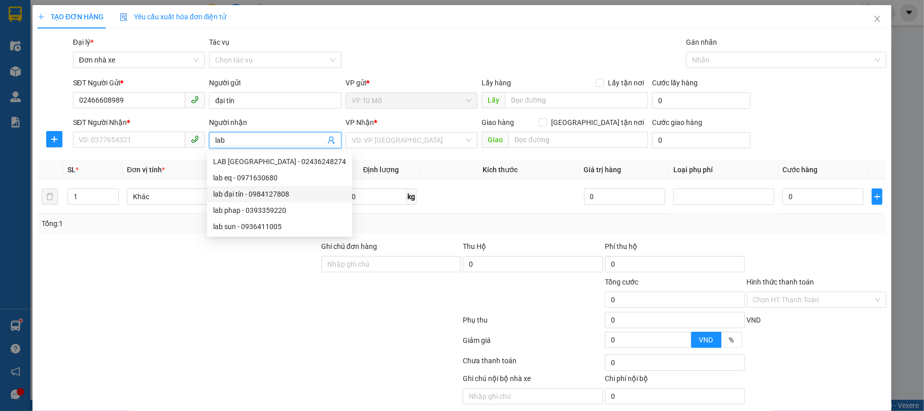
click at [254, 194] on div "lab đại tín - 0984127808" at bounding box center [279, 193] width 133 height 11
type input "0984127808"
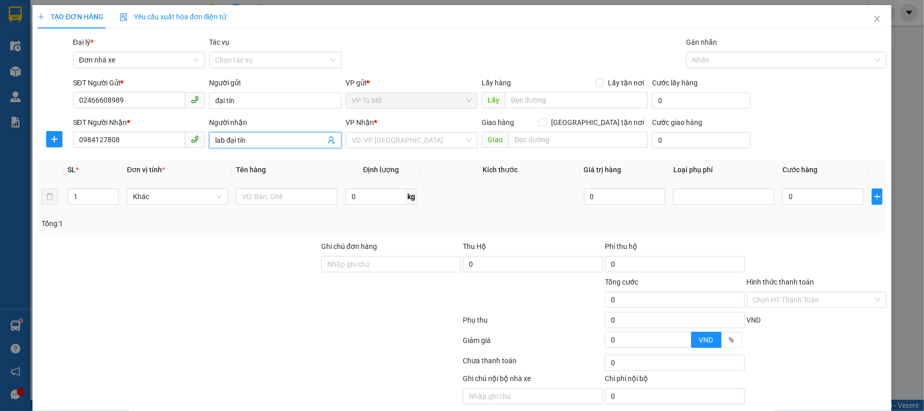
type input "lab đại tín"
click at [254, 194] on input "text" at bounding box center [286, 196] width 101 height 16
type input "hộp đỏ nhỏ"
click at [358, 193] on input "0" at bounding box center [376, 196] width 61 height 16
type input "1"
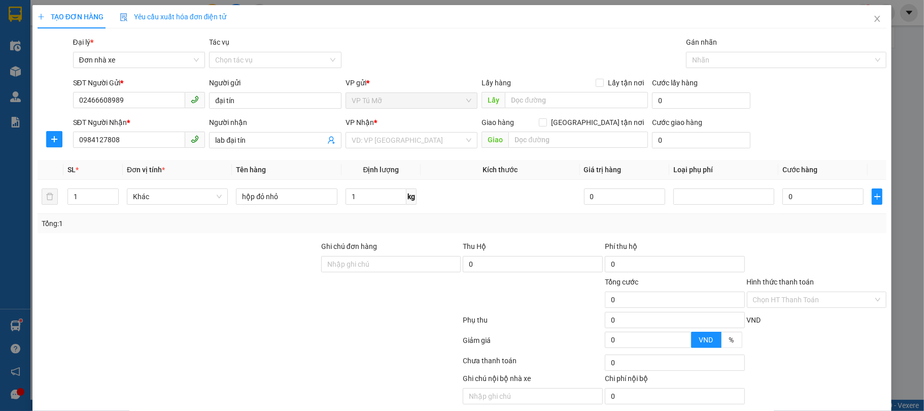
click at [394, 219] on div "Tổng: 1" at bounding box center [463, 223] width 842 height 11
click at [843, 307] on input "Hình thức thanh toán" at bounding box center [813, 299] width 121 height 15
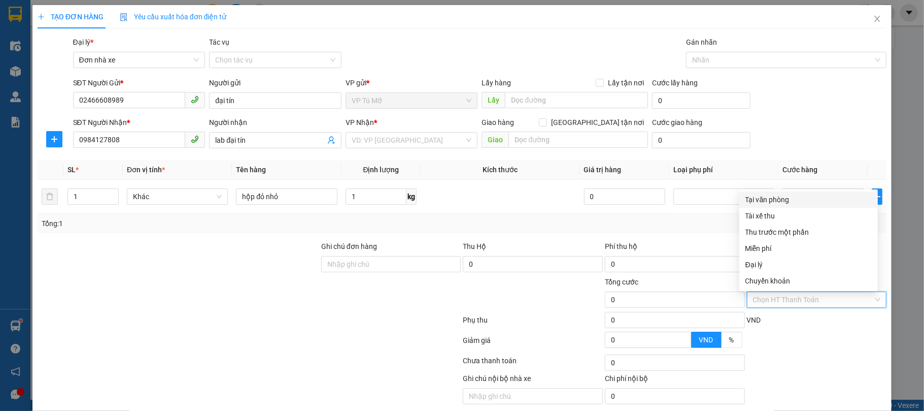
click at [802, 200] on div "Tại văn phòng" at bounding box center [809, 199] width 126 height 11
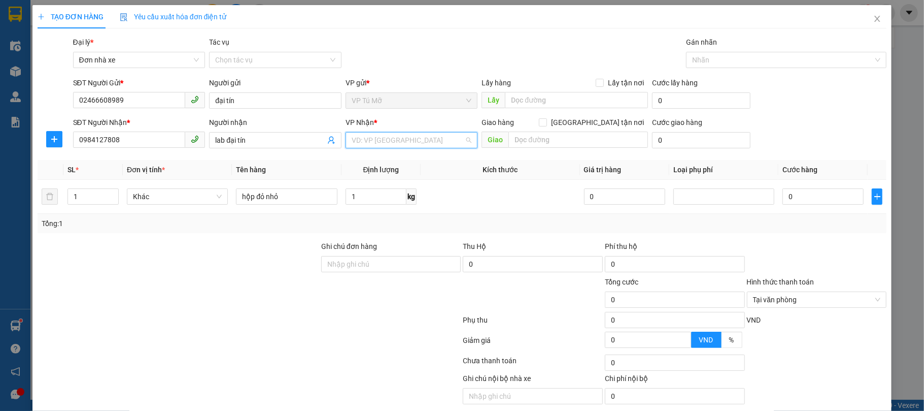
click at [410, 134] on input "search" at bounding box center [408, 139] width 113 height 15
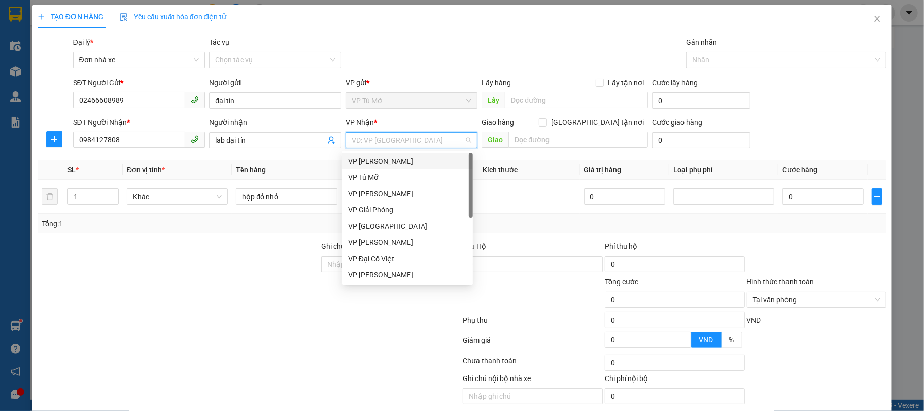
click at [403, 154] on div "VP [PERSON_NAME]" at bounding box center [407, 161] width 131 height 16
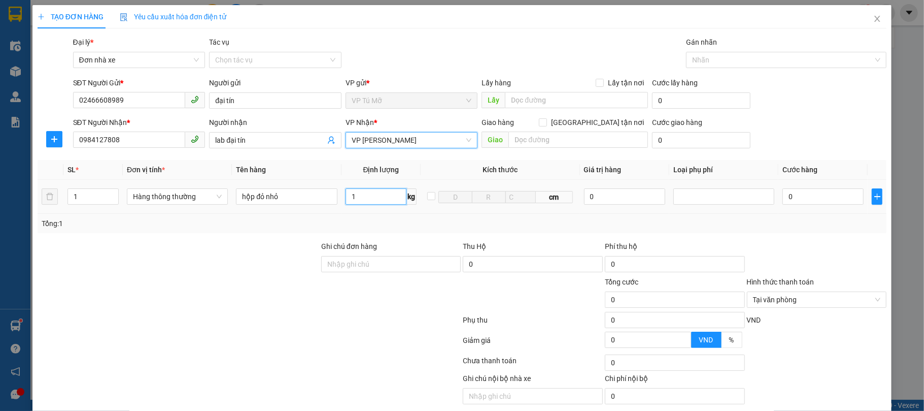
click at [364, 195] on input "1" at bounding box center [376, 196] width 61 height 16
click at [412, 226] on div "Tổng: 1" at bounding box center [463, 223] width 842 height 11
type input "30.000"
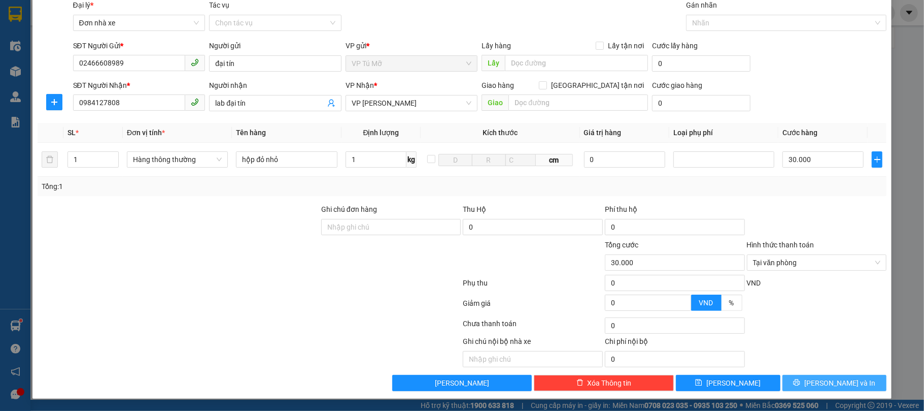
click at [824, 378] on span "[PERSON_NAME] và In" at bounding box center [840, 382] width 71 height 11
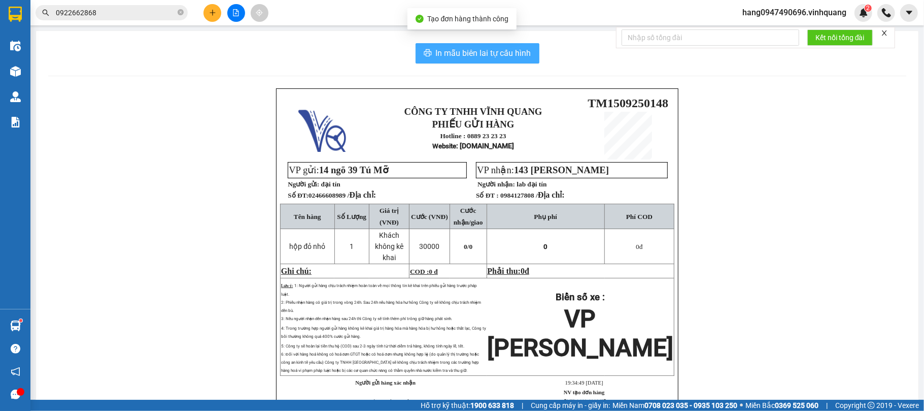
click at [492, 50] on span "In mẫu biên lai tự cấu hình" at bounding box center [483, 53] width 95 height 13
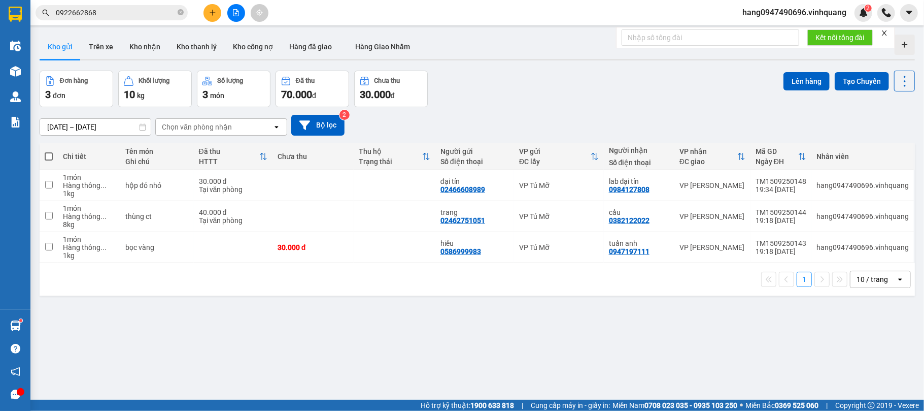
click at [217, 17] on button at bounding box center [213, 13] width 18 height 18
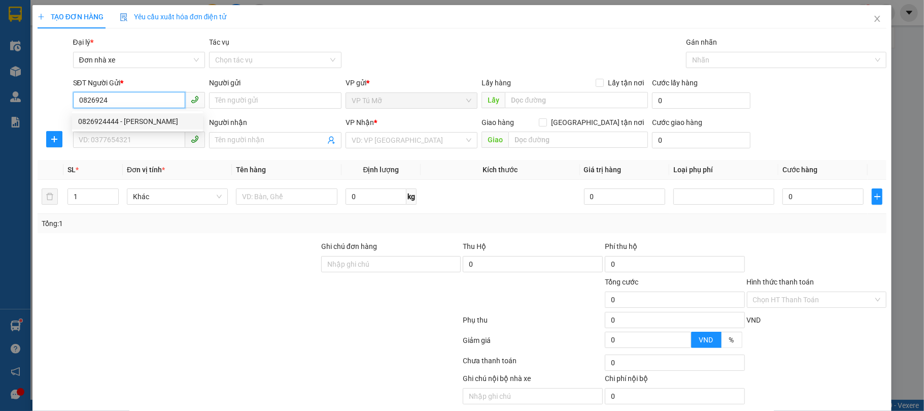
type input "0826924444"
type input "tuấn anh"
type input "0522137777"
type input "HẢI"
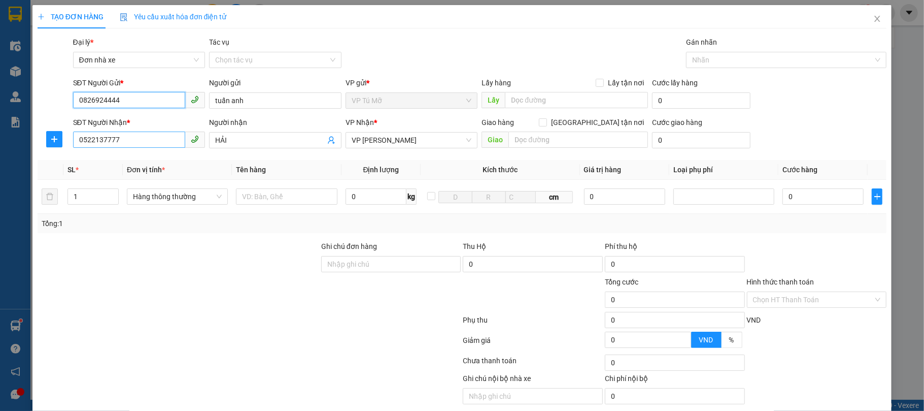
type input "0826924444"
click at [158, 147] on input "0522137777" at bounding box center [129, 139] width 113 height 16
click at [256, 141] on input "HẢI" at bounding box center [270, 140] width 110 height 11
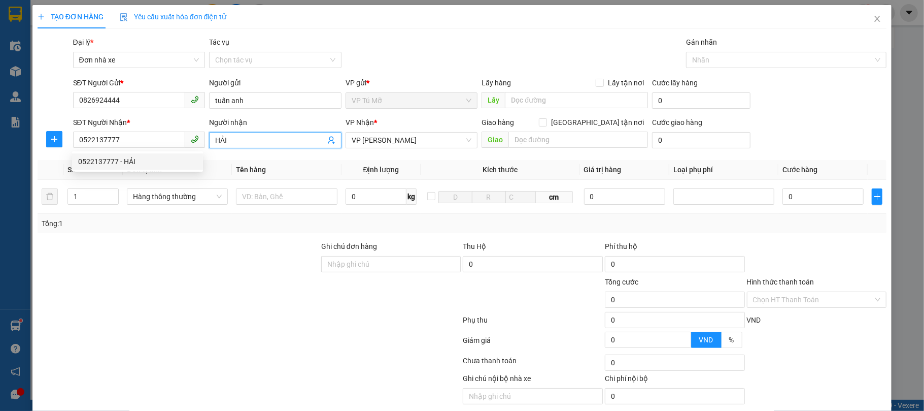
click at [256, 141] on input "HẢI" at bounding box center [270, 140] width 110 height 11
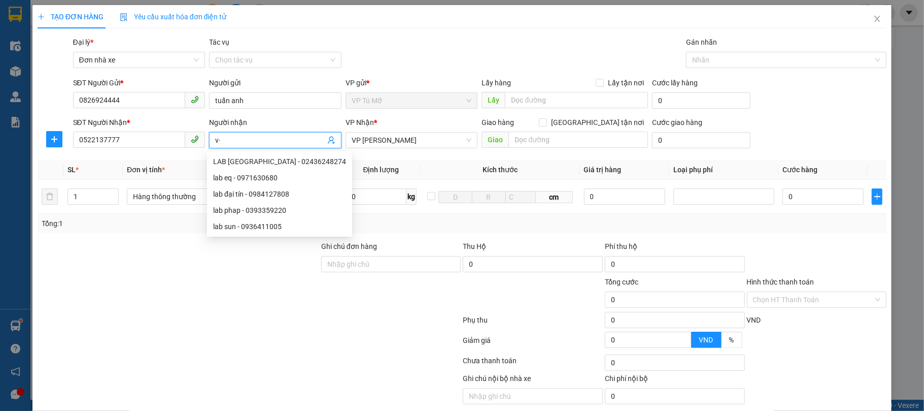
type input "v"
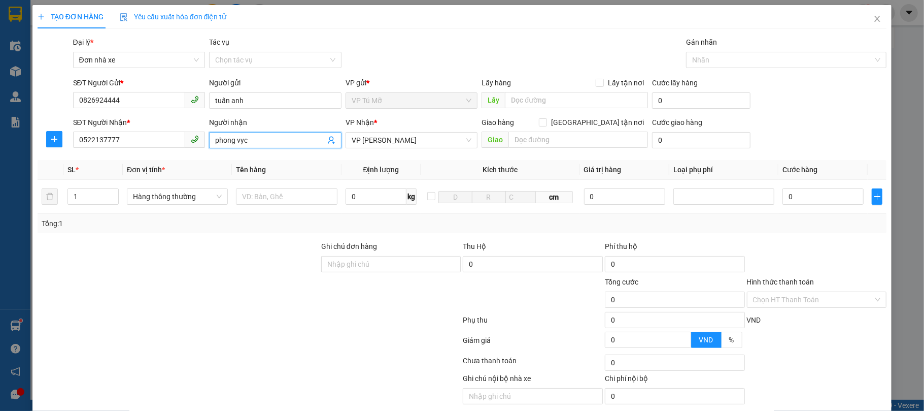
type input "phong vy"
click at [242, 159] on div "PHONG VỸ - 0844279999" at bounding box center [272, 161] width 119 height 11
type input "0844279999"
type input "PHONG VỸ"
click at [271, 199] on input "text" at bounding box center [286, 196] width 101 height 16
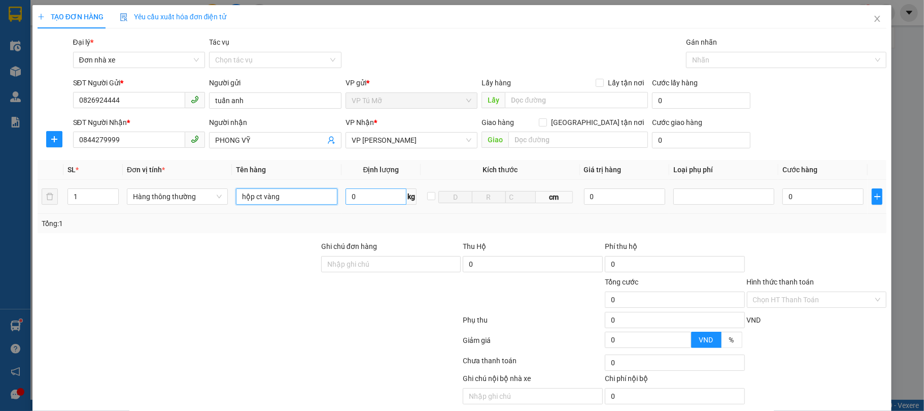
type input "hộp ct vàng"
click at [365, 205] on input "0" at bounding box center [376, 196] width 61 height 16
type input "1"
click at [374, 218] on div "Tổng: 1" at bounding box center [463, 223] width 850 height 19
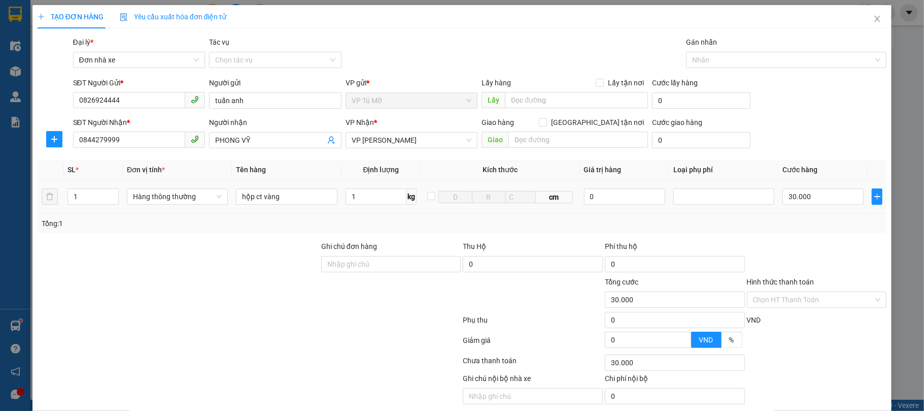
type input "30.000"
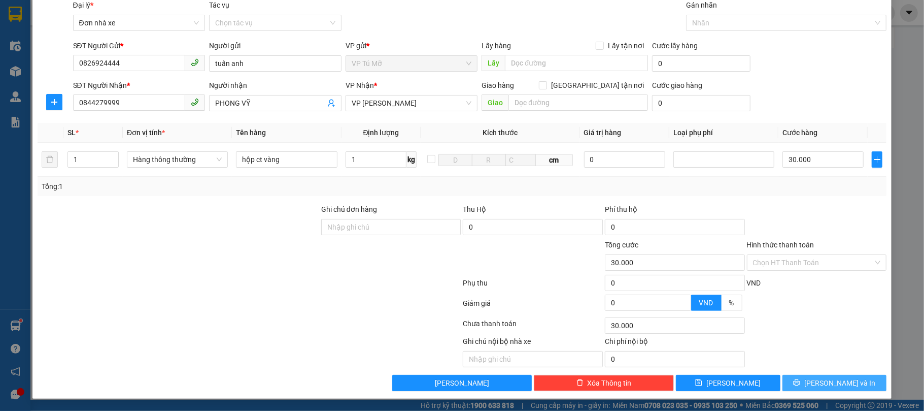
drag, startPoint x: 842, startPoint y: 390, endPoint x: 834, endPoint y: 389, distance: 8.3
click at [834, 389] on button "[PERSON_NAME] và In" at bounding box center [835, 383] width 105 height 16
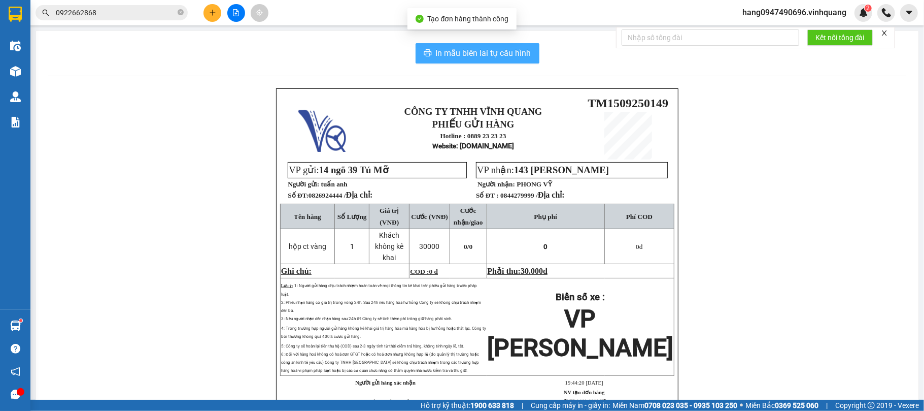
drag, startPoint x: 510, startPoint y: 59, endPoint x: 459, endPoint y: 39, distance: 55.1
drag, startPoint x: 459, startPoint y: 39, endPoint x: 413, endPoint y: 49, distance: 47.3
click at [416, 49] on button "In mẫu biên lai tự cấu hình" at bounding box center [478, 53] width 124 height 20
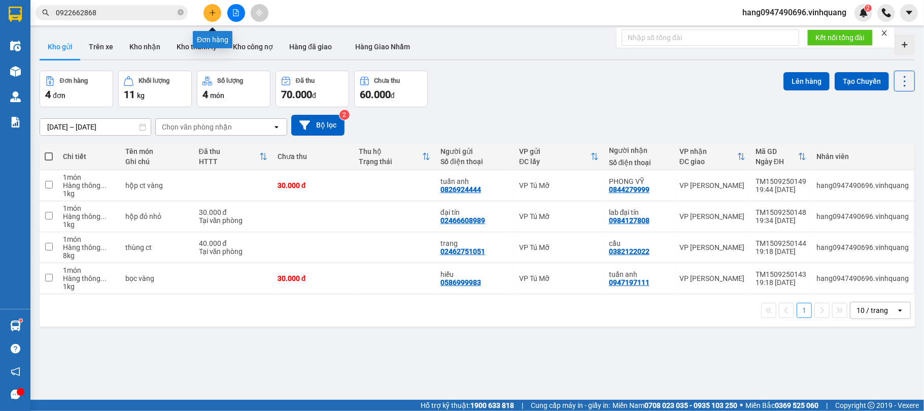
click at [209, 17] on button at bounding box center [213, 13] width 18 height 18
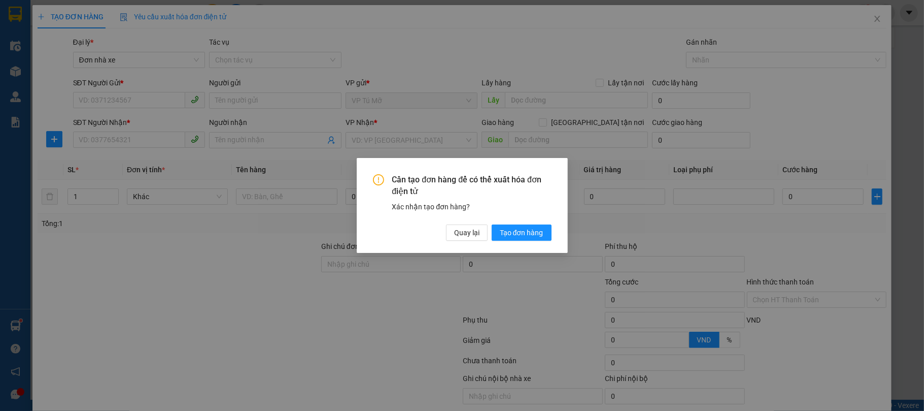
click at [502, 241] on div "Cần tạo đơn hàng để có thể xuất hóa đơn điện tử Xác nhận tạo đơn hàng? Quay lại…" at bounding box center [462, 205] width 211 height 95
click at [501, 238] on span "Tạo đơn hàng" at bounding box center [522, 232] width 44 height 11
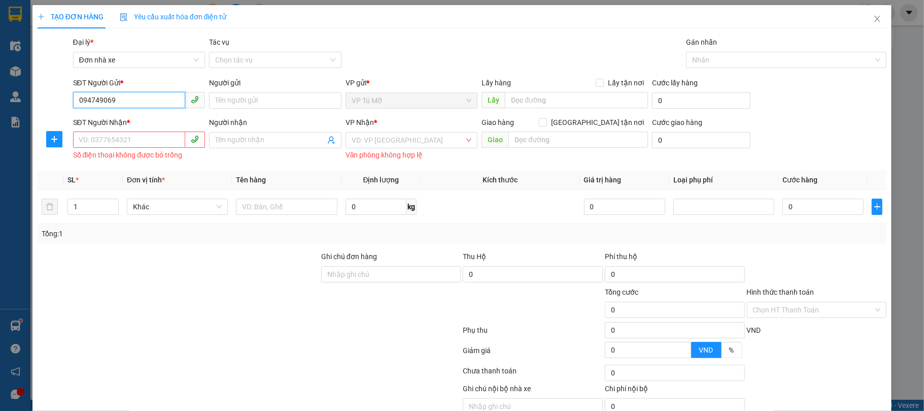
type input "0947490696"
click at [176, 118] on div "0947490696 - hằng" at bounding box center [137, 121] width 119 height 11
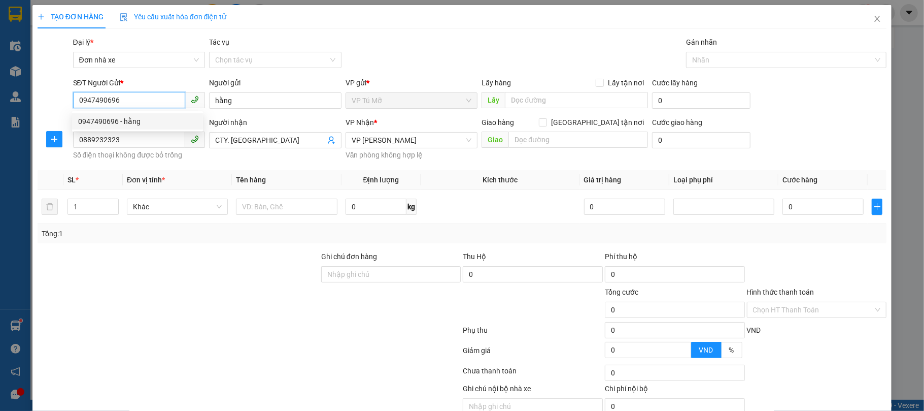
type input "hằng"
type input "0889232323"
type input "CTY. [GEOGRAPHIC_DATA]"
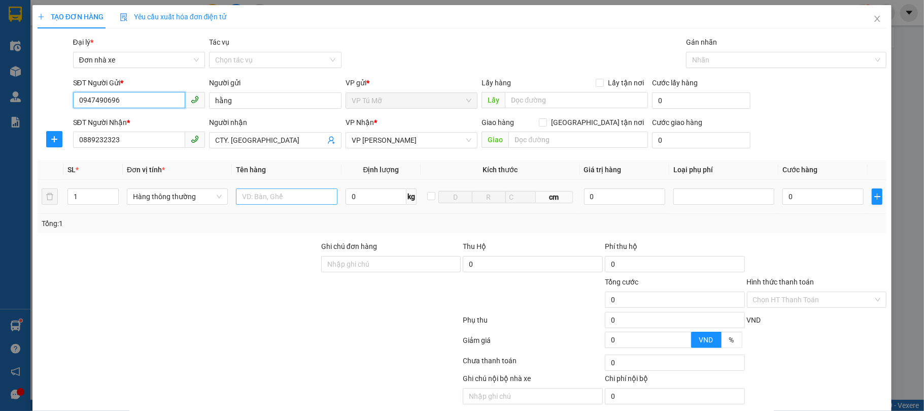
type input "0947490696"
click at [282, 197] on input "text" at bounding box center [286, 196] width 101 height 16
type input "bc vptm ngày 15/9"
click at [380, 197] on input "0" at bounding box center [376, 196] width 61 height 16
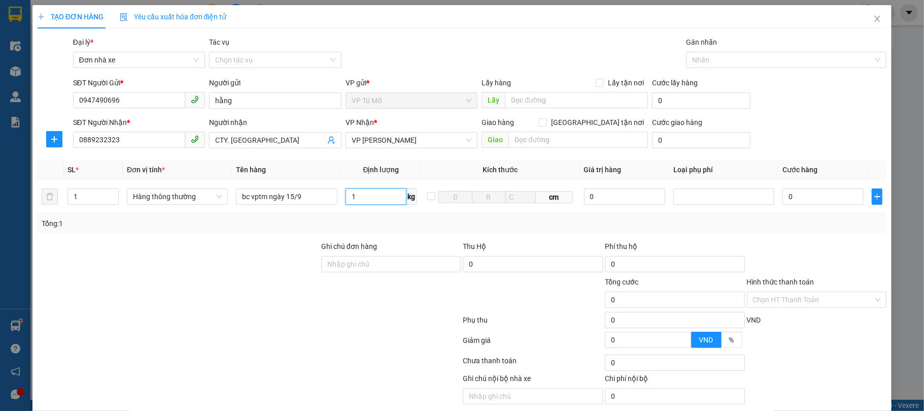
type input "1"
click at [380, 226] on div "Tổng: 1" at bounding box center [463, 223] width 842 height 11
type input "30.000"
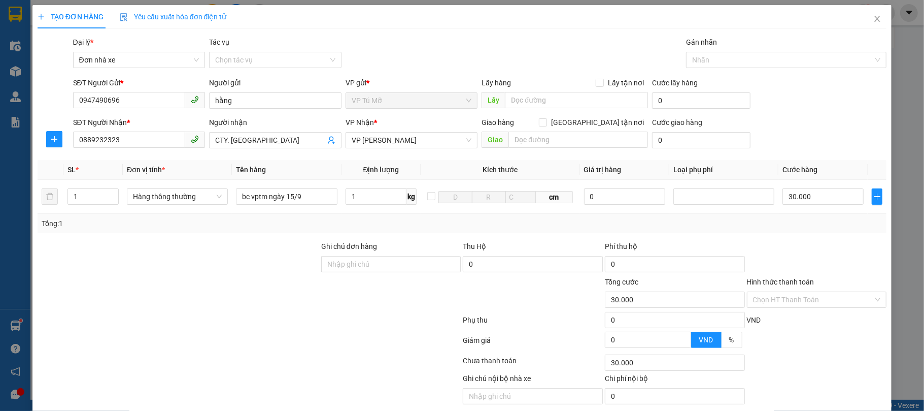
scroll to position [40, 0]
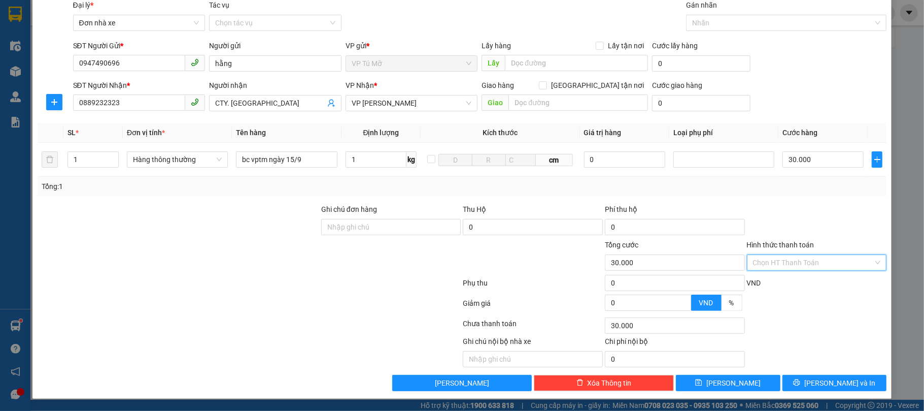
click at [794, 262] on input "Hình thức thanh toán" at bounding box center [813, 262] width 121 height 15
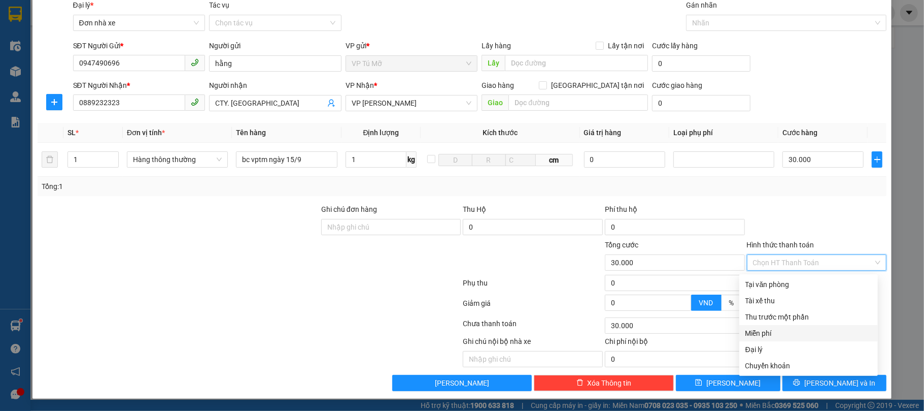
click at [764, 327] on div "Miễn phí" at bounding box center [809, 332] width 126 height 11
type input "0"
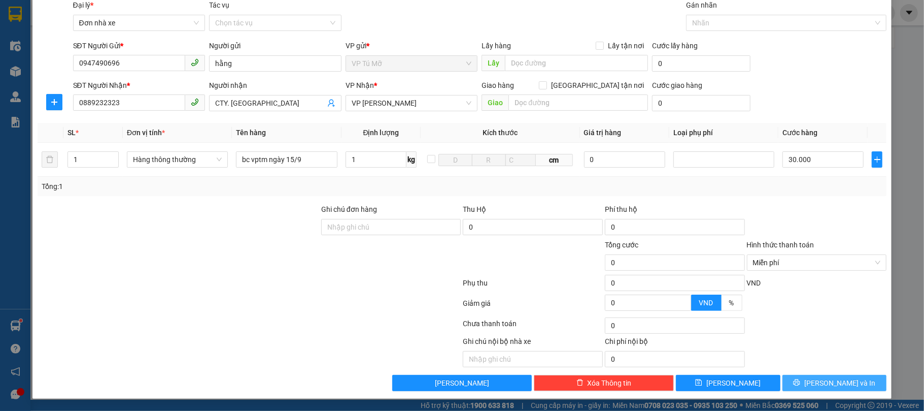
click at [827, 384] on span "[PERSON_NAME] và In" at bounding box center [840, 382] width 71 height 11
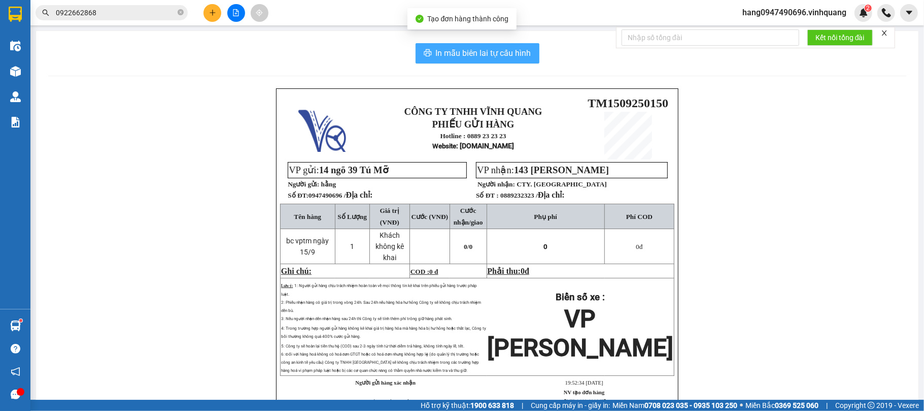
click at [520, 55] on span "In mẫu biên lai tự cấu hình" at bounding box center [483, 53] width 95 height 13
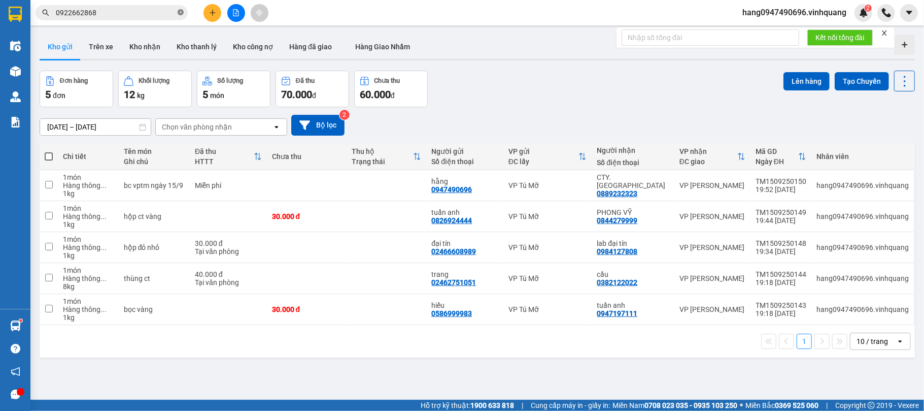
click at [181, 8] on span at bounding box center [181, 13] width 6 height 10
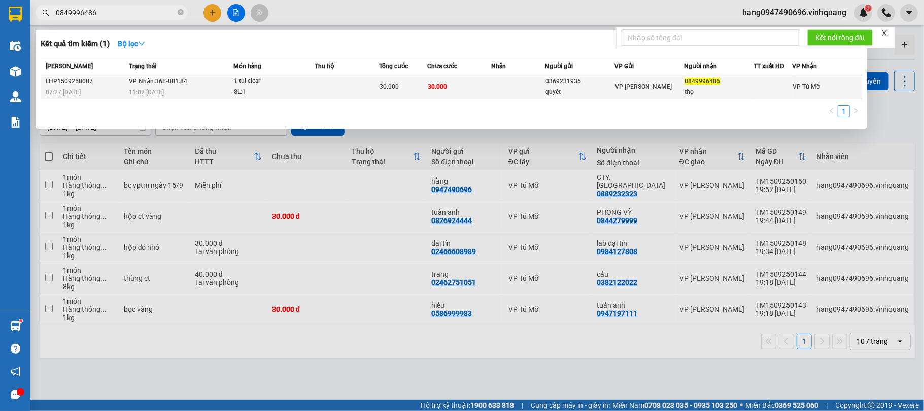
type input "0849996486"
click at [376, 76] on td at bounding box center [347, 87] width 64 height 24
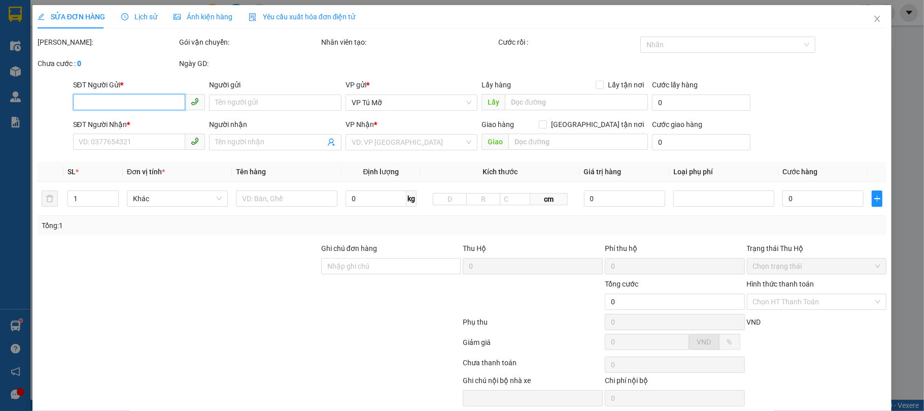
type input "0369231935"
type input "quyết"
type input "0849996486"
type input "thọ"
type input "30.000"
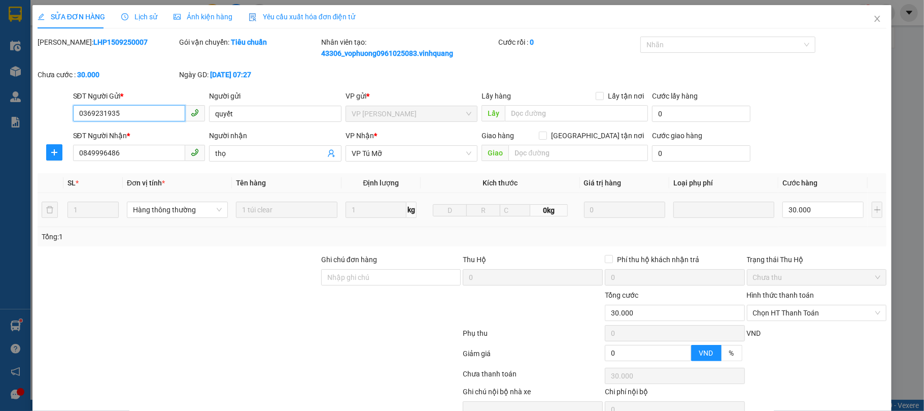
scroll to position [53, 0]
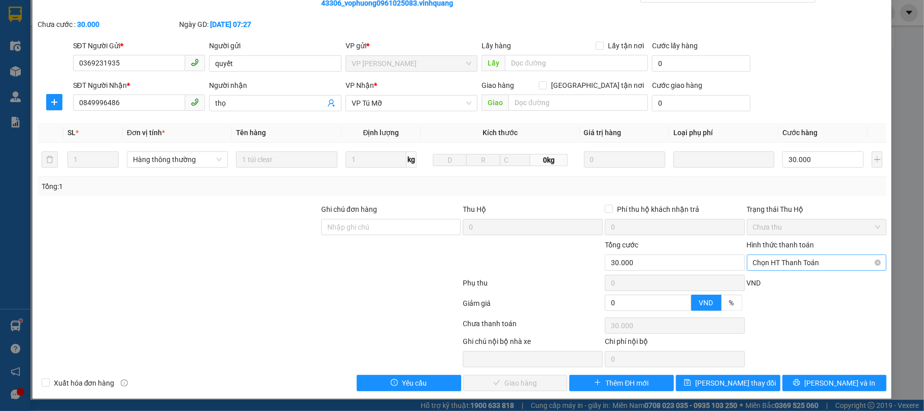
click at [824, 281] on div "VND" at bounding box center [817, 286] width 142 height 18
click at [815, 265] on span "Chọn HT Thanh Toán" at bounding box center [817, 262] width 128 height 15
click at [786, 283] on div "Tại văn phòng" at bounding box center [809, 283] width 126 height 11
type input "0"
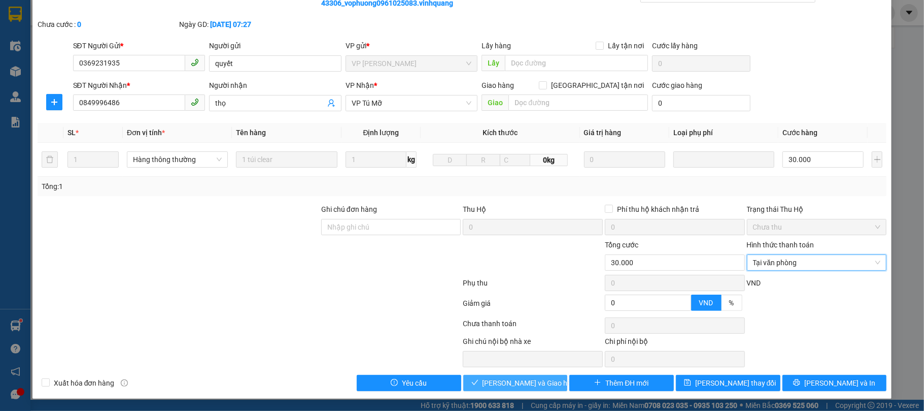
click at [516, 386] on span "[PERSON_NAME] và Giao hàng" at bounding box center [531, 382] width 97 height 11
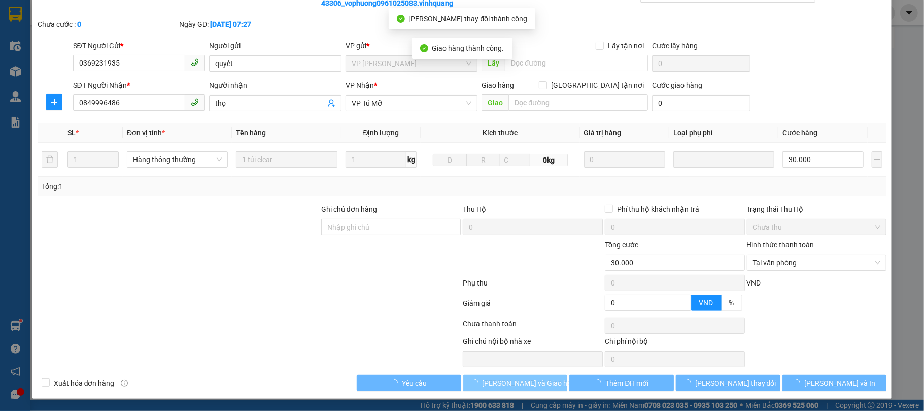
scroll to position [0, 0]
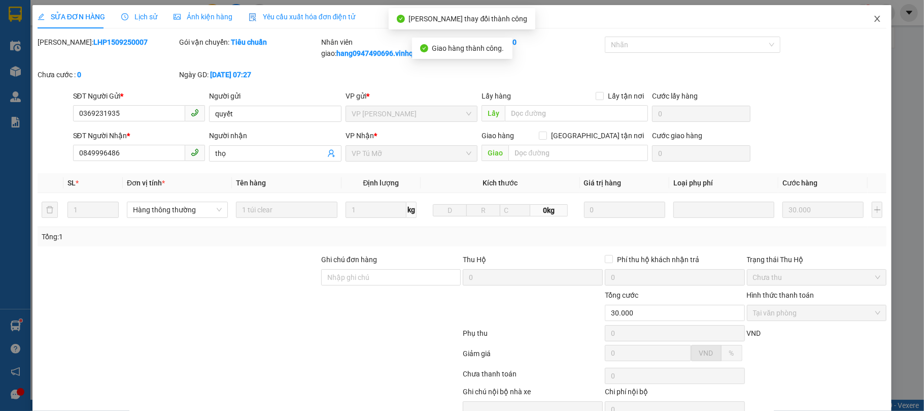
click at [874, 19] on icon "close" at bounding box center [878, 19] width 8 height 8
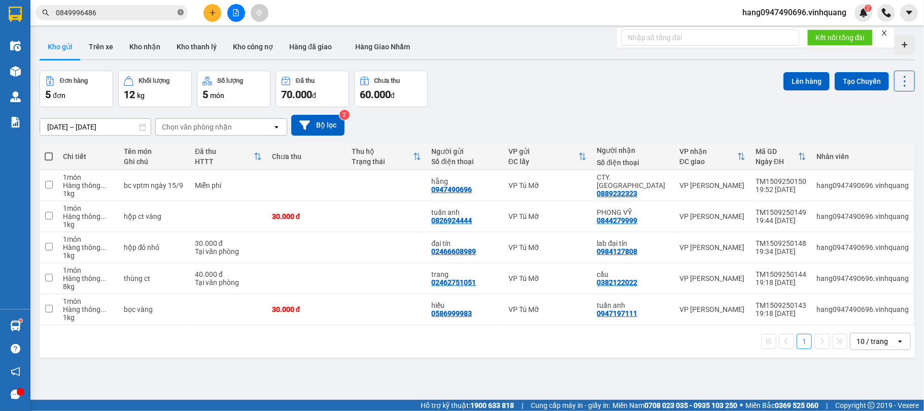
click at [181, 11] on icon "close-circle" at bounding box center [181, 12] width 6 height 6
click at [107, 42] on button "Trên xe" at bounding box center [101, 47] width 41 height 24
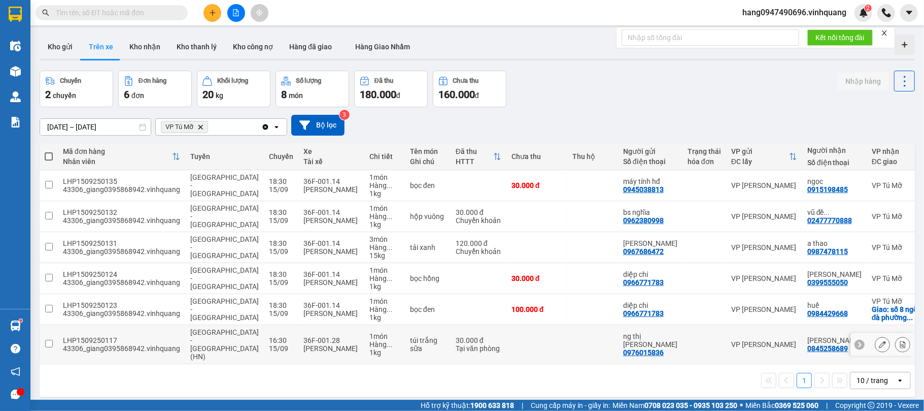
click at [464, 344] on div "Tại văn phòng" at bounding box center [479, 348] width 46 height 8
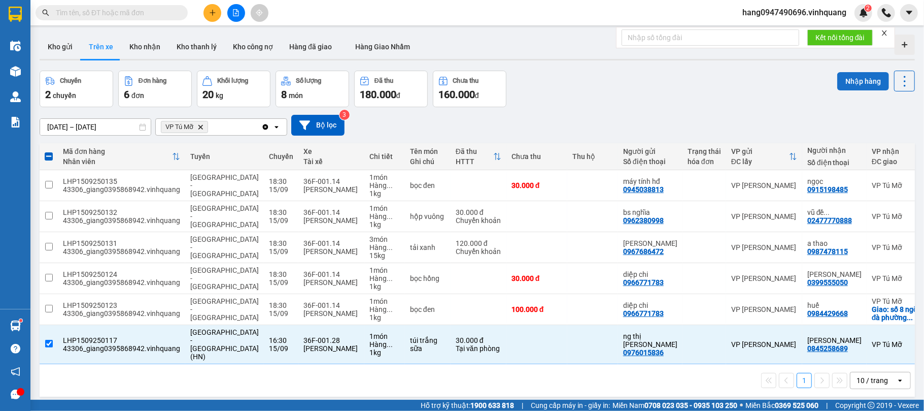
click at [838, 80] on button "Nhập hàng" at bounding box center [864, 81] width 52 height 18
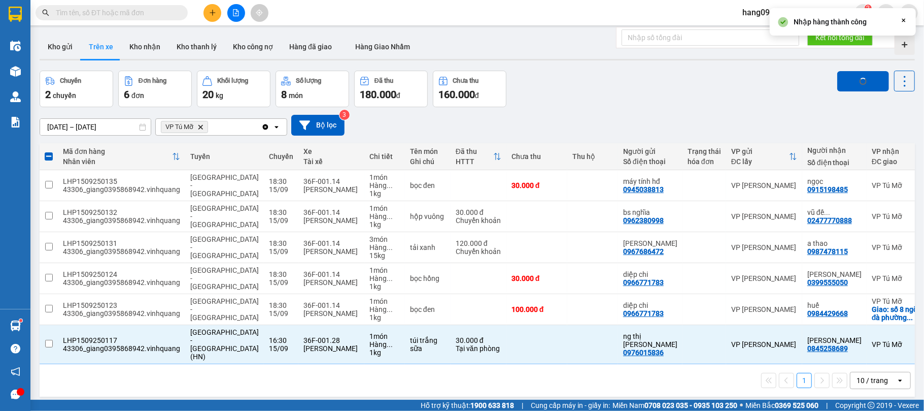
checkbox input "false"
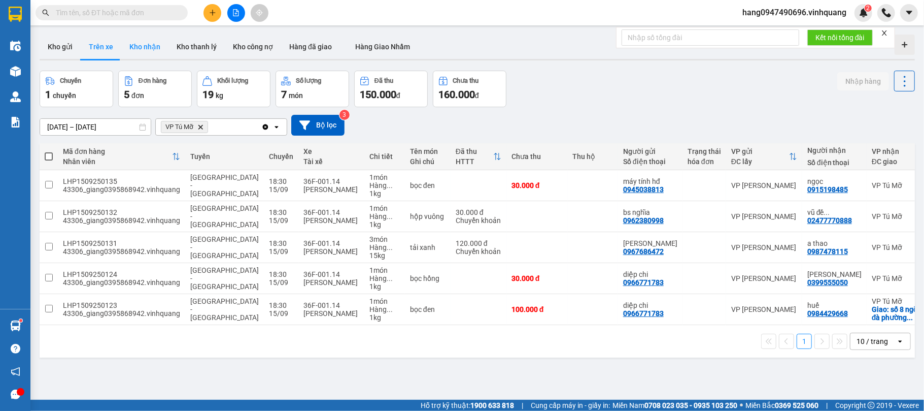
click at [137, 38] on button "Kho nhận" at bounding box center [144, 47] width 47 height 24
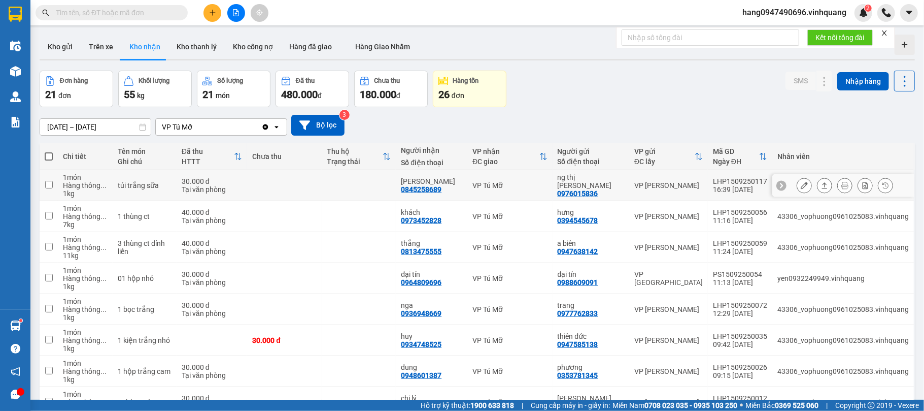
click at [428, 185] on div "0845258689" at bounding box center [421, 189] width 41 height 8
drag, startPoint x: 428, startPoint y: 185, endPoint x: 618, endPoint y: 77, distance: 218.0
click at [631, 71] on div "Đơn hàng 21 đơn Khối lượng 55 kg Số lượng 21 món Đã thu 480.000 đ Chưa thu 180.…" at bounding box center [478, 89] width 876 height 37
click at [437, 189] on div "0845258689" at bounding box center [421, 189] width 41 height 8
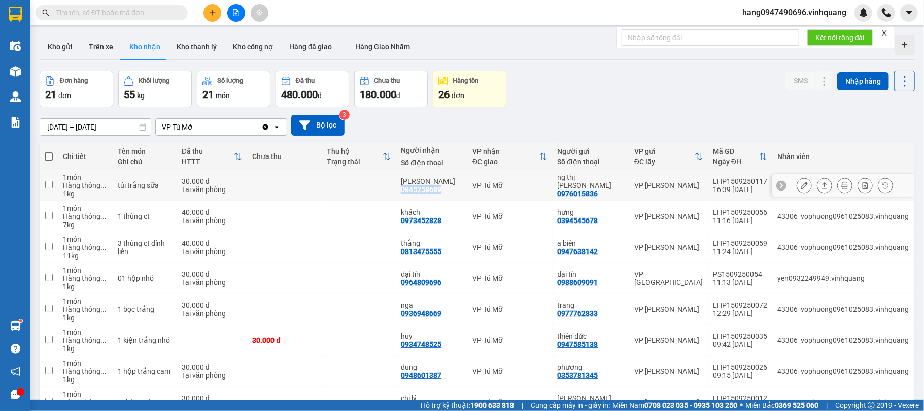
click at [437, 189] on div "0845258689" at bounding box center [421, 189] width 41 height 8
copy div "0845258689"
click at [74, 37] on button "Kho gửi" at bounding box center [60, 47] width 41 height 24
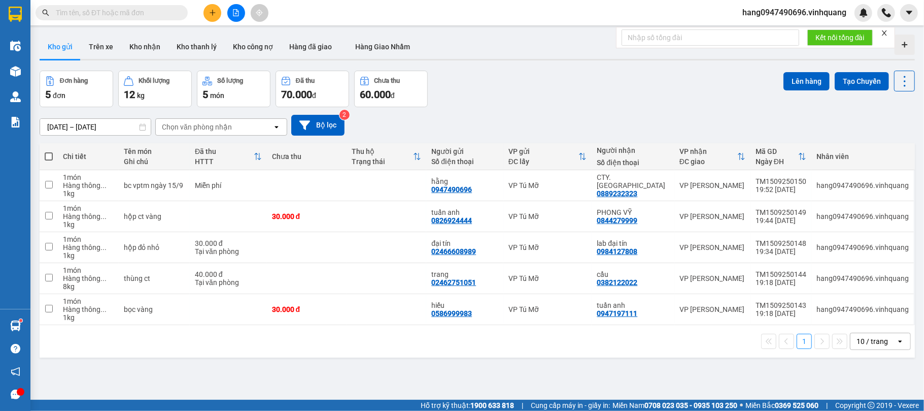
click at [51, 157] on span at bounding box center [49, 156] width 8 height 8
click at [49, 151] on input "checkbox" at bounding box center [49, 151] width 0 height 0
checkbox input "true"
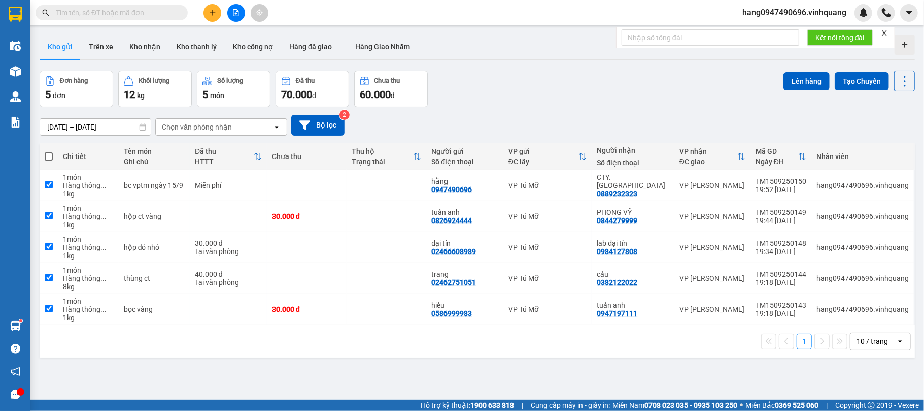
checkbox input "true"
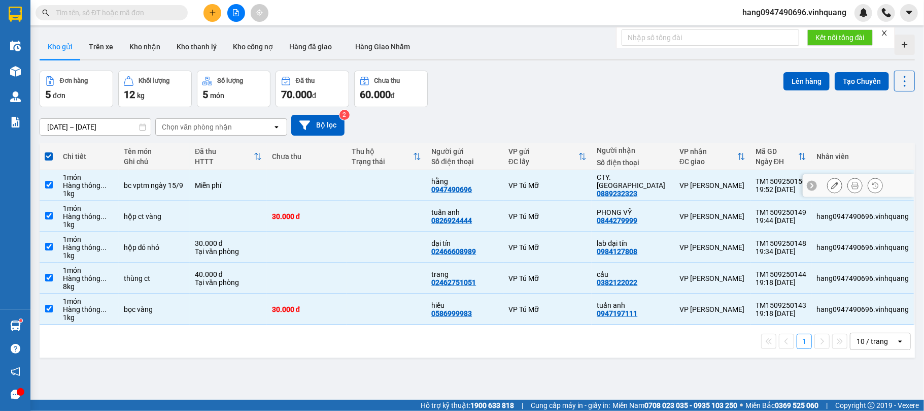
click at [52, 185] on input "checkbox" at bounding box center [49, 185] width 8 height 8
checkbox input "false"
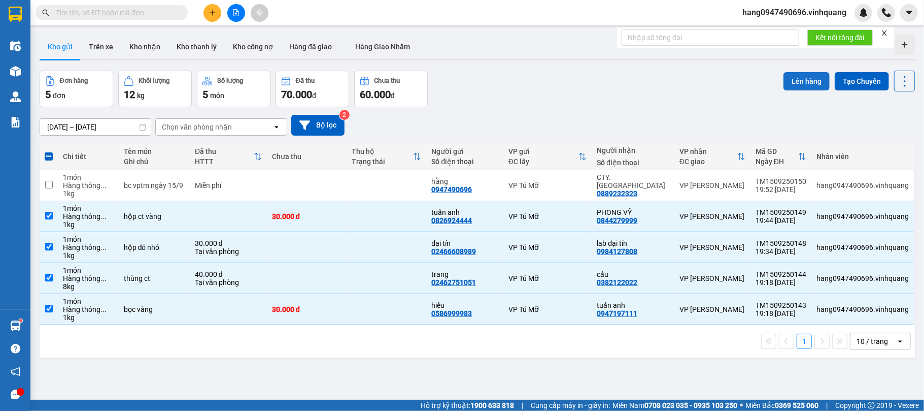
click at [794, 84] on button "Lên hàng" at bounding box center [807, 81] width 46 height 18
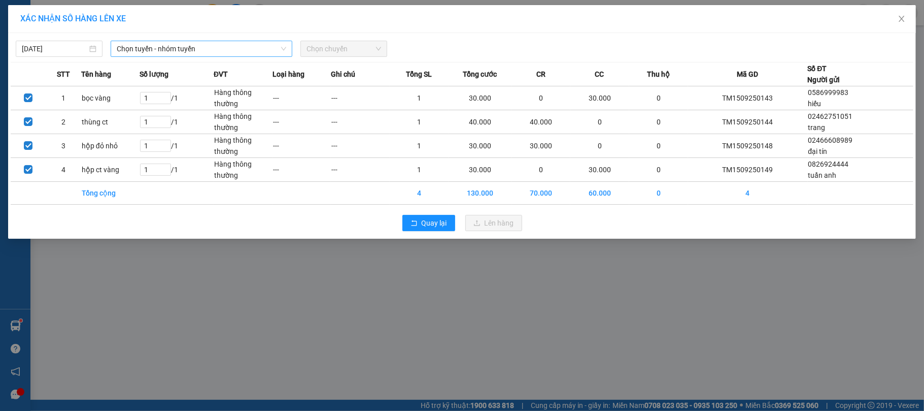
click at [257, 49] on span "Chọn tuyến - nhóm tuyến" at bounding box center [202, 48] width 170 height 15
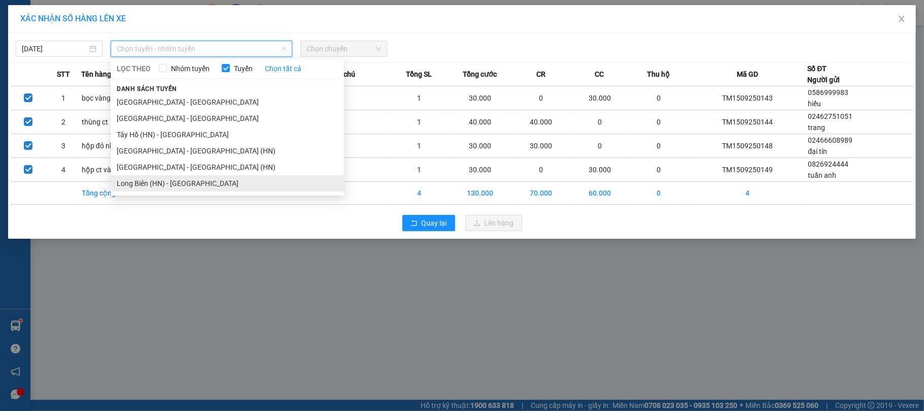
click at [210, 175] on li "Long Biên (HN) - [GEOGRAPHIC_DATA]" at bounding box center [228, 183] width 234 height 16
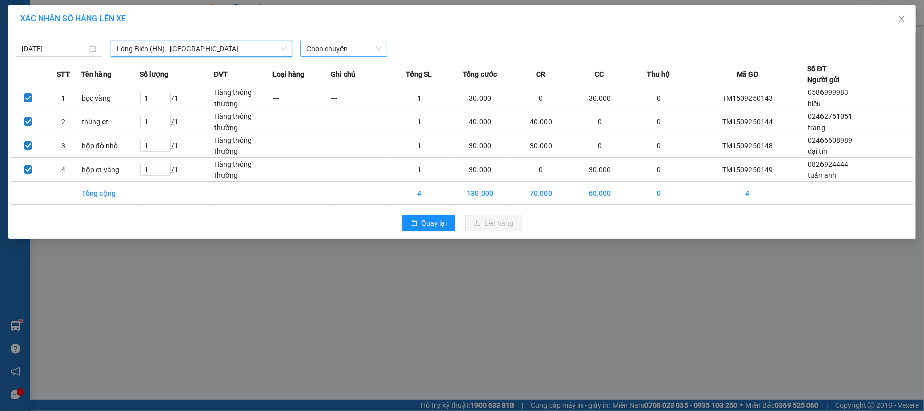
click at [380, 47] on span "Chọn chuyến" at bounding box center [344, 48] width 75 height 15
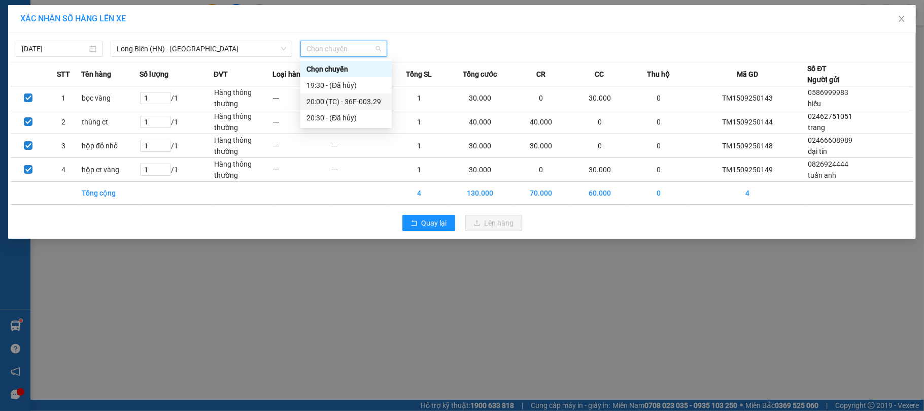
click at [353, 102] on div "20:00 (TC) - 36F-003.29" at bounding box center [346, 101] width 79 height 11
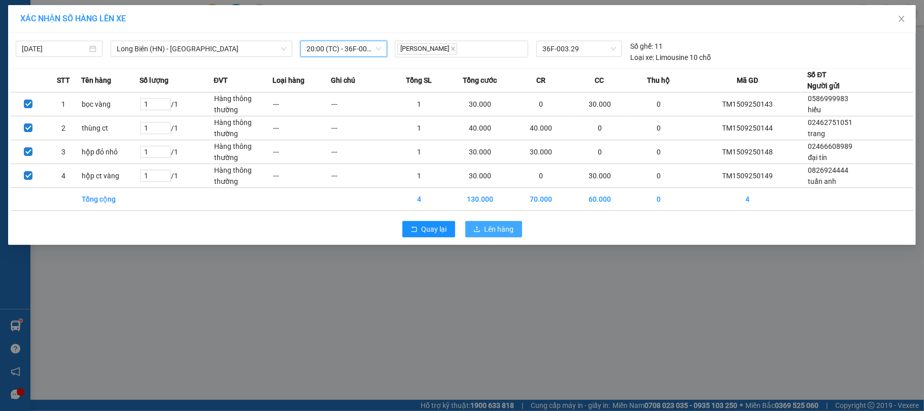
click at [511, 232] on span "Lên hàng" at bounding box center [499, 228] width 29 height 11
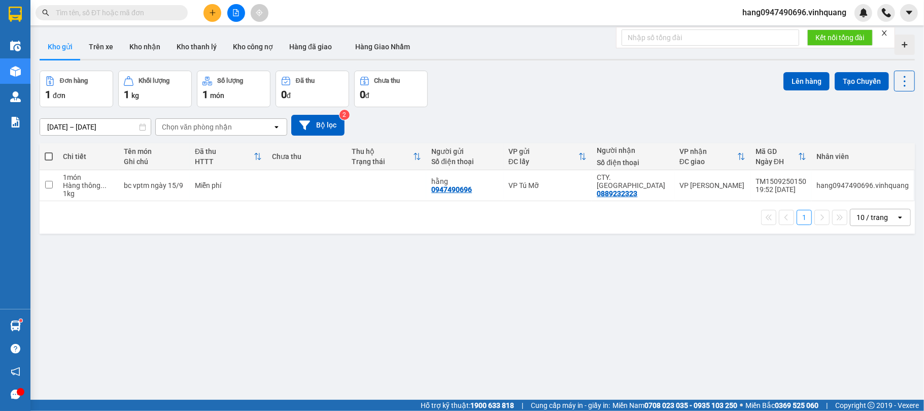
click at [154, 15] on input "text" at bounding box center [116, 12] width 120 height 11
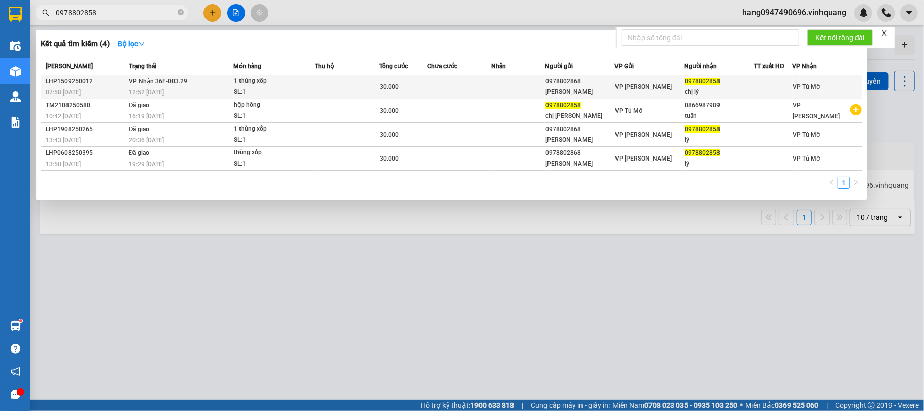
type input "0978802858"
click at [402, 90] on div "30.000" at bounding box center [403, 86] width 47 height 11
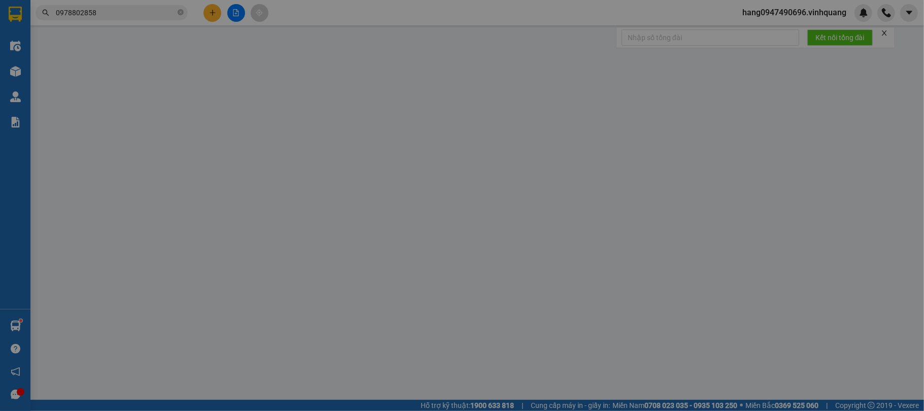
type input "0978802868"
type input "[PERSON_NAME]"
type input "0978802858"
type input "chị lý"
type input "30.000"
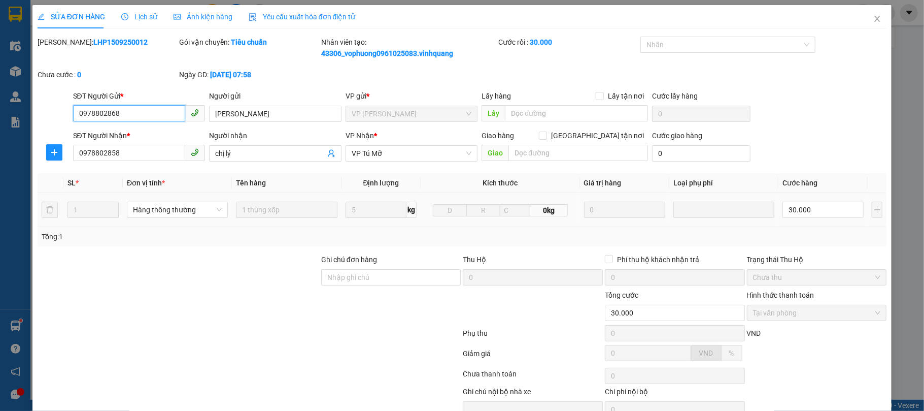
scroll to position [53, 0]
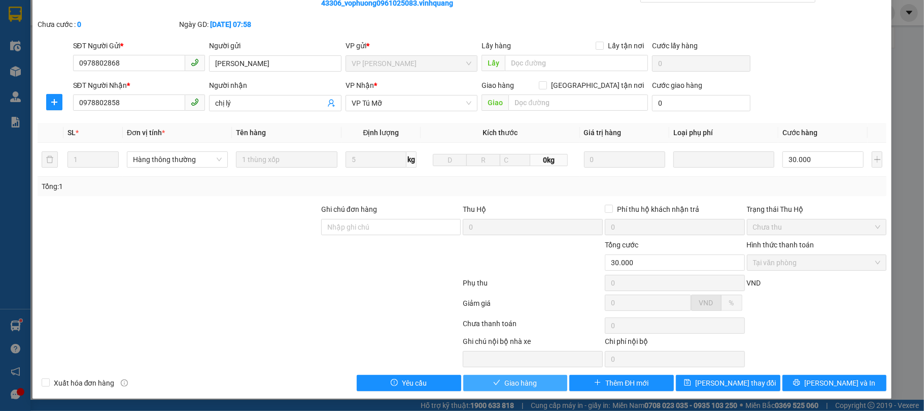
click at [529, 382] on span "Giao hàng" at bounding box center [521, 382] width 32 height 11
click at [528, 382] on span "Giao hàng" at bounding box center [521, 382] width 32 height 11
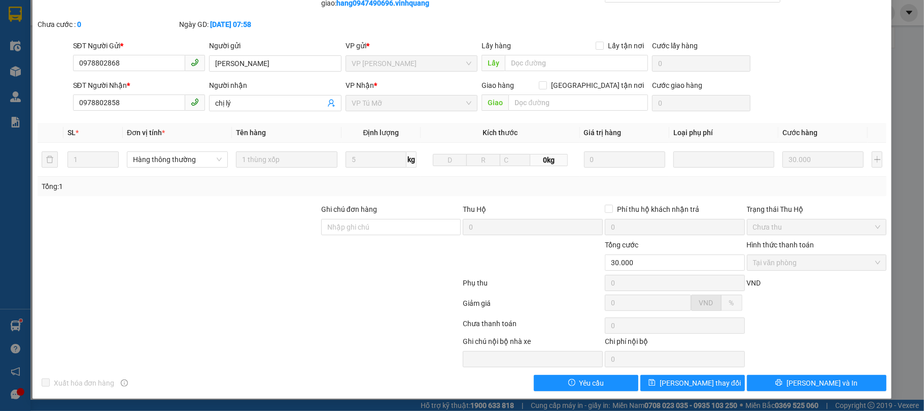
scroll to position [0, 0]
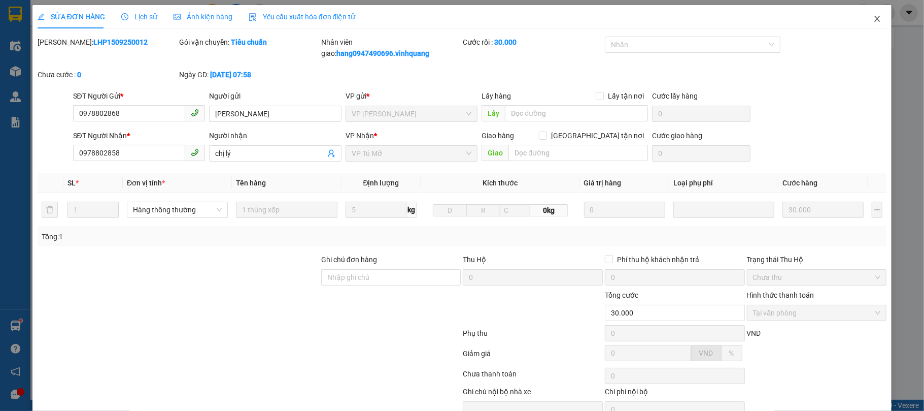
click at [876, 14] on span "Close" at bounding box center [877, 19] width 28 height 28
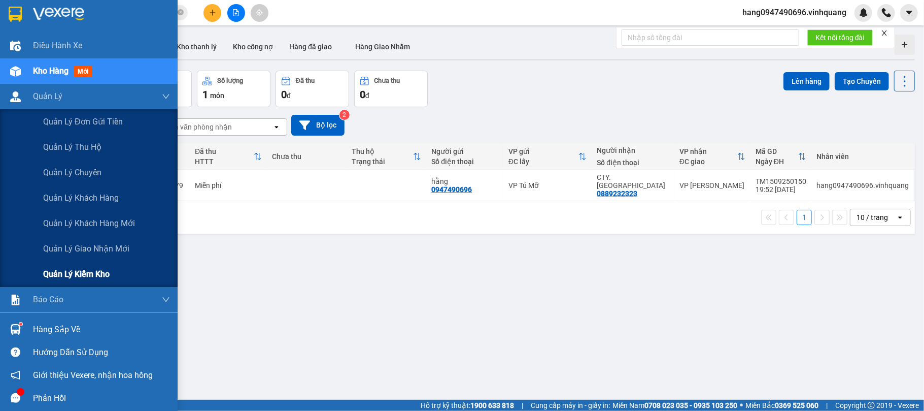
click at [81, 268] on span "Quản lý kiểm kho" at bounding box center [76, 274] width 66 height 13
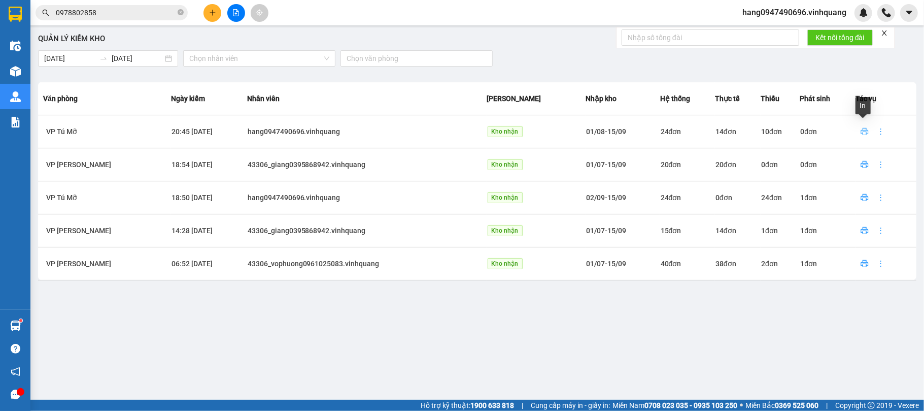
click at [860, 126] on button "button" at bounding box center [865, 131] width 16 height 16
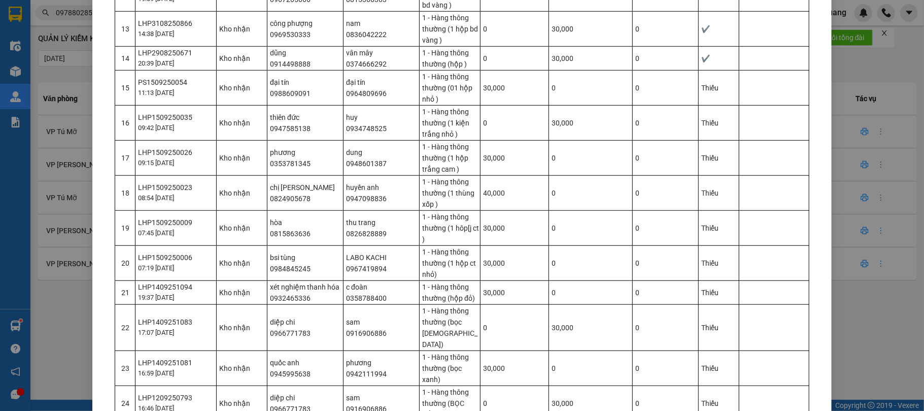
scroll to position [542, 0]
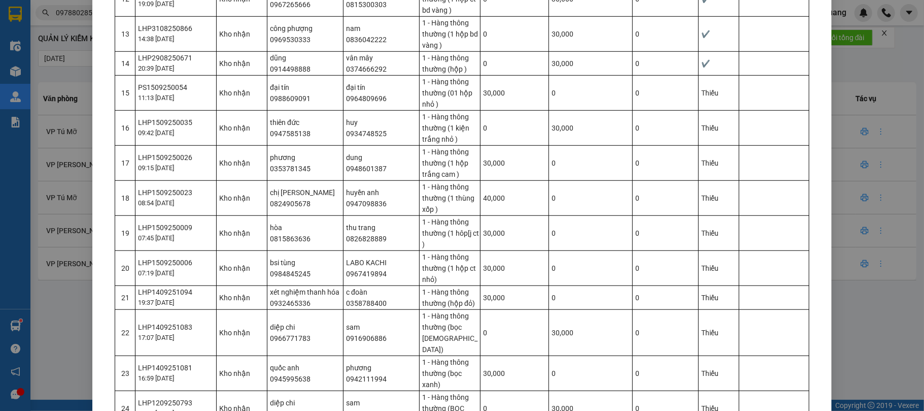
click at [160, 90] on div "PS1509250054" at bounding box center [177, 87] width 78 height 11
copy div "PS1509250054"
click at [175, 126] on div "LHP1509250035" at bounding box center [177, 122] width 78 height 11
drag, startPoint x: 175, startPoint y: 126, endPoint x: 141, endPoint y: 120, distance: 35.1
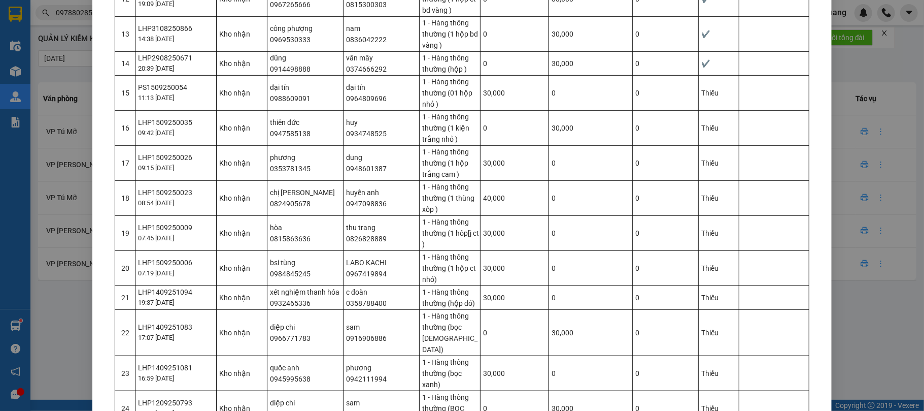
click at [141, 120] on div "LHP1509250035" at bounding box center [177, 122] width 78 height 11
copy div "LHP1509250035"
click at [165, 159] on div "LHP1509250026" at bounding box center [177, 157] width 78 height 11
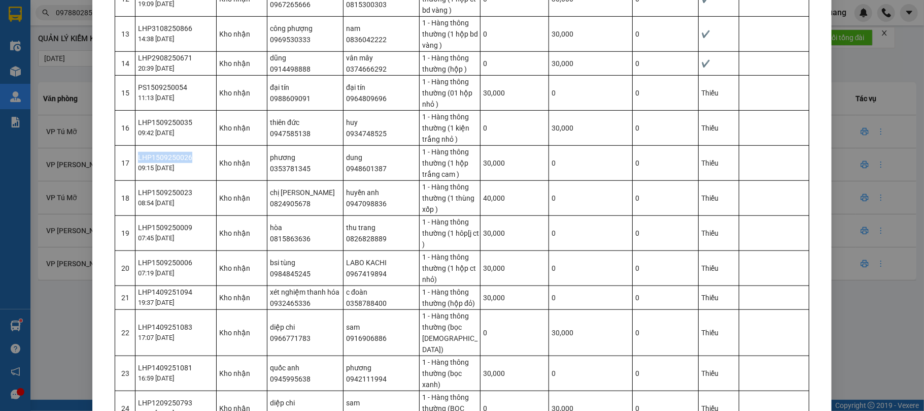
copy div "LHP1509250026"
click at [180, 196] on div "LHP1509250023" at bounding box center [177, 192] width 78 height 11
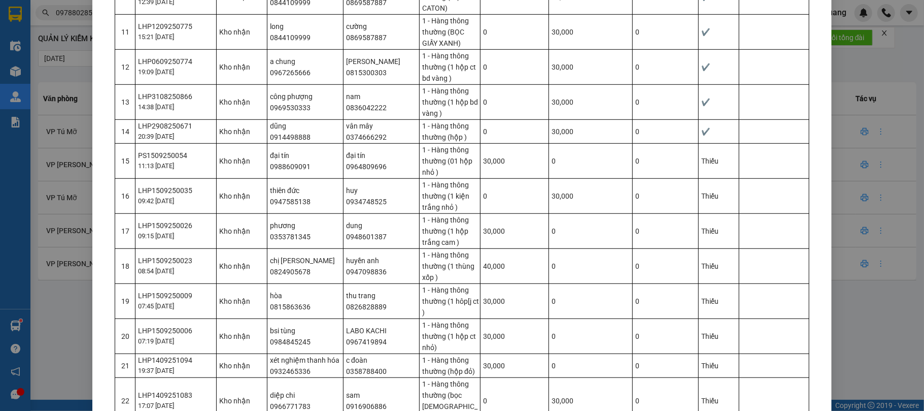
drag, startPoint x: 180, startPoint y: 195, endPoint x: 532, endPoint y: 118, distance: 360.6
click at [532, 118] on td "0" at bounding box center [515, 101] width 69 height 35
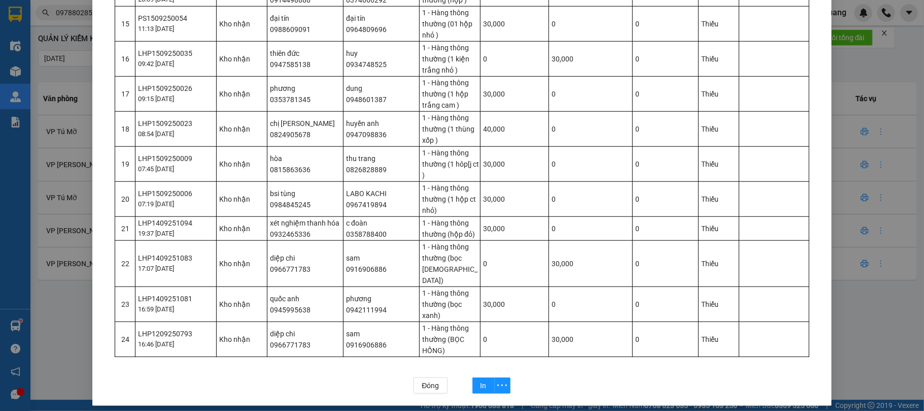
click at [161, 129] on div "LHP1509250023" at bounding box center [177, 123] width 78 height 11
copy div "LHP1509250023"
click at [161, 157] on div "LHP1509250009" at bounding box center [177, 158] width 78 height 11
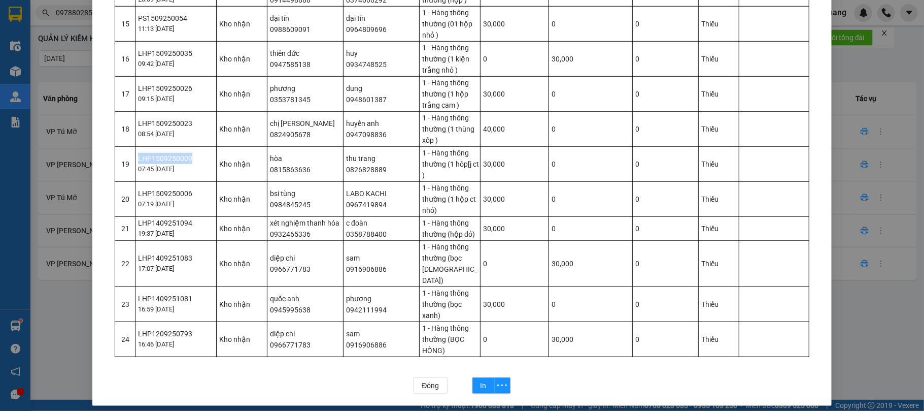
copy div "LHP1509250009"
click at [164, 195] on div "LHP1509250006" at bounding box center [177, 193] width 78 height 11
copy div "LHP1509250006"
click at [174, 224] on div "LHP1409251094" at bounding box center [177, 222] width 78 height 11
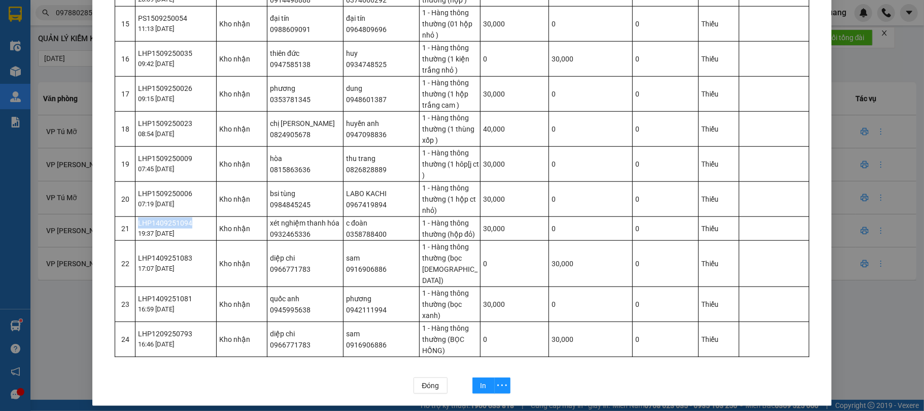
click at [174, 224] on div "LHP1409251094" at bounding box center [177, 222] width 78 height 11
copy div "LHP1409251094"
click at [163, 256] on div "LHP1409251083" at bounding box center [177, 257] width 78 height 11
click at [177, 293] on div "LHP1409251081" at bounding box center [177, 298] width 78 height 11
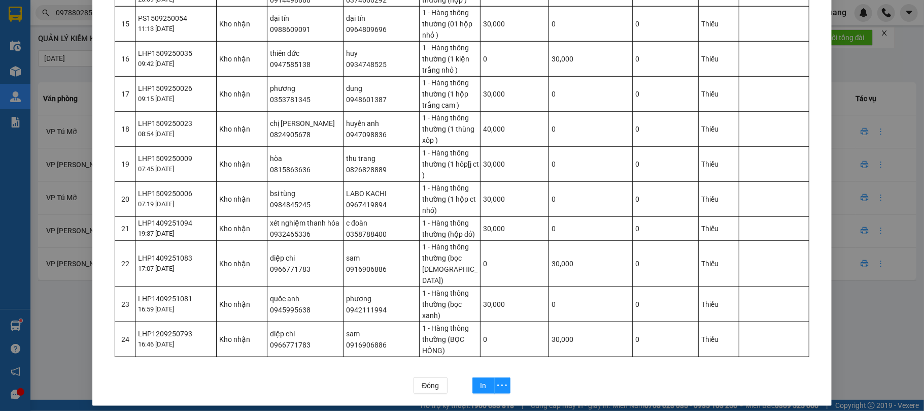
click at [177, 293] on div "LHP1409251081" at bounding box center [177, 298] width 78 height 11
click at [179, 252] on div "LHP1409251083" at bounding box center [177, 257] width 78 height 11
click at [169, 328] on div "LHP1209250793" at bounding box center [177, 333] width 78 height 11
